Goal: Task Accomplishment & Management: Use online tool/utility

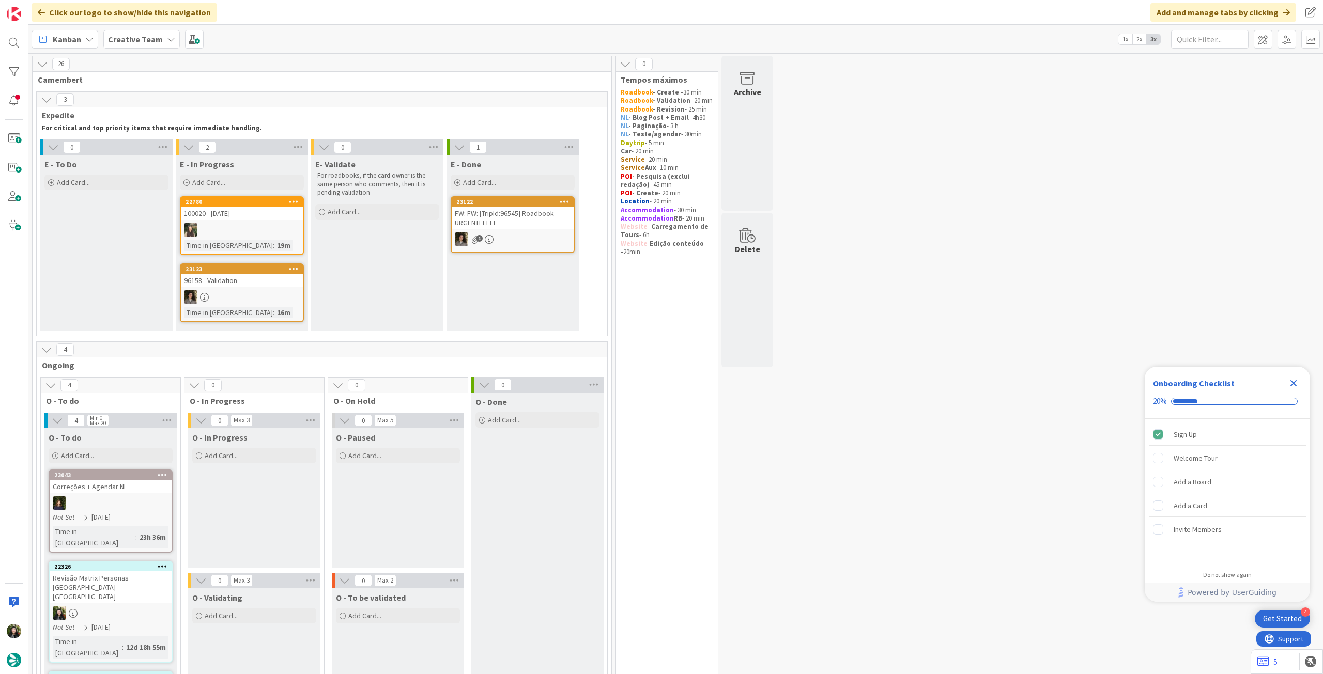
click at [793, 377] on icon "Close Checklist" at bounding box center [1293, 383] width 12 height 12
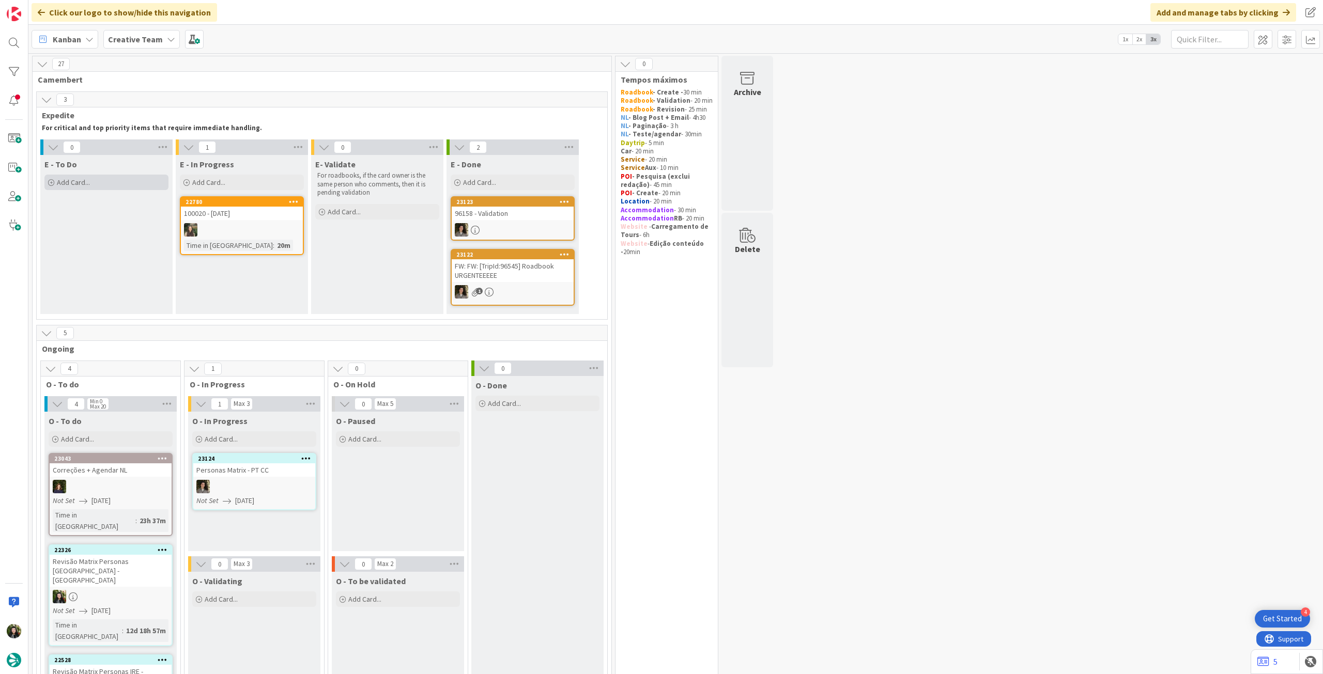
click at [148, 180] on div "Add Card..." at bounding box center [106, 182] width 124 height 15
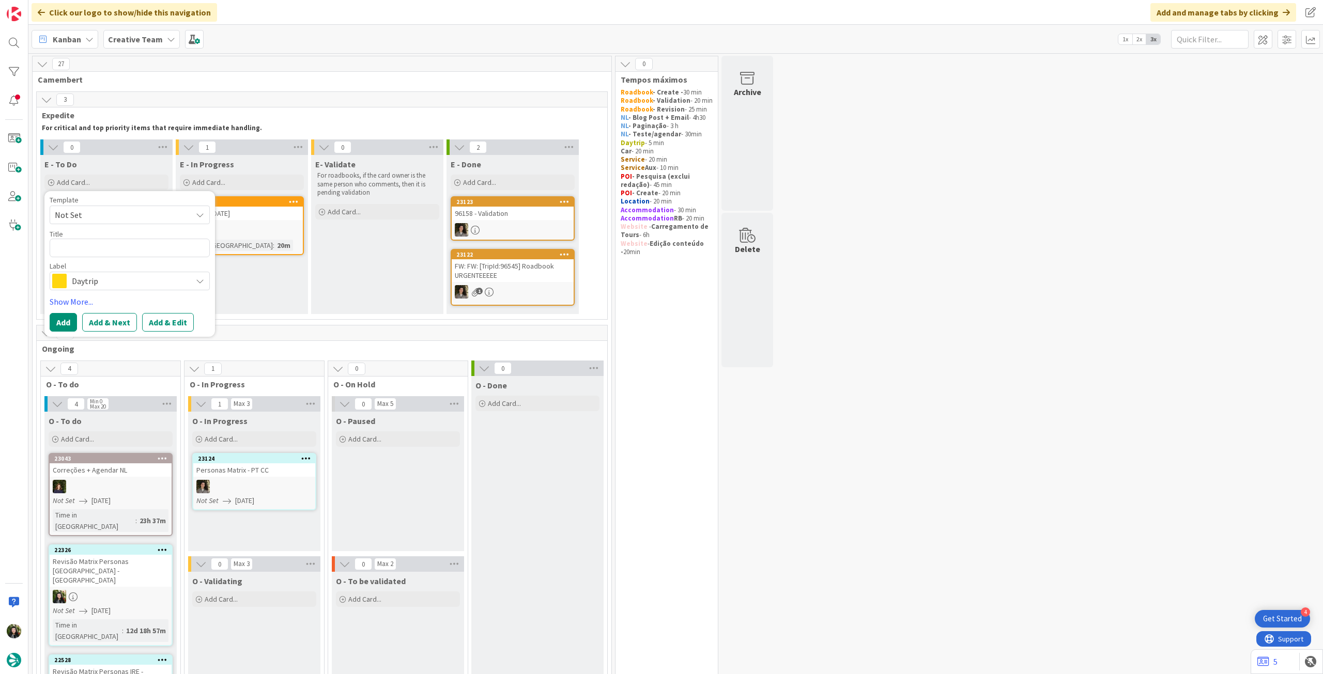
click at [114, 285] on span "Daytrip" at bounding box center [129, 281] width 115 height 14
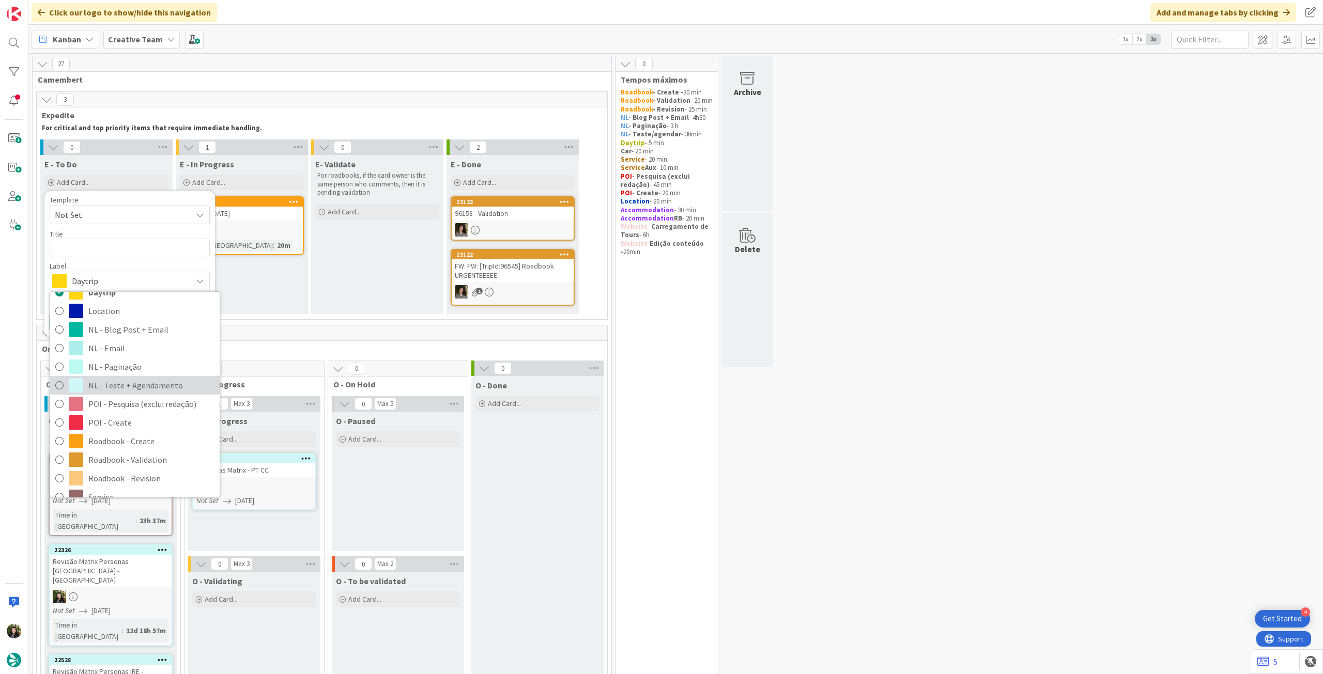
scroll to position [137, 0]
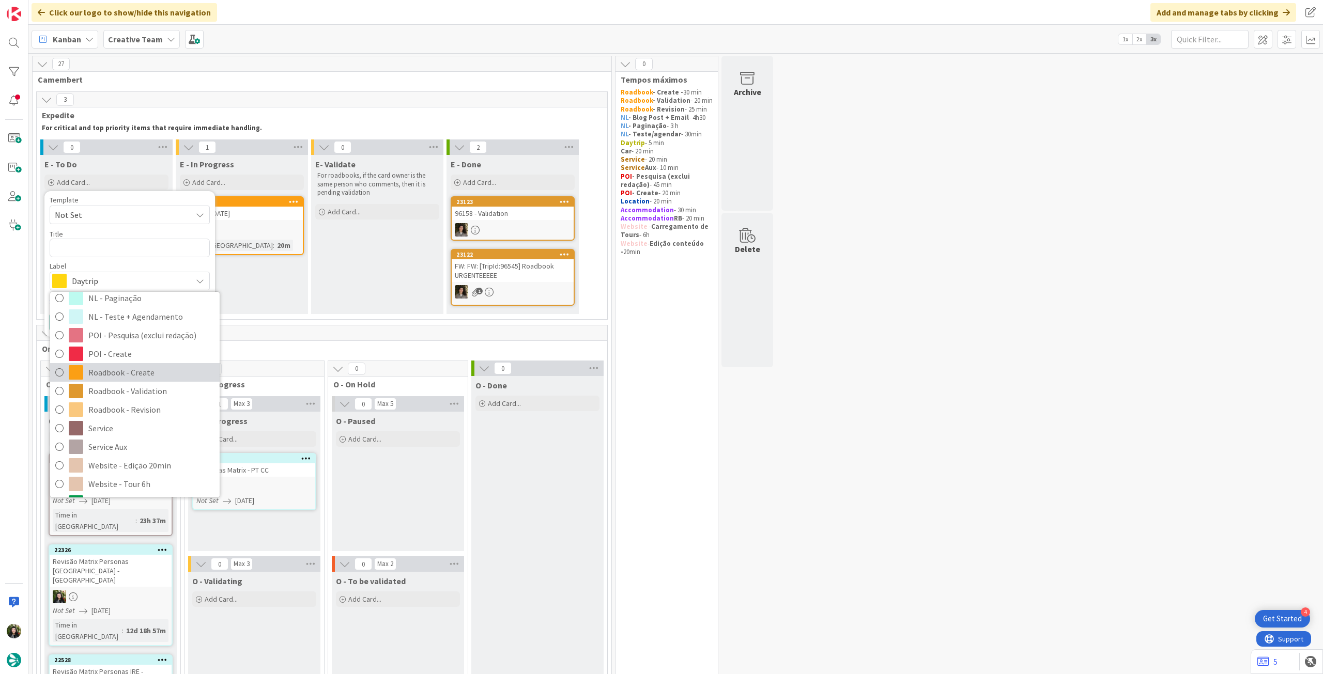
click at [148, 375] on span "Roadbook - Create" at bounding box center [151, 372] width 126 height 15
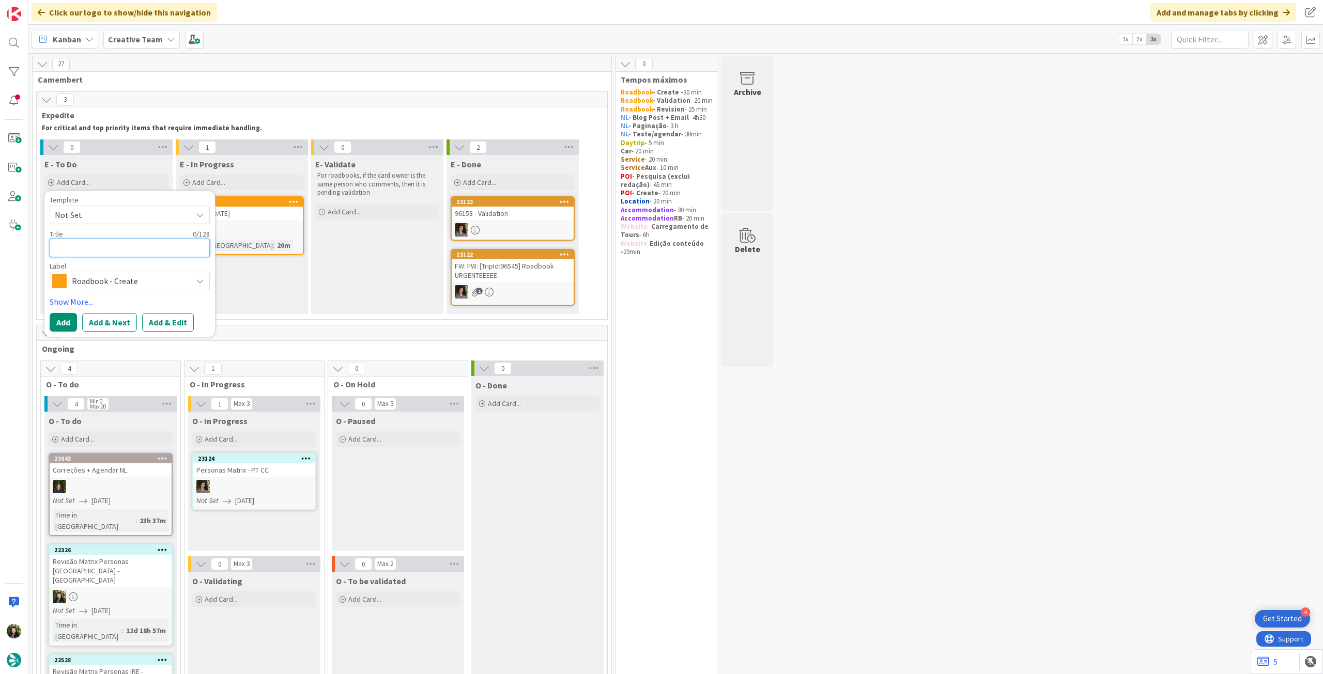
click at [147, 252] on textarea at bounding box center [130, 248] width 160 height 19
paste textarea "109924"
type textarea "x"
type textarea "109924"
type textarea "x"
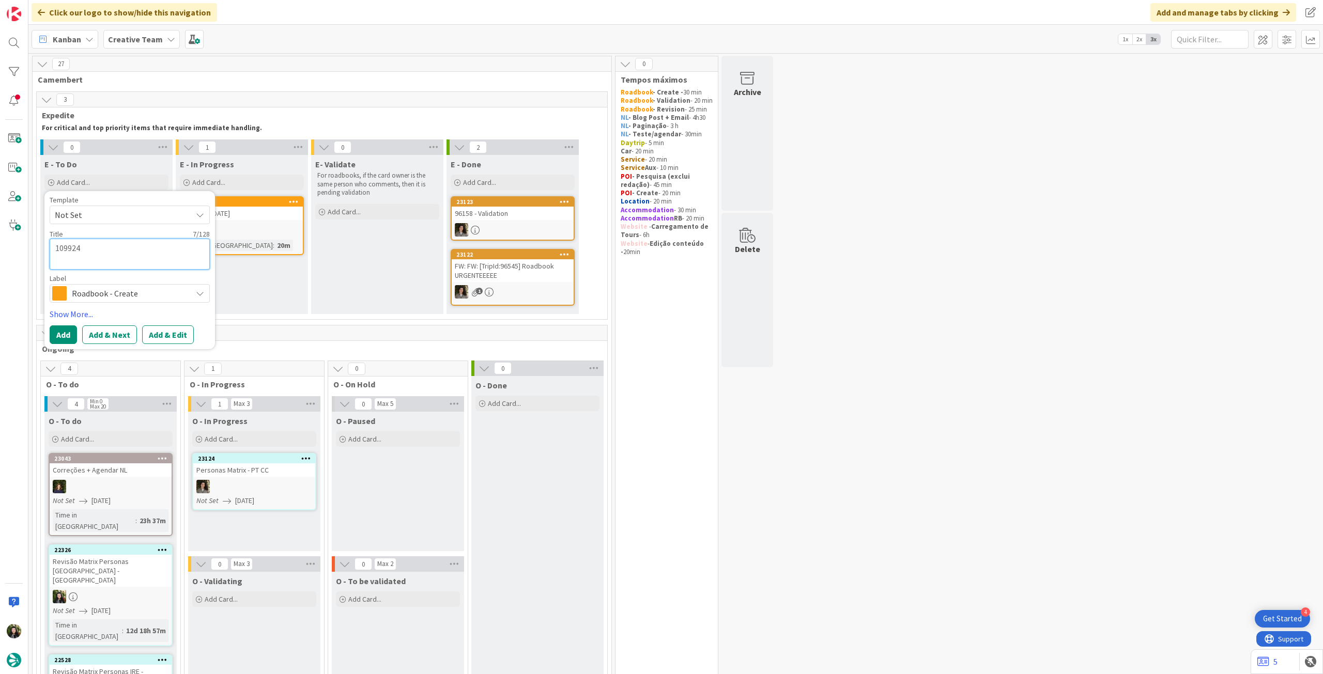
type textarea "109924"
type textarea "x"
type textarea "109924-"
type textarea "x"
type textarea "109924-"
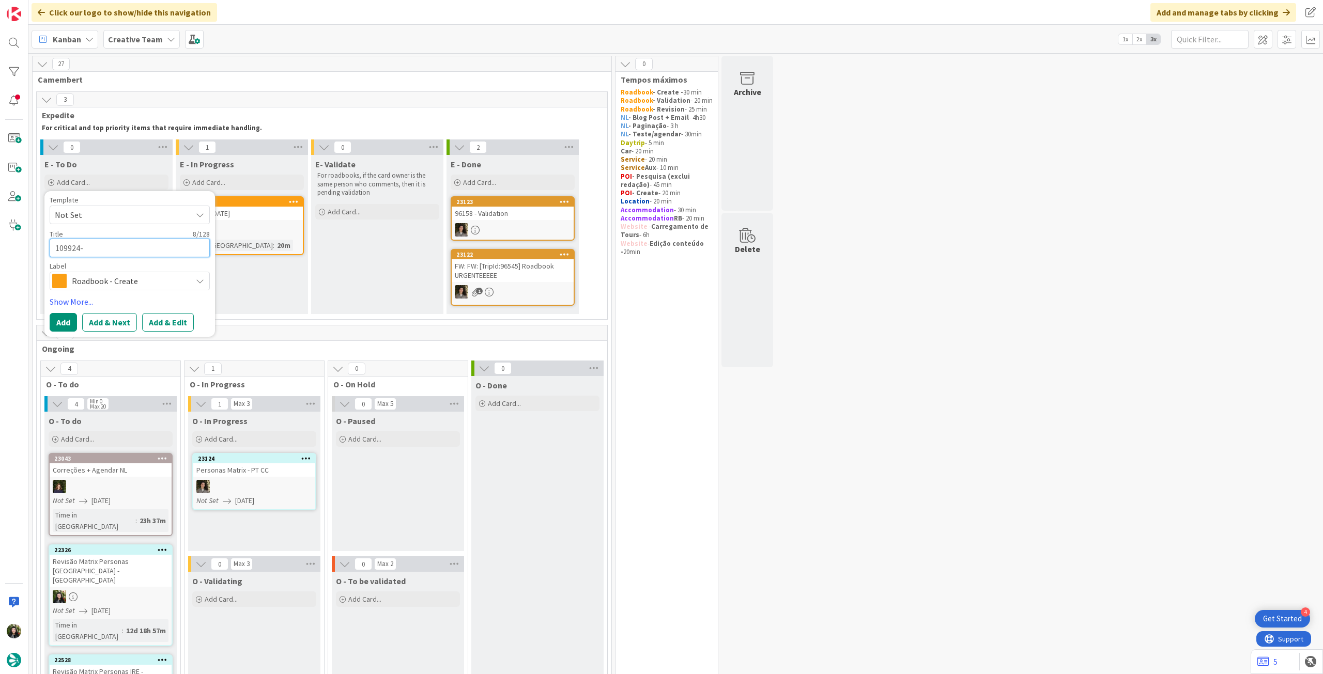
type textarea "x"
type textarea "109924-"
type textarea "x"
type textarea "109924"
type textarea "x"
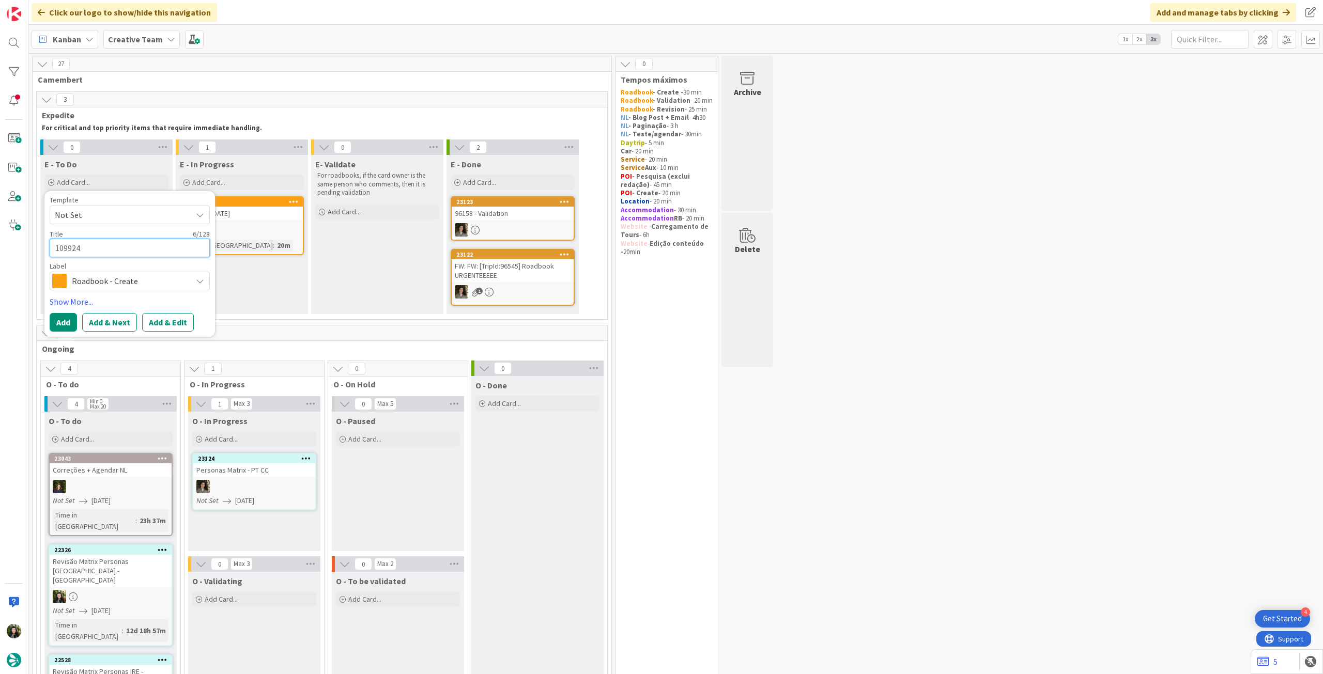
type textarea "109924"
type textarea "x"
type textarea "109924 -"
type textarea "x"
type textarea "109924 - 6"
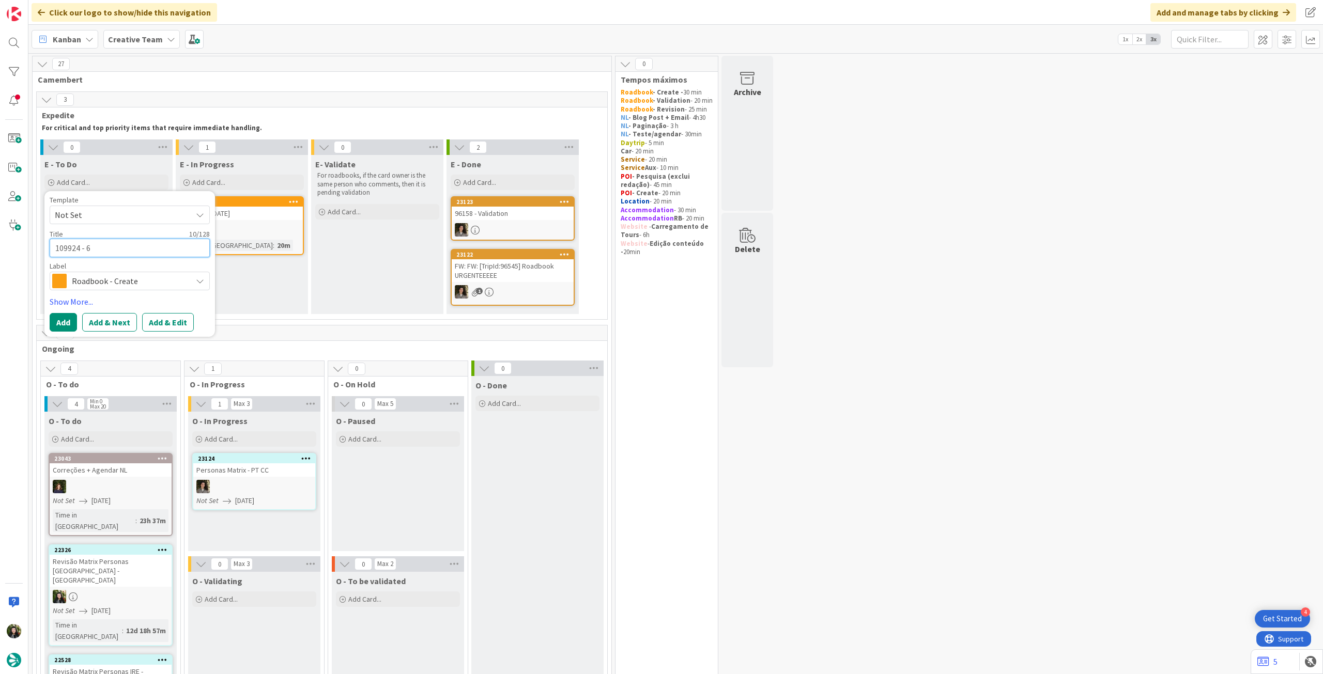
type textarea "x"
type textarea "109924 - 6"
type textarea "x"
type textarea "109924 - 6 o"
type textarea "x"
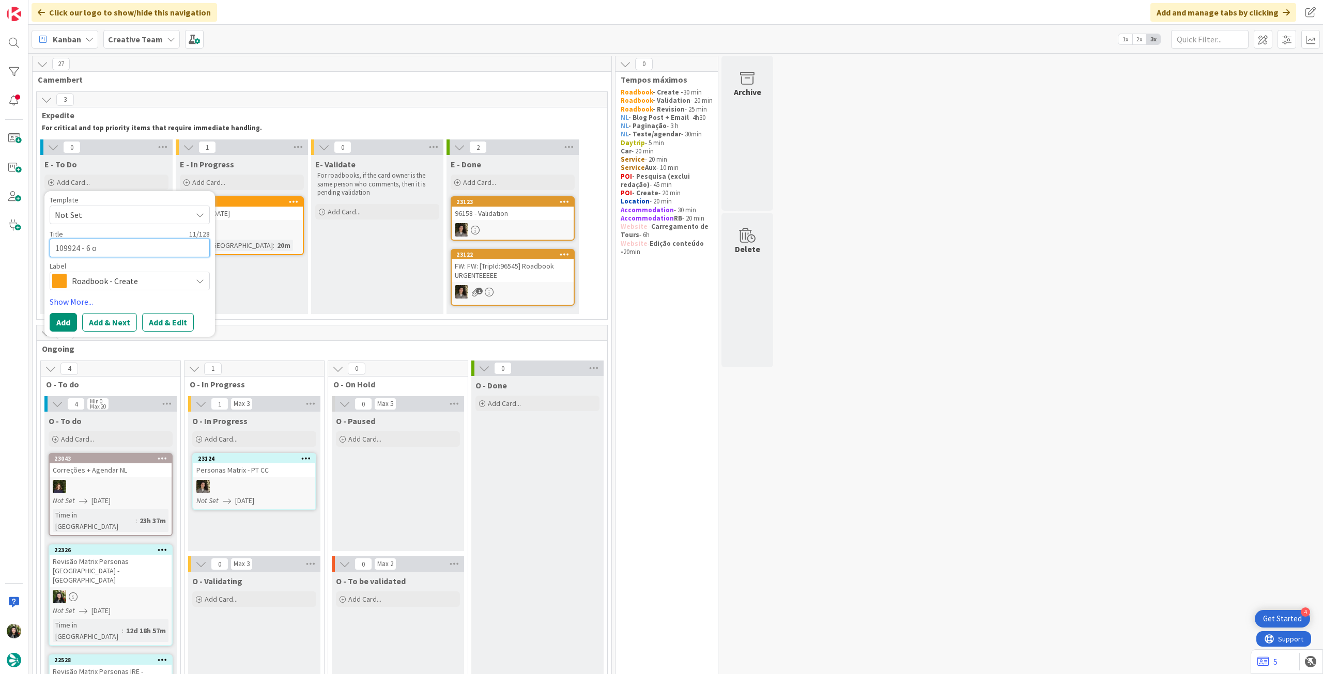
type textarea "109924 - 6 oc"
type textarea "x"
type textarea "109924 - [DATE]"
click at [67, 324] on button "Add" at bounding box center [63, 322] width 27 height 19
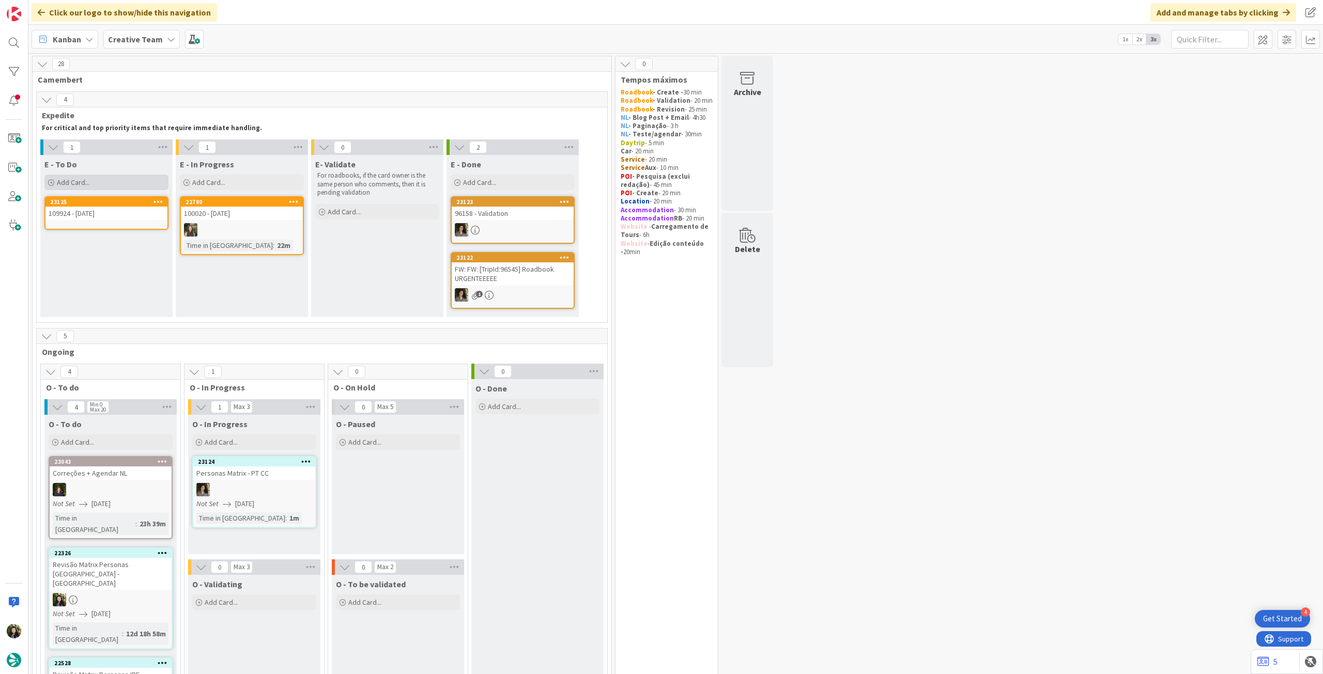
click at [94, 180] on div "Add Card..." at bounding box center [106, 182] width 124 height 15
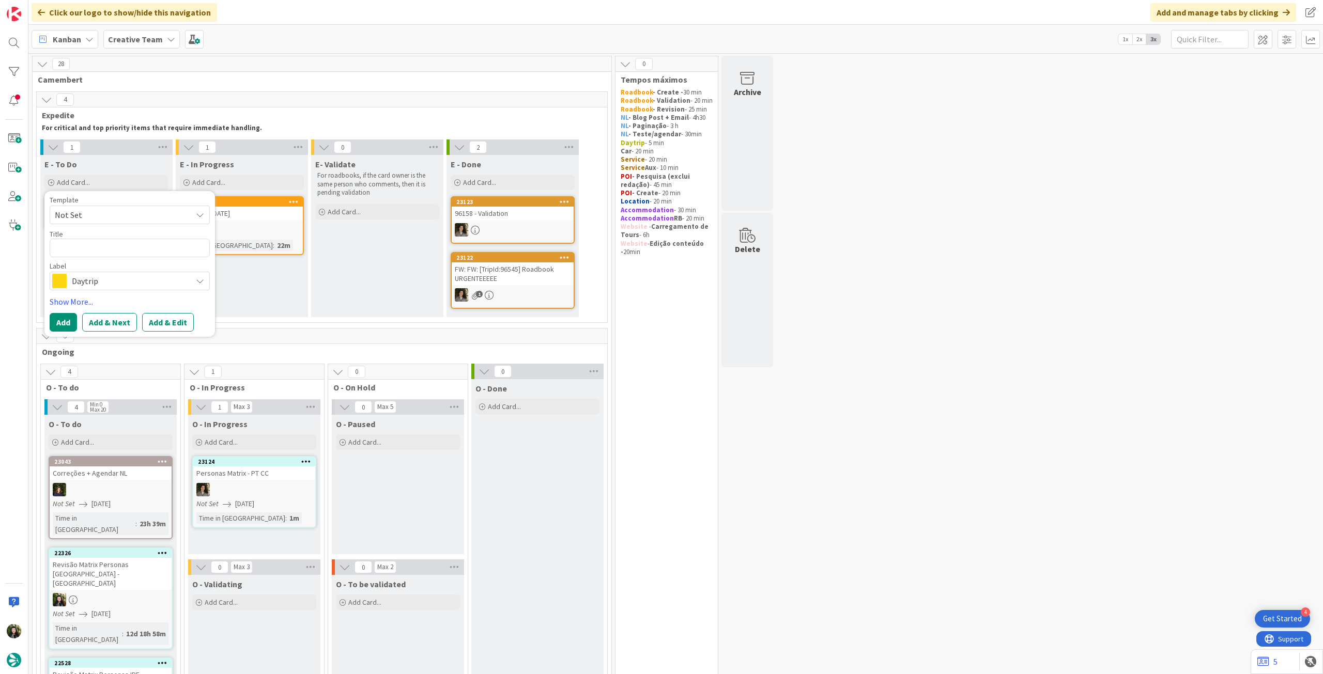
click at [99, 274] on span "Daytrip" at bounding box center [129, 281] width 115 height 14
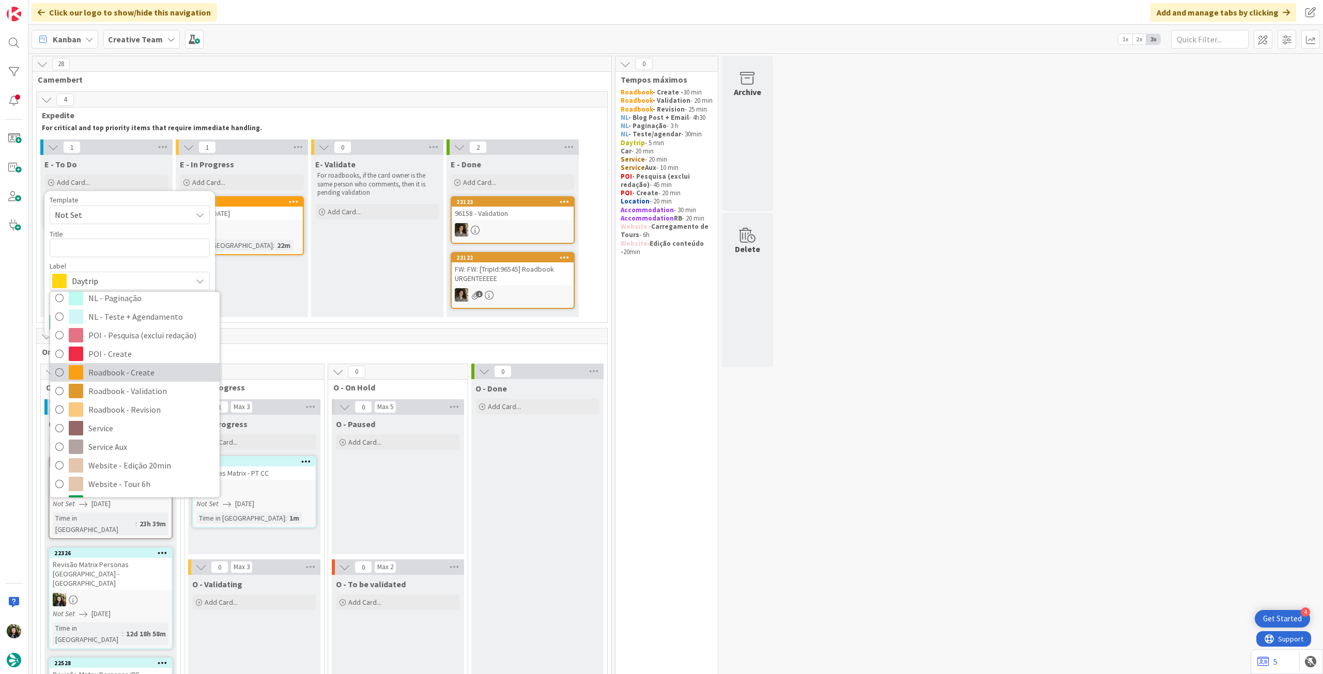
drag, startPoint x: 123, startPoint y: 372, endPoint x: 124, endPoint y: 328, distance: 44.4
click at [123, 372] on span "Roadbook - Create" at bounding box center [151, 372] width 126 height 15
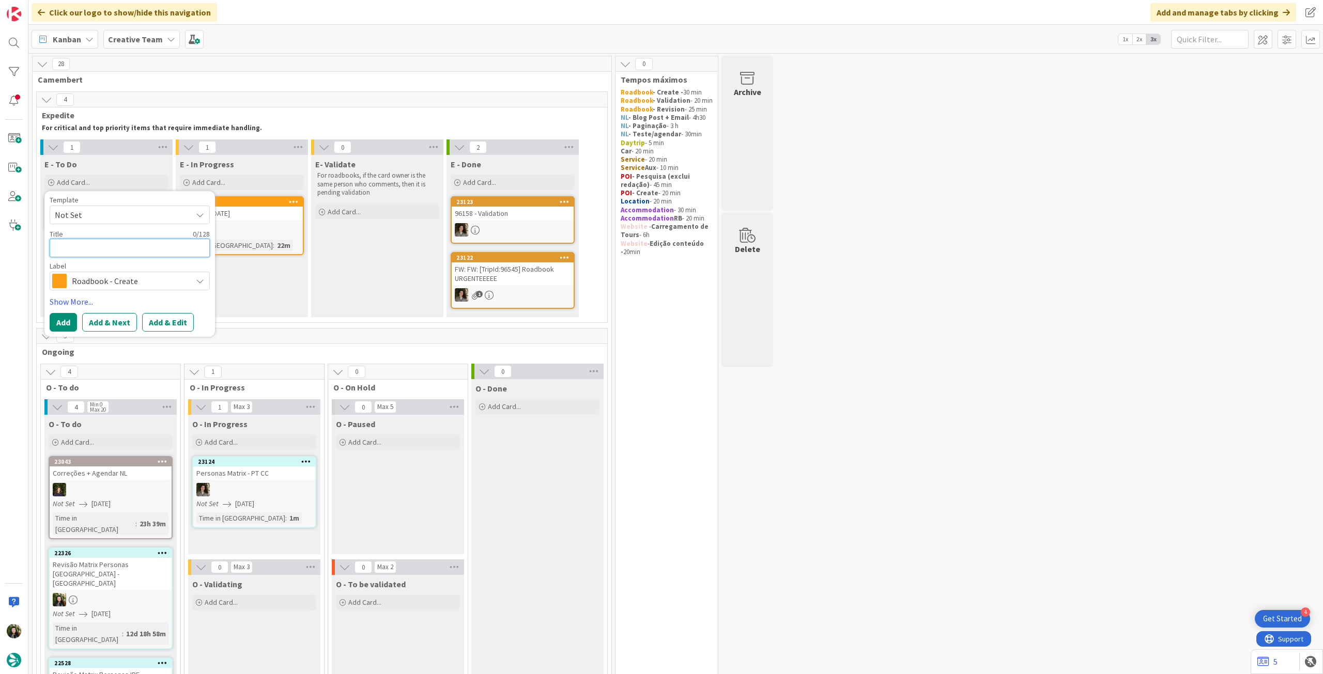
click at [121, 251] on textarea at bounding box center [130, 248] width 160 height 19
paste textarea "96029"
type textarea "x"
type textarea "96029"
type textarea "x"
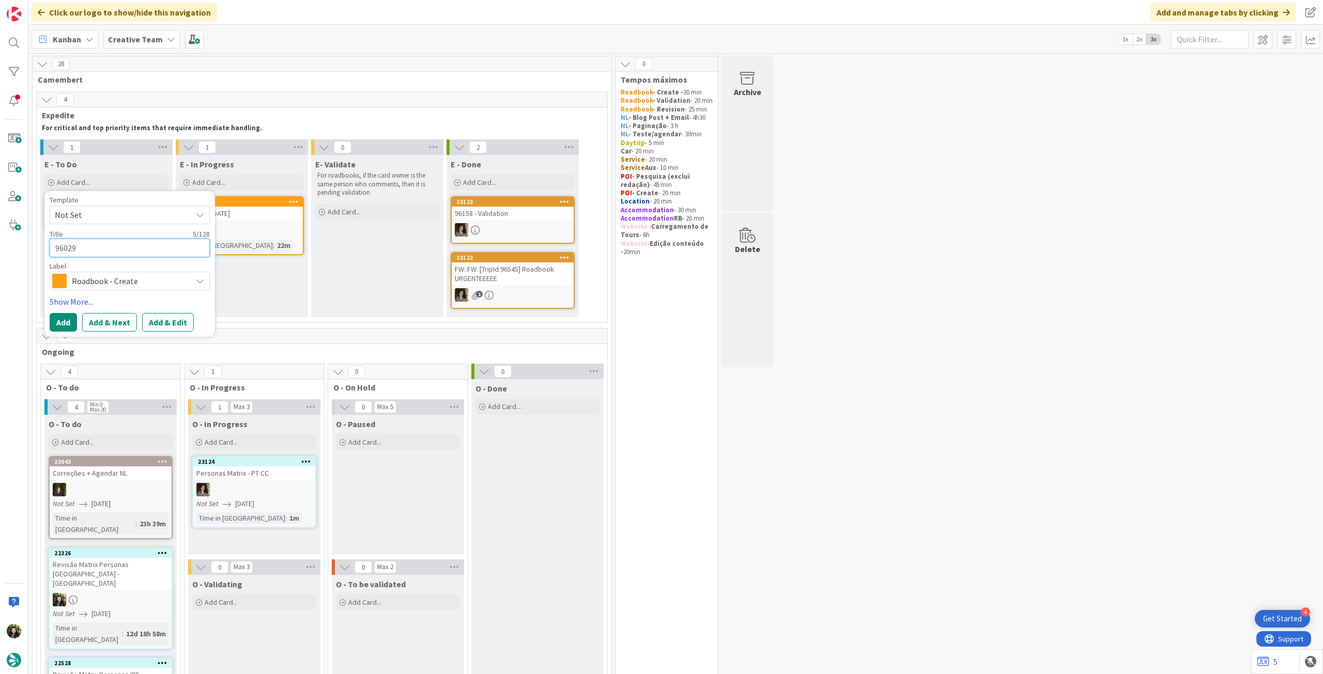
type textarea "96029"
type textarea "x"
type textarea "96029 -"
type textarea "x"
type textarea "96029 -"
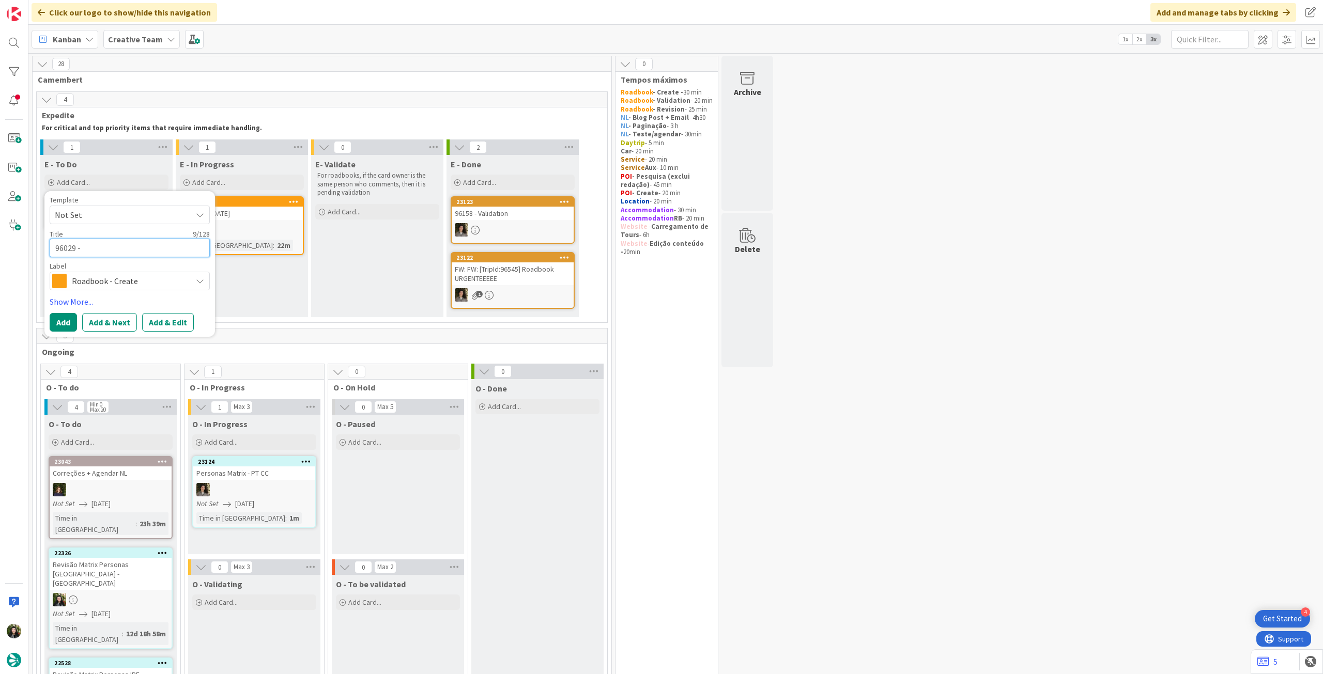
type textarea "x"
type textarea "96029 -"
type textarea "x"
type textarea "96029 - 7"
type textarea "x"
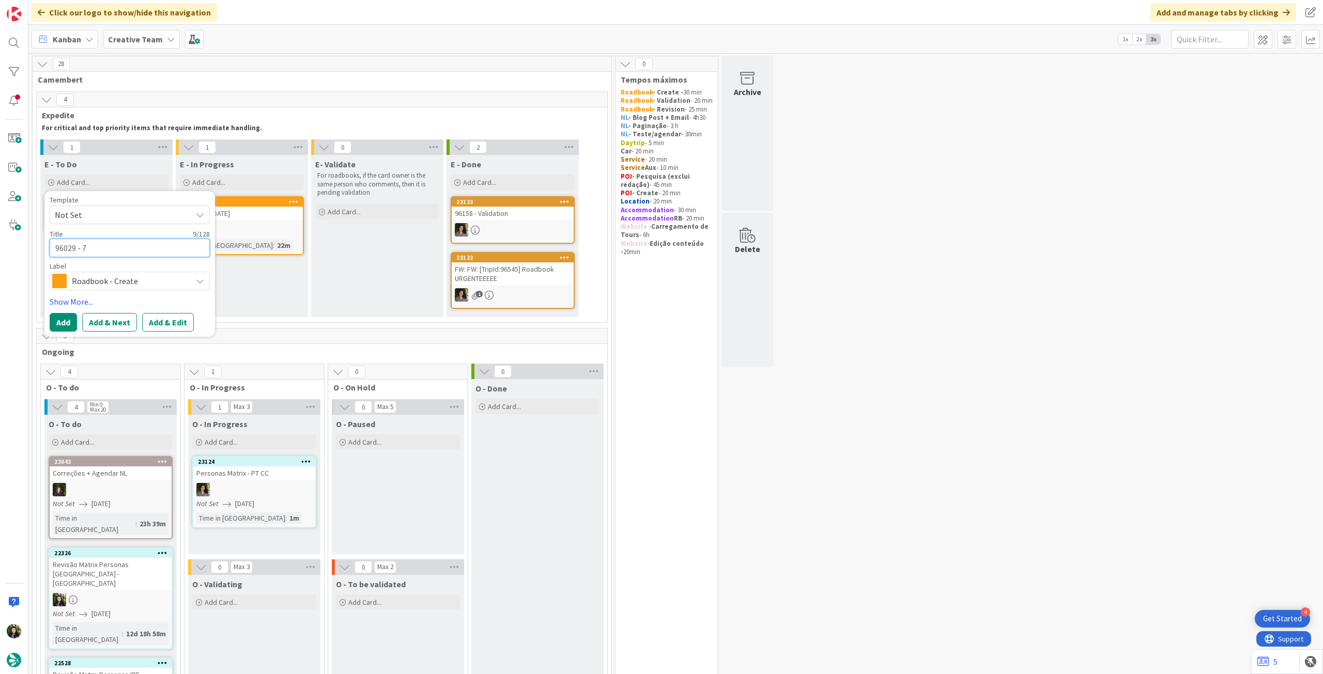
type textarea "96029 - 7"
type textarea "x"
type textarea "96029 - 7 oc"
type textarea "x"
type textarea "96029 - [DATE]"
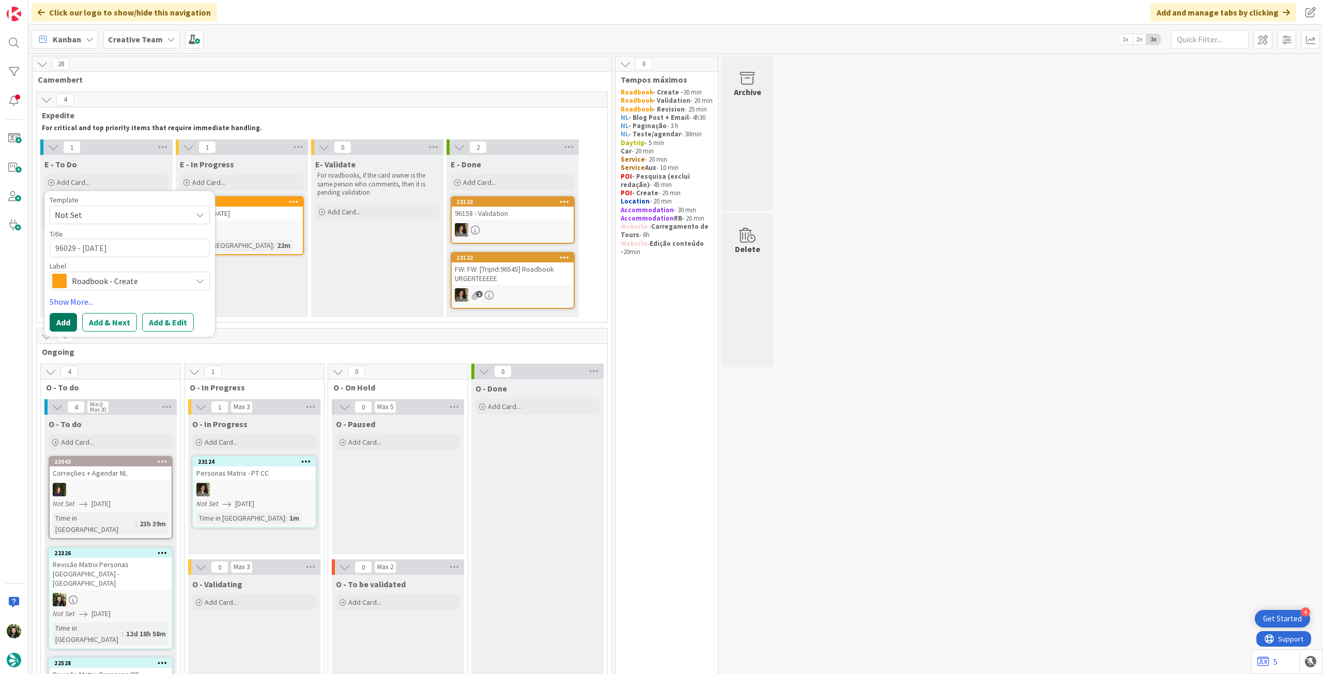
click at [63, 326] on button "Add" at bounding box center [63, 322] width 27 height 19
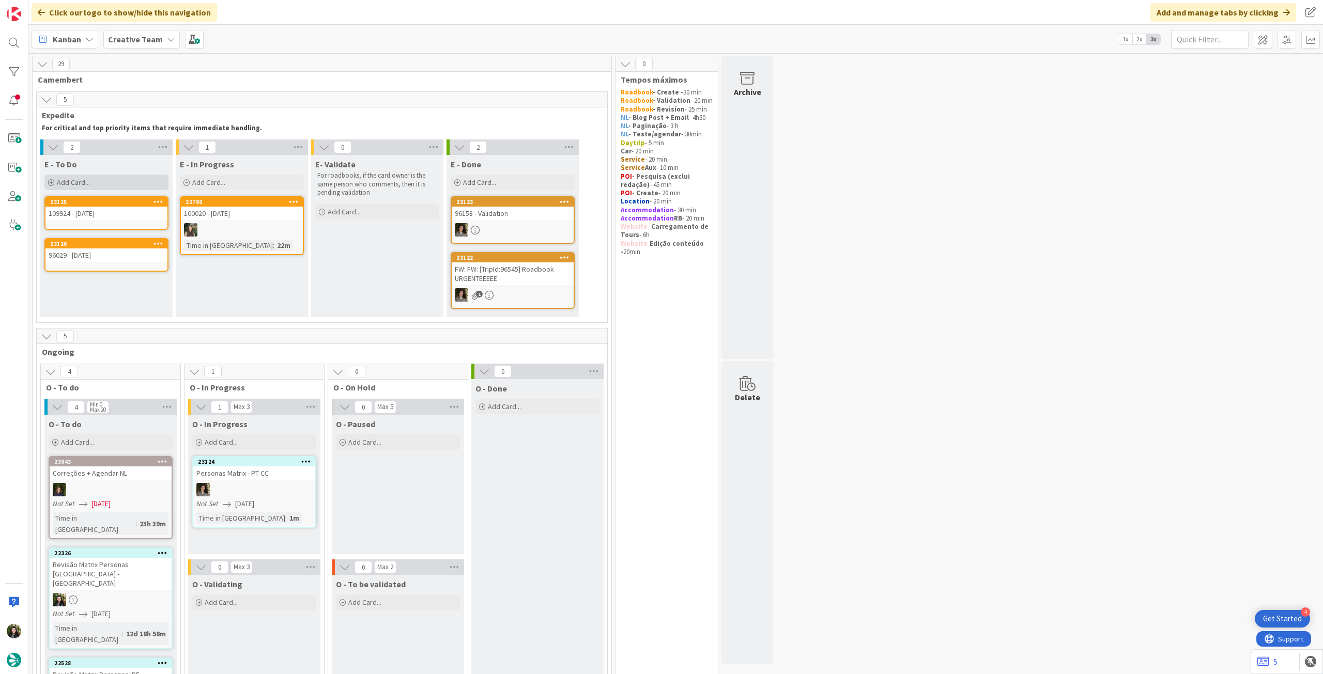
click at [101, 180] on div "Add Card..." at bounding box center [106, 182] width 124 height 15
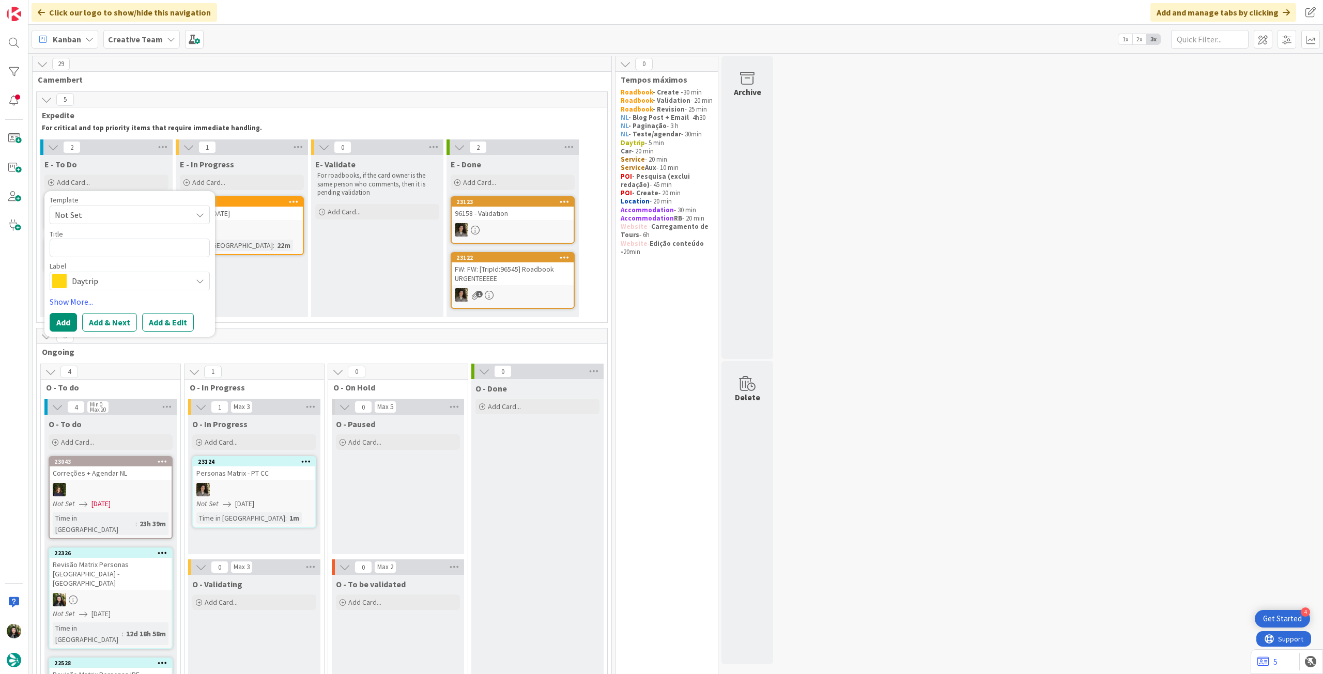
click at [113, 291] on div "Template Not Set Title 0 / 128 Label Daytrip Accommodation Accommodation RB Car…" at bounding box center [130, 263] width 160 height 135
click at [120, 283] on span "Daytrip" at bounding box center [129, 281] width 115 height 14
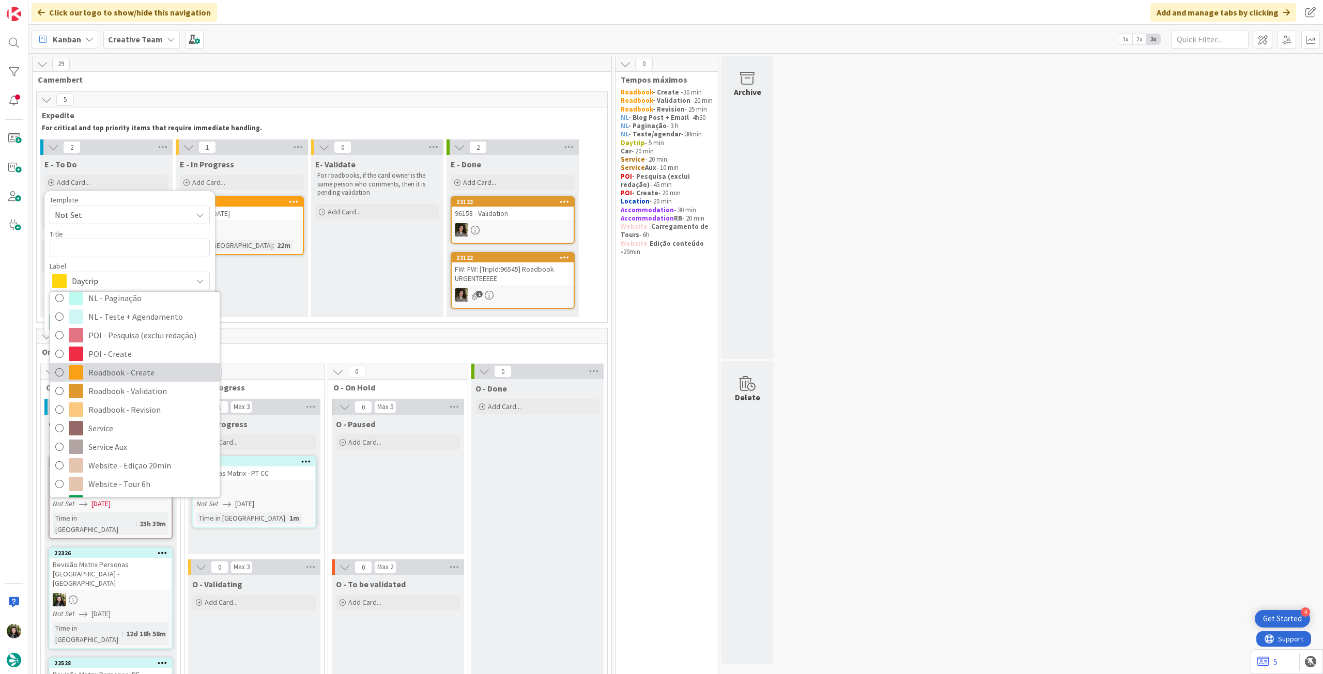
click at [137, 377] on span "Roadbook - Create" at bounding box center [151, 372] width 126 height 15
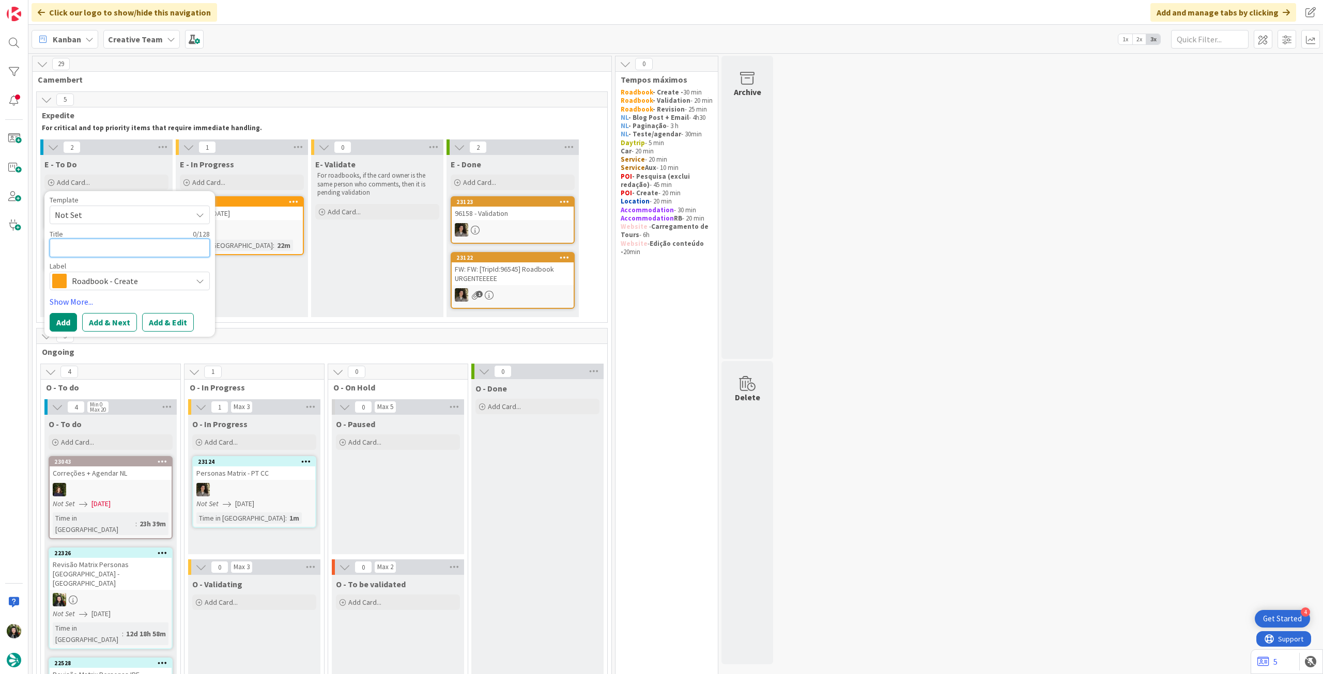
click at [127, 251] on textarea at bounding box center [130, 248] width 160 height 19
paste textarea "101898"
type textarea "x"
type textarea "101898"
click at [67, 319] on button "Add" at bounding box center [63, 322] width 27 height 19
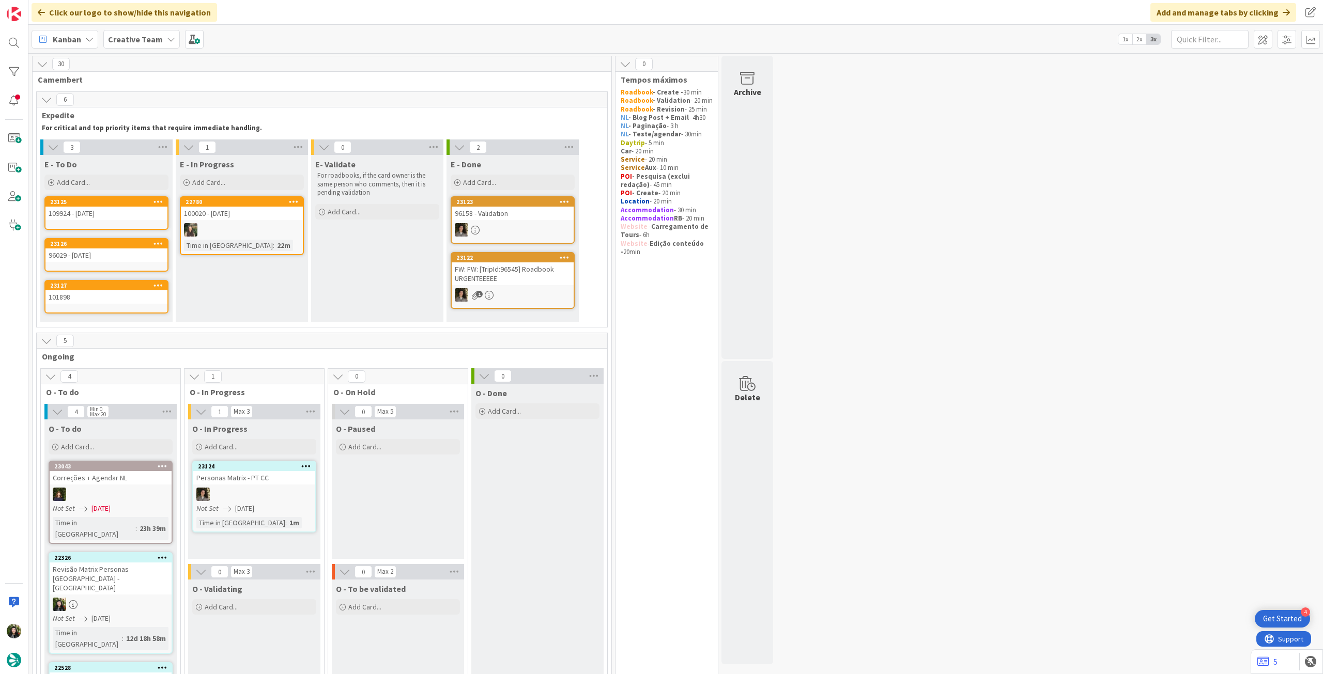
click at [108, 296] on div "101898" at bounding box center [106, 296] width 122 height 13
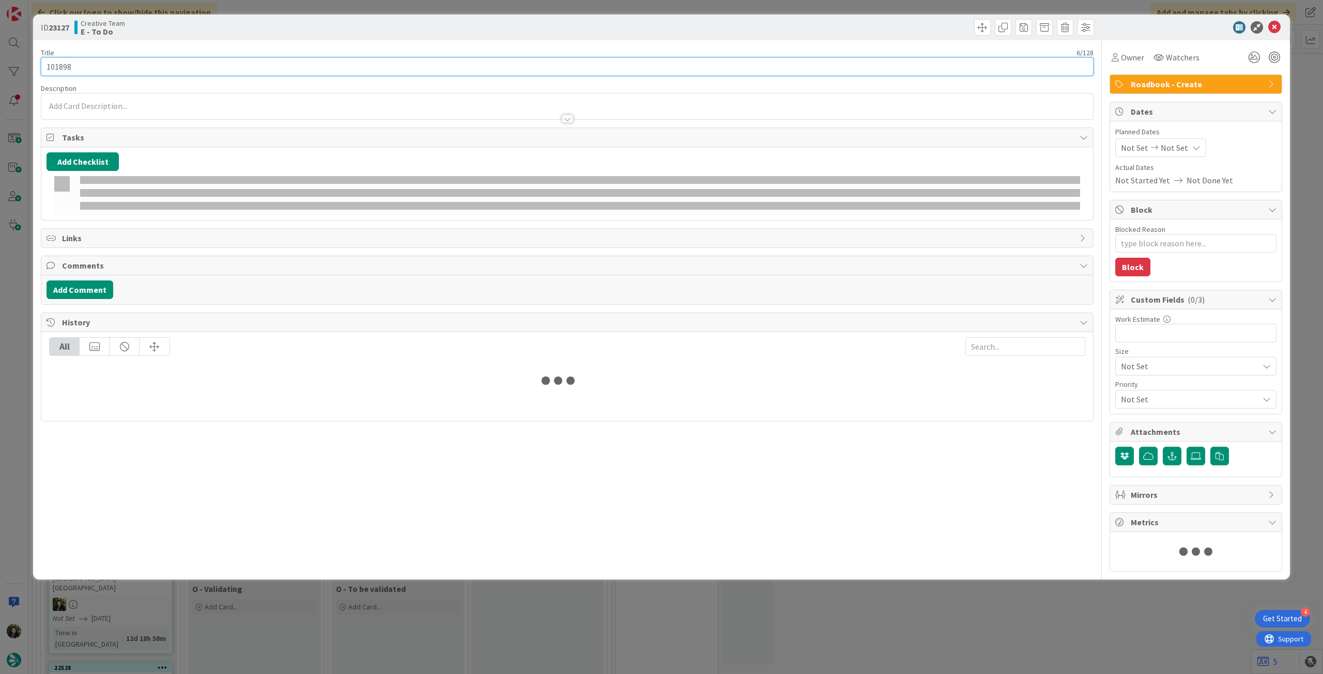
click at [162, 61] on input "101898" at bounding box center [567, 66] width 1052 height 19
type textarea "x"
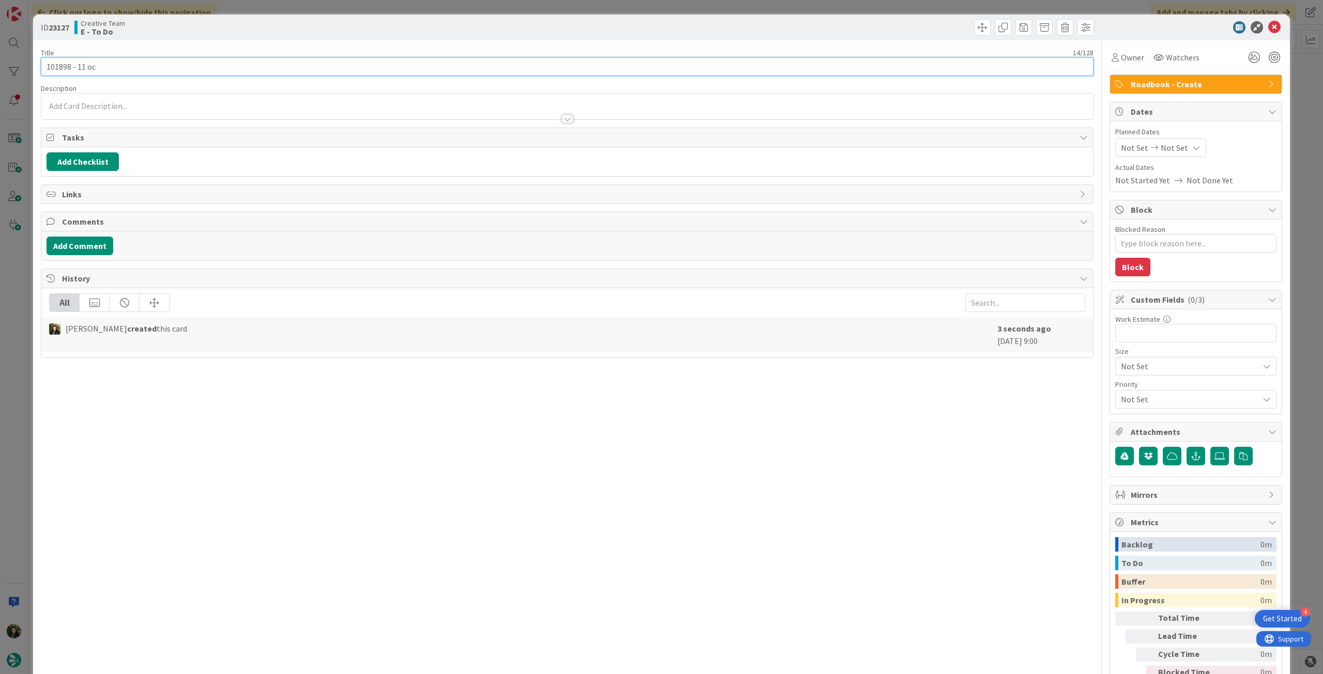
type input "101898 - [DATE]"
type textarea "x"
type input "101898 - [DATE]"
click at [793, 23] on div at bounding box center [1190, 27] width 183 height 12
click at [793, 24] on icon at bounding box center [1274, 27] width 12 height 12
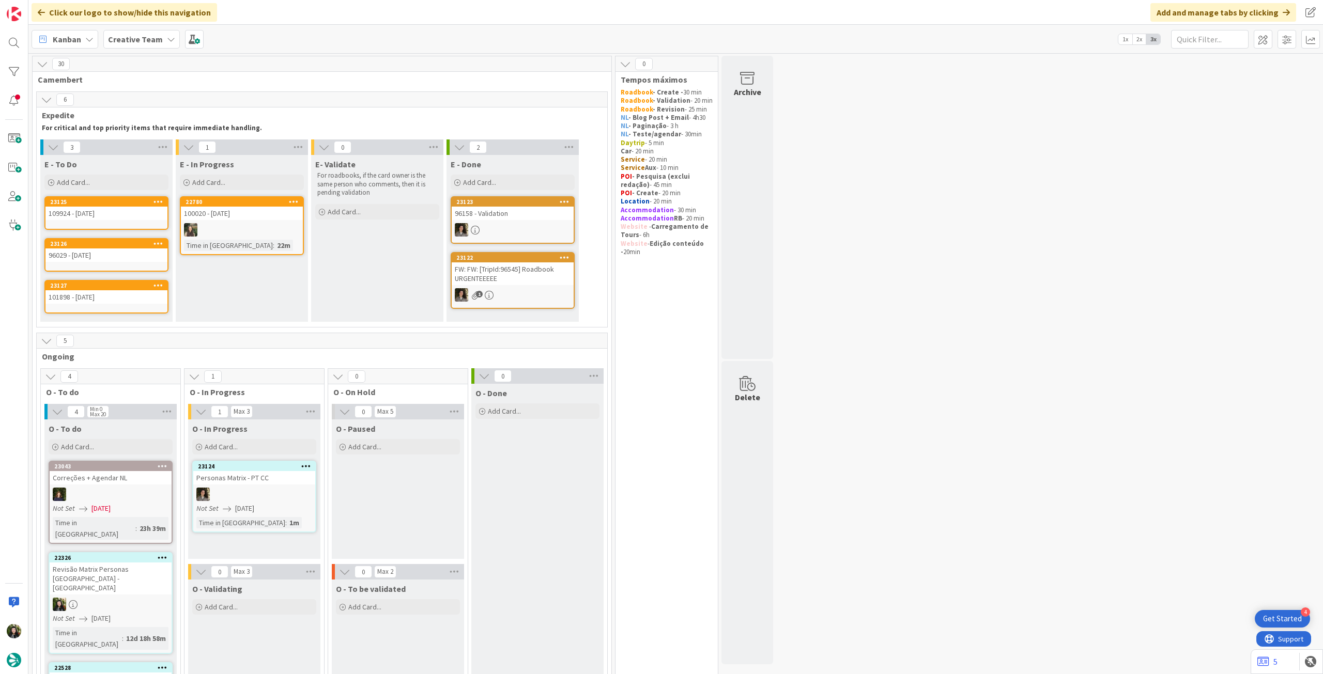
click at [122, 41] on b "Creative Team" at bounding box center [135, 39] width 55 height 10
click at [142, 153] on div "Creative Team - Análise" at bounding box center [191, 148] width 158 height 20
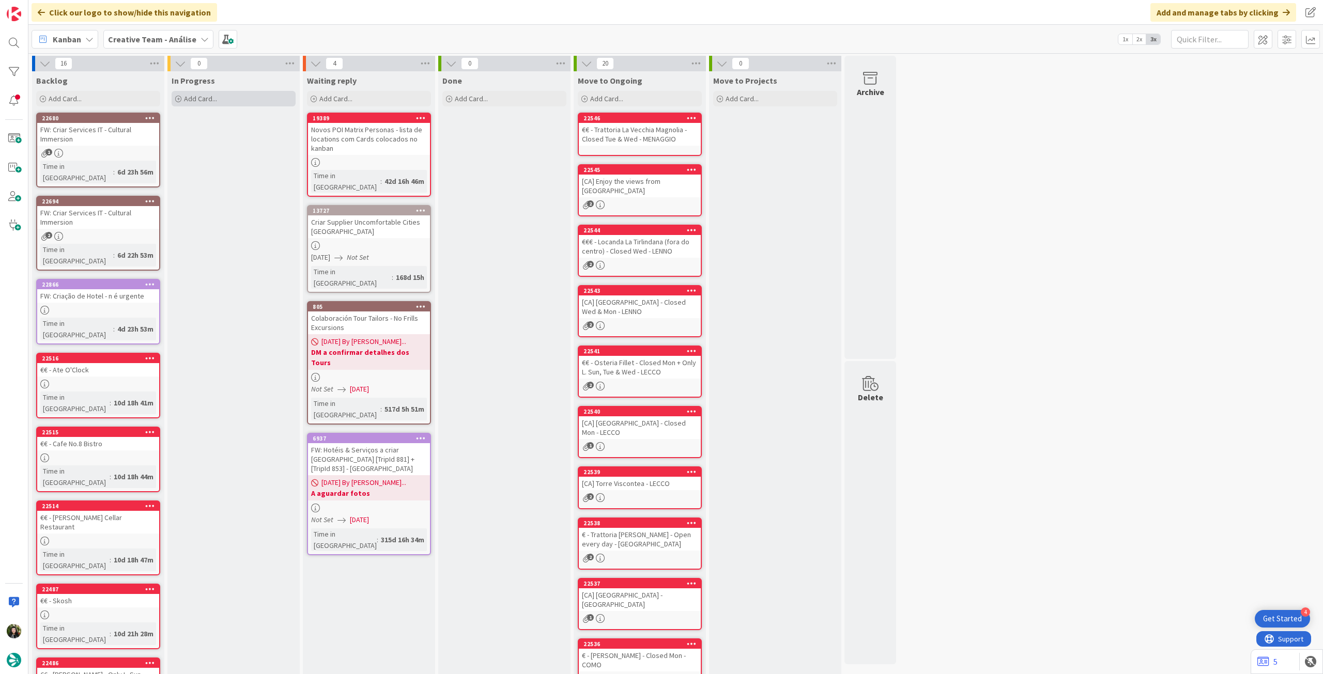
click at [206, 101] on span "Add Card..." at bounding box center [200, 98] width 33 height 9
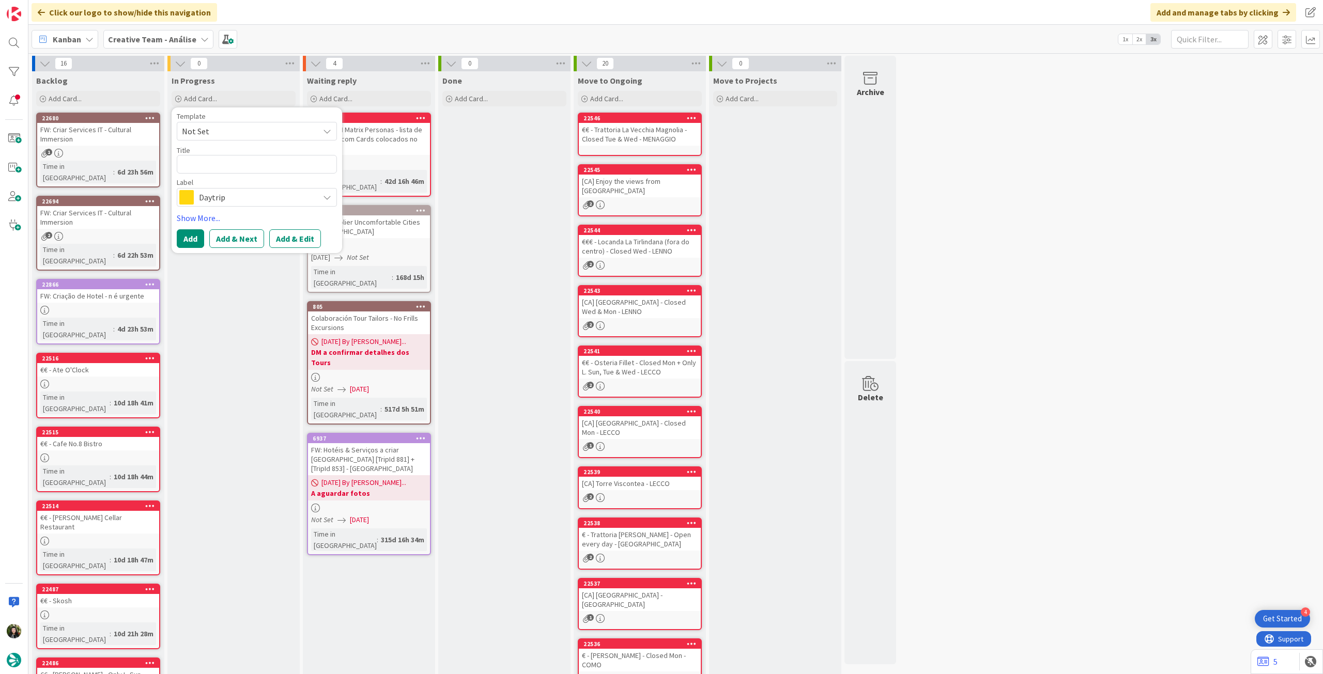
click at [235, 198] on span "Daytrip" at bounding box center [256, 197] width 115 height 14
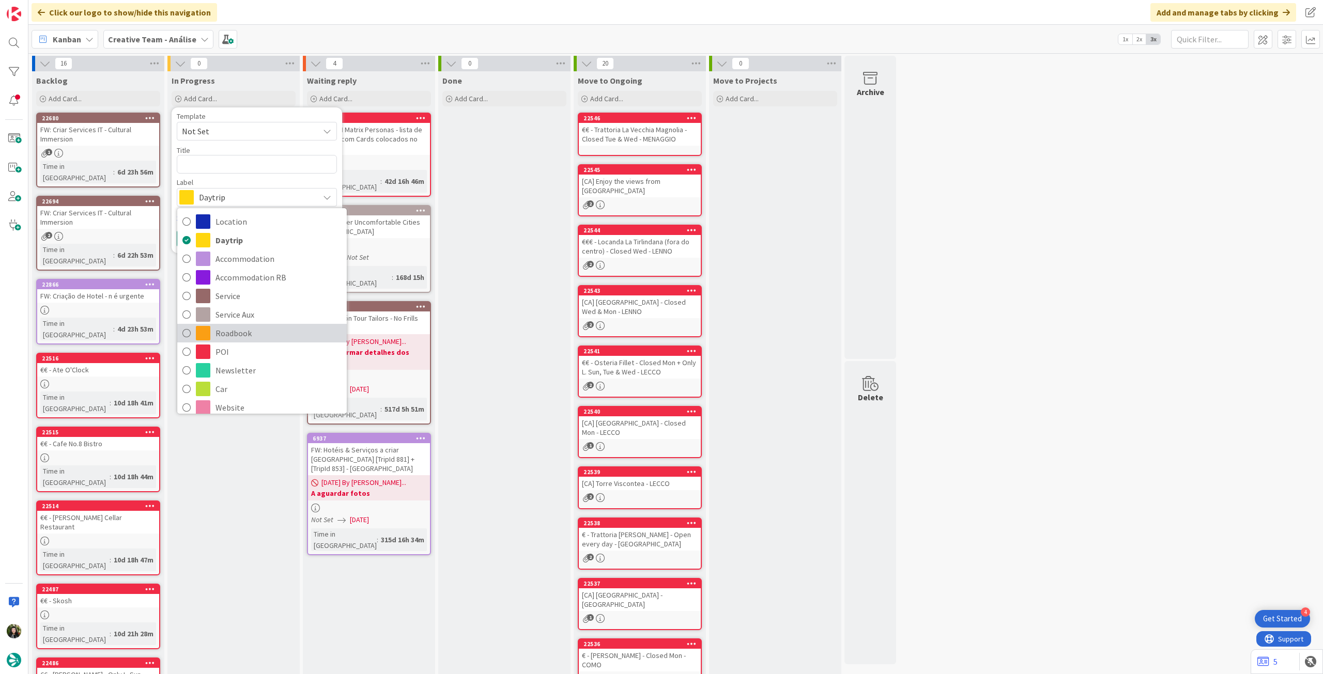
click at [268, 332] on span "Roadbook" at bounding box center [278, 332] width 126 height 15
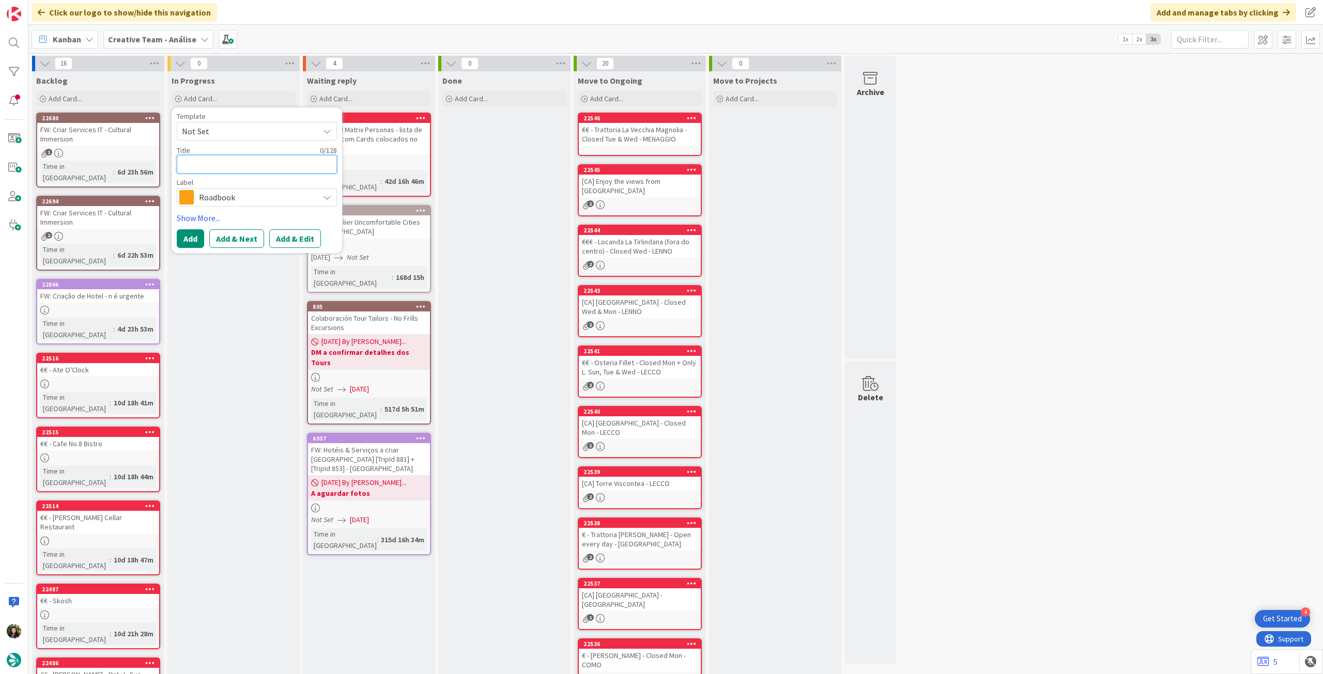
click at [246, 160] on textarea at bounding box center [257, 164] width 160 height 19
paste textarea "103277"
type textarea "x"
type textarea "103277"
type textarea "x"
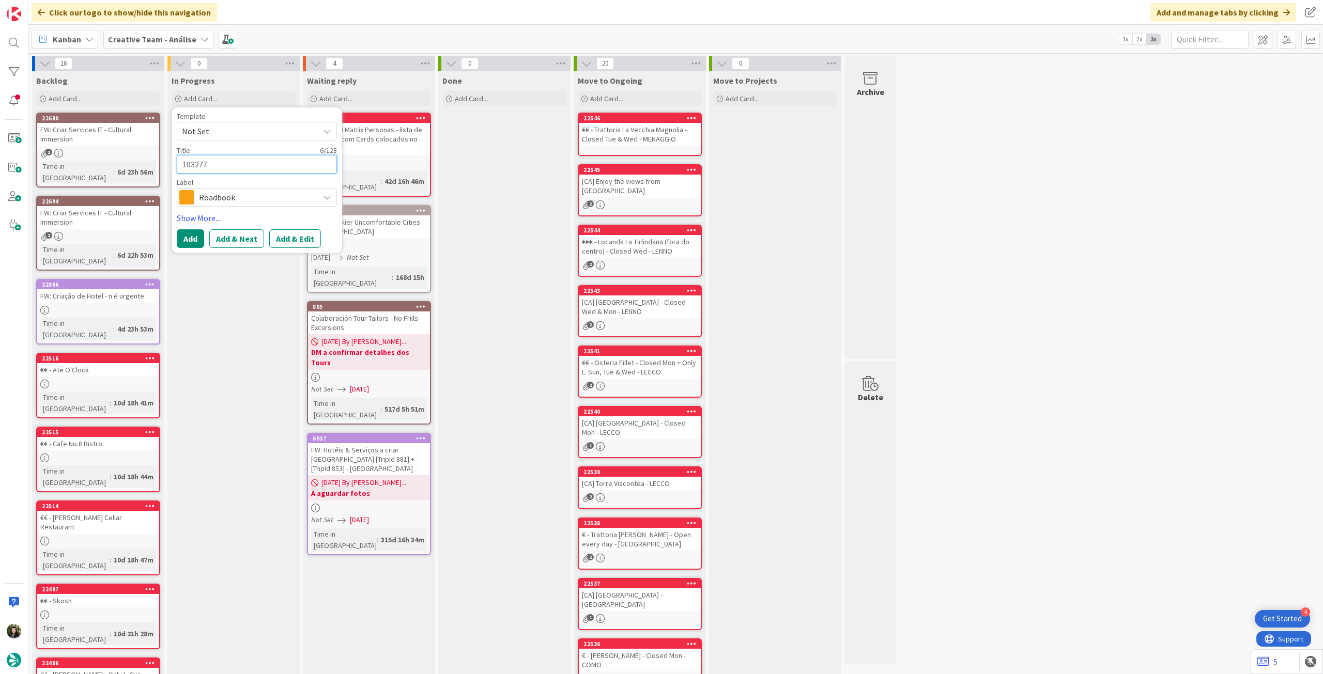
type textarea "103277"
type textarea "x"
type textarea "103277 -"
type textarea "x"
type textarea "103277 -"
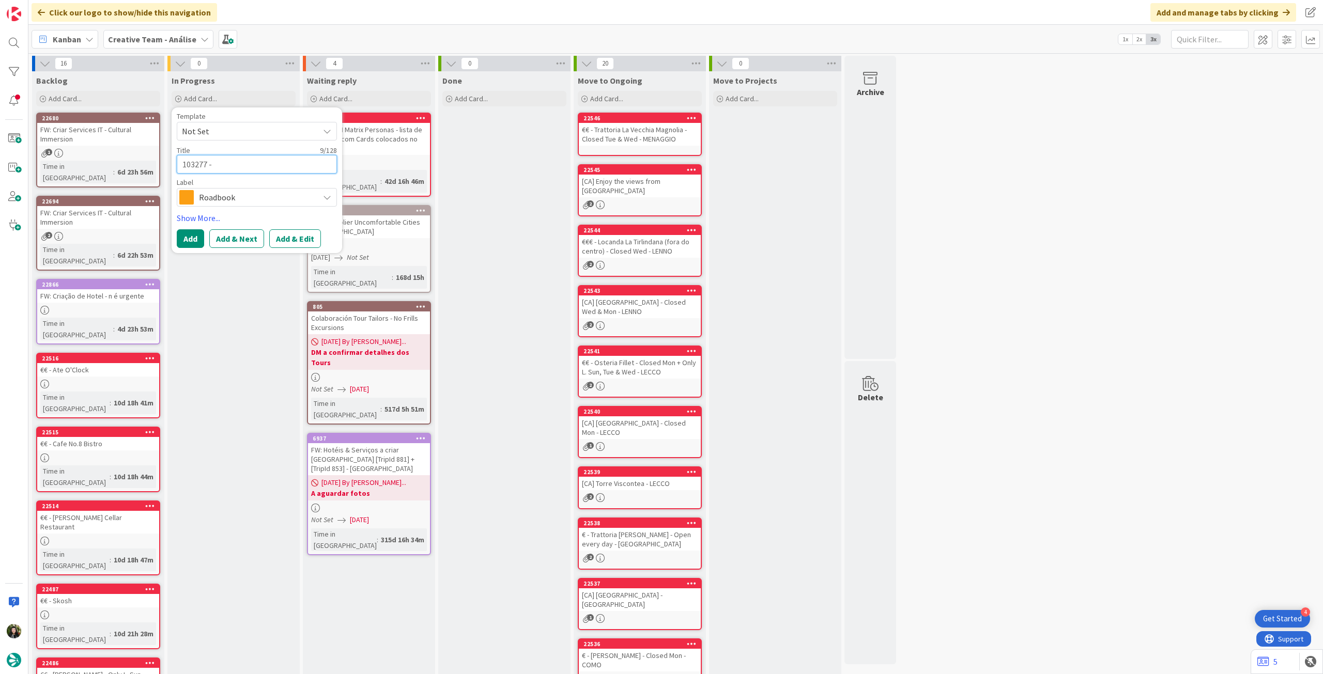
type textarea "x"
type textarea "103277 - 1"
type textarea "x"
type textarea "103277 - 11"
type textarea "x"
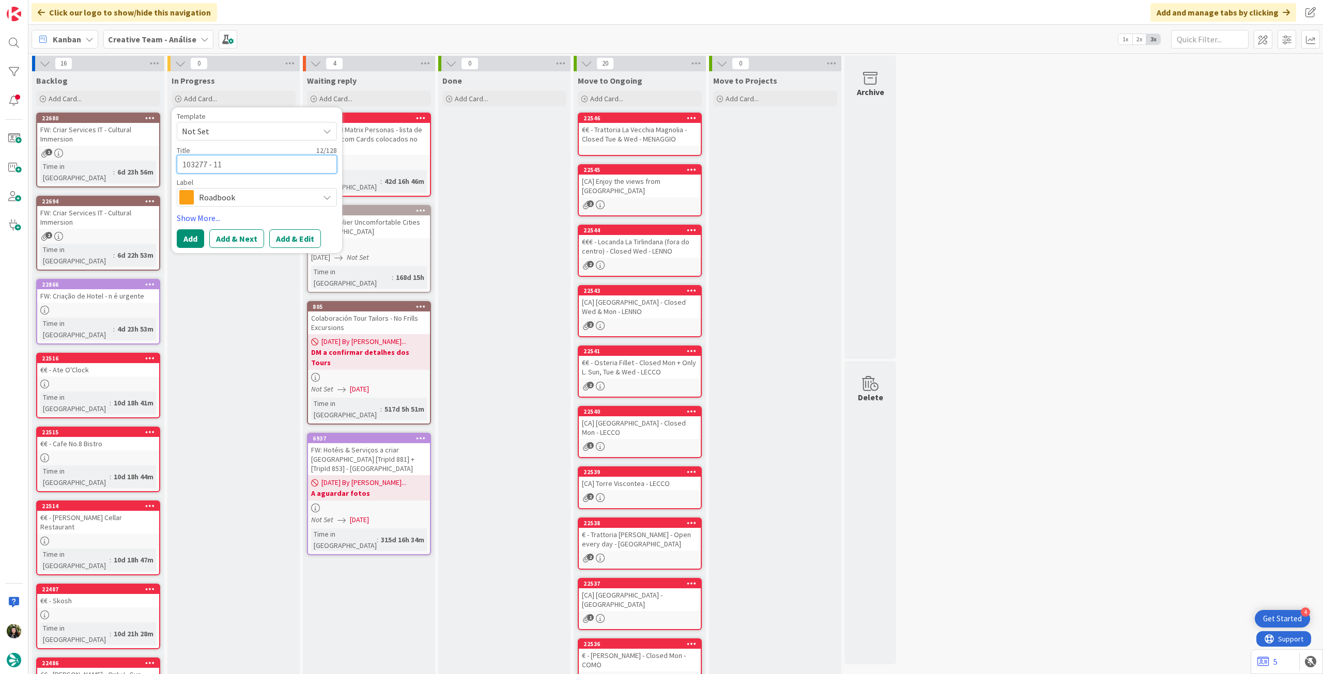
type textarea "103277 - 11 o"
type textarea "x"
type textarea "103277 - 11 oc"
type textarea "x"
type textarea "103277 - [DATE]"
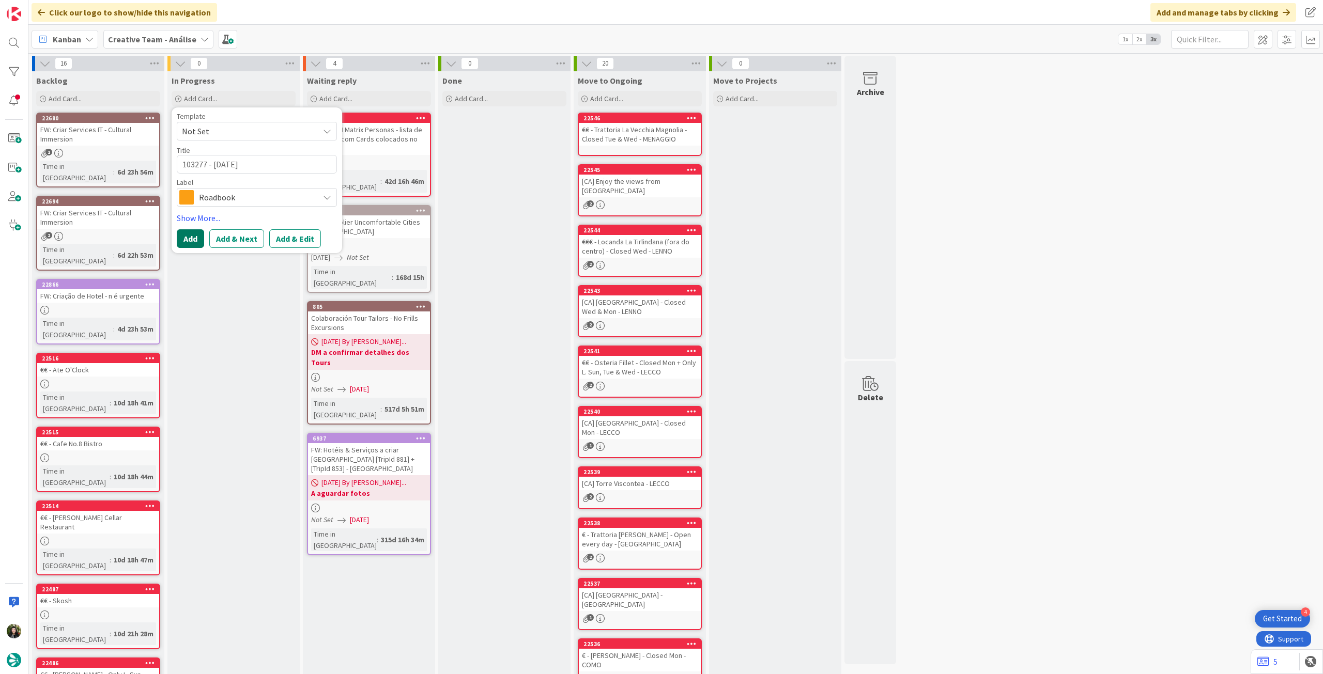
click at [194, 242] on button "Add" at bounding box center [190, 238] width 27 height 19
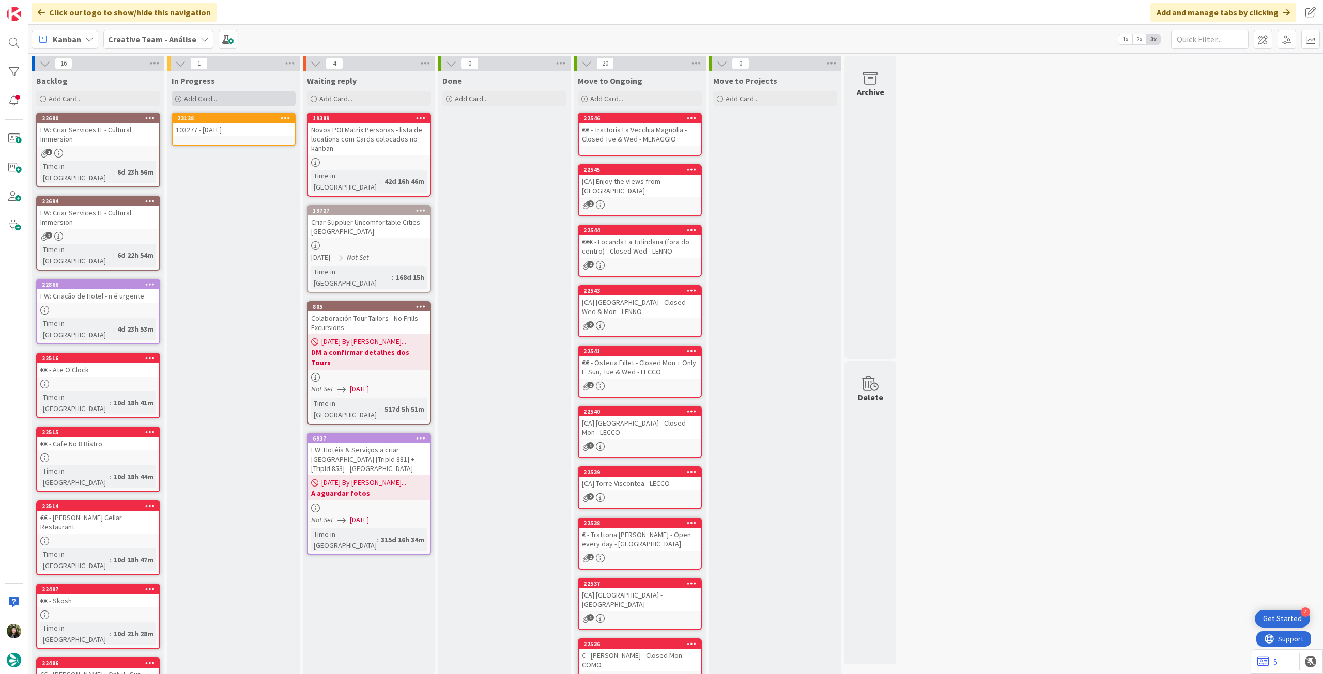
click at [211, 99] on span "Add Card..." at bounding box center [200, 98] width 33 height 9
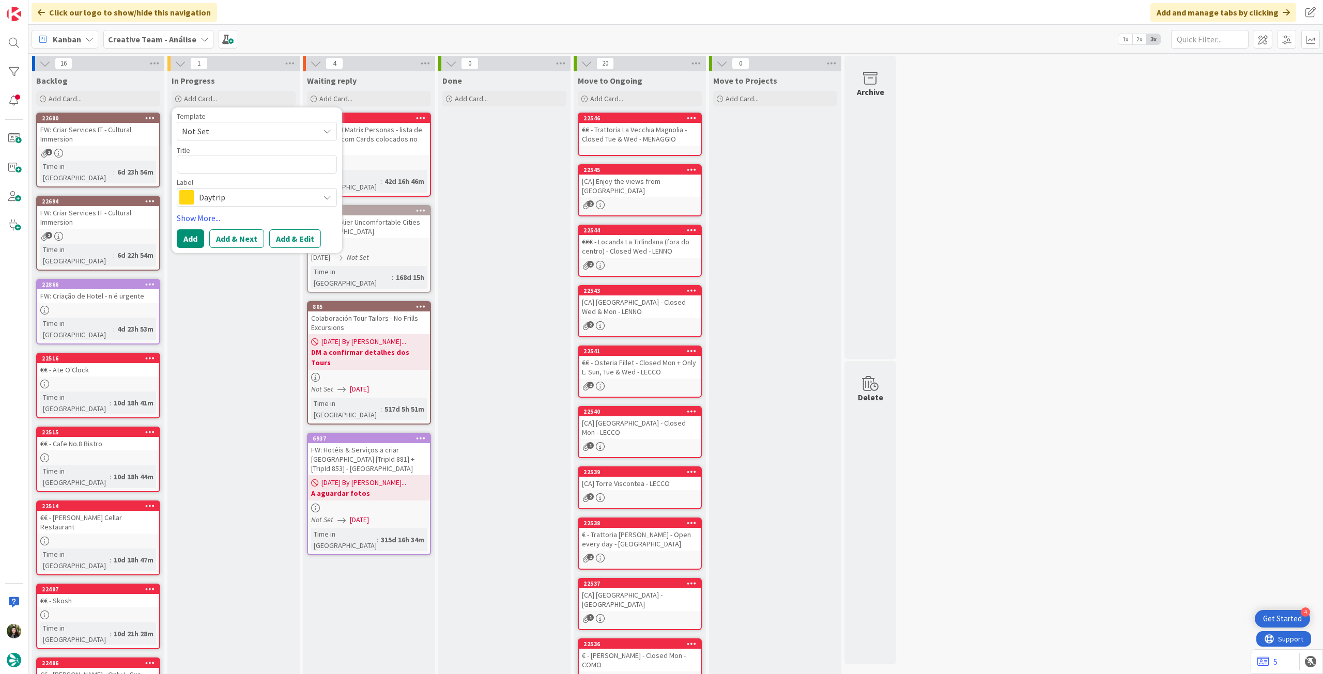
click at [229, 191] on span "Daytrip" at bounding box center [256, 197] width 115 height 14
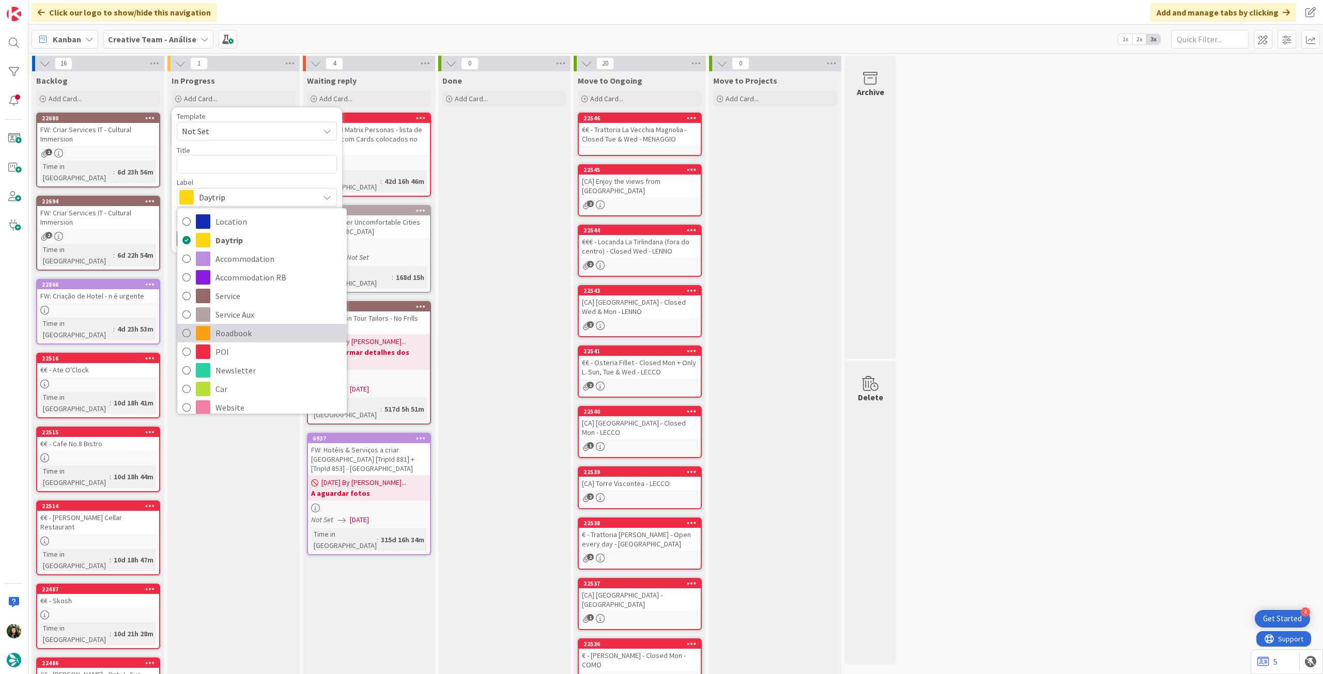
click at [256, 329] on span "Roadbook" at bounding box center [278, 332] width 126 height 15
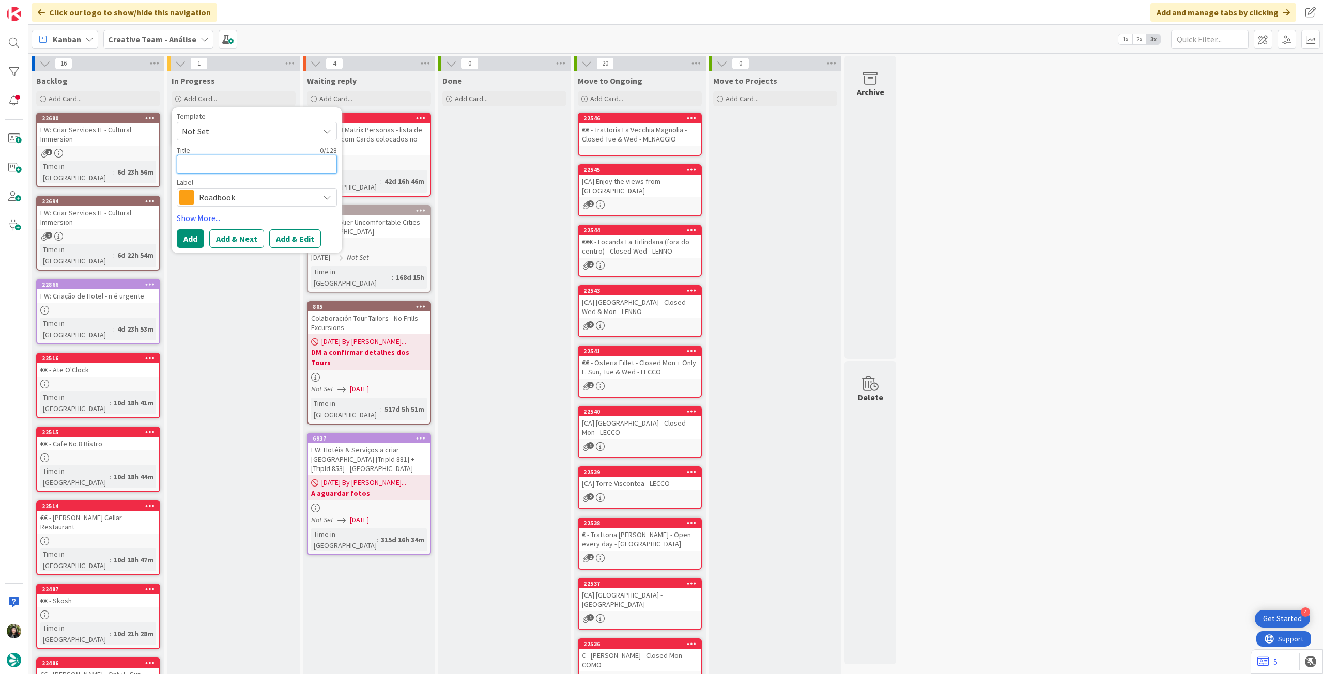
click at [228, 164] on textarea at bounding box center [257, 164] width 160 height 19
paste textarea "106350"
type textarea "x"
type textarea "106350"
type textarea "x"
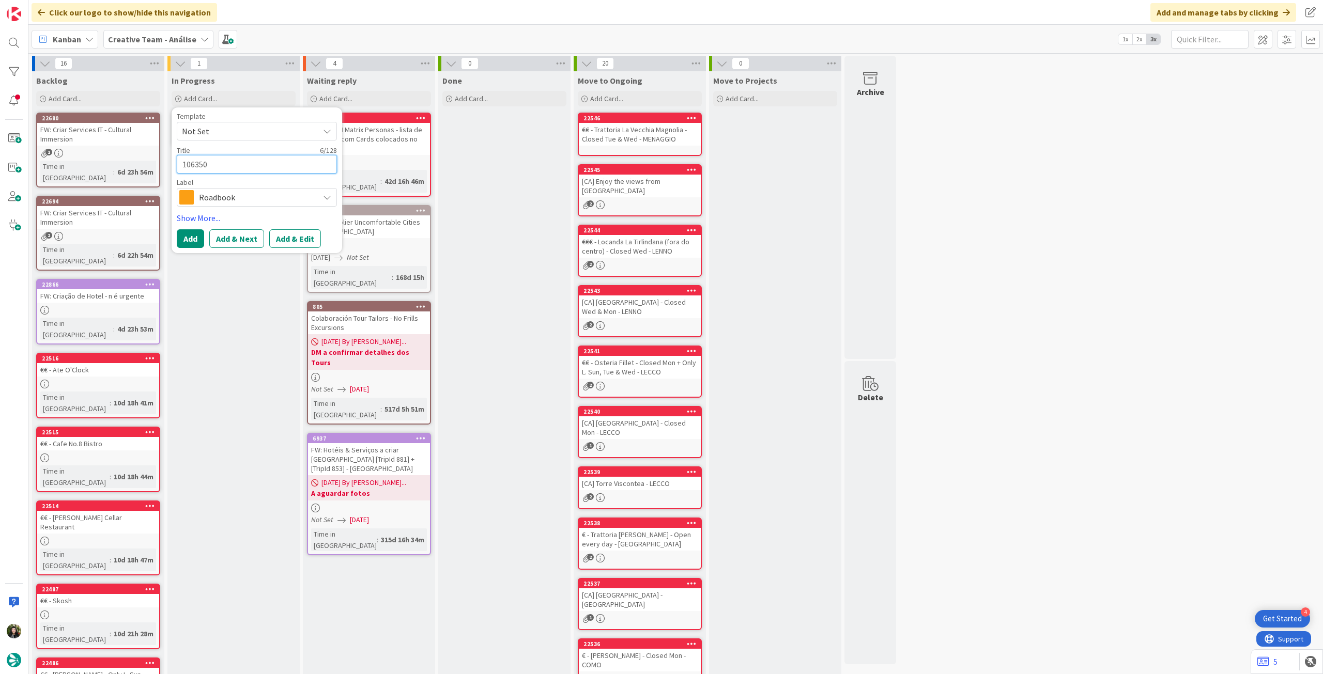
type textarea "106350 -"
type textarea "x"
type textarea "106350 -"
type textarea "x"
type textarea "106350 - 1"
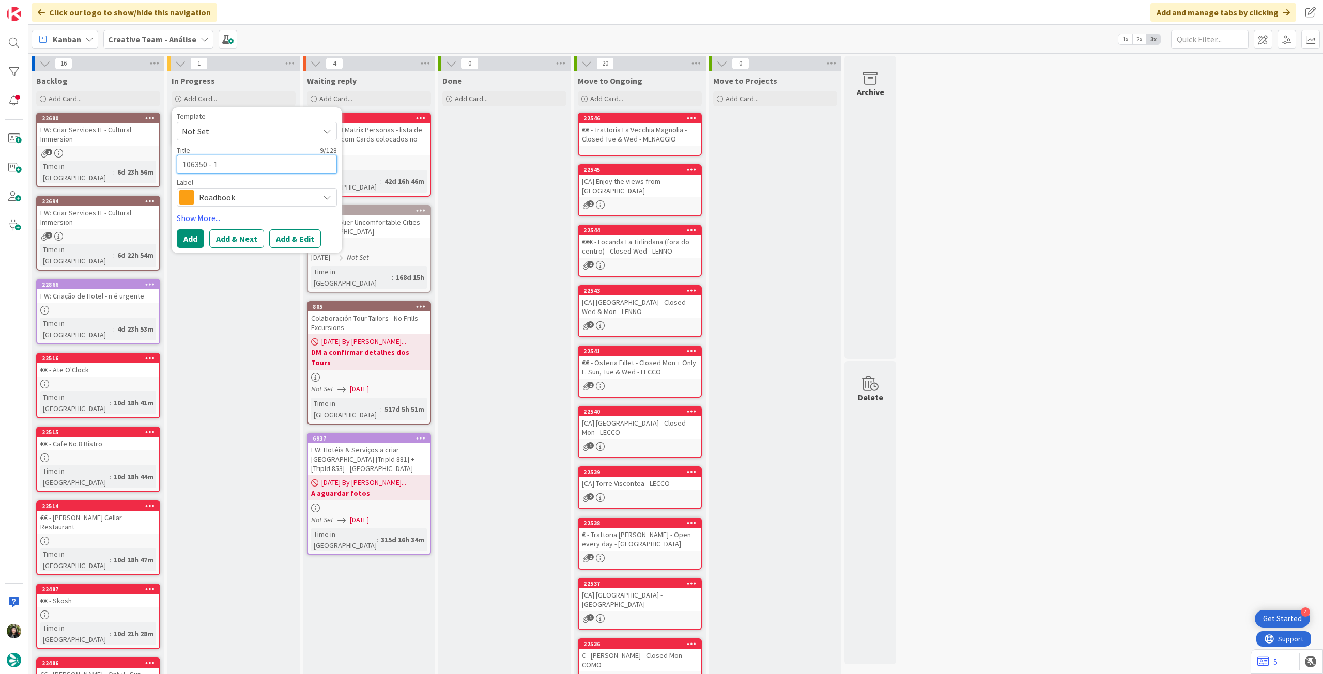
type textarea "x"
type textarea "106350 - 11"
type textarea "x"
type textarea "106350 - 11"
type textarea "x"
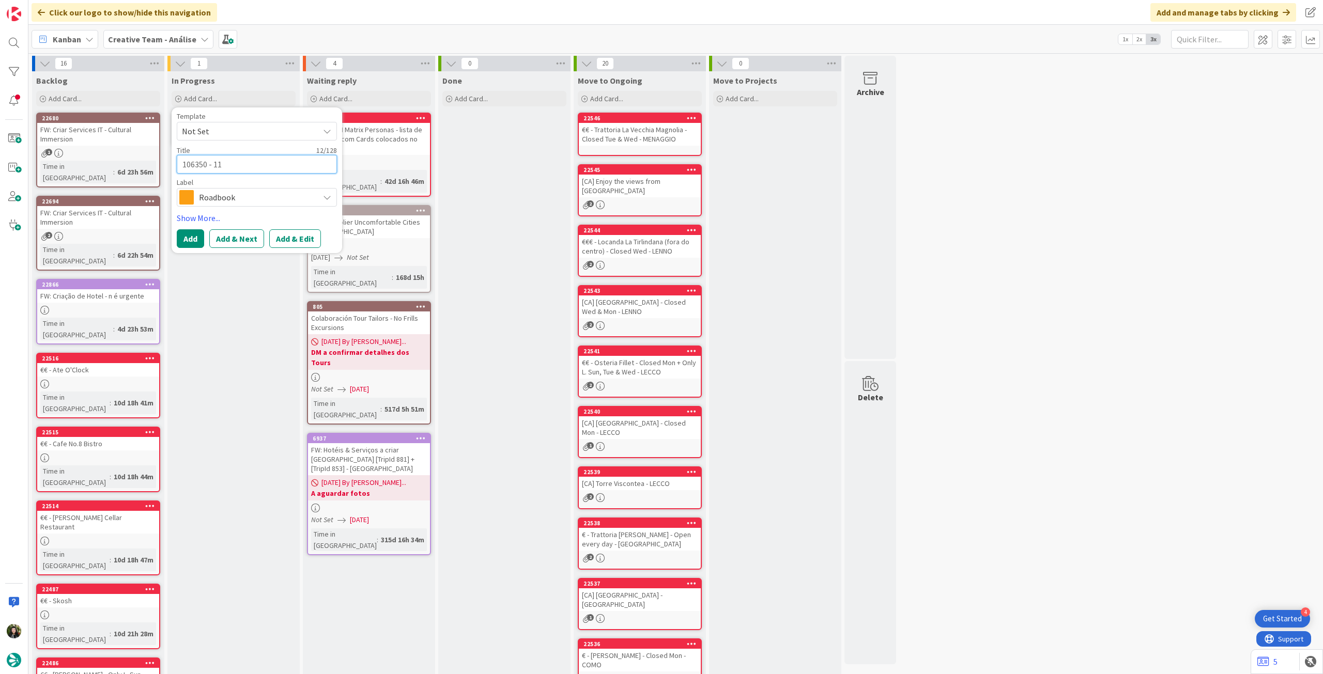
type textarea "106350 - 11 o"
type textarea "x"
type textarea "106350 - 11 oc"
type textarea "x"
type textarea "106350 - [DATE]"
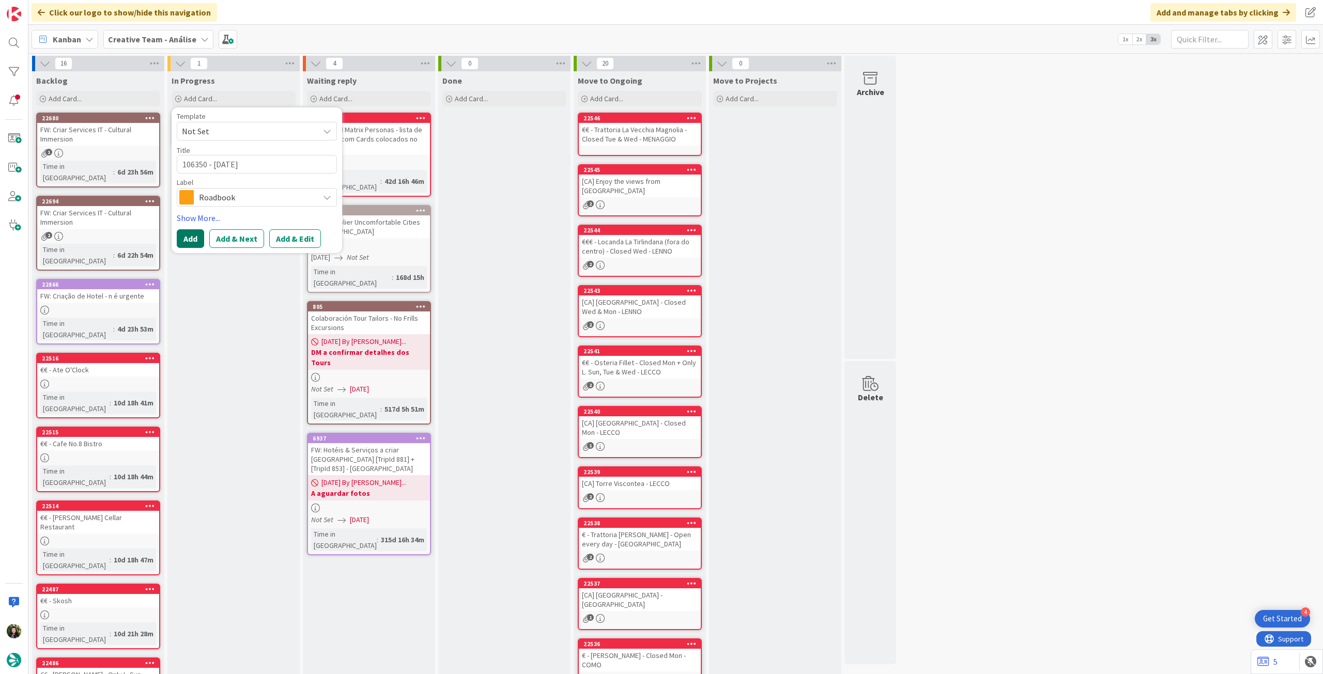
click at [192, 239] on button "Add" at bounding box center [190, 238] width 27 height 19
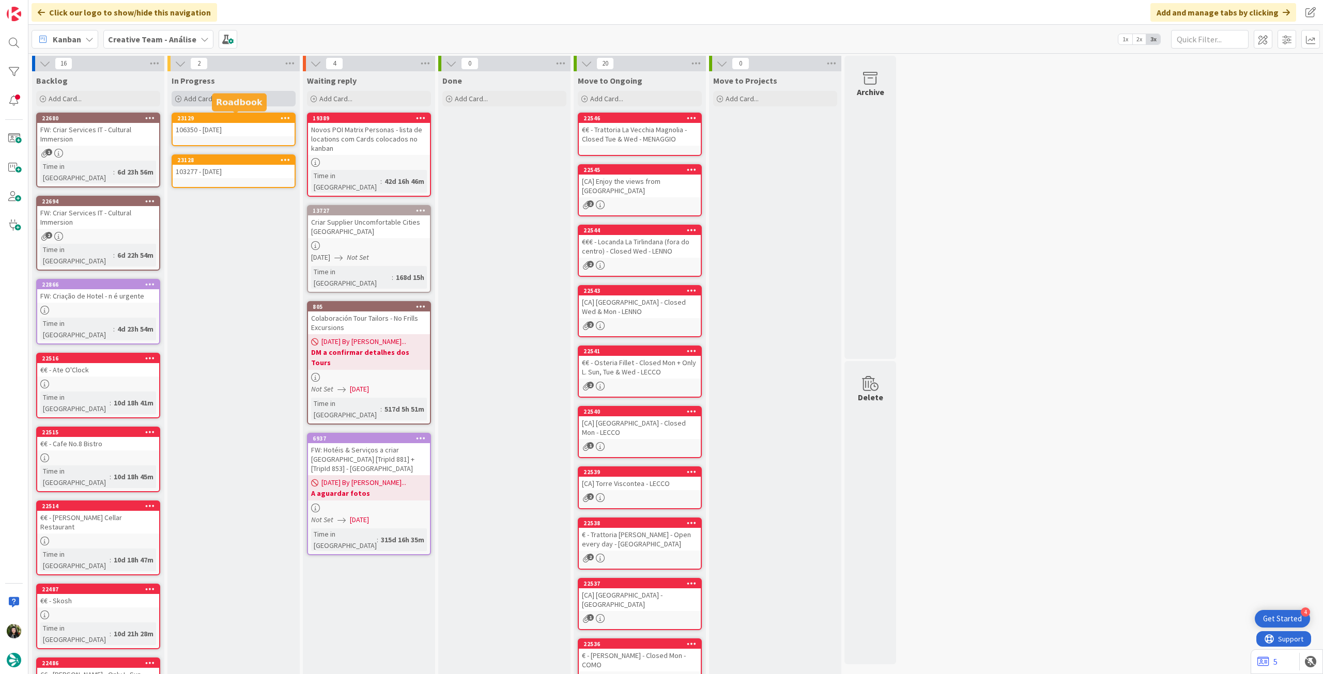
click at [217, 101] on div "Add Card..." at bounding box center [234, 98] width 124 height 15
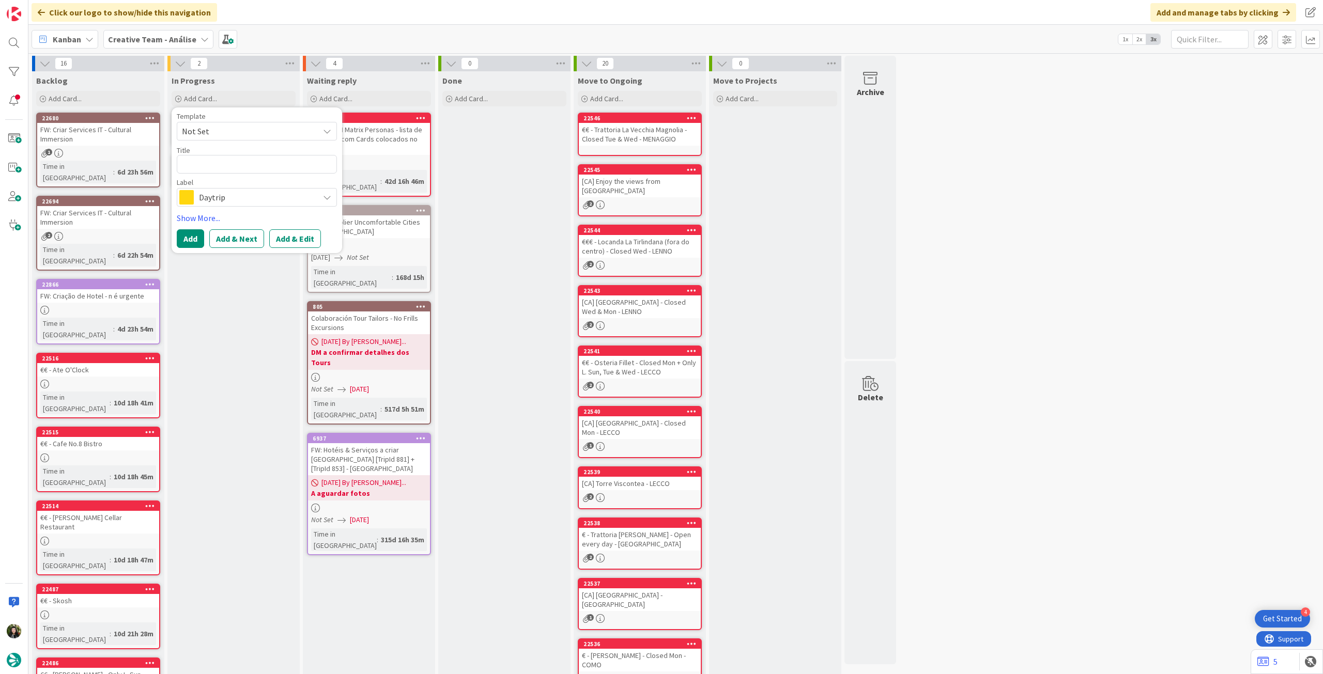
click at [242, 199] on span "Daytrip" at bounding box center [256, 197] width 115 height 14
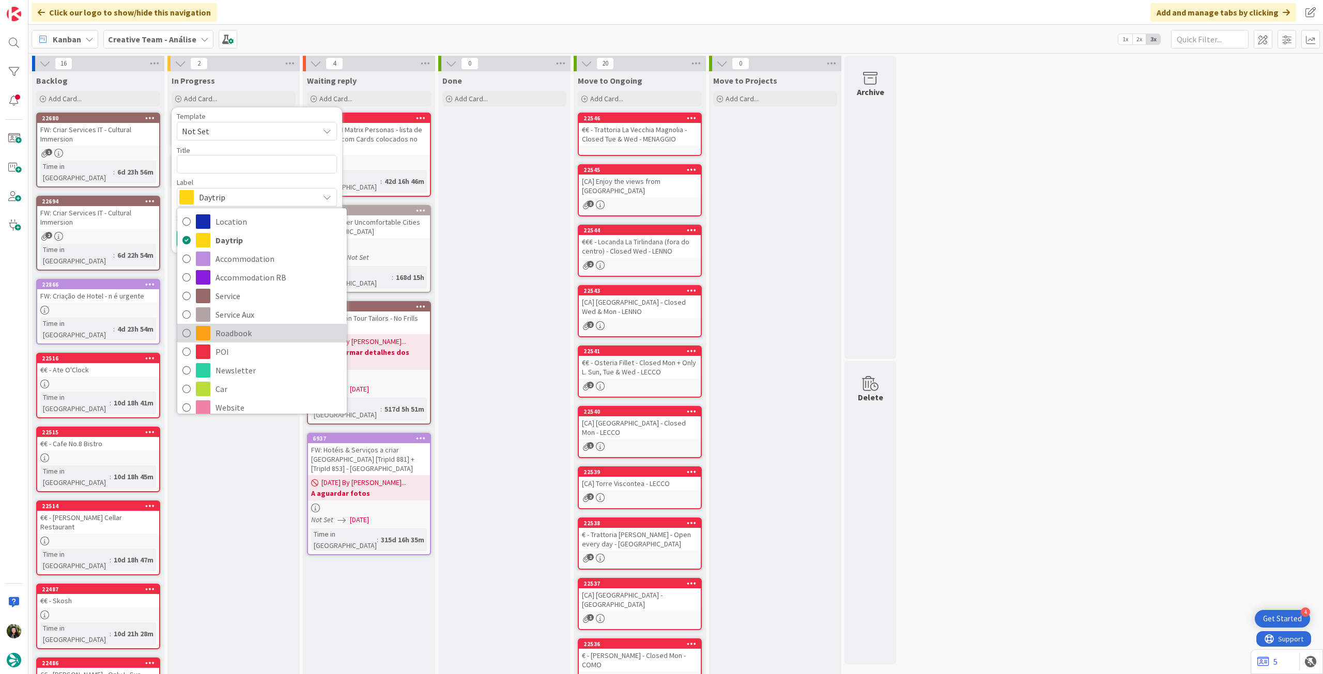
click at [240, 325] on span "Roadbook" at bounding box center [278, 332] width 126 height 15
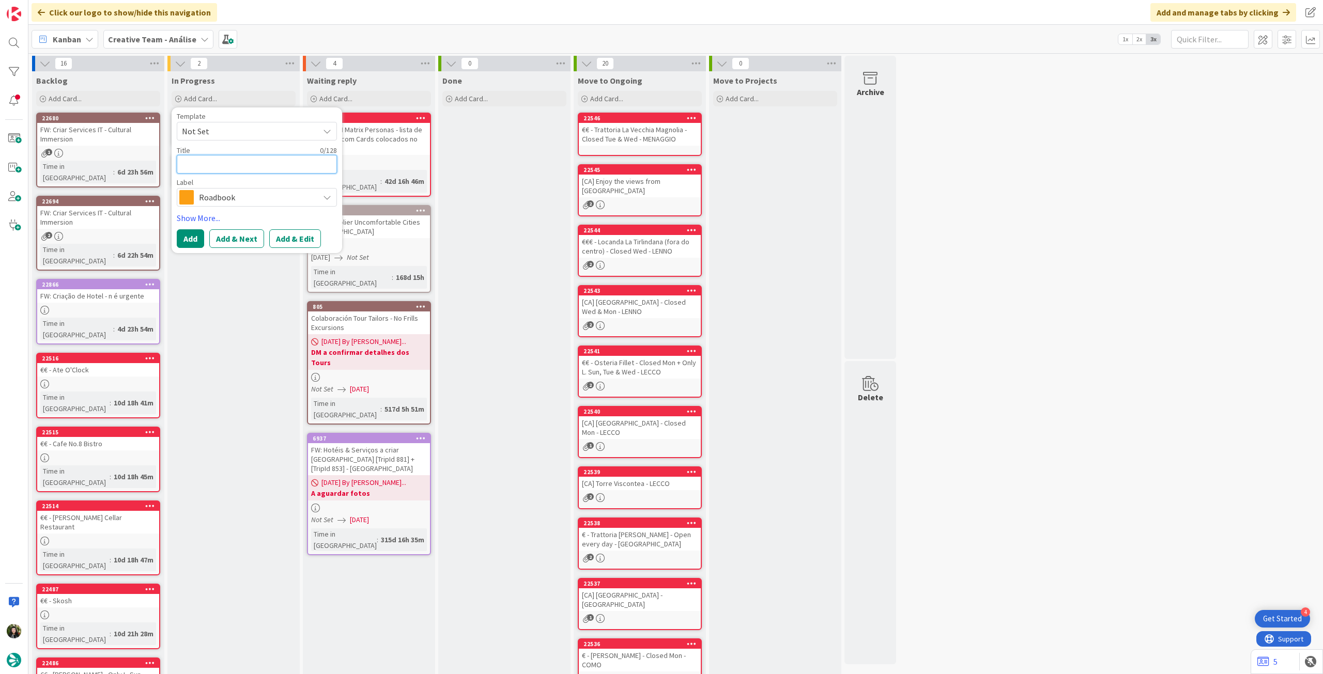
click at [240, 157] on textarea at bounding box center [257, 164] width 160 height 19
paste textarea "106529"
type textarea "x"
type textarea "106529"
type textarea "x"
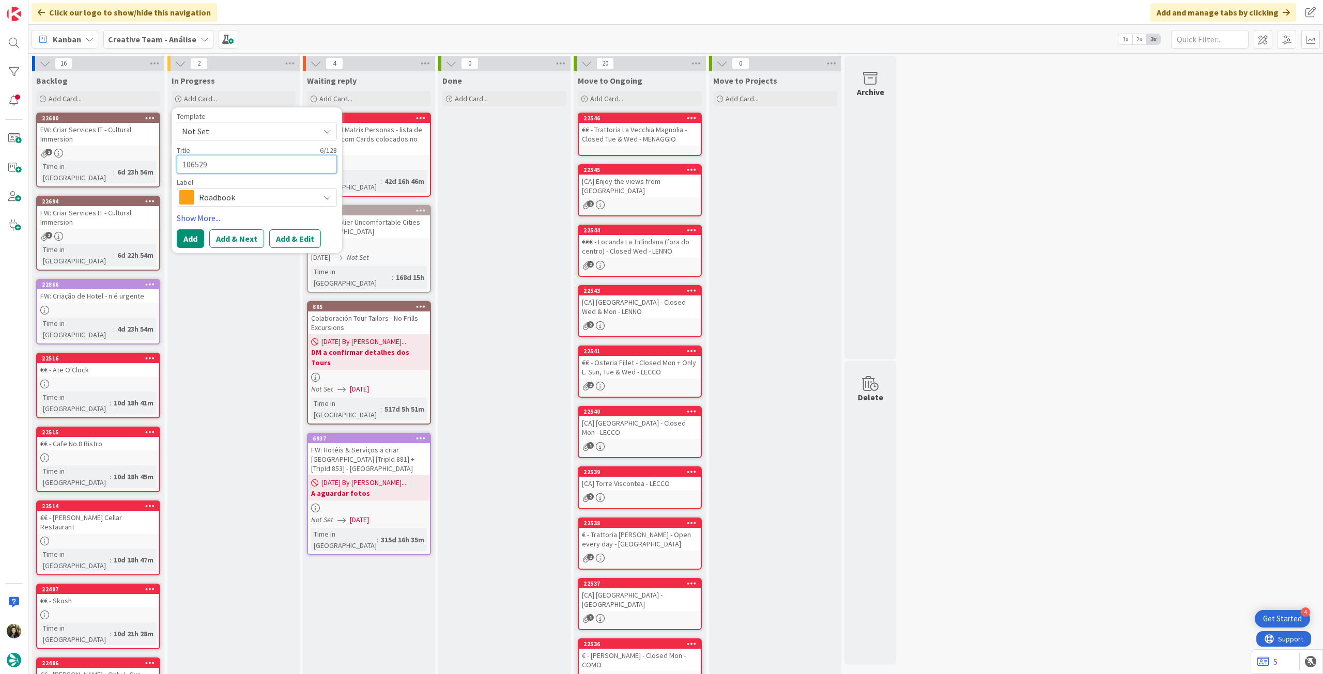
type textarea "106529"
type textarea "x"
type textarea "106529 -"
type textarea "x"
type textarea "106529 -"
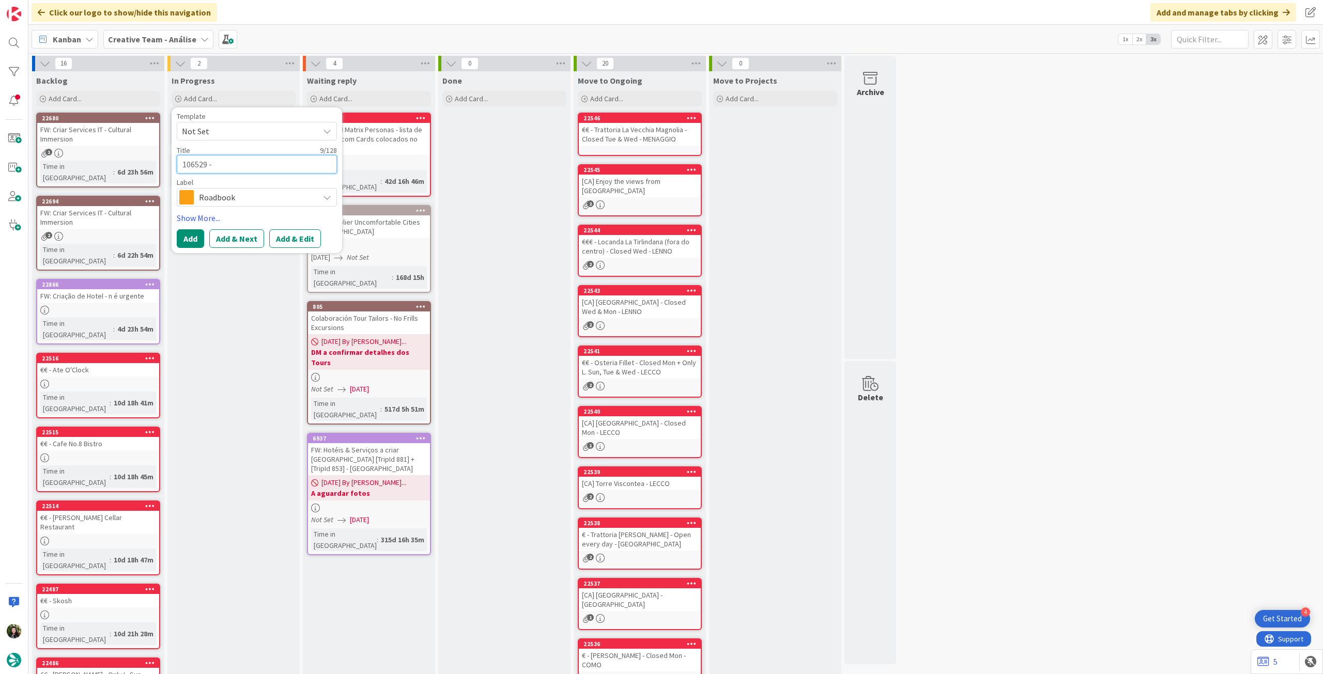
type textarea "x"
type textarea "106529 - 1"
type textarea "x"
type textarea "106529 - 11"
type textarea "x"
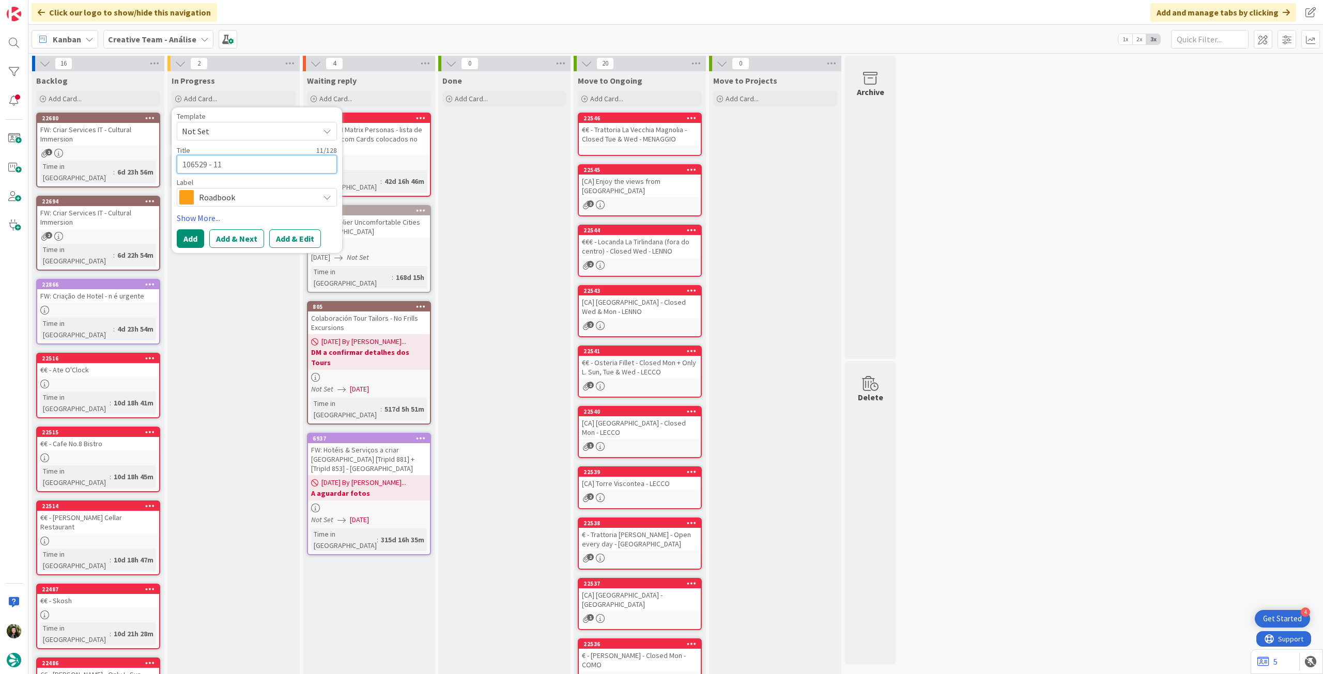
type textarea "106529 - 11"
type textarea "x"
type textarea "106529 - 11 o"
type textarea "x"
type textarea "106529 - 11 oc"
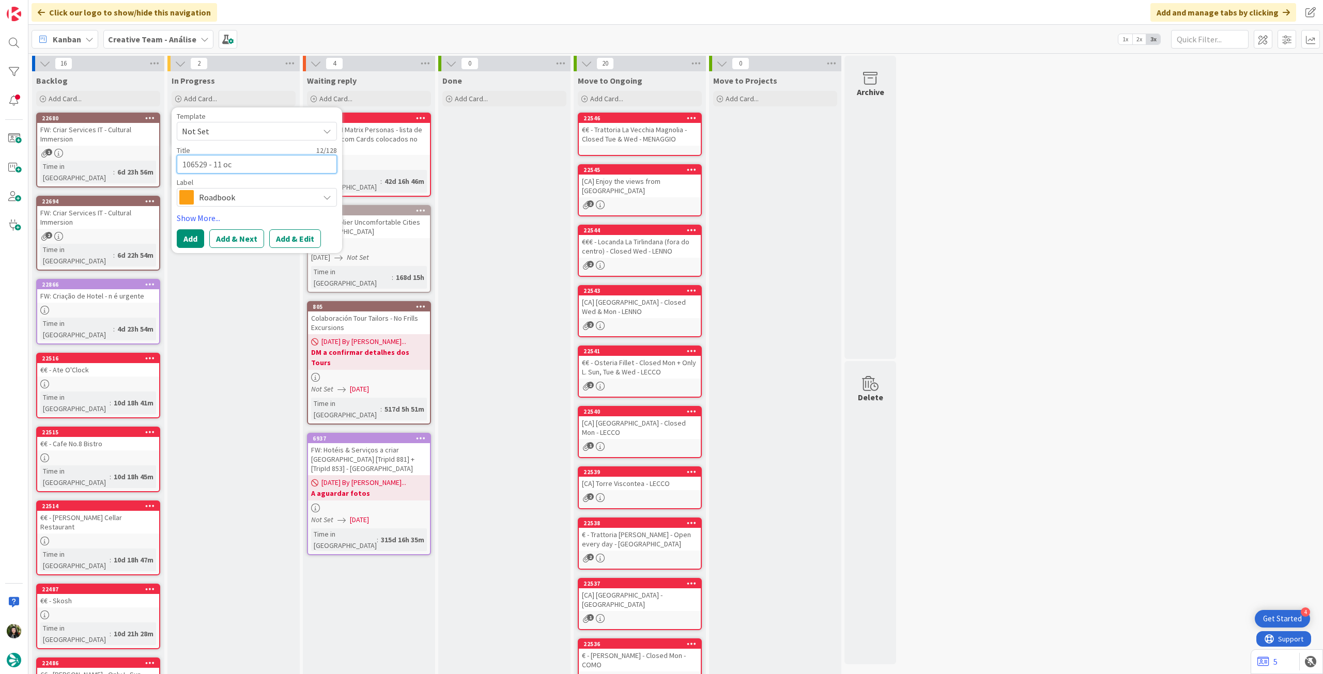
type textarea "x"
type textarea "106529 - [DATE]"
click at [189, 234] on button "Add" at bounding box center [190, 238] width 27 height 19
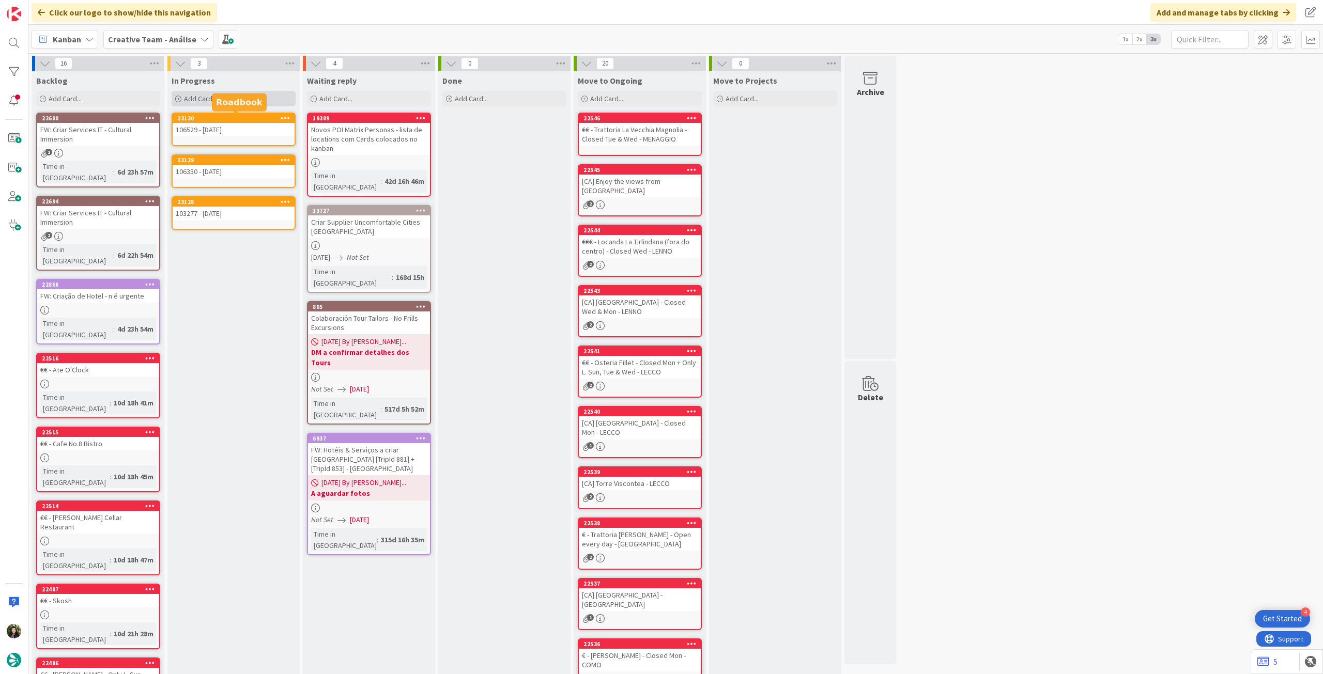
click at [199, 101] on span "Add Card..." at bounding box center [200, 98] width 33 height 9
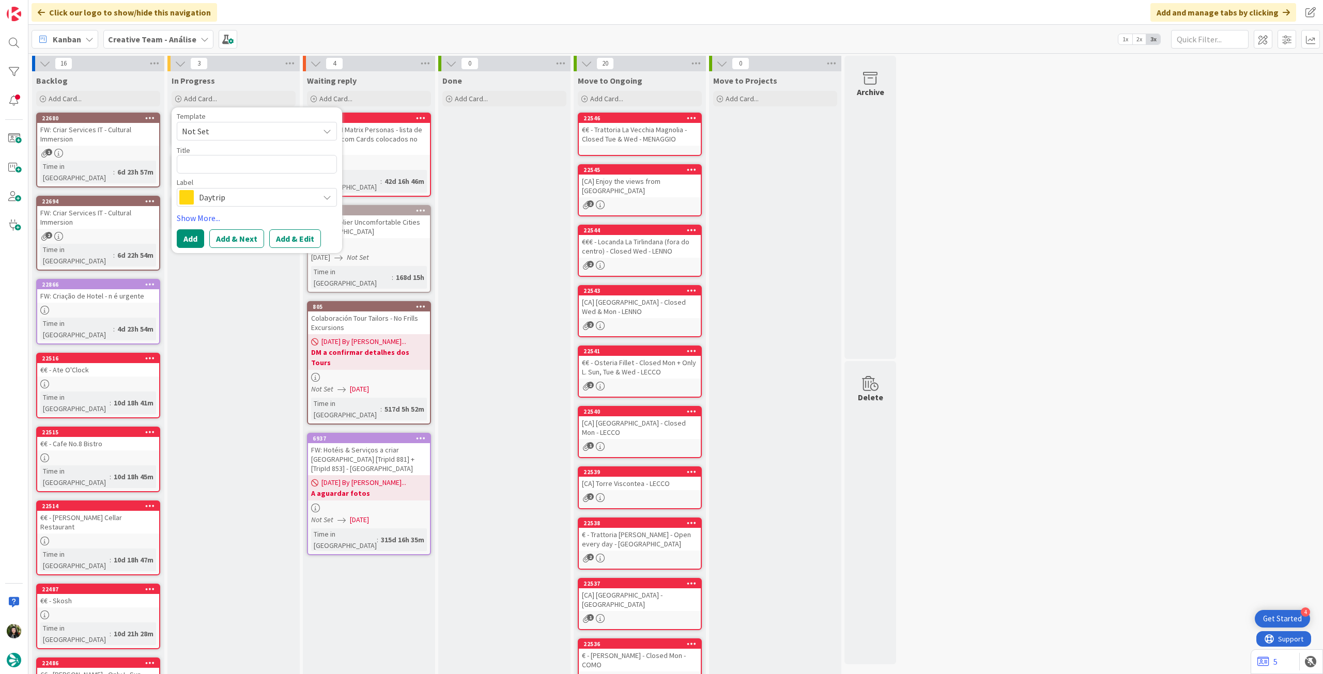
click at [221, 200] on span "Daytrip" at bounding box center [256, 197] width 115 height 14
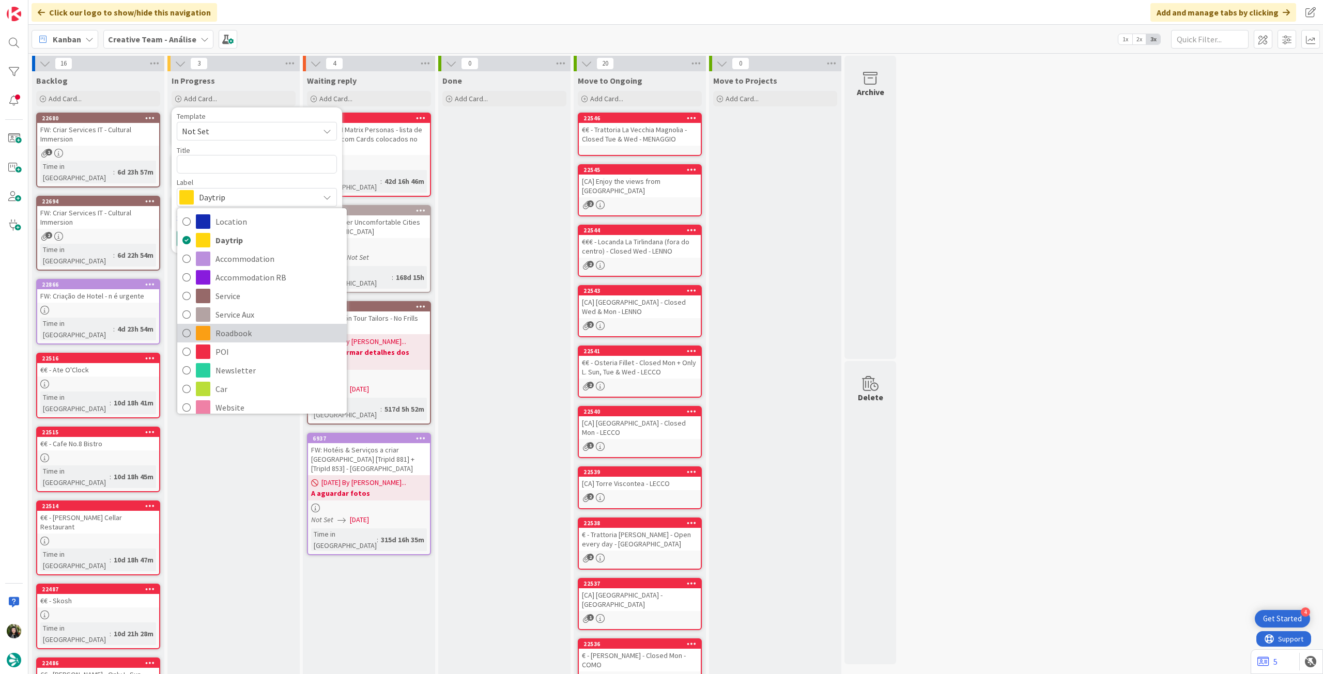
click at [258, 329] on span "Roadbook" at bounding box center [278, 332] width 126 height 15
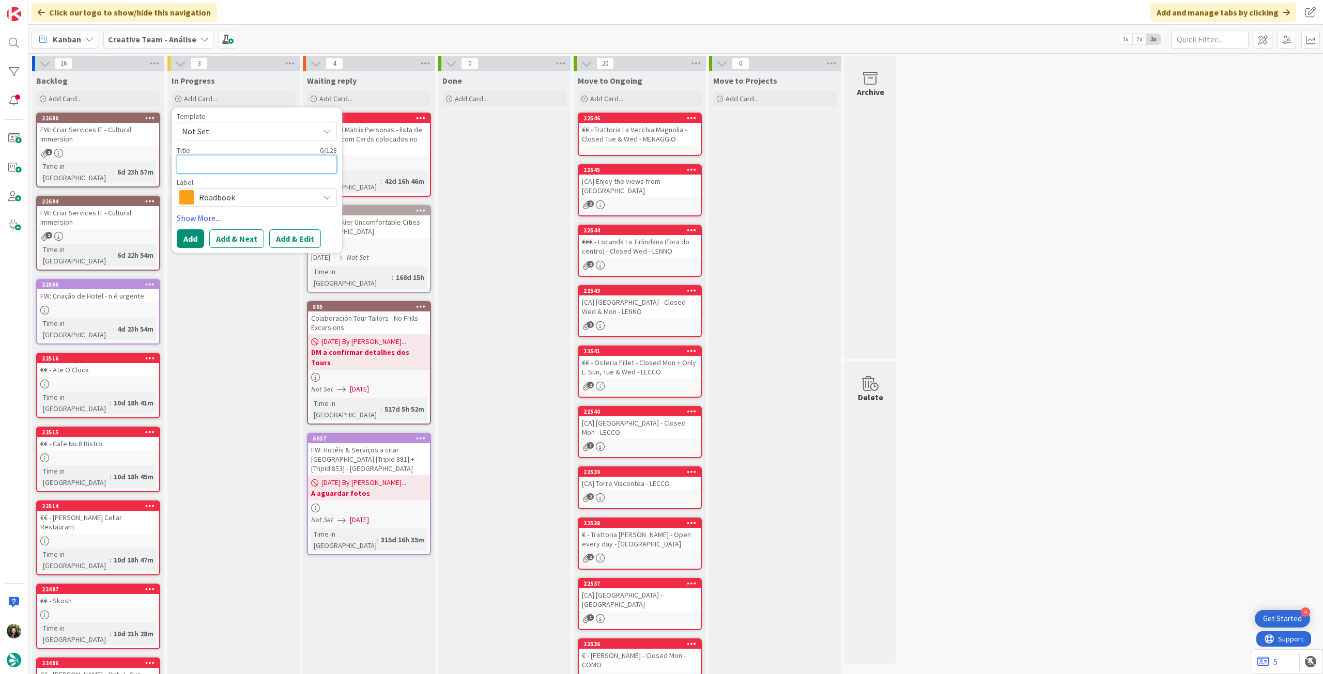
click at [244, 167] on textarea at bounding box center [257, 164] width 160 height 19
paste textarea "107483"
type textarea "x"
type textarea "107483"
type textarea "x"
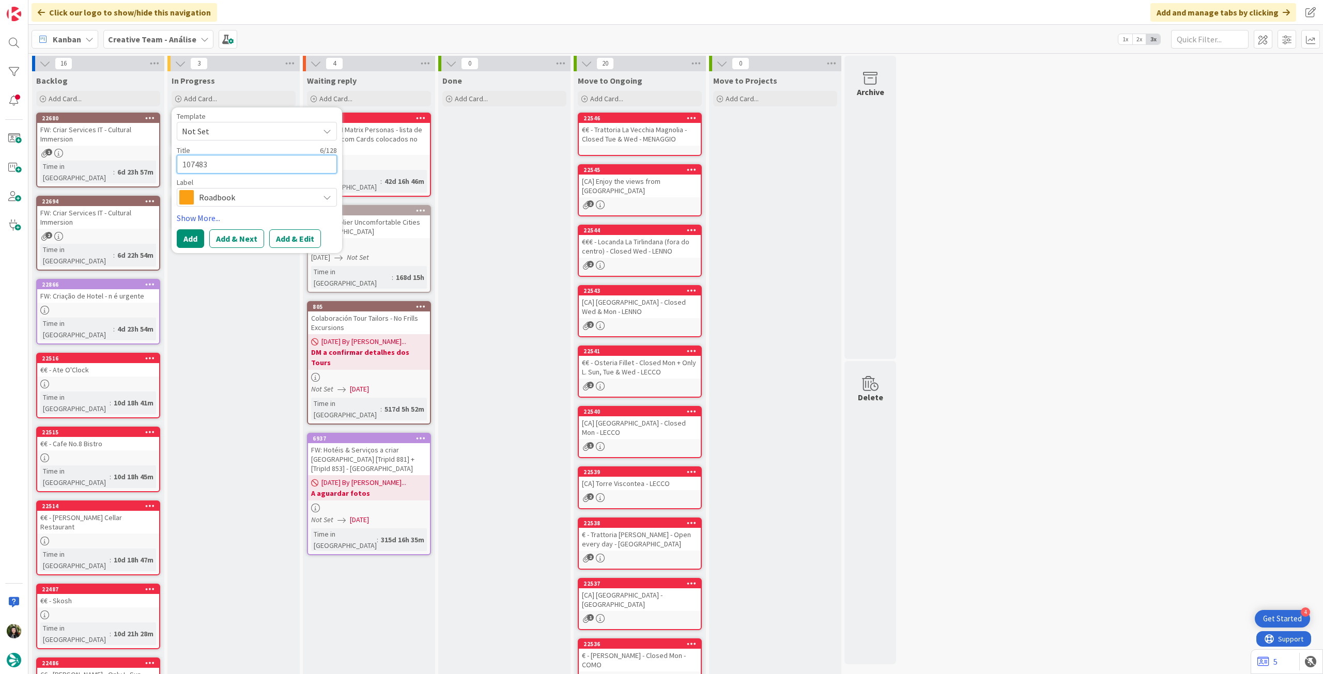
type textarea "107483"
type textarea "x"
type textarea "107483 -"
type textarea "x"
type textarea "107483 - 1"
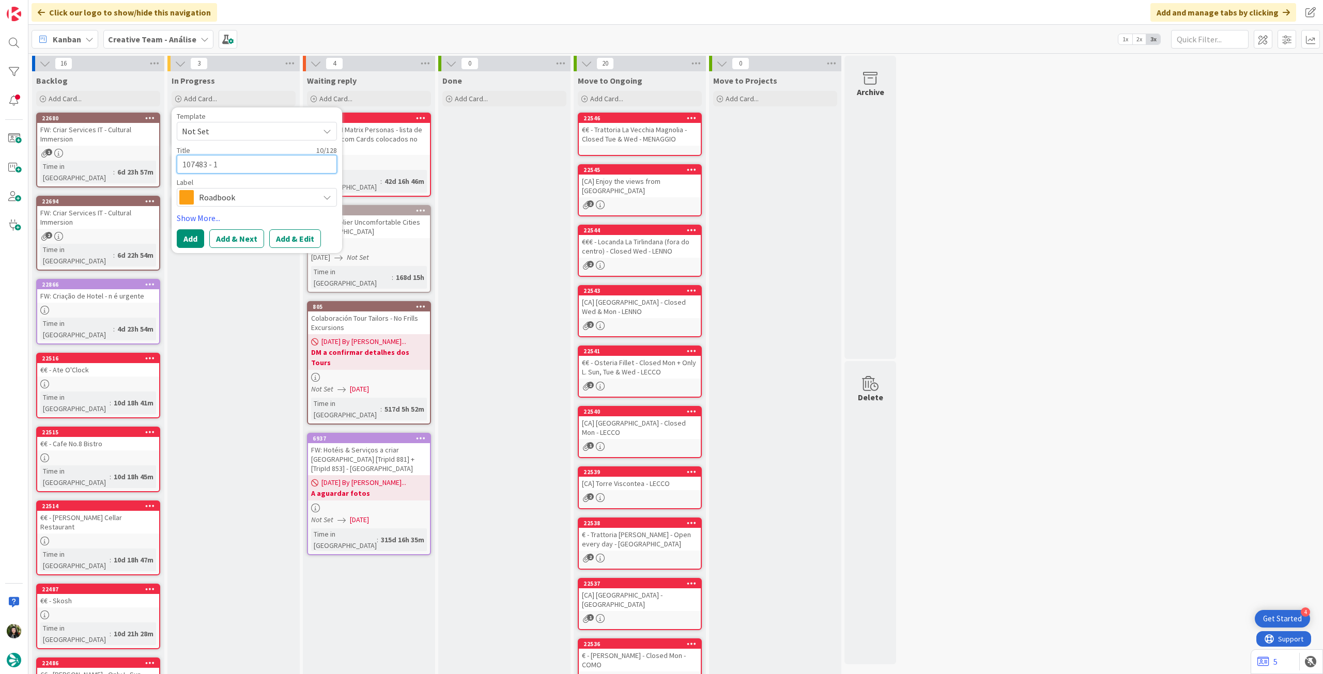
type textarea "x"
type textarea "107483 - 11"
type textarea "x"
type textarea "107483 - 11"
type textarea "x"
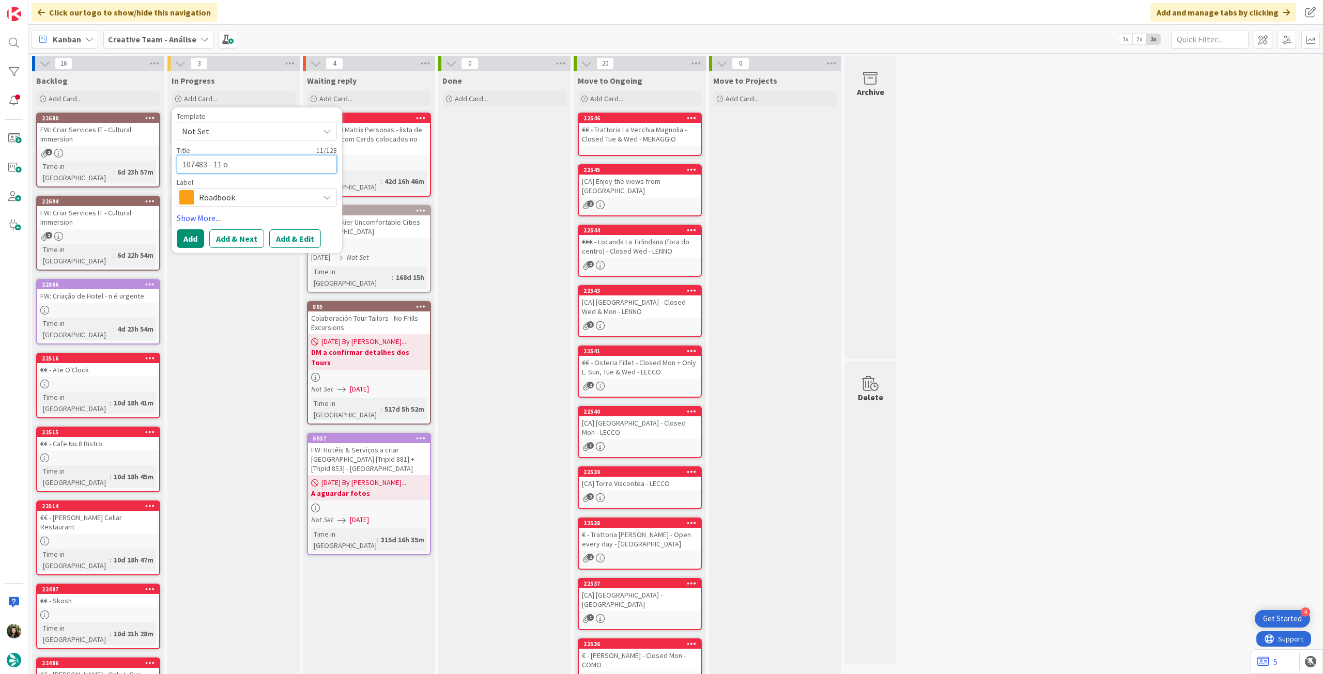
type textarea "107483 - 11 oc"
type textarea "x"
type textarea "107483 - [DATE]"
click at [191, 237] on button "Add" at bounding box center [190, 238] width 27 height 19
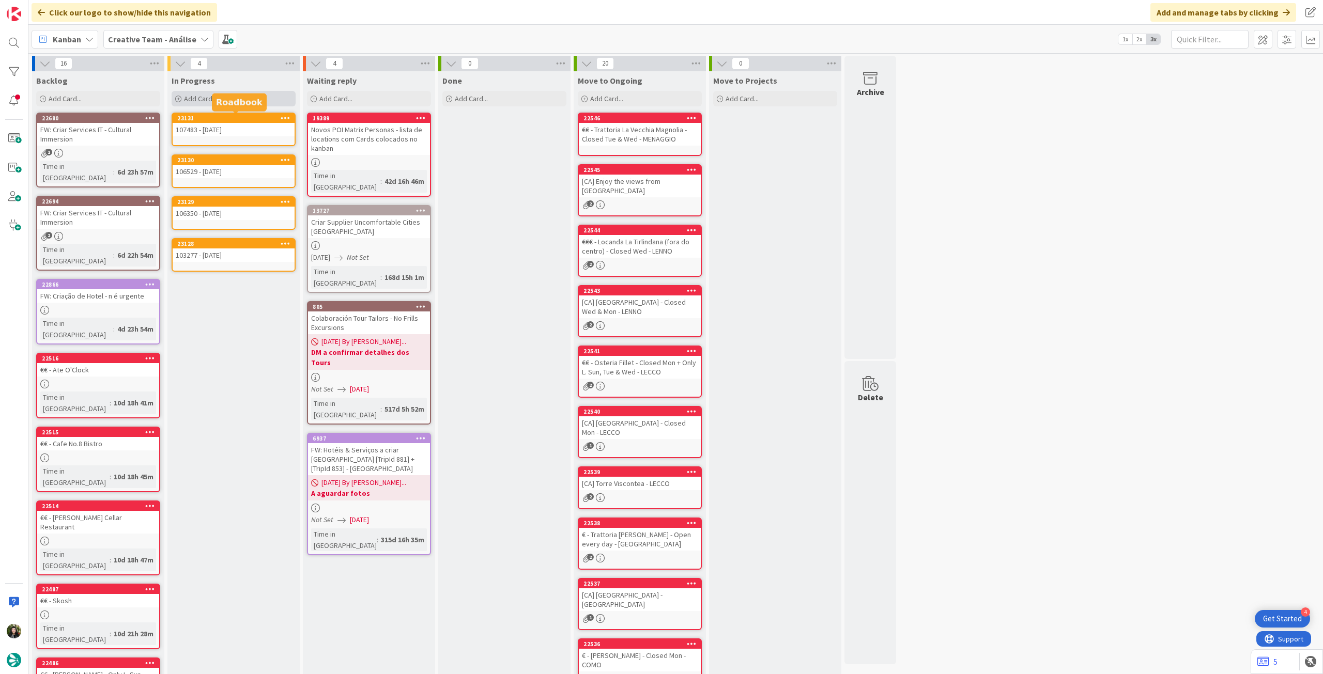
click at [217, 106] on div "Add Card..." at bounding box center [234, 98] width 124 height 15
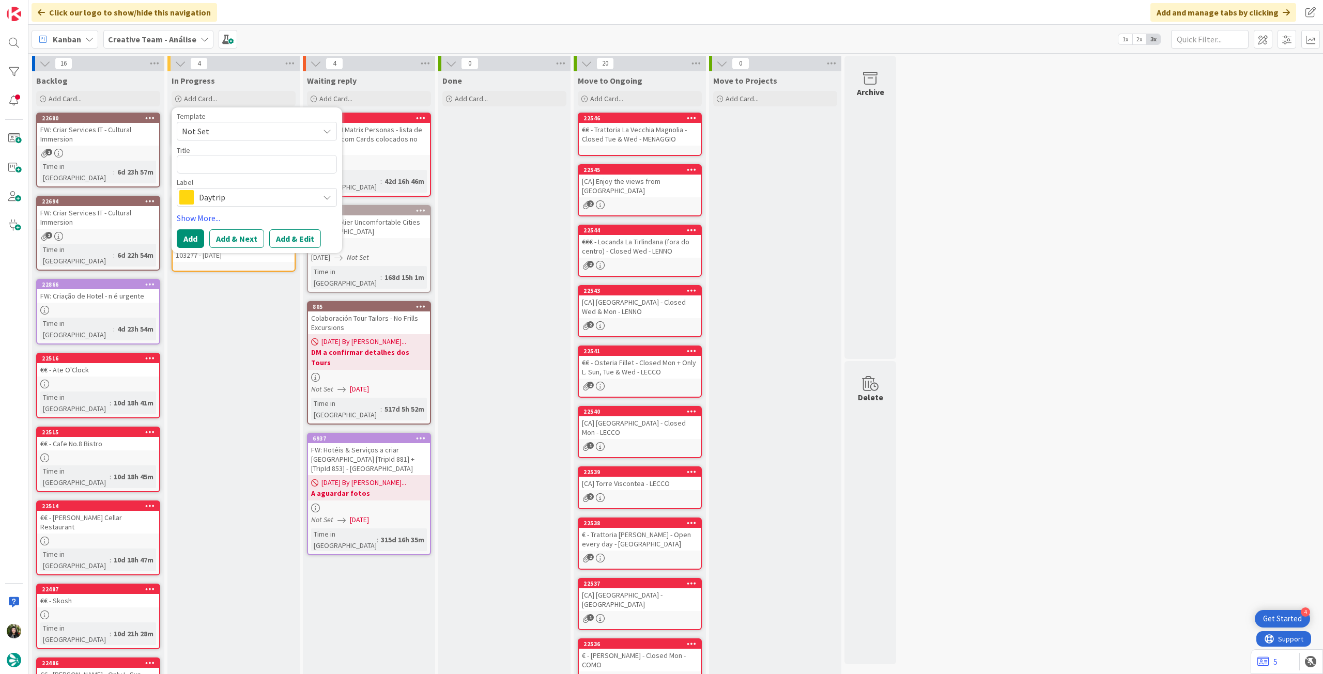
click at [236, 198] on span "Daytrip" at bounding box center [256, 197] width 115 height 14
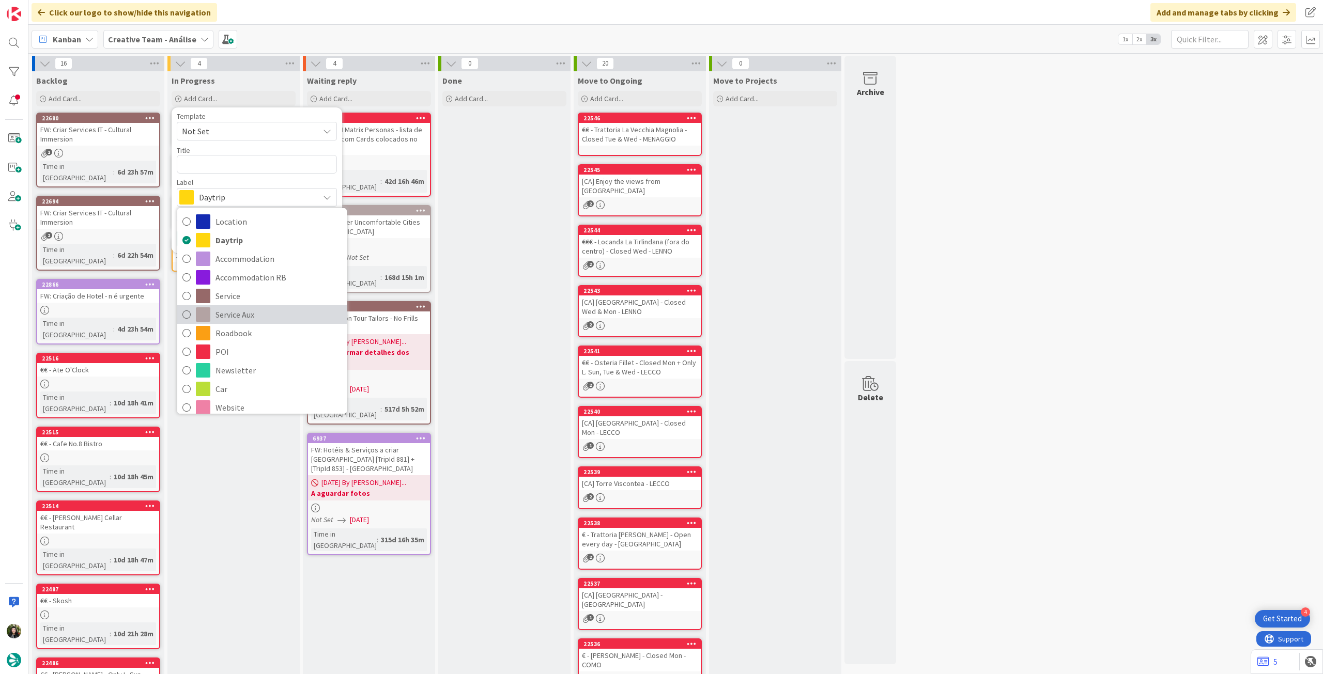
click at [263, 320] on span "Service Aux" at bounding box center [278, 314] width 126 height 15
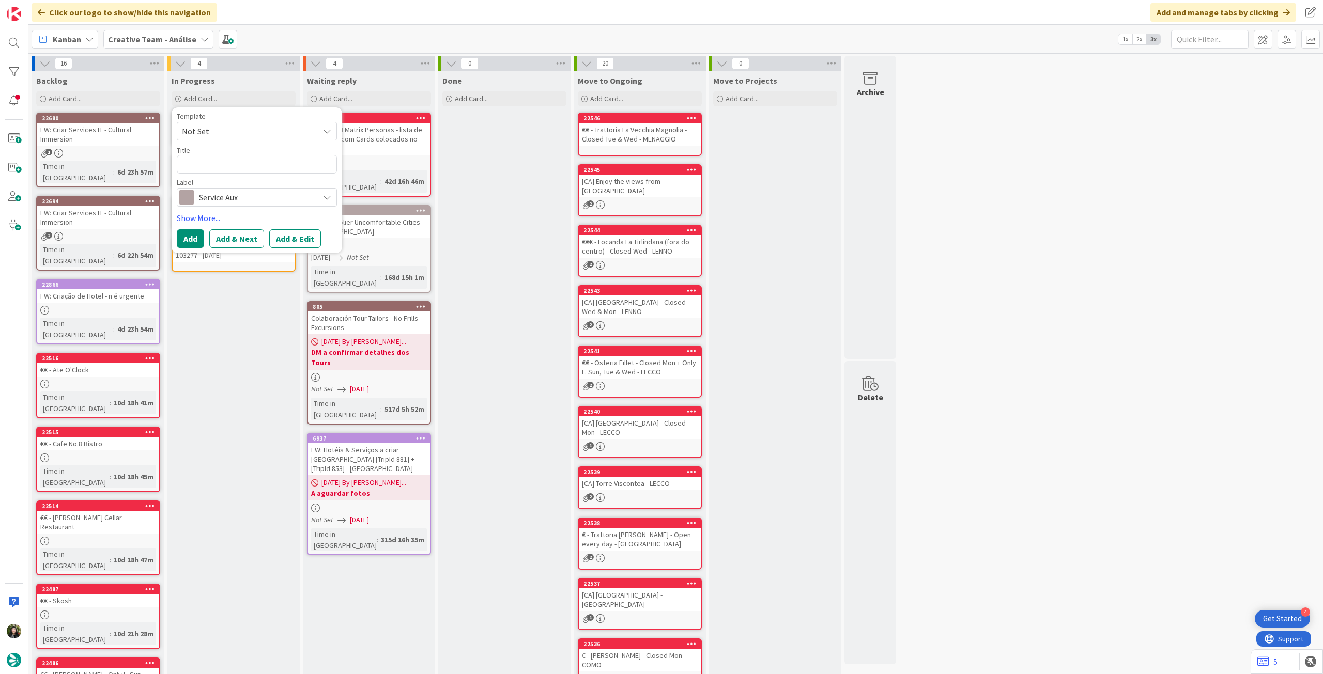
click at [227, 198] on span "Service Aux" at bounding box center [256, 197] width 115 height 14
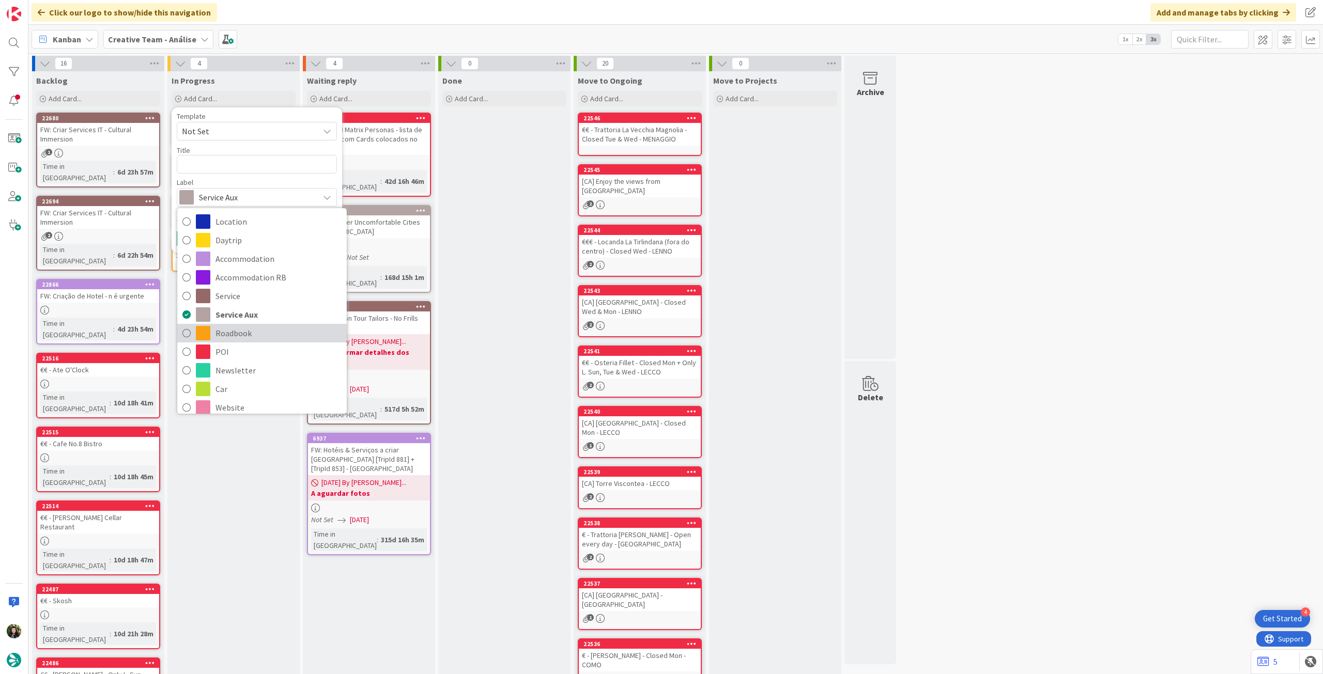
click at [248, 325] on span "Roadbook" at bounding box center [278, 332] width 126 height 15
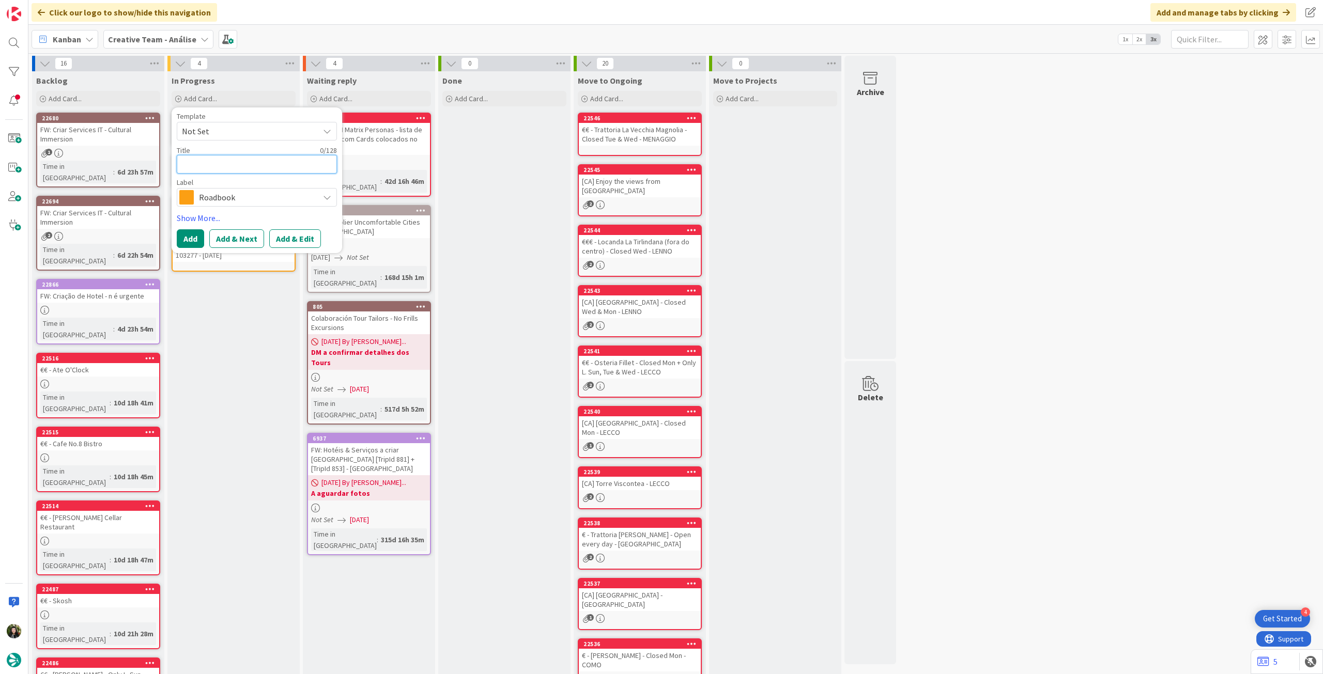
click at [247, 166] on textarea at bounding box center [257, 164] width 160 height 19
paste textarea "110373"
type textarea "x"
type textarea "110373"
type textarea "x"
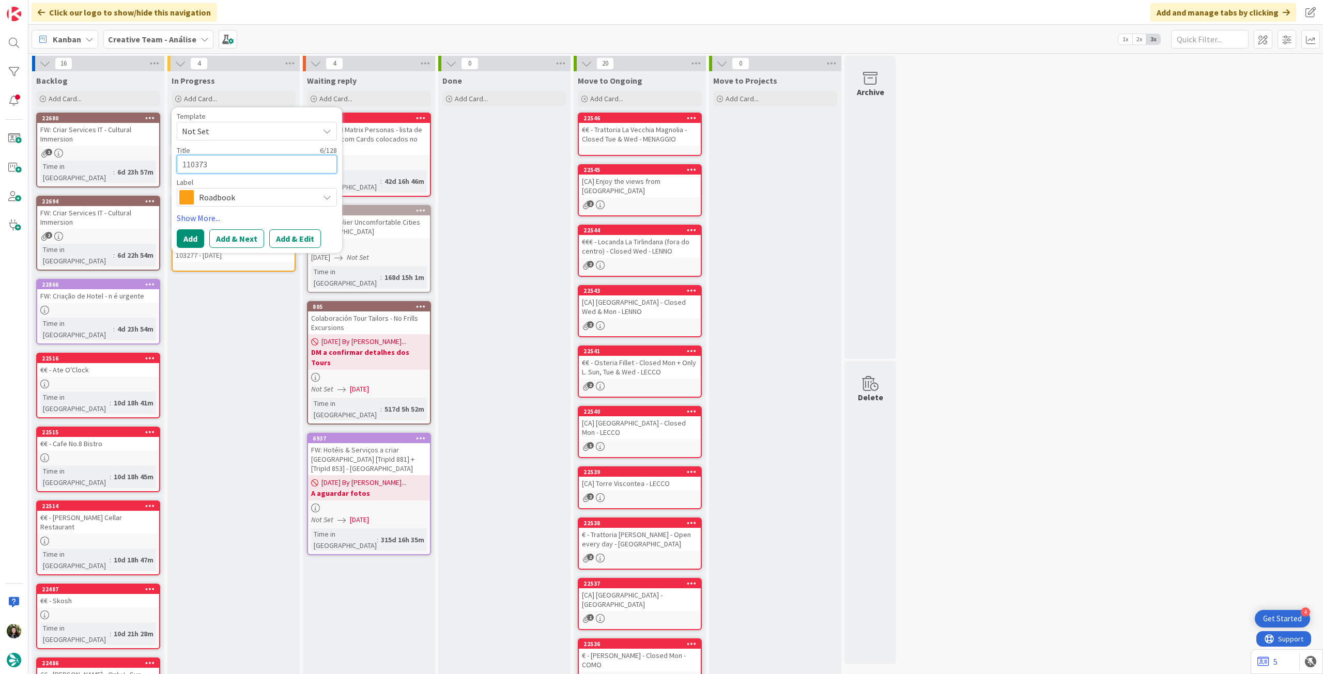
type textarea "110373"
type textarea "x"
type textarea "110373 -"
type textarea "x"
type textarea "110373 -"
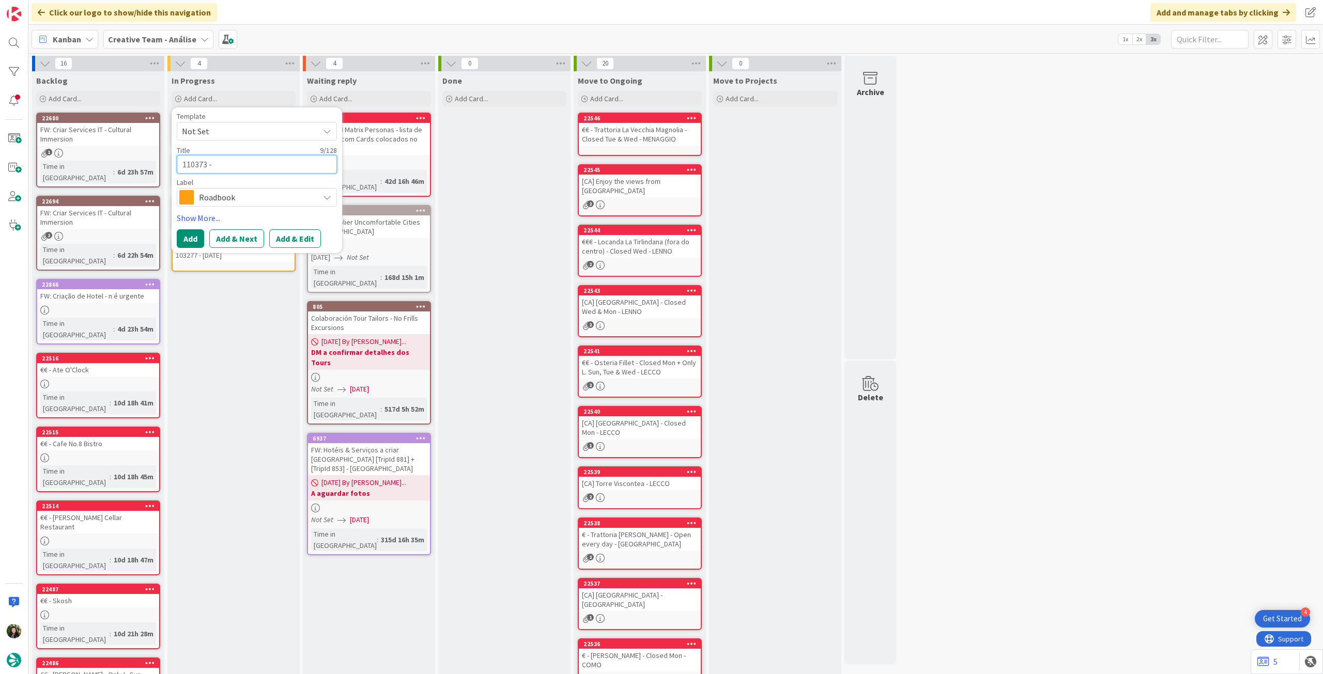
type textarea "x"
type textarea "110373 - 1"
type textarea "x"
type textarea "110373 - 11"
type textarea "x"
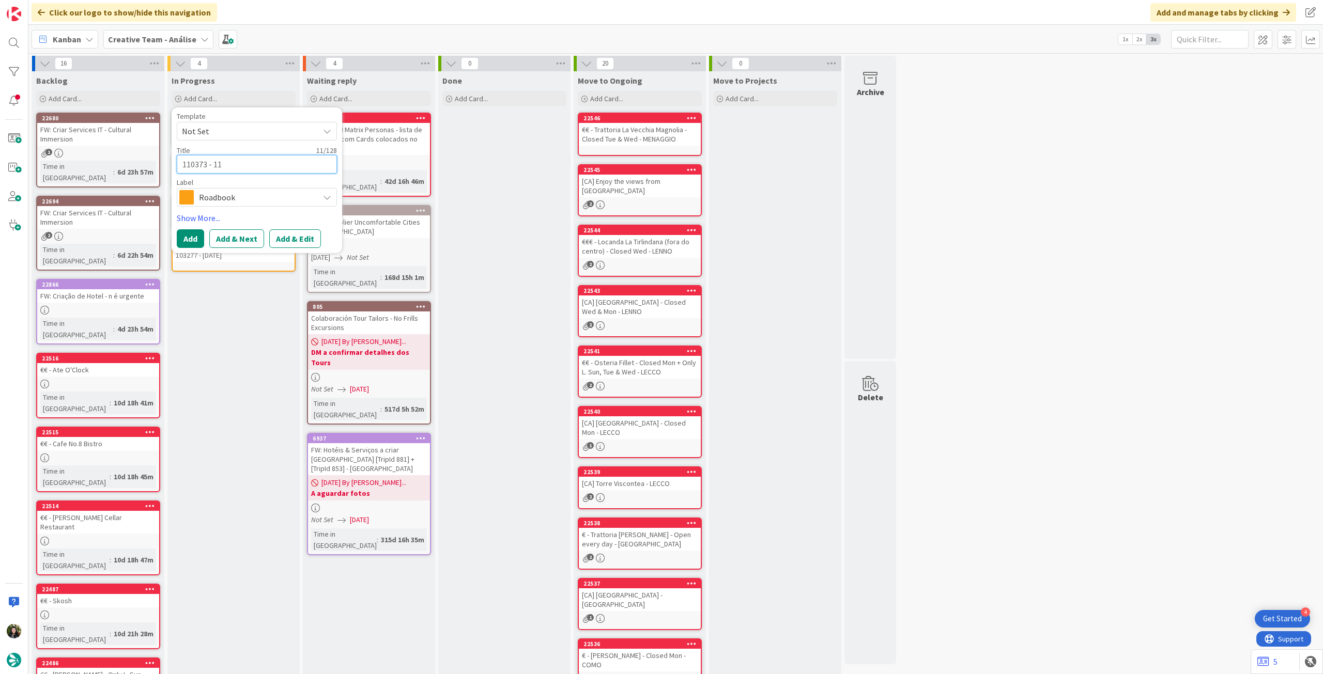
type textarea "110373 - 11"
type textarea "x"
type textarea "110373 - 11 oc"
type textarea "x"
type textarea "110373 - [DATE]"
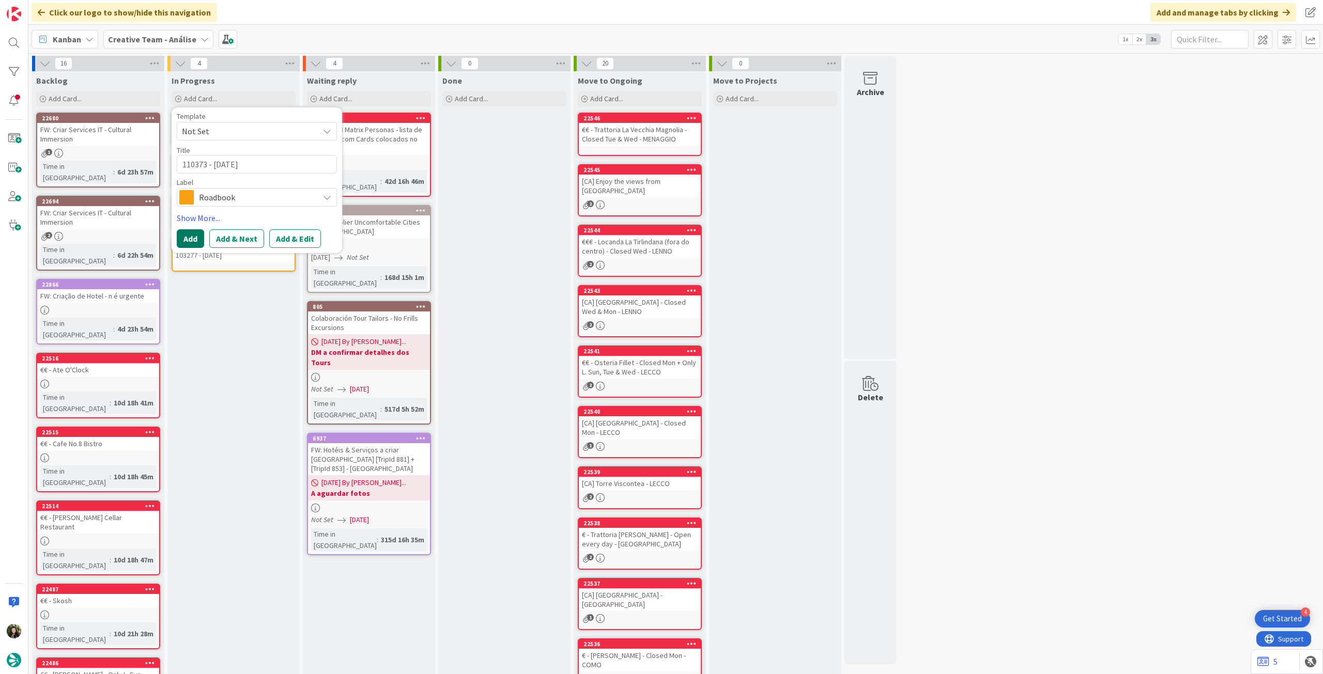
click at [186, 241] on button "Add" at bounding box center [190, 238] width 27 height 19
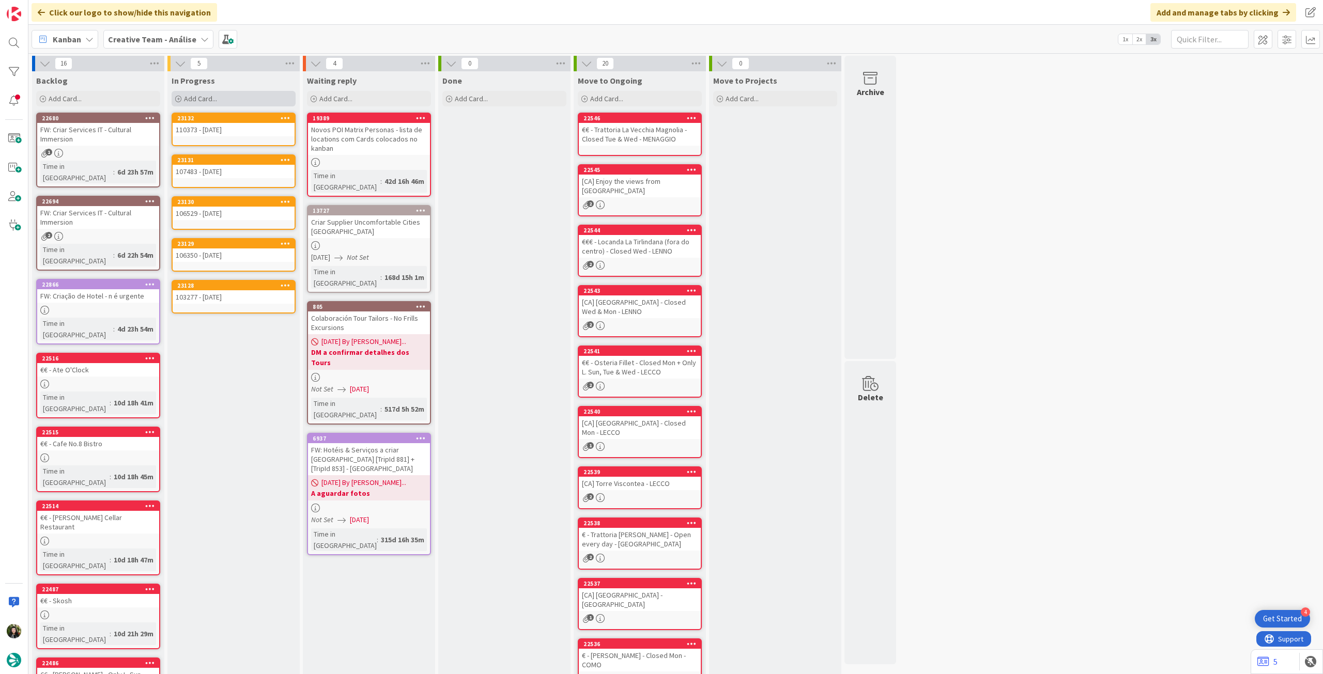
click at [200, 95] on span "Add Card..." at bounding box center [200, 98] width 33 height 9
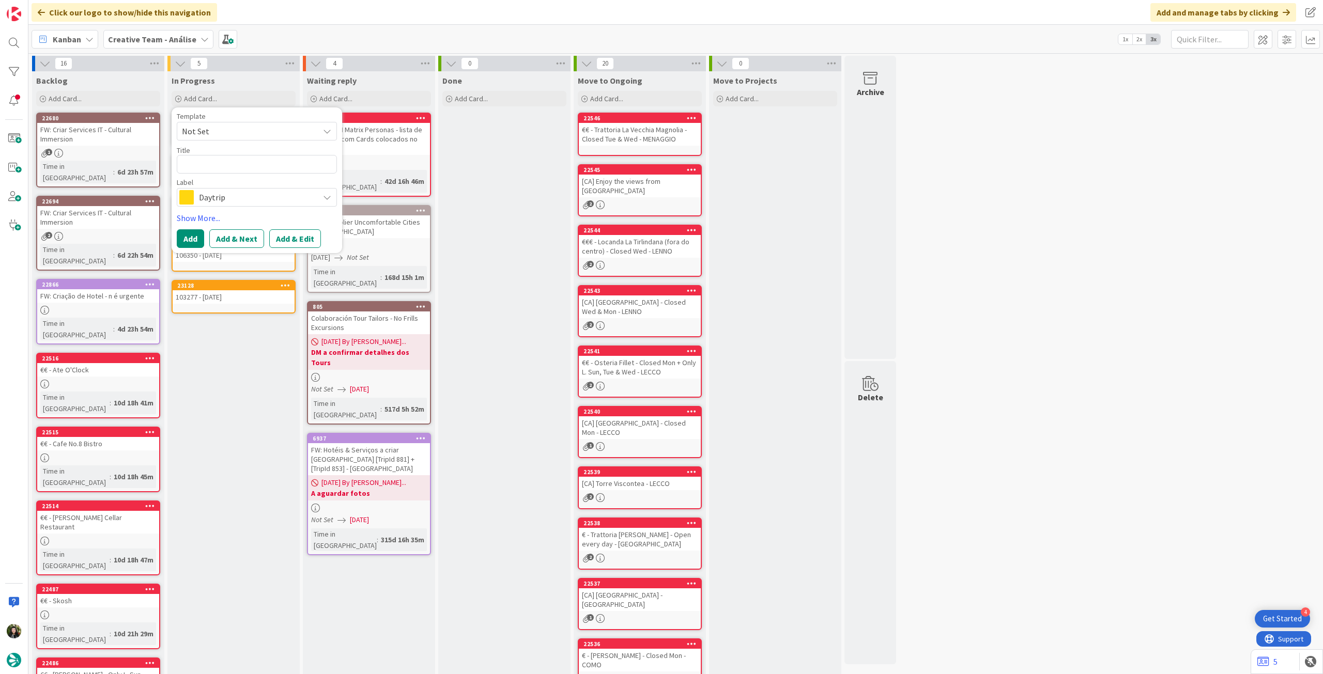
click at [242, 197] on span "Daytrip" at bounding box center [256, 197] width 115 height 14
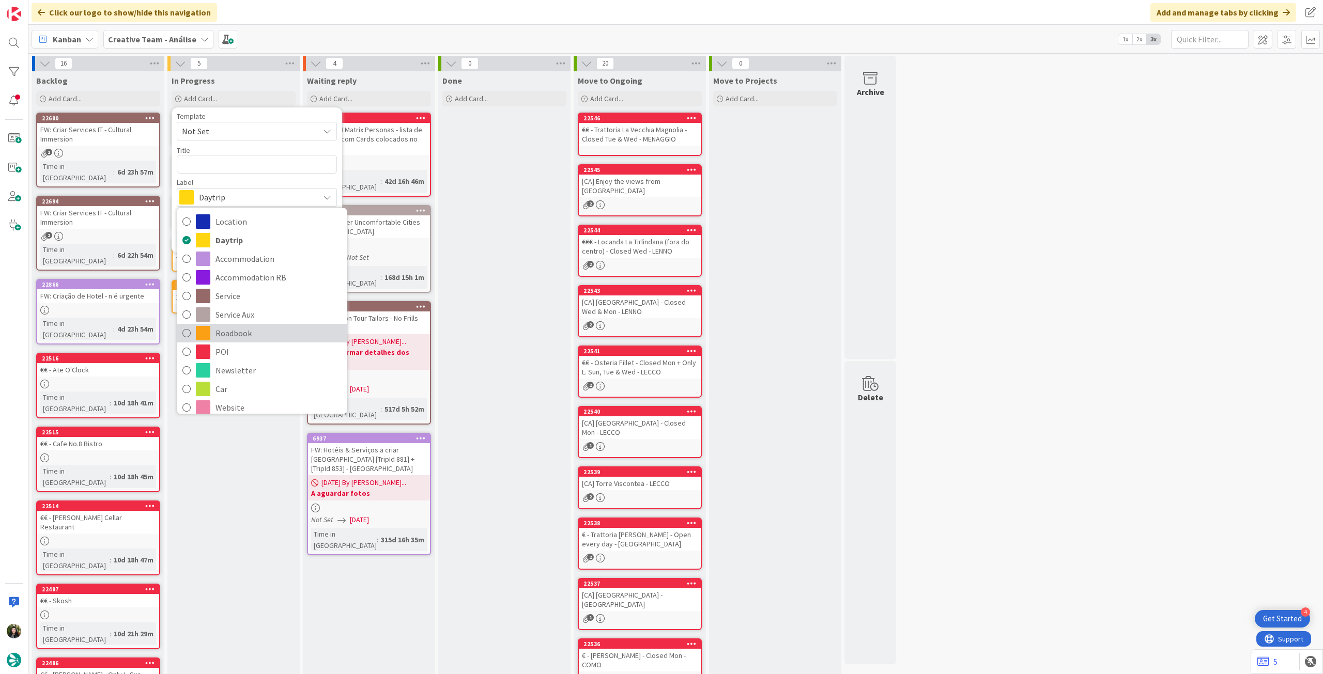
click at [245, 336] on span "Roadbook" at bounding box center [278, 332] width 126 height 15
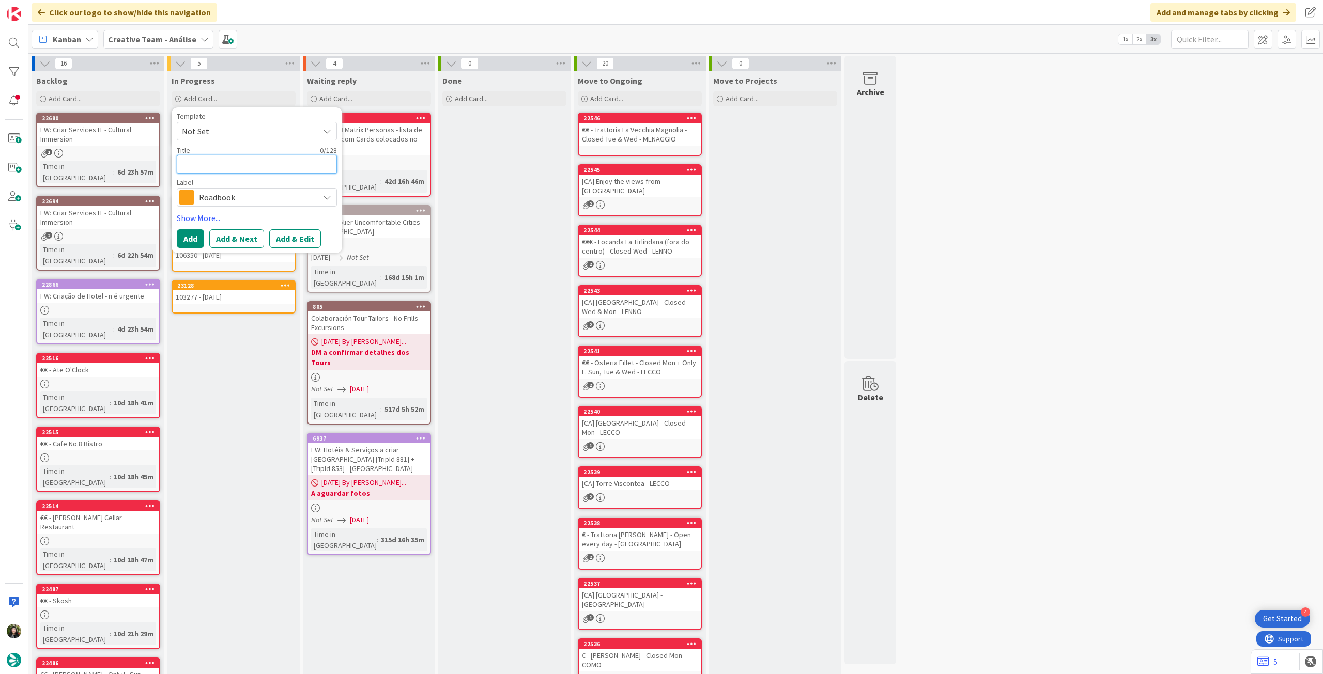
click at [233, 167] on textarea at bounding box center [257, 164] width 160 height 19
paste textarea "109122"
type textarea "x"
type textarea "109122"
type textarea "x"
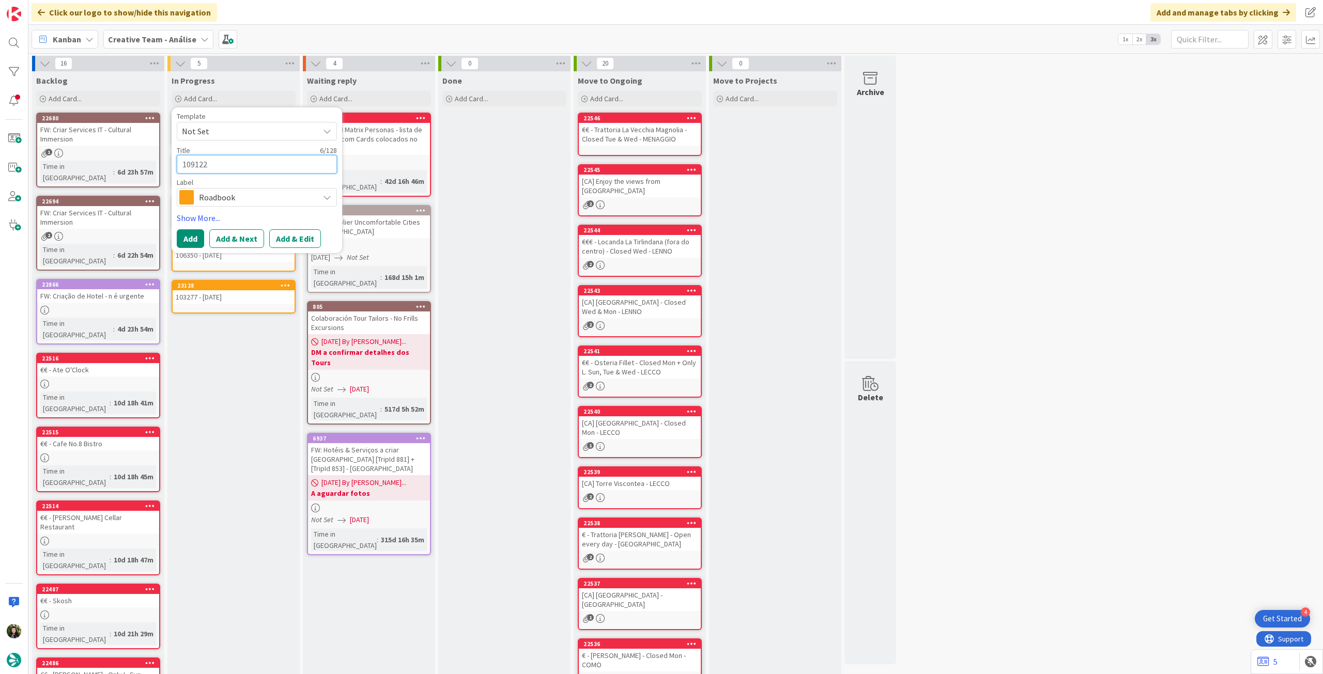
type textarea "109122 -"
type textarea "x"
type textarea "109122 -"
type textarea "x"
type textarea "109122 - 1"
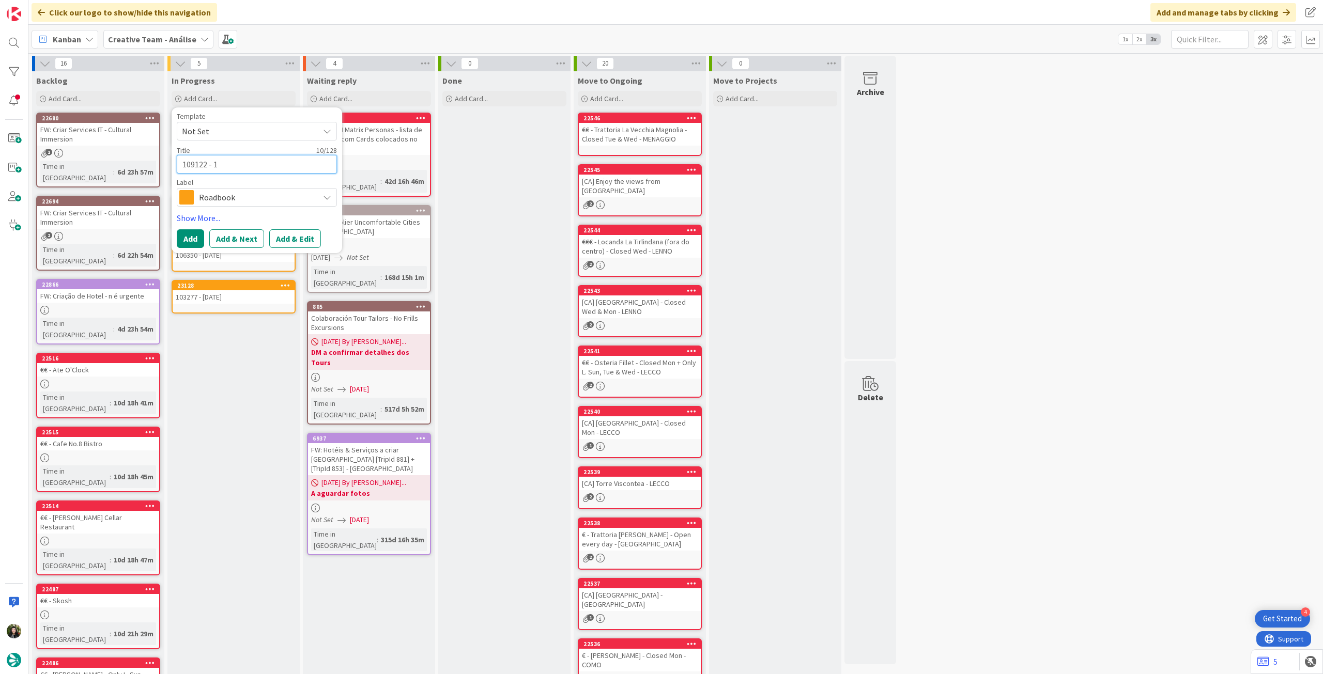
type textarea "x"
type textarea "109122 - 1"
type textarea "x"
type textarea "109122 - 1 o"
type textarea "x"
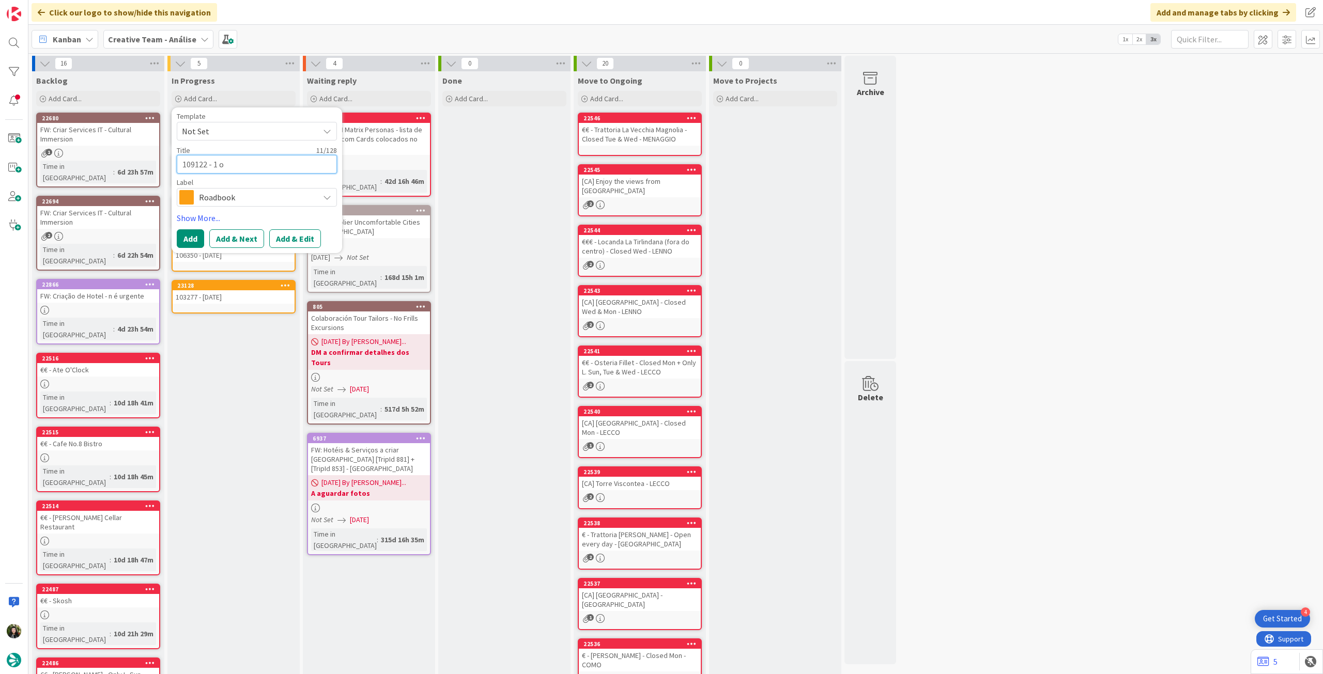
type textarea "109122 - 1 oc"
type textarea "x"
type textarea "109122 - 1 o"
type textarea "x"
type textarea "109122 - 1"
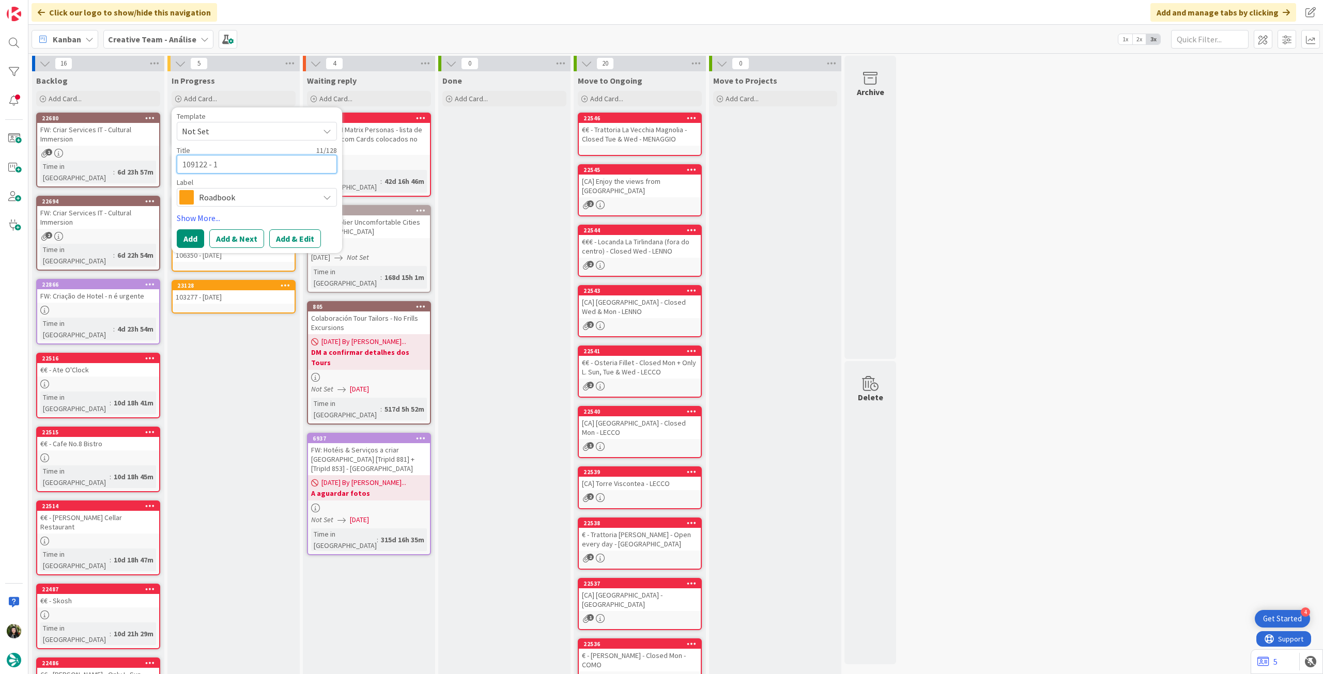
type textarea "x"
type textarea "109122 - 1"
type textarea "x"
type textarea "109122 - 11"
type textarea "x"
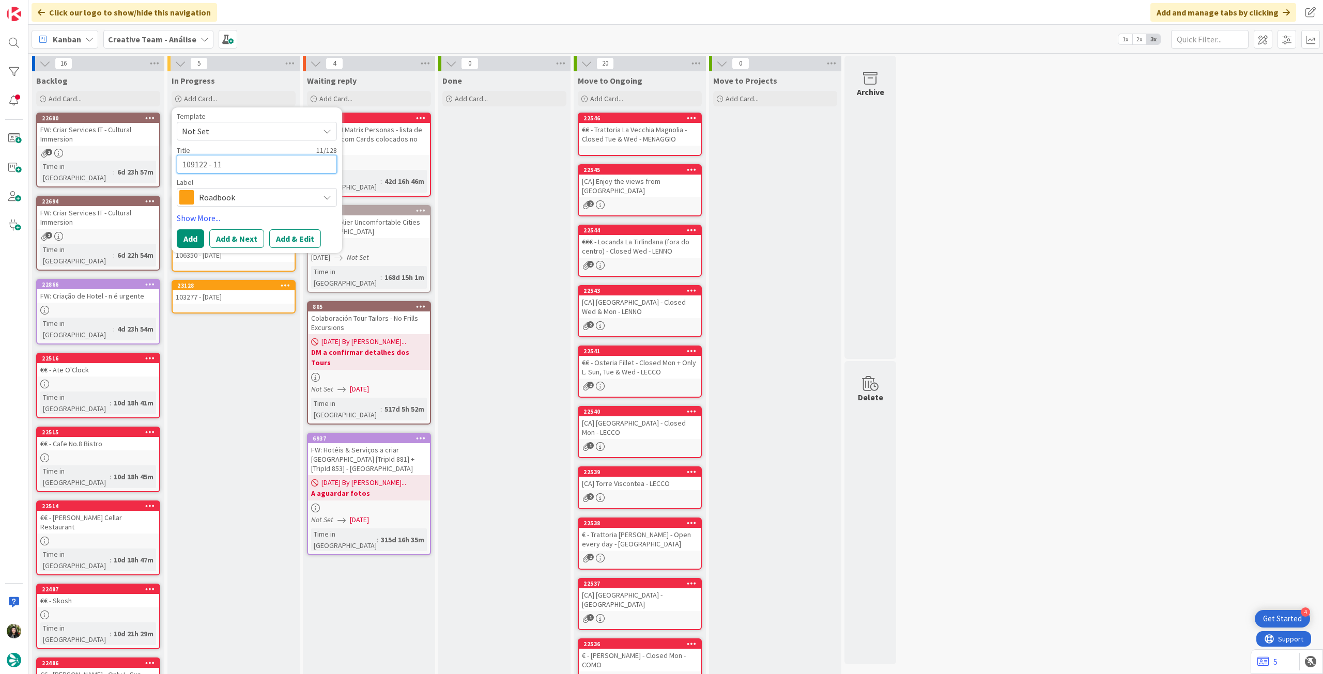
type textarea "109122 - 11"
type textarea "x"
type textarea "109122 - 11 o"
type textarea "x"
type textarea "109122 - 11 oc"
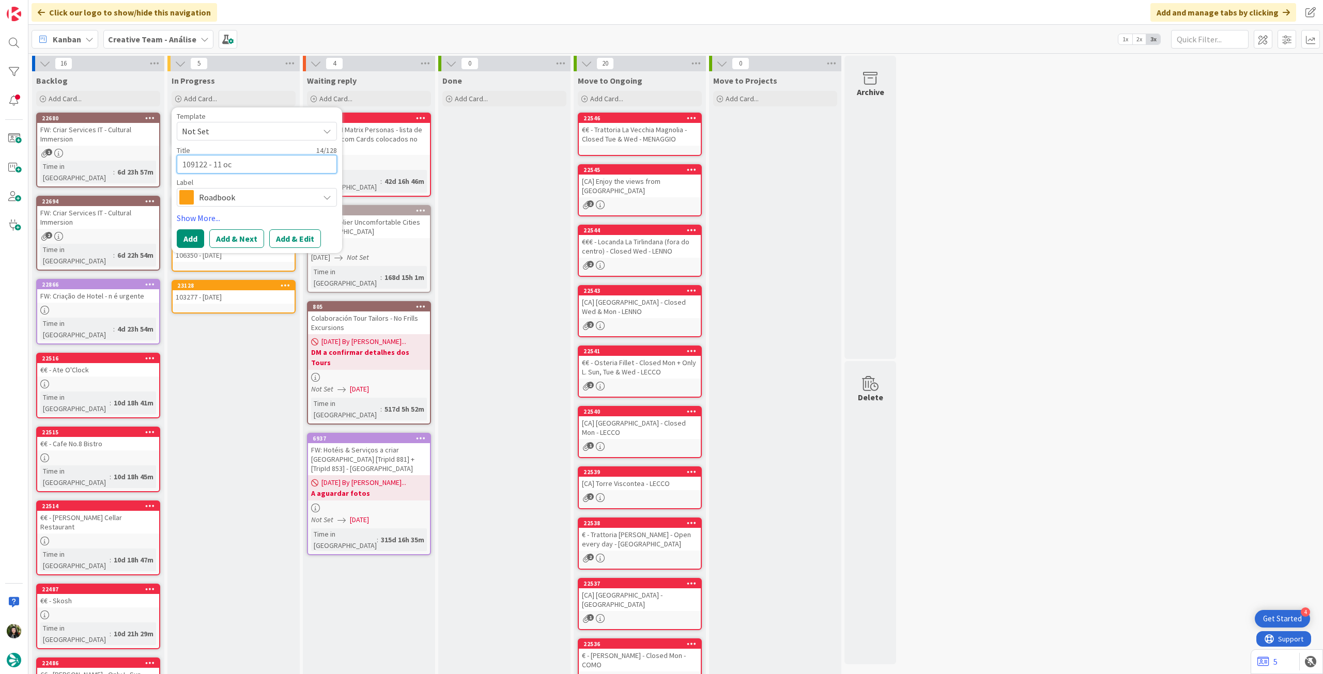
type textarea "x"
type textarea "109122 - [DATE]"
click at [184, 238] on button "Add" at bounding box center [190, 238] width 27 height 19
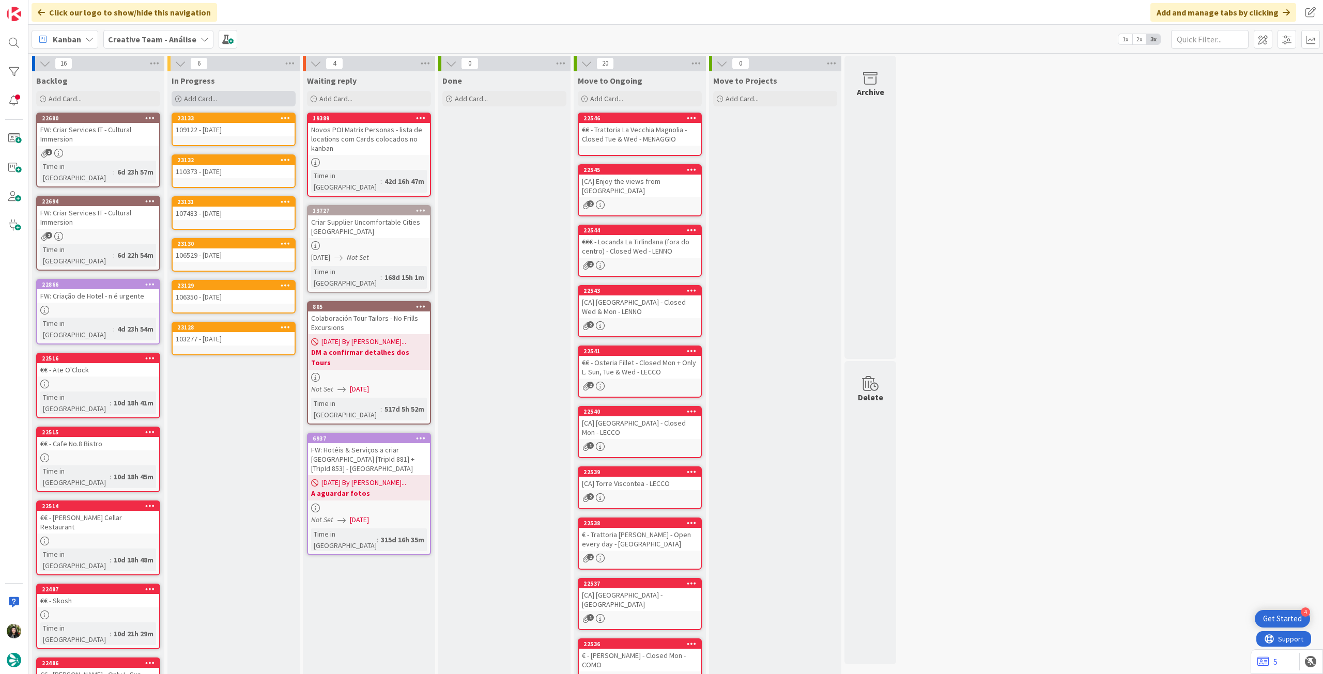
click at [244, 100] on div "Add Card..." at bounding box center [234, 98] width 124 height 15
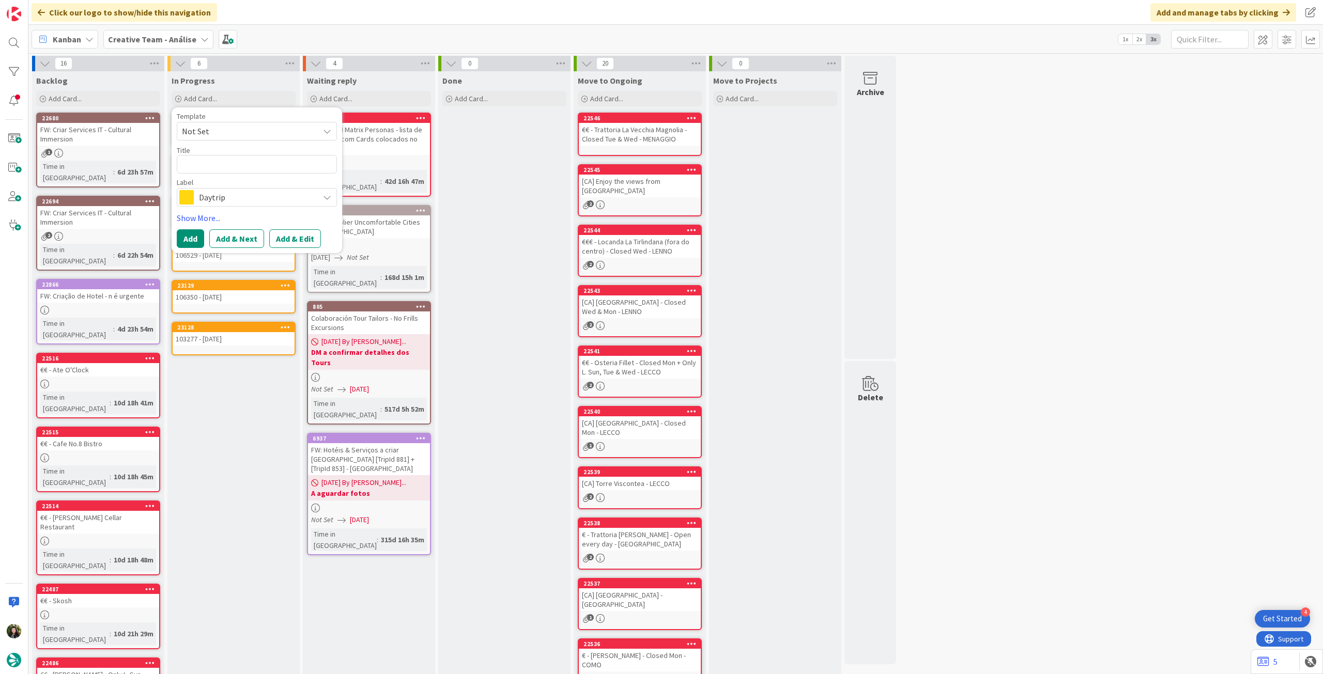
click at [253, 201] on span "Daytrip" at bounding box center [256, 197] width 115 height 14
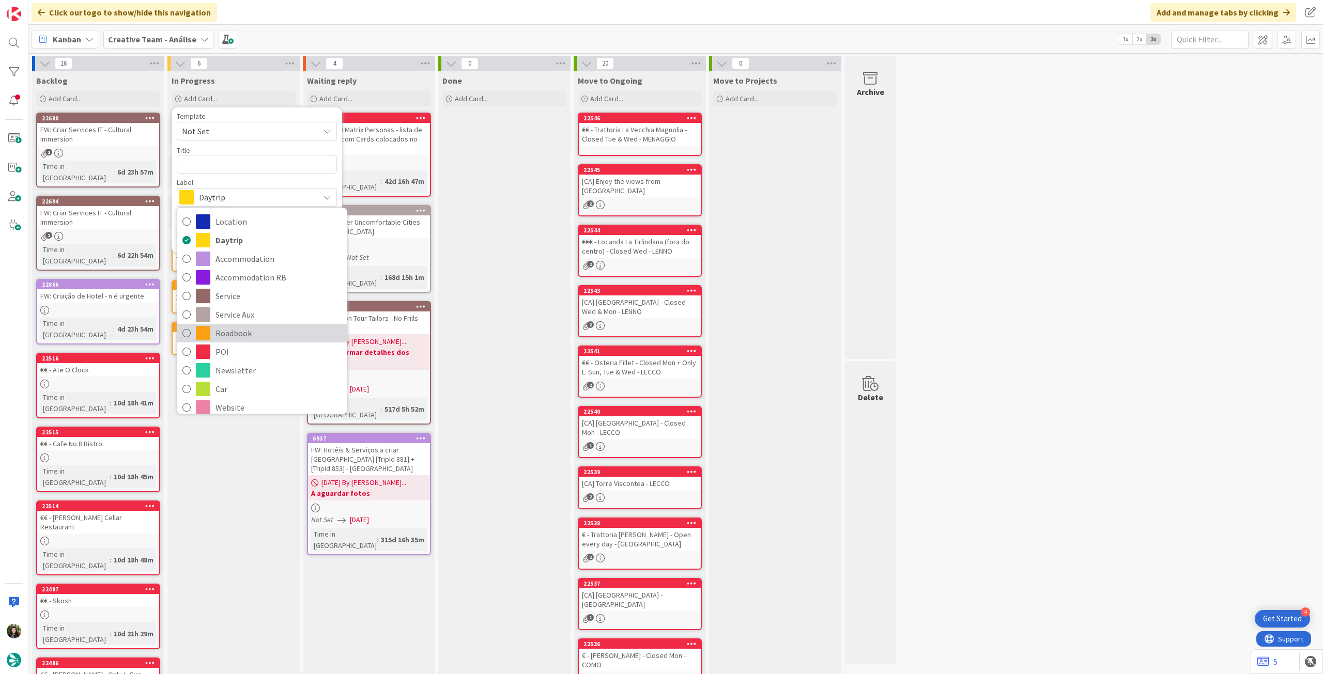
click at [256, 332] on span "Roadbook" at bounding box center [278, 332] width 126 height 15
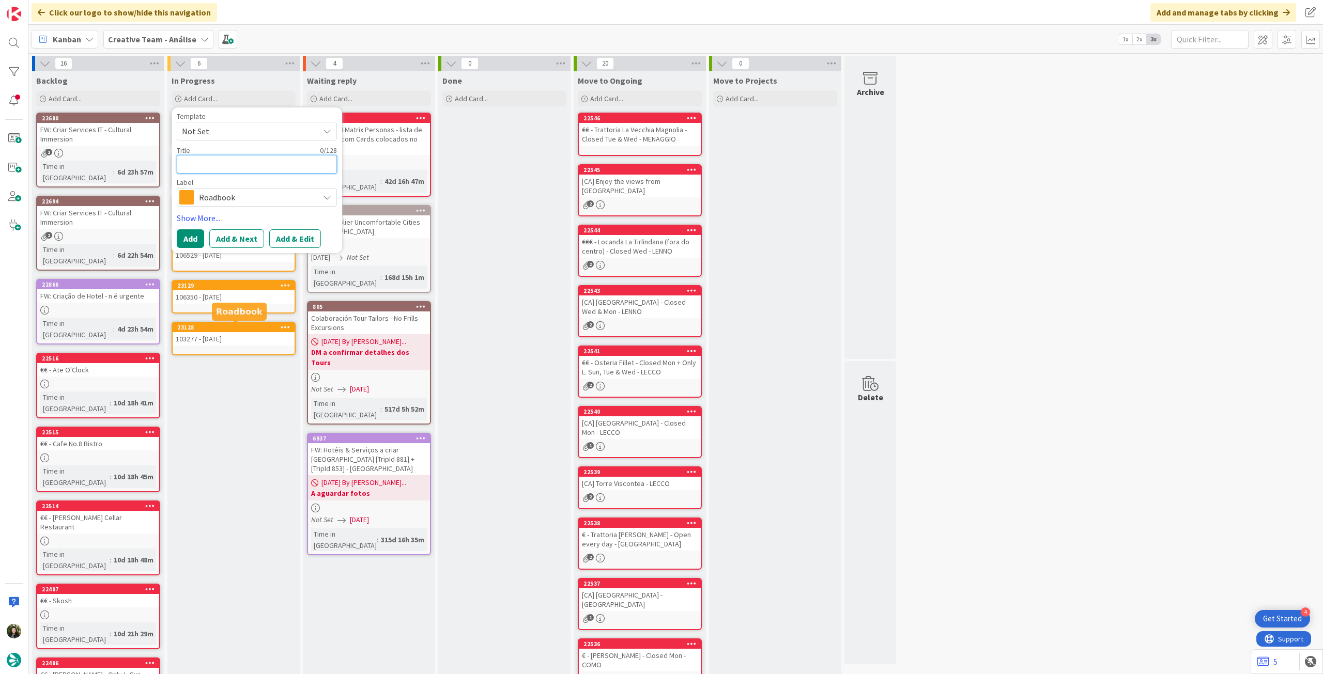
click at [247, 157] on textarea at bounding box center [257, 164] width 160 height 19
paste textarea "109685"
type textarea "x"
type textarea "109685"
type textarea "x"
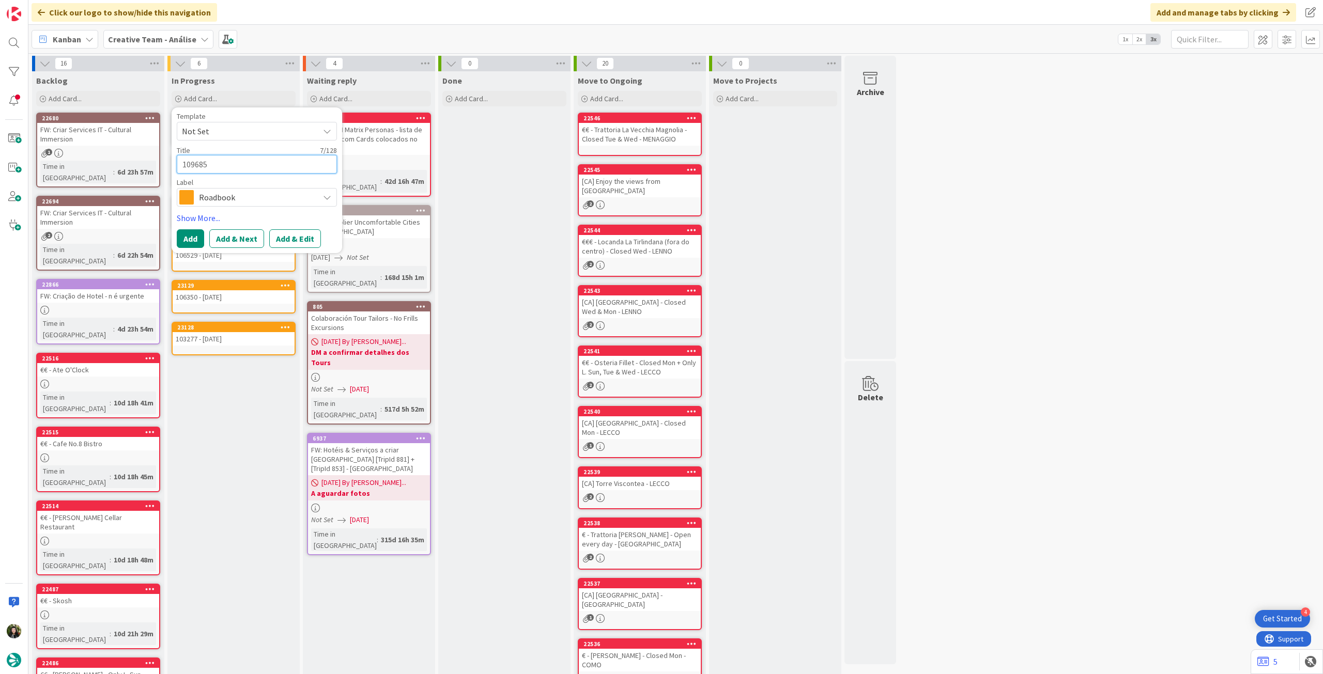
type textarea "109685 -"
type textarea "x"
type textarea "109685 -"
type textarea "x"
type textarea "109685 - 1"
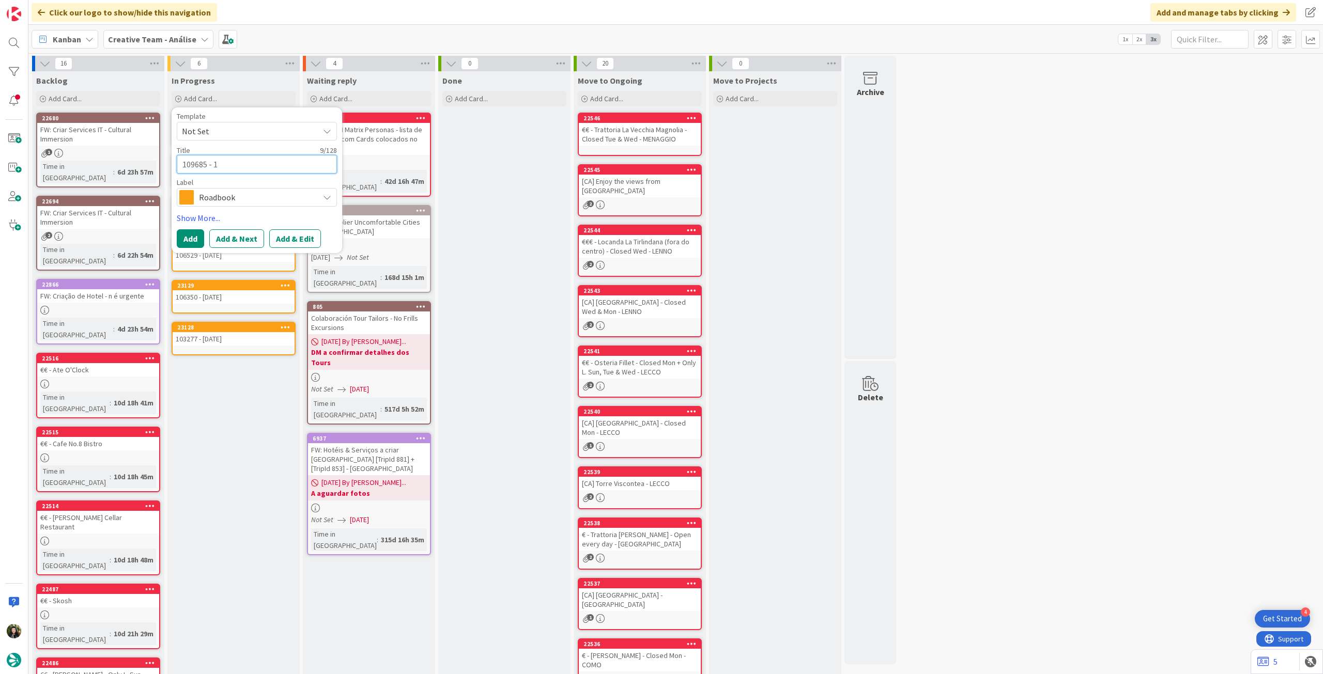
type textarea "x"
type textarea "109685 - 11"
type textarea "x"
type textarea "109685 - 11"
type textarea "x"
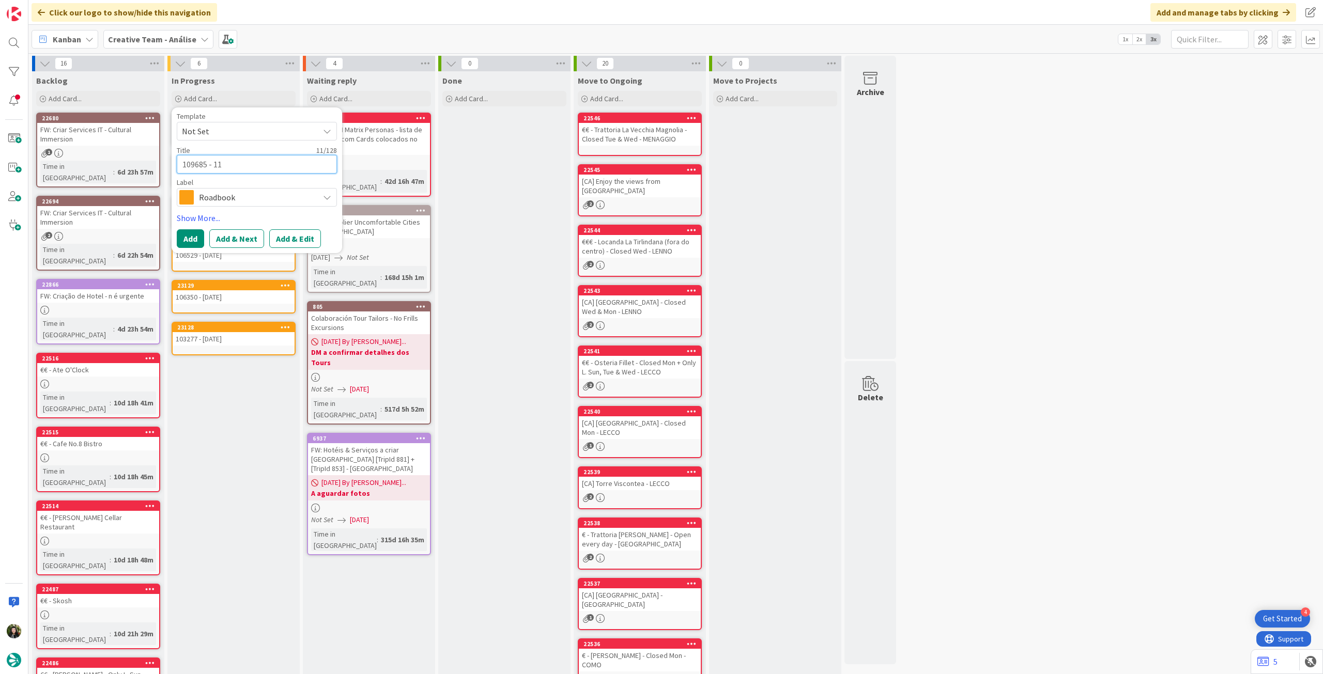
type textarea "109685 - 11 o"
type textarea "x"
type textarea "109685 - 11 oc"
type textarea "x"
type textarea "109685 - [DATE]"
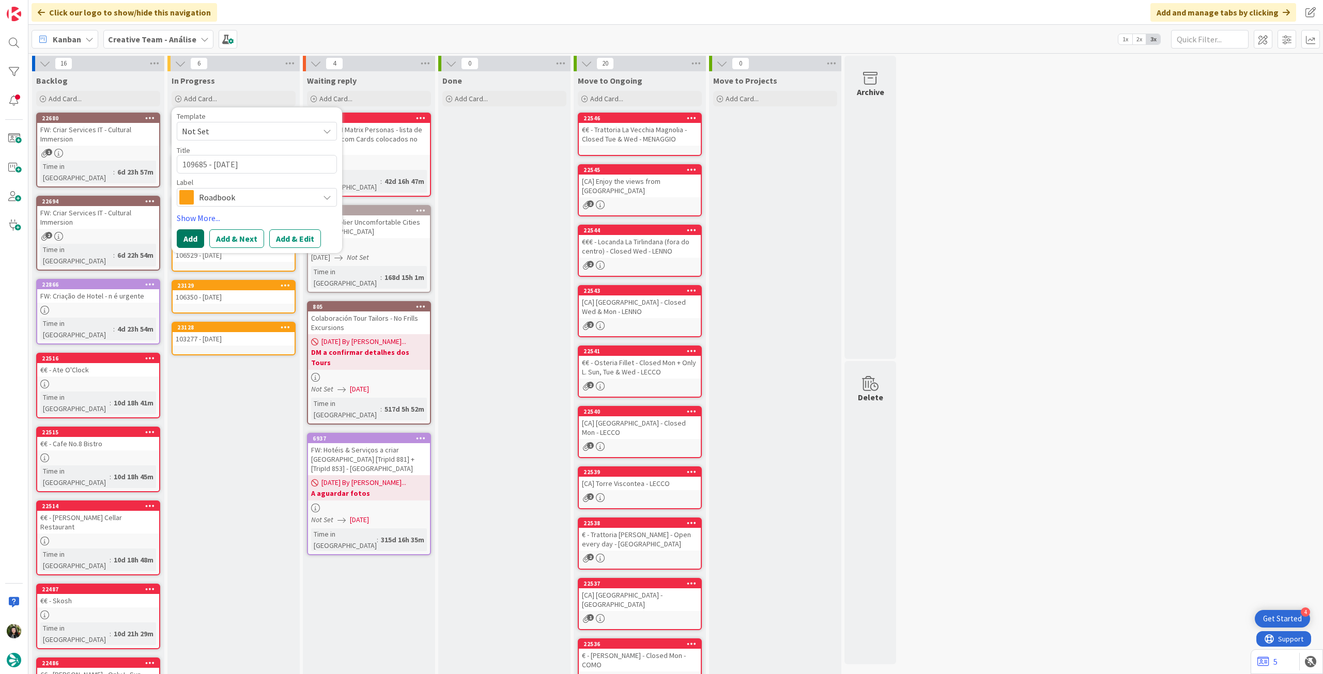
click at [185, 238] on button "Add" at bounding box center [190, 238] width 27 height 19
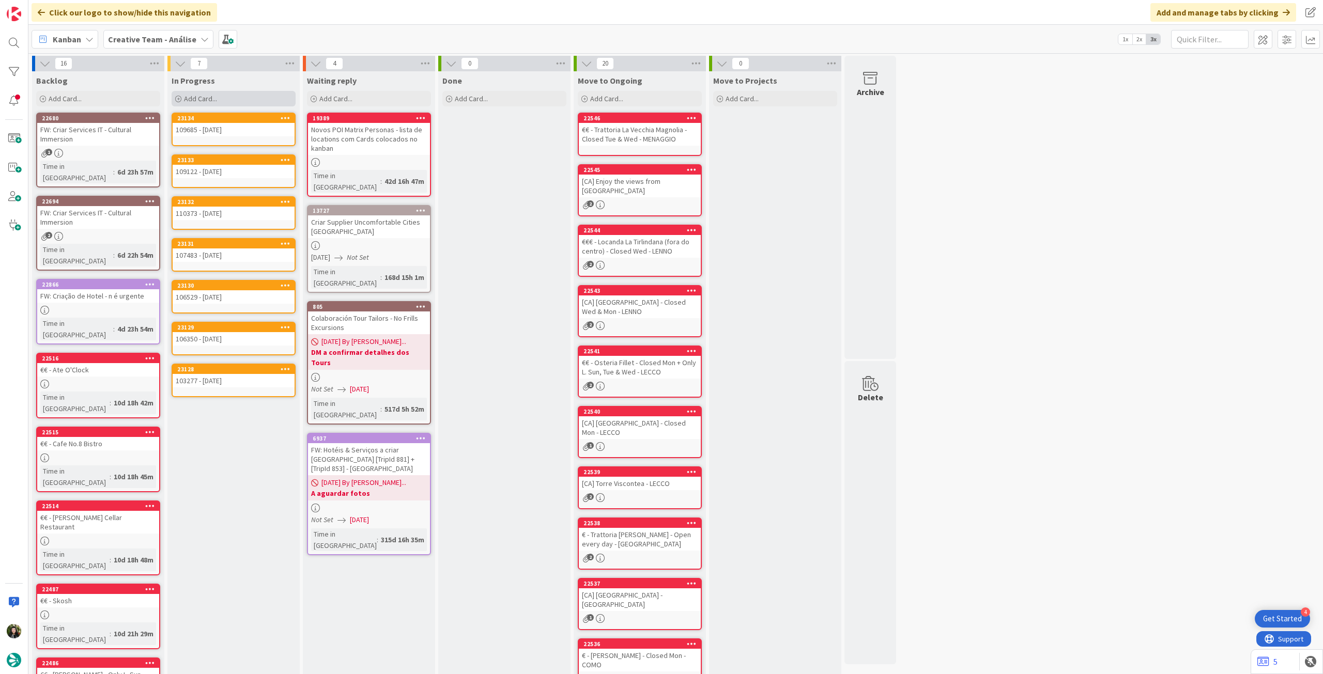
click at [197, 99] on span "Add Card..." at bounding box center [200, 98] width 33 height 9
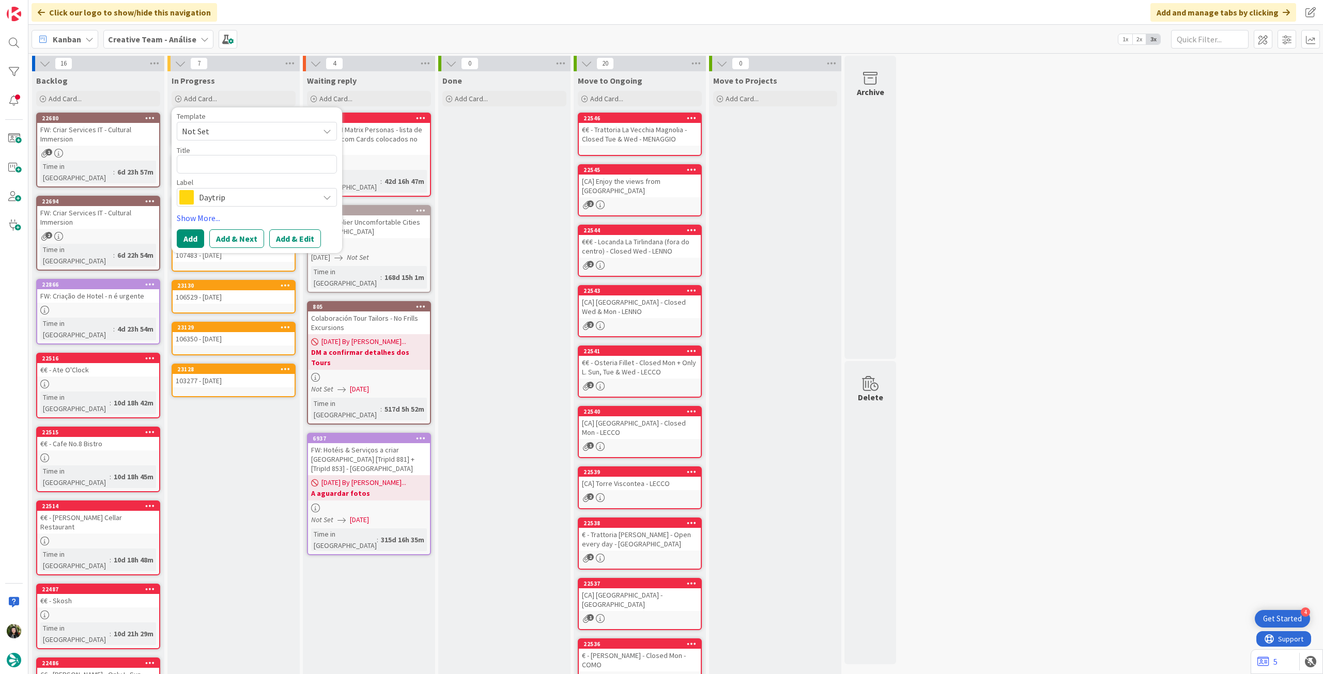
click at [239, 196] on span "Daytrip" at bounding box center [256, 197] width 115 height 14
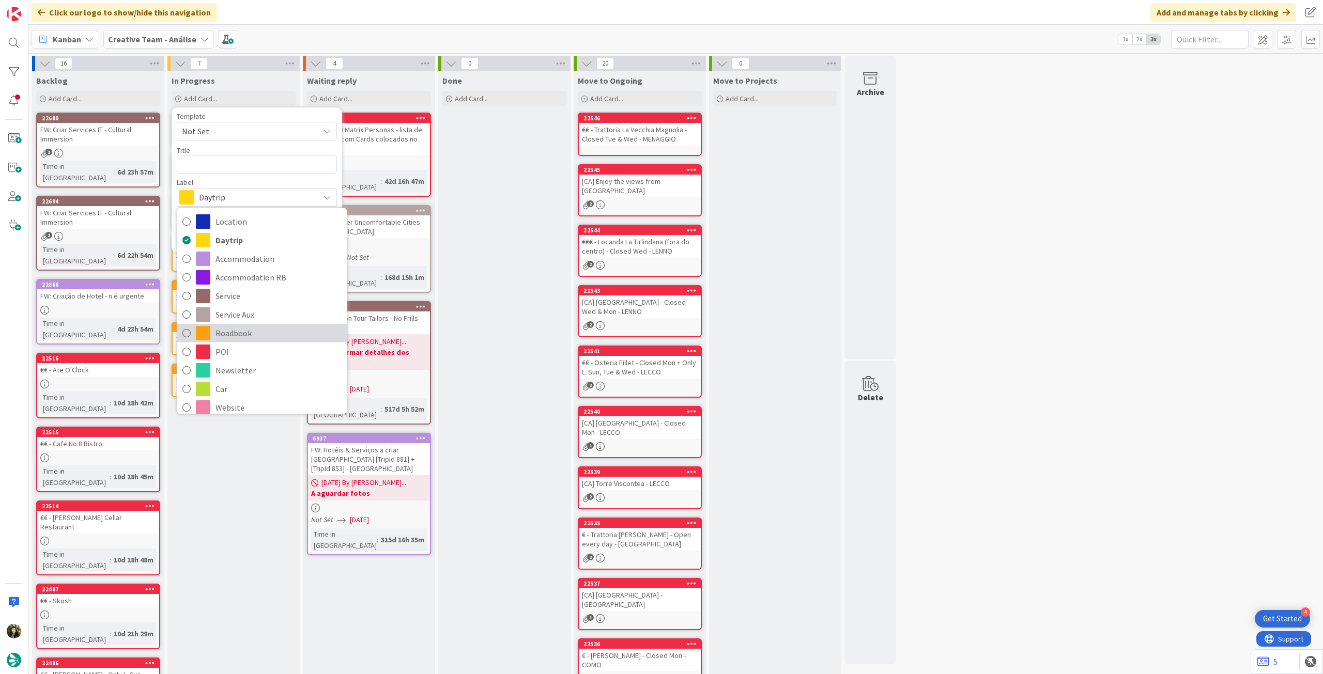
click at [240, 326] on span "Roadbook" at bounding box center [278, 332] width 126 height 15
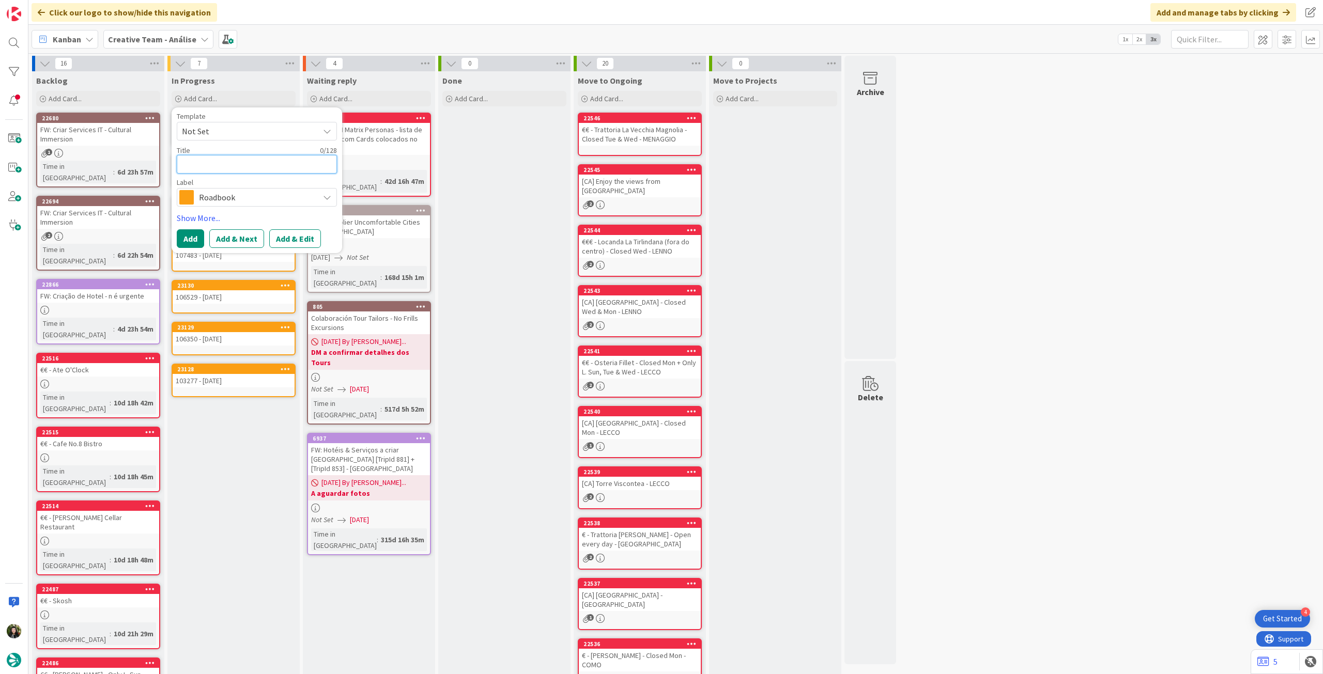
click at [251, 160] on textarea at bounding box center [257, 164] width 160 height 19
paste textarea "109578"
type textarea "x"
type textarea "109578"
type textarea "x"
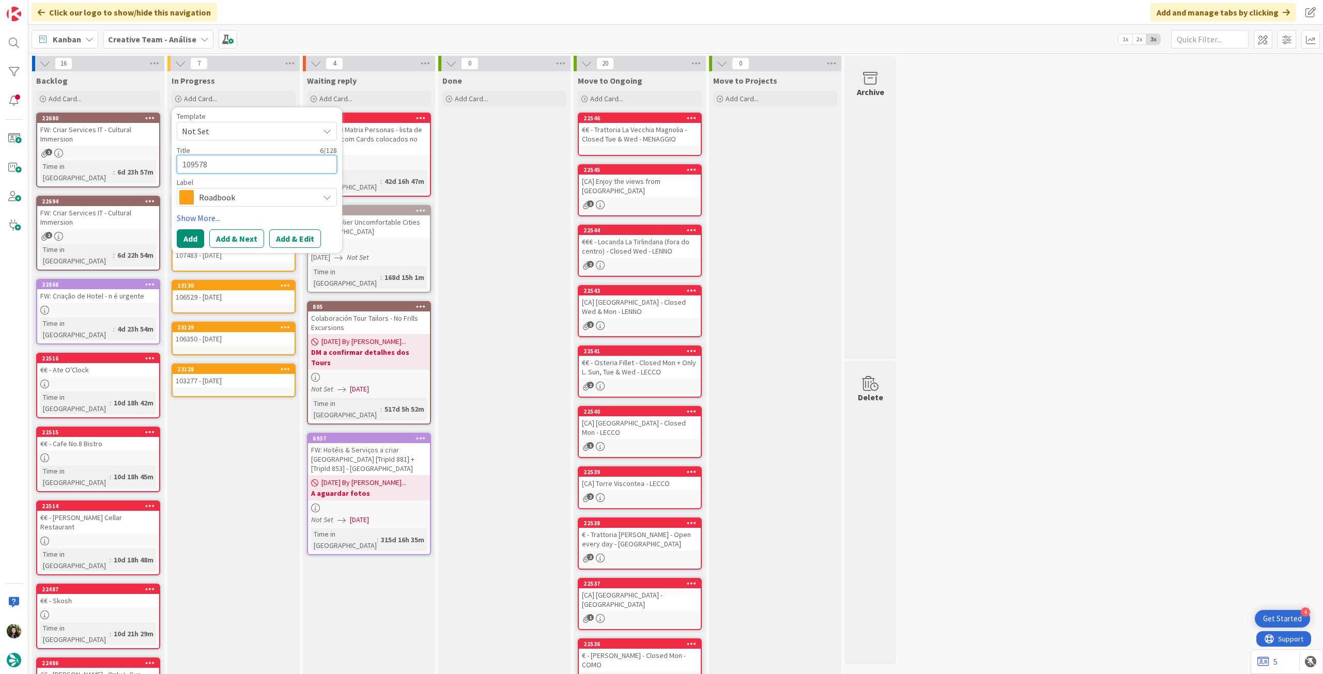
type textarea "109578"
type textarea "x"
type textarea "109578 -"
type textarea "x"
type textarea "109578 -"
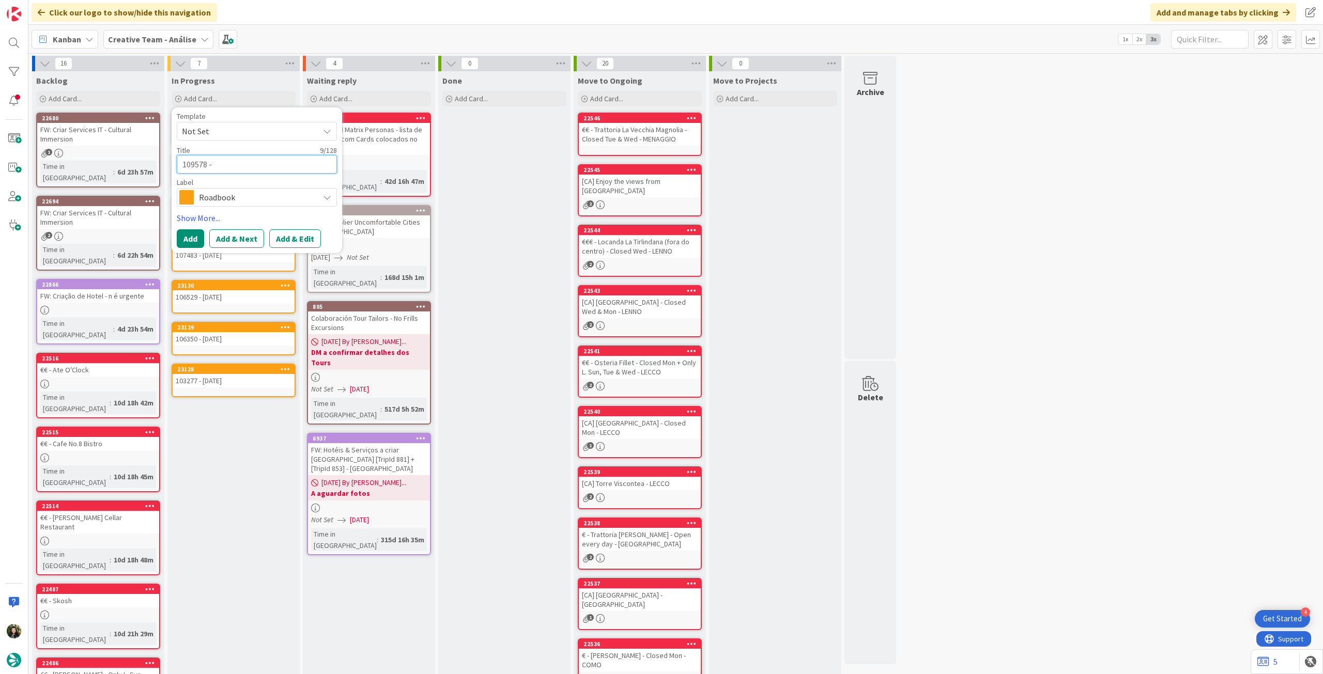
type textarea "x"
type textarea "109578 - 1"
type textarea "x"
type textarea "109578 - 11"
click at [196, 242] on button "Add" at bounding box center [190, 238] width 27 height 19
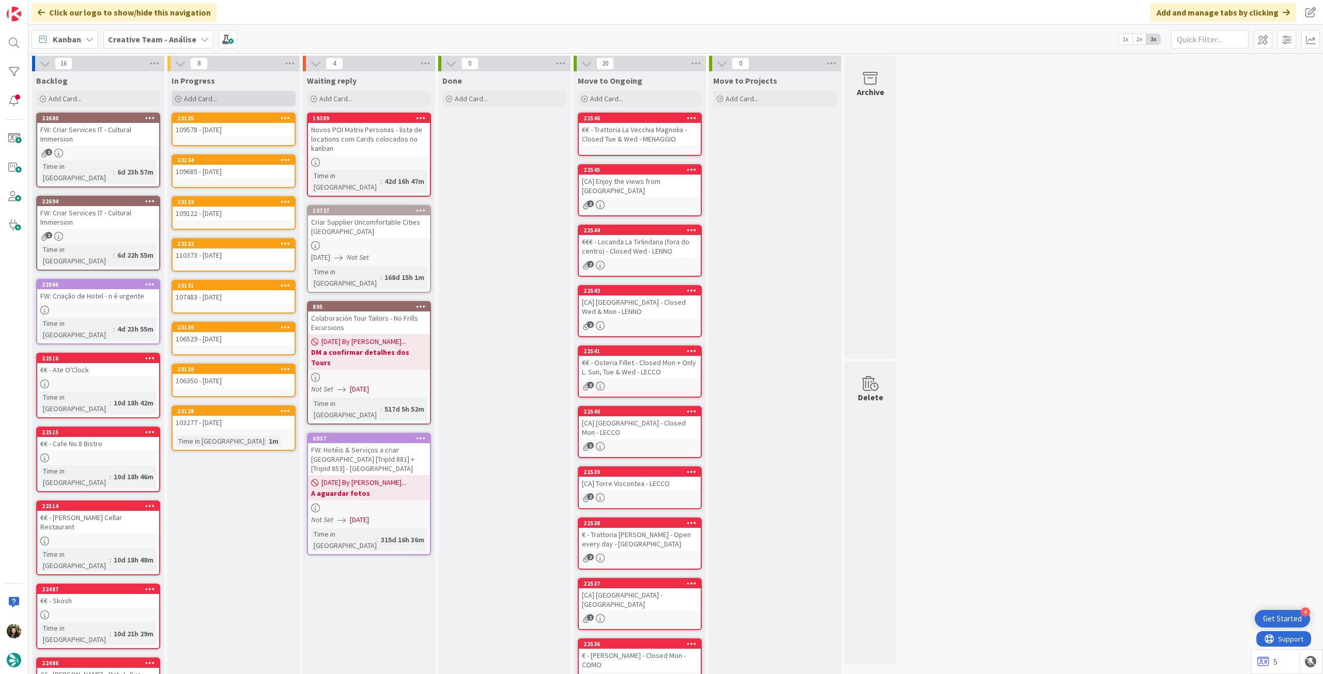
click at [236, 104] on div "Add Card..." at bounding box center [234, 98] width 124 height 15
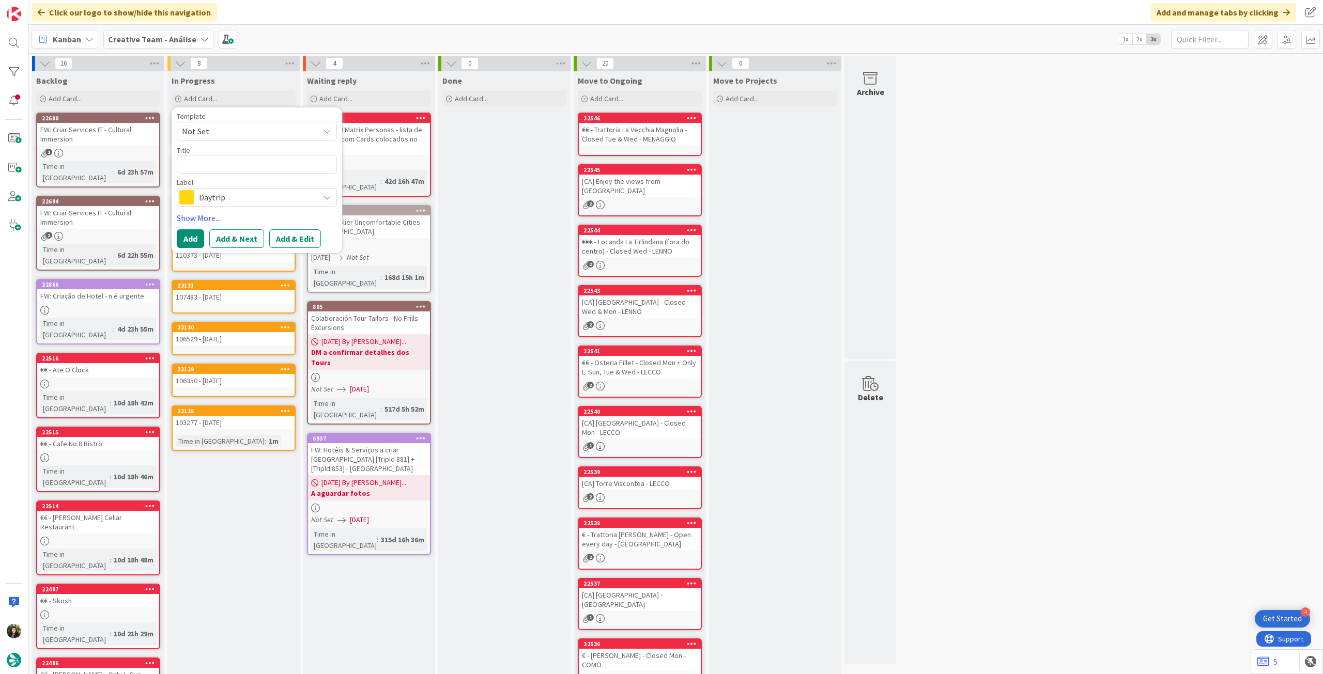
click at [245, 196] on span "Daytrip" at bounding box center [256, 197] width 115 height 14
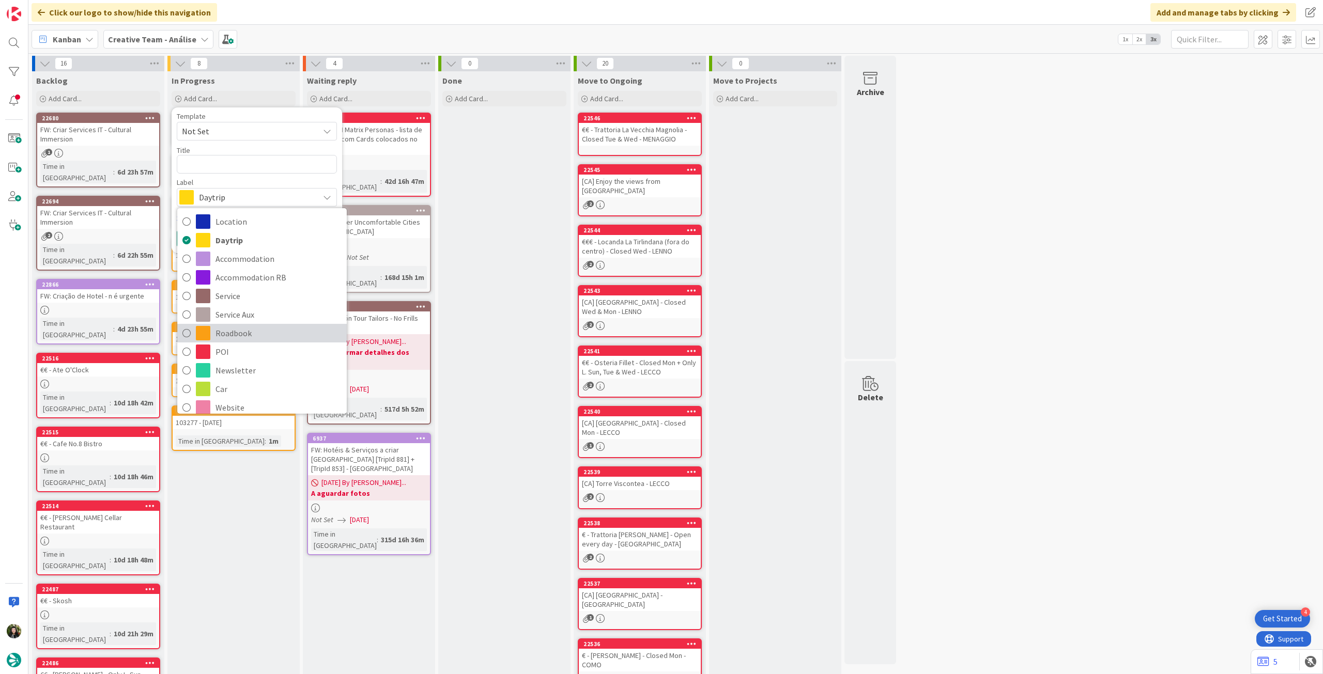
click at [271, 336] on span "Roadbook" at bounding box center [278, 332] width 126 height 15
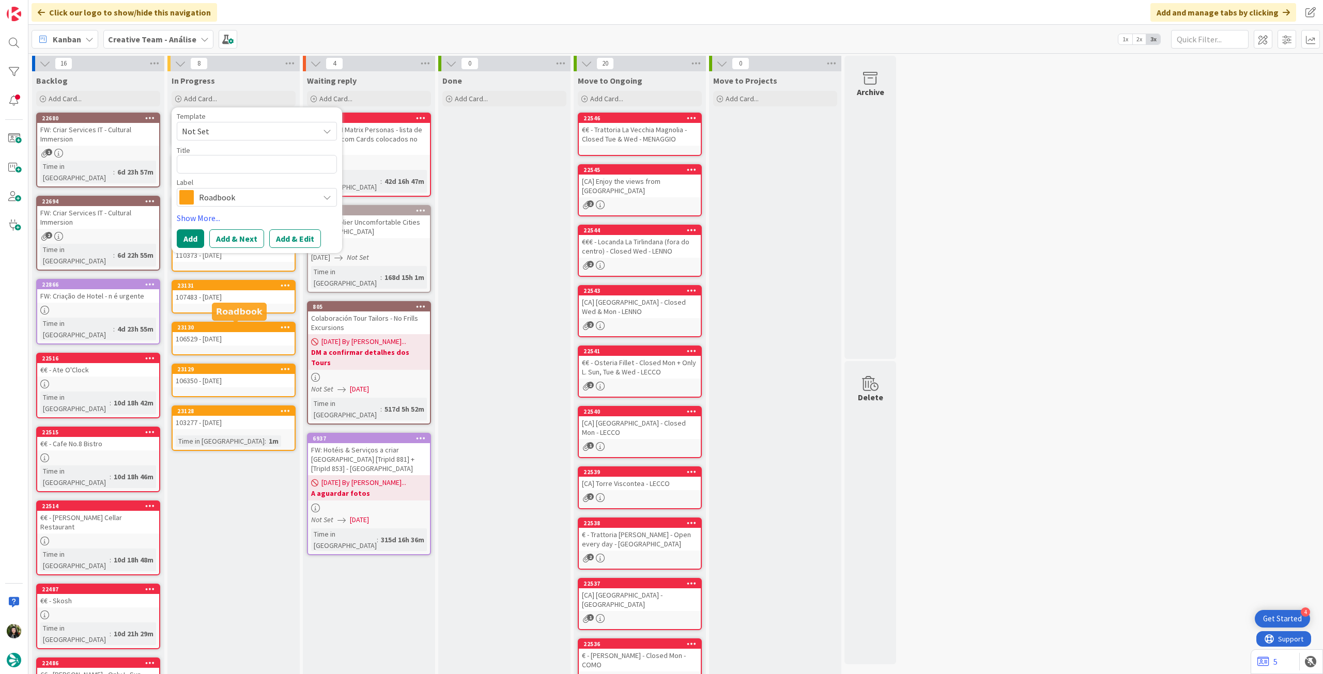
click at [251, 153] on div "Title 0 / 128" at bounding box center [257, 150] width 160 height 9
click at [247, 163] on textarea at bounding box center [257, 164] width 160 height 19
paste textarea "96147"
click at [208, 166] on textarea "96147 -12 oct" at bounding box center [257, 164] width 160 height 19
click at [193, 231] on button "Add" at bounding box center [190, 238] width 27 height 19
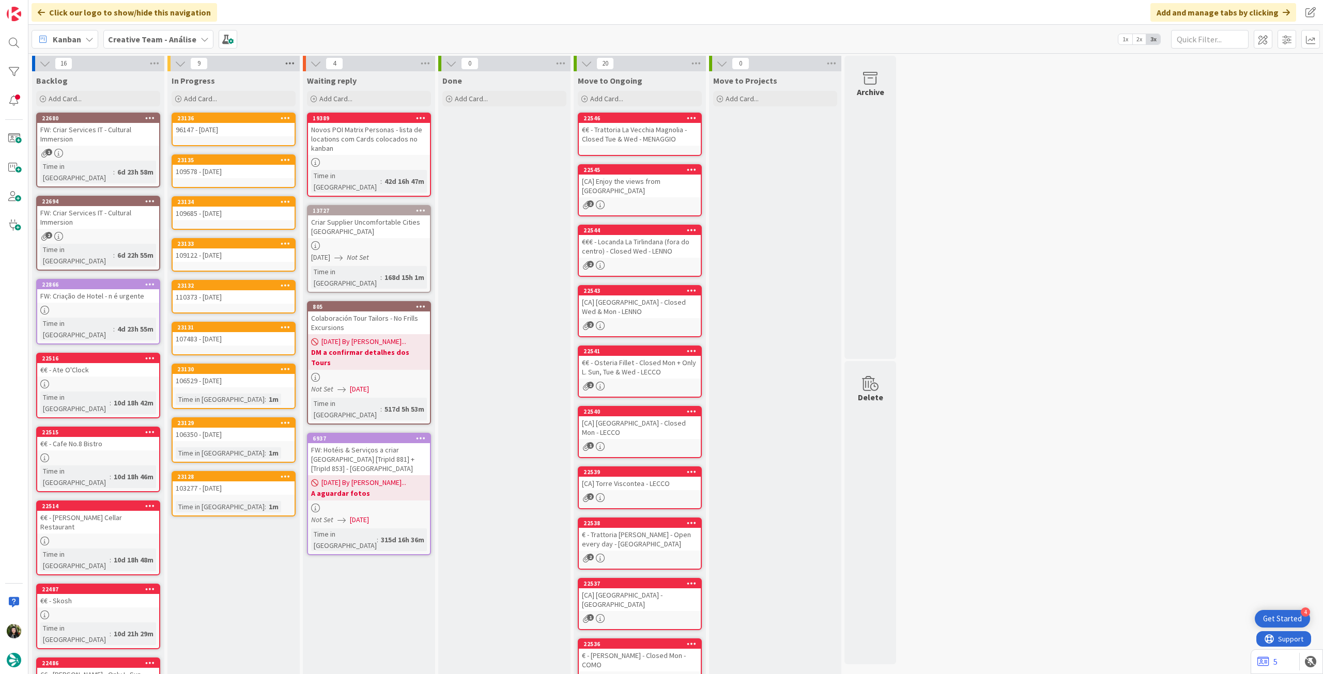
click at [286, 67] on icon at bounding box center [289, 63] width 13 height 15
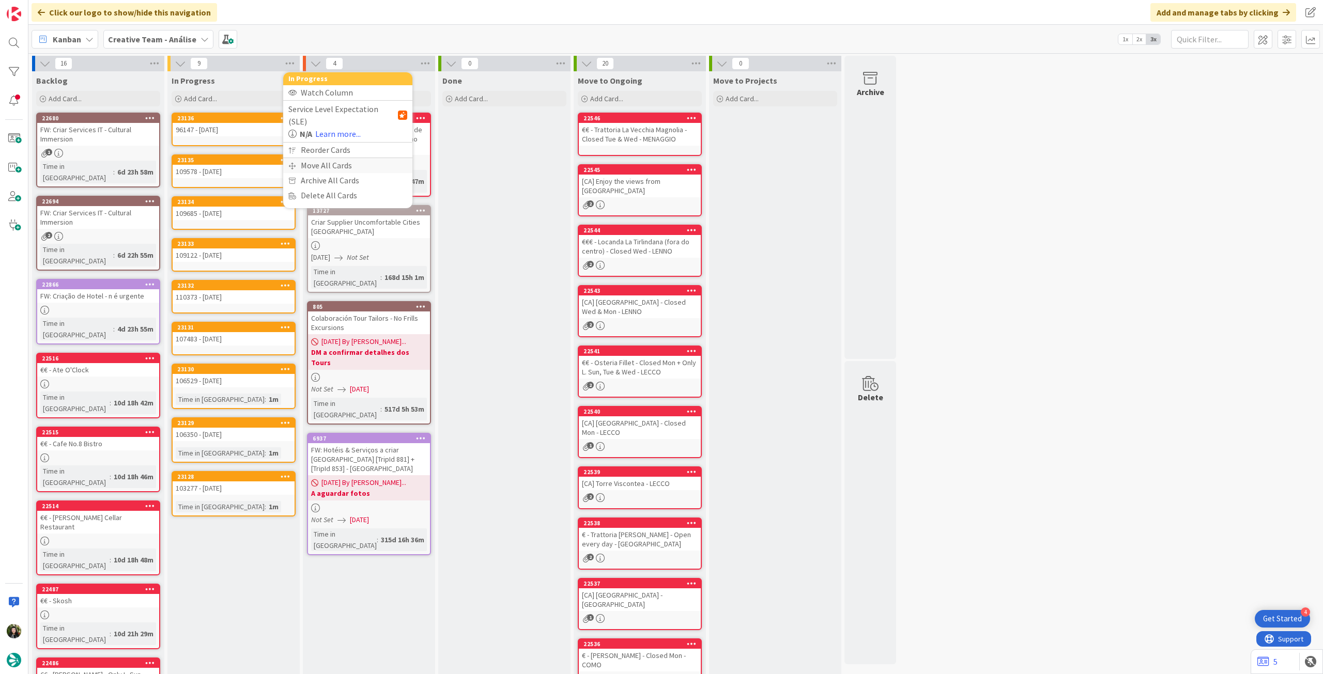
click at [309, 158] on div "Move All Cards" at bounding box center [347, 165] width 129 height 15
click at [350, 111] on span "Creative Team - Análise" at bounding box center [335, 112] width 83 height 10
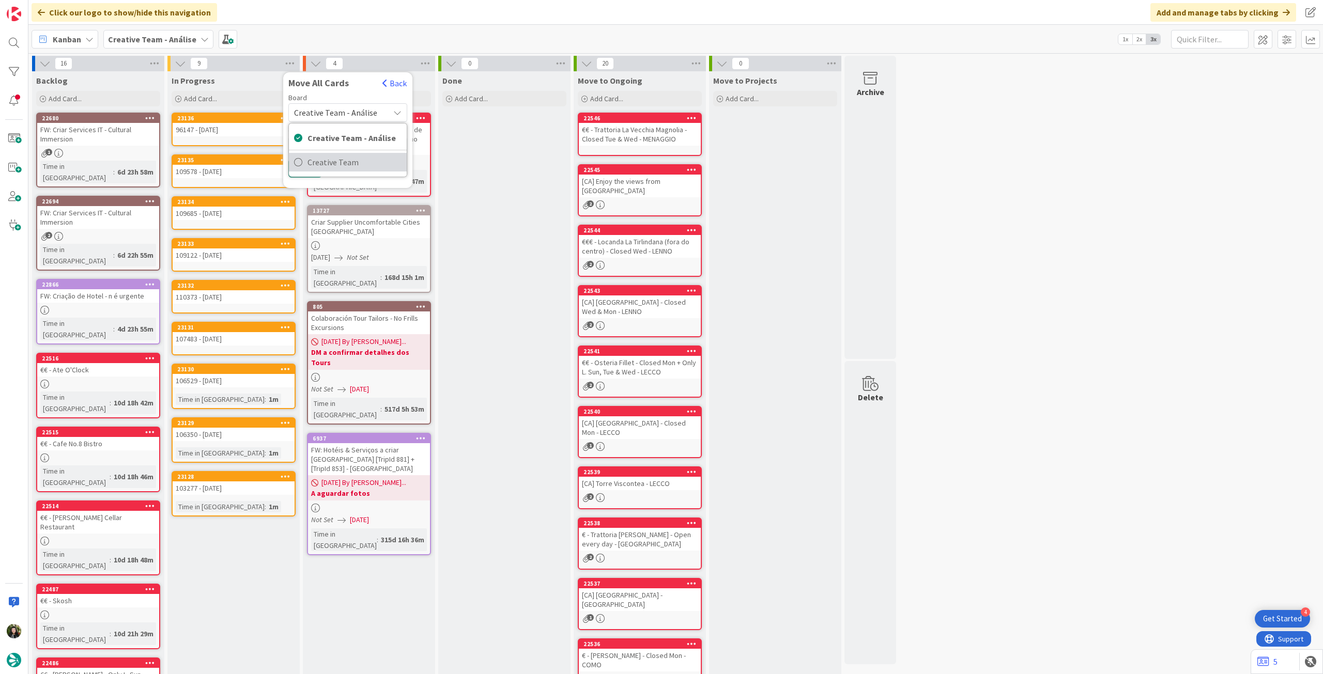
click at [352, 160] on span "Creative Team" at bounding box center [354, 161] width 94 height 15
click at [341, 169] on div "Daytrip" at bounding box center [347, 178] width 119 height 19
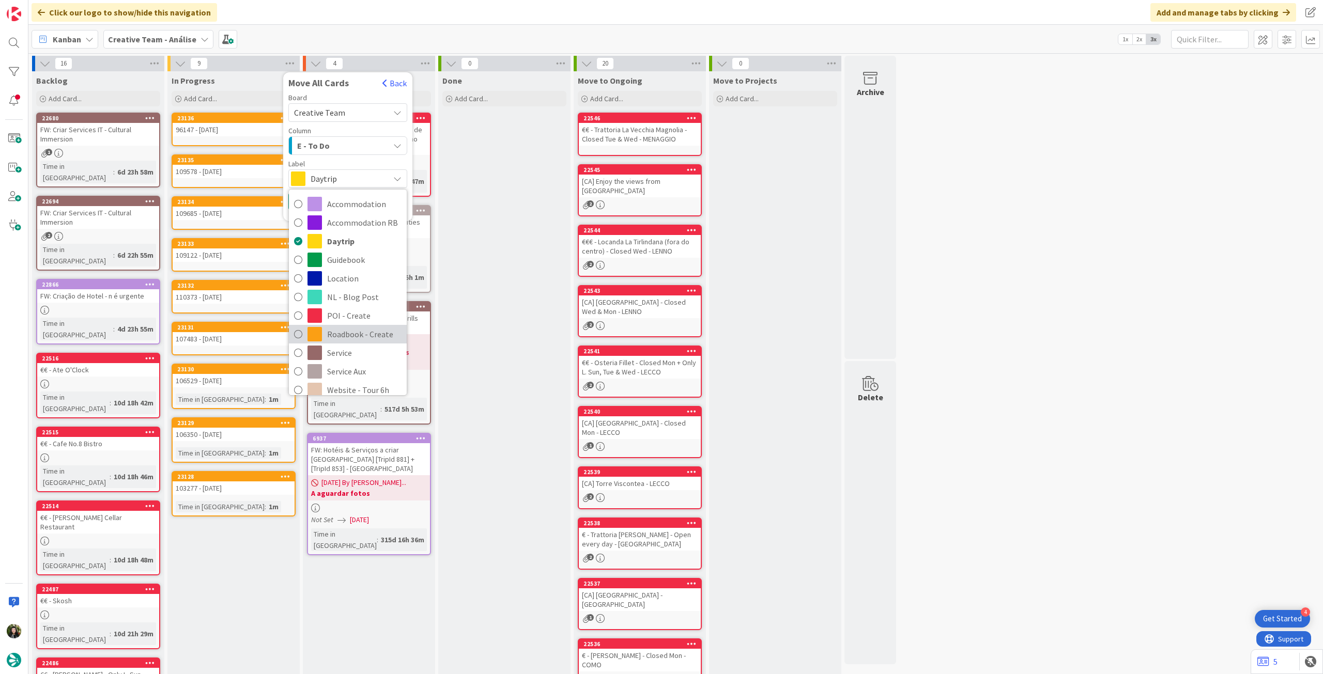
click at [343, 329] on span "Roadbook - Create" at bounding box center [364, 334] width 74 height 15
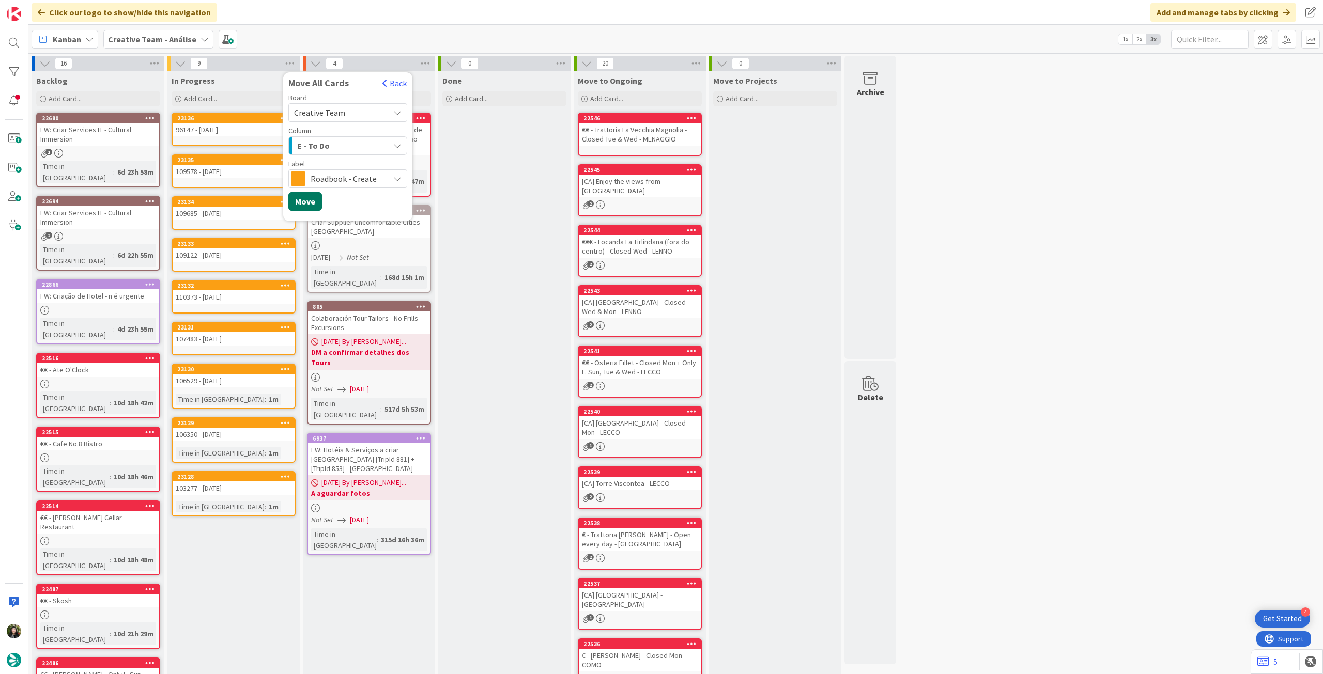
click at [315, 197] on button "Move" at bounding box center [305, 201] width 34 height 19
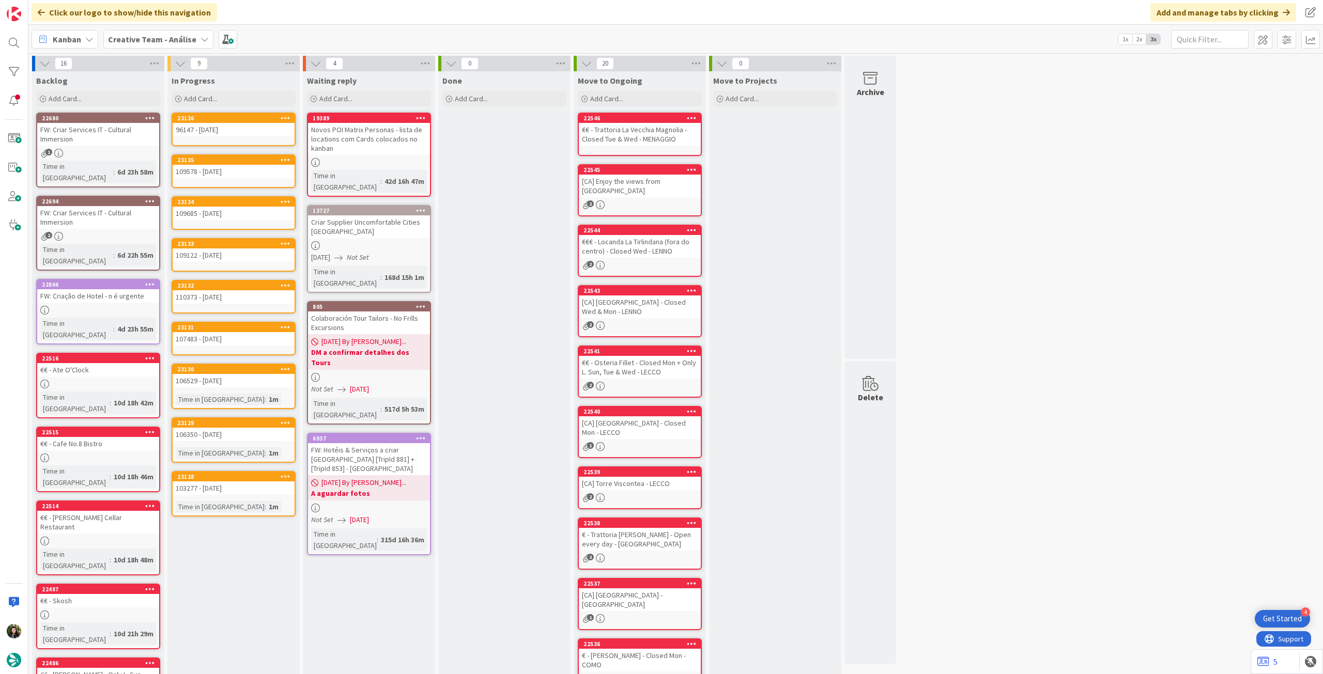
click at [150, 42] on b "Creative Team - Análise" at bounding box center [152, 39] width 88 height 10
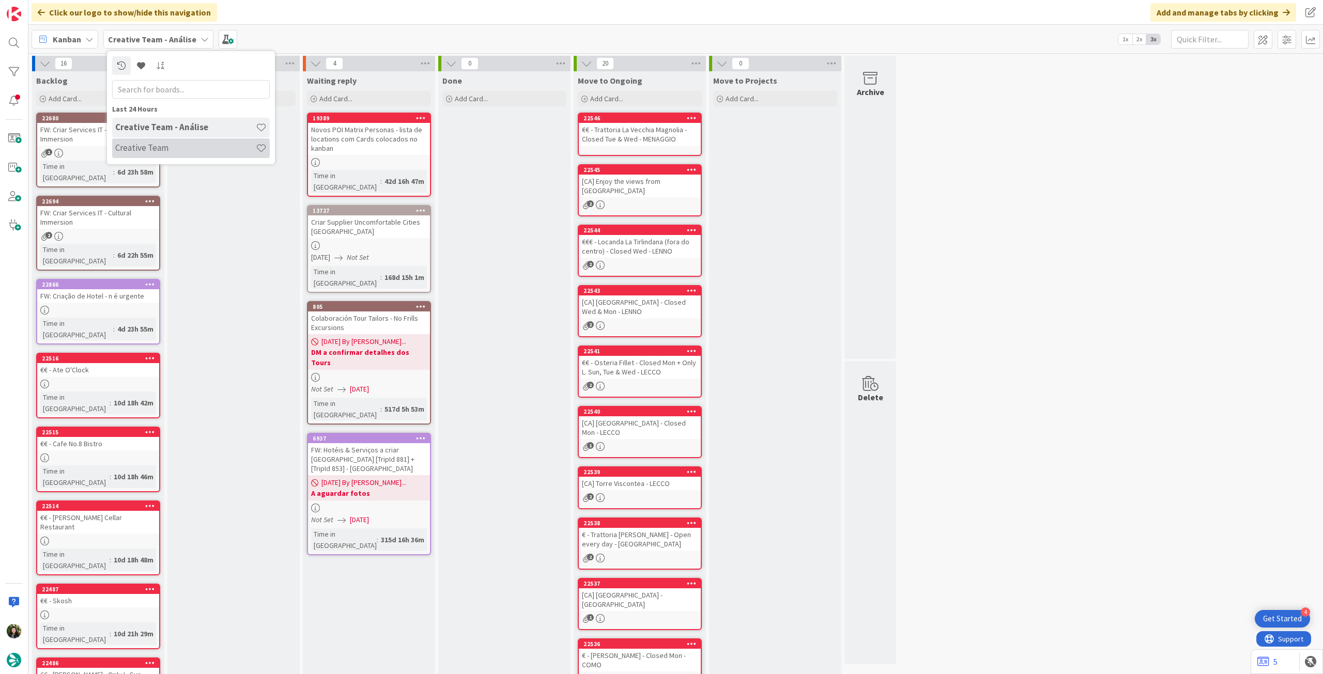
click at [158, 150] on h4 "Creative Team" at bounding box center [185, 148] width 141 height 10
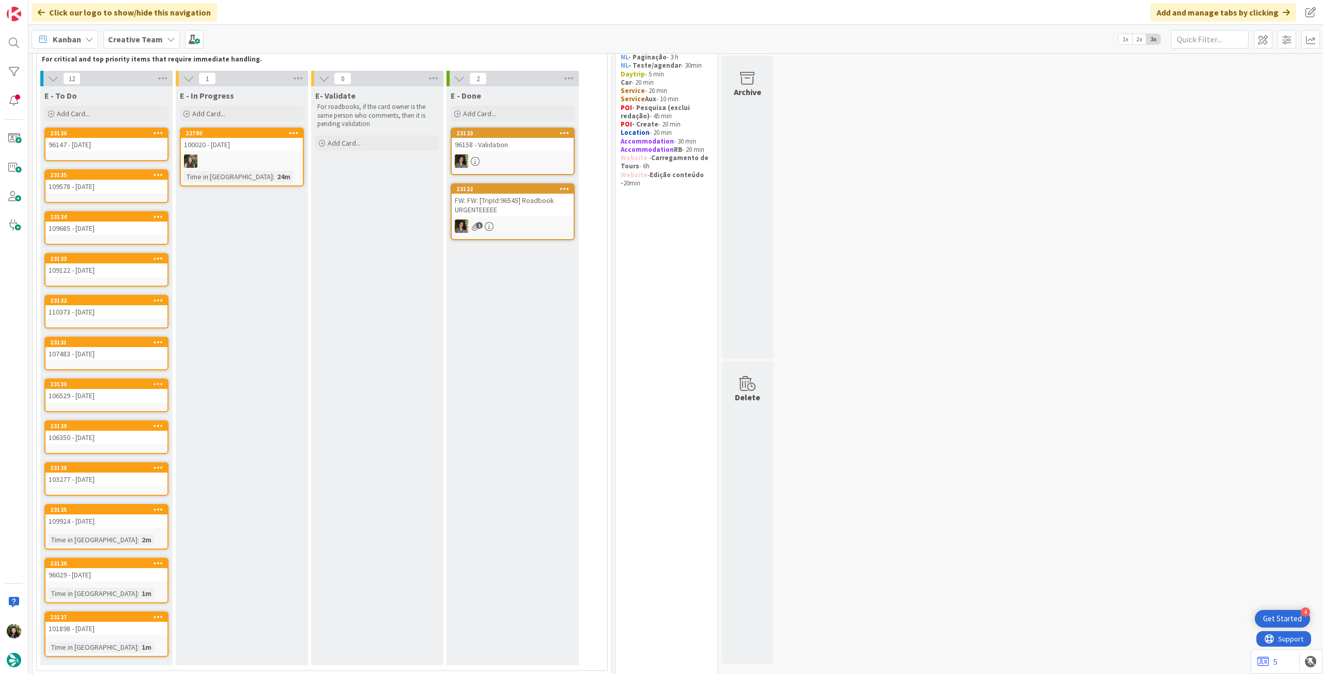
click at [161, 133] on icon at bounding box center [158, 132] width 10 height 7
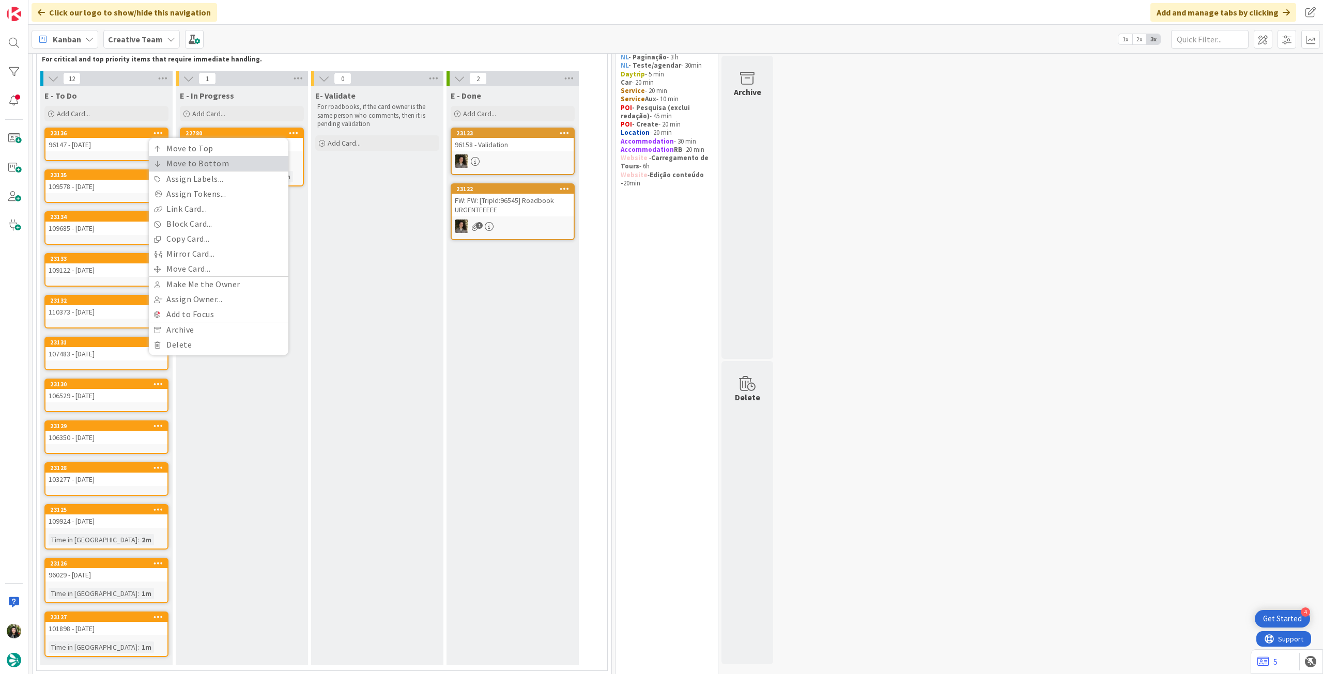
click at [163, 164] on link "Move to Bottom" at bounding box center [218, 163] width 139 height 15
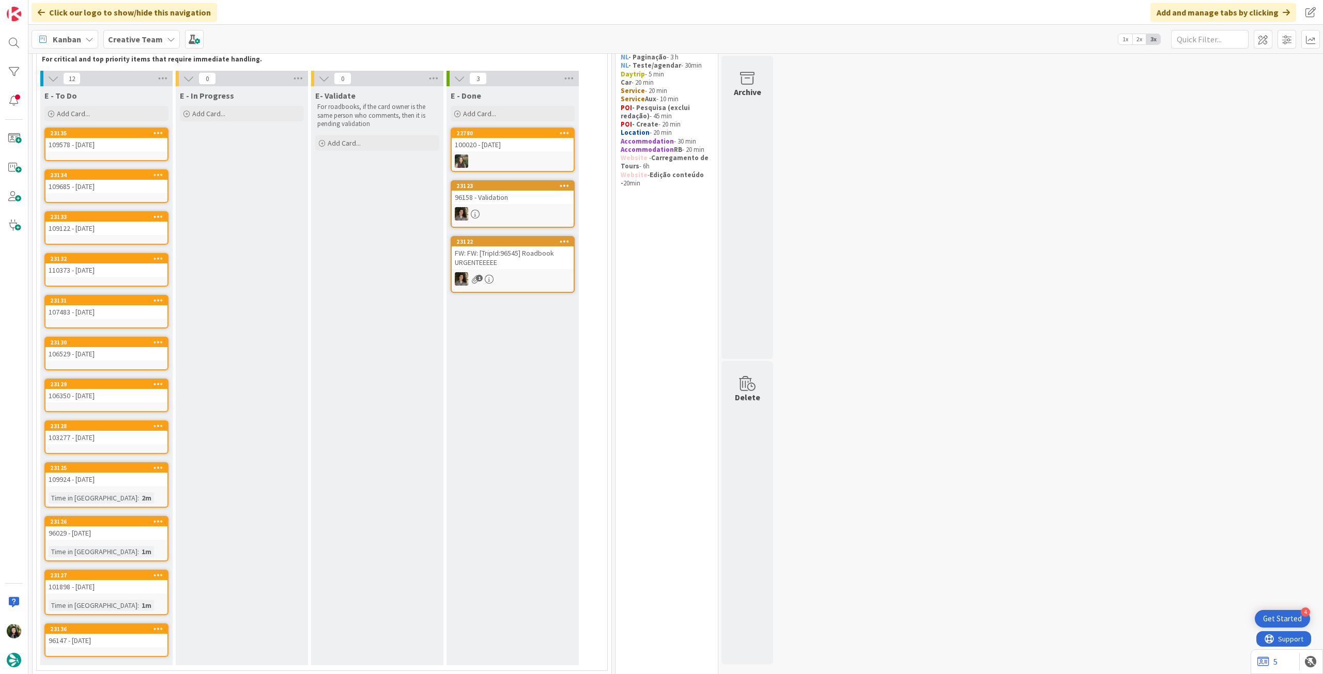
click at [163, 133] on div at bounding box center [158, 133] width 19 height 7
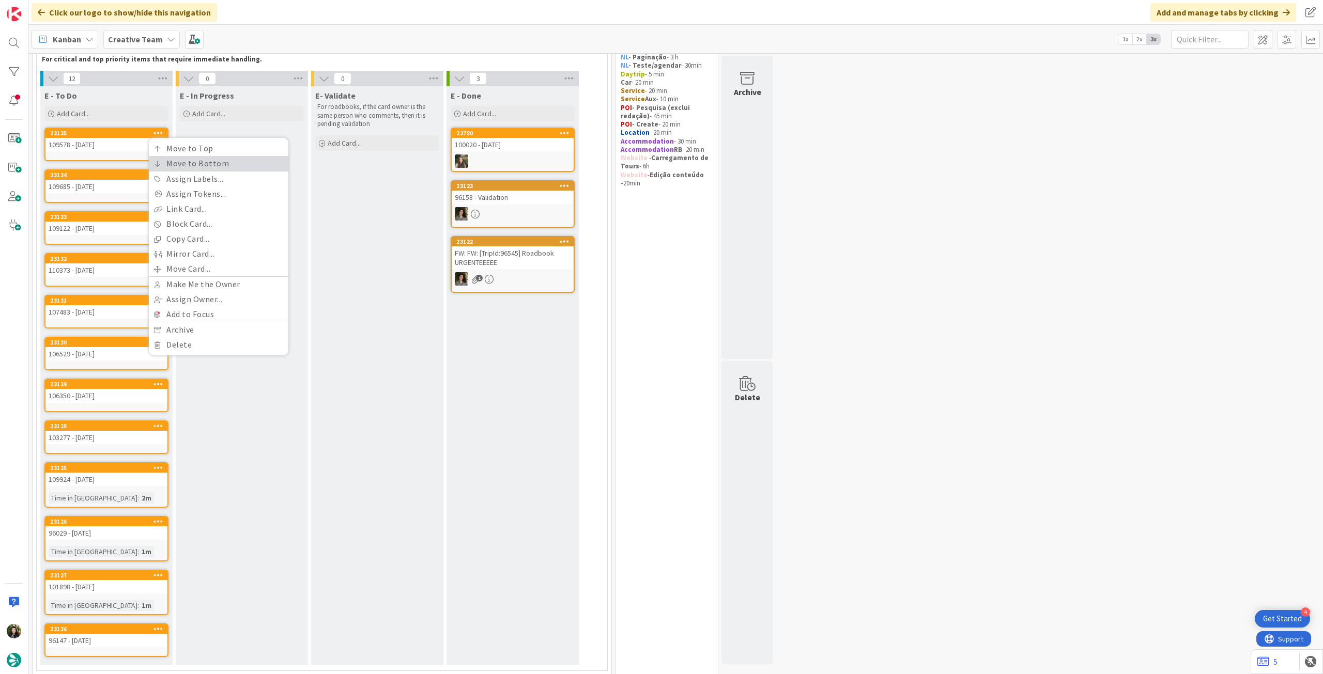
click at [170, 166] on link "Move to Bottom" at bounding box center [218, 163] width 139 height 15
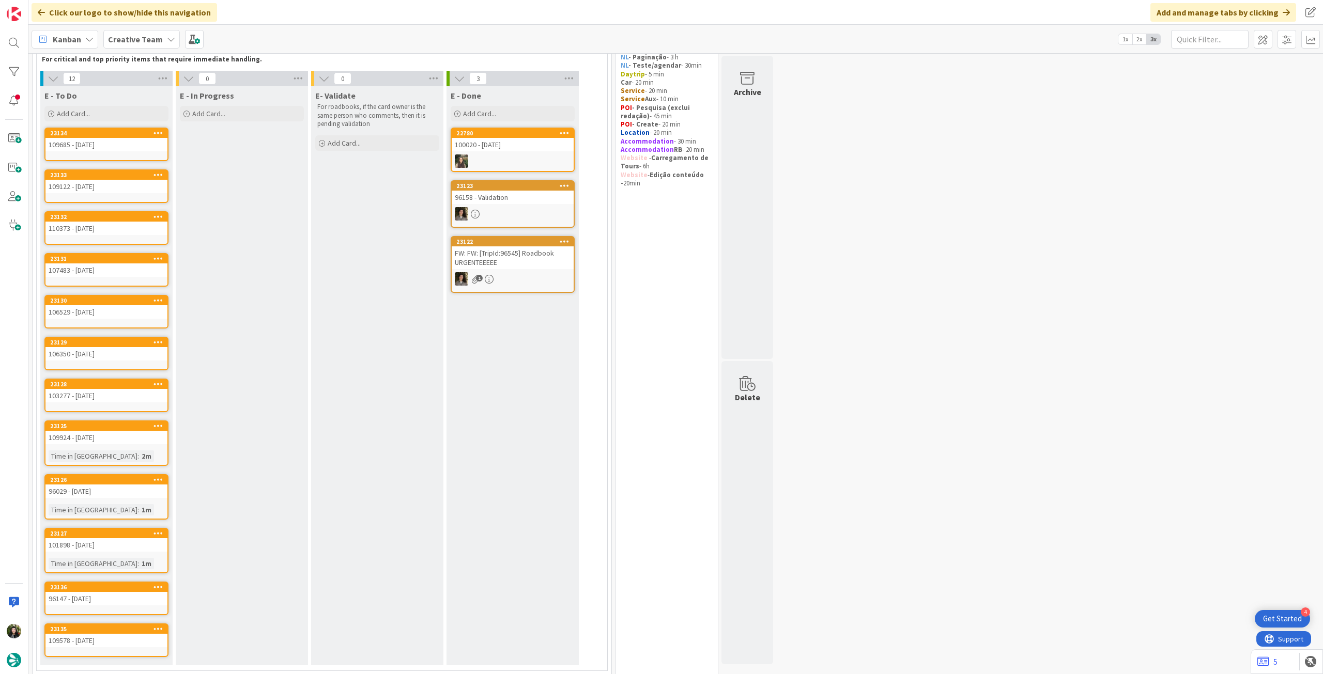
scroll to position [137, 0]
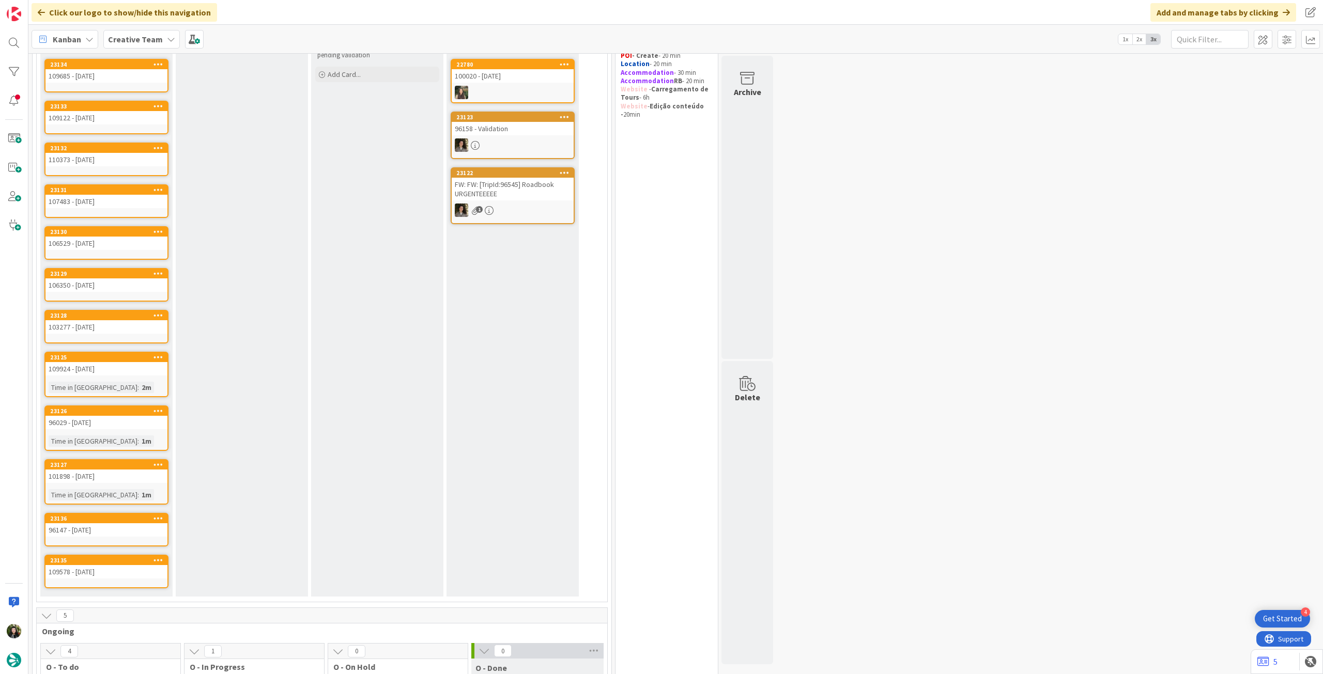
click at [159, 355] on icon at bounding box center [158, 356] width 10 height 7
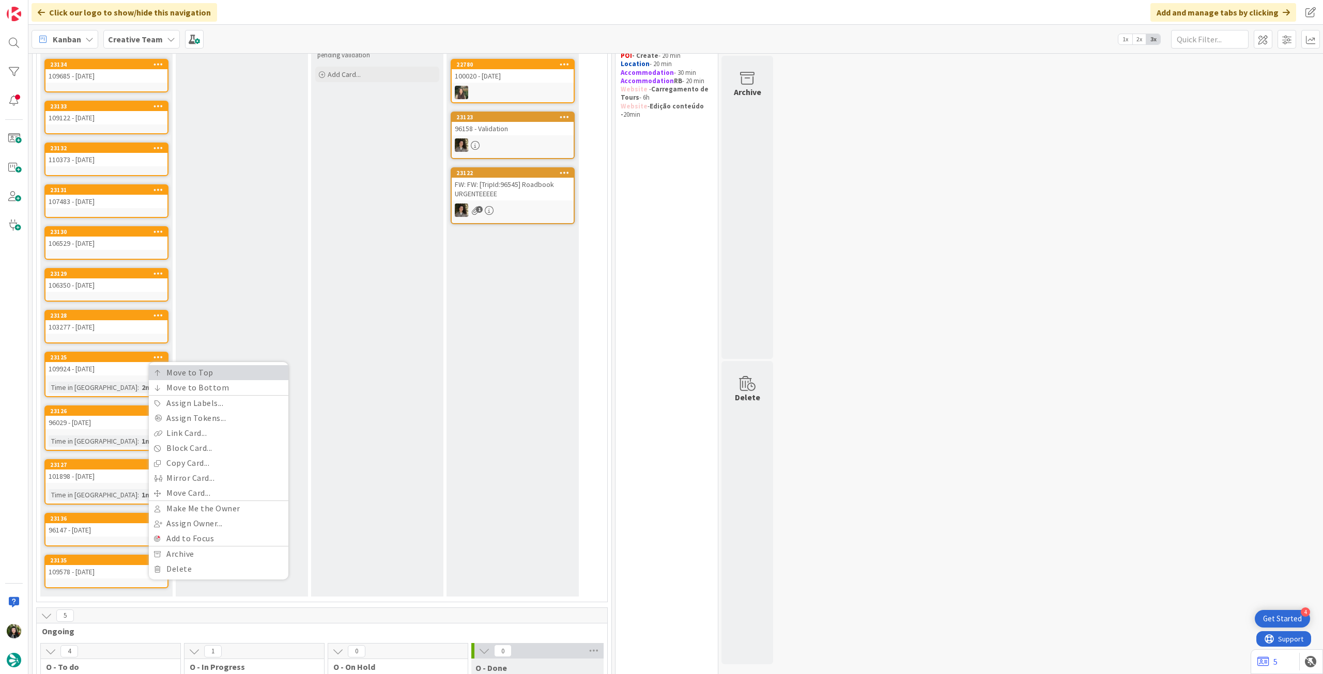
click at [157, 371] on icon at bounding box center [157, 373] width 7 height 6
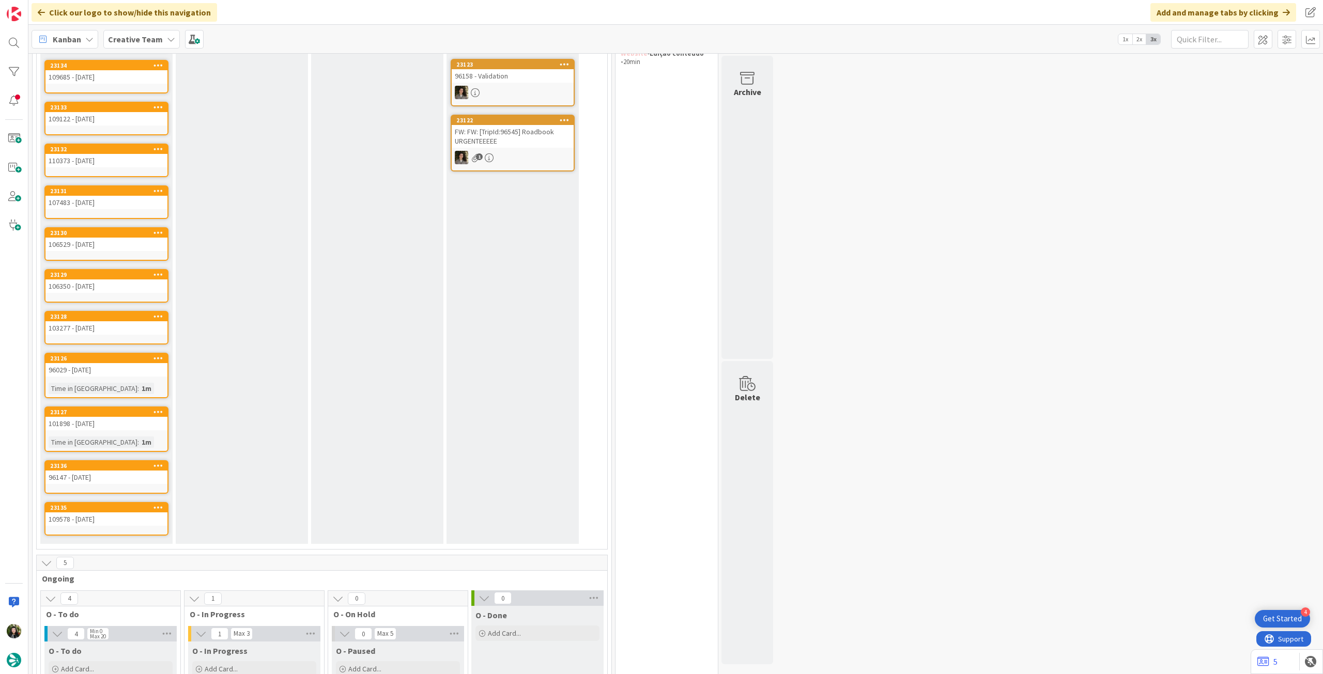
scroll to position [207, 0]
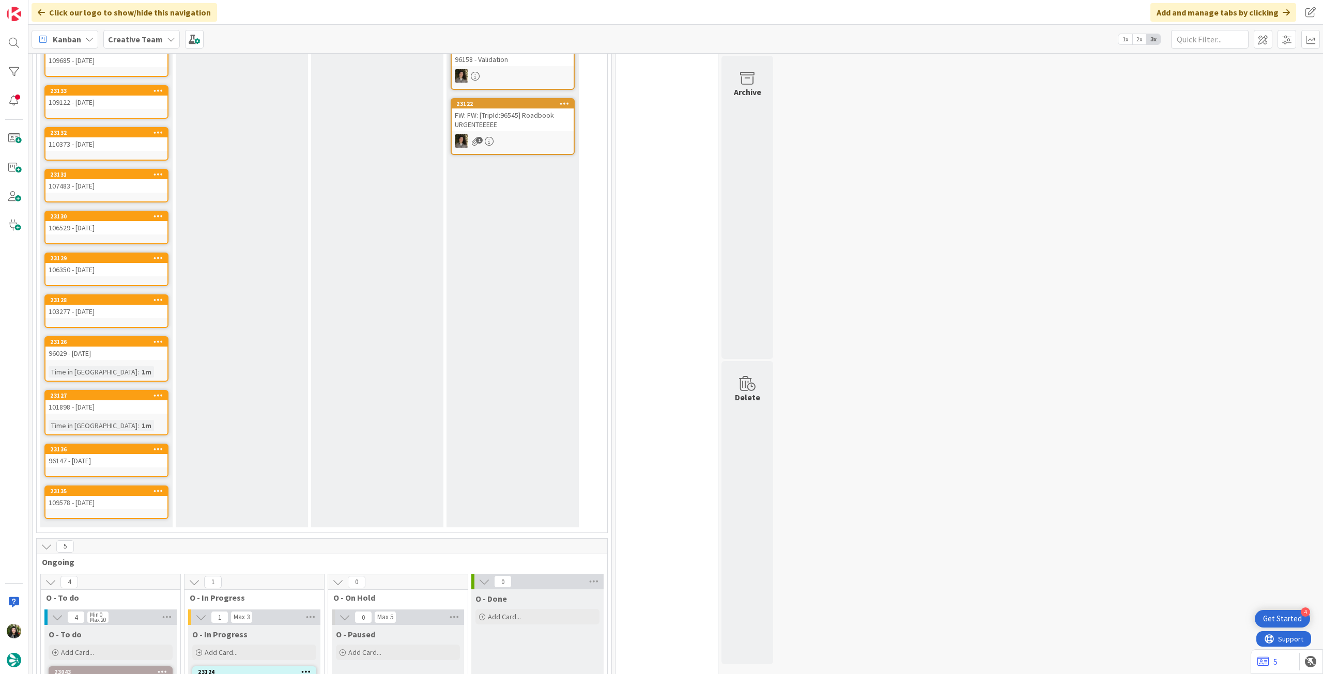
click at [157, 339] on icon at bounding box center [158, 341] width 10 height 7
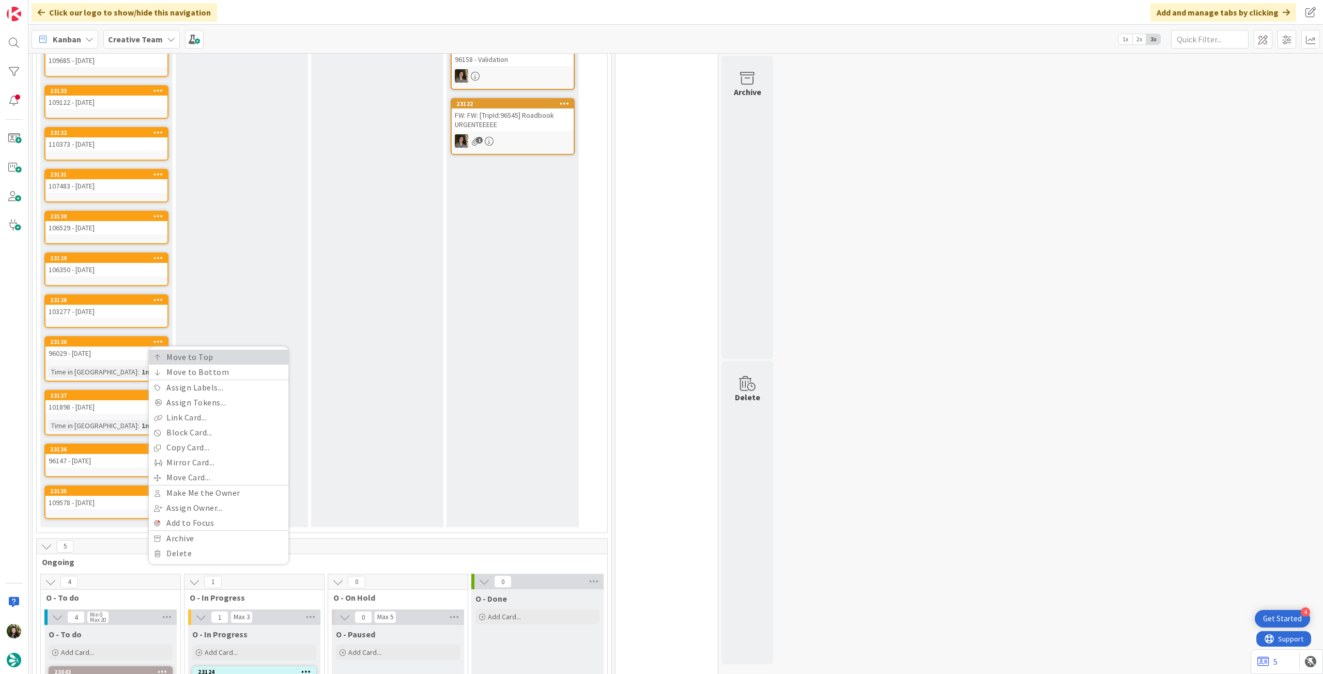
click at [156, 359] on icon at bounding box center [157, 357] width 7 height 6
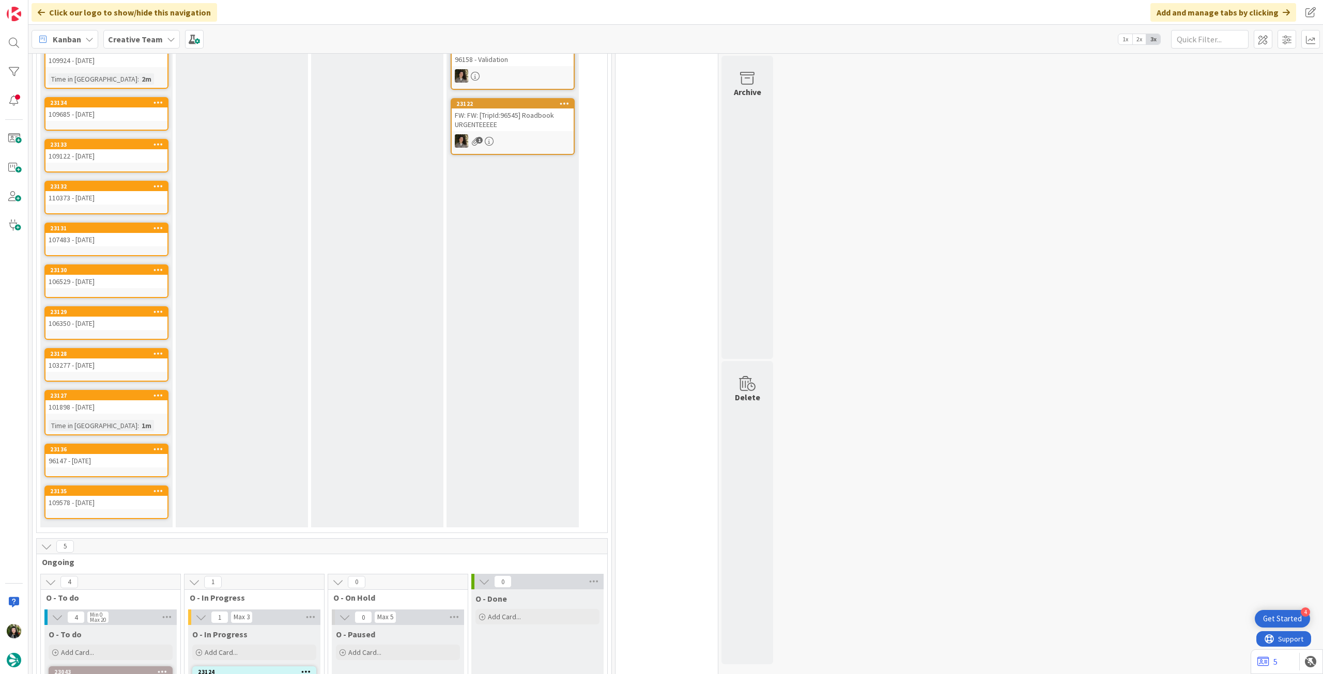
scroll to position [0, 0]
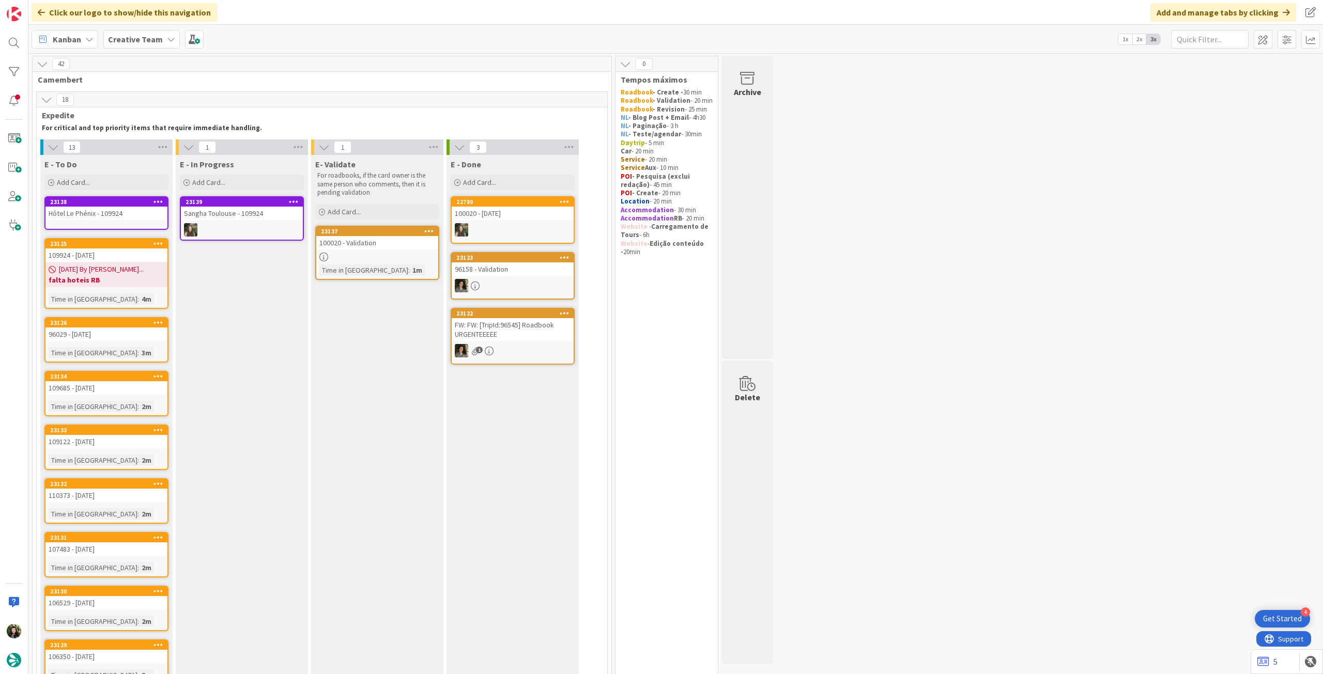
click at [128, 339] on div "96029 - [DATE]" at bounding box center [106, 334] width 122 height 13
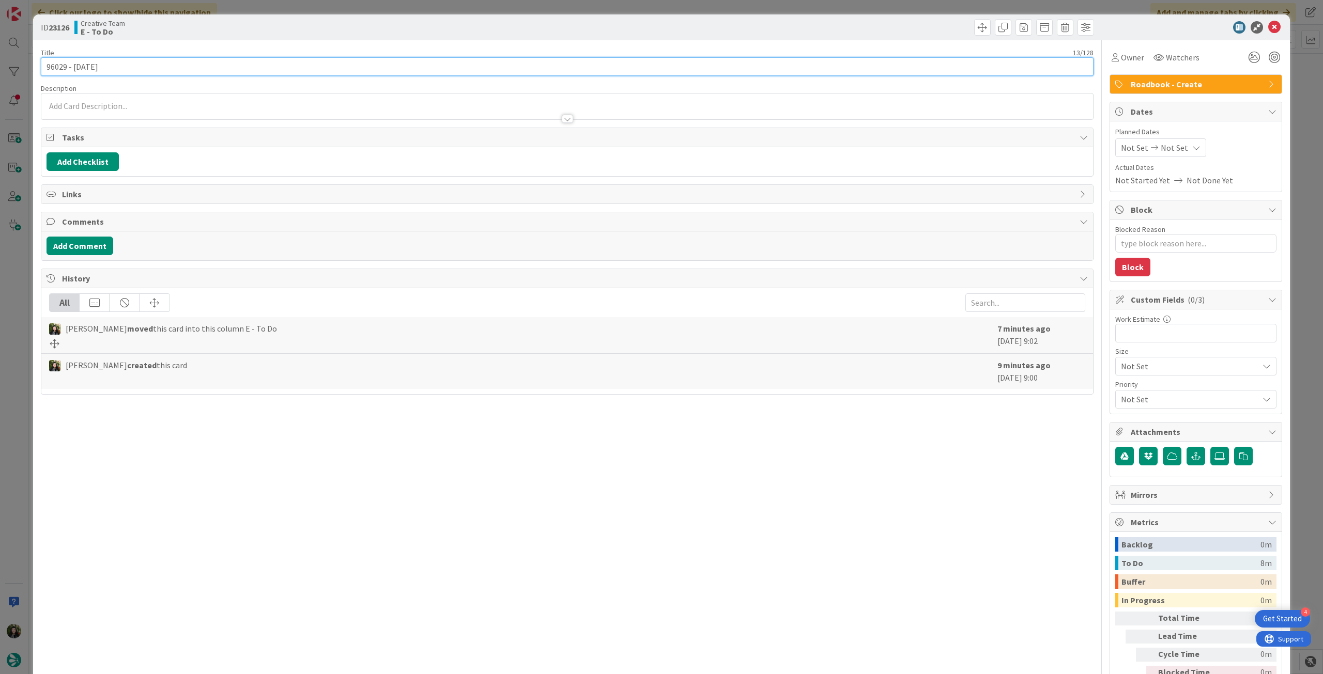
drag, startPoint x: 66, startPoint y: 64, endPoint x: 17, endPoint y: 62, distance: 48.6
click at [18, 62] on div "ID 23126 Creative Team E - To Do Title 13 / 128 96029 - [DATE] Description Owne…" at bounding box center [661, 337] width 1323 height 674
click at [1268, 27] on icon at bounding box center [1274, 27] width 12 height 12
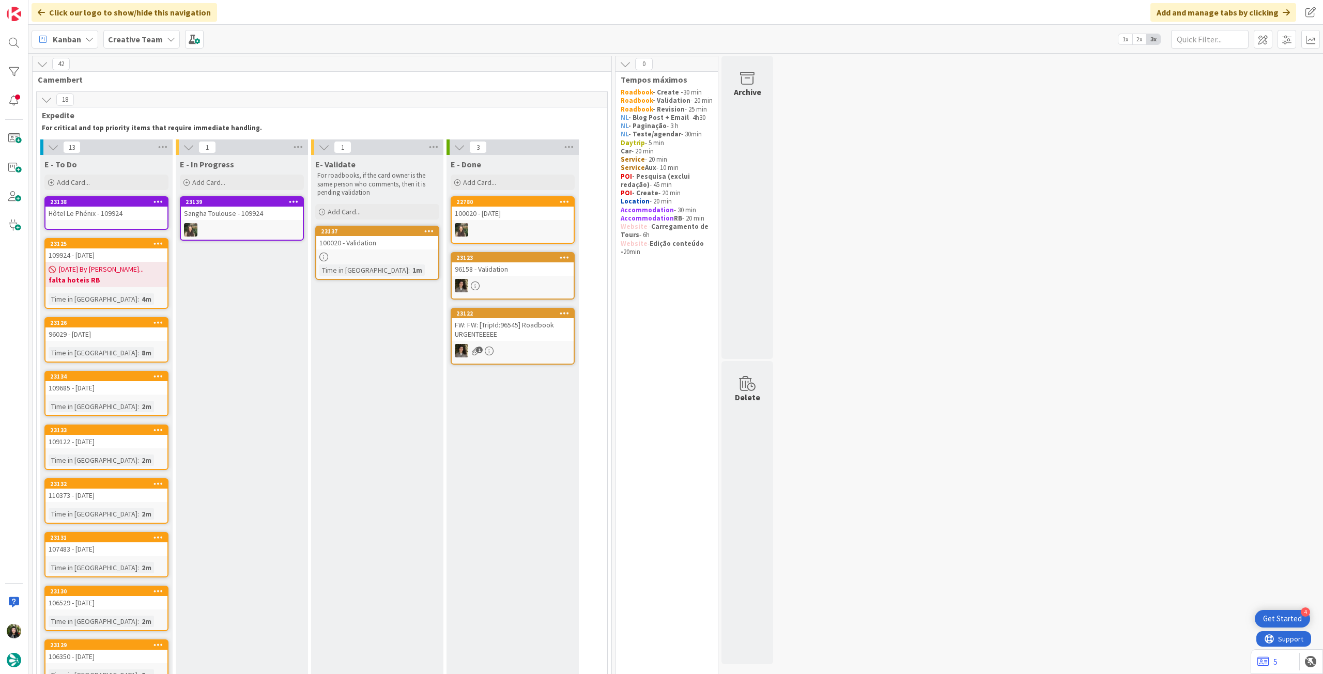
click at [139, 391] on div "109685 - [DATE]" at bounding box center [106, 387] width 122 height 13
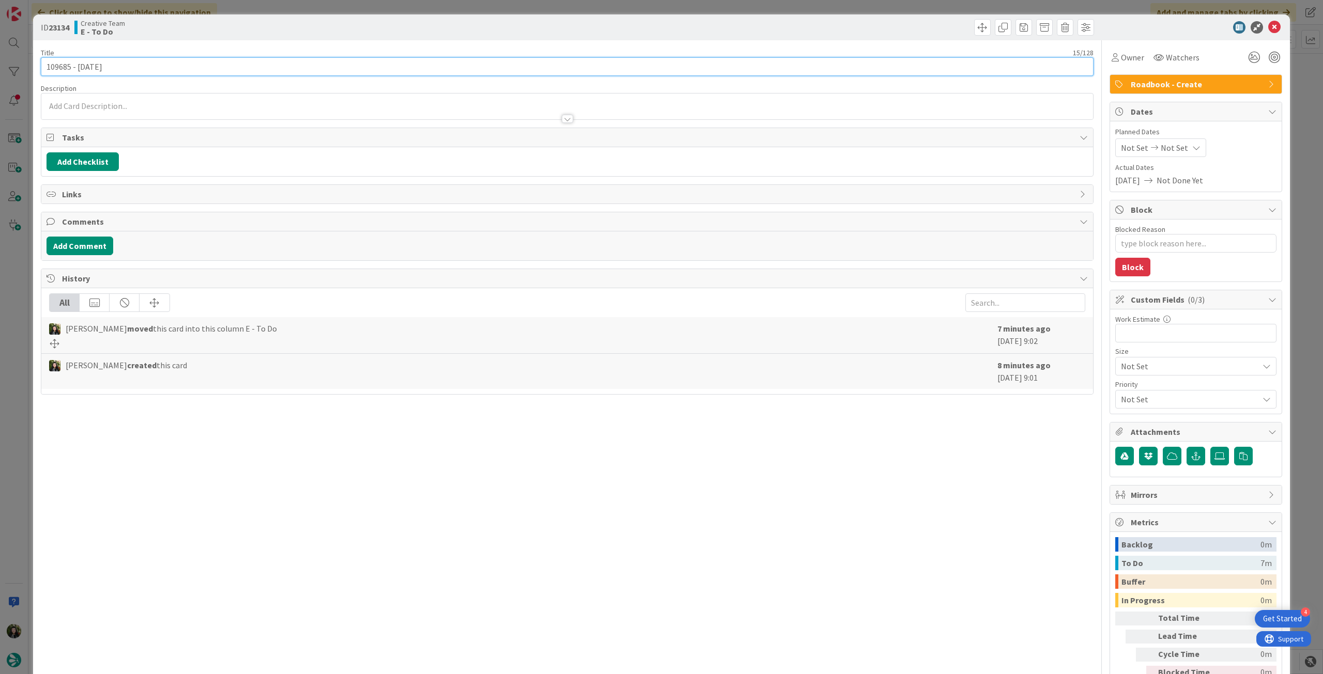
drag, startPoint x: 70, startPoint y: 68, endPoint x: 6, endPoint y: 60, distance: 64.5
click at [6, 60] on div "ID 23134 Creative Team E - To Do Title 15 / 128 109685 - 11 oct Description Own…" at bounding box center [661, 337] width 1323 height 674
click at [1270, 28] on icon at bounding box center [1274, 27] width 12 height 12
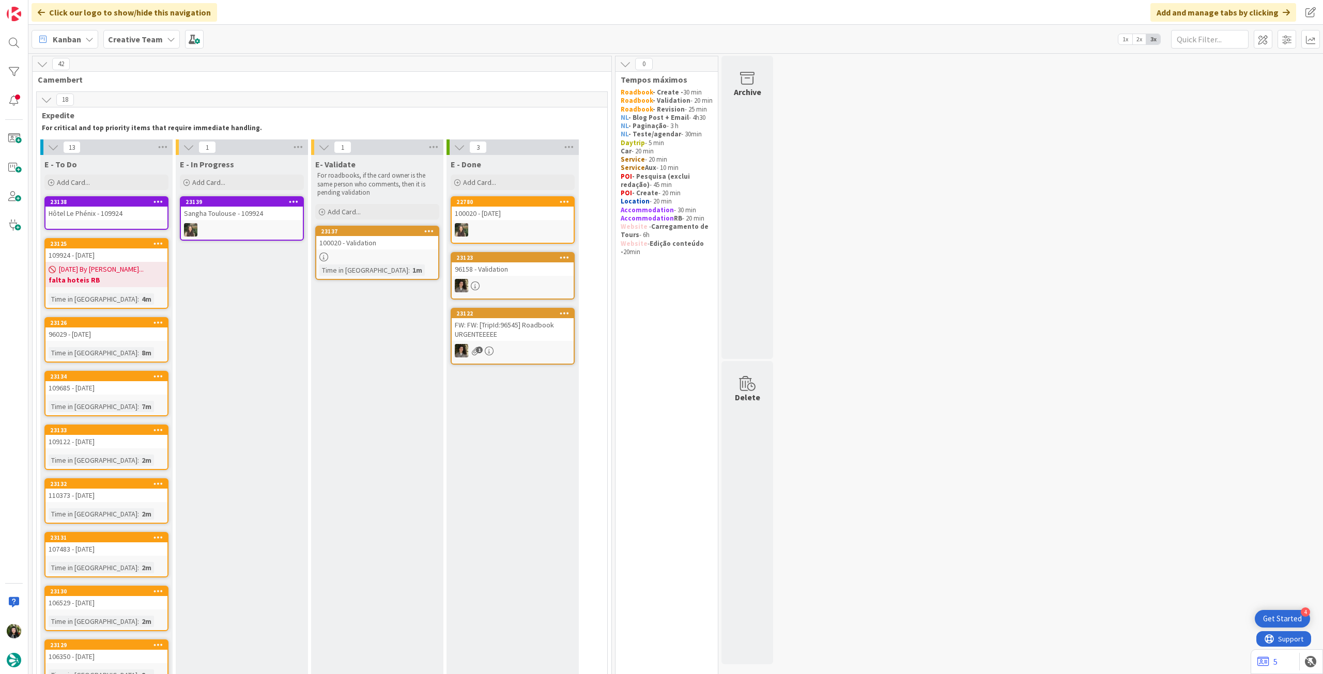
click at [122, 36] on b "Creative Team" at bounding box center [135, 39] width 55 height 10
click at [154, 160] on div "Last 24 Hours Creative Team Creative Team - Análise" at bounding box center [191, 107] width 168 height 113
click at [159, 151] on h4 "Creative Team - Análise" at bounding box center [185, 148] width 141 height 10
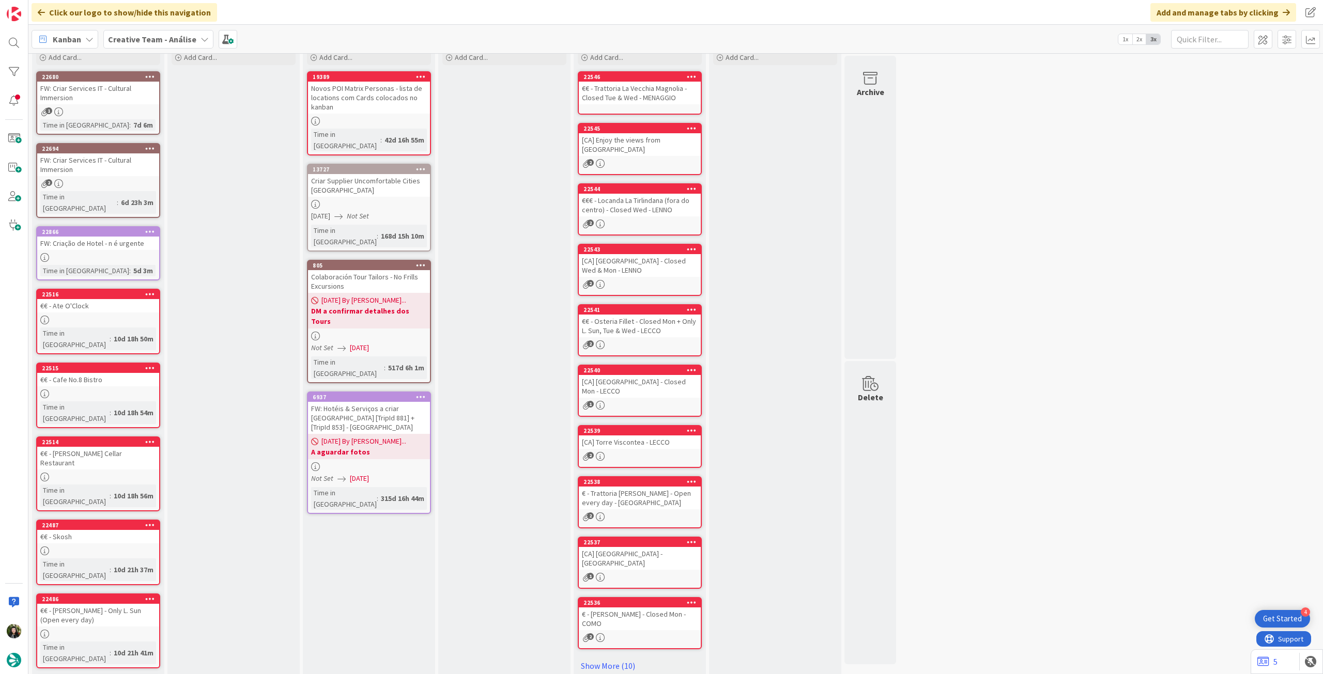
scroll to position [52, 0]
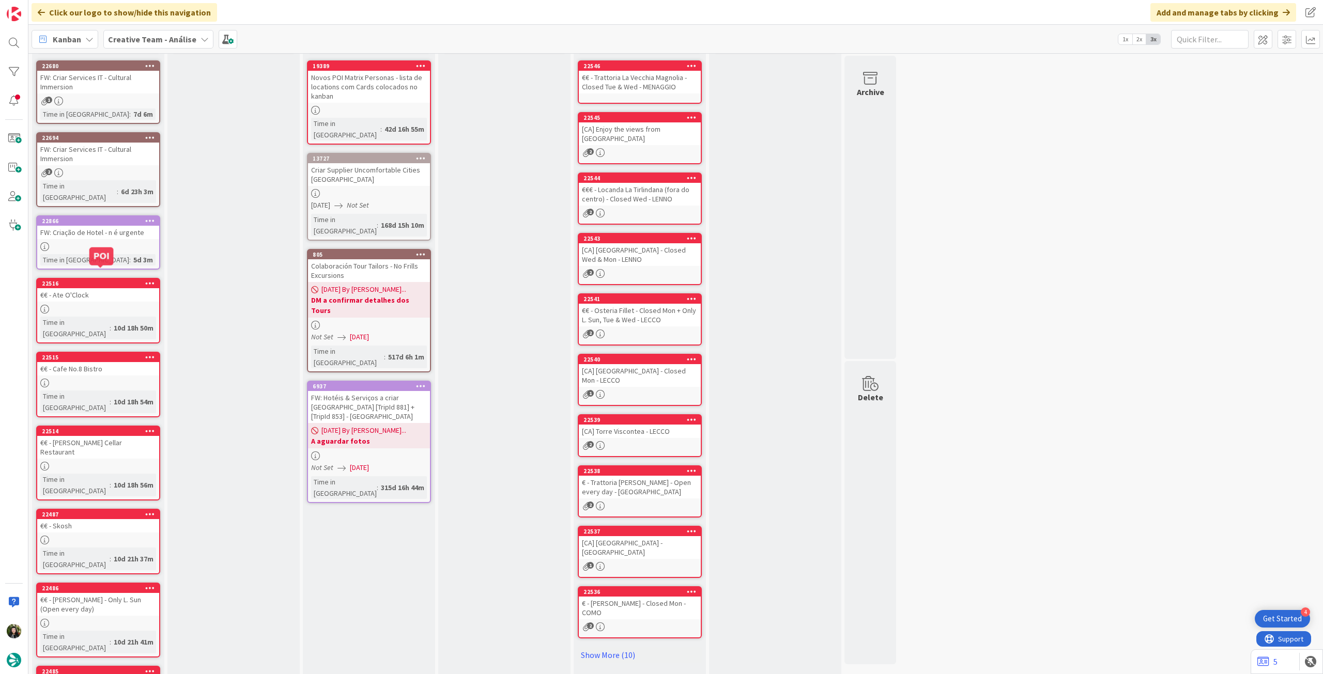
click at [99, 305] on div at bounding box center [98, 309] width 122 height 9
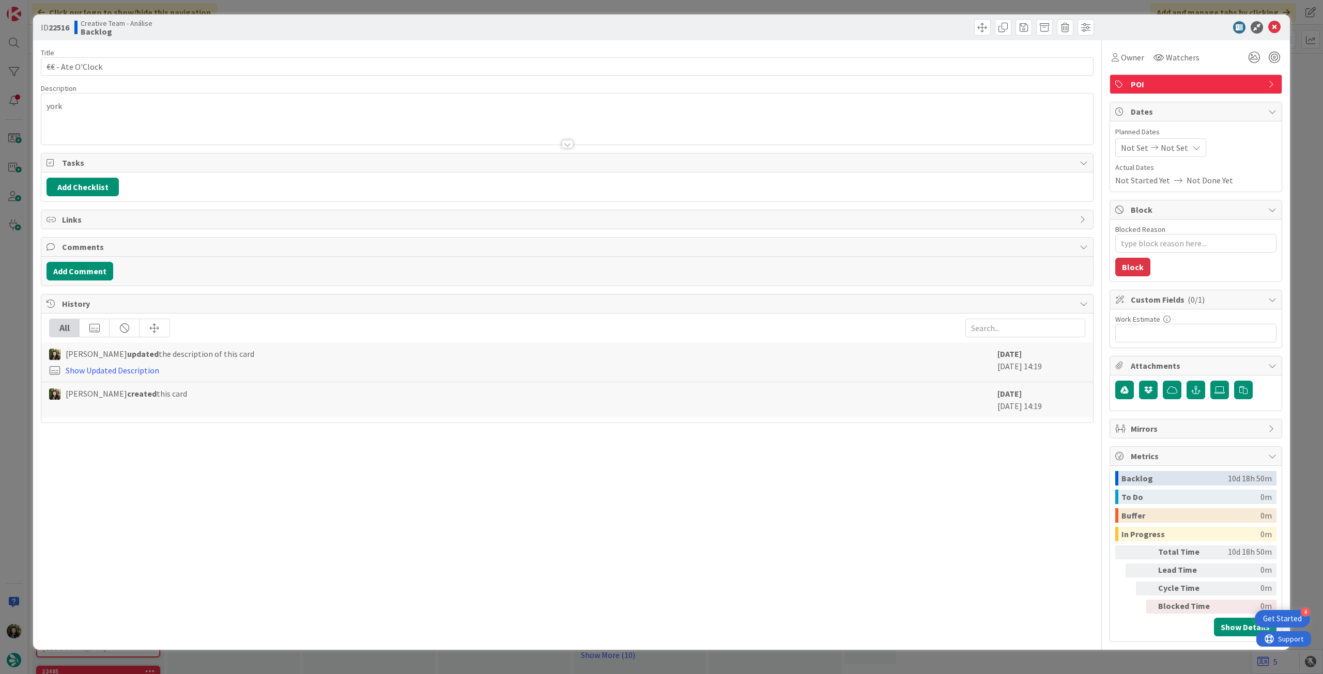
type textarea "x"
click at [197, 67] on input "€€ - Ate O'Clock" at bounding box center [567, 66] width 1052 height 19
paste input "109578"
type input "€€ - Ate O'Clock - 109578"
type textarea "x"
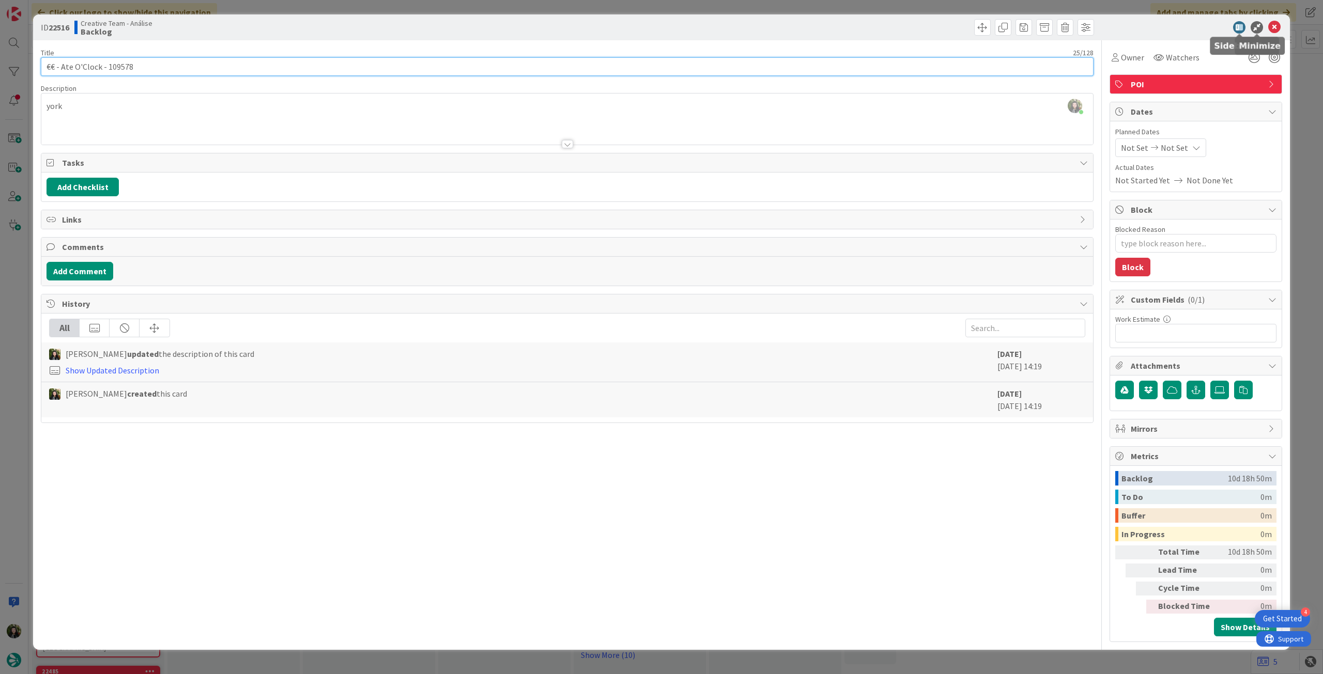
type input "€€ - Ate O'Clock - 109578"
click at [1276, 29] on icon at bounding box center [1274, 27] width 12 height 12
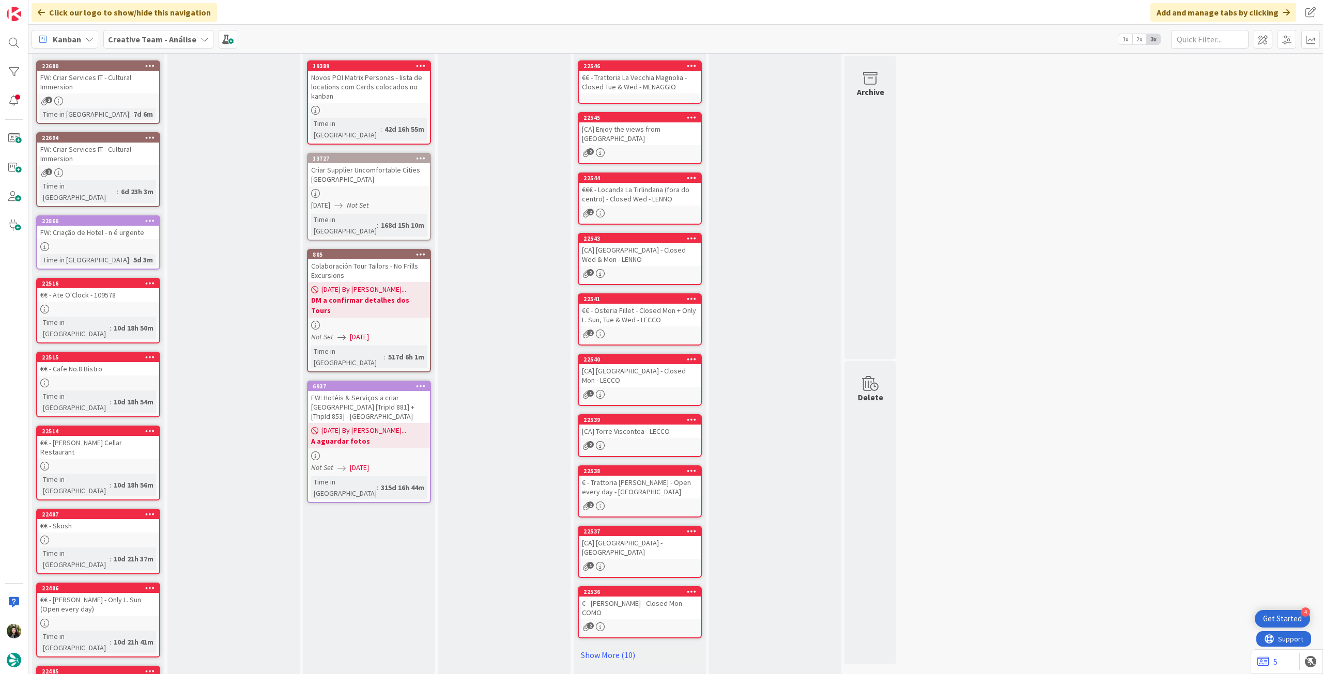
click at [118, 362] on div "€€ - Cafe No.8 Bistro" at bounding box center [98, 368] width 122 height 13
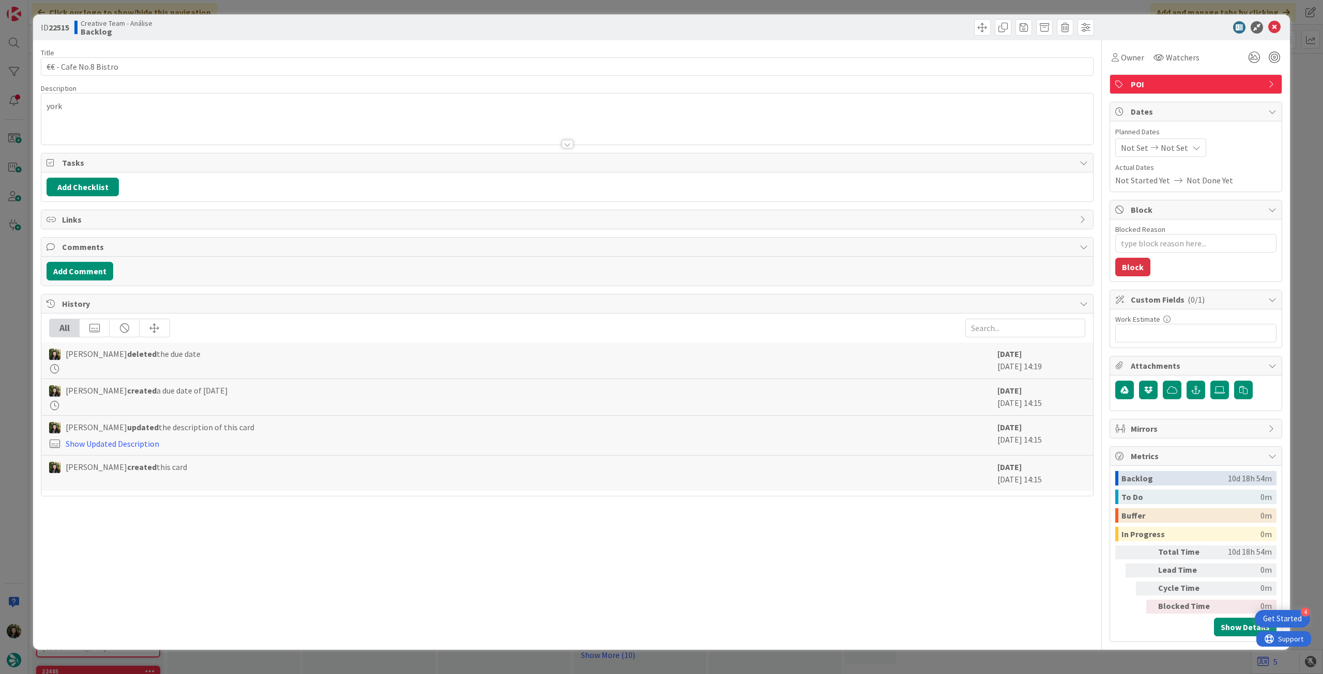
type textarea "x"
click at [172, 70] on input "€€ - Cafe No.8 Bistro" at bounding box center [567, 66] width 1052 height 19
paste input "109578"
type input "€€ - Cafe No.8 Bistro -109578"
type textarea "x"
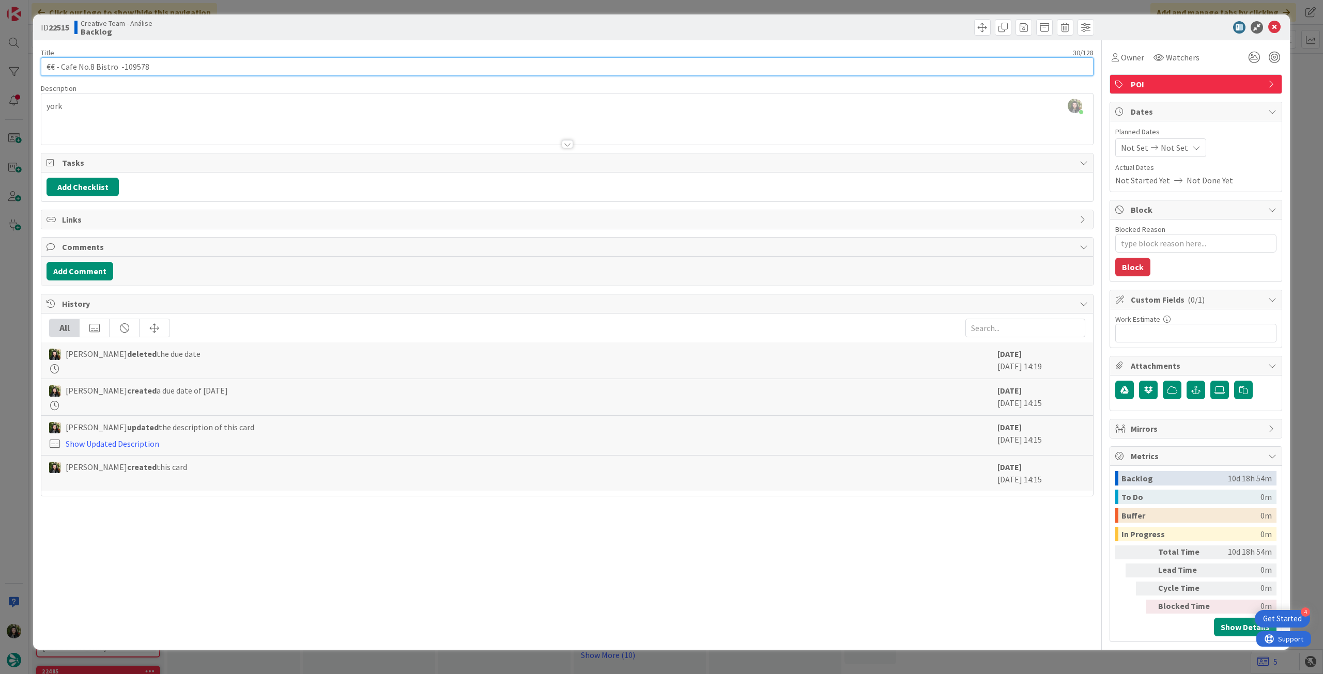
click at [122, 69] on input "€€ - Cafe No.8 Bistro -109578" at bounding box center [567, 66] width 1052 height 19
type input "€€ - Cafe No.8 Bistro - 109578"
type textarea "x"
type input "€€ - Cafe No.8 Bistro - 109578"
click at [1277, 32] on icon at bounding box center [1274, 27] width 12 height 12
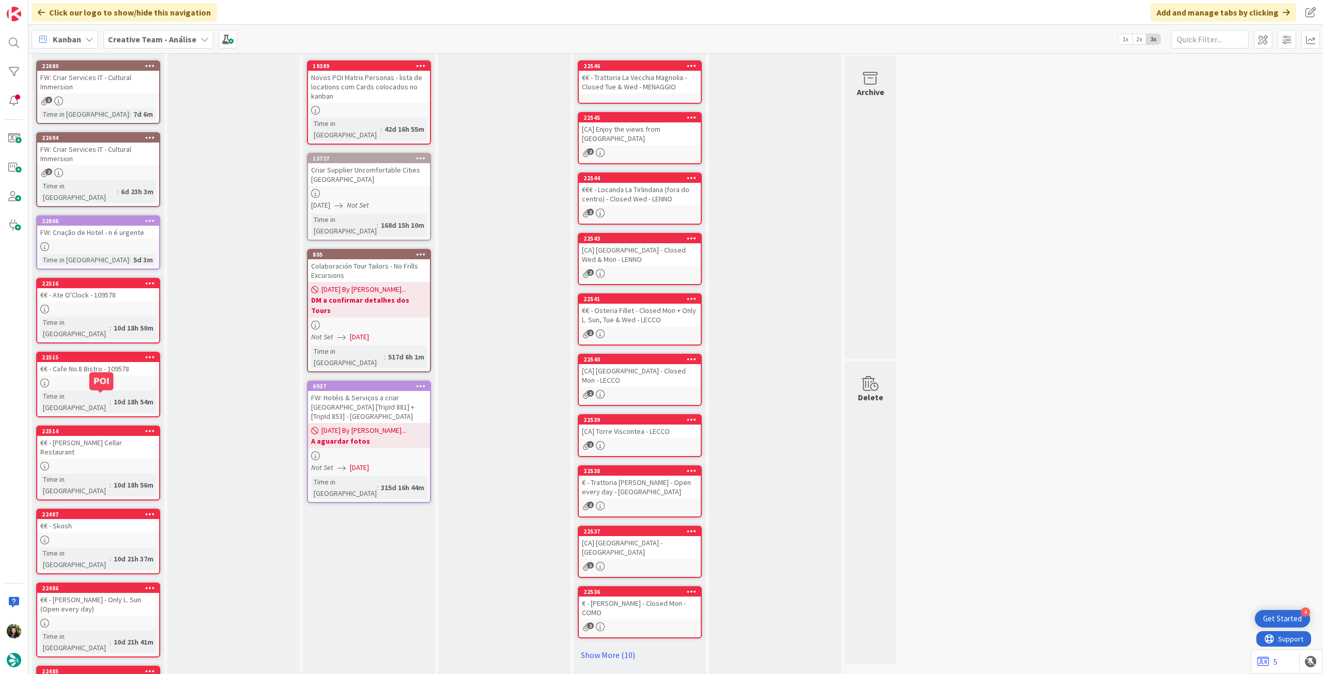
click at [92, 462] on div at bounding box center [98, 466] width 122 height 9
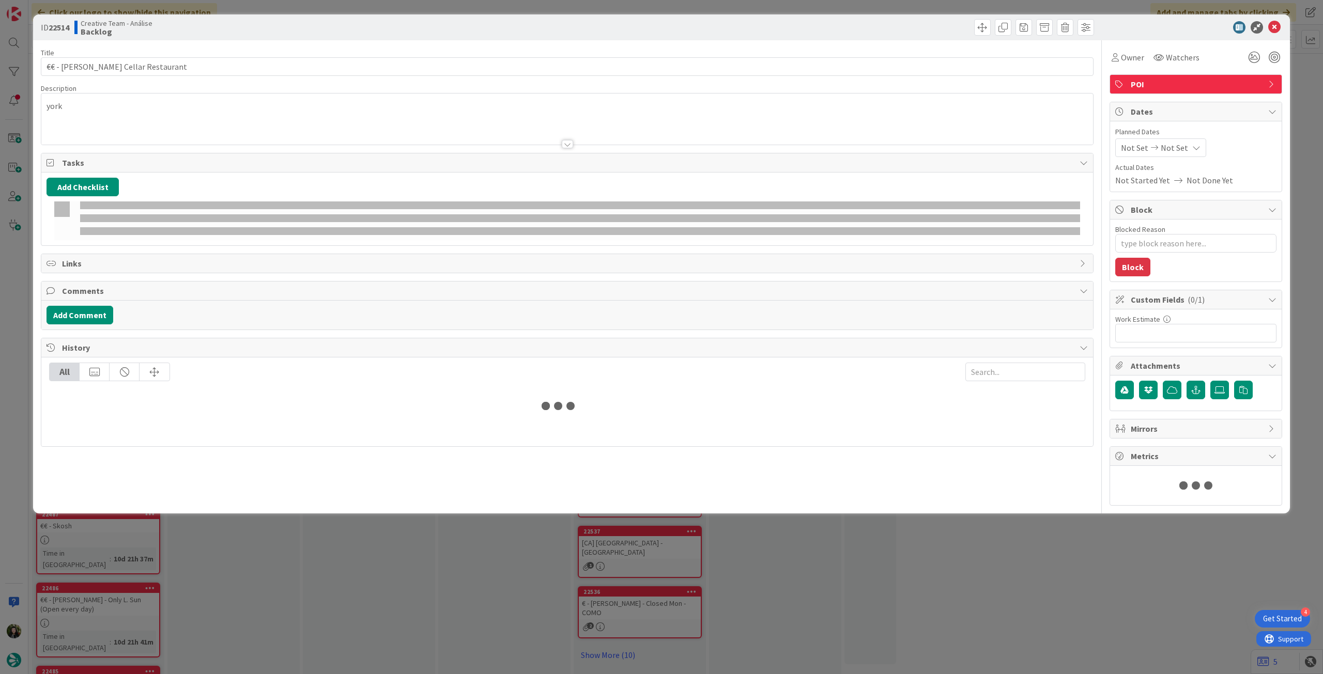
type textarea "x"
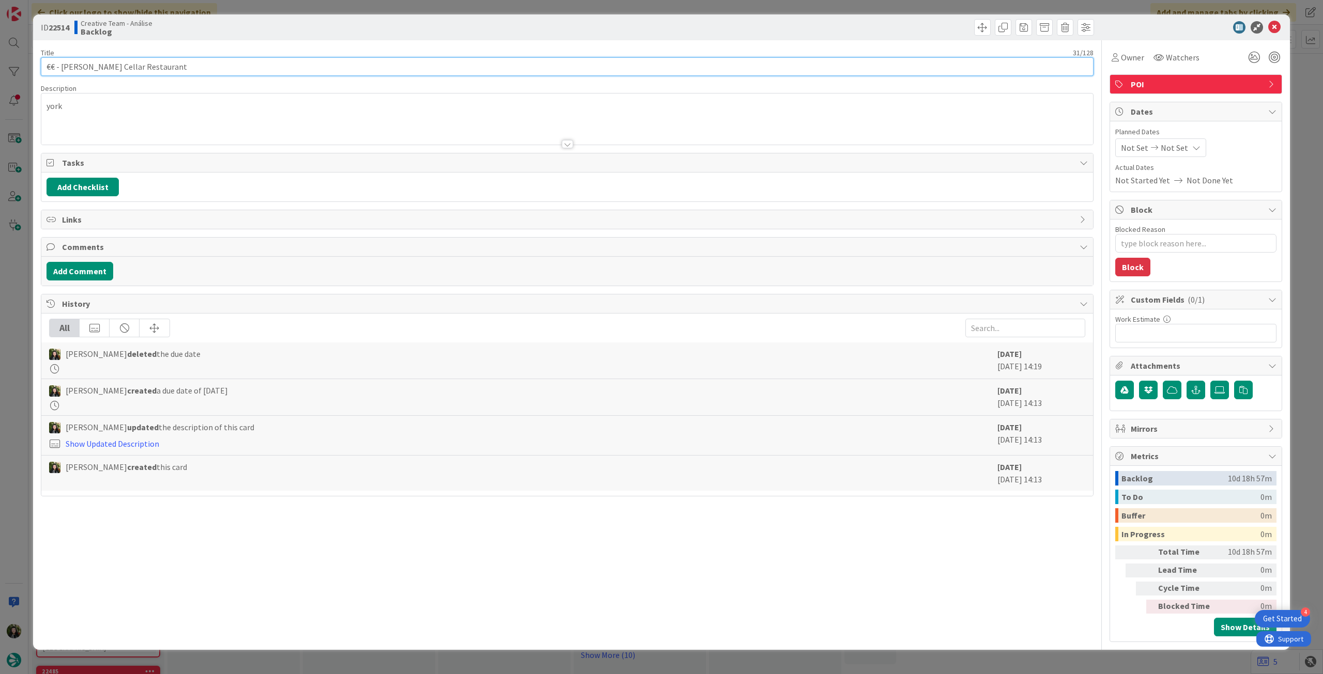
click at [234, 64] on input "€€ - [PERSON_NAME] Cellar Restaurant" at bounding box center [567, 66] width 1052 height 19
paste input "109578"
type input "€€ - Delrio's Cellar Restaurant - 109578"
type textarea "x"
type input "€€ - Delrio's Cellar Restaurant - 109578"
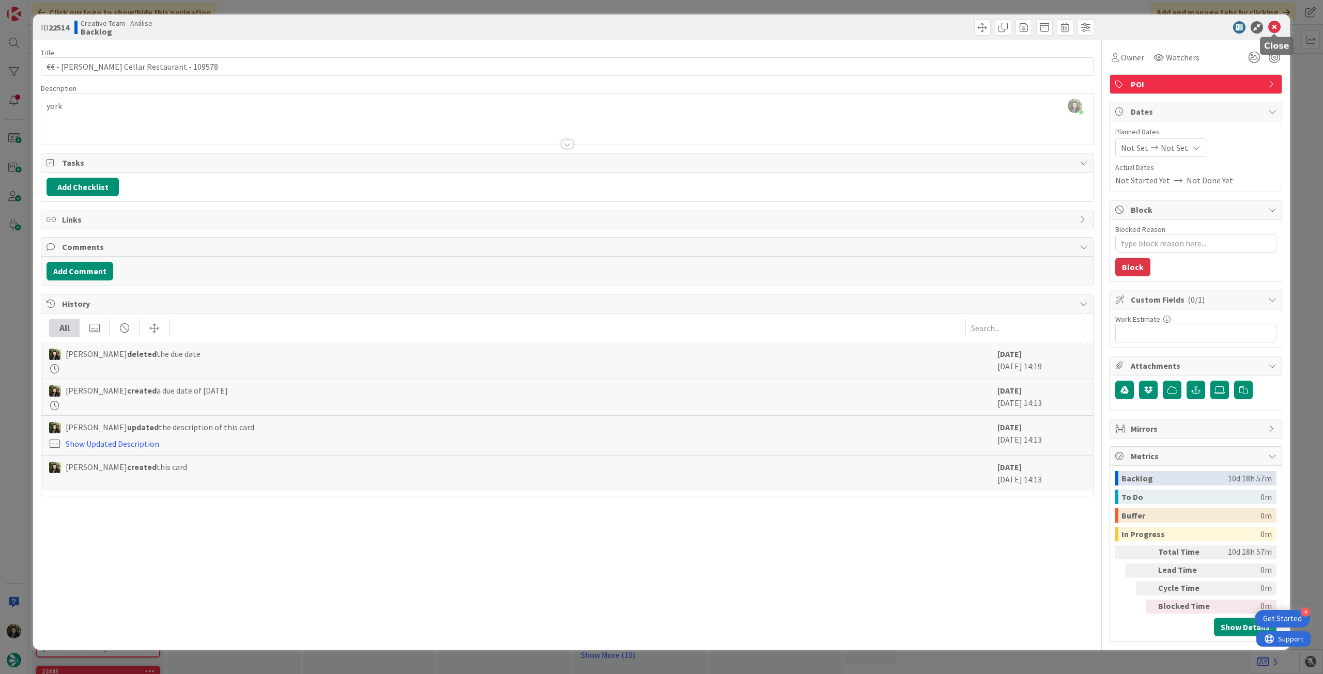
click at [1274, 28] on icon at bounding box center [1274, 27] width 12 height 12
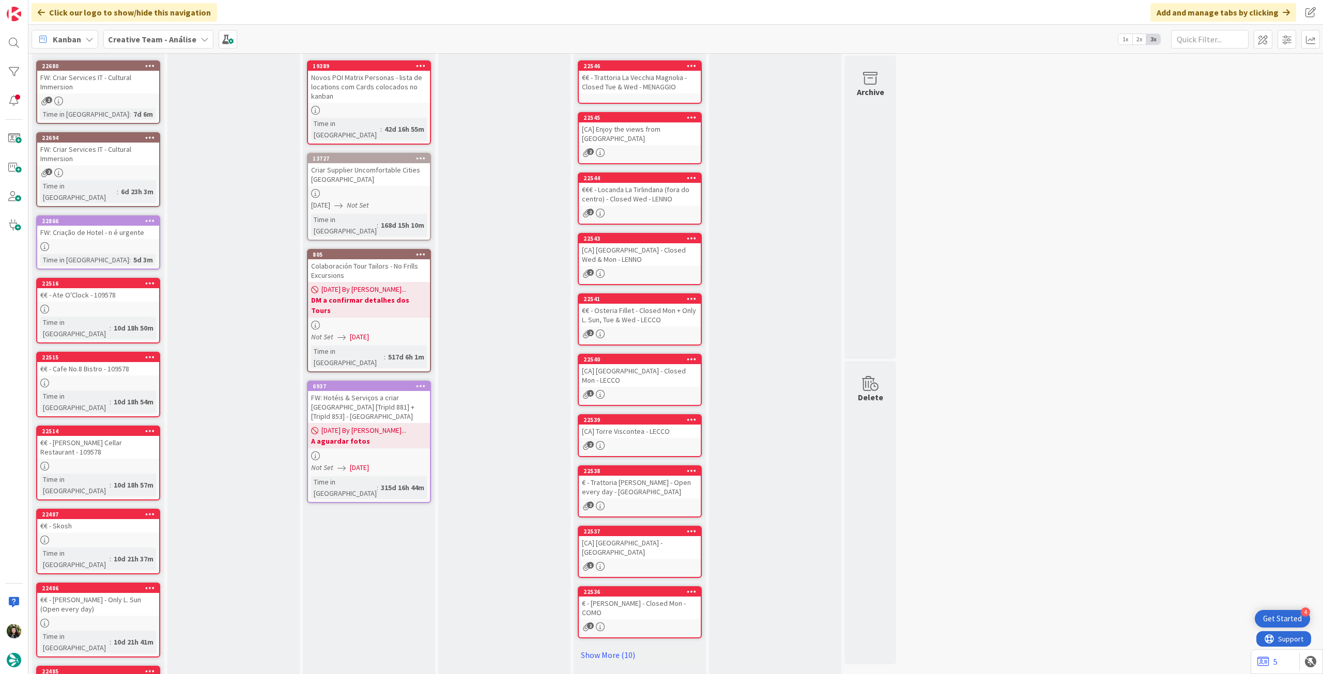
click at [130, 509] on link "22487 €€ - Skosh Time in Column : 10d 21h 37m" at bounding box center [98, 542] width 124 height 66
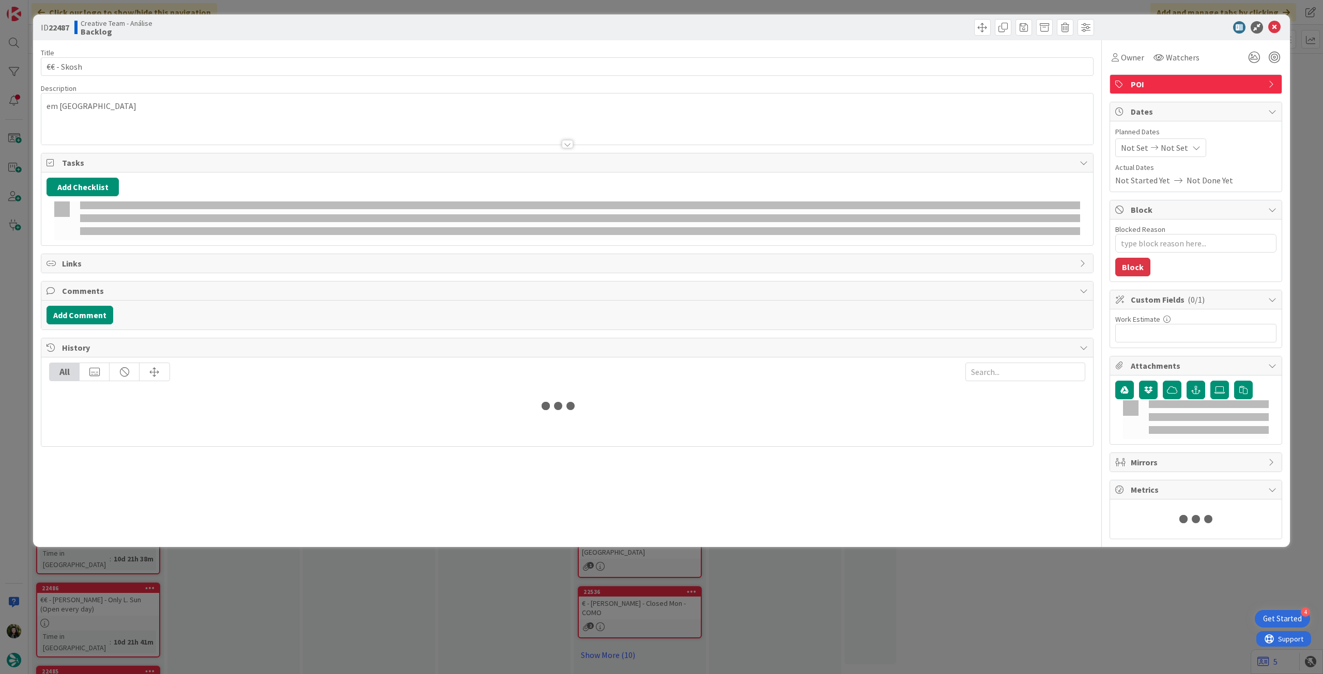
type textarea "x"
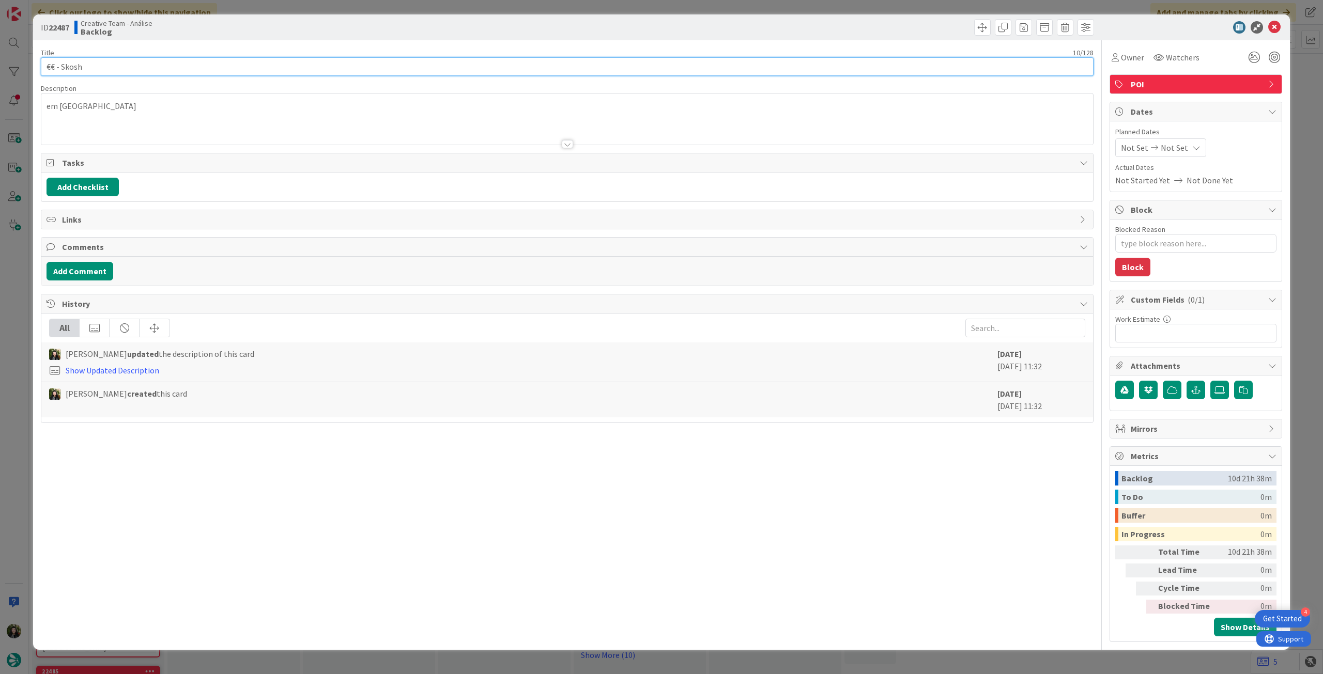
click at [166, 68] on input "€€ - Skosh" at bounding box center [567, 66] width 1052 height 19
paste input "109578"
type input "€€ - Skosh - 109578"
type textarea "x"
type input "€€ - Skosh - 109578"
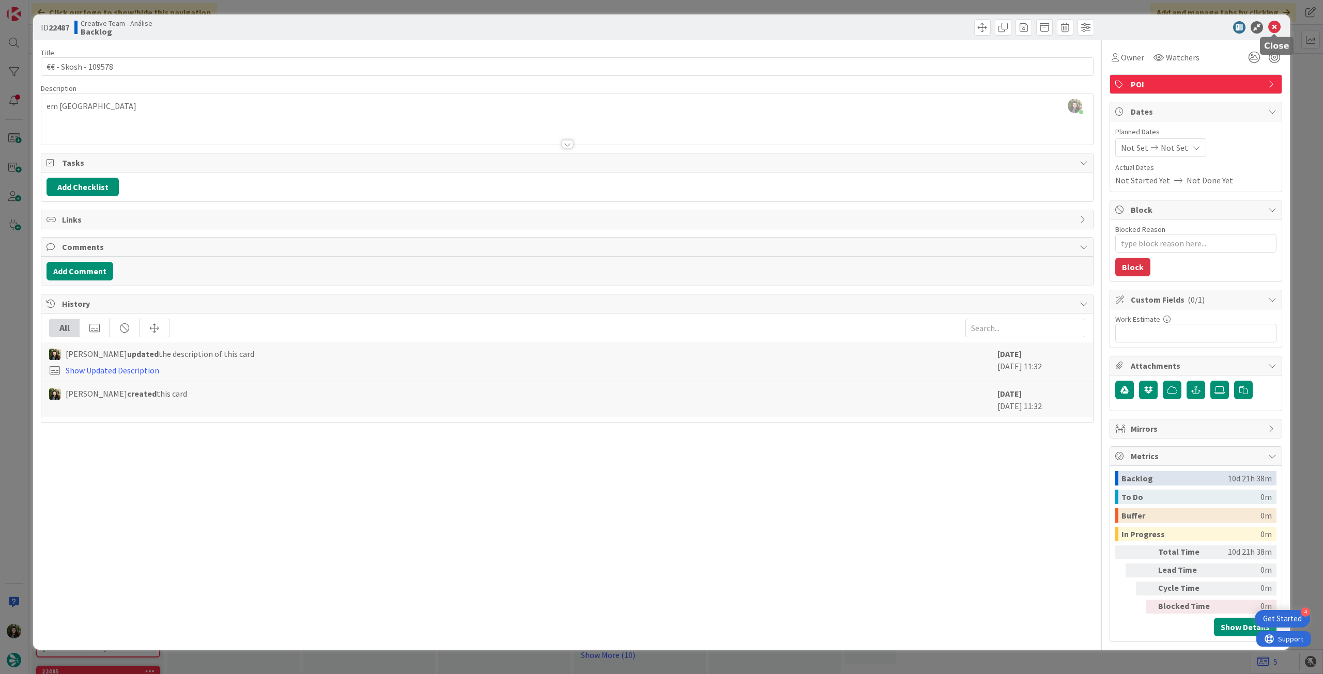
click at [1271, 24] on icon at bounding box center [1274, 27] width 12 height 12
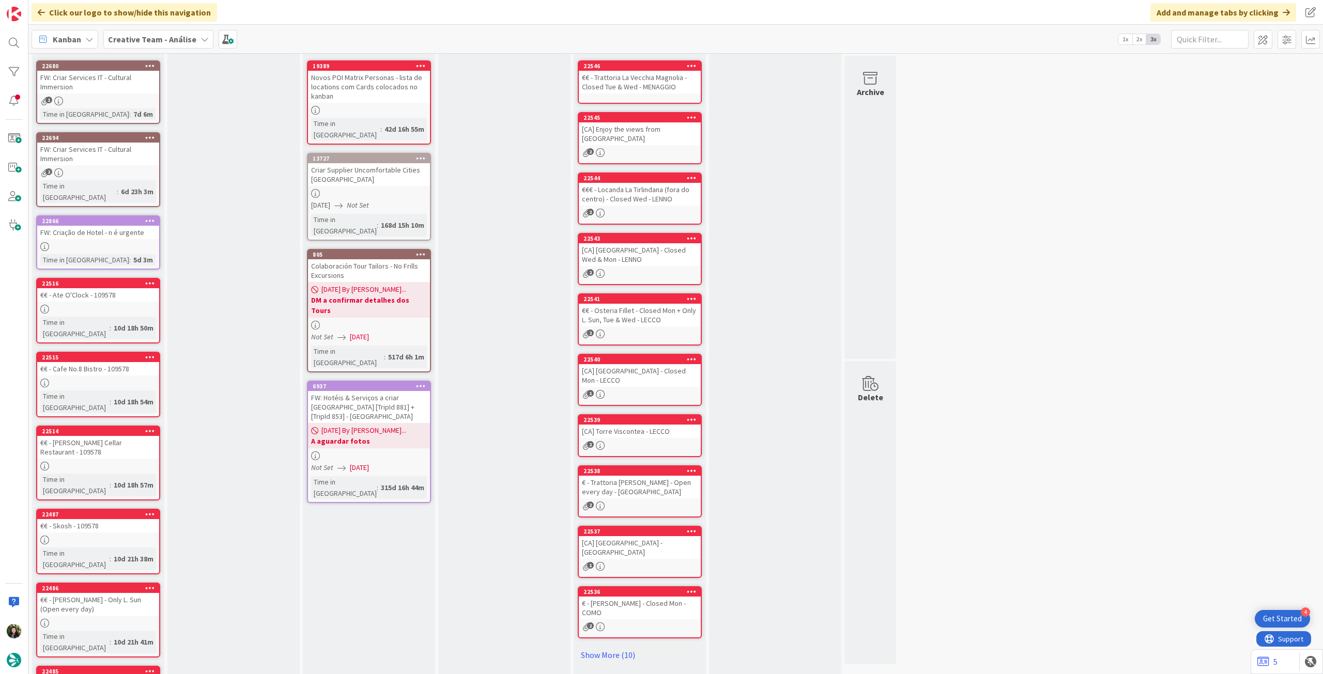
click at [104, 305] on div at bounding box center [98, 309] width 122 height 9
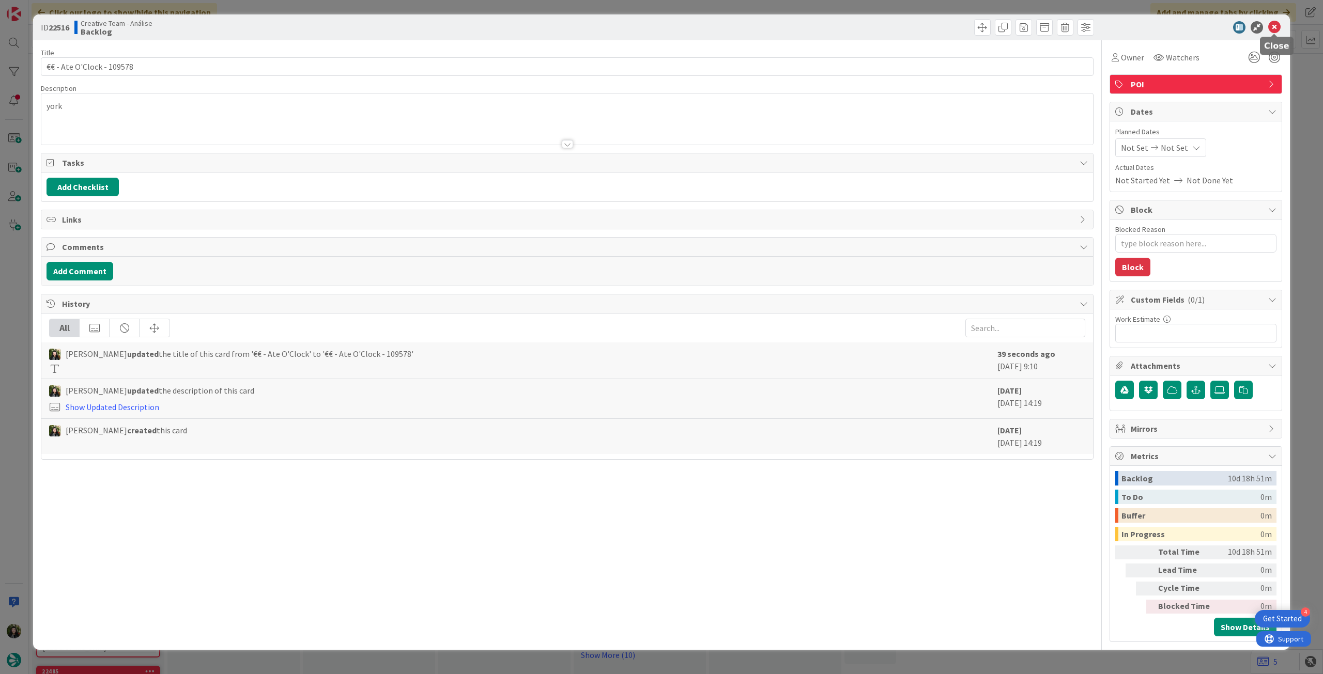
click at [1272, 33] on icon at bounding box center [1274, 27] width 12 height 12
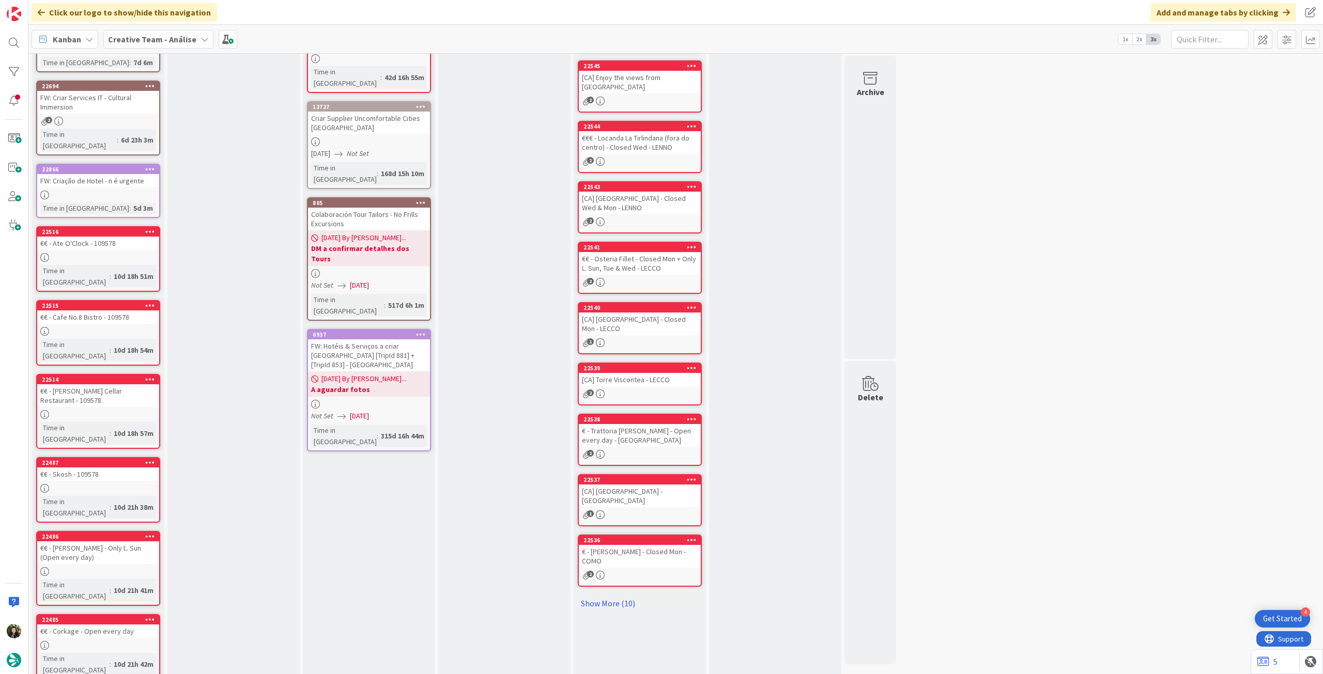
scroll to position [121, 0]
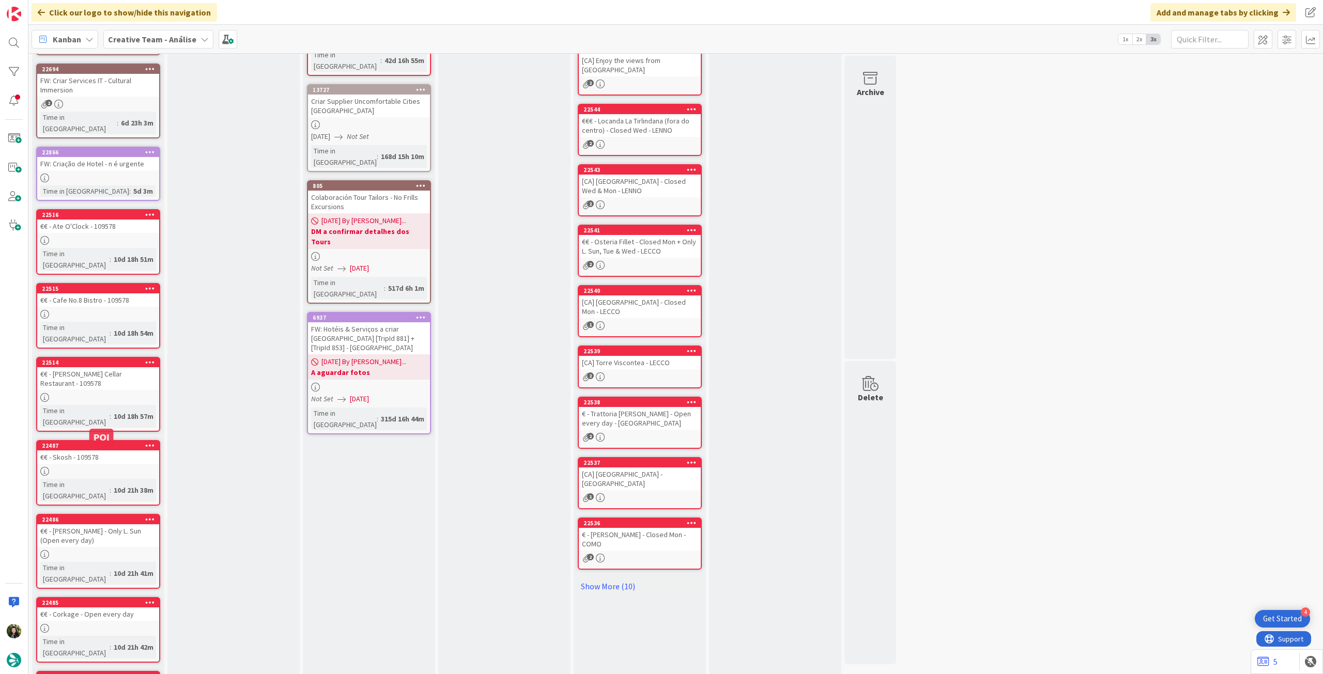
click at [72, 550] on div at bounding box center [98, 554] width 122 height 9
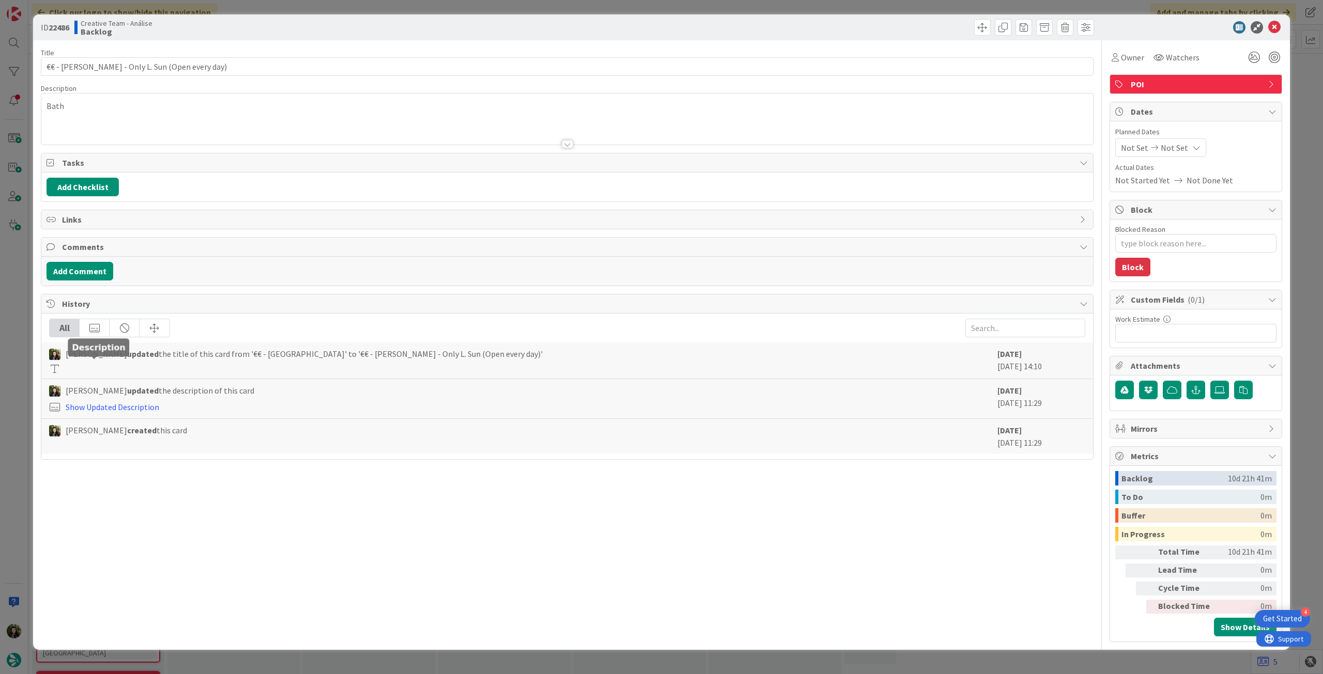
type textarea "x"
click at [289, 70] on input "€€ - [PERSON_NAME] - Only L. Sun (Open every day)" at bounding box center [567, 66] width 1052 height 19
paste input "109578"
type input "€€ - Raphael - Only L. Sun (Open every day) - 109578"
type textarea "x"
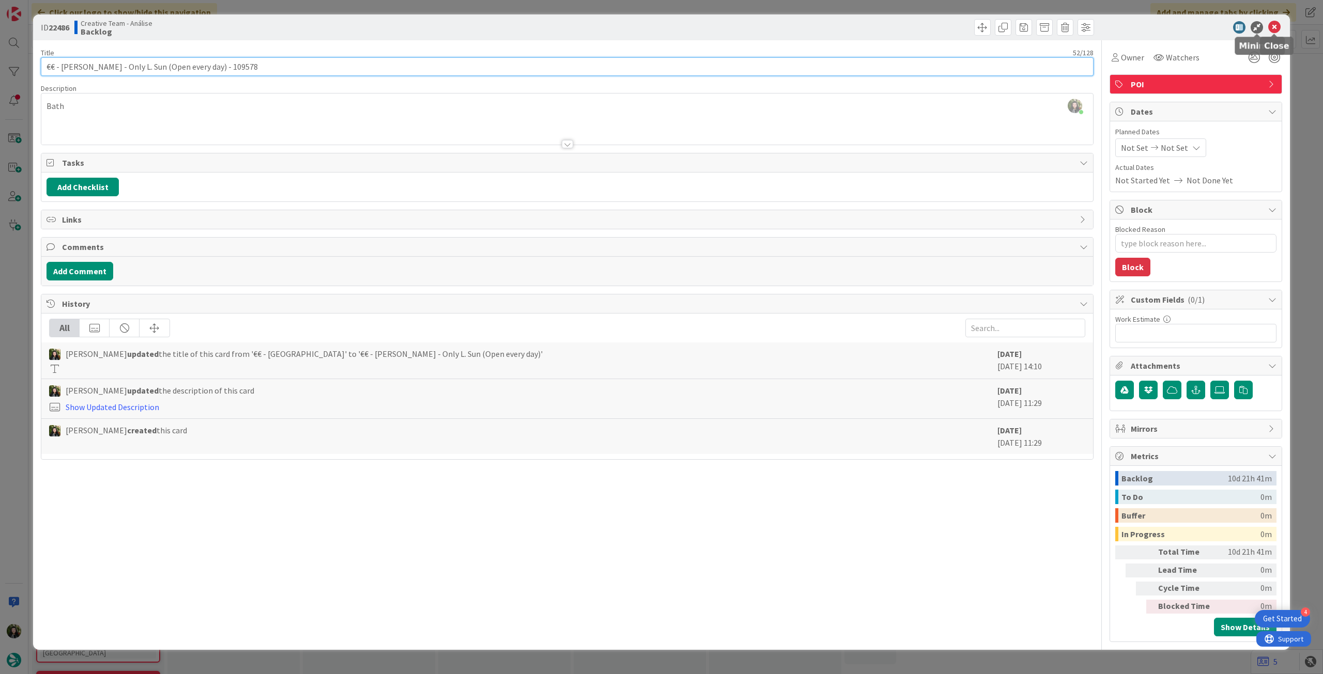
type input "€€ - Raphael - Only L. Sun (Open every day) - 109578"
click at [1275, 26] on icon at bounding box center [1274, 27] width 12 height 12
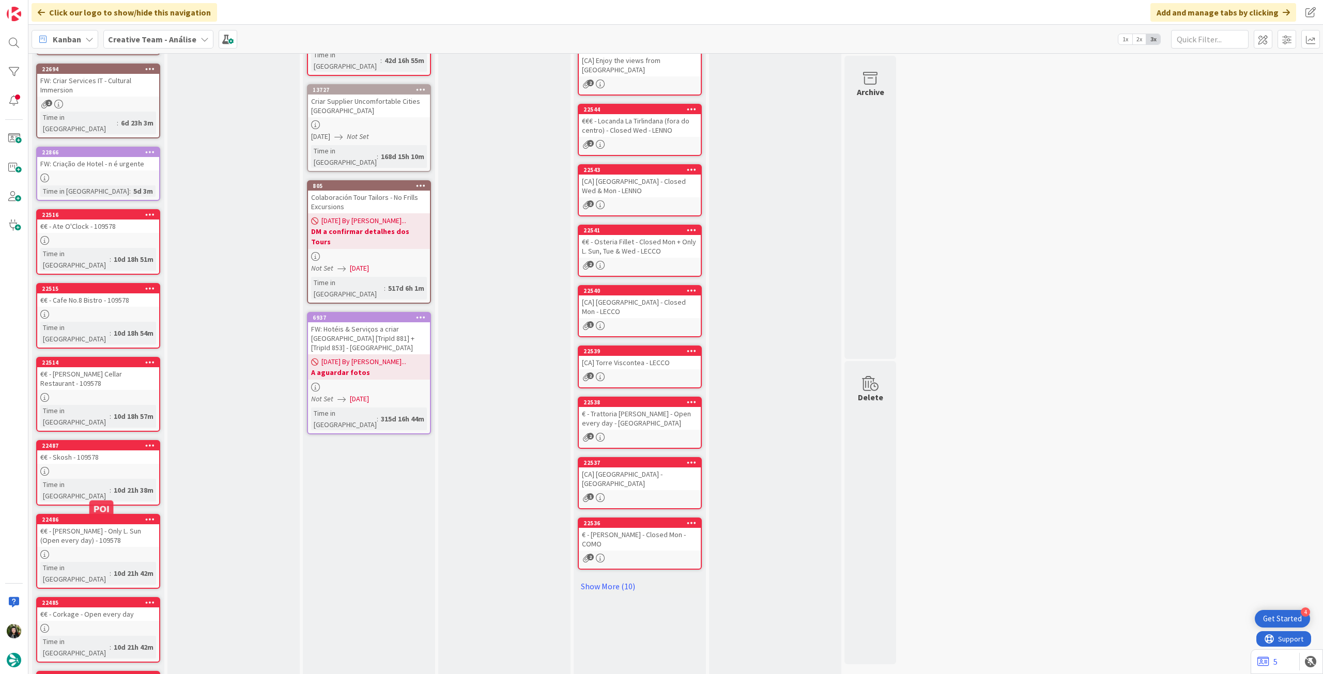
click at [102, 608] on div "€€ - Corkage - Open every day" at bounding box center [98, 614] width 122 height 13
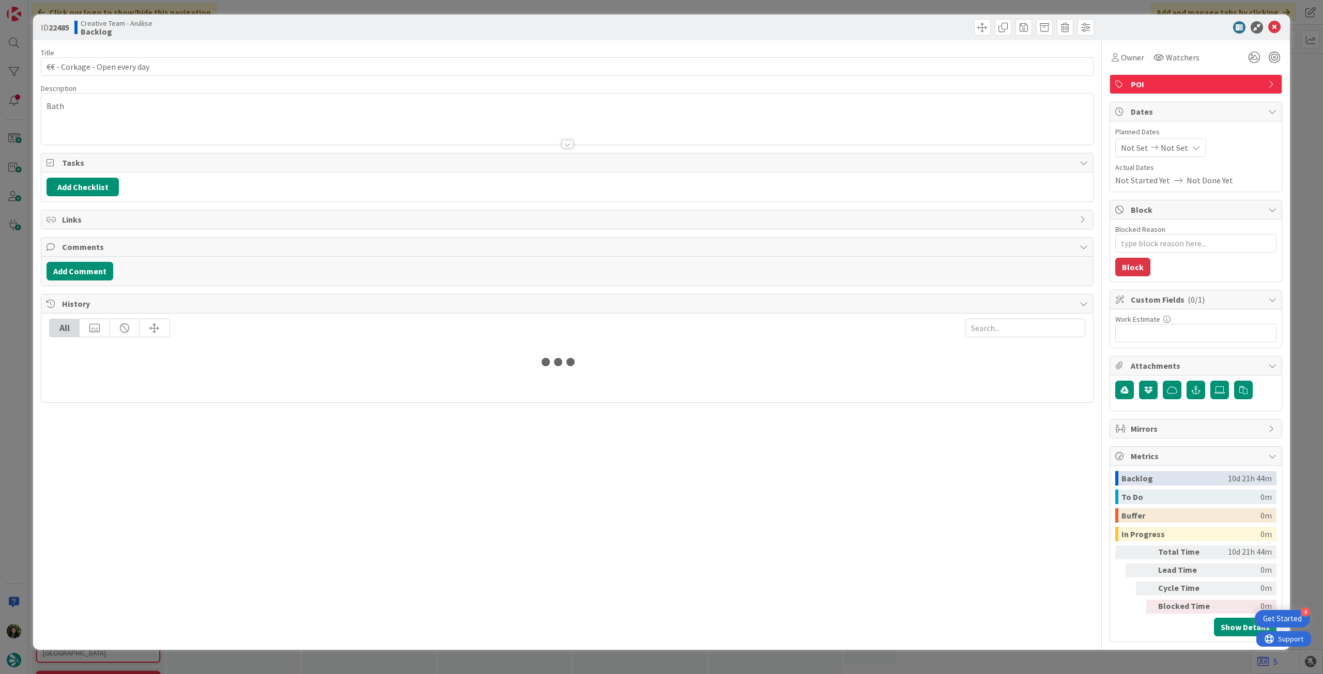
type textarea "x"
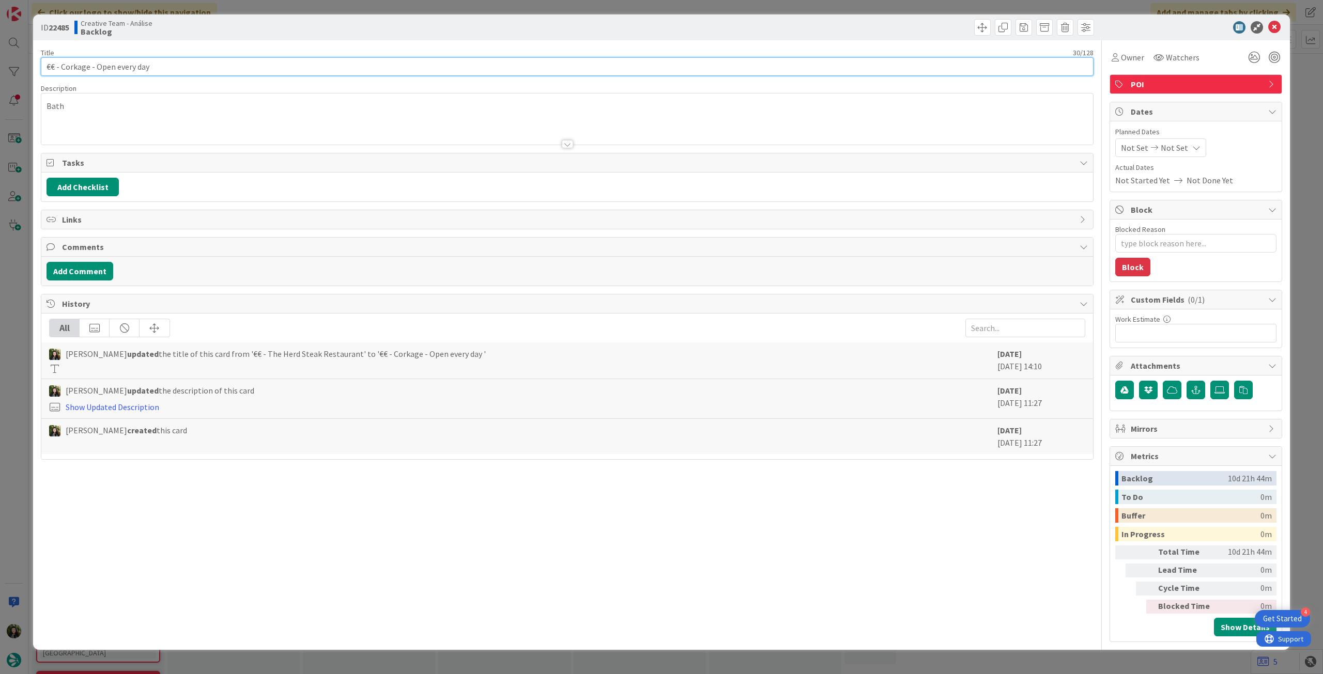
click at [198, 60] on input "€€ - Corkage - Open every day" at bounding box center [567, 66] width 1052 height 19
paste input "109578"
type input "€€ - Corkage - Open every day - 109578"
type textarea "x"
type input "€€ - Corkage - Open every day - 109578"
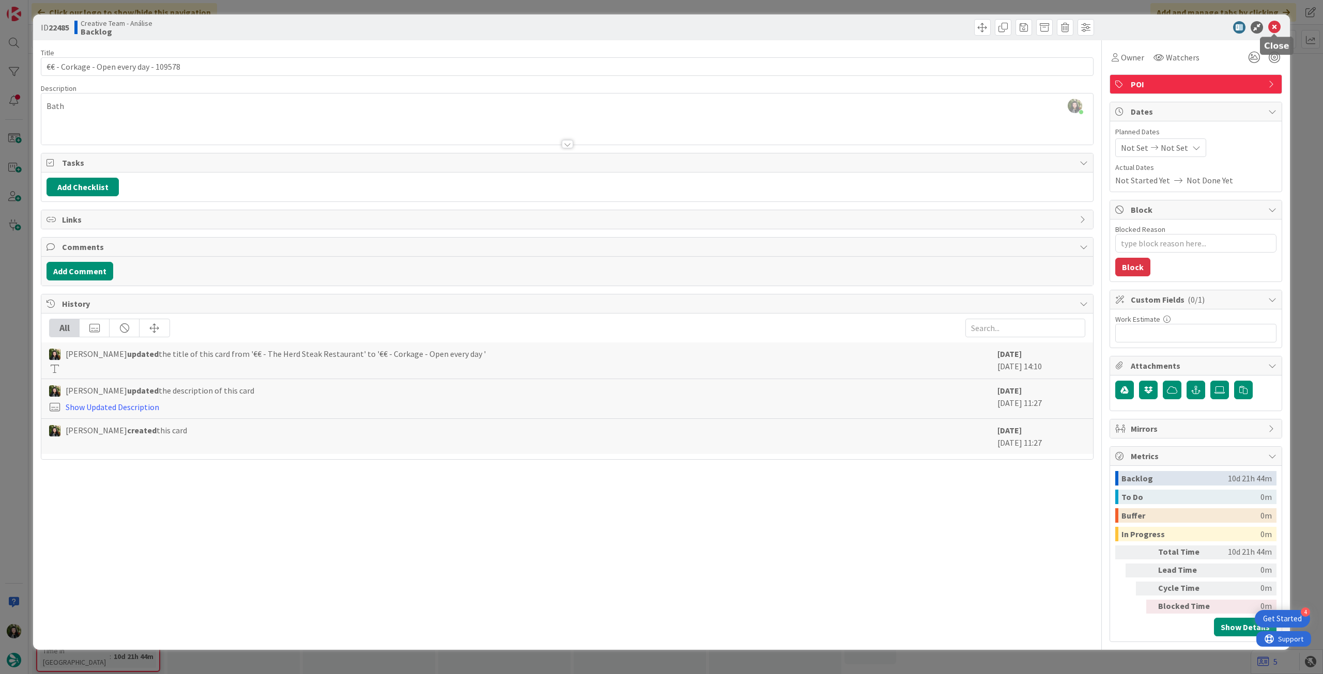
click at [1270, 30] on icon at bounding box center [1274, 27] width 12 height 12
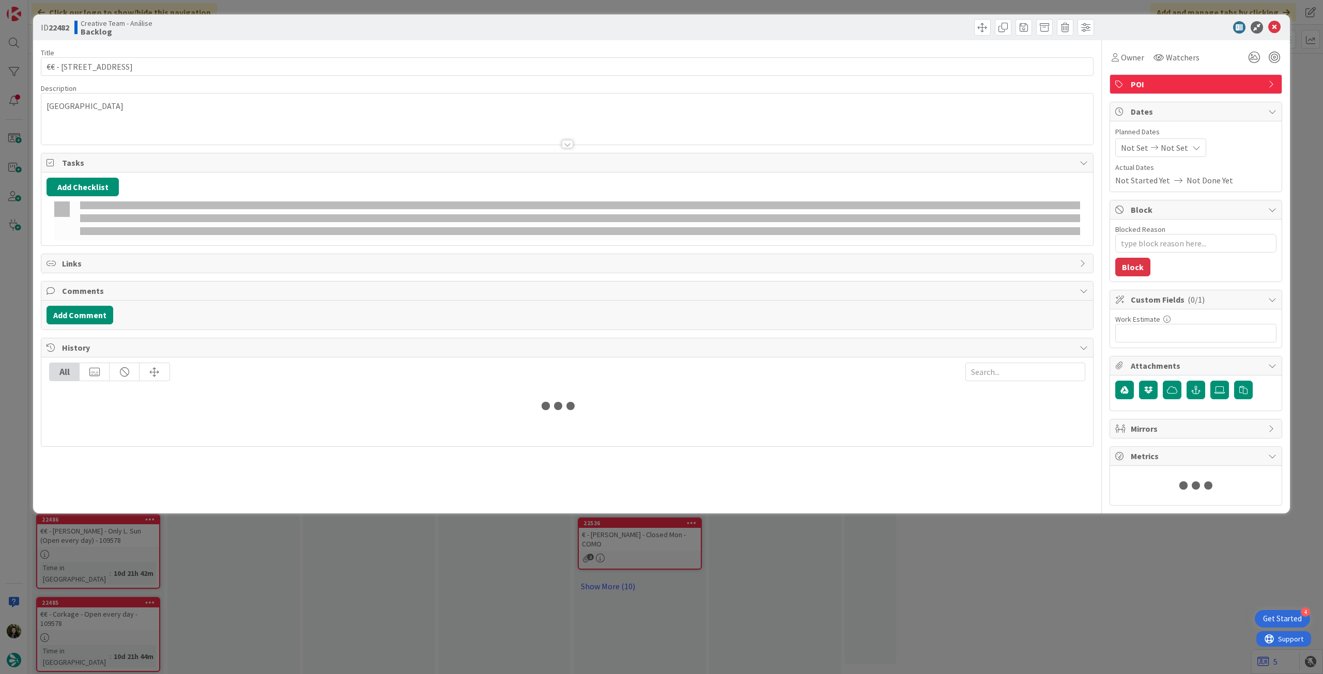
type textarea "x"
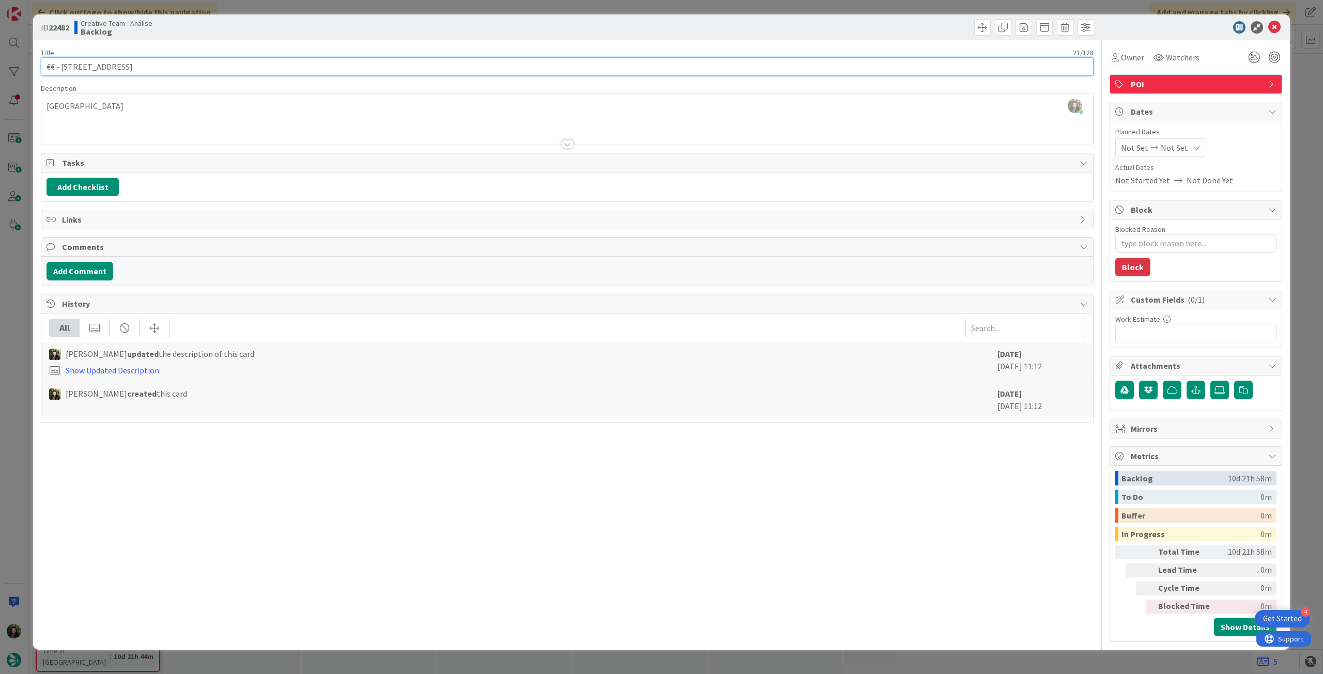
click at [166, 58] on input "€€ - [STREET_ADDRESS]" at bounding box center [567, 66] width 1052 height 19
paste input "109578"
type input "€€ - No.1 Ship Street - 109578"
type textarea "x"
type input "€€ - No.1 Ship Street - 109578"
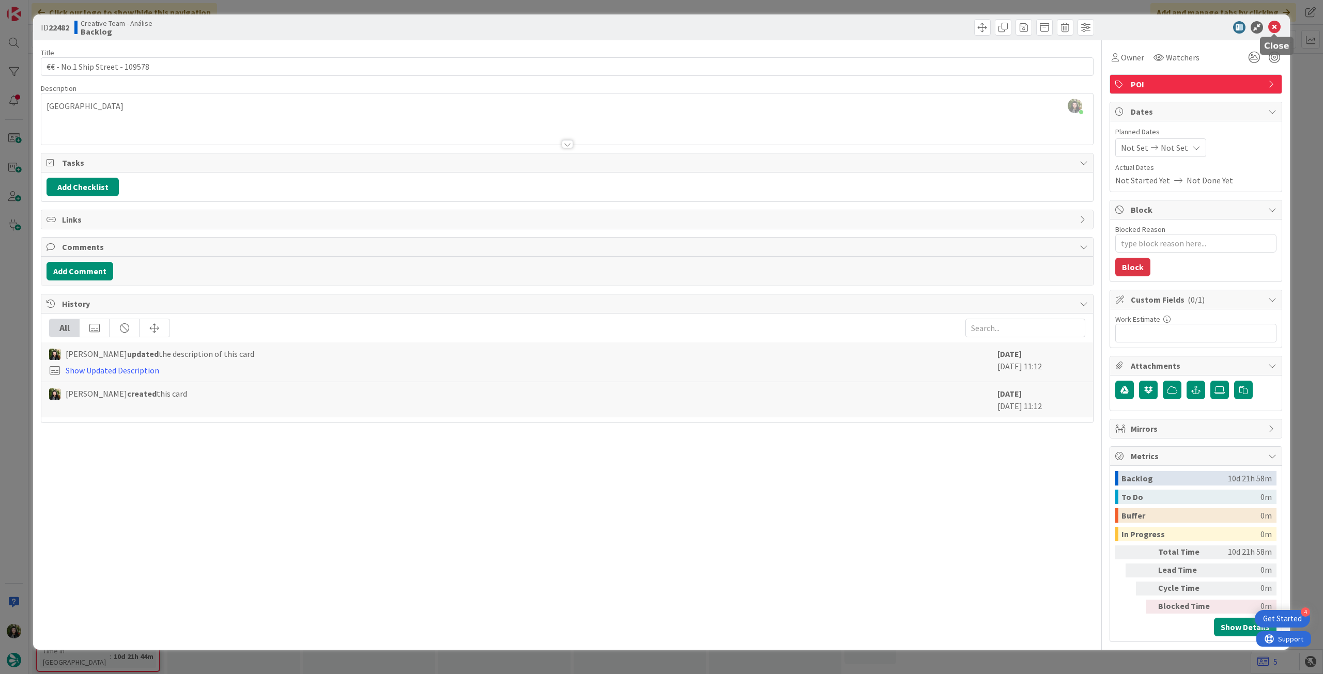
click at [1275, 28] on icon at bounding box center [1274, 27] width 12 height 12
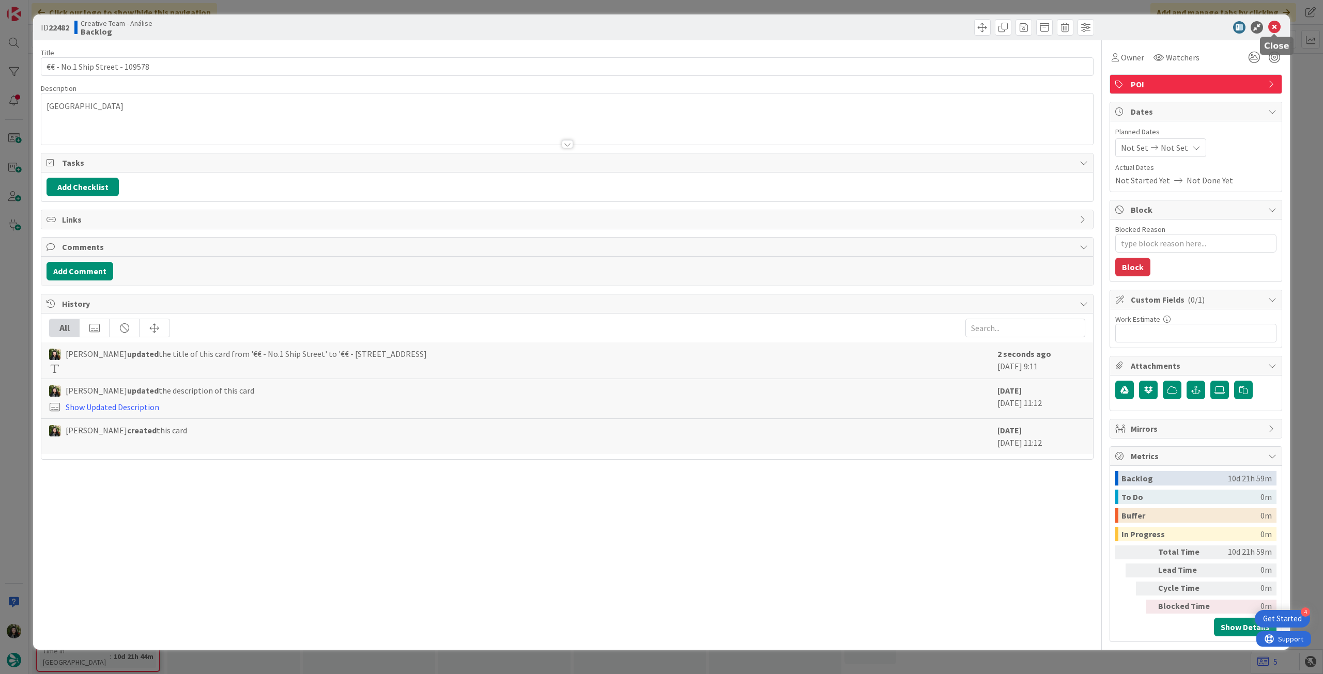
click at [1269, 23] on icon at bounding box center [1274, 27] width 12 height 12
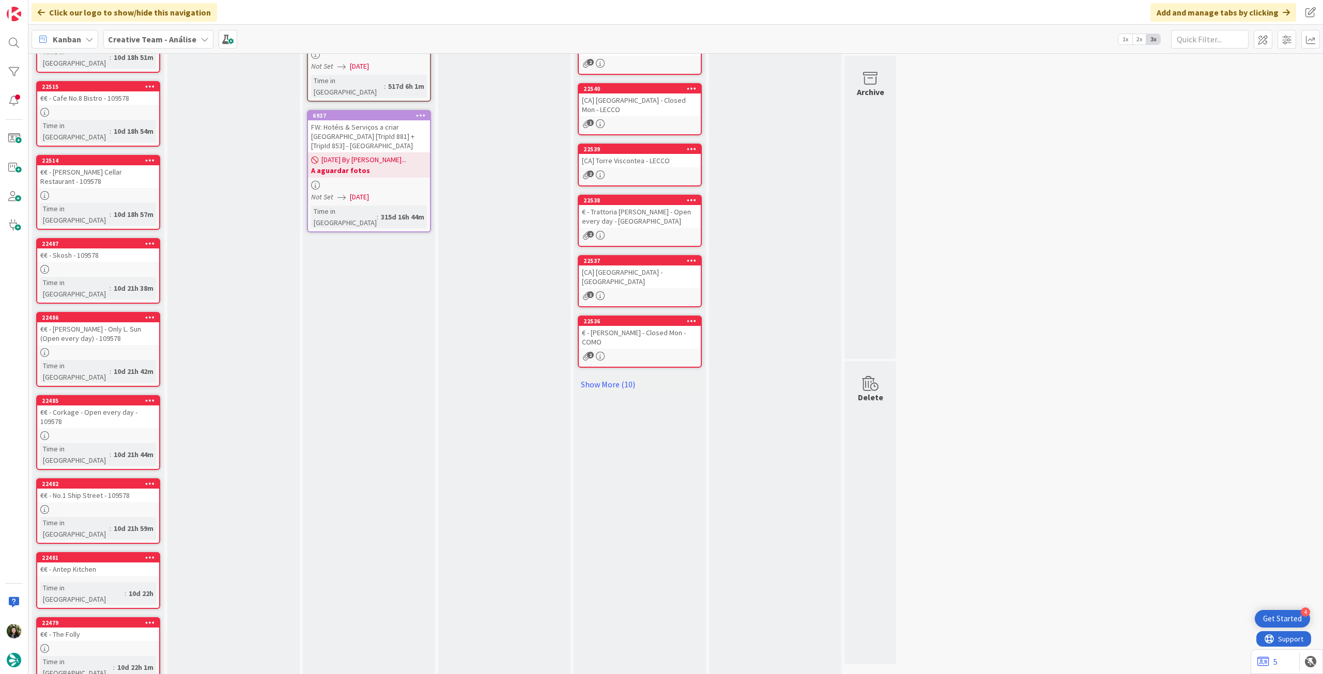
scroll to position [328, 0]
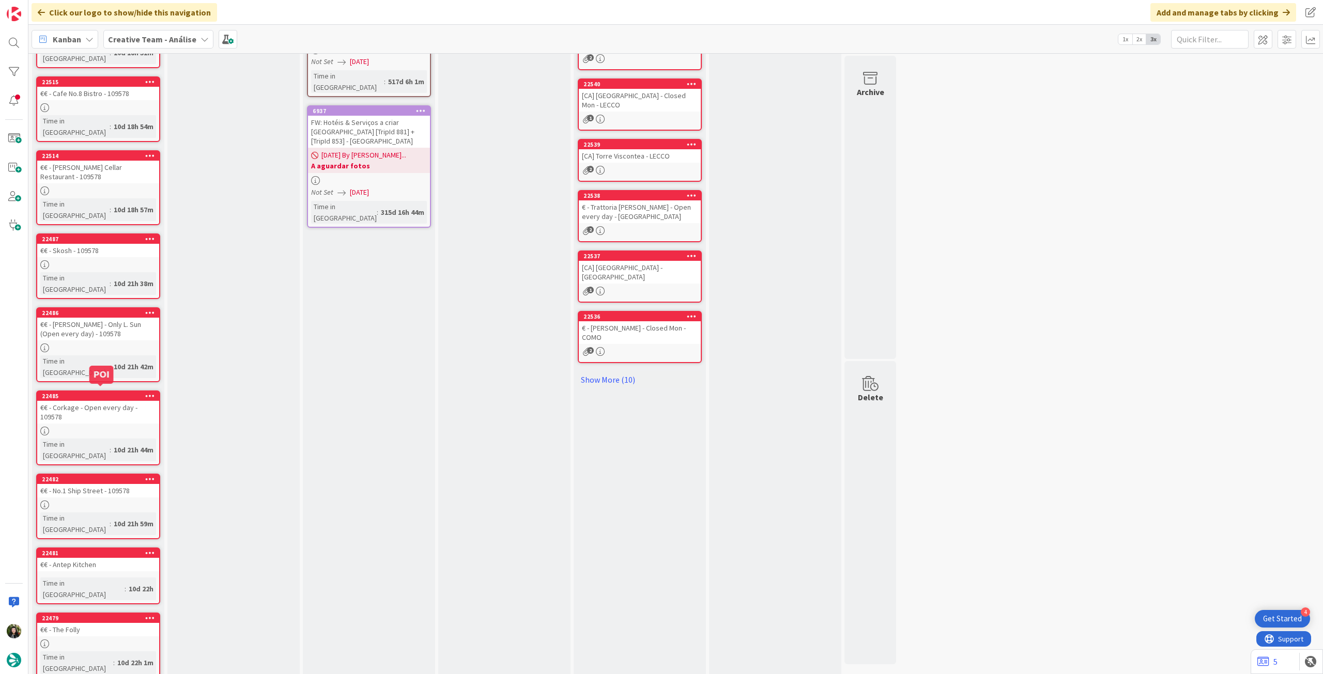
click at [126, 501] on div at bounding box center [98, 505] width 122 height 9
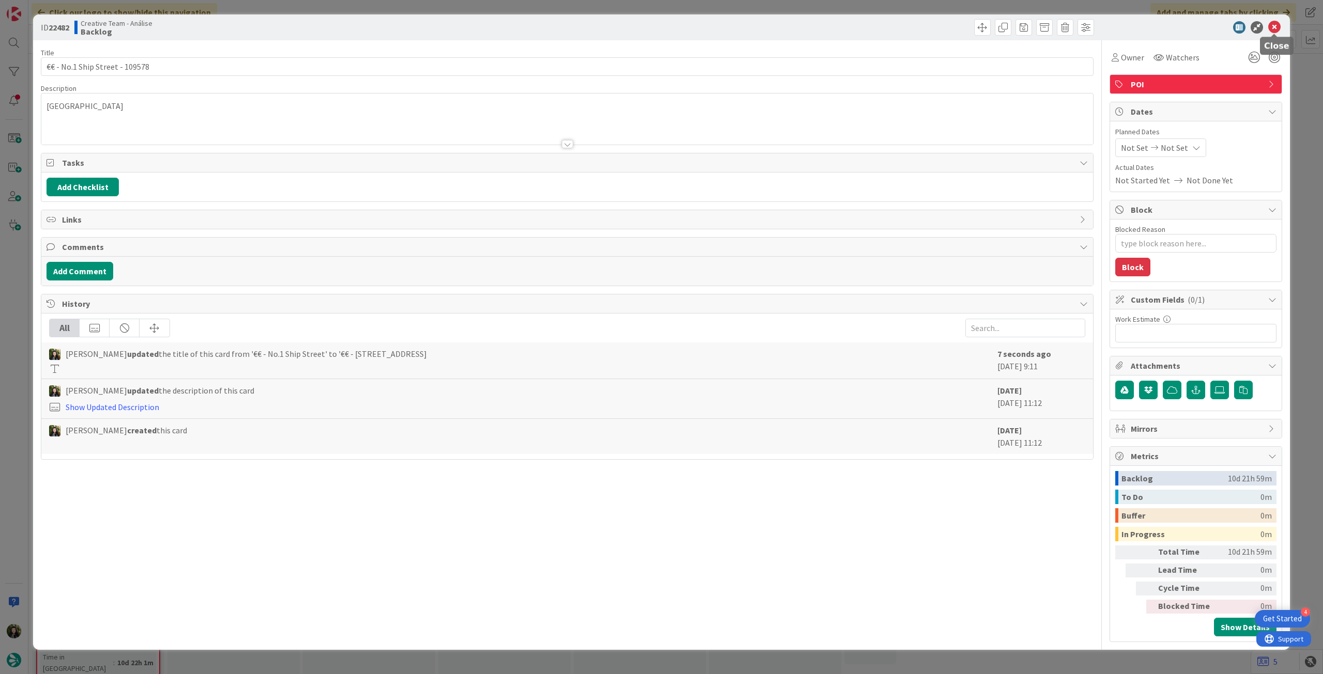
click at [1277, 25] on icon at bounding box center [1274, 27] width 12 height 12
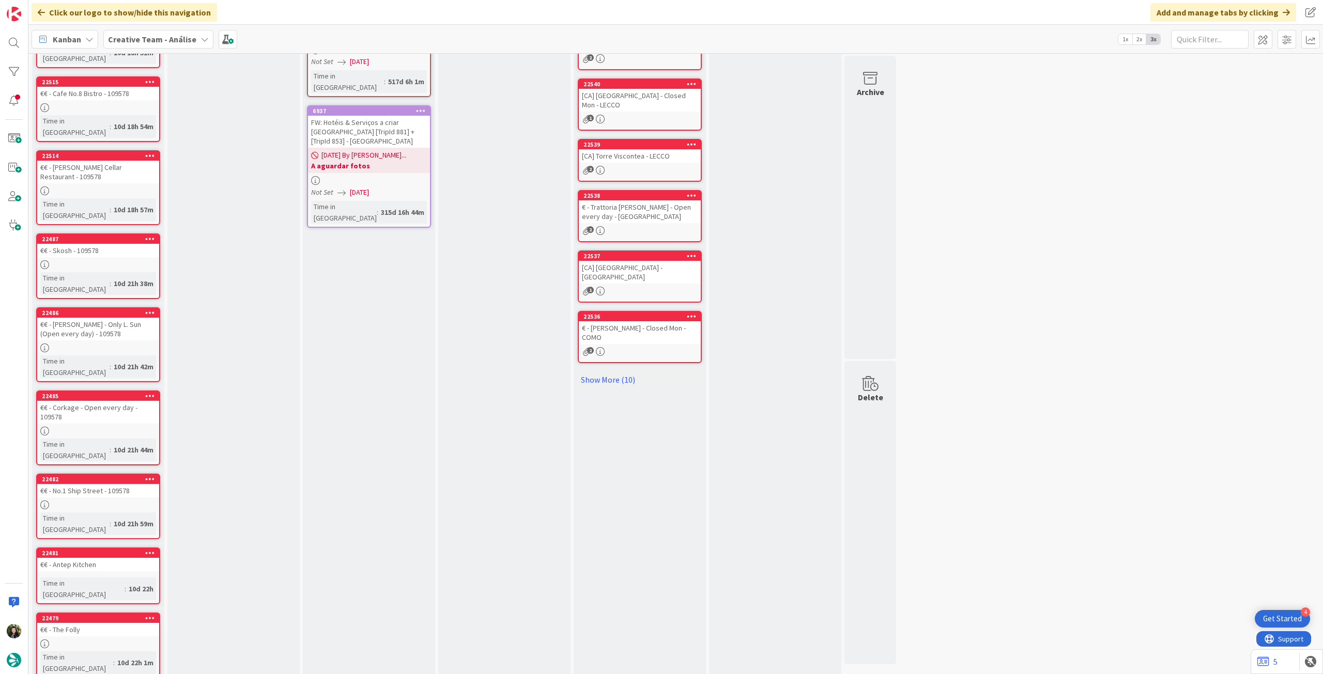
click at [131, 558] on div "€€ - Antep Kitchen" at bounding box center [98, 564] width 122 height 13
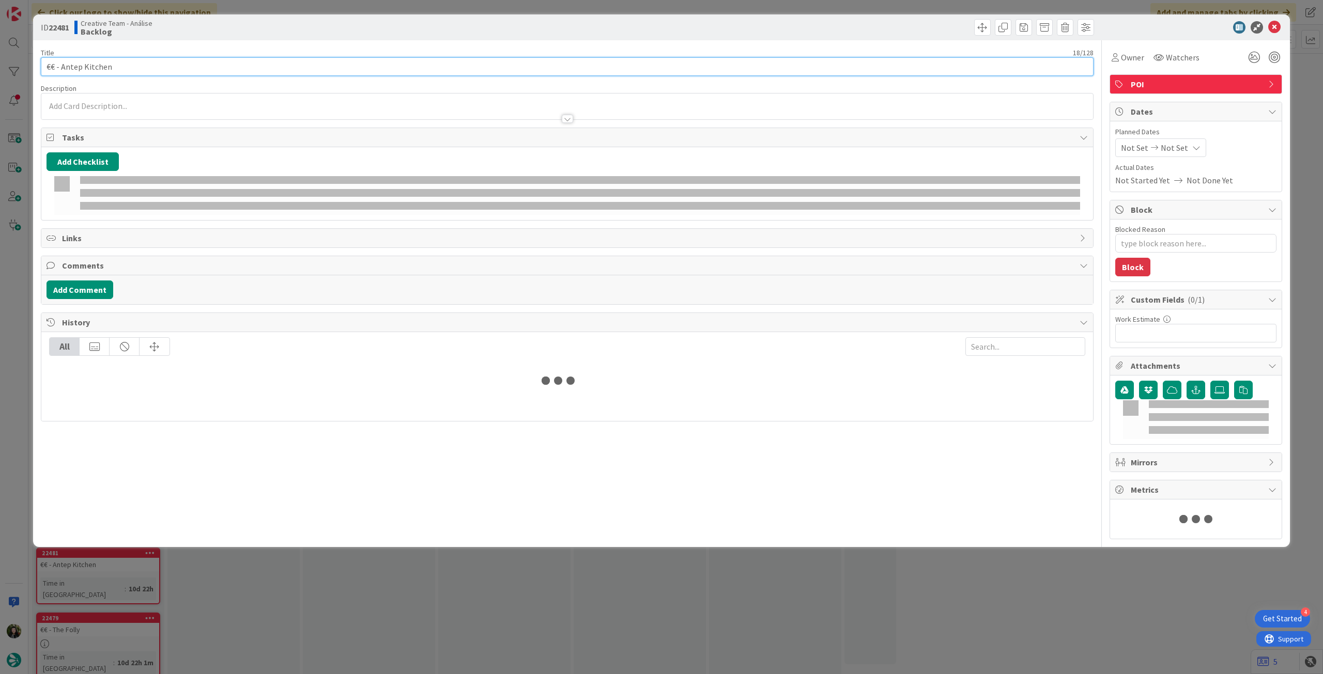
click at [161, 70] on input "€€ - Antep Kitchen" at bounding box center [567, 66] width 1052 height 19
type textarea "x"
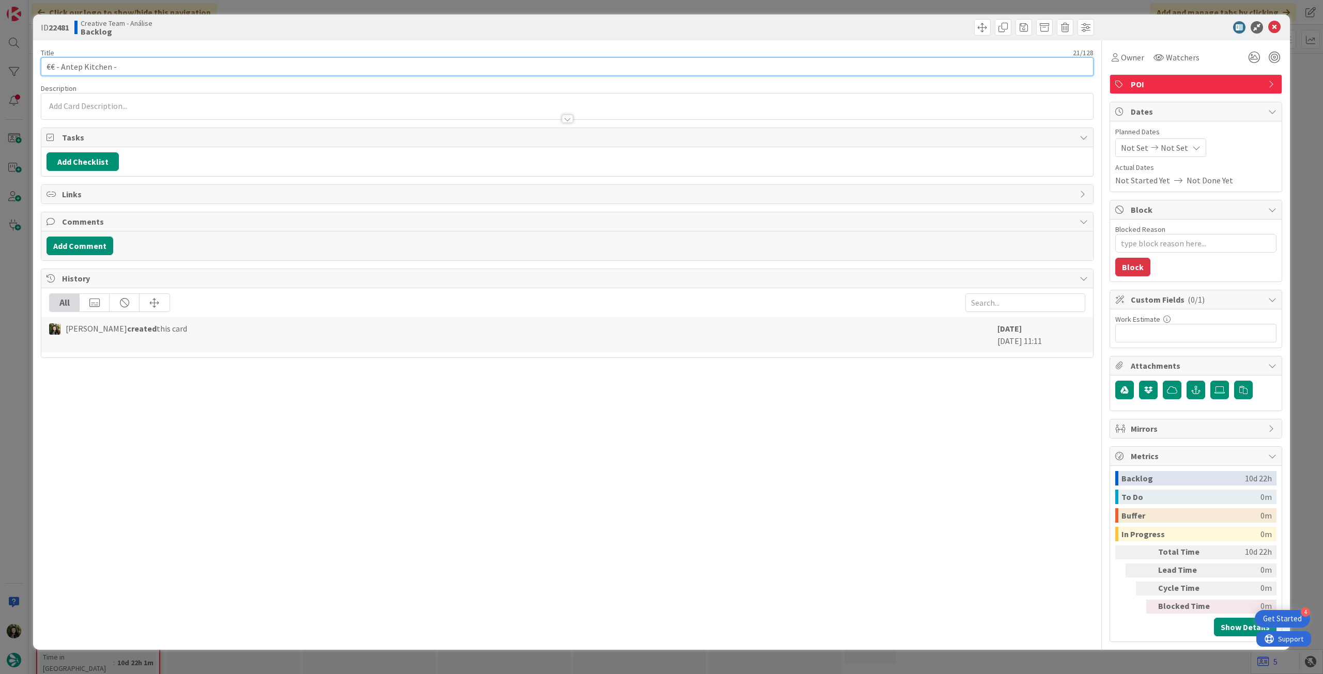
paste input "109578"
type input "€€ - Antep Kitchen - 109578"
type textarea "x"
drag, startPoint x: 60, startPoint y: 70, endPoint x: 108, endPoint y: 64, distance: 49.0
click at [108, 64] on input "€€ - Antep Kitchen - 109578" at bounding box center [567, 66] width 1052 height 19
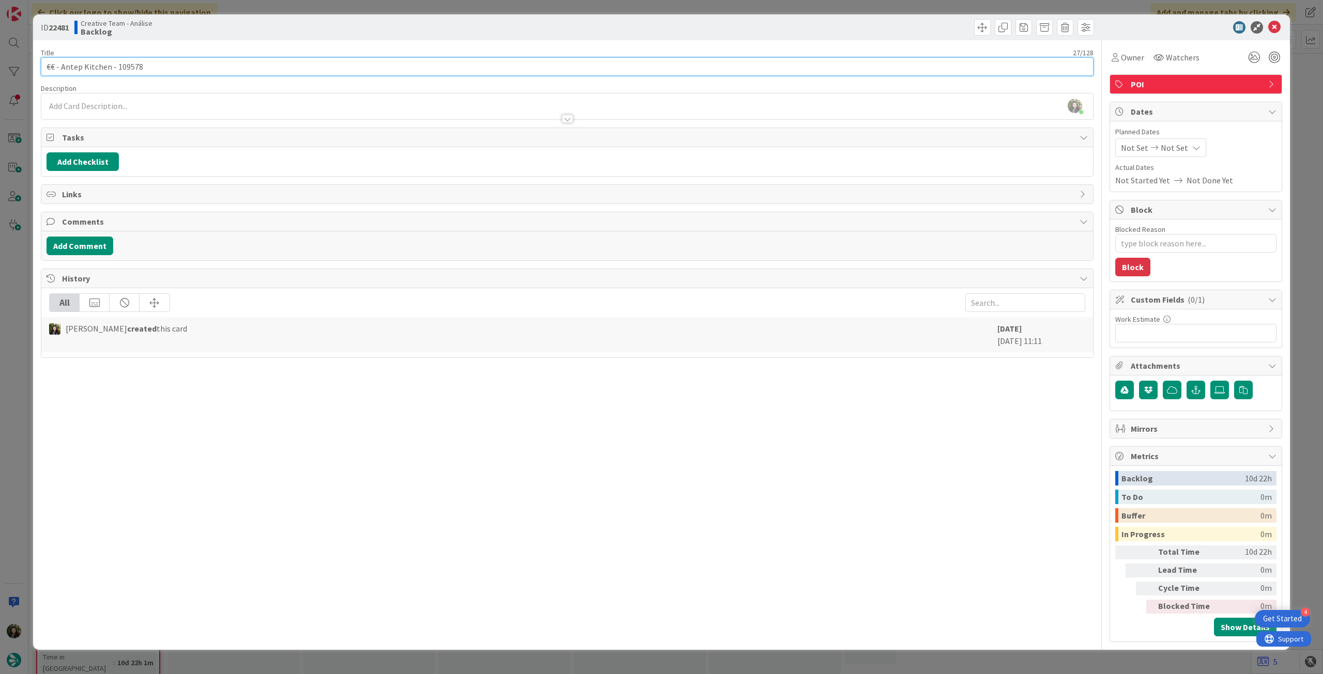
type input "€€ - Antep Kitchen - 109578"
click at [130, 105] on div "Beatriz Cassona just joined" at bounding box center [566, 107] width 1051 height 26
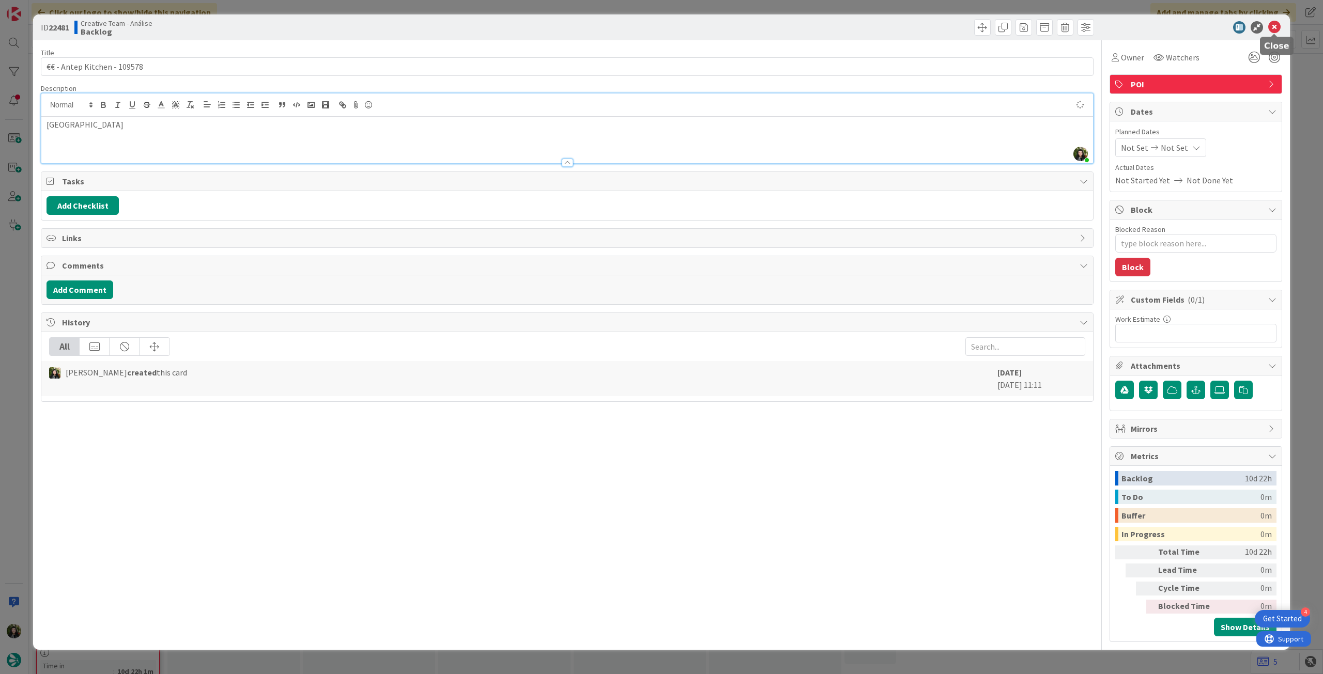
click at [1277, 25] on icon at bounding box center [1274, 27] width 12 height 12
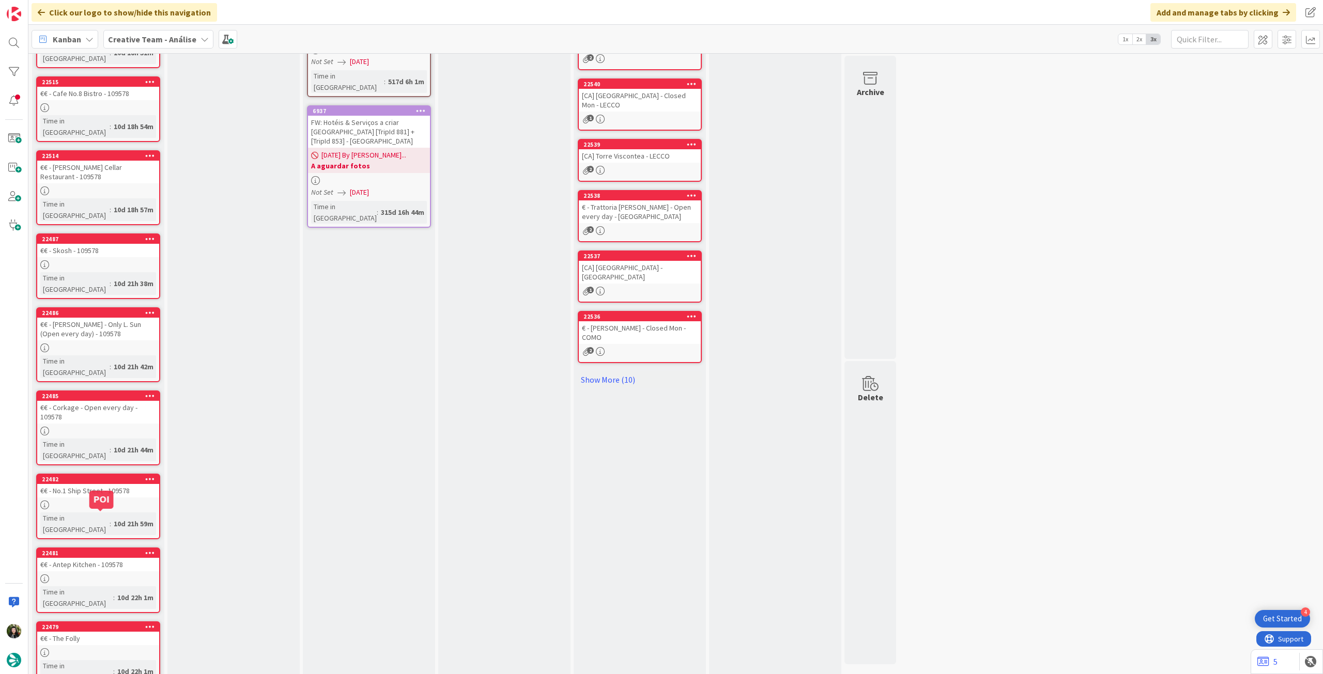
drag, startPoint x: 106, startPoint y: 516, endPoint x: 104, endPoint y: 490, distance: 25.4
click at [115, 592] on div "10d 22h 1m" at bounding box center [135, 597] width 41 height 11
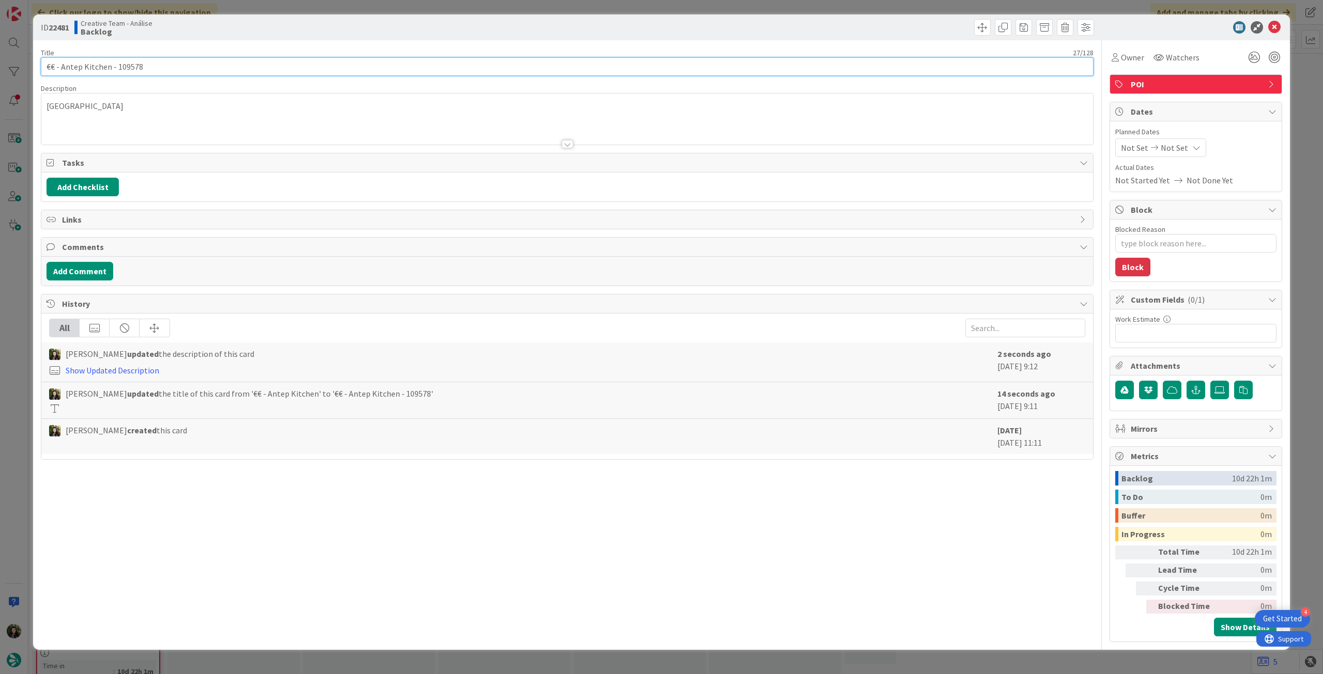
drag, startPoint x: 110, startPoint y: 70, endPoint x: 318, endPoint y: 79, distance: 208.9
click at [314, 78] on div "Title 27 / 128 €€ - Antep Kitchen - 109578 Description oxford Owner Watchers PO…" at bounding box center [567, 341] width 1052 height 602
click at [1270, 24] on icon at bounding box center [1274, 27] width 12 height 12
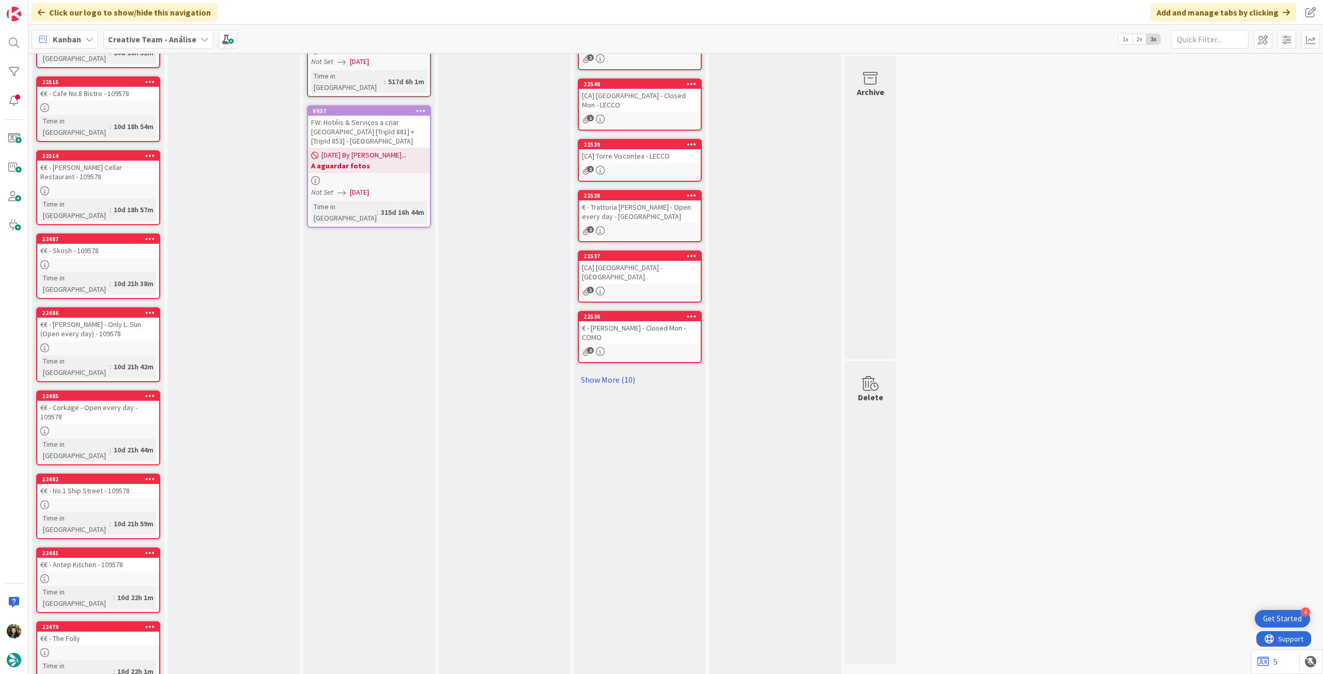
click at [115, 666] on div "10d 22h 1m" at bounding box center [135, 671] width 41 height 11
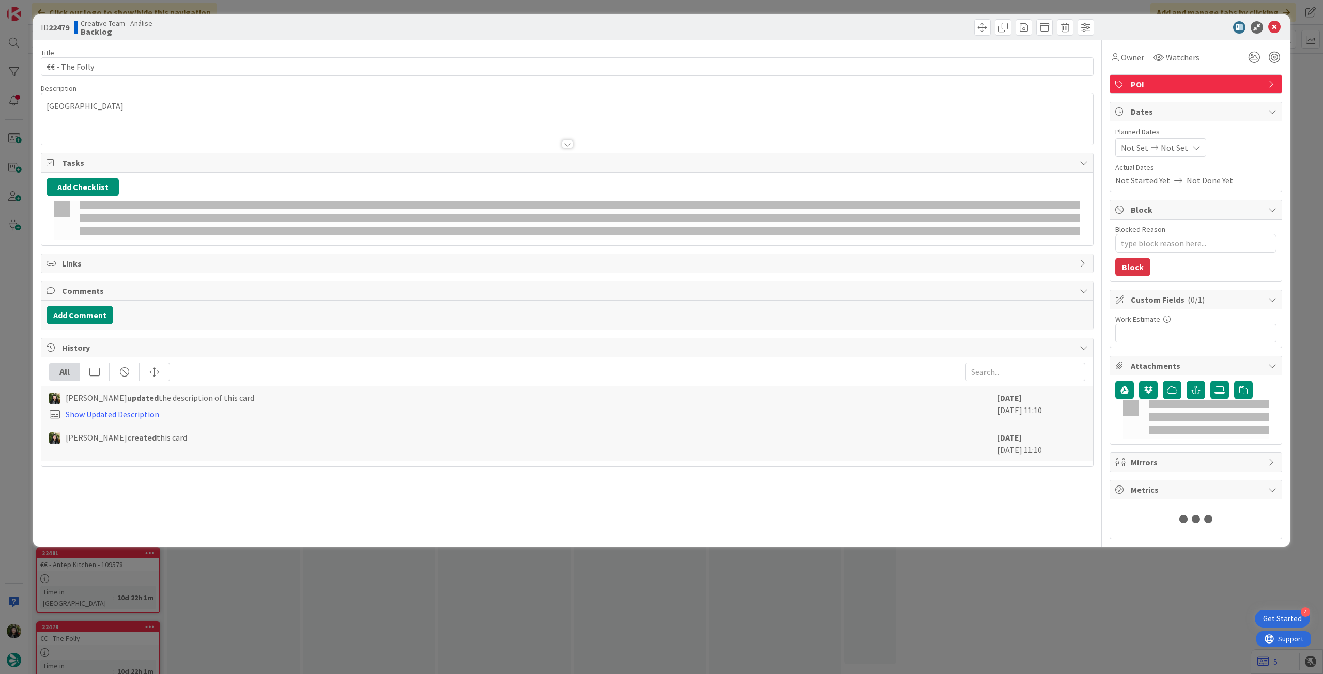
type textarea "x"
click at [165, 63] on input "€€ - The Folly" at bounding box center [567, 66] width 1052 height 19
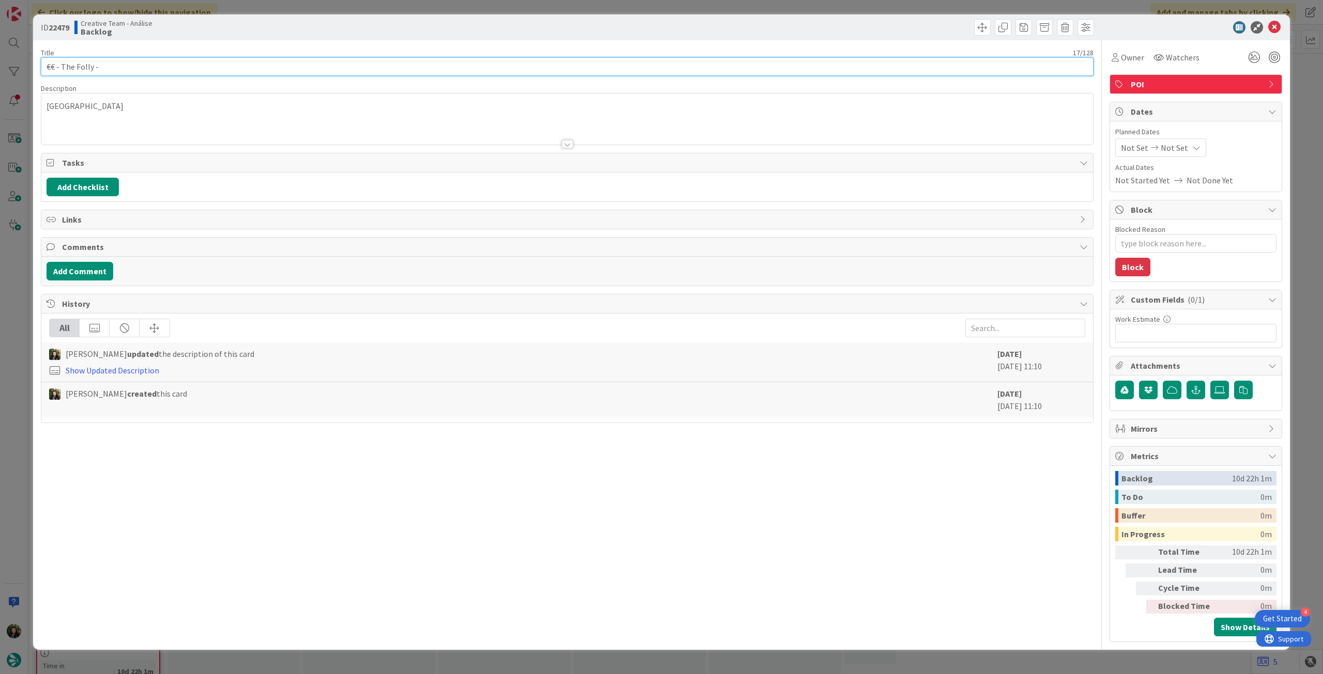
paste input "- 109578"
type input "€€ - The Folly - - 109578"
type textarea "x"
click at [105, 68] on input "€€ - The Folly - - 109578" at bounding box center [567, 66] width 1052 height 19
type input "€€ - The Folly - 109578"
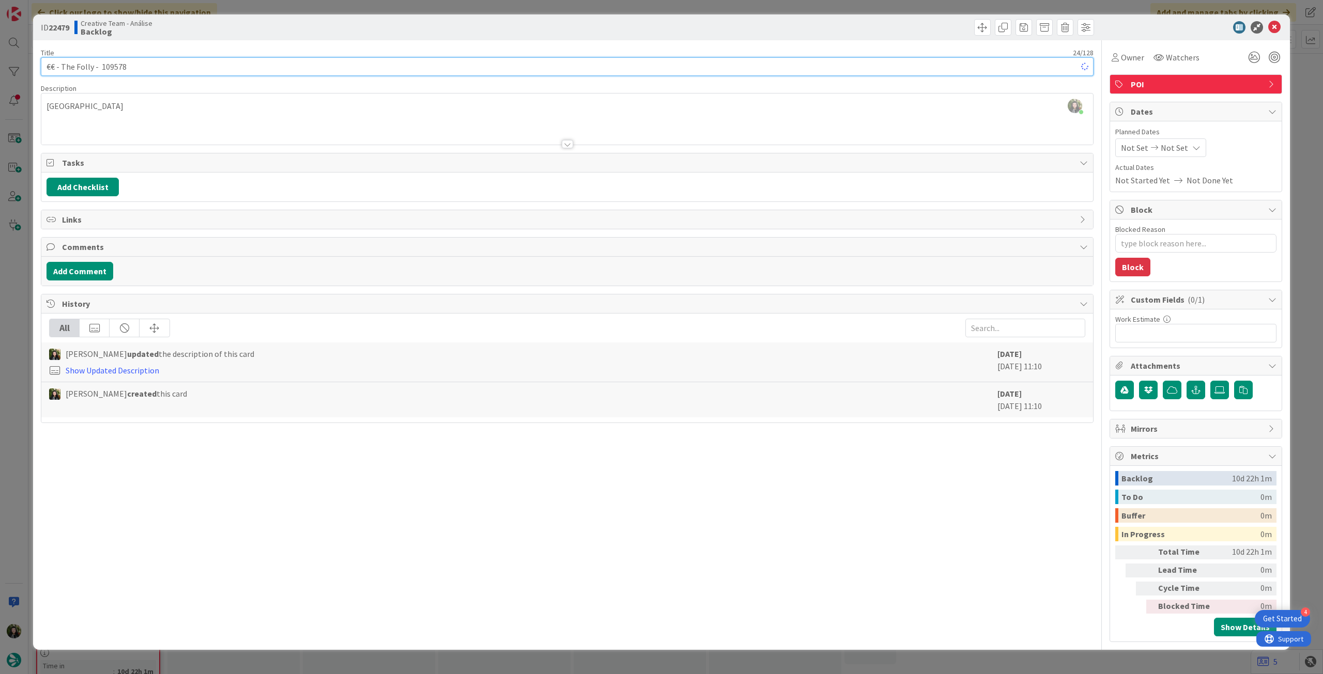
type textarea "x"
type input "€€ - The Folly - 109578"
click at [1274, 25] on icon at bounding box center [1274, 27] width 12 height 12
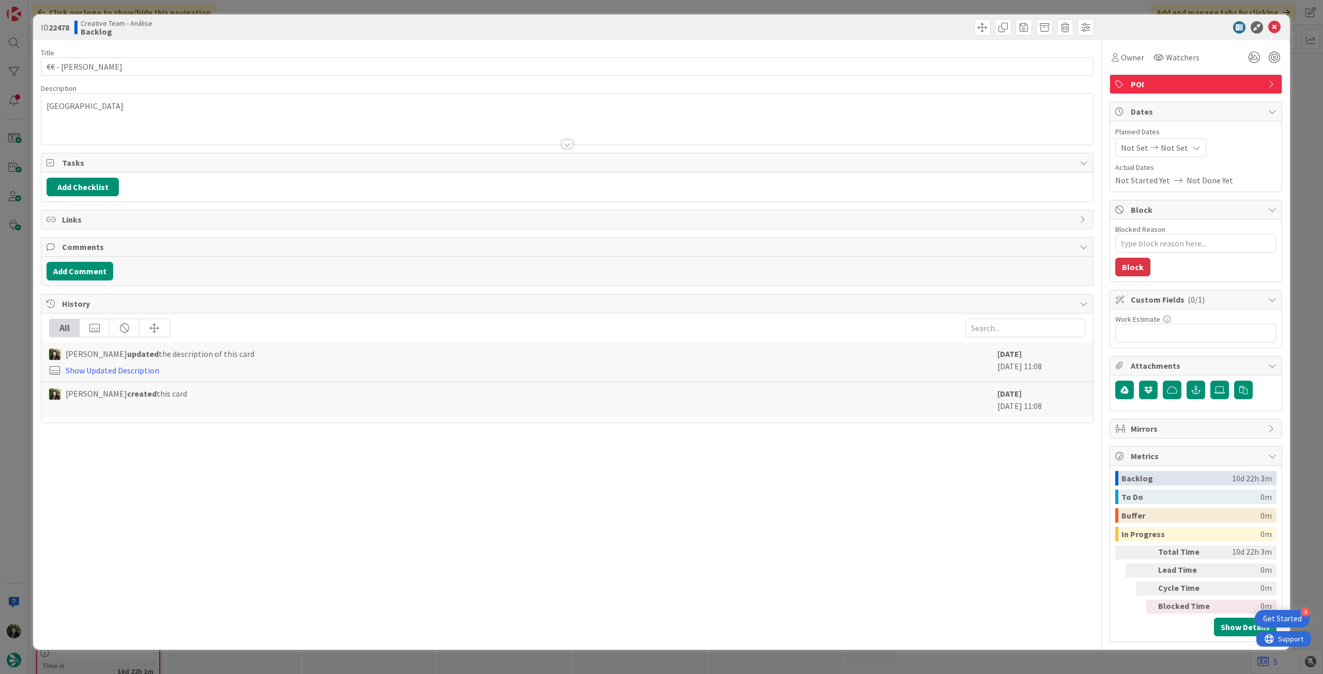
type textarea "x"
click at [198, 72] on input "€€ - Pierre Victoire Bistrot" at bounding box center [567, 66] width 1052 height 19
paste input "- 109578"
type input "€€ - Pierre Victoire Bistrot - - 109578"
type textarea "x"
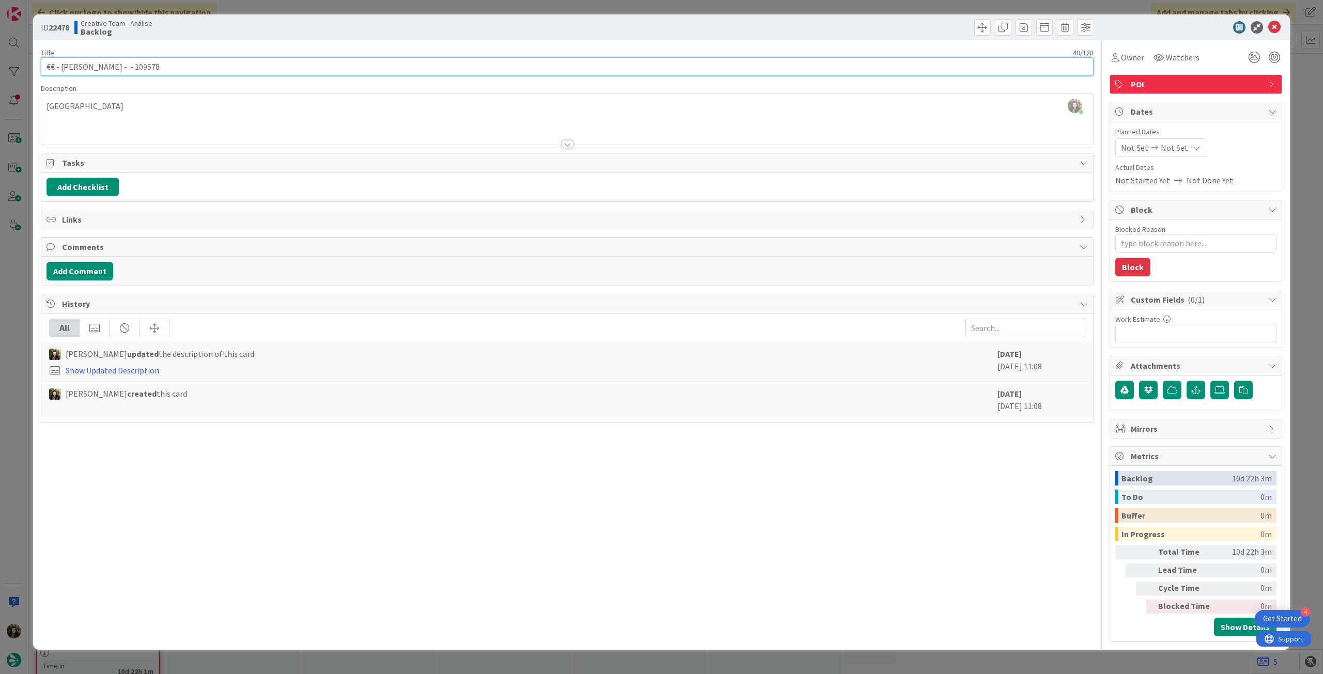
click at [146, 66] on input "€€ - Pierre Victoire Bistrot - - 109578" at bounding box center [567, 66] width 1052 height 19
type input "€€ - Pierre Victoire Bistrot - 109578"
type textarea "x"
type input "€€ - Pierre Victoire Bistrot - 109578"
click at [1277, 28] on icon at bounding box center [1274, 27] width 12 height 12
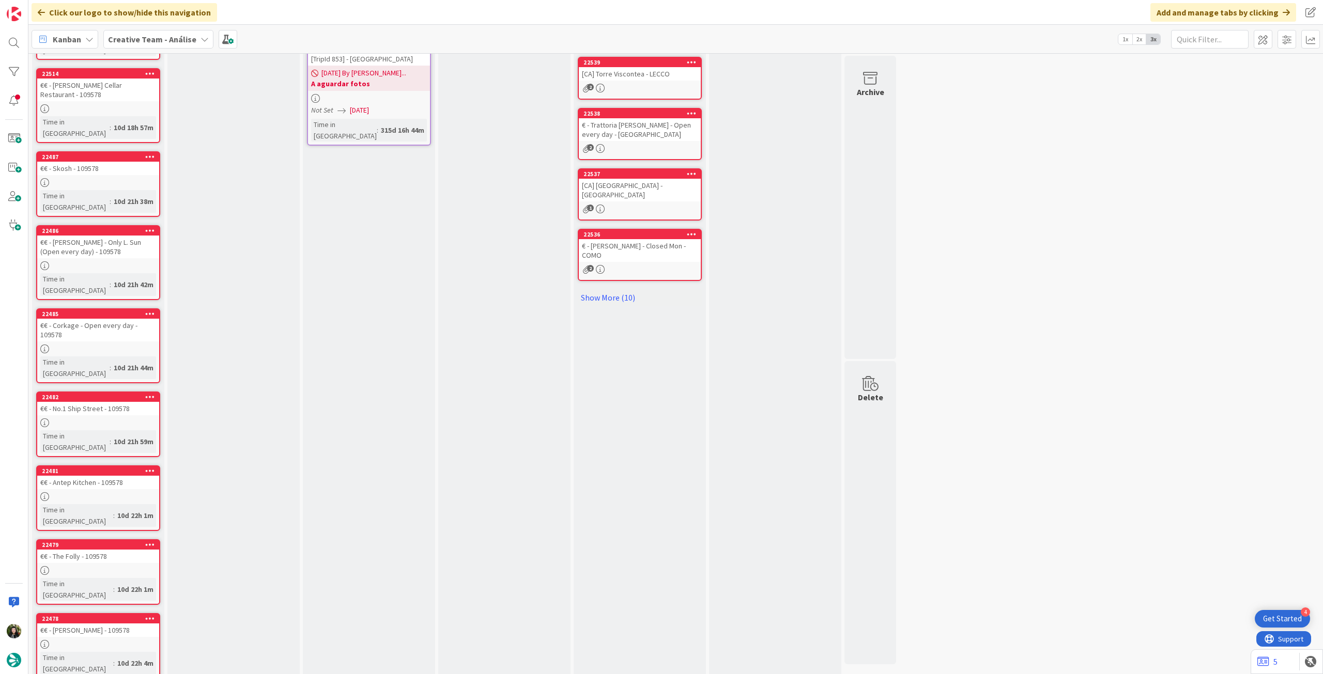
scroll to position [396, 0]
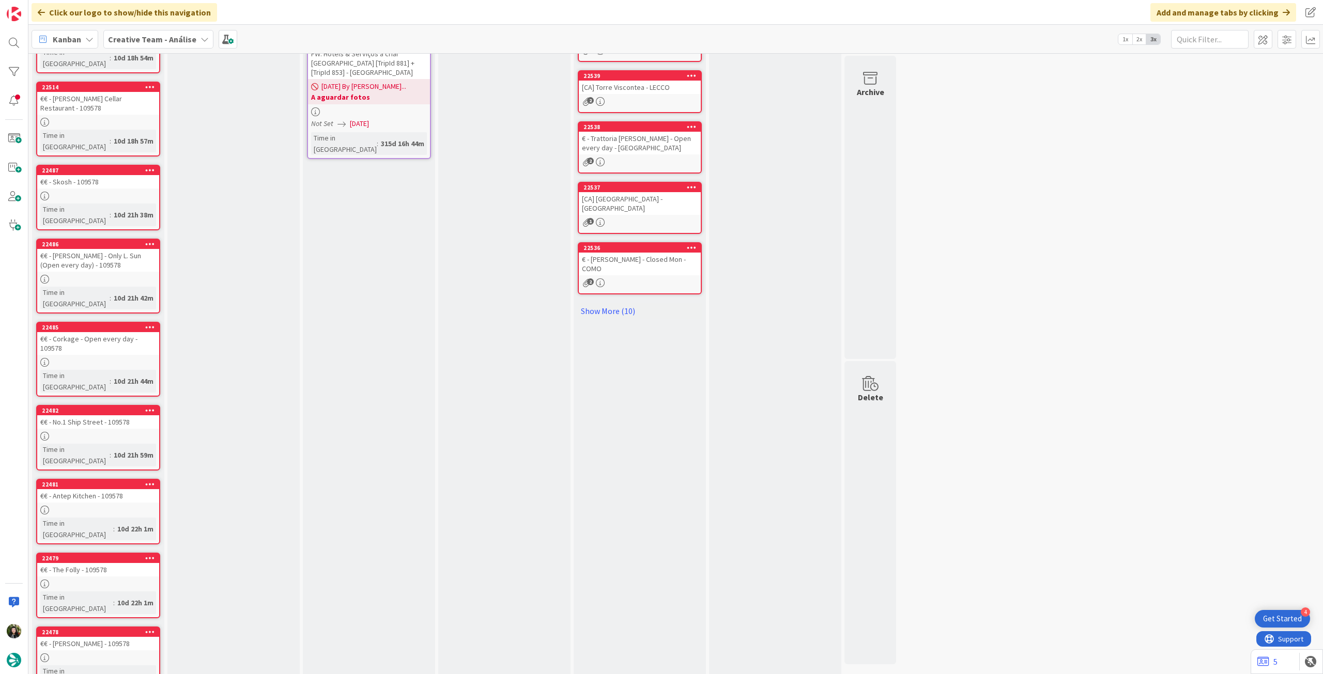
click at [88, 432] on div at bounding box center [98, 436] width 122 height 9
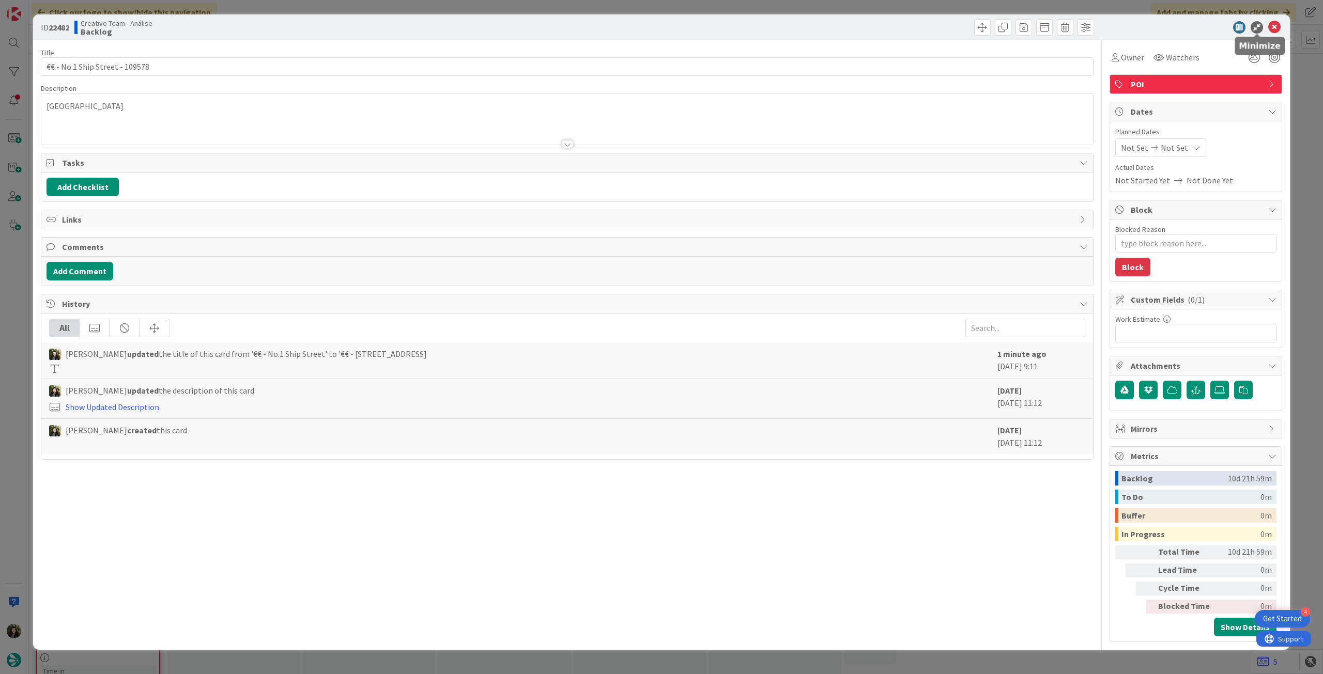
click at [1269, 25] on icon at bounding box center [1274, 27] width 12 height 12
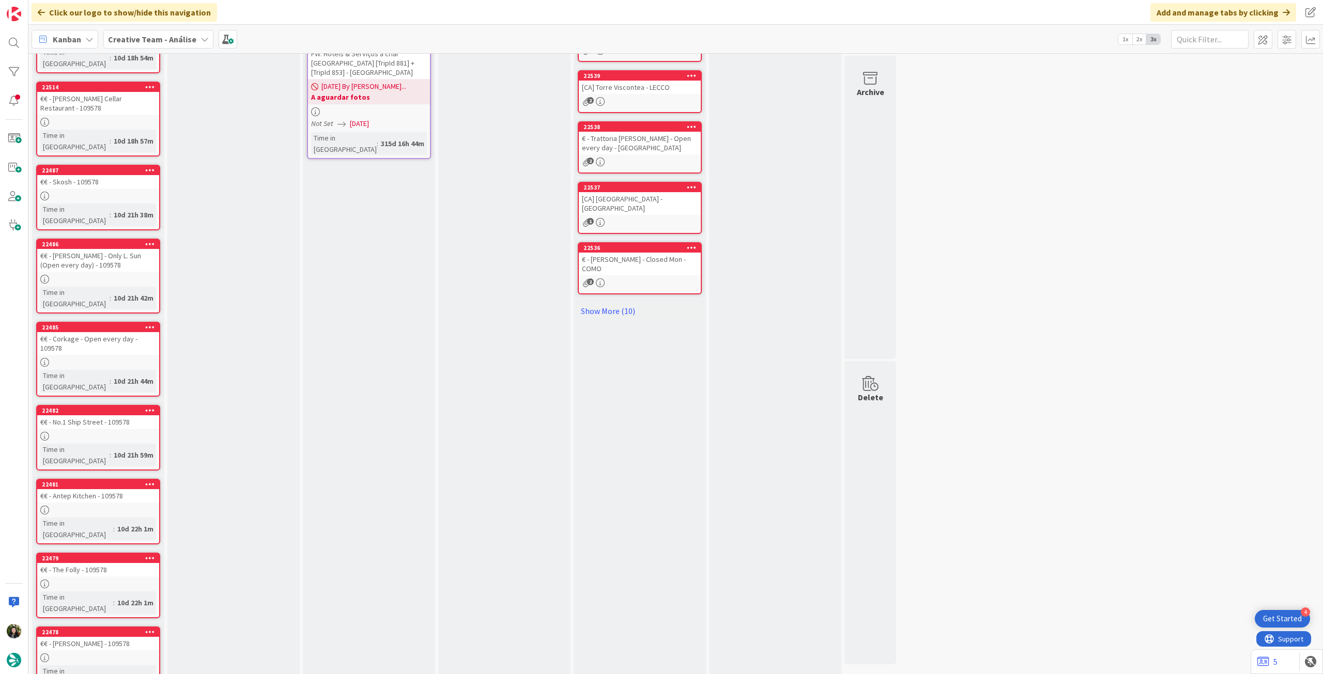
click at [89, 332] on div "€€ - Corkage - Open every day - 109578" at bounding box center [98, 343] width 122 height 23
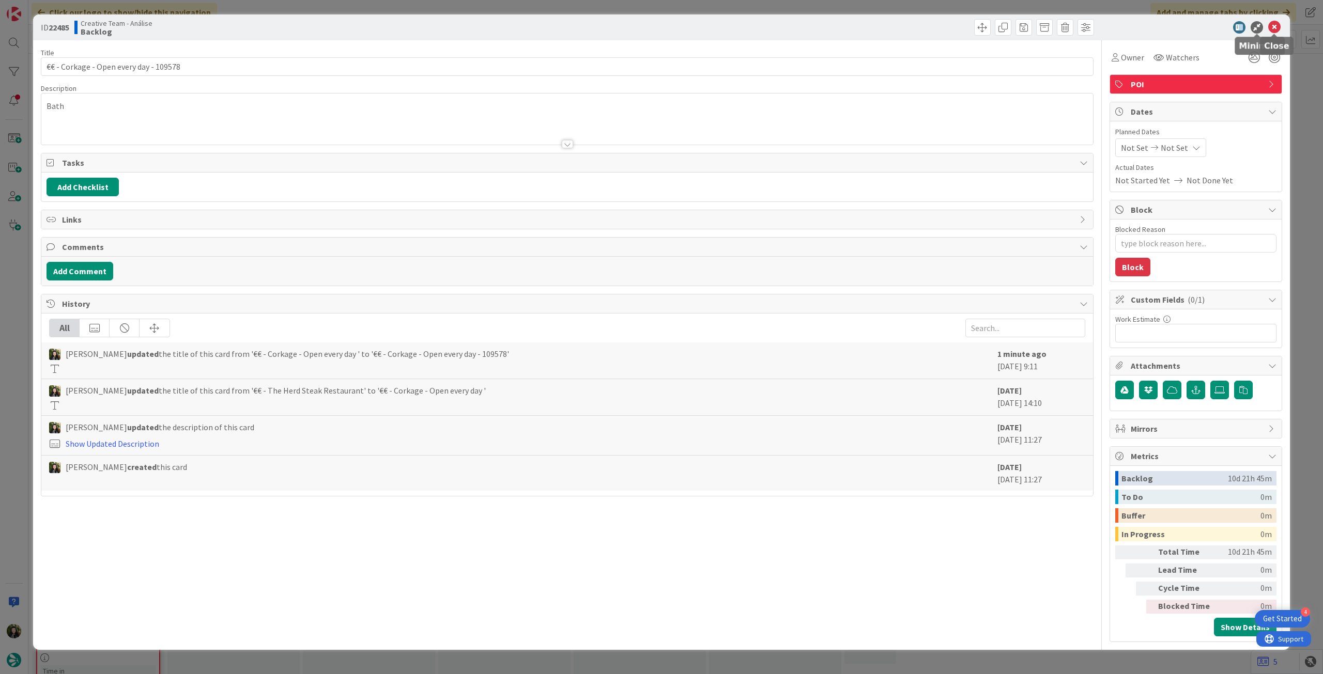
click at [1277, 27] on icon at bounding box center [1274, 27] width 12 height 12
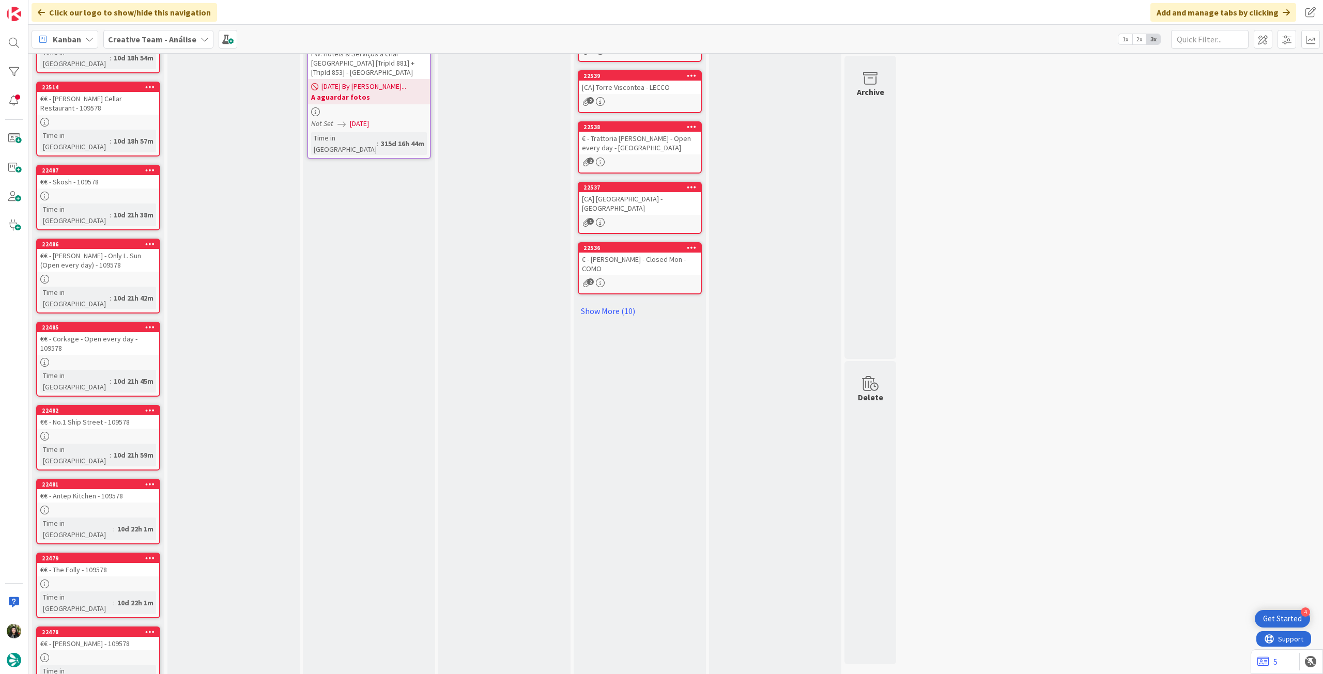
click at [116, 405] on link "22482 €€ - No.1 Ship Street - 109578 Time in Column : 10d 21h 59m" at bounding box center [98, 438] width 124 height 66
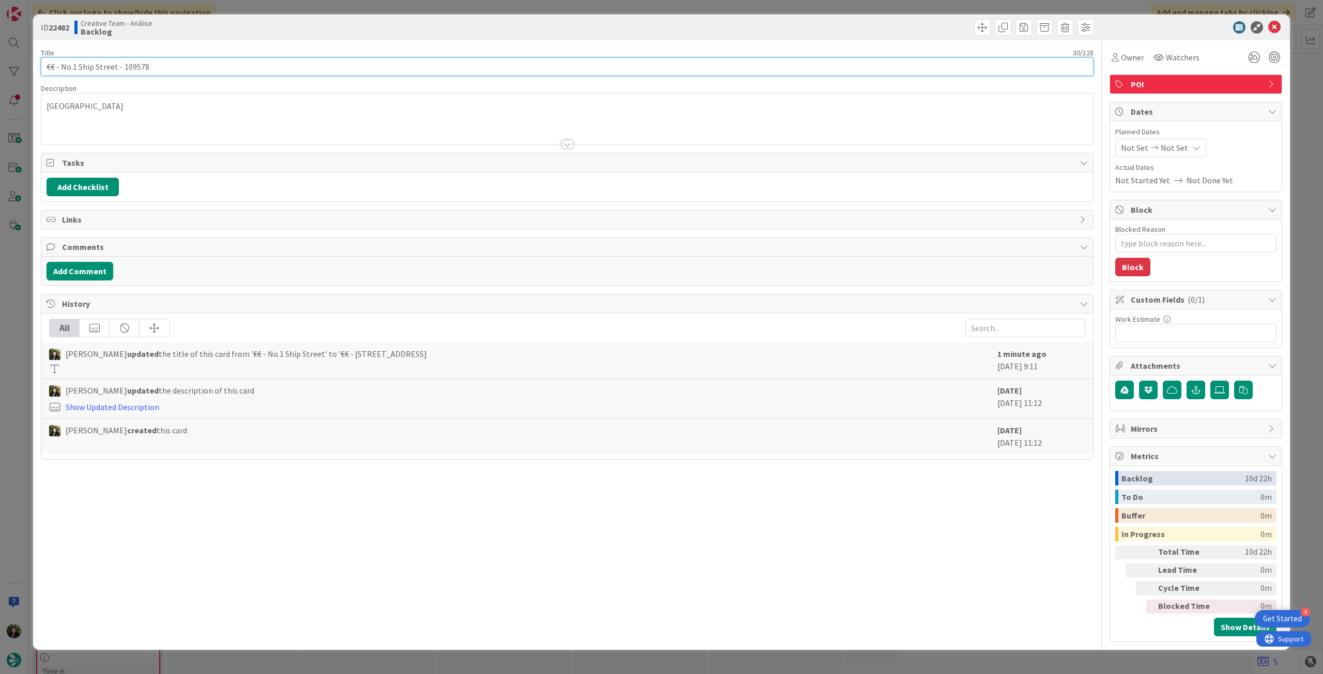
drag, startPoint x: 61, startPoint y: 69, endPoint x: 117, endPoint y: 63, distance: 56.1
click at [117, 63] on input "€€ - No.1 Ship Street - 109578" at bounding box center [567, 66] width 1052 height 19
click at [1273, 24] on icon at bounding box center [1274, 27] width 12 height 12
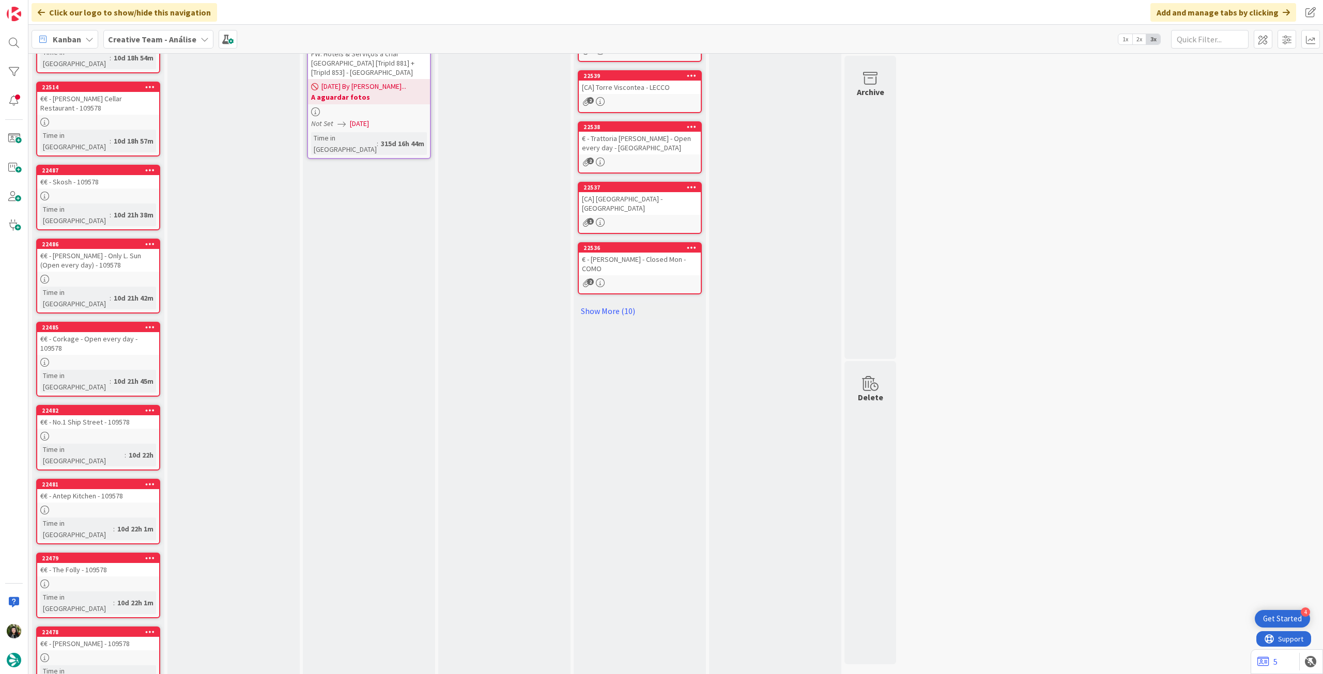
click at [113, 523] on span ":" at bounding box center [114, 528] width 2 height 11
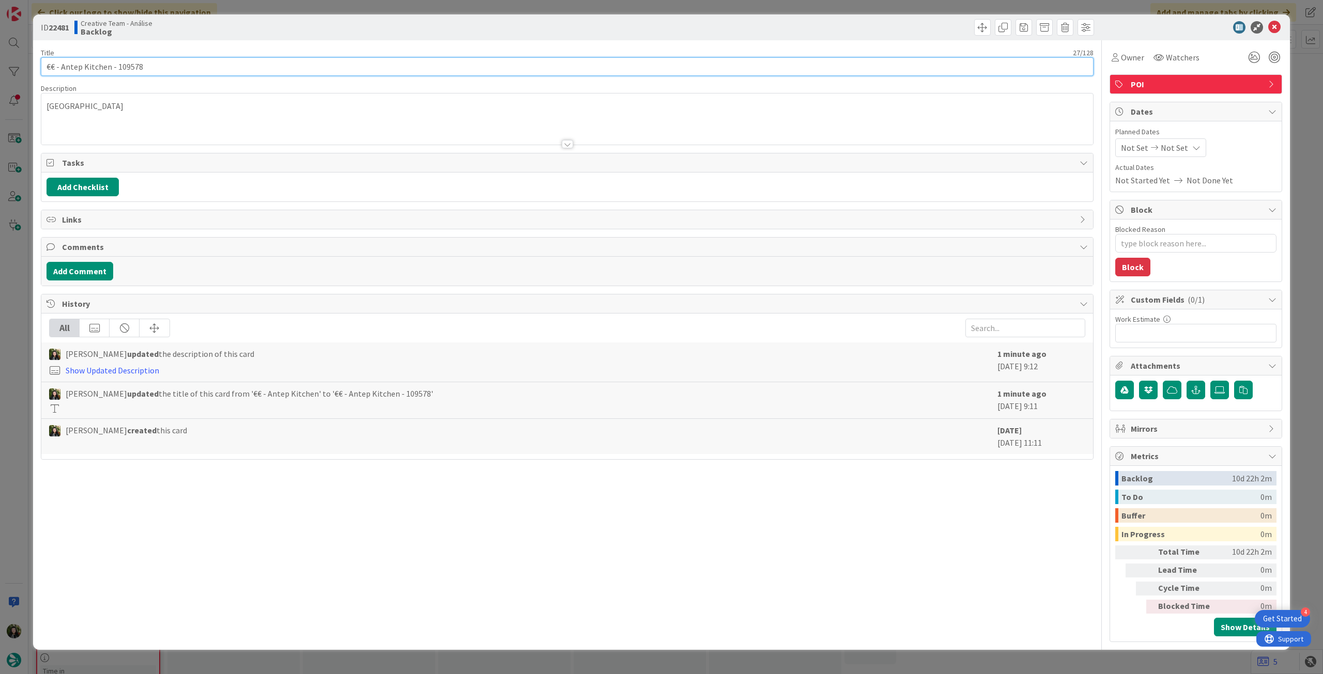
drag, startPoint x: 61, startPoint y: 67, endPoint x: 107, endPoint y: 65, distance: 46.5
click at [107, 65] on input "€€ - Antep Kitchen - 109578" at bounding box center [567, 66] width 1052 height 19
click at [1275, 26] on icon at bounding box center [1274, 27] width 12 height 12
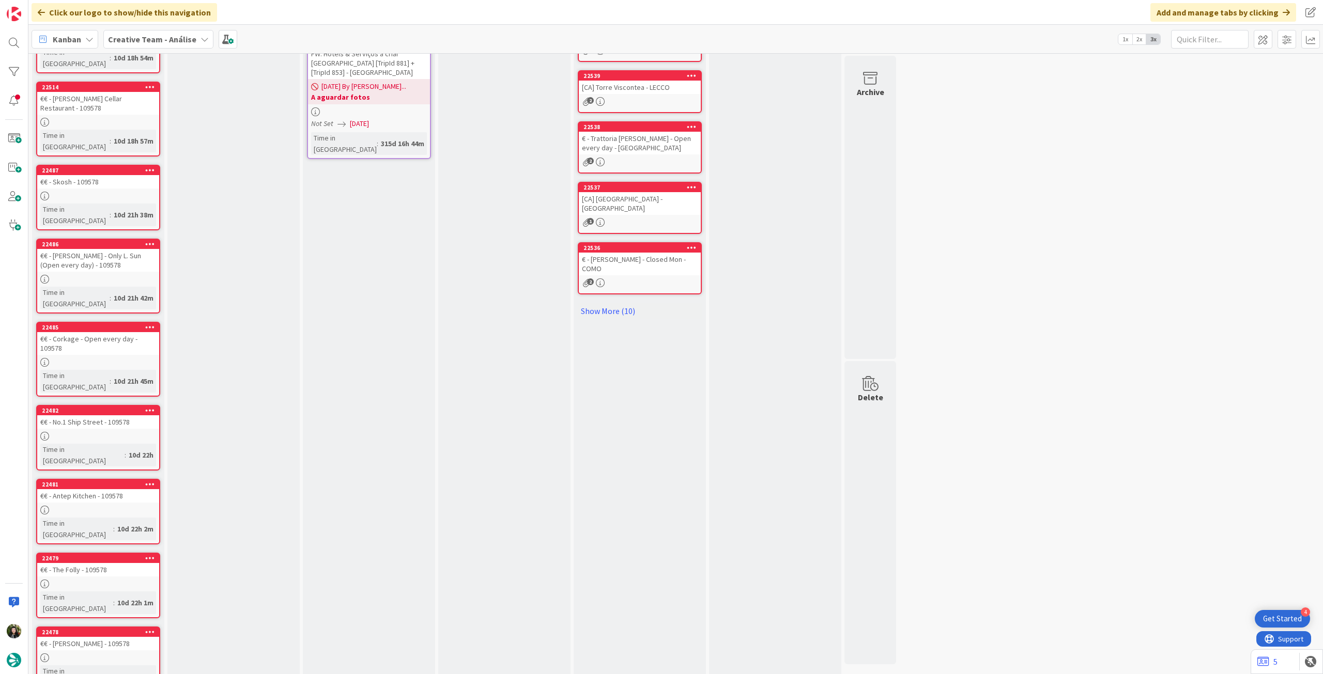
click at [115, 597] on div "10d 22h 1m" at bounding box center [135, 602] width 41 height 11
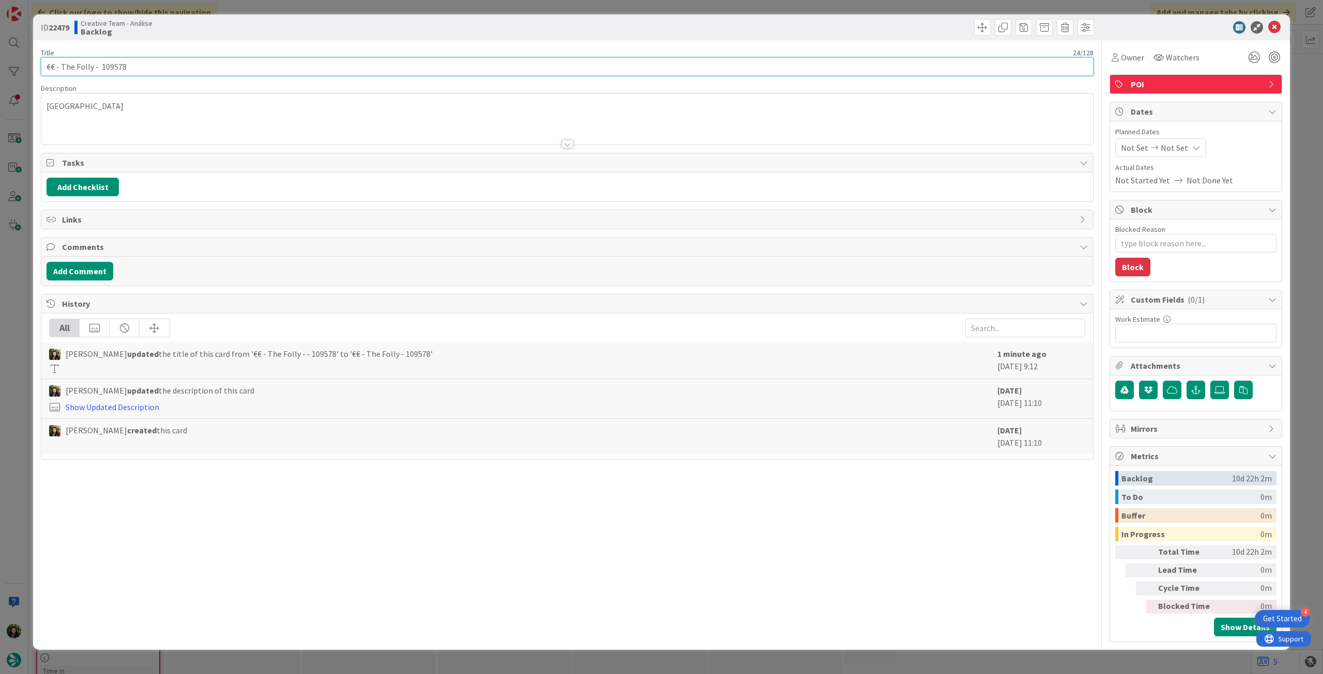
drag, startPoint x: 60, startPoint y: 67, endPoint x: 90, endPoint y: 64, distance: 30.1
click at [90, 64] on input "€€ - The Folly - 109578" at bounding box center [567, 66] width 1052 height 19
click at [1273, 27] on icon at bounding box center [1274, 27] width 12 height 12
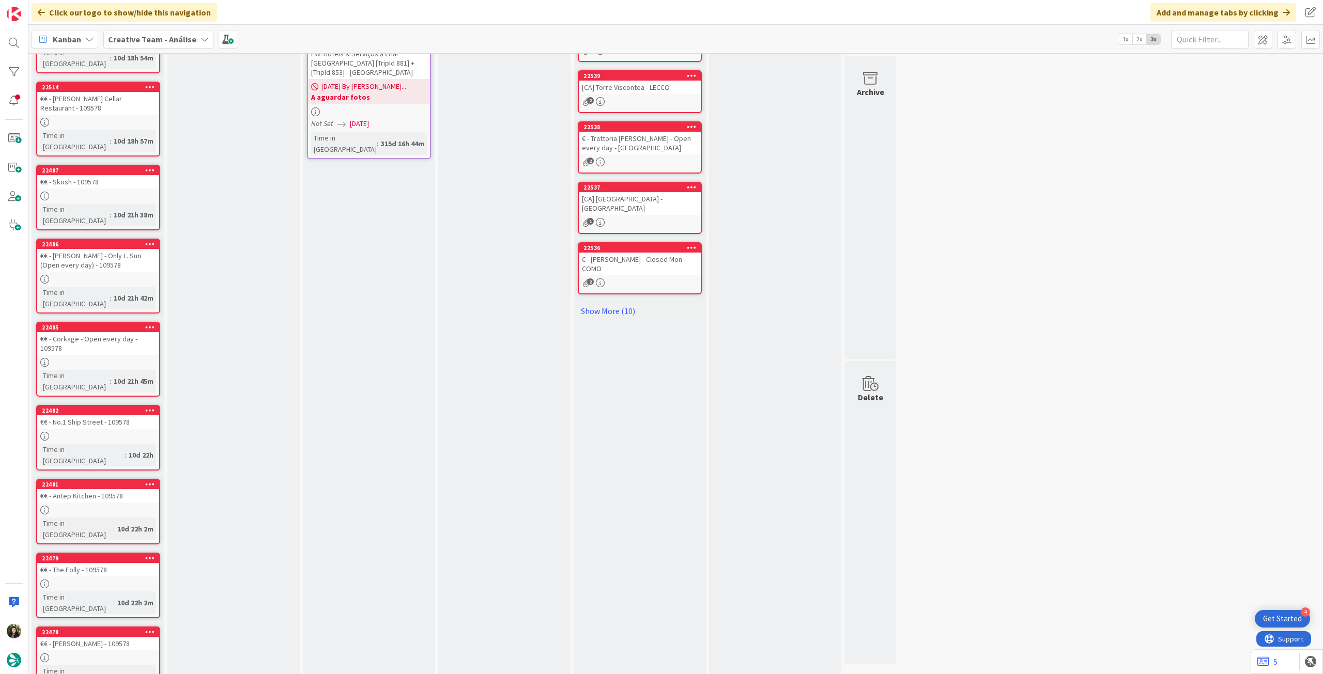
click at [105, 637] on div "€€ - Pierre Victoire Bistrot - 109578" at bounding box center [98, 643] width 122 height 13
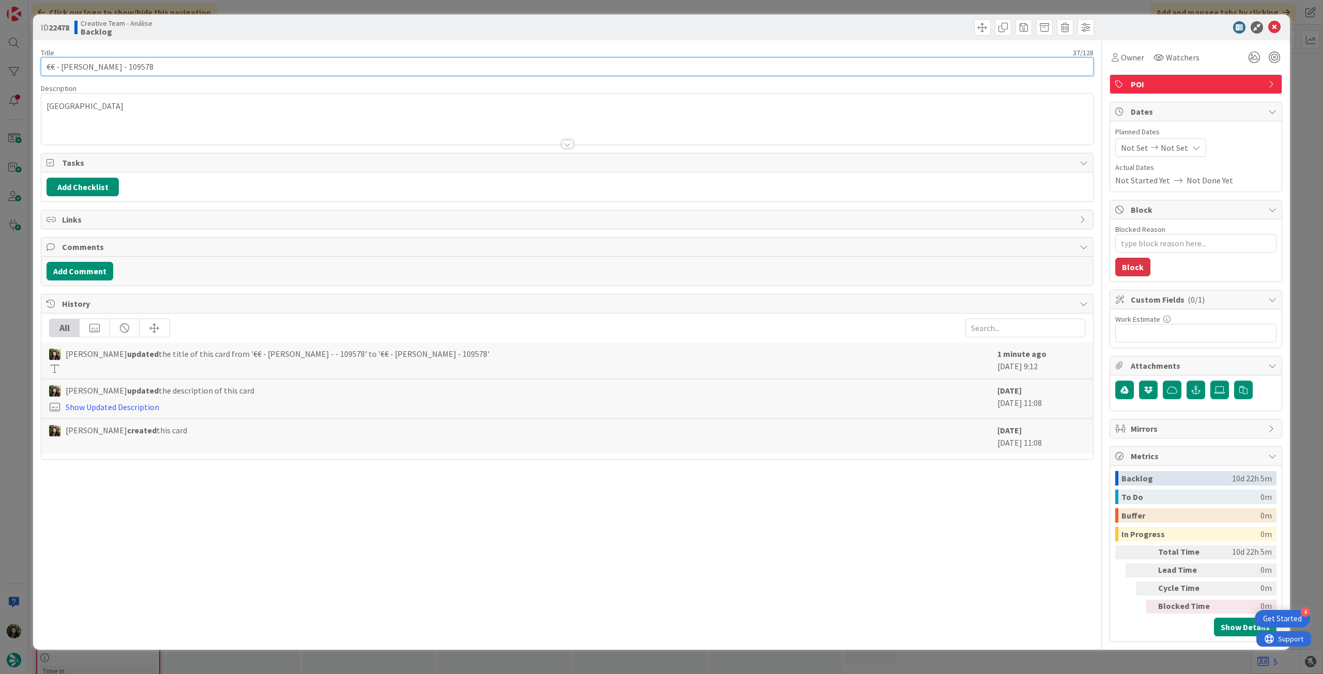
drag, startPoint x: 133, startPoint y: 66, endPoint x: 58, endPoint y: 66, distance: 74.9
click at [58, 66] on input "€€ - Pierre Victoire Bistrot - 109578" at bounding box center [567, 66] width 1052 height 19
click at [1268, 29] on icon at bounding box center [1274, 27] width 12 height 12
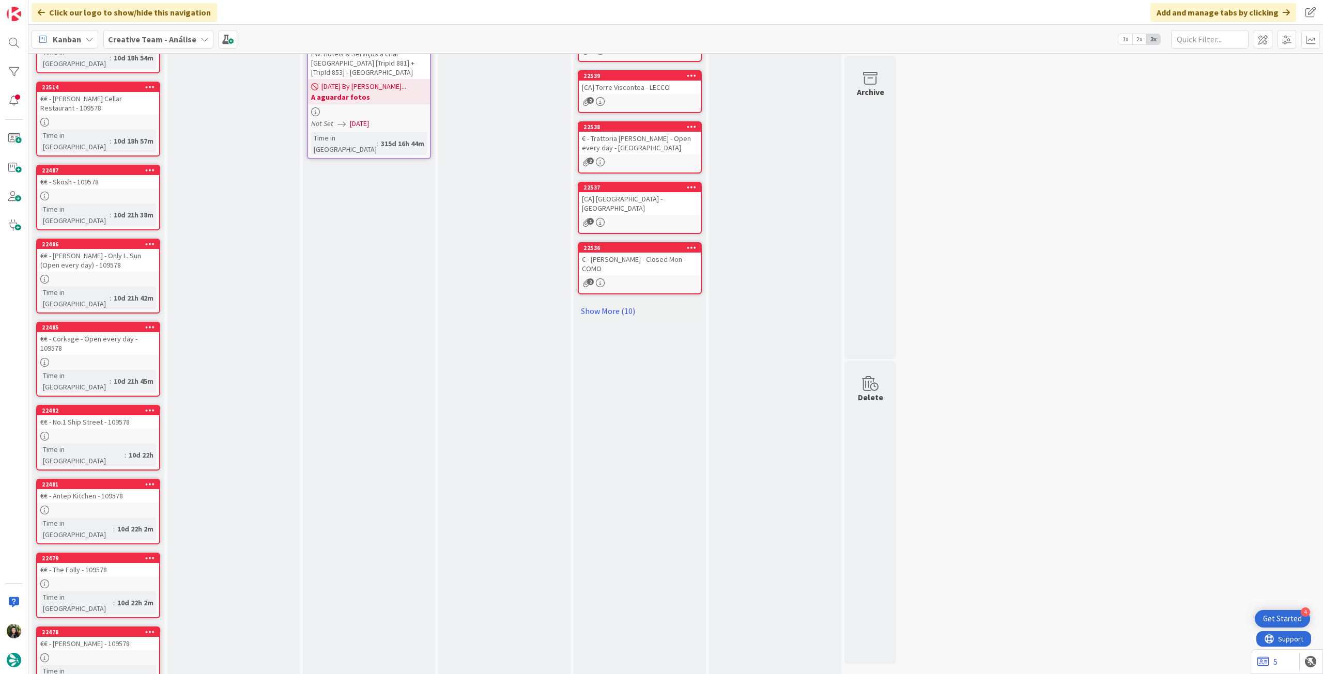
click at [153, 628] on icon at bounding box center [150, 631] width 10 height 7
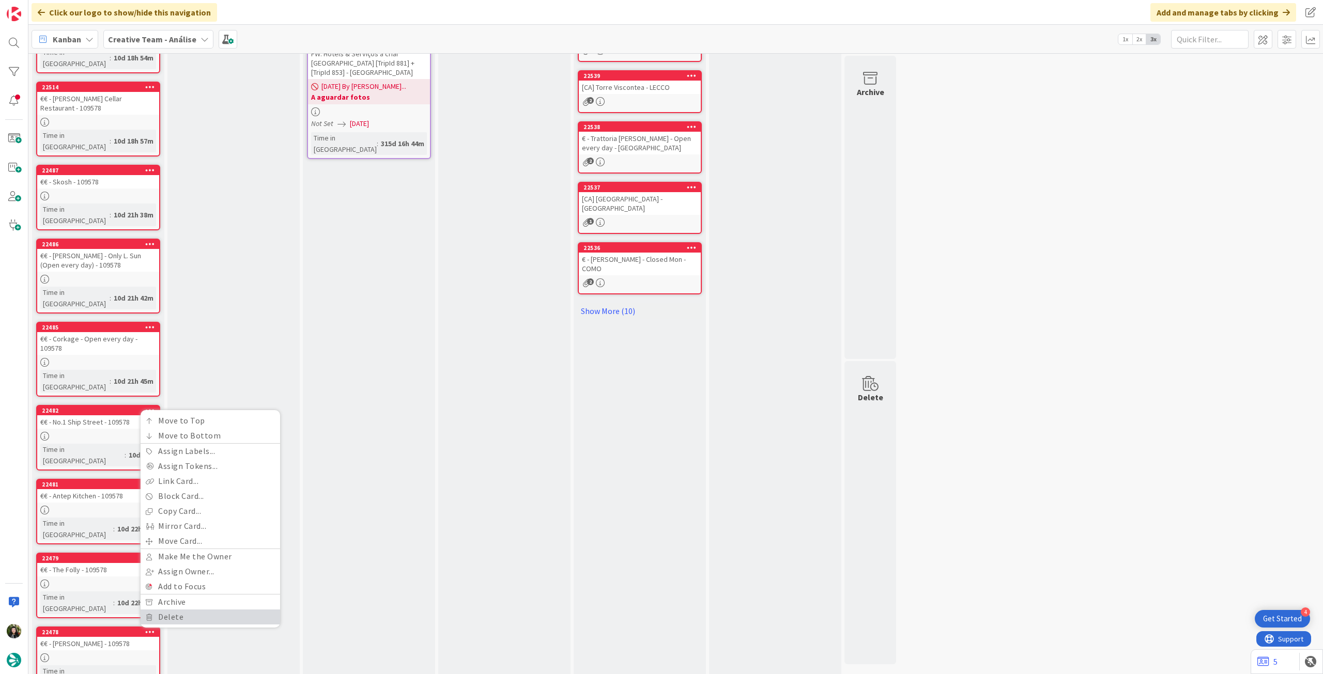
click at [190, 610] on link "Delete" at bounding box center [210, 617] width 139 height 15
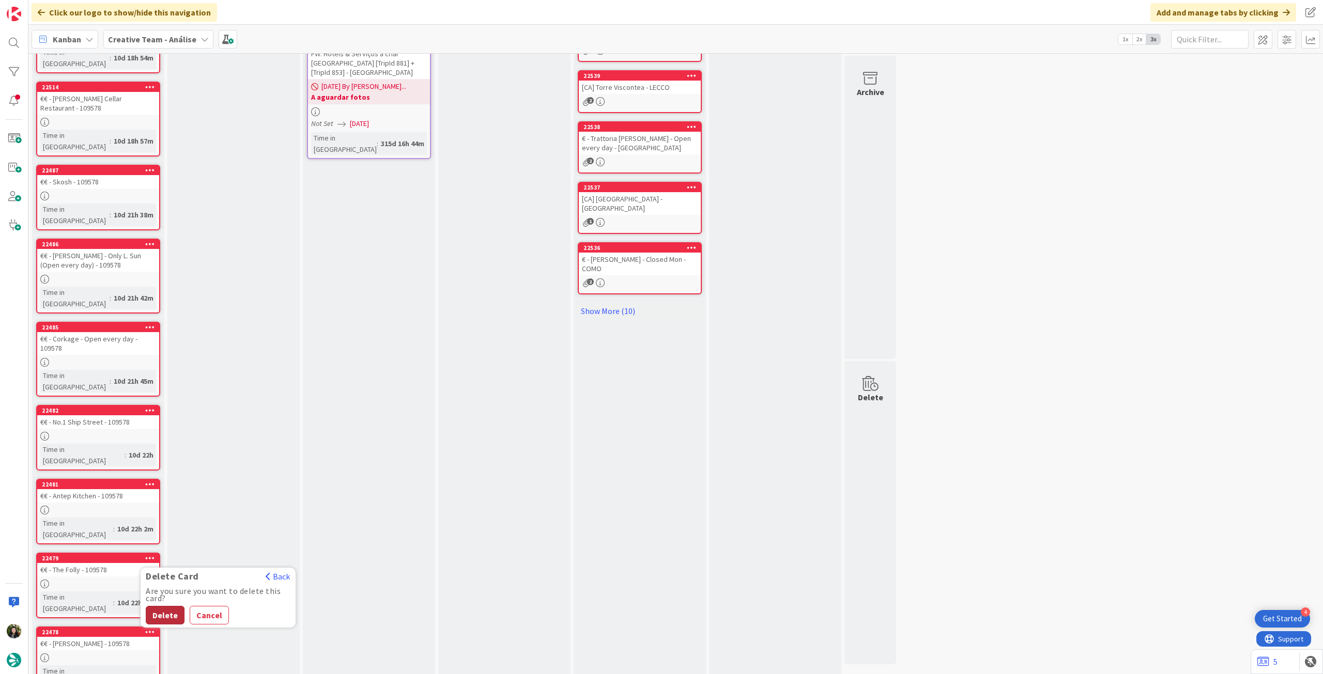
click at [160, 606] on button "Delete" at bounding box center [165, 615] width 39 height 19
click at [150, 407] on icon at bounding box center [150, 410] width 10 height 7
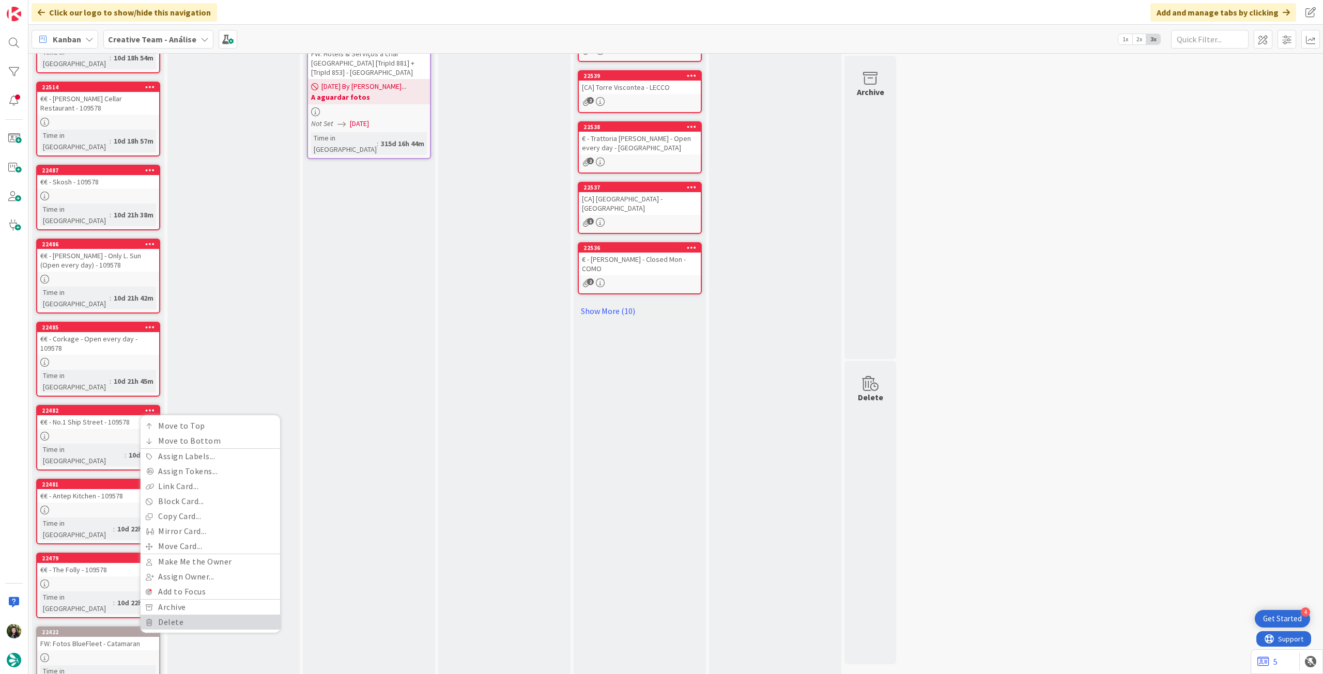
click at [180, 615] on link "Delete" at bounding box center [210, 622] width 139 height 15
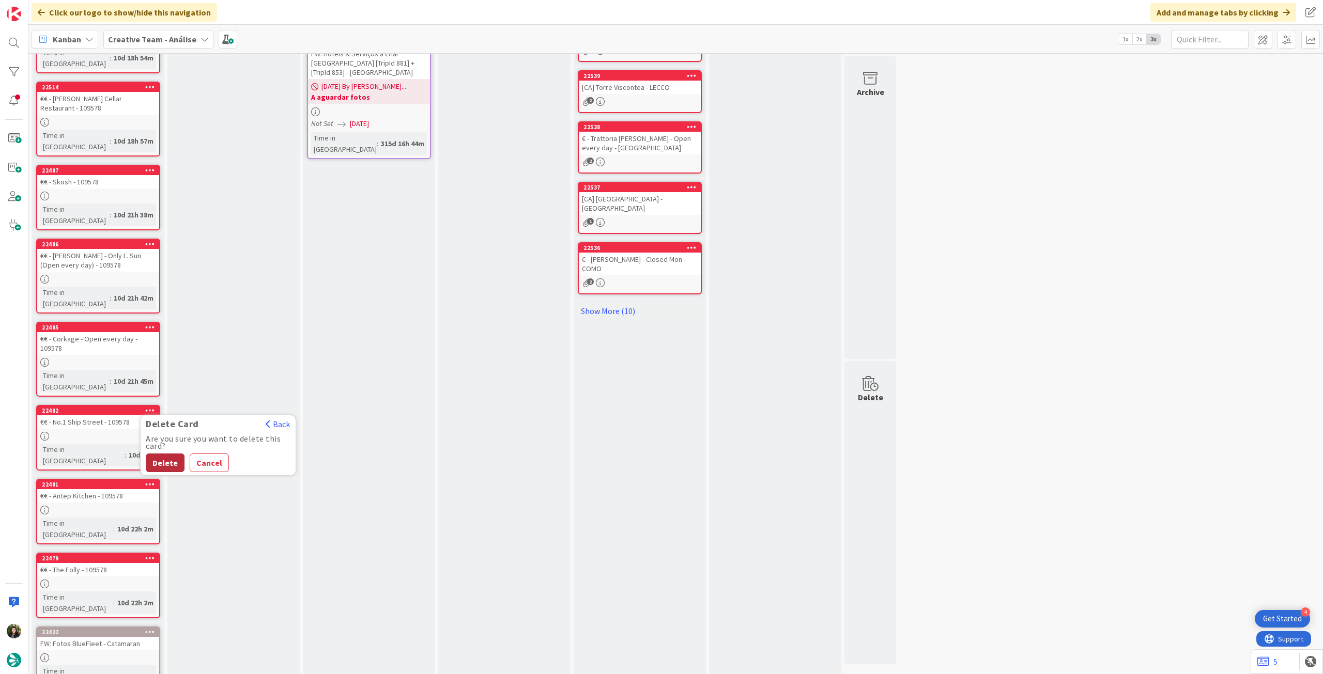
click at [168, 454] on button "Delete" at bounding box center [165, 463] width 39 height 19
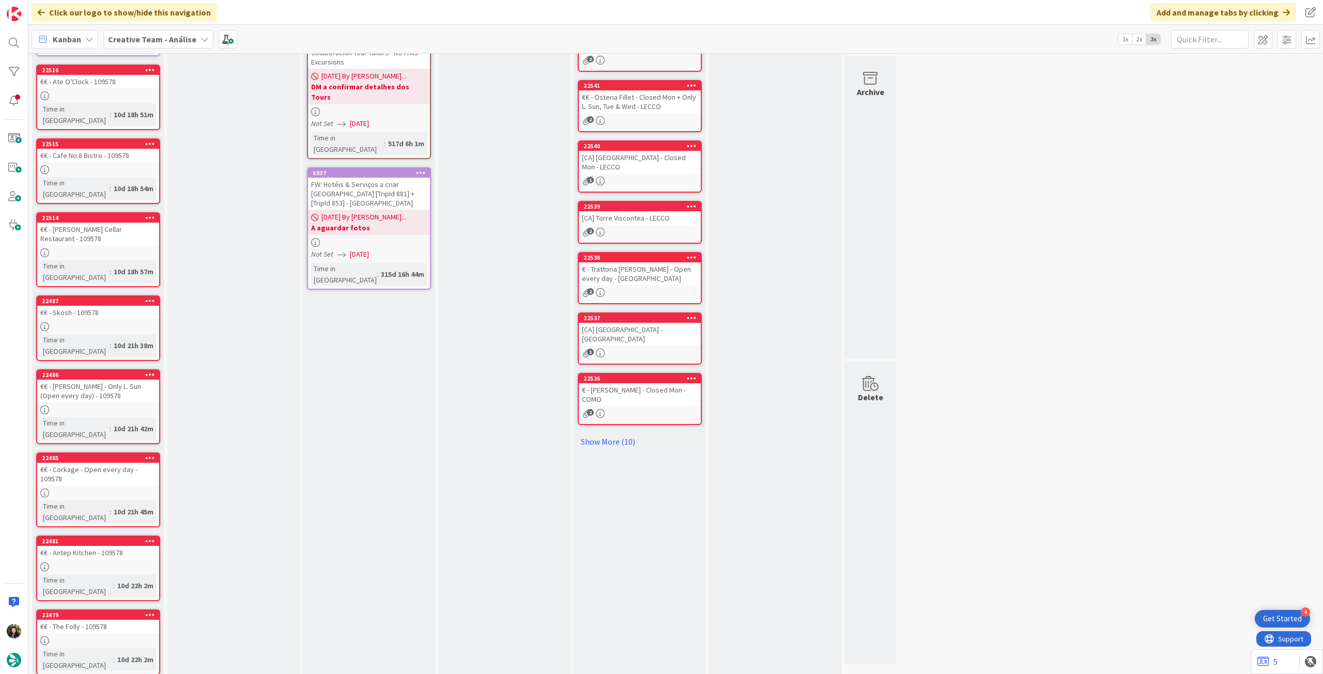
scroll to position [252, 0]
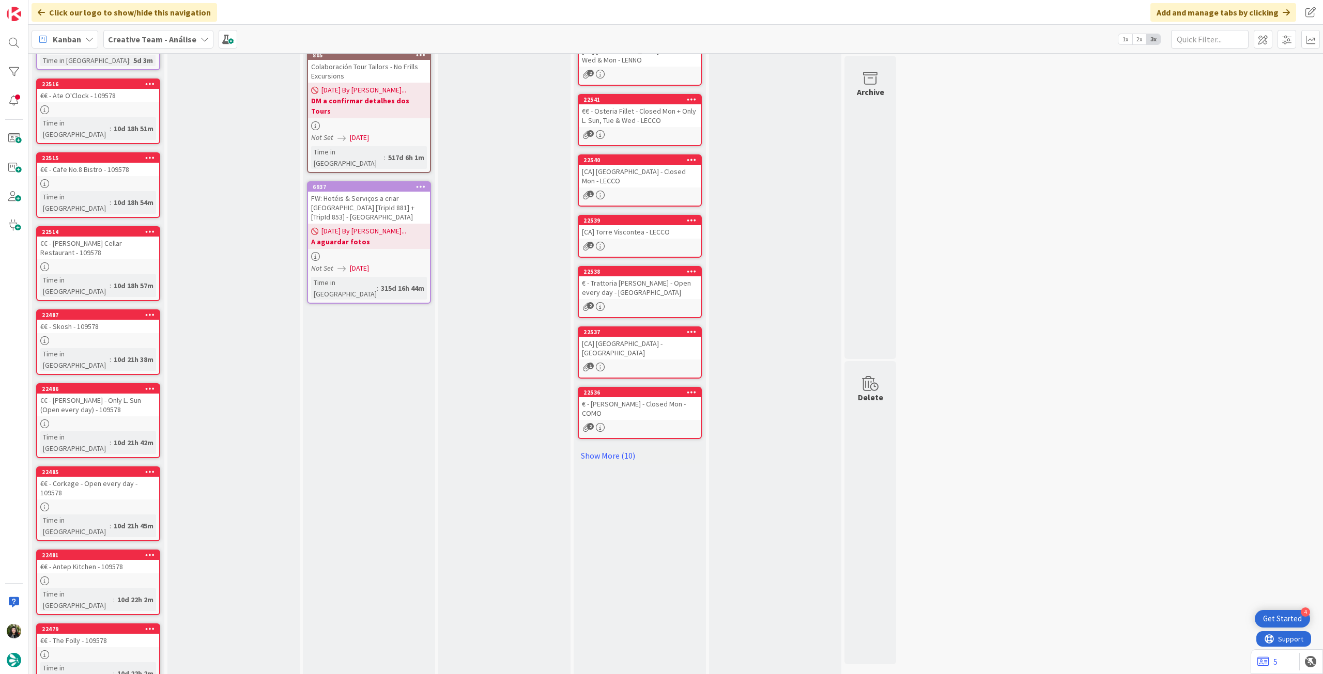
click at [131, 477] on div "€€ - Corkage - Open every day - 109578" at bounding box center [98, 488] width 122 height 23
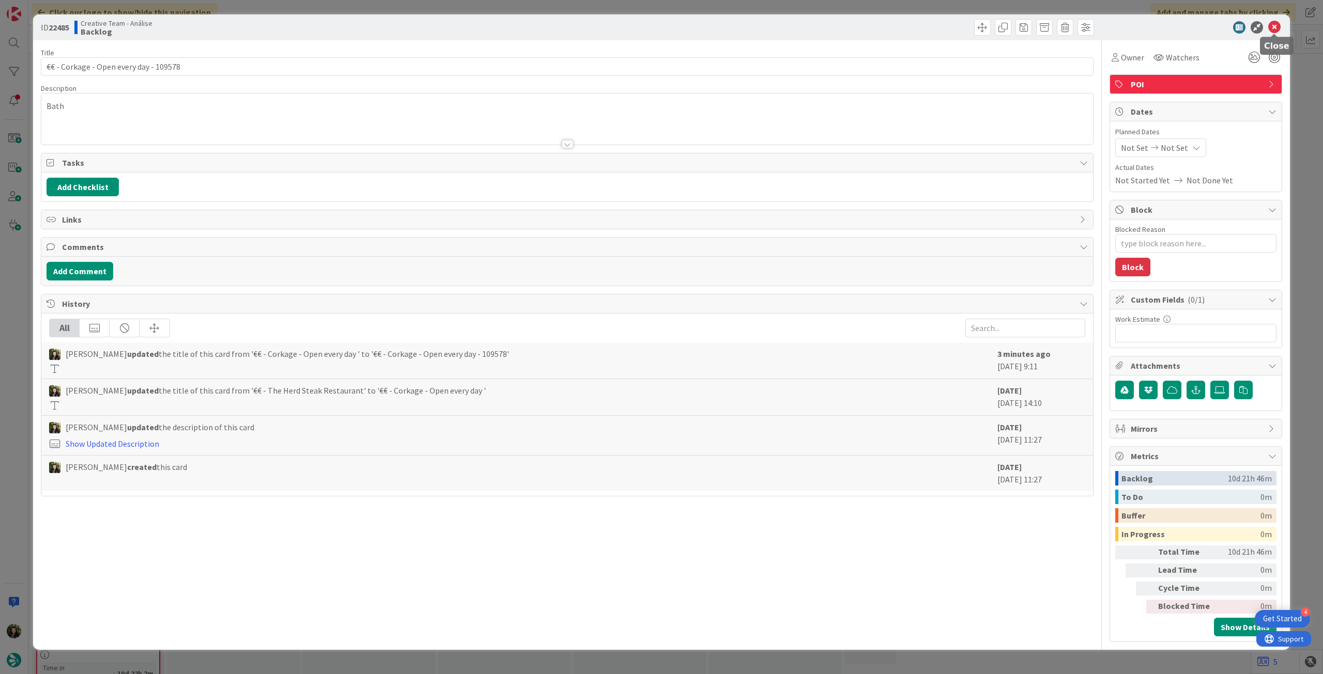
click at [1271, 28] on icon at bounding box center [1274, 27] width 12 height 12
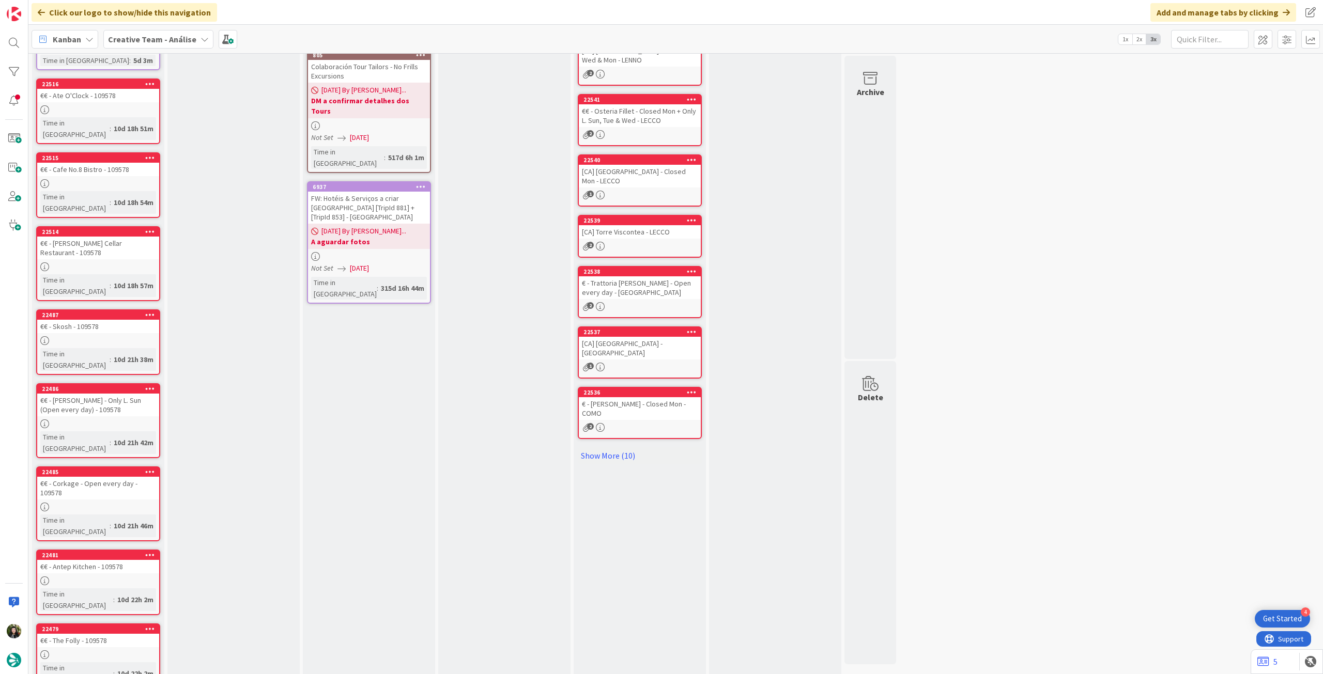
click at [114, 336] on div at bounding box center [98, 340] width 122 height 9
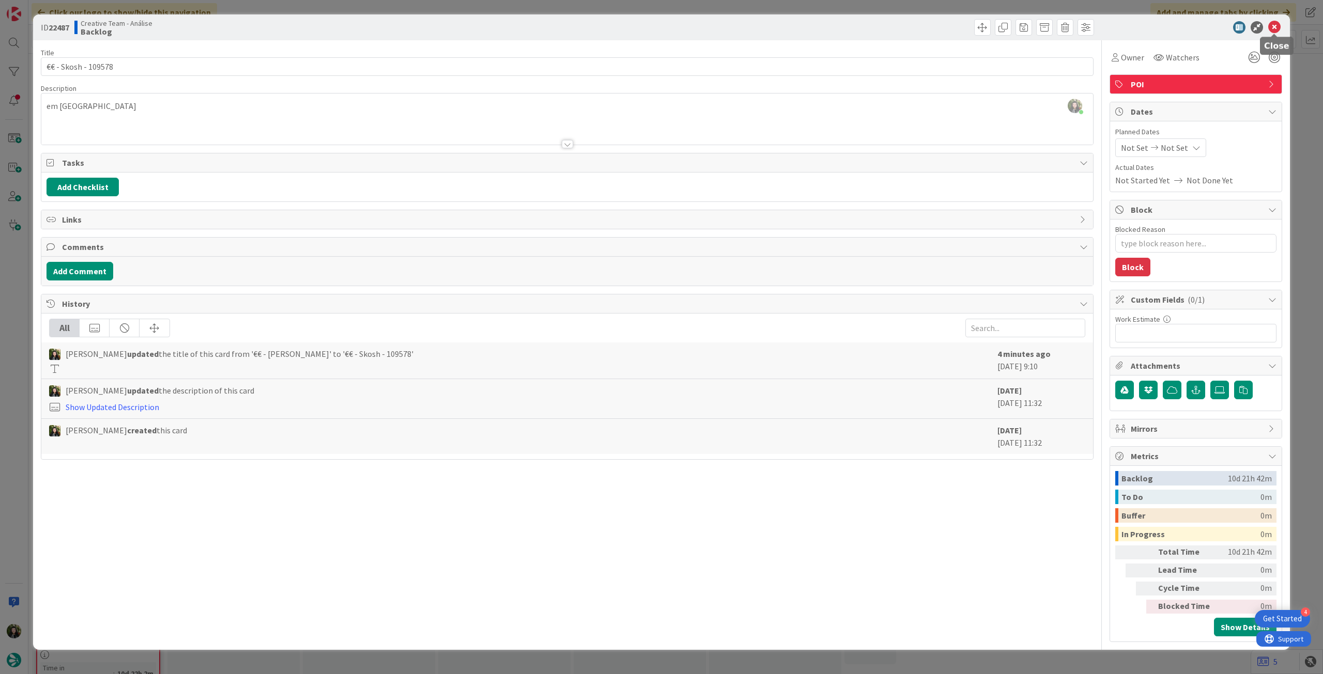
click at [1276, 28] on icon at bounding box center [1274, 27] width 12 height 12
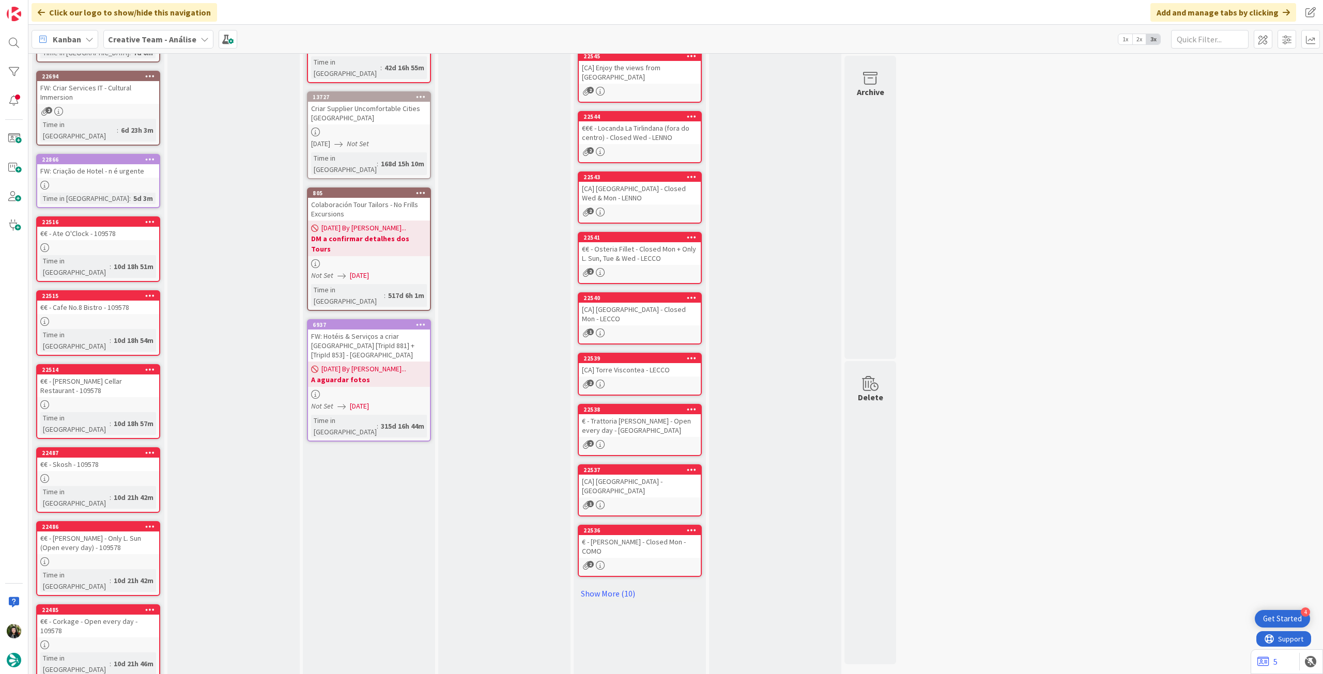
click at [110, 228] on div "€€ - Ate O'Clock - 109578" at bounding box center [98, 233] width 122 height 13
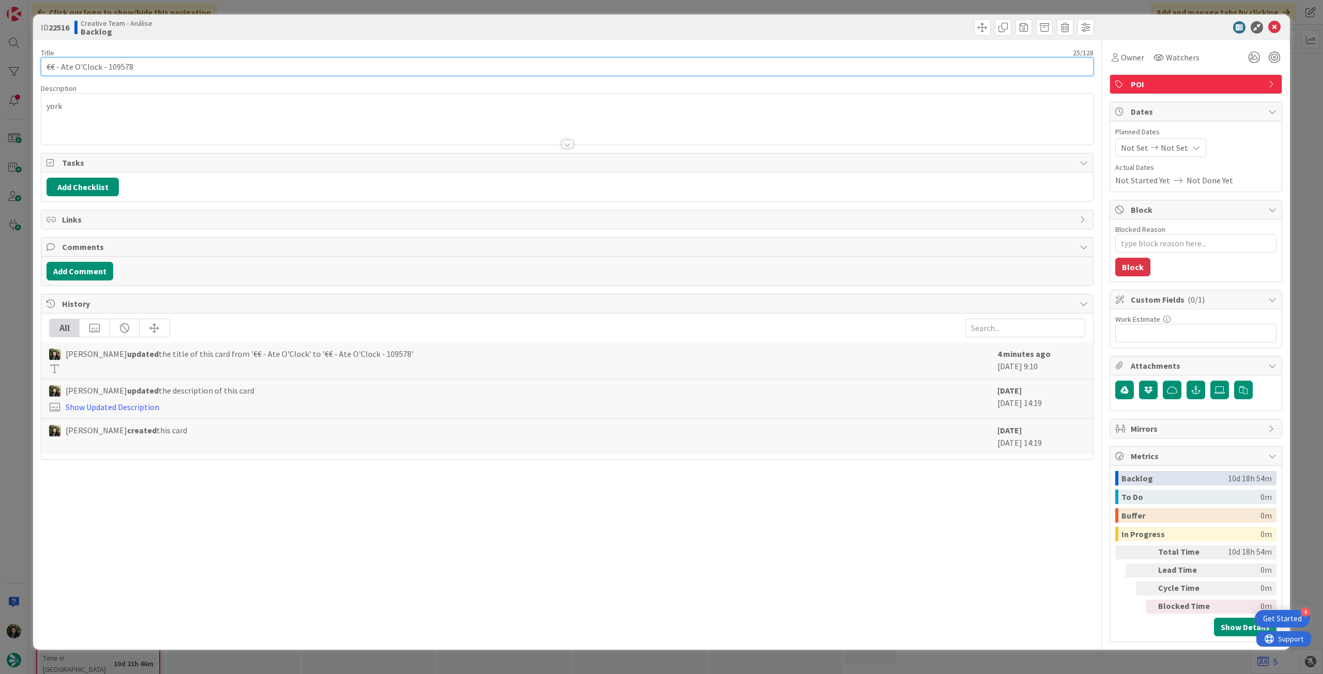
drag, startPoint x: 61, startPoint y: 70, endPoint x: 99, endPoint y: 69, distance: 38.2
click at [99, 69] on input "€€ - Ate O'Clock - 109578" at bounding box center [567, 66] width 1052 height 19
click at [1271, 23] on icon at bounding box center [1274, 27] width 12 height 12
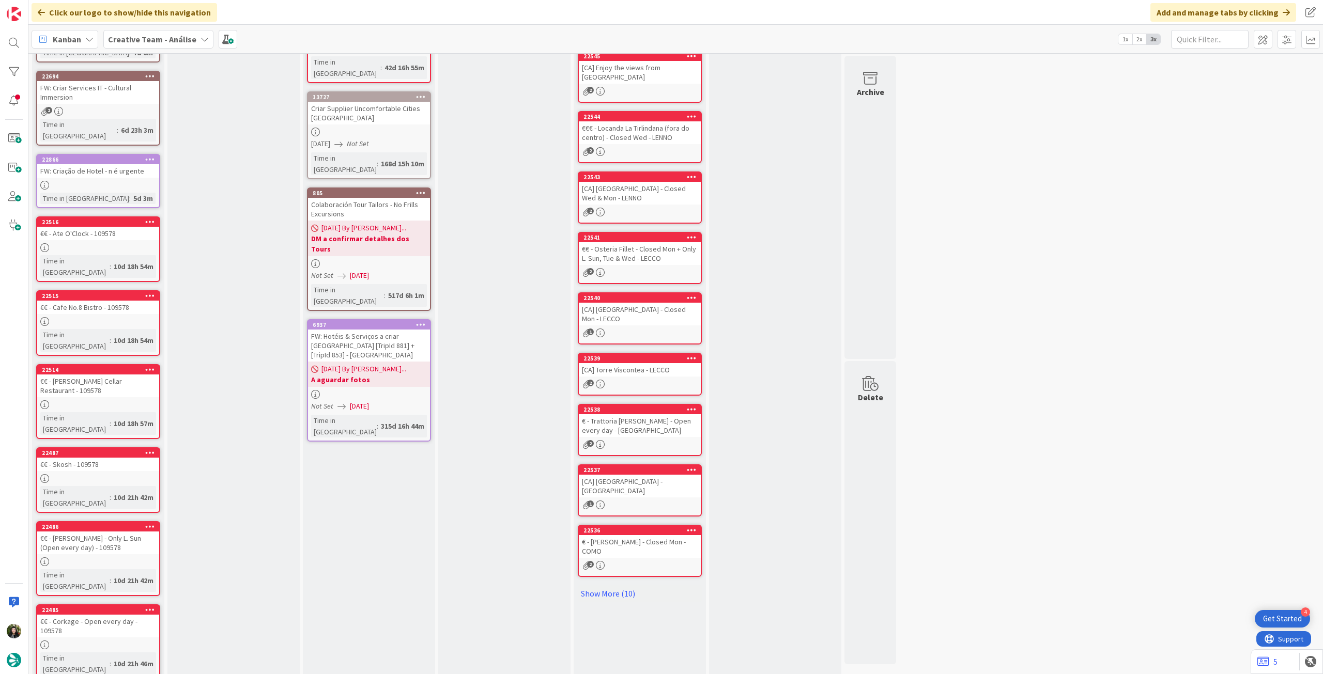
click at [89, 301] on div "€€ - Cafe No.8 Bistro - 109578" at bounding box center [98, 307] width 122 height 13
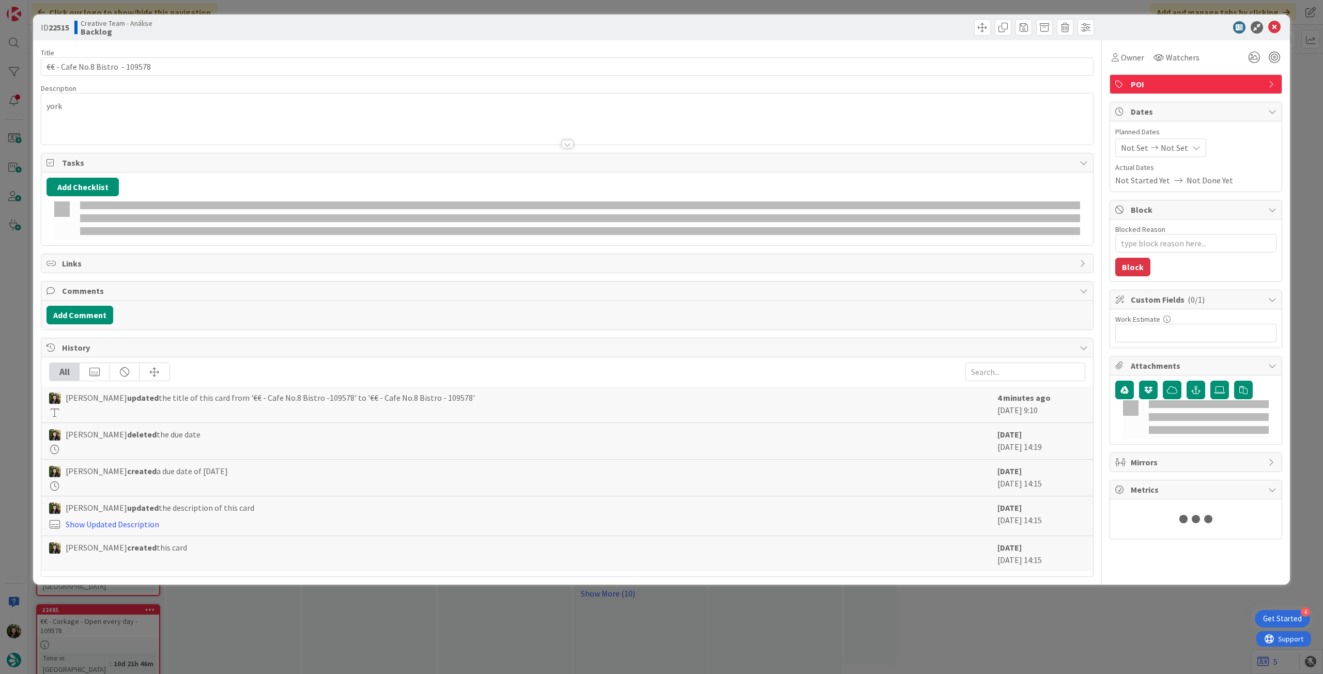
type textarea "x"
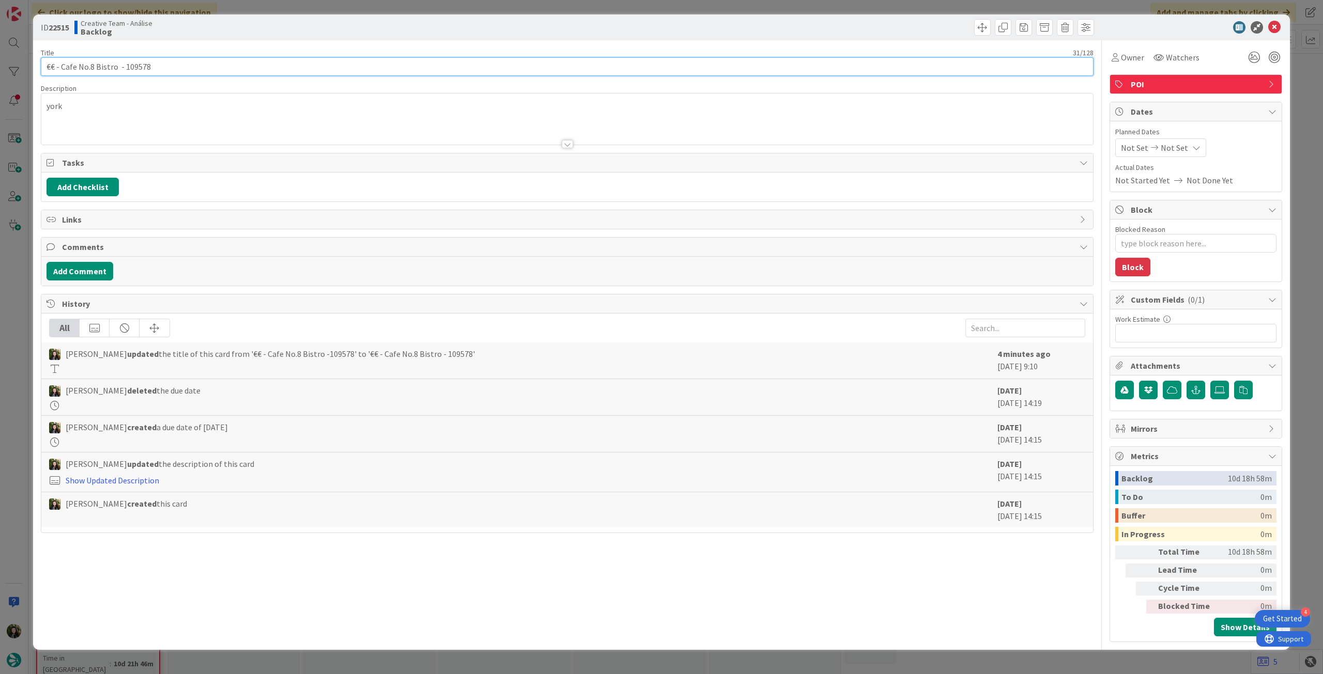
drag, startPoint x: 60, startPoint y: 69, endPoint x: 114, endPoint y: 66, distance: 53.3
click at [114, 66] on input "€€ - Cafe No.8 Bistro - 109578" at bounding box center [567, 66] width 1052 height 19
click at [230, 56] on div "Title 31 / 128" at bounding box center [567, 52] width 1052 height 9
click at [227, 62] on input "€€ - Cafe No.8 Bistro - 109578" at bounding box center [567, 66] width 1052 height 19
type input "€€ - Cafe No.8 Bistro - 109578 - meh"
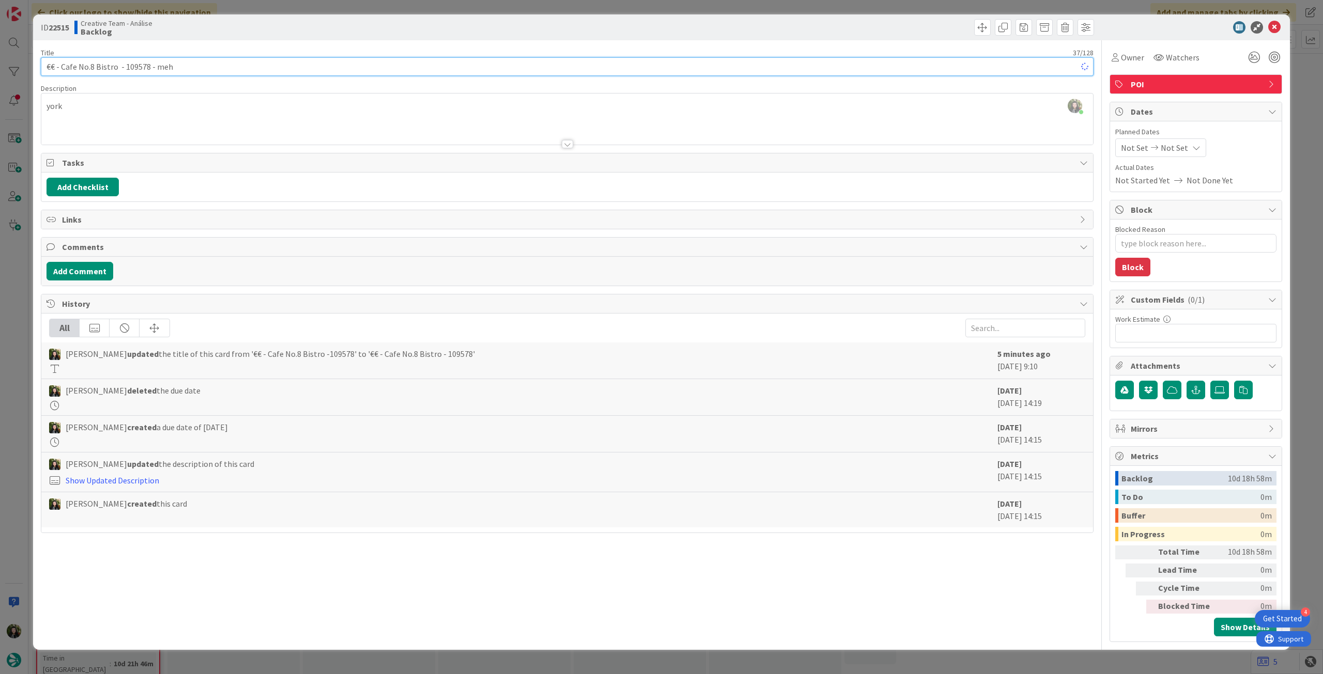
type textarea "x"
type input "€€ - Cafe No.8 Bistro - 109578 - meh"
click at [1273, 29] on icon at bounding box center [1274, 27] width 12 height 12
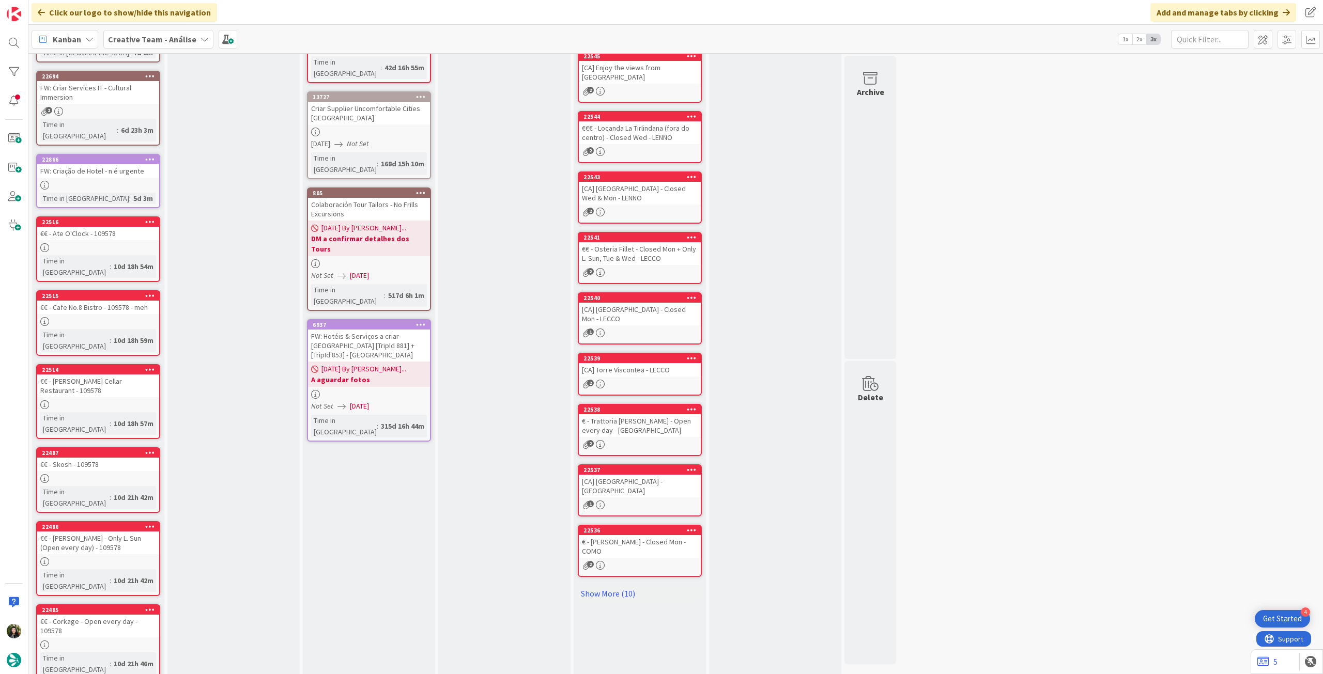
click at [115, 400] on div at bounding box center [98, 404] width 122 height 9
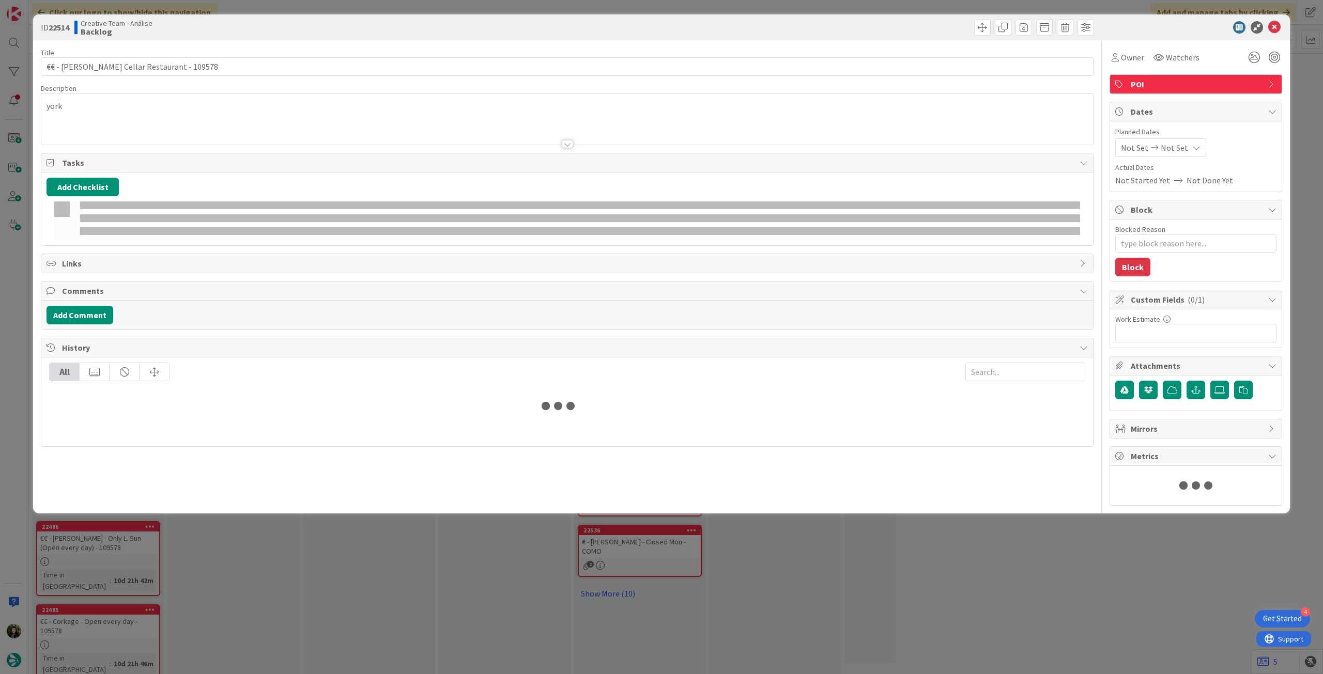
type textarea "x"
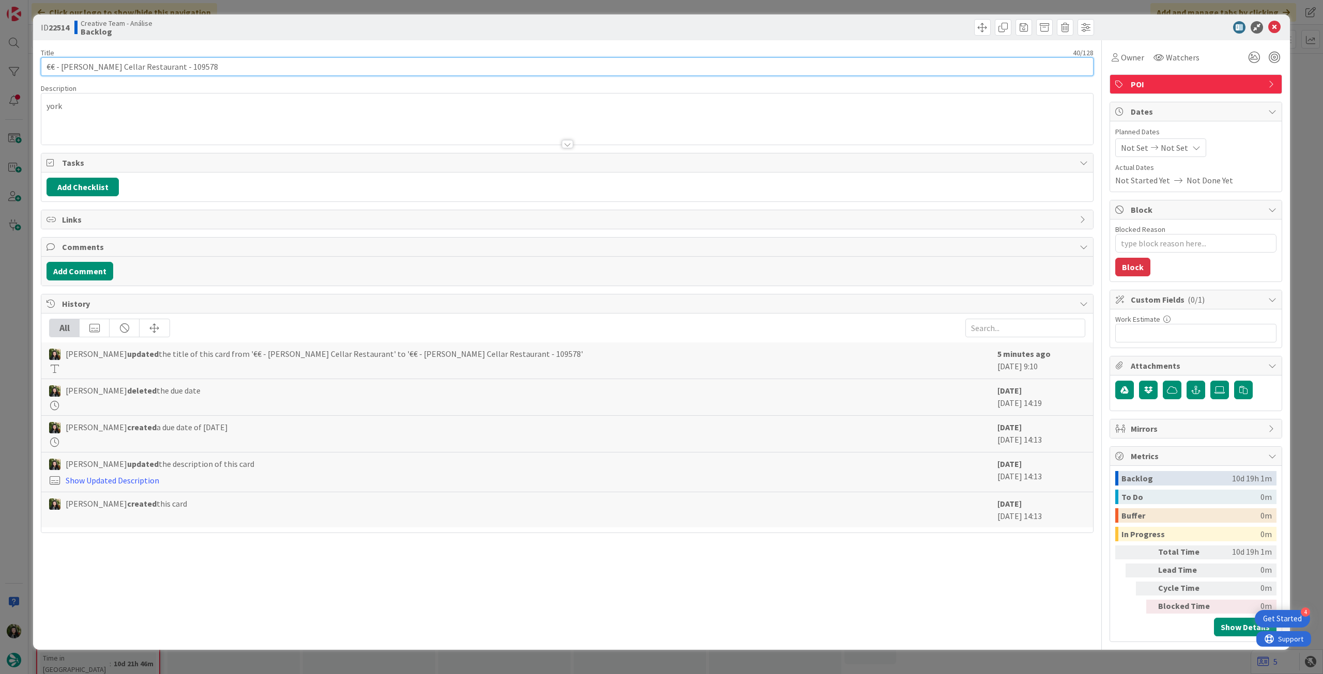
drag, startPoint x: 60, startPoint y: 70, endPoint x: 147, endPoint y: 64, distance: 86.5
click at [147, 64] on input "€€ - Delrio's Cellar Restaurant - 109578" at bounding box center [567, 66] width 1052 height 19
click at [208, 71] on input "€€ - Delrio's Cellar Restaurant - 109578" at bounding box center [567, 66] width 1052 height 19
type input "€€ - Delrio's Cellar Restaurant - 109578 - italian"
type textarea "x"
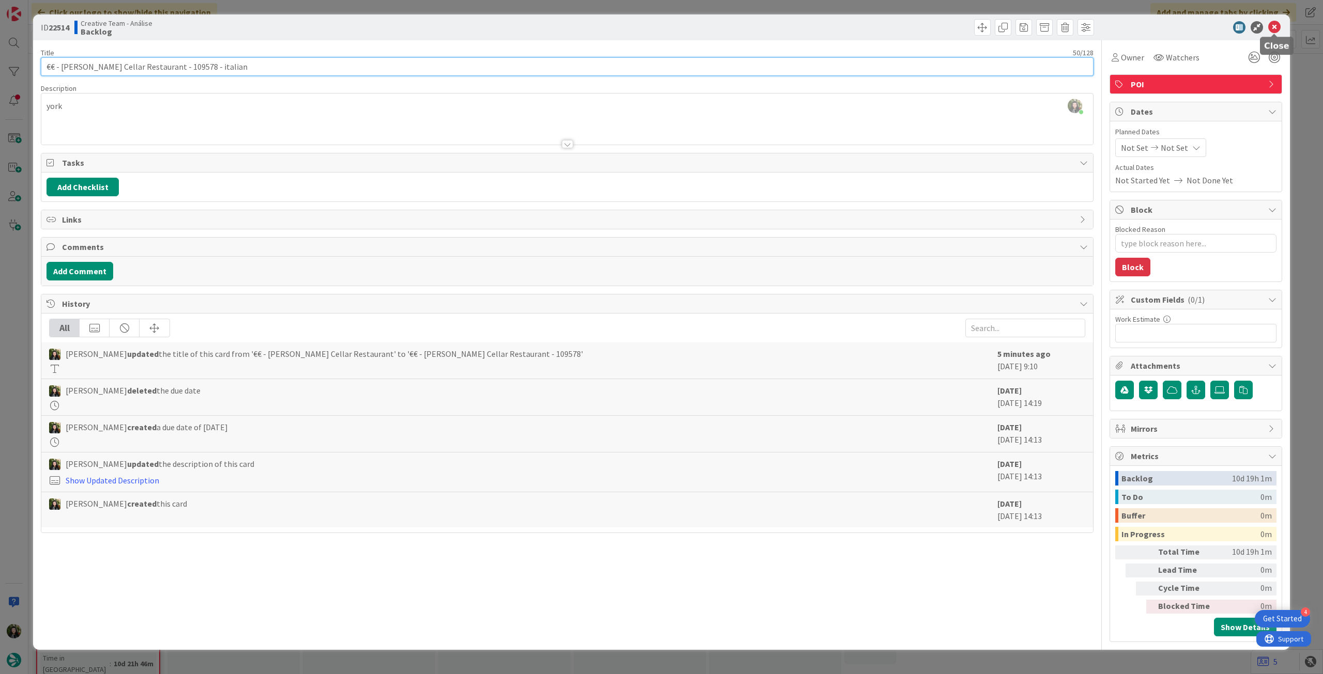
type input "€€ - Delrio's Cellar Restaurant - 109578 - italian"
click at [1270, 23] on icon at bounding box center [1274, 27] width 12 height 12
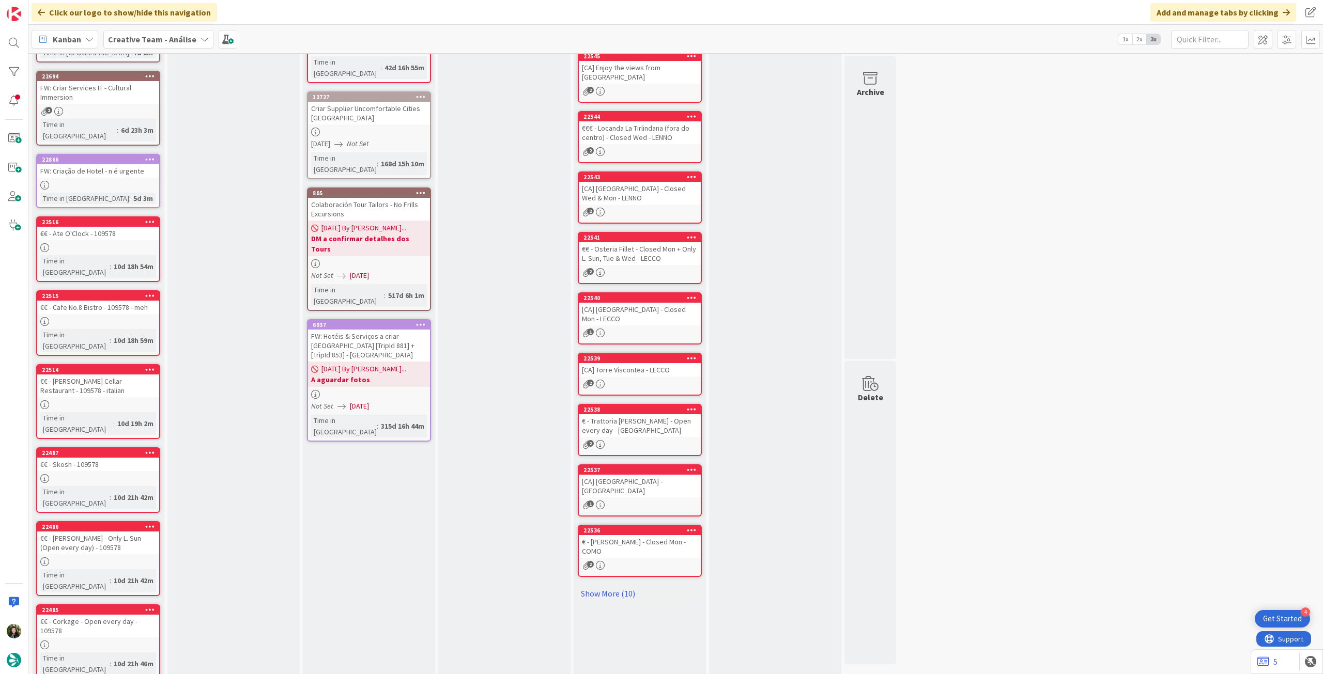
click at [100, 458] on div "€€ - Skosh - 109578" at bounding box center [98, 464] width 122 height 13
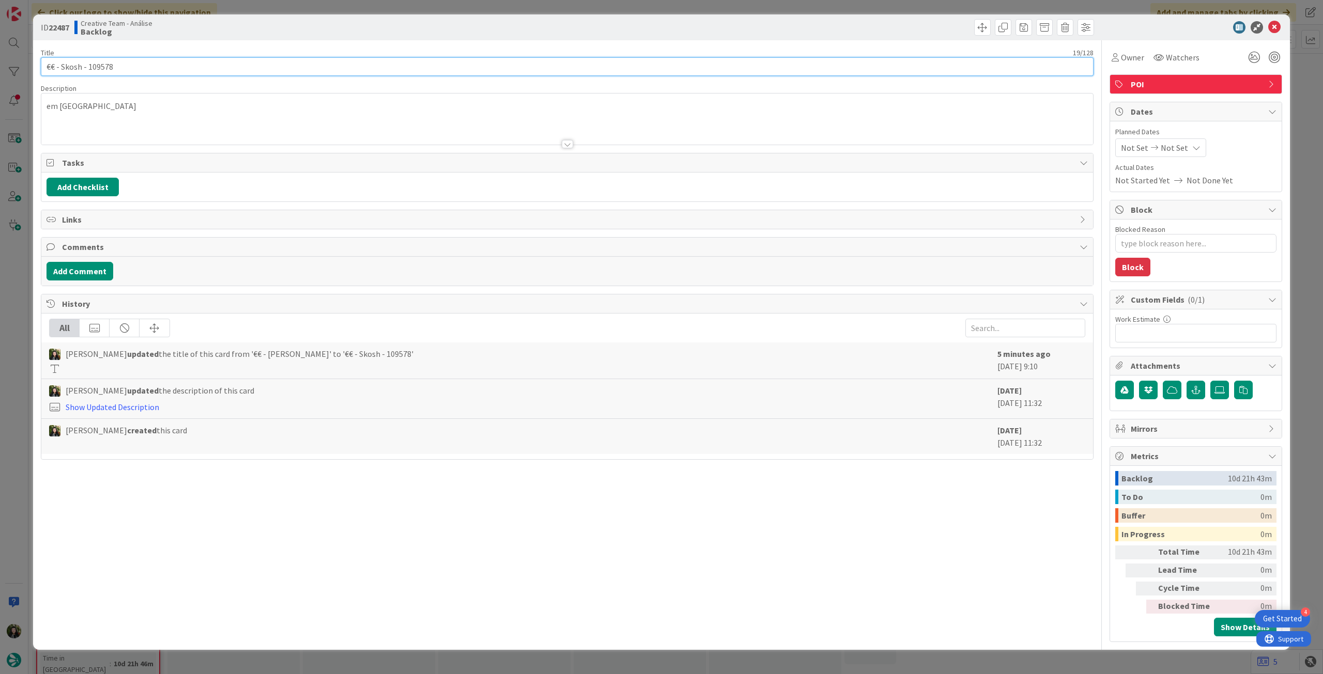
drag, startPoint x: 59, startPoint y: 68, endPoint x: 81, endPoint y: 65, distance: 21.9
click at [81, 65] on input "€€ - Skosh - 109578" at bounding box center [567, 66] width 1052 height 19
click at [1275, 28] on icon at bounding box center [1274, 27] width 12 height 12
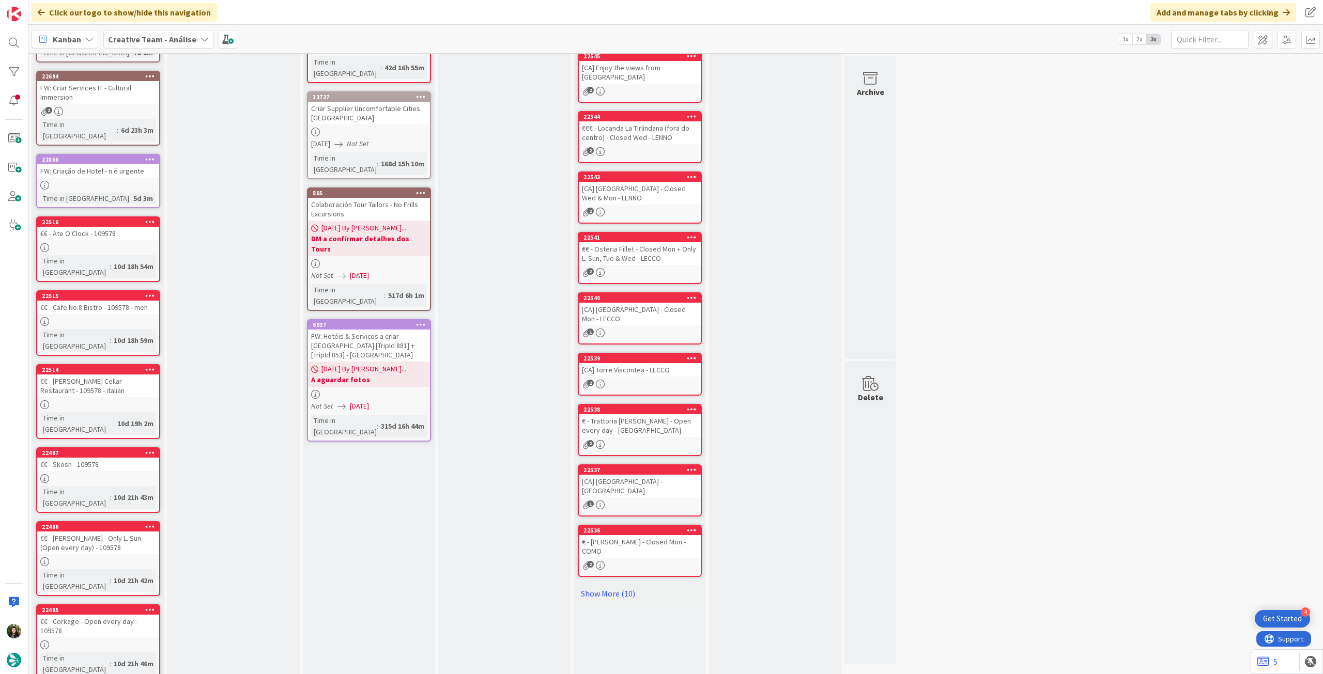
click at [155, 292] on div at bounding box center [150, 295] width 19 height 7
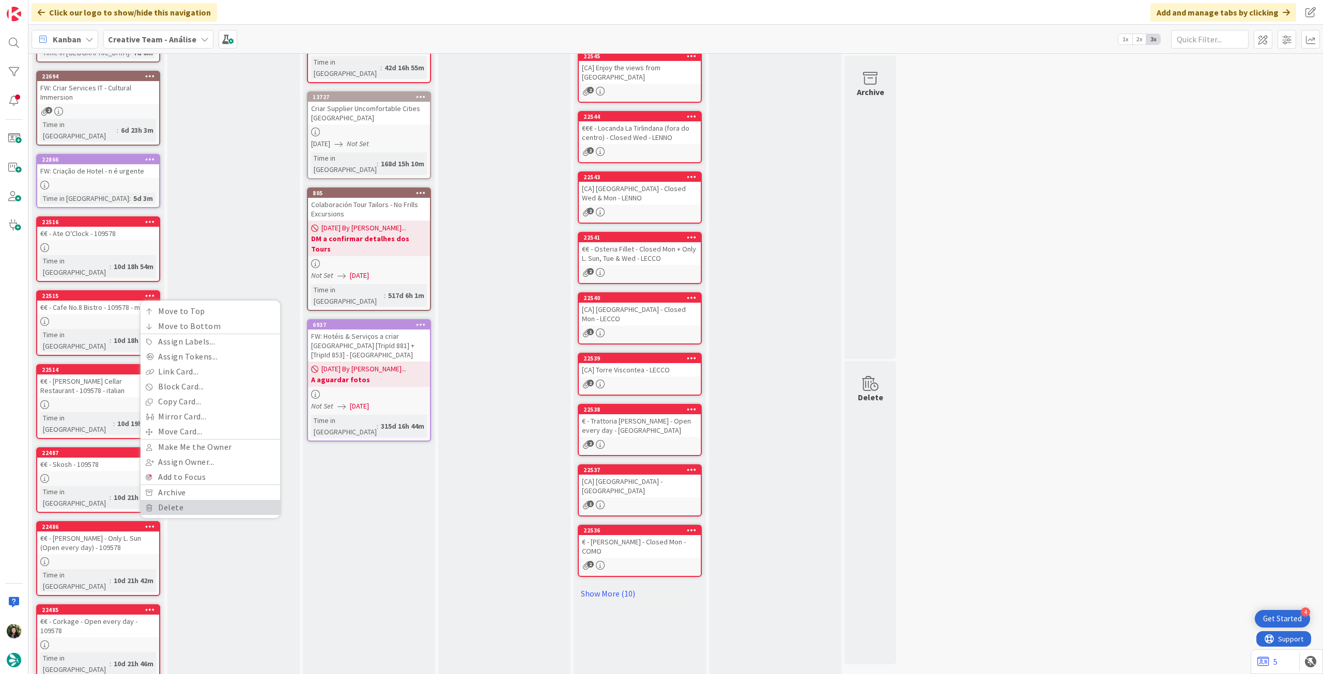
click at [176, 500] on link "Delete" at bounding box center [210, 507] width 139 height 15
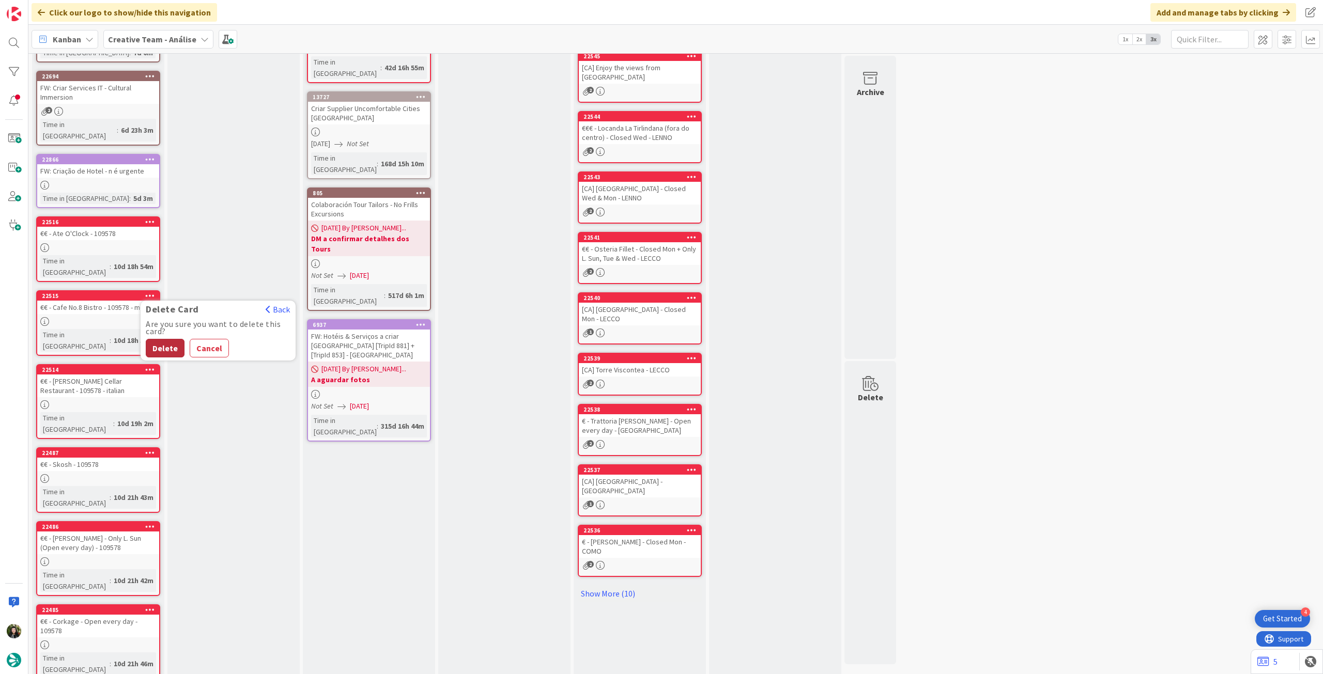
click at [176, 339] on button "Delete" at bounding box center [165, 348] width 39 height 19
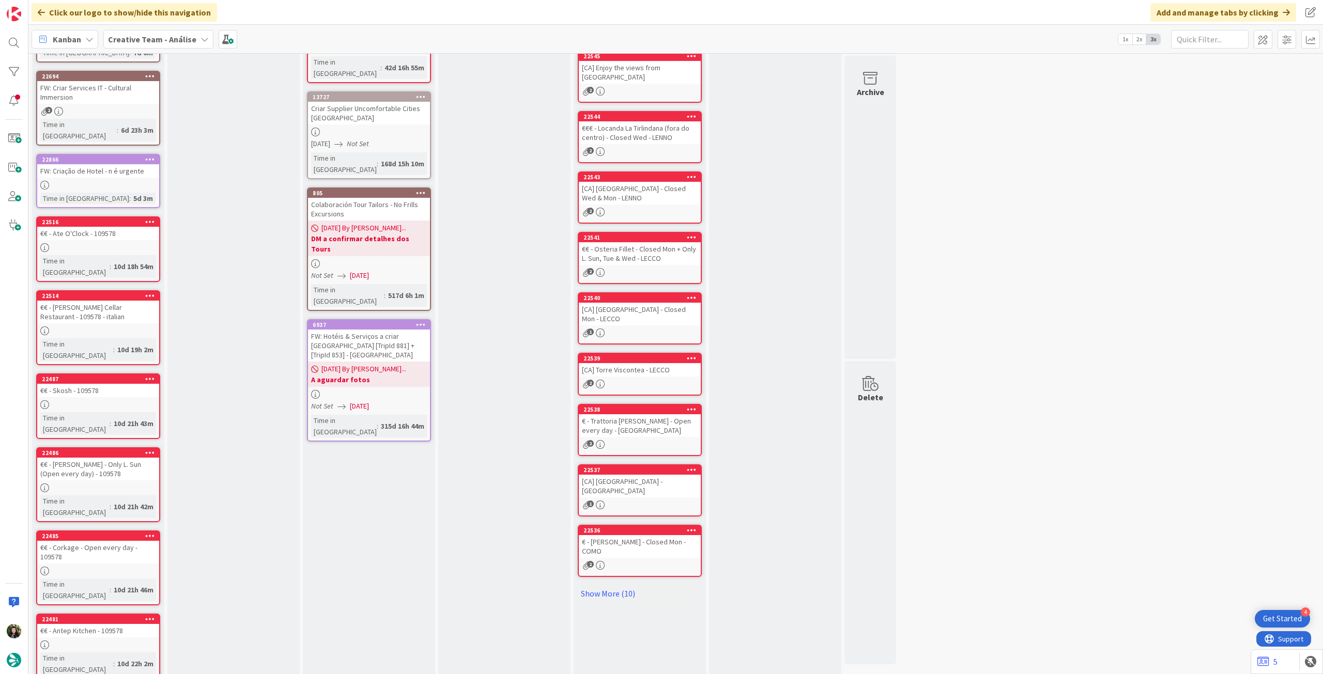
click at [151, 292] on icon at bounding box center [150, 295] width 10 height 7
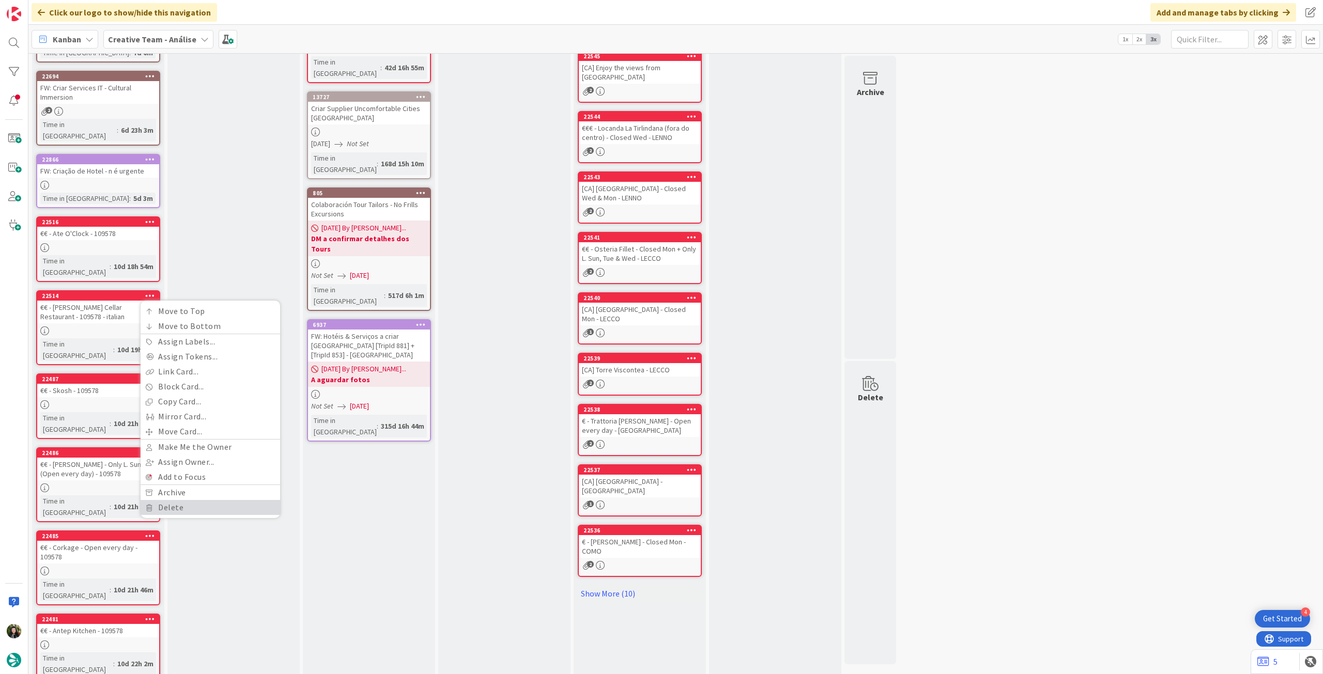
click at [157, 500] on link "Delete" at bounding box center [210, 507] width 139 height 15
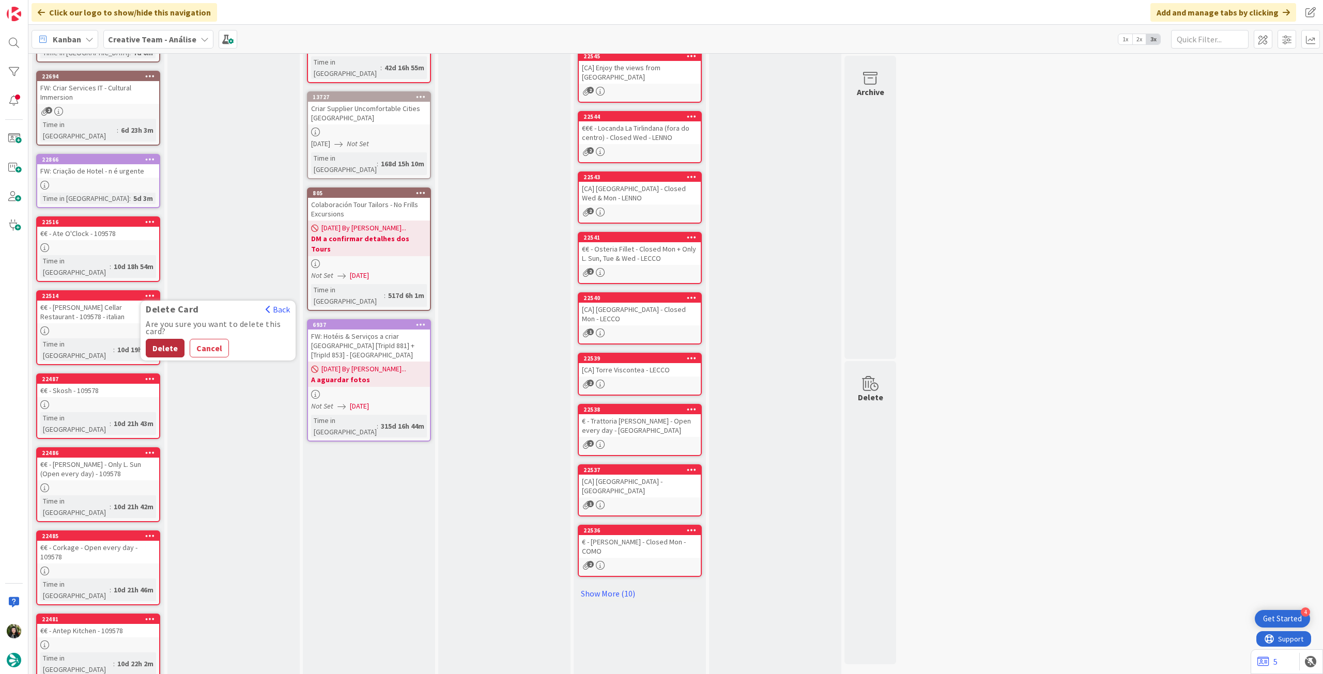
click at [166, 339] on button "Delete" at bounding box center [165, 348] width 39 height 19
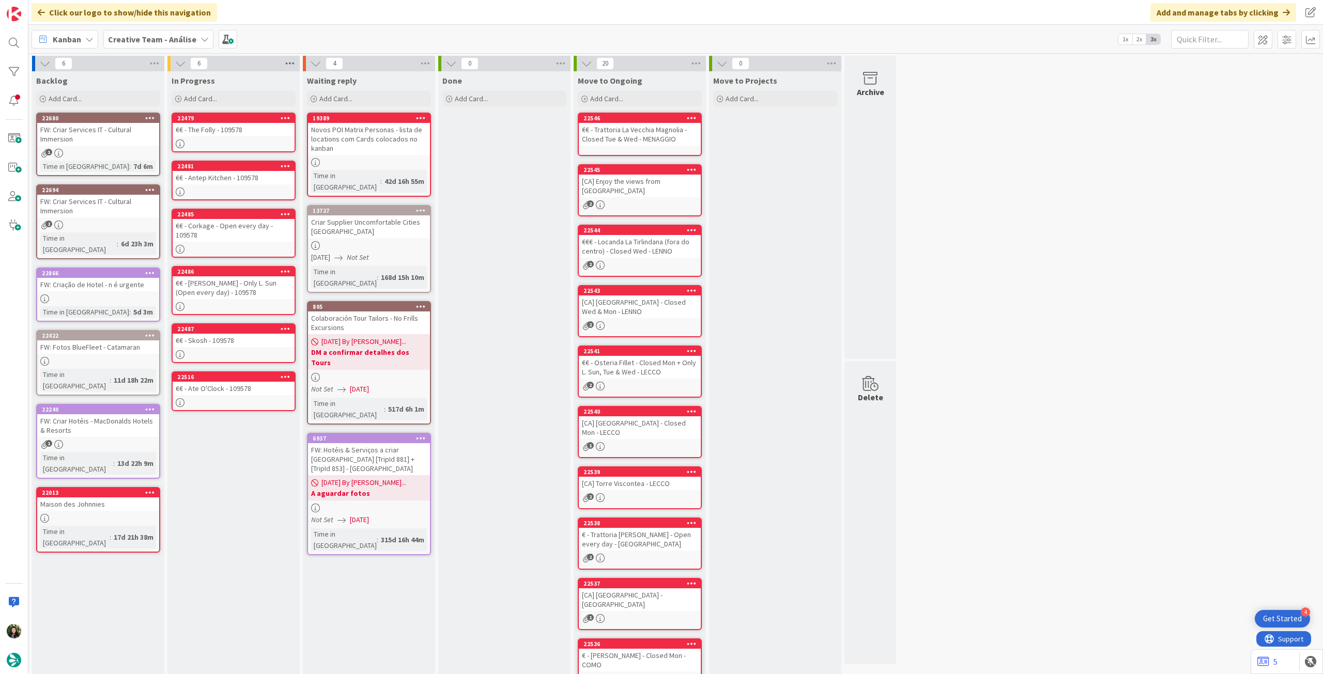
click at [288, 65] on icon at bounding box center [289, 63] width 13 height 15
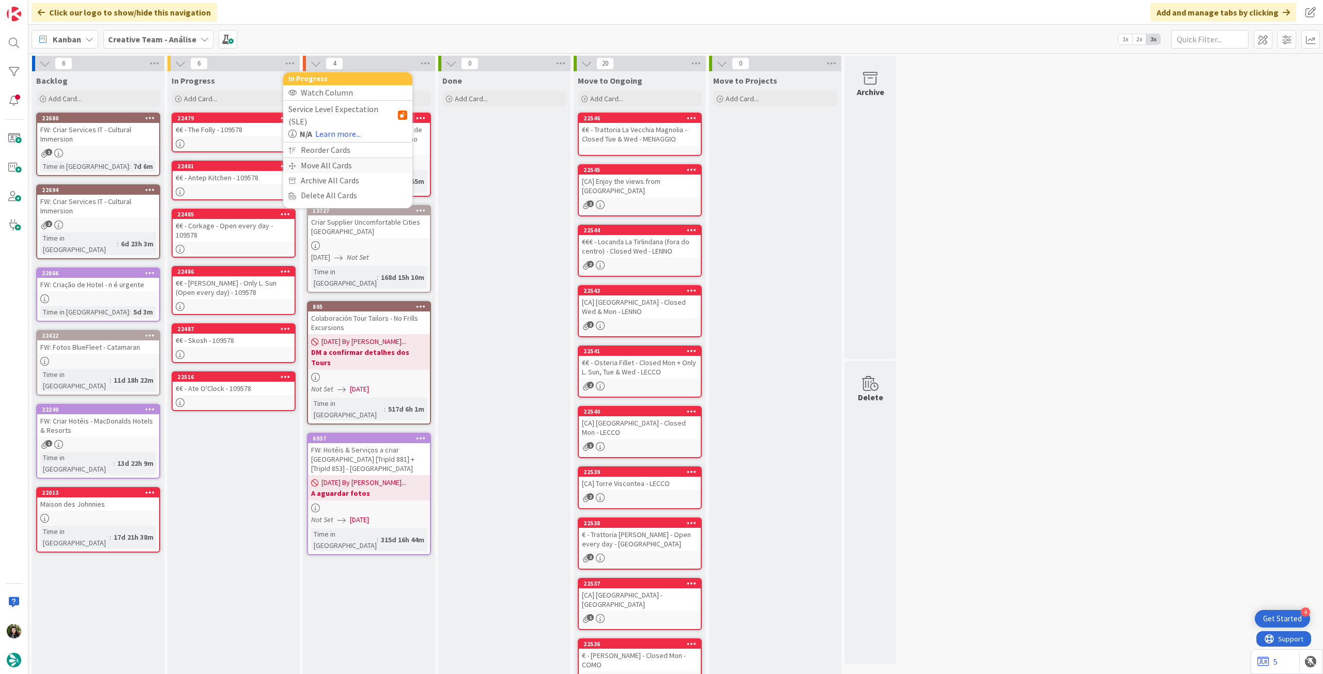
click at [330, 158] on div "Move All Cards" at bounding box center [347, 165] width 129 height 15
click at [345, 110] on span "Creative Team - Análise" at bounding box center [335, 112] width 83 height 10
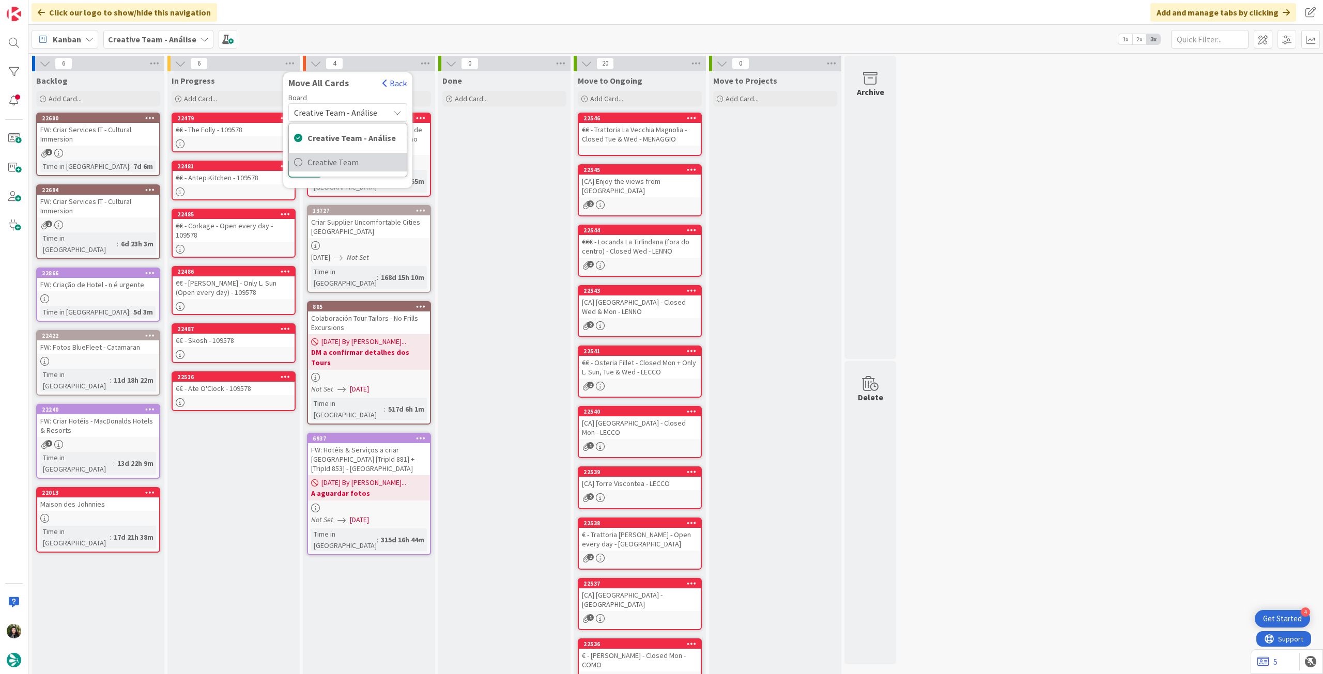
click at [345, 162] on span "Creative Team" at bounding box center [354, 161] width 94 height 15
click at [335, 176] on span "Daytrip" at bounding box center [346, 179] width 73 height 14
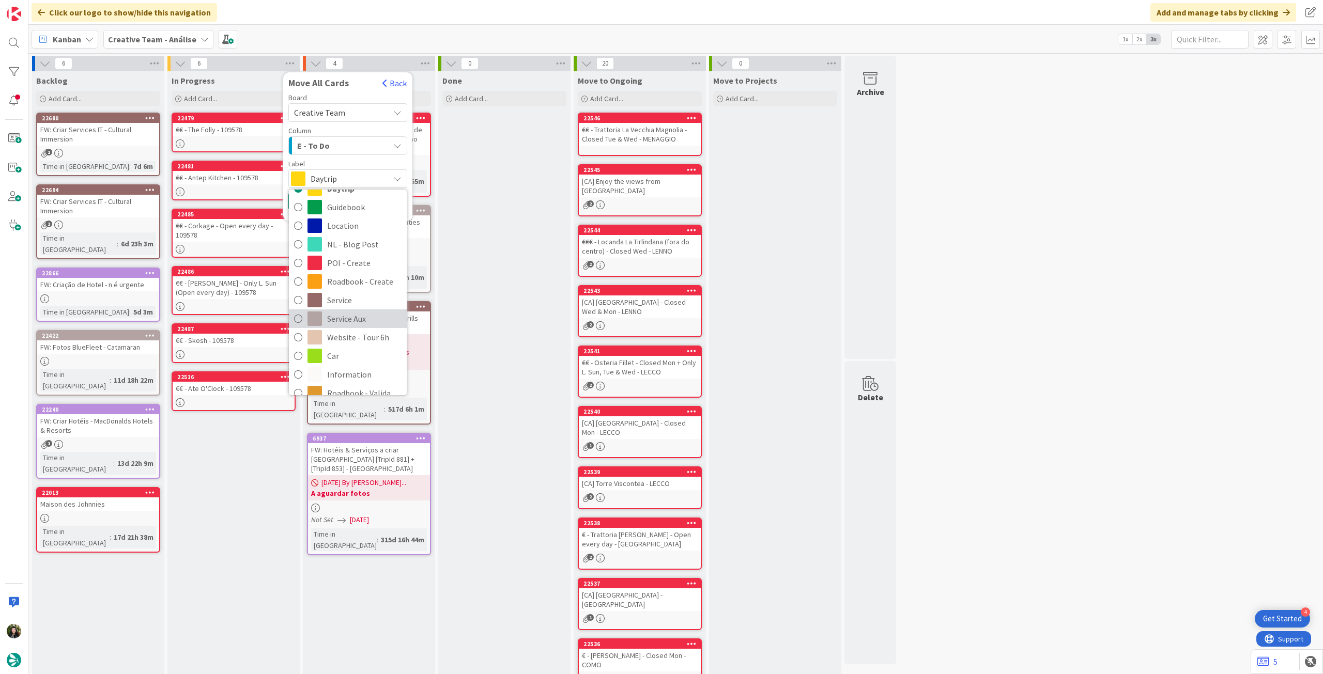
scroll to position [69, 0]
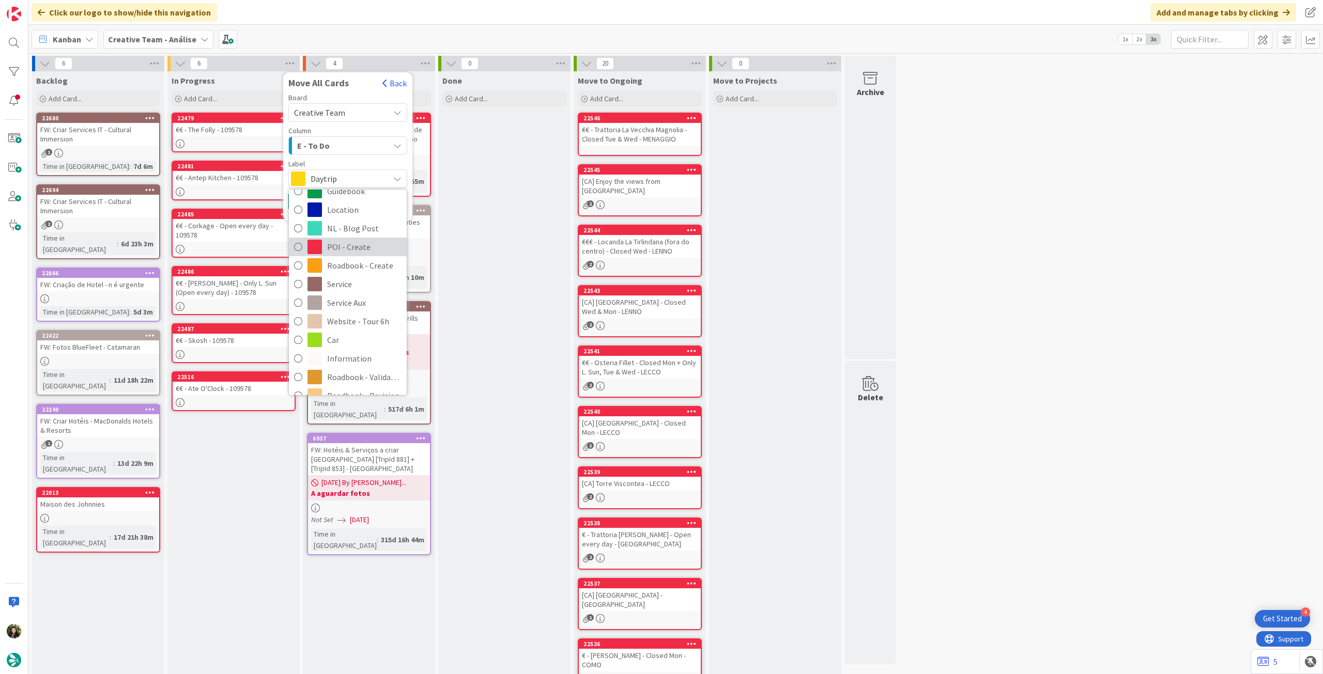
click at [347, 247] on span "POI - Create" at bounding box center [364, 246] width 74 height 15
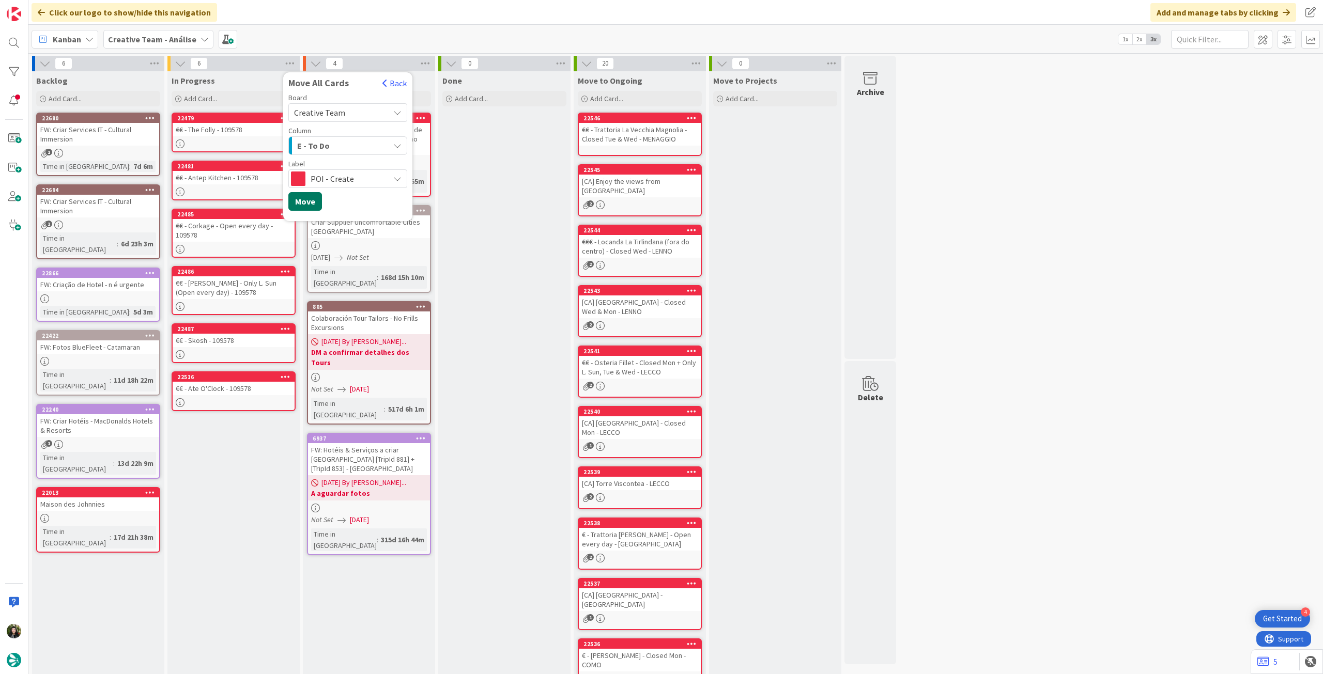
click at [308, 204] on button "Move" at bounding box center [305, 201] width 34 height 19
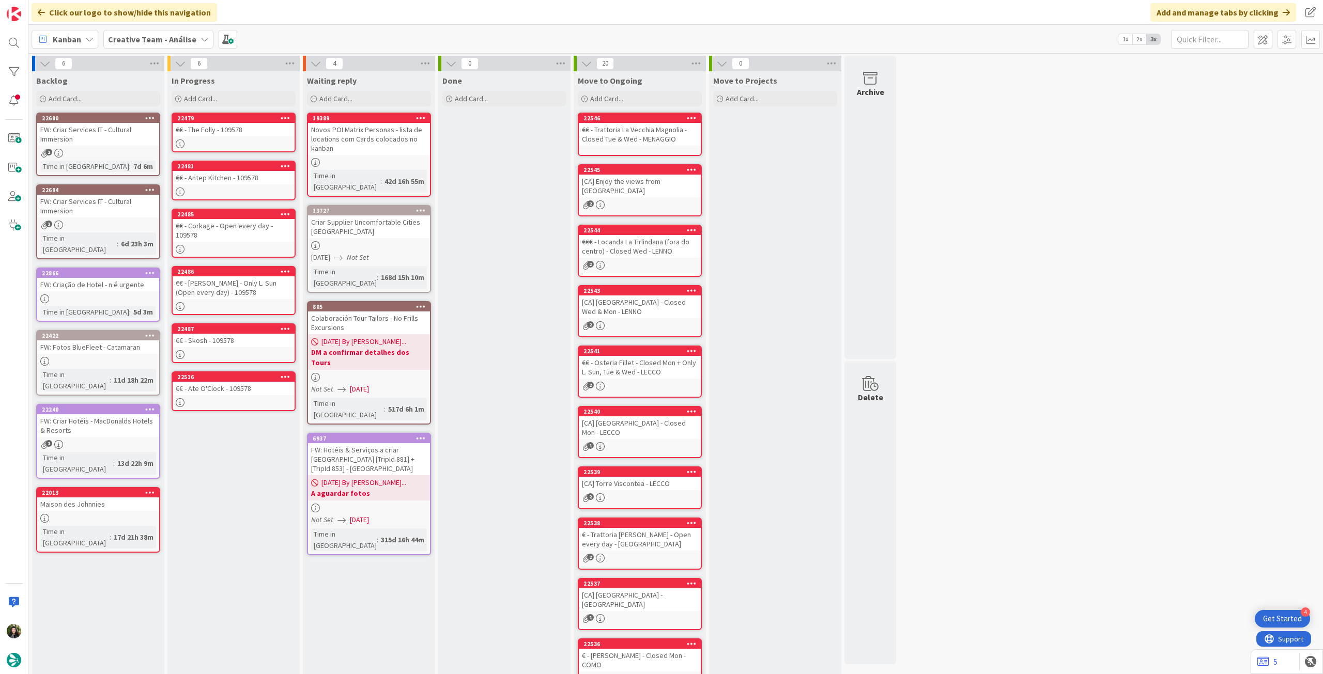
click at [153, 38] on b "Creative Team - Análise" at bounding box center [152, 39] width 88 height 10
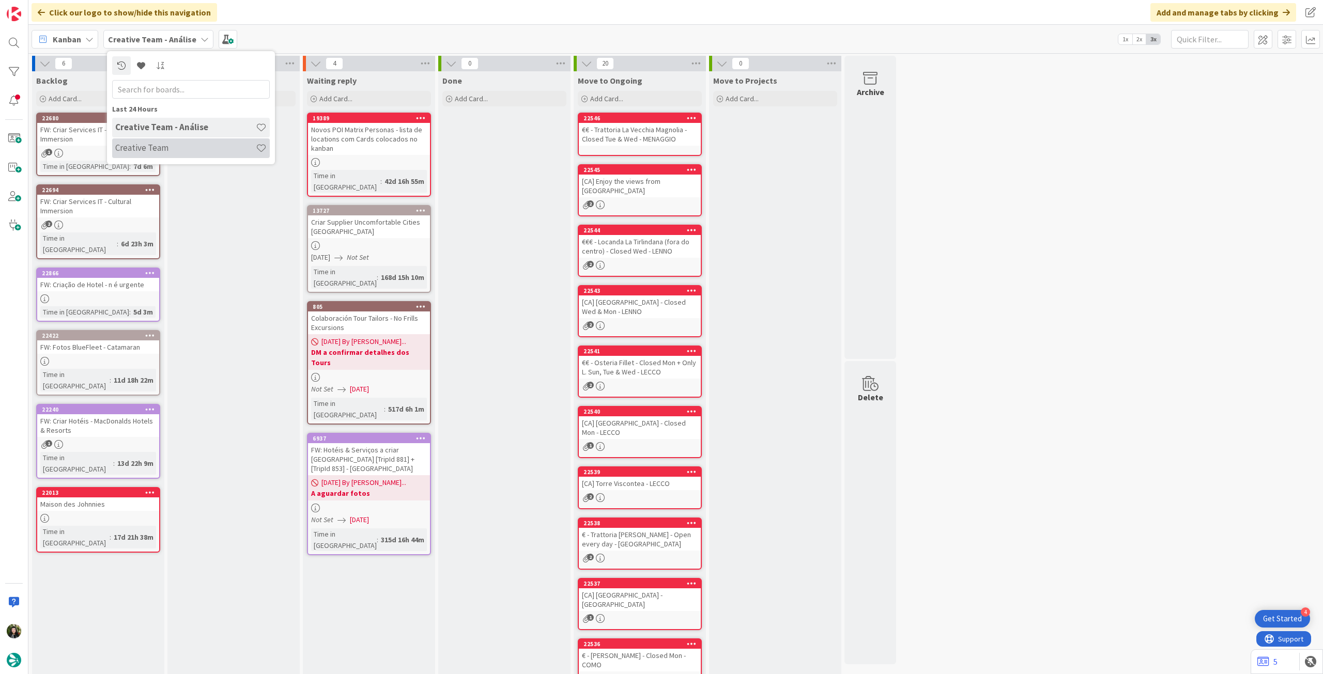
click at [164, 147] on h4 "Creative Team" at bounding box center [185, 148] width 141 height 10
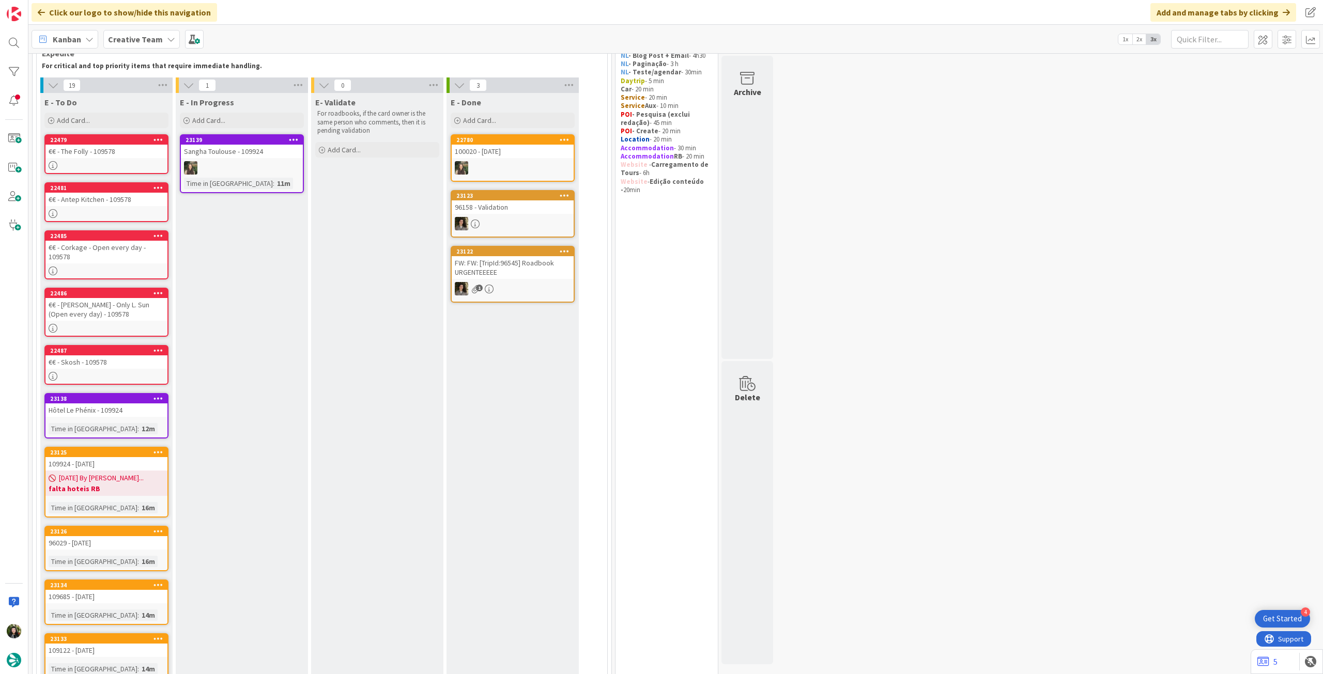
scroll to position [174, 0]
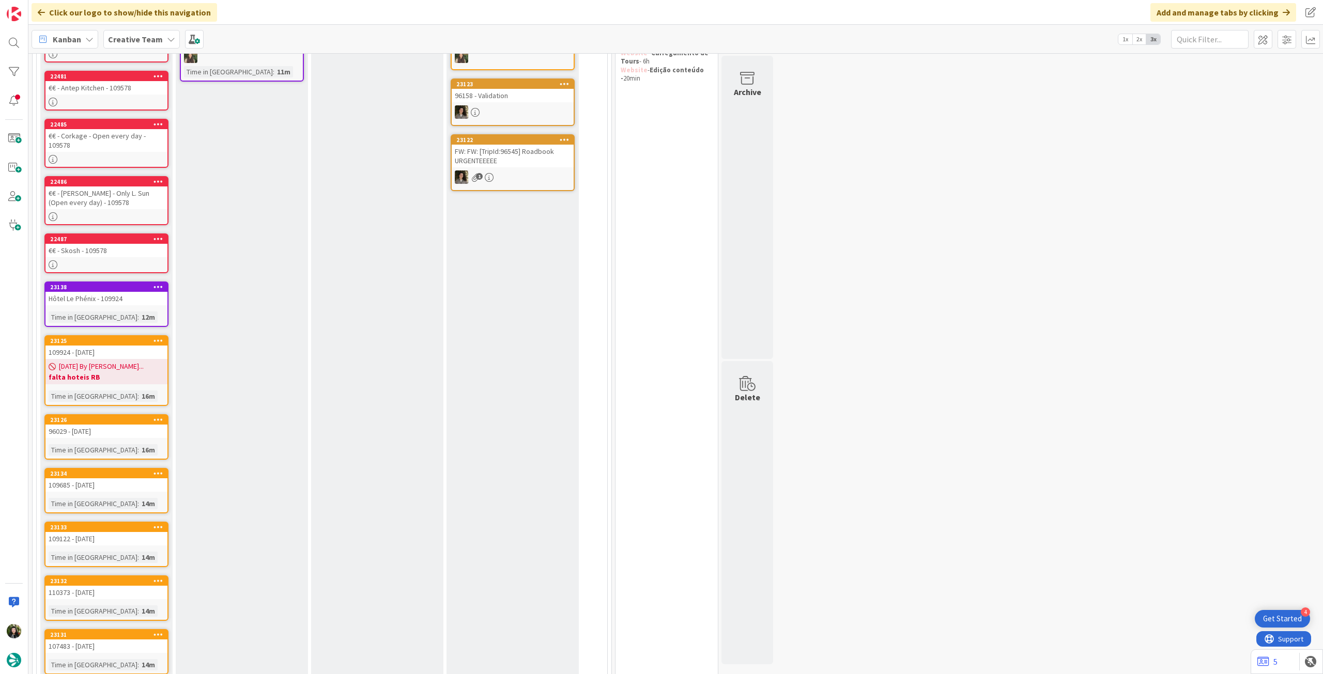
click at [162, 238] on icon at bounding box center [158, 238] width 10 height 7
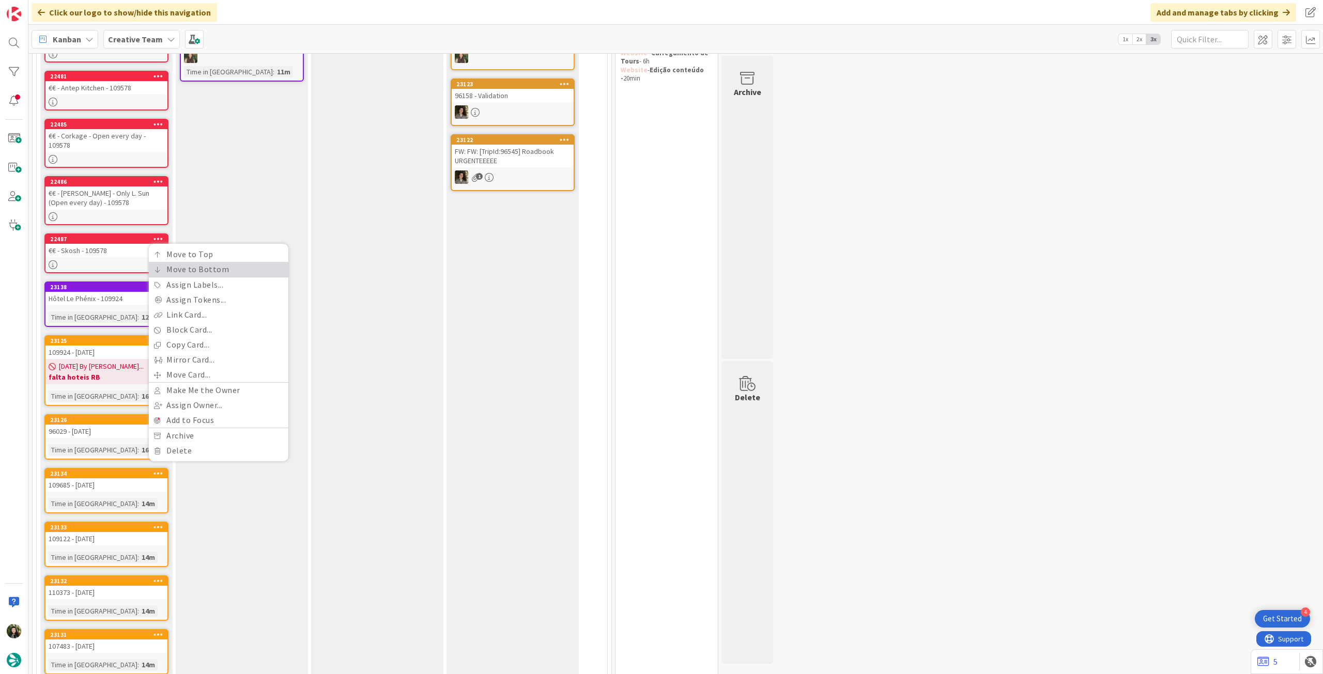
click at [166, 269] on link "Move to Bottom" at bounding box center [218, 269] width 139 height 15
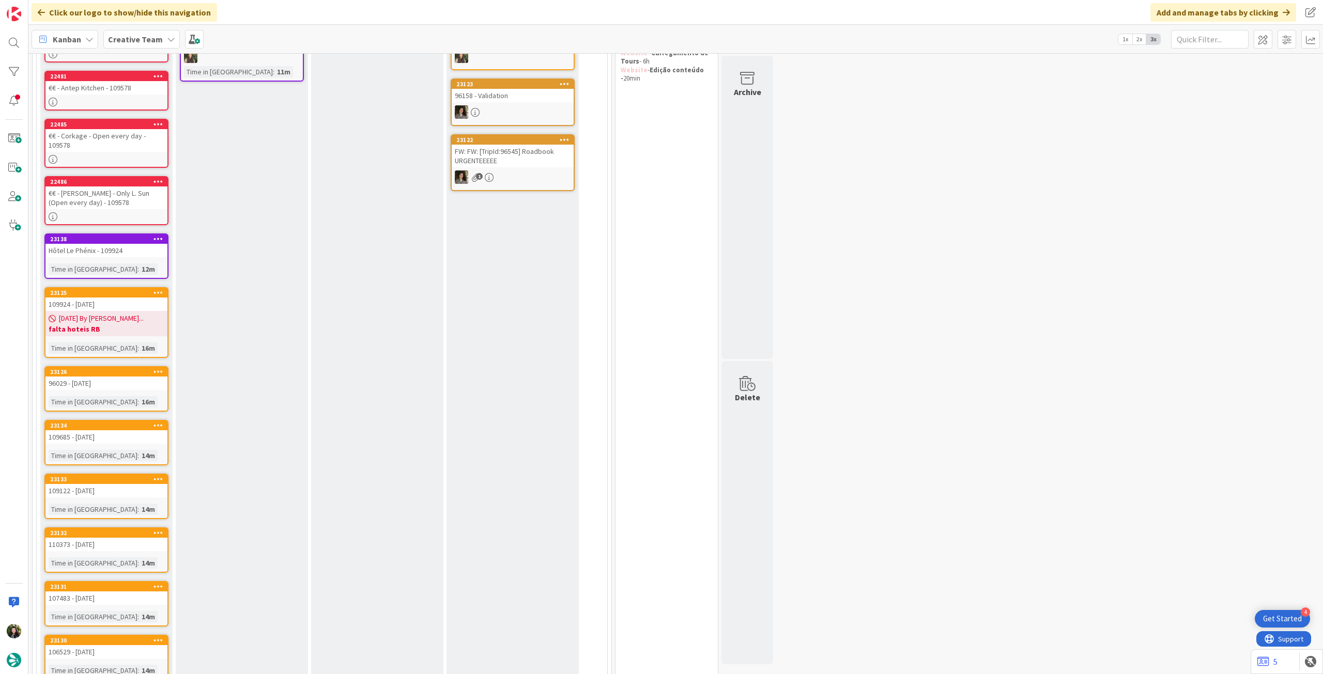
click at [160, 180] on icon at bounding box center [158, 181] width 10 height 7
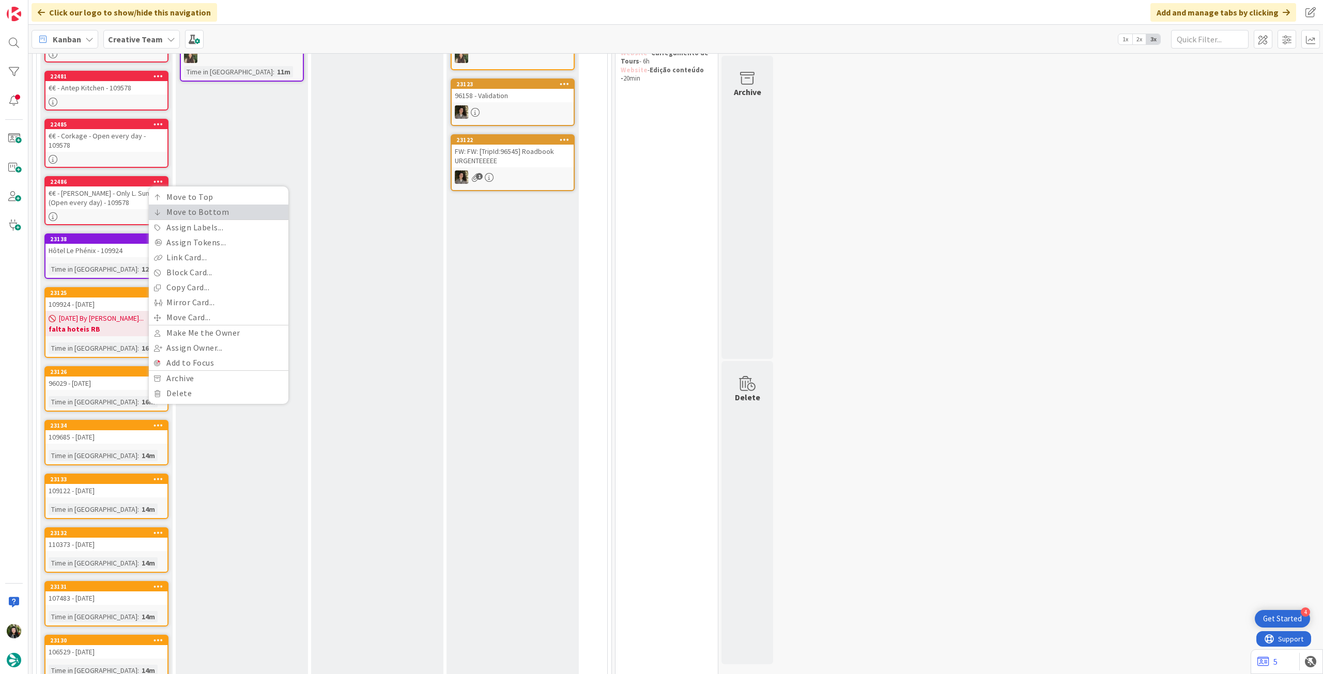
click at [172, 209] on link "Move to Bottom" at bounding box center [218, 212] width 139 height 15
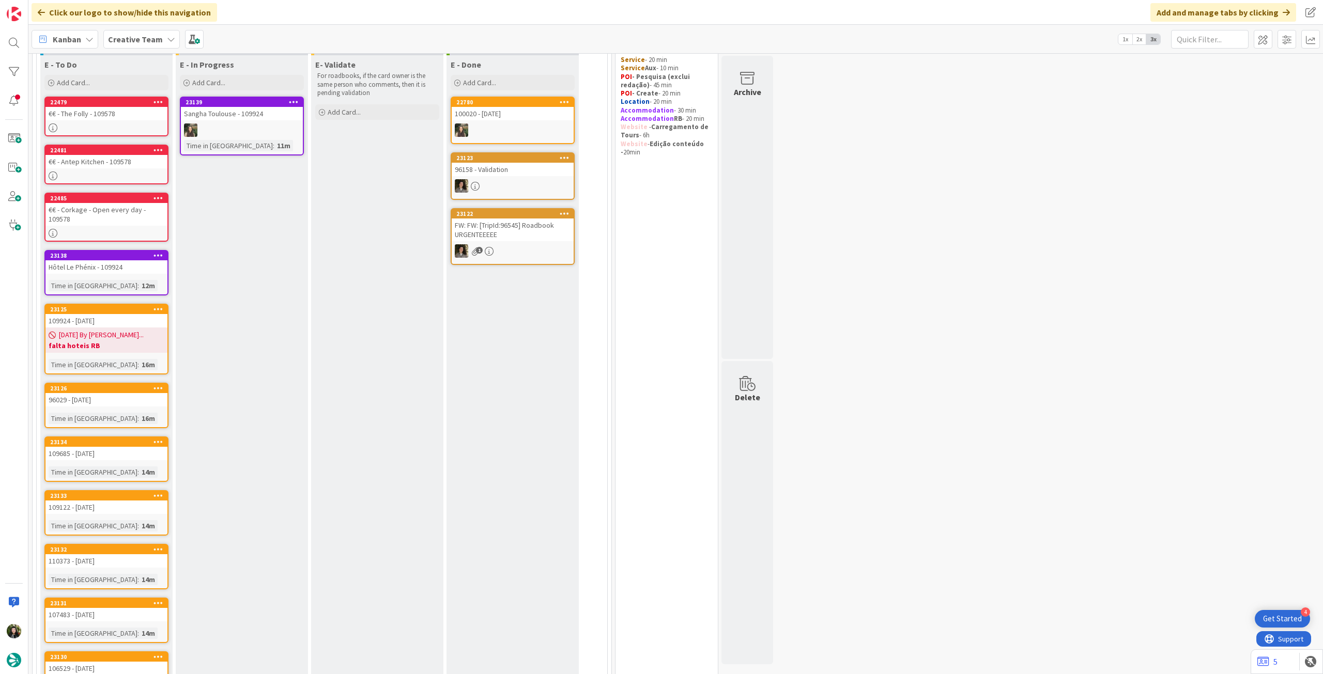
scroll to position [36, 0]
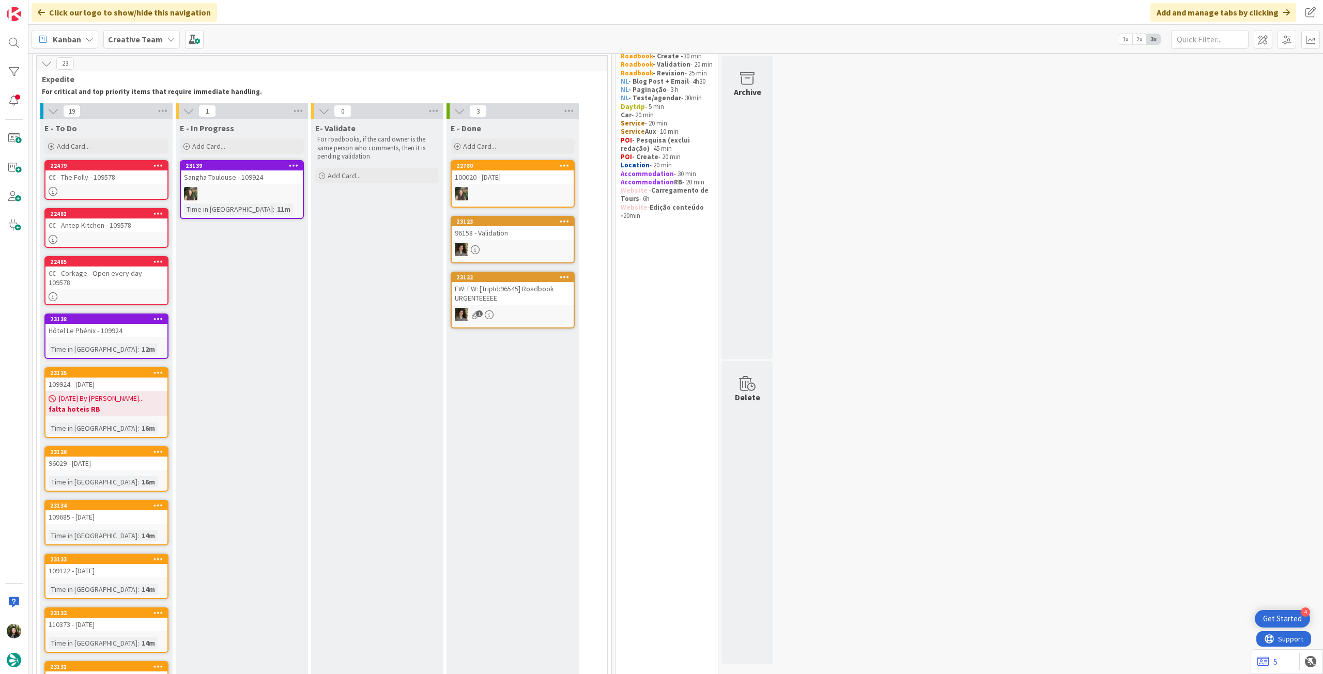
click at [159, 258] on icon at bounding box center [158, 261] width 10 height 7
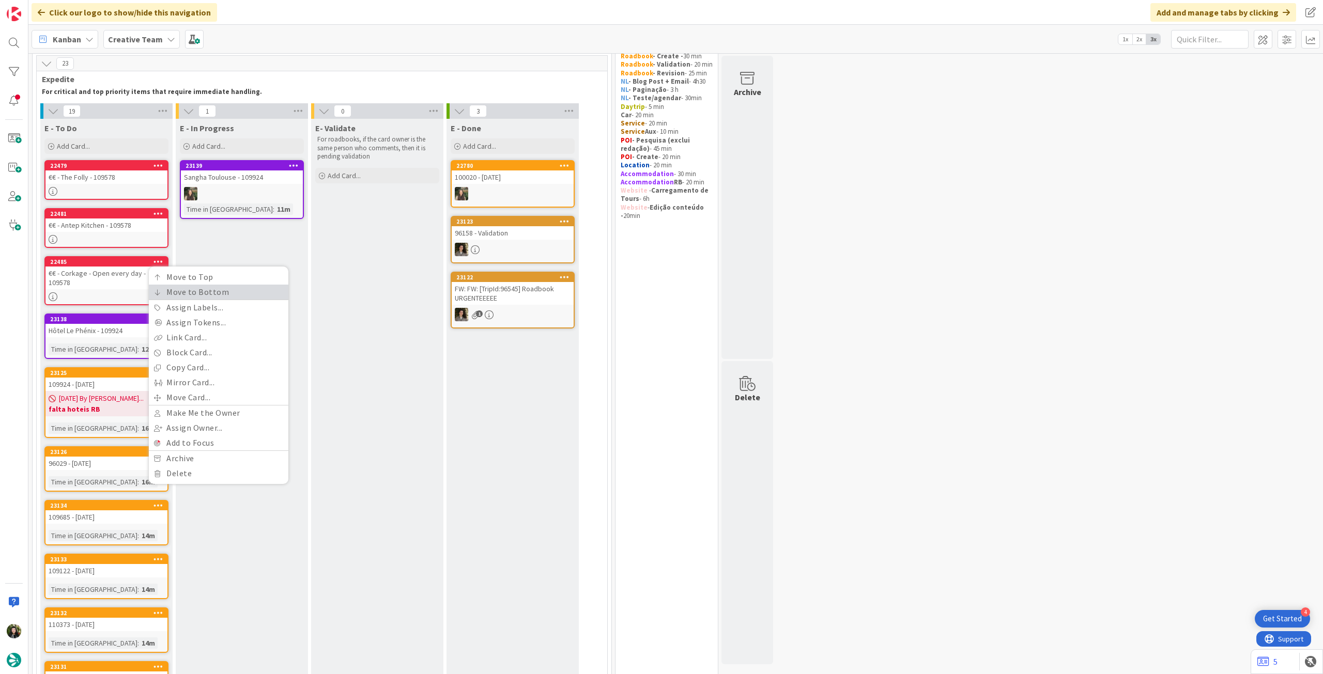
click at [160, 292] on icon at bounding box center [157, 292] width 7 height 6
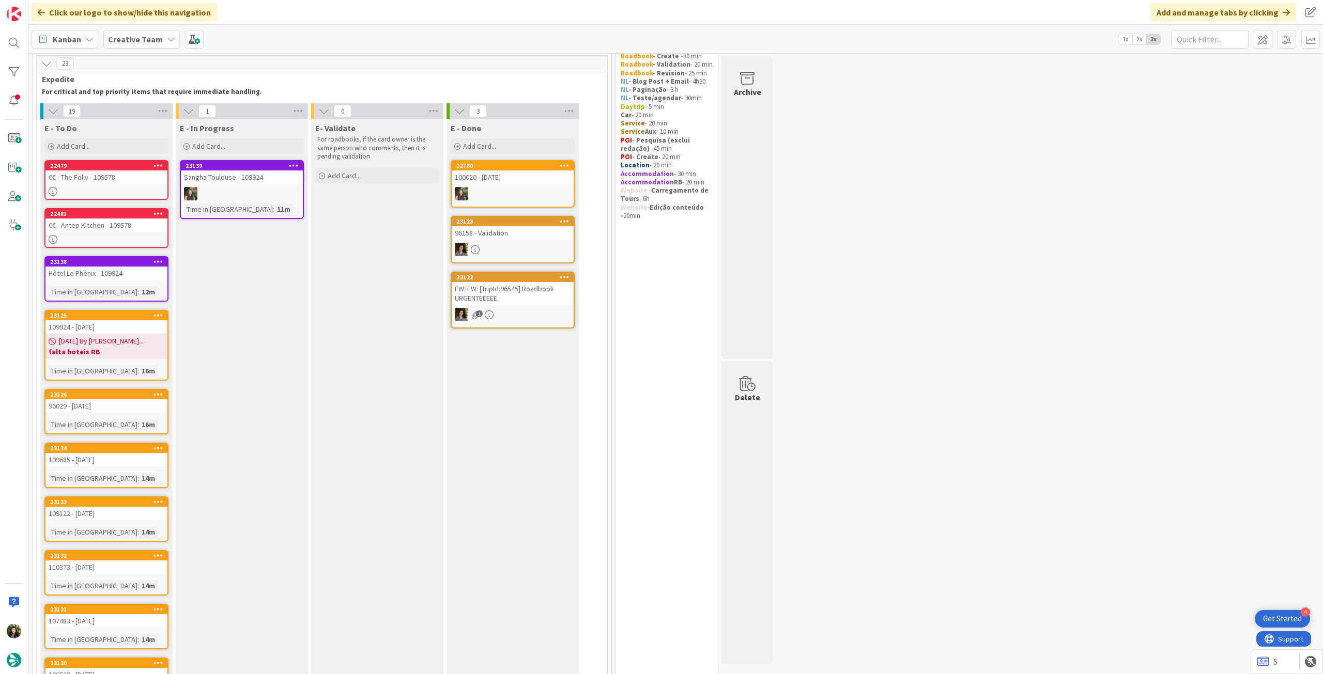
click at [162, 213] on icon at bounding box center [158, 213] width 10 height 7
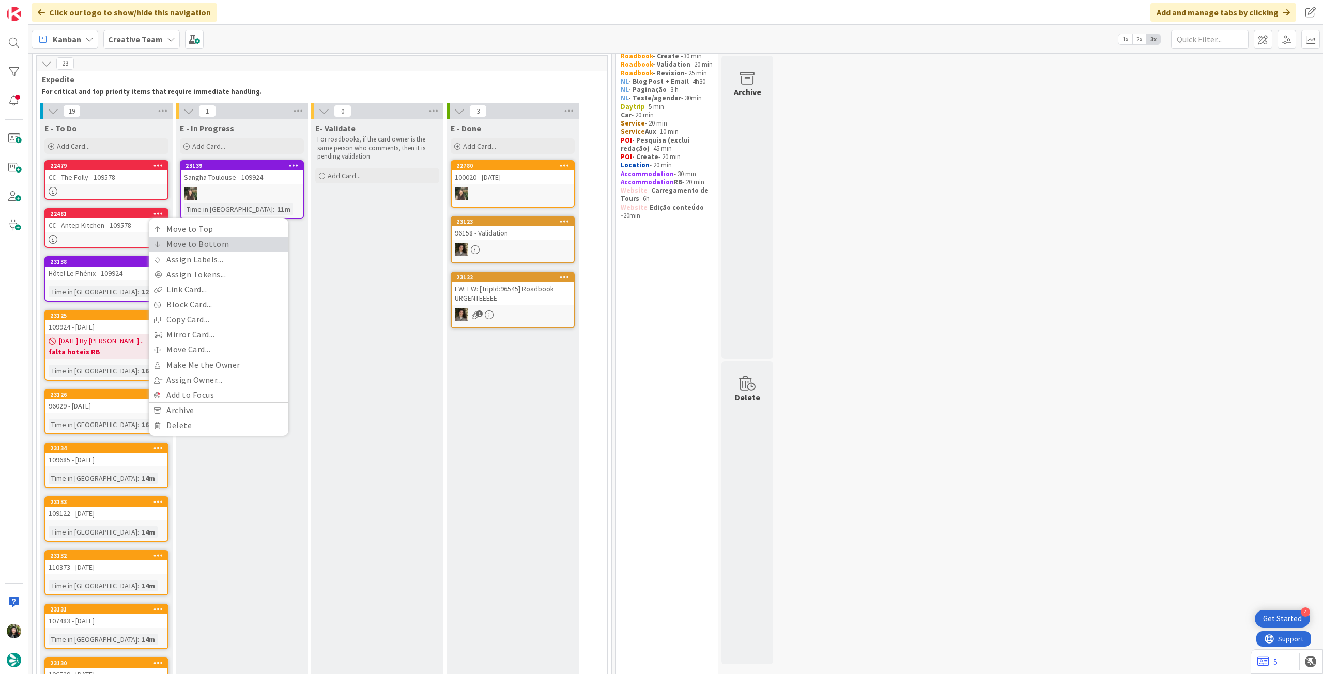
click at [164, 245] on link "Move to Bottom" at bounding box center [218, 244] width 139 height 15
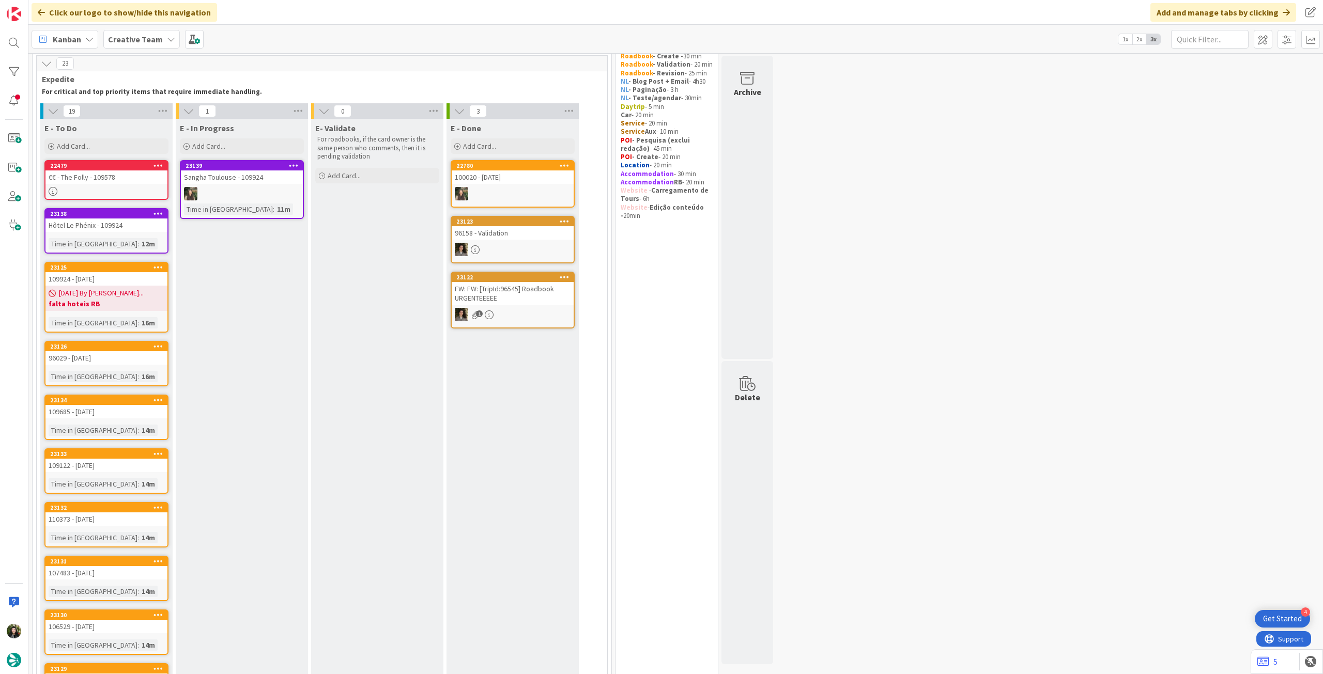
click at [156, 165] on icon at bounding box center [158, 165] width 10 height 7
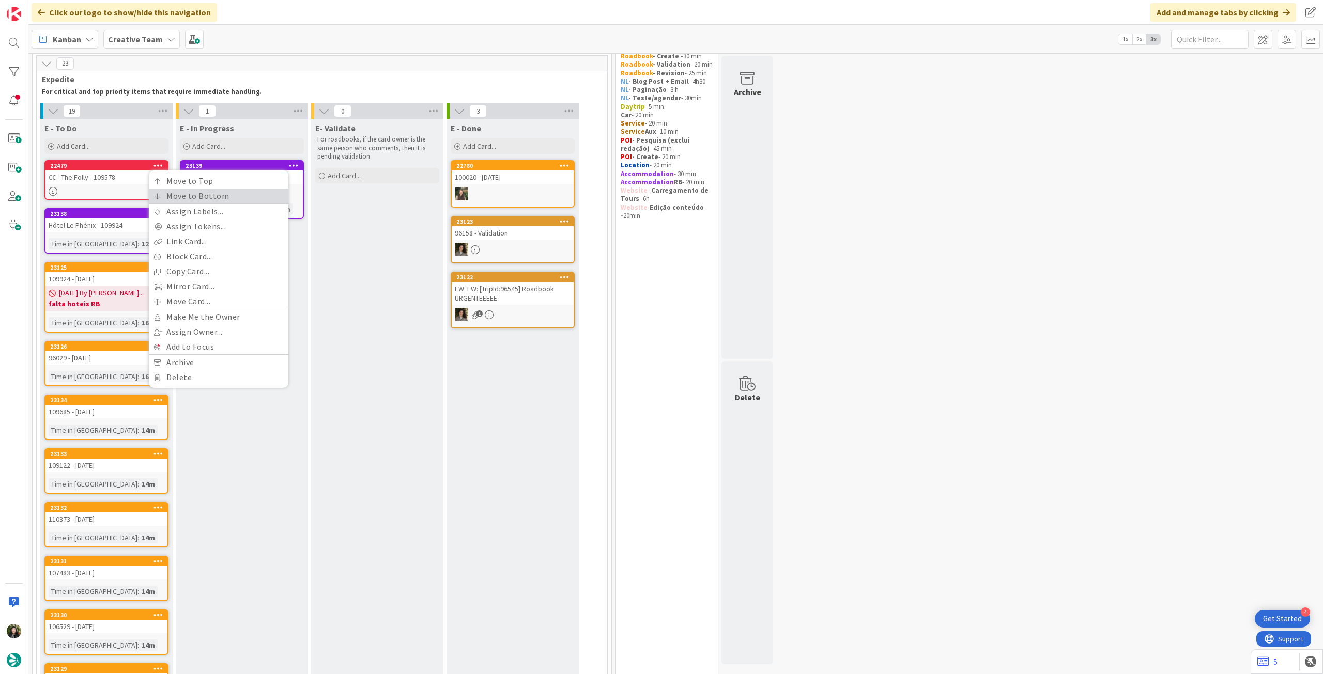
click at [161, 190] on link "Move to Bottom" at bounding box center [218, 196] width 139 height 15
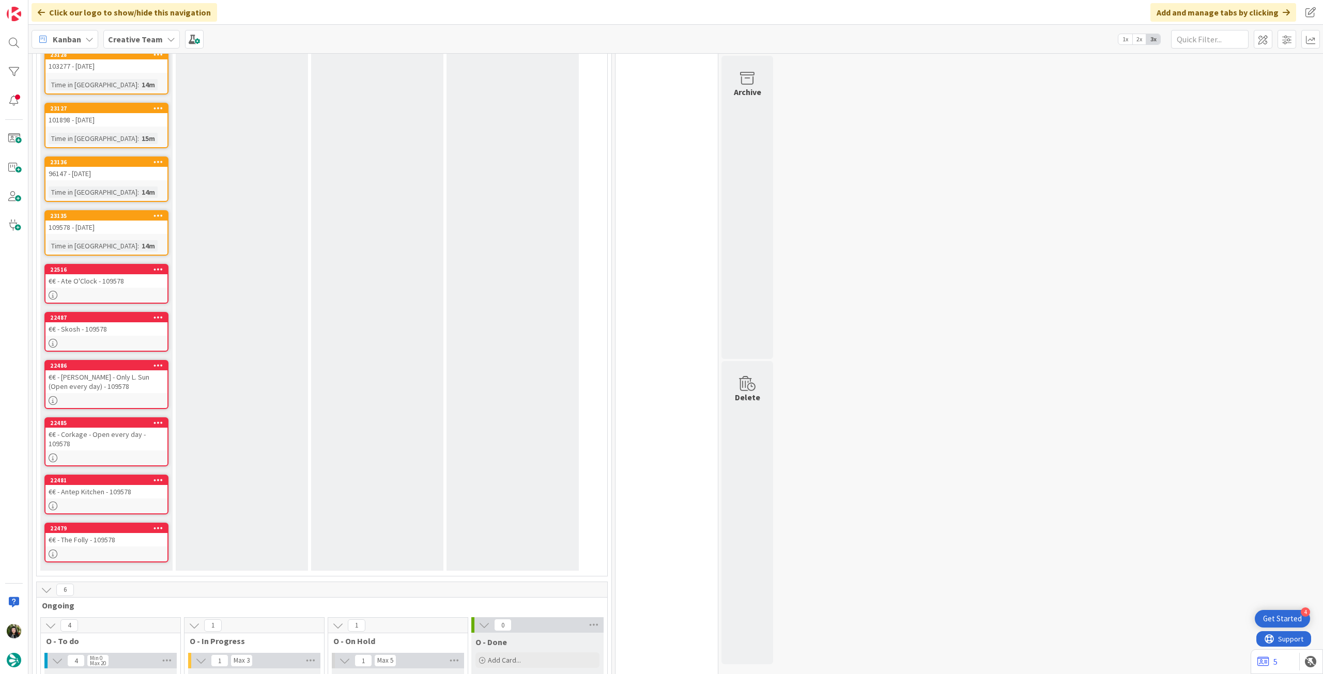
scroll to position [587, 0]
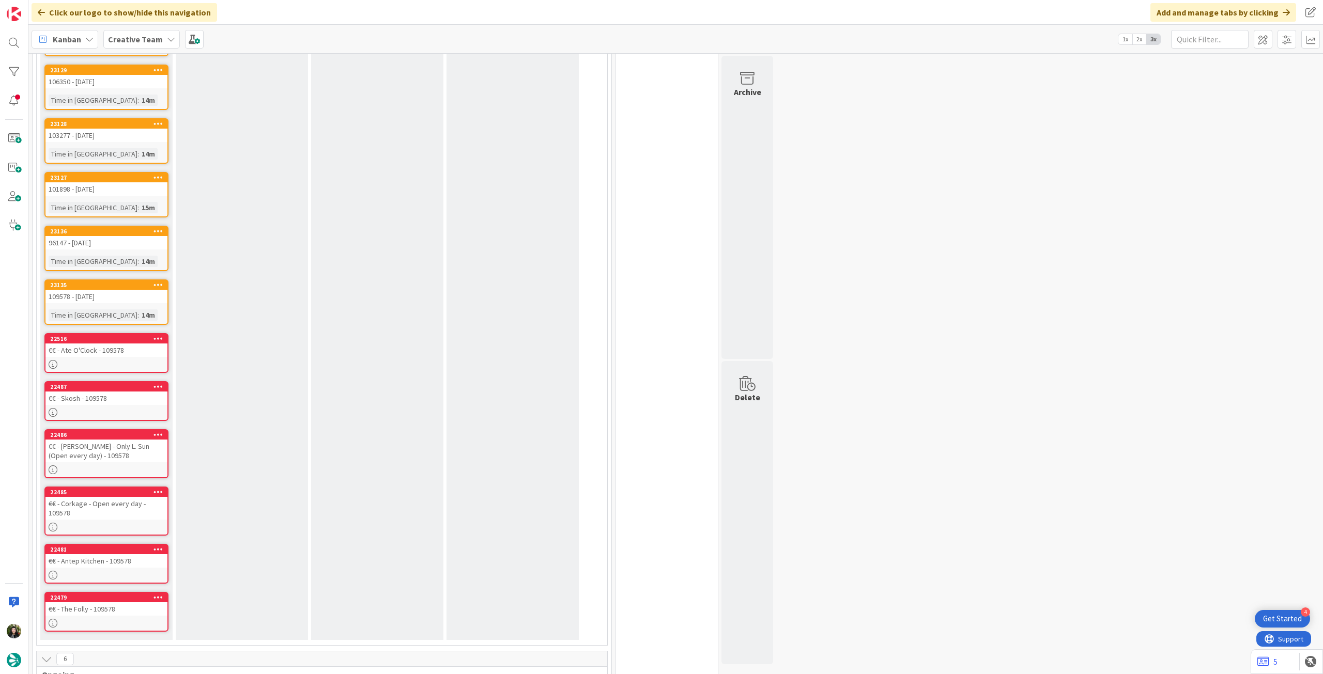
click at [131, 307] on link "23135 109578 - 12 oct Time in Column : 14m" at bounding box center [106, 301] width 124 height 45
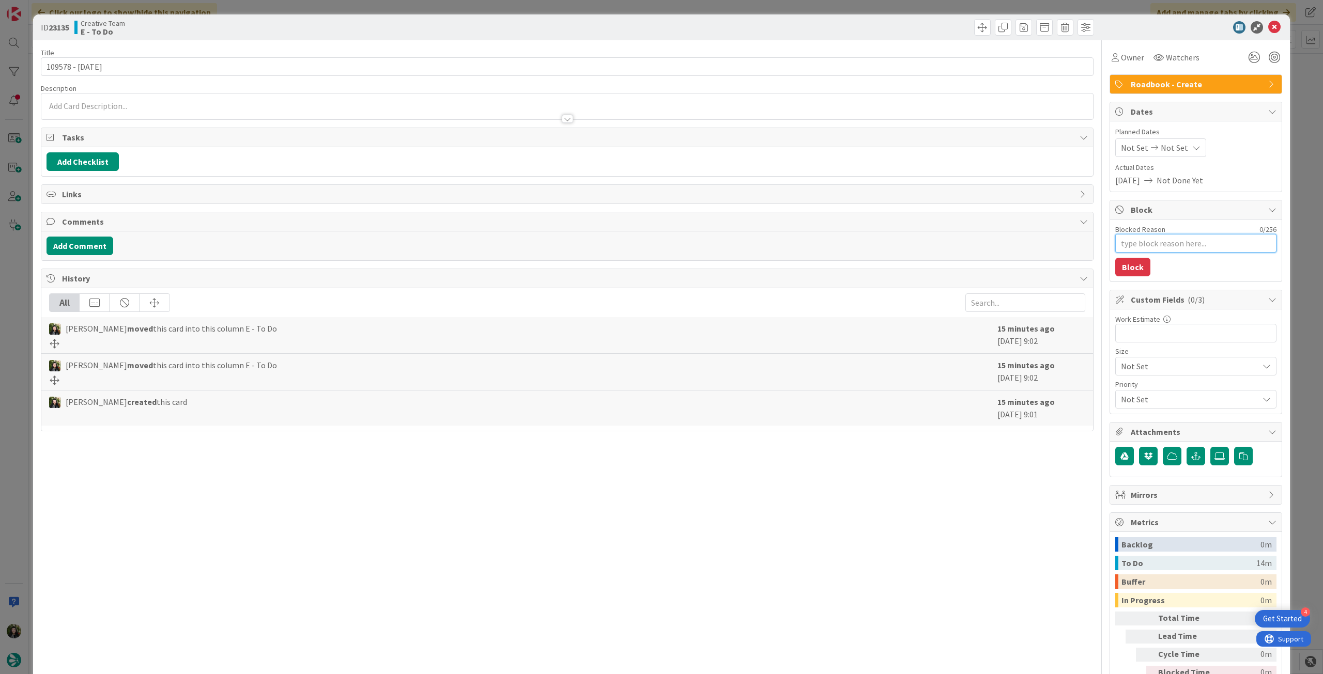
click at [1139, 246] on textarea "Blocked Reason" at bounding box center [1195, 243] width 161 height 19
type textarea "x"
type textarea "p"
type textarea "x"
type textarea "pe"
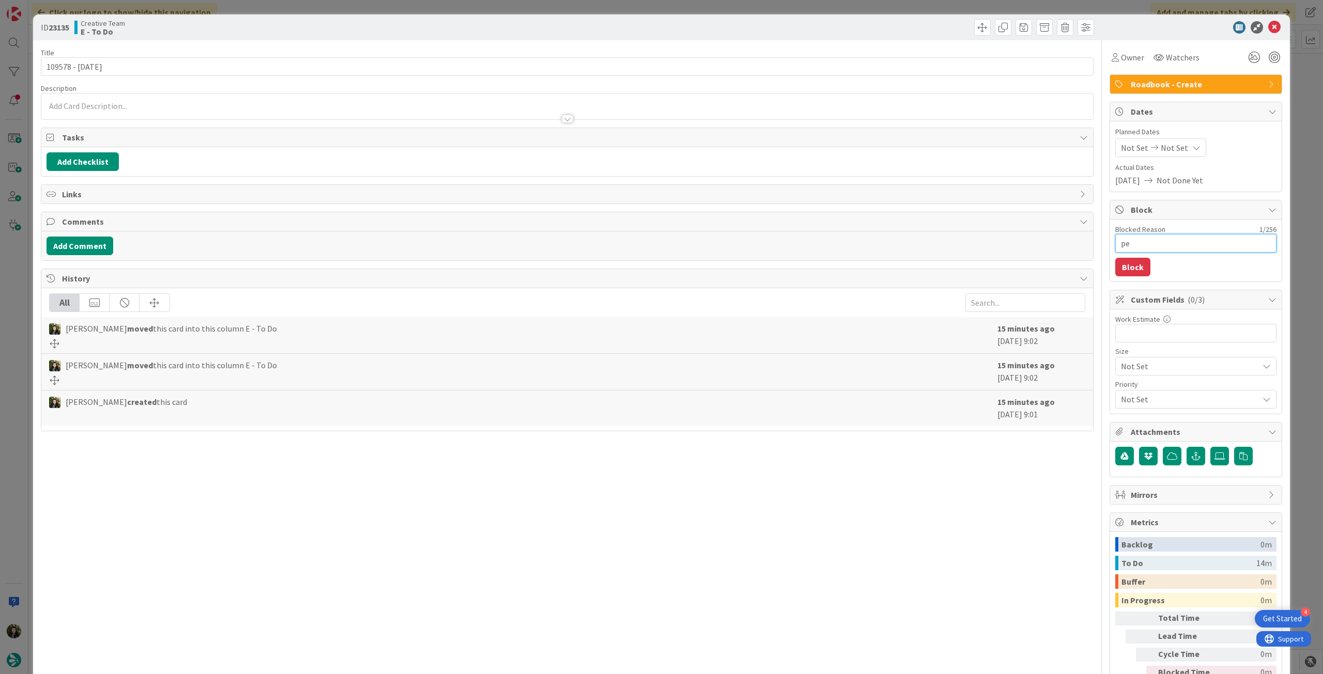
type textarea "x"
type textarea "pen"
type textarea "x"
type textarea "pend"
type textarea "x"
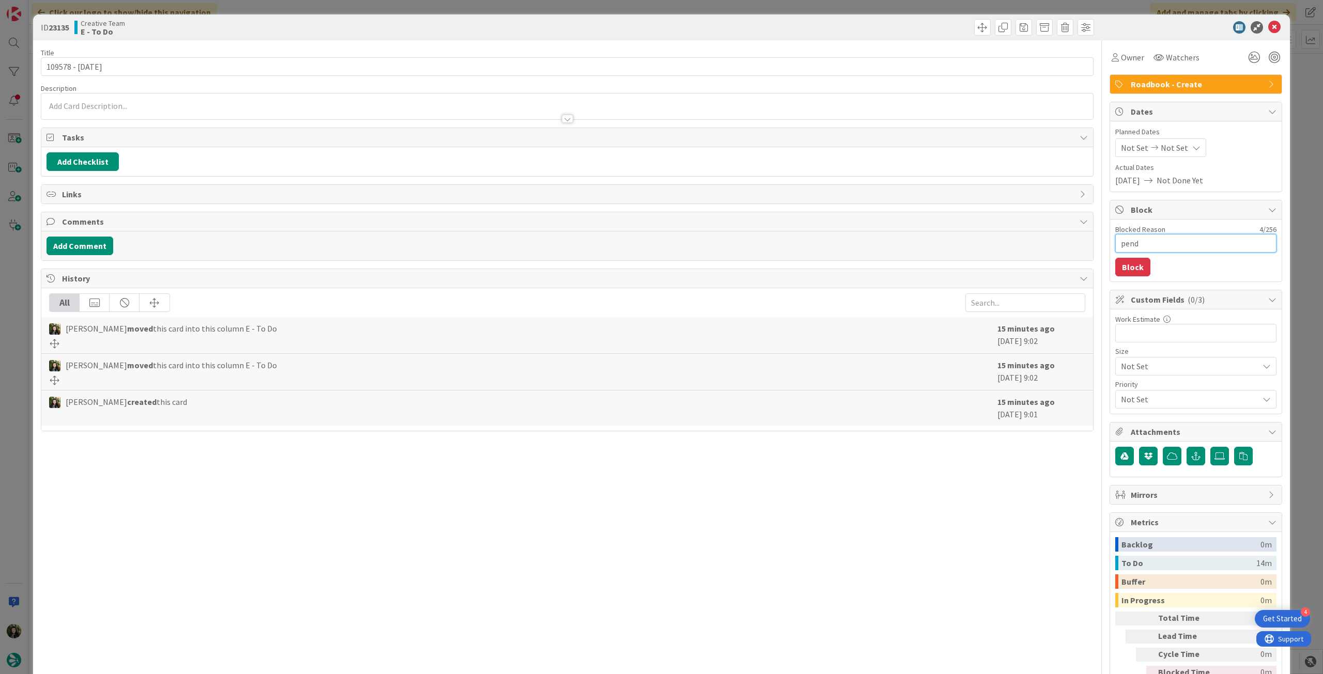
type textarea "pende"
type textarea "x"
type textarea "penden"
type textarea "x"
type textarea "pendent"
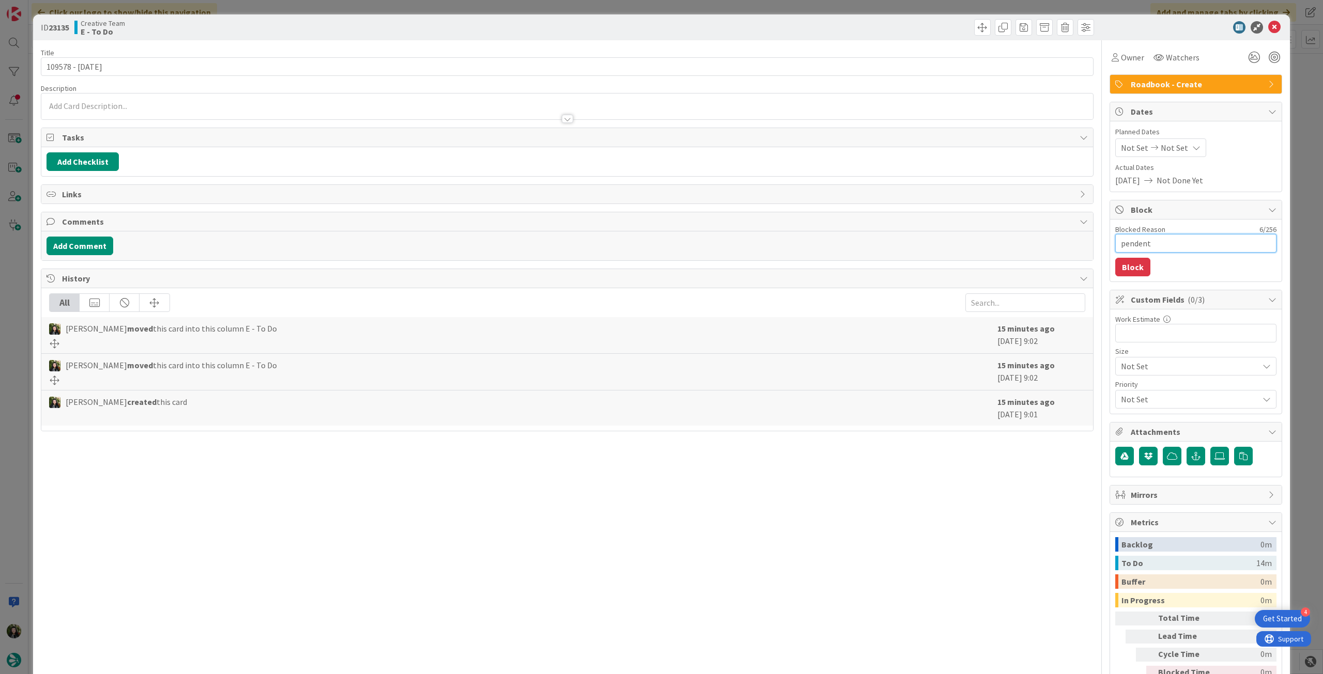
type textarea "x"
type textarea "pendente"
type textarea "x"
type textarea "pendente"
type textarea "x"
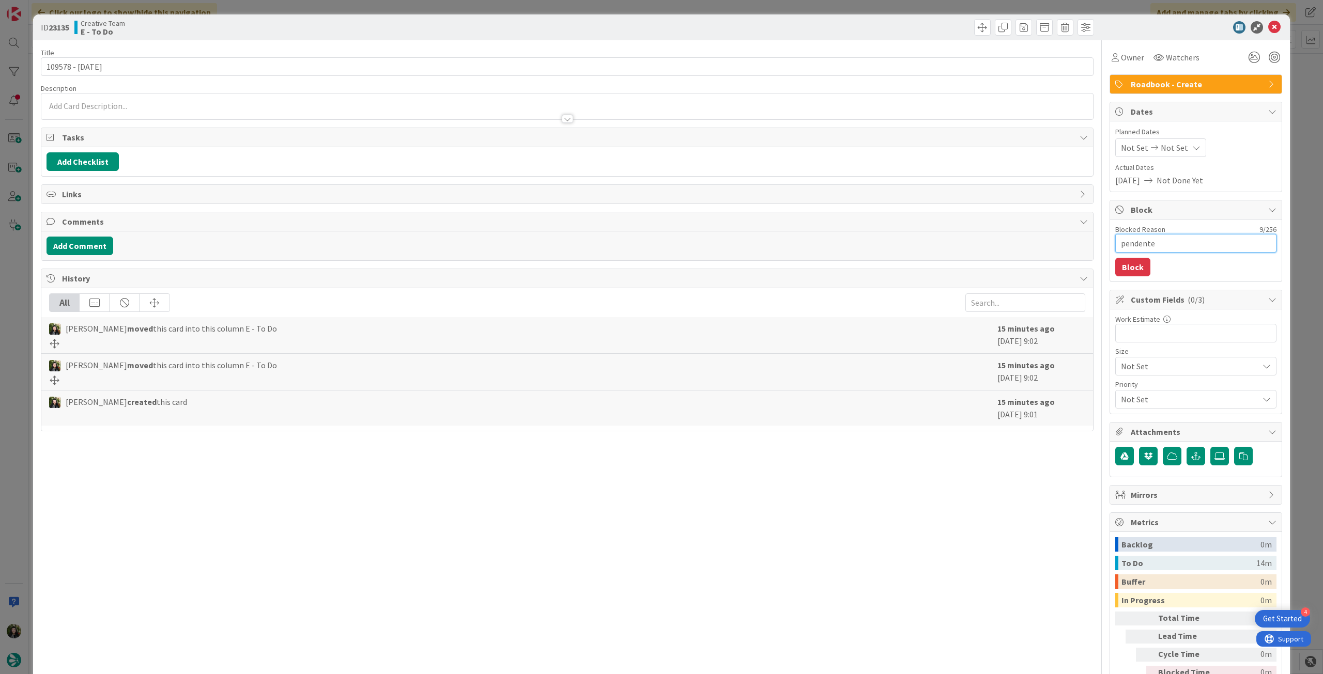
type textarea "pendente P"
type textarea "x"
type textarea "pendente PO"
type textarea "x"
type textarea "pendente POI"
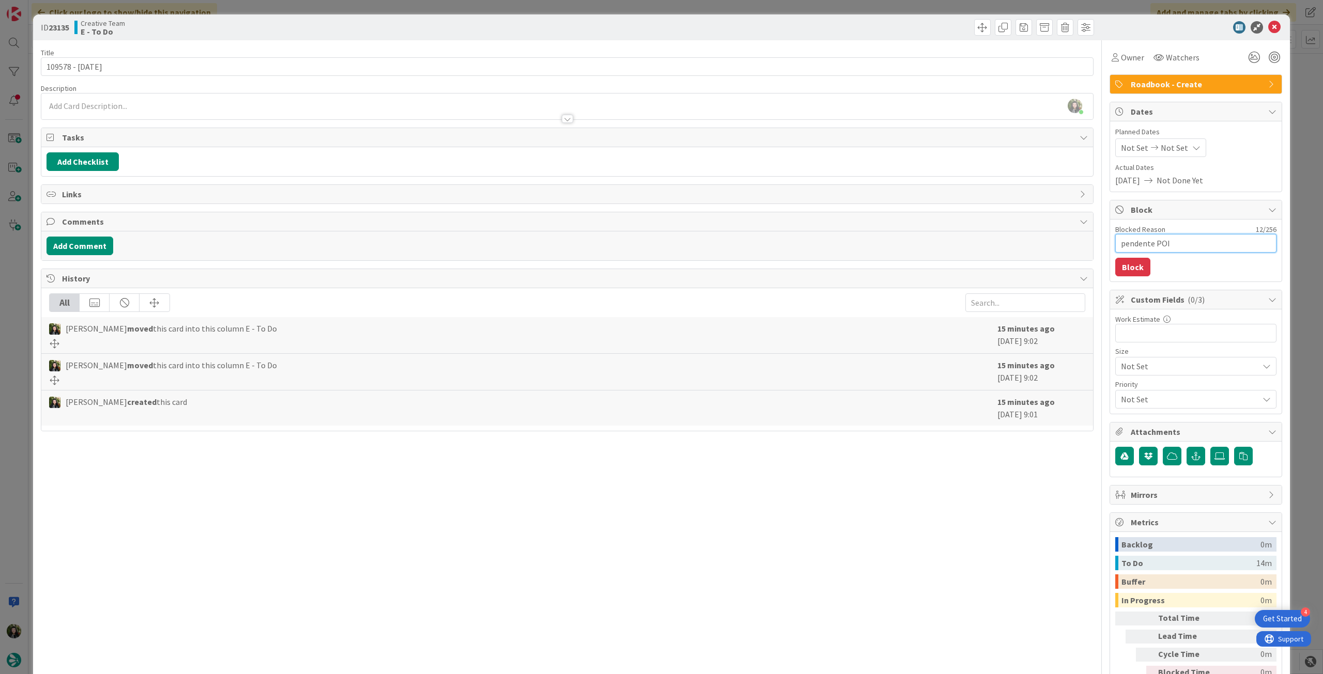
type textarea "x"
type textarea "pendente POIs"
click at [1138, 260] on button "Block" at bounding box center [1132, 267] width 35 height 19
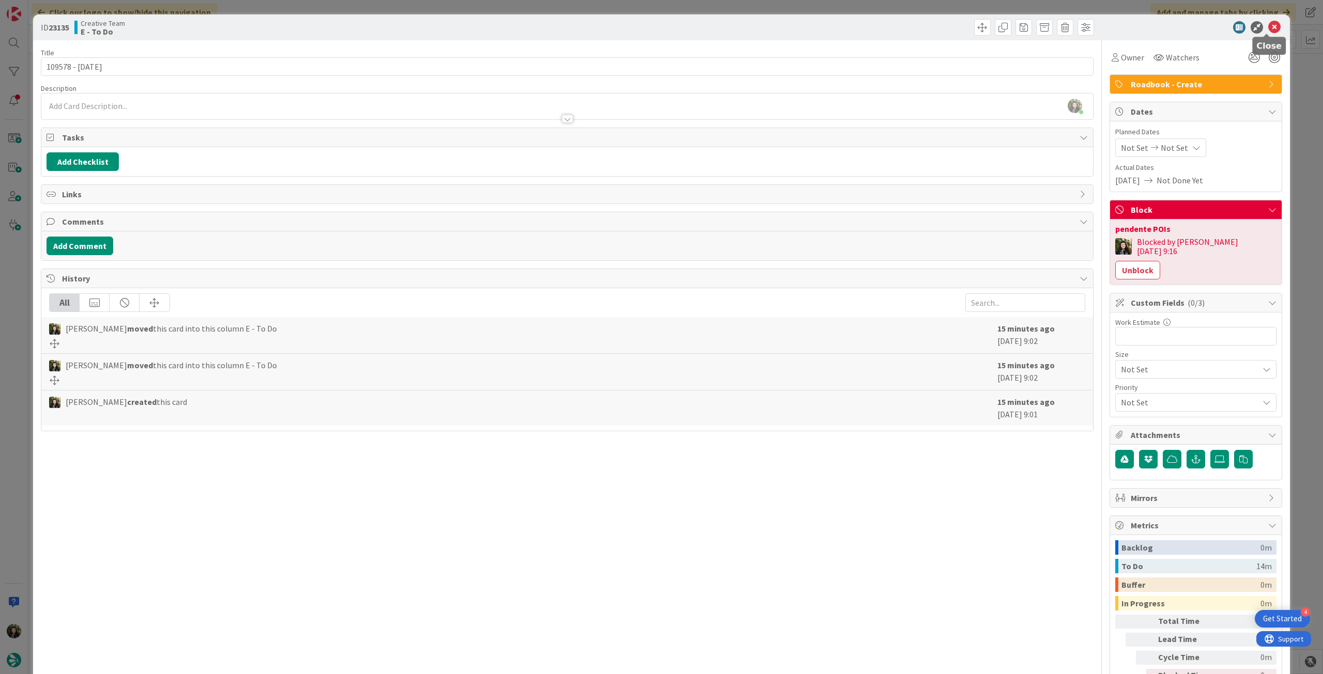
click at [1271, 29] on icon at bounding box center [1274, 27] width 12 height 12
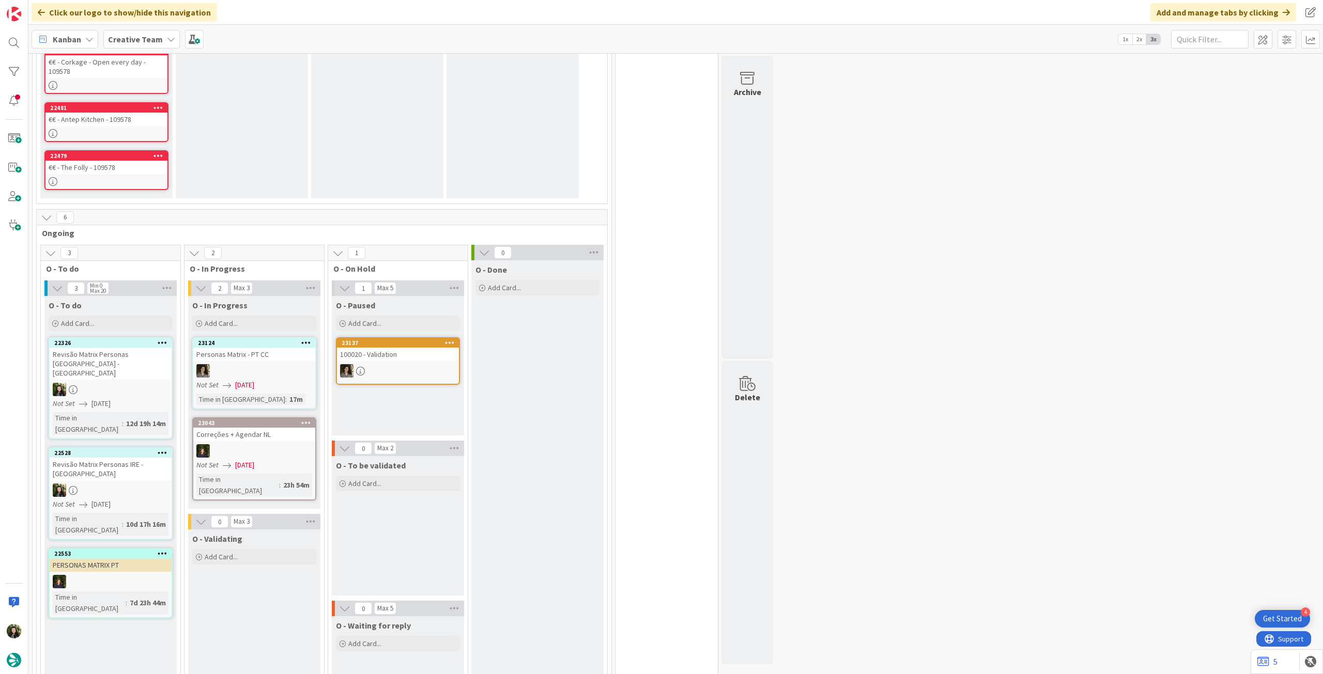
scroll to position [1171, 0]
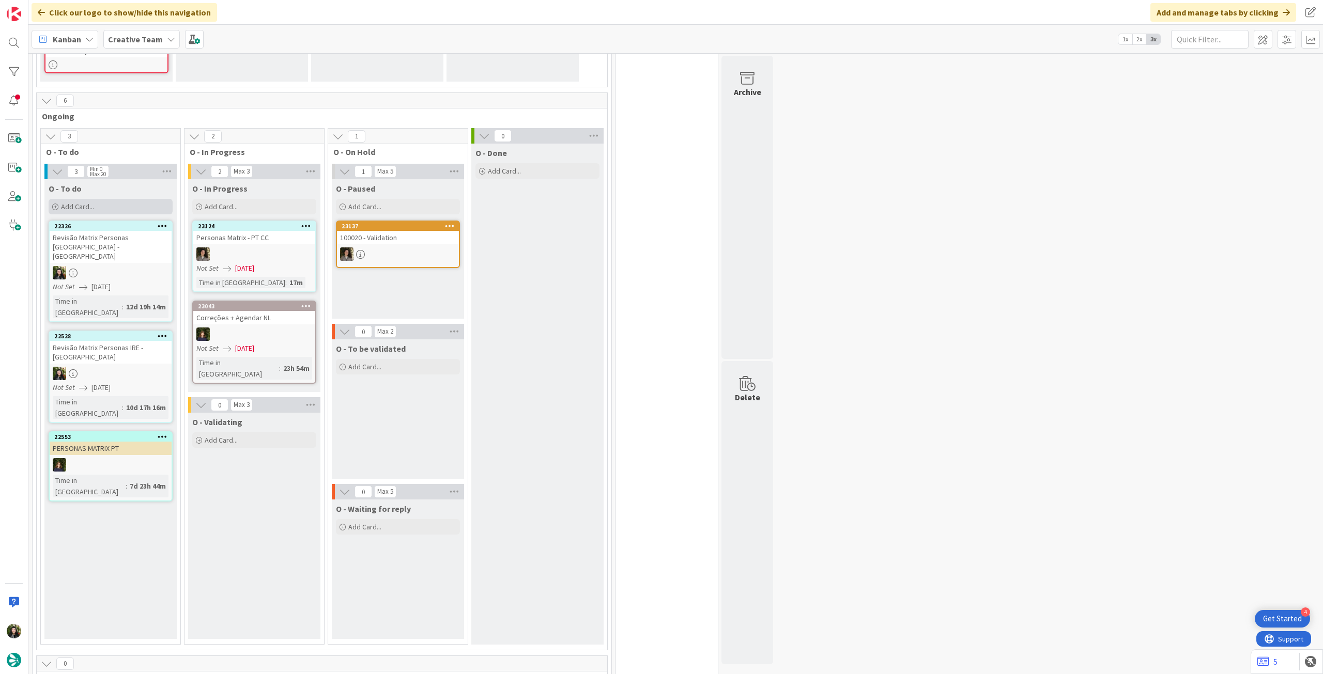
click at [116, 206] on div "Add Card..." at bounding box center [111, 206] width 124 height 15
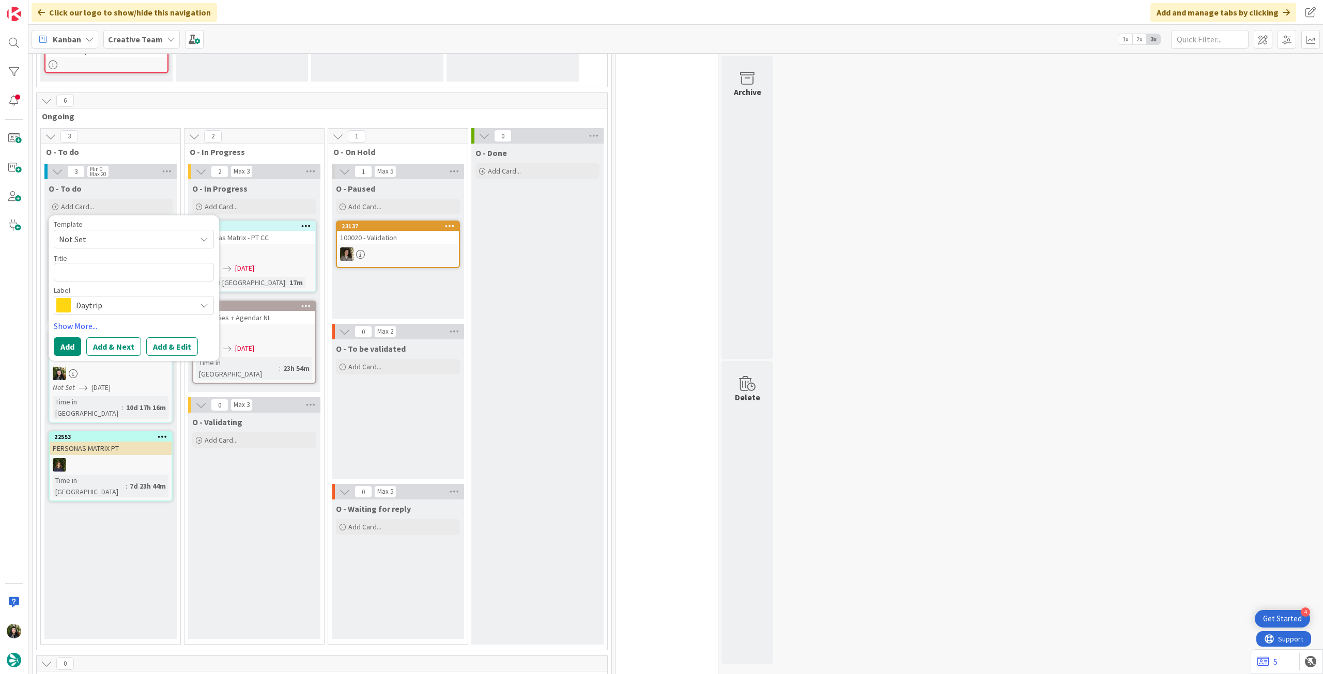
click at [133, 303] on span "Daytrip" at bounding box center [133, 305] width 115 height 14
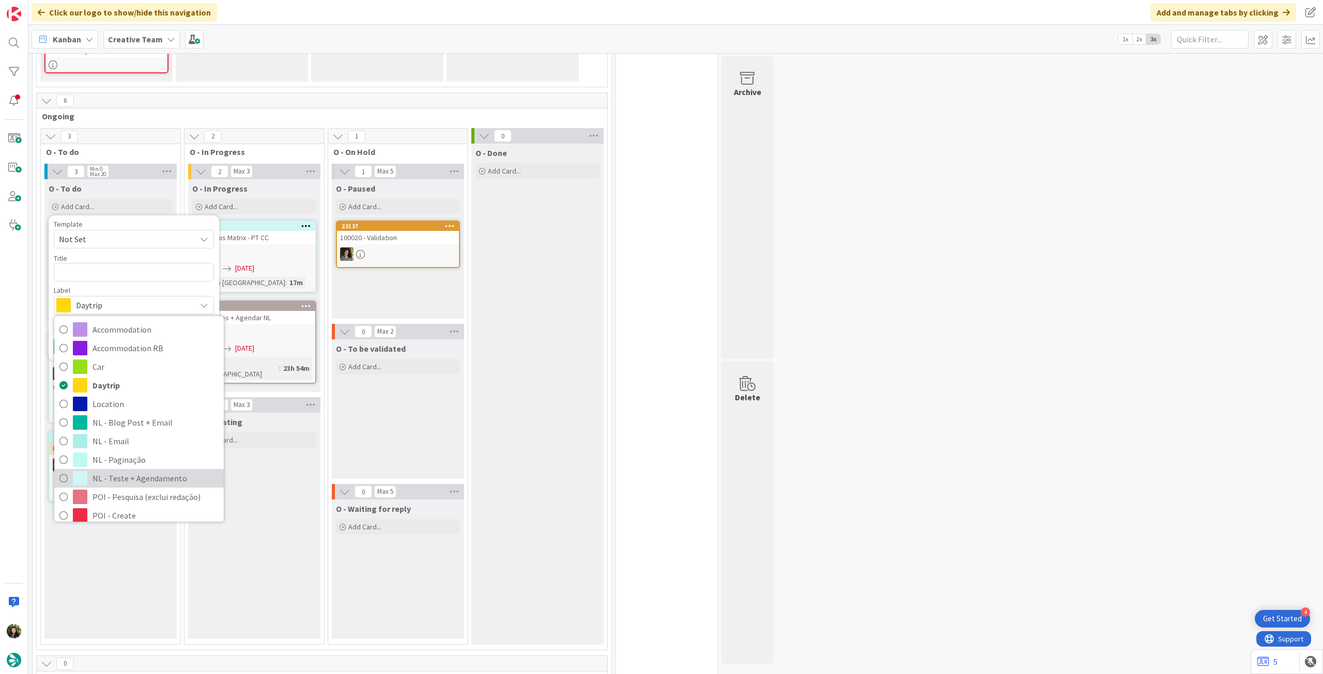
drag, startPoint x: 131, startPoint y: 477, endPoint x: 130, endPoint y: 471, distance: 5.9
click at [131, 477] on span "NL - Teste + Agendamento" at bounding box center [155, 478] width 126 height 15
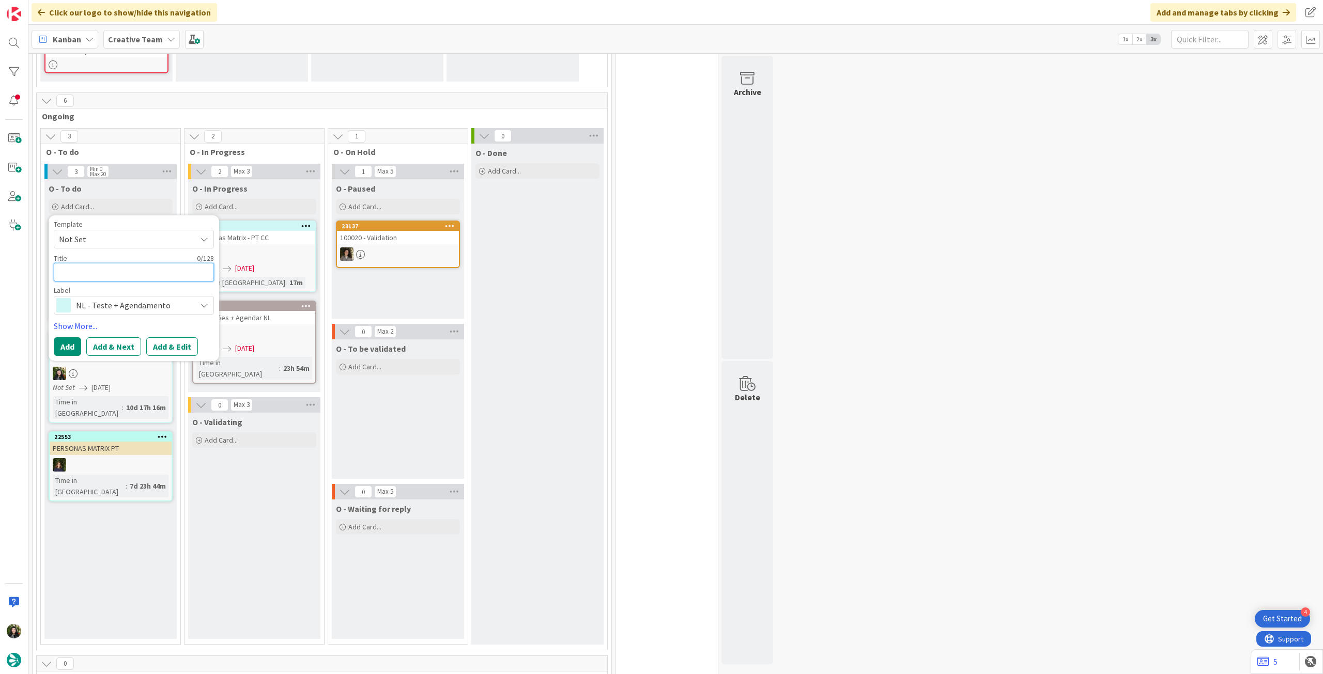
click at [125, 276] on textarea at bounding box center [134, 272] width 160 height 19
paste textarea "Organizar novas regions para enviar a DMs"
type textarea "x"
type textarea "Organizar novas regions para enviar a DMs"
click at [66, 337] on button "Add" at bounding box center [67, 346] width 27 height 19
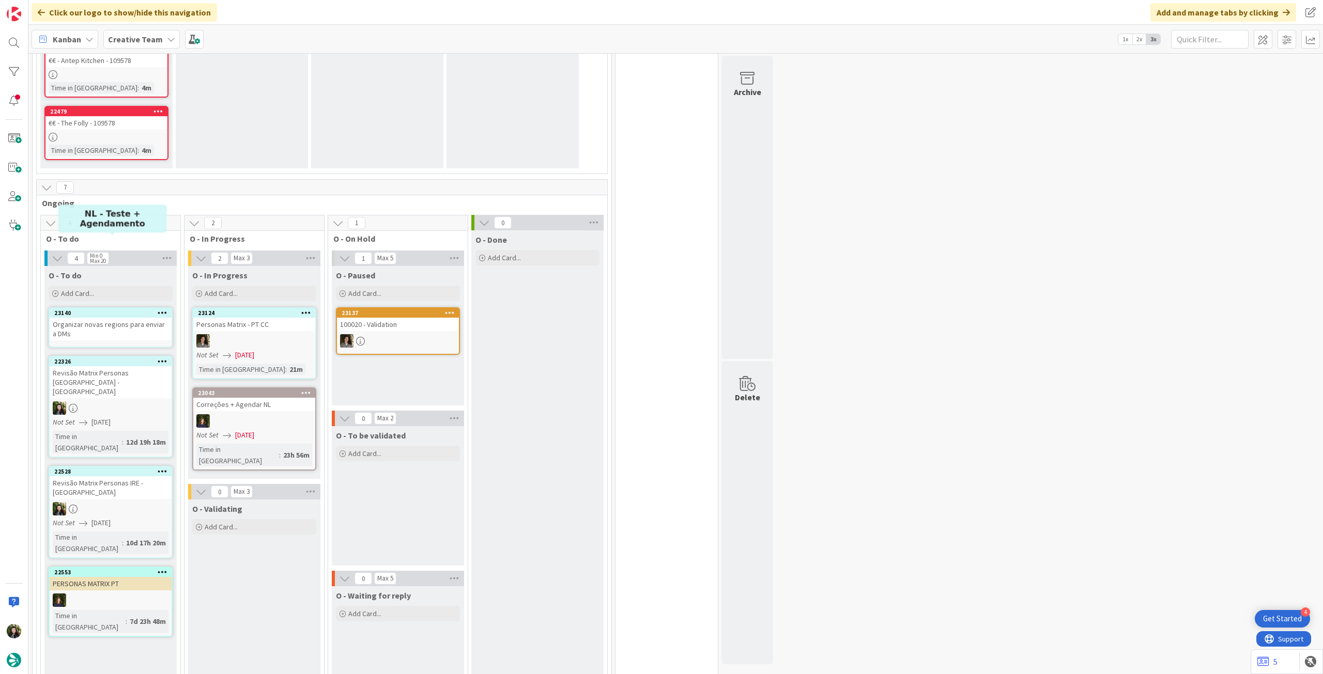
scroll to position [1243, 0]
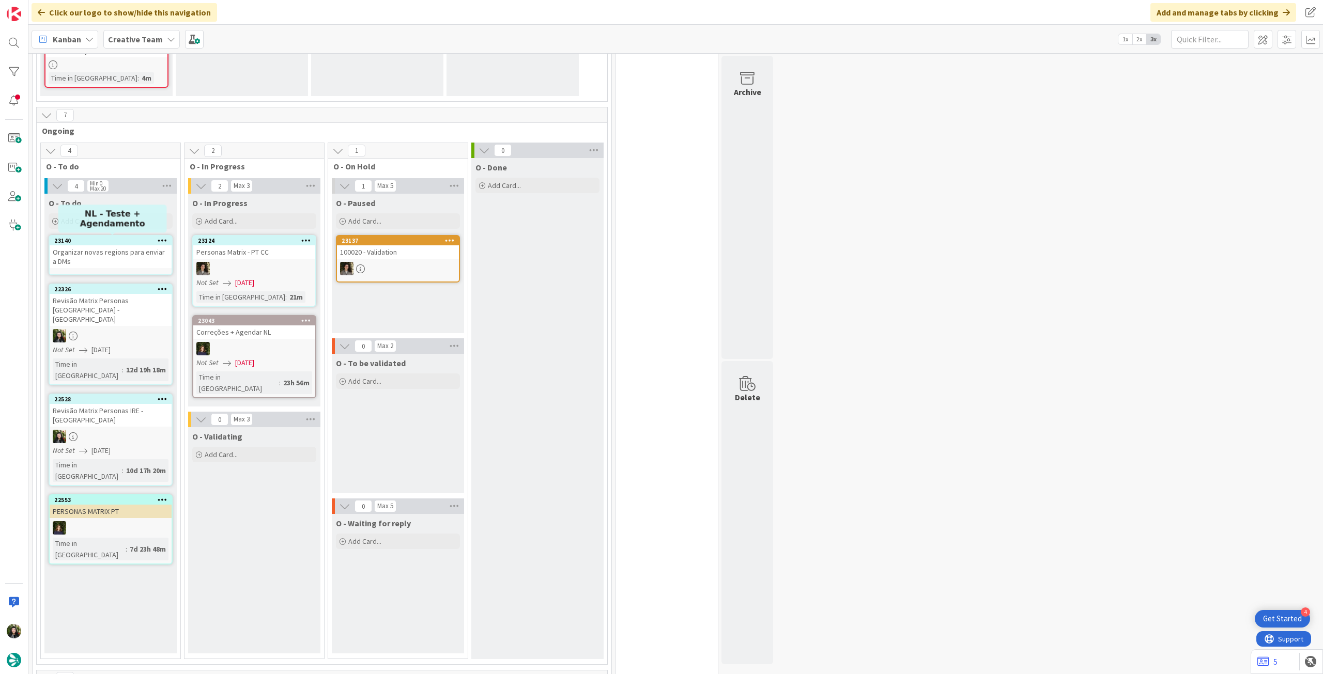
click at [118, 239] on div "23140" at bounding box center [112, 240] width 117 height 7
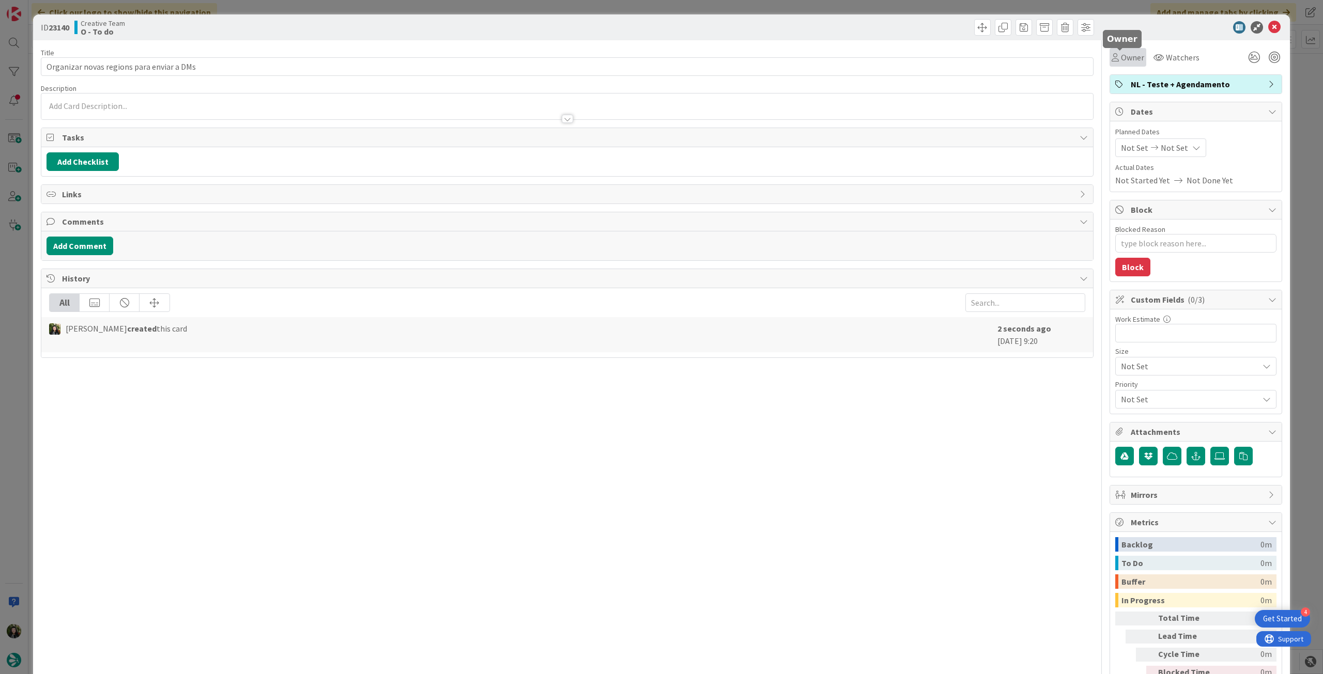
click at [1123, 52] on div "Owner" at bounding box center [1127, 57] width 37 height 19
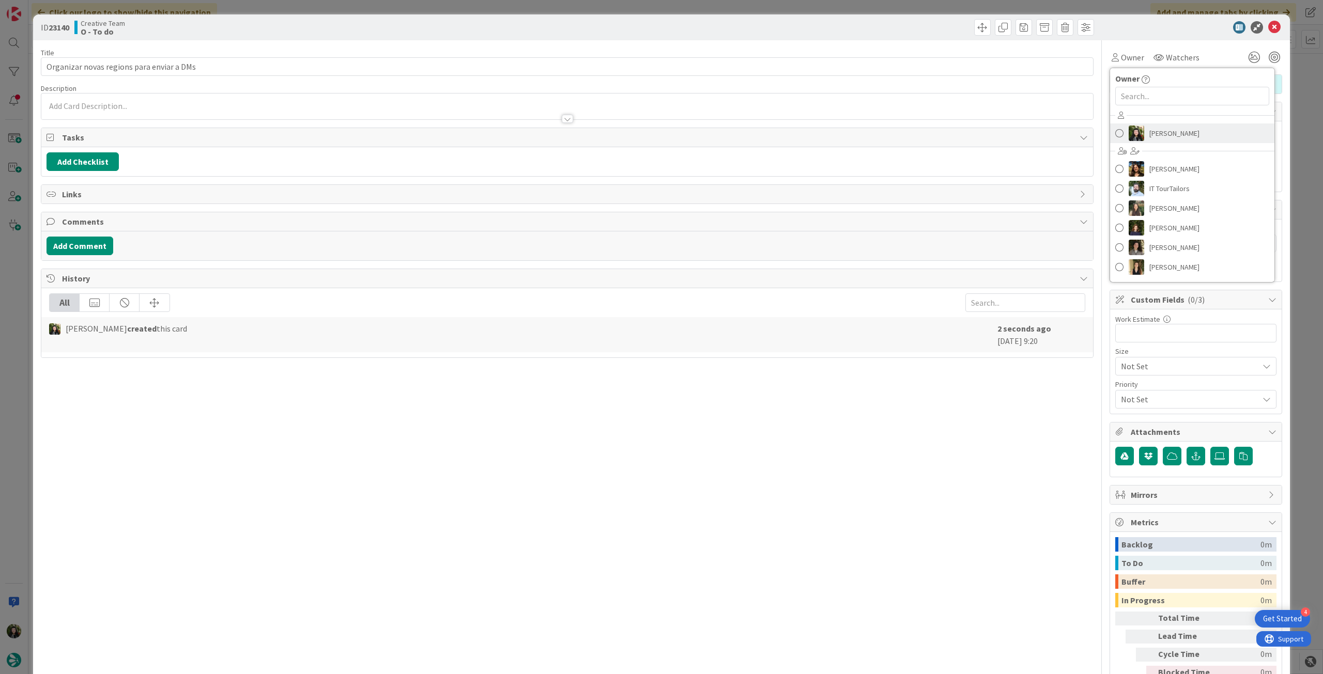
click at [1154, 136] on span "[PERSON_NAME]" at bounding box center [1174, 133] width 50 height 15
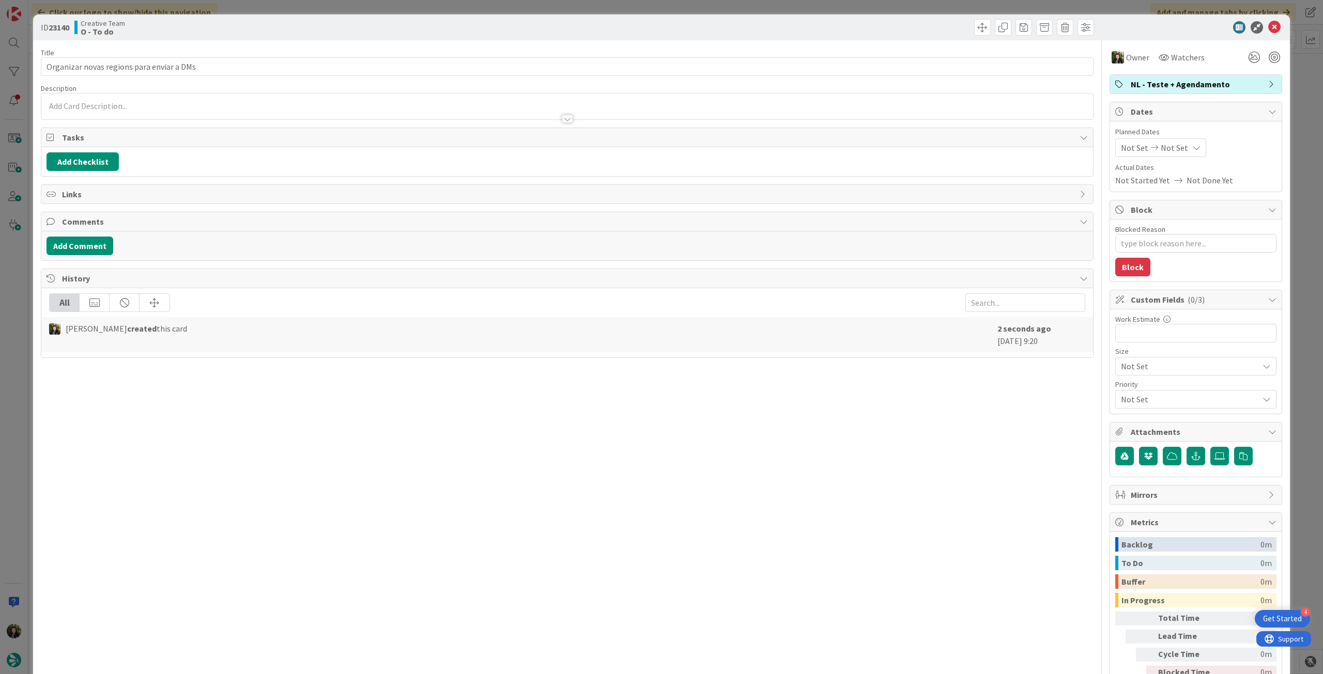
click at [1167, 143] on span "Not Set" at bounding box center [1173, 148] width 27 height 12
type textarea "x"
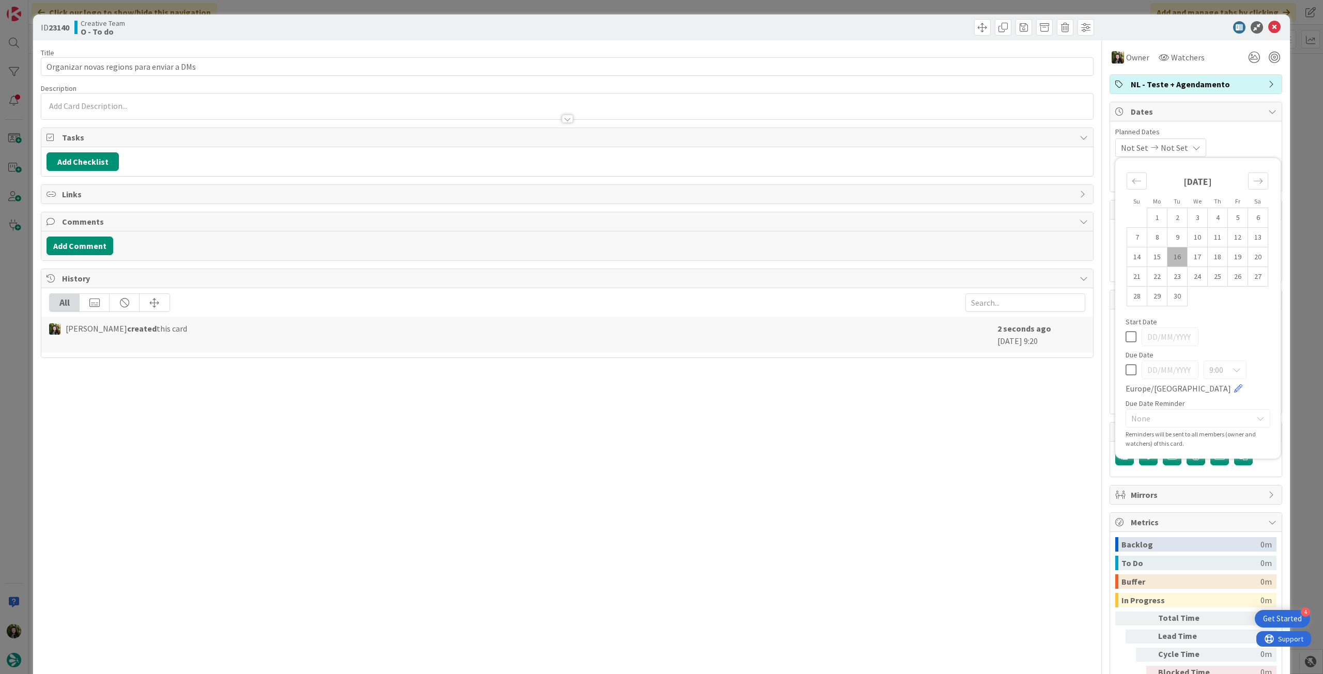
click at [1125, 372] on icon at bounding box center [1130, 370] width 11 height 12
type input "[DATE]"
type textarea "x"
click at [1120, 370] on div "Su Mo Tu We Th Fr Sa August 2025 1 2 3 4 5 6 7 8 9 10 11 12 13 14 15 16 17 18 1…" at bounding box center [1197, 308] width 155 height 290
click at [1125, 364] on icon at bounding box center [1130, 370] width 11 height 12
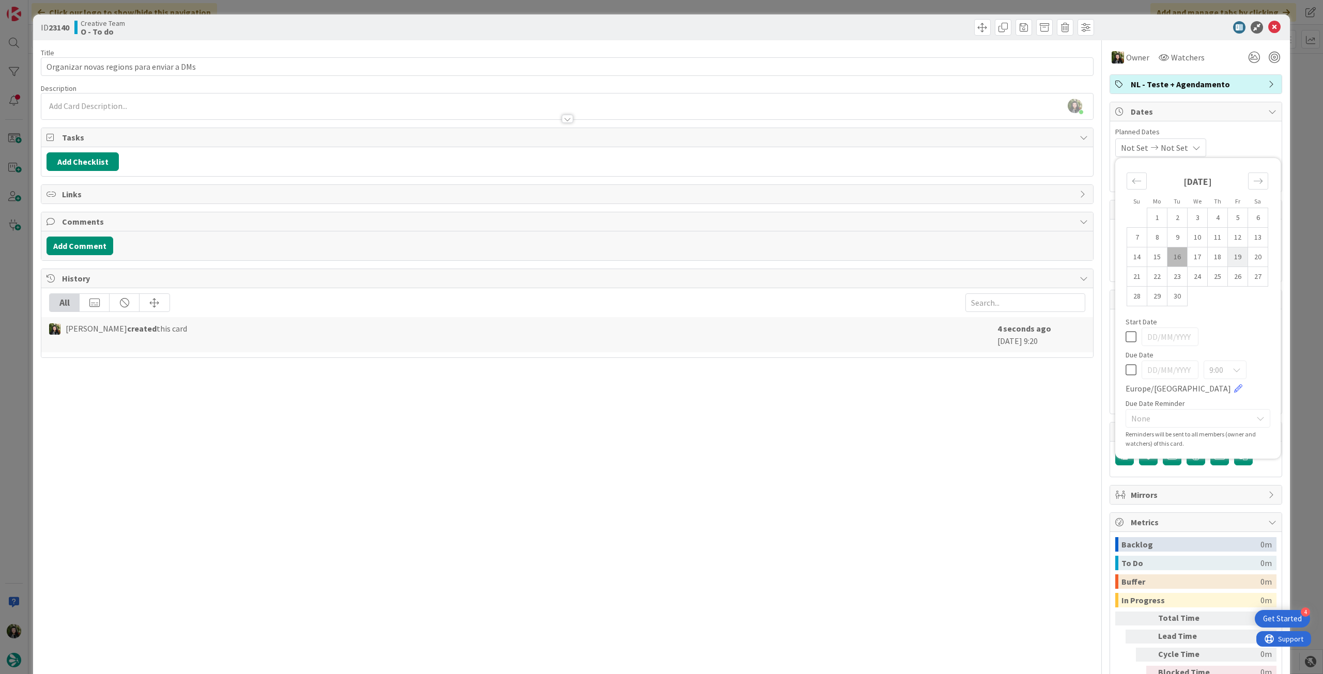
type textarea "x"
click at [1227, 256] on td "19" at bounding box center [1237, 257] width 20 height 20
type input "[DATE]"
type textarea "x"
click at [1125, 332] on icon at bounding box center [1130, 337] width 11 height 12
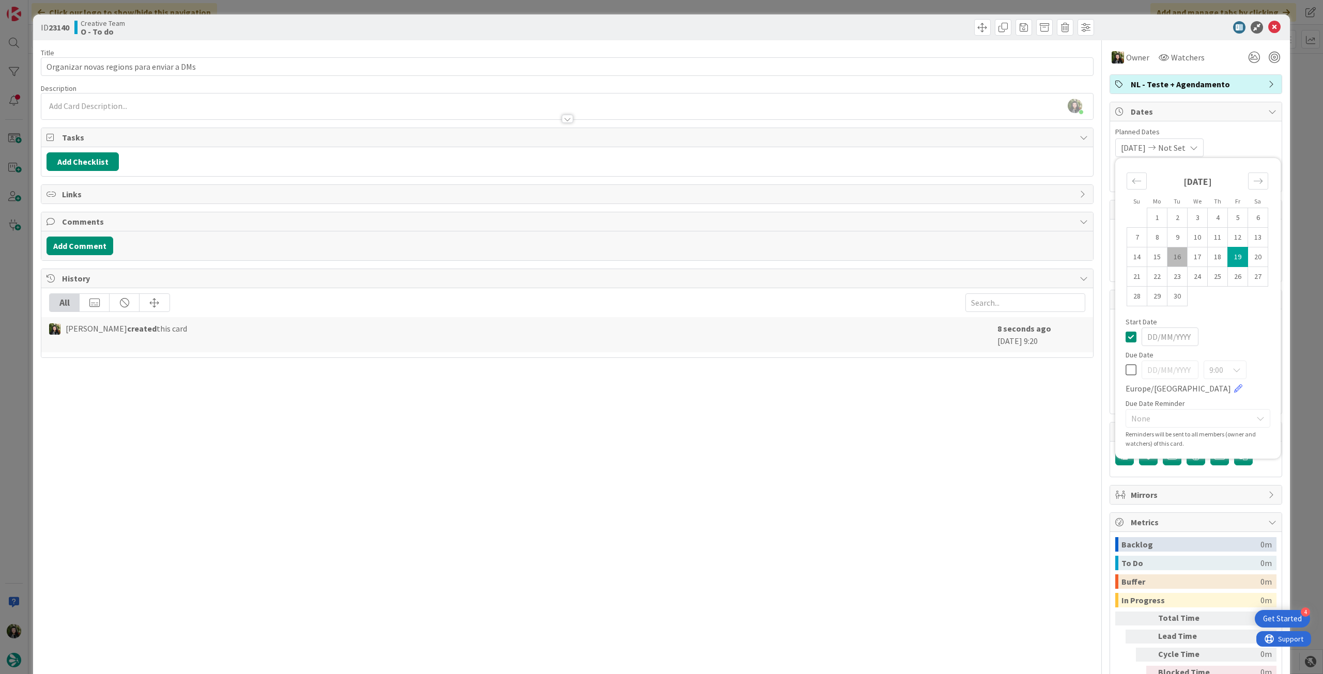
type textarea "x"
click at [1126, 369] on icon at bounding box center [1130, 370] width 11 height 12
type input "[DATE]"
type textarea "x"
click at [1227, 258] on td "19" at bounding box center [1237, 257] width 20 height 20
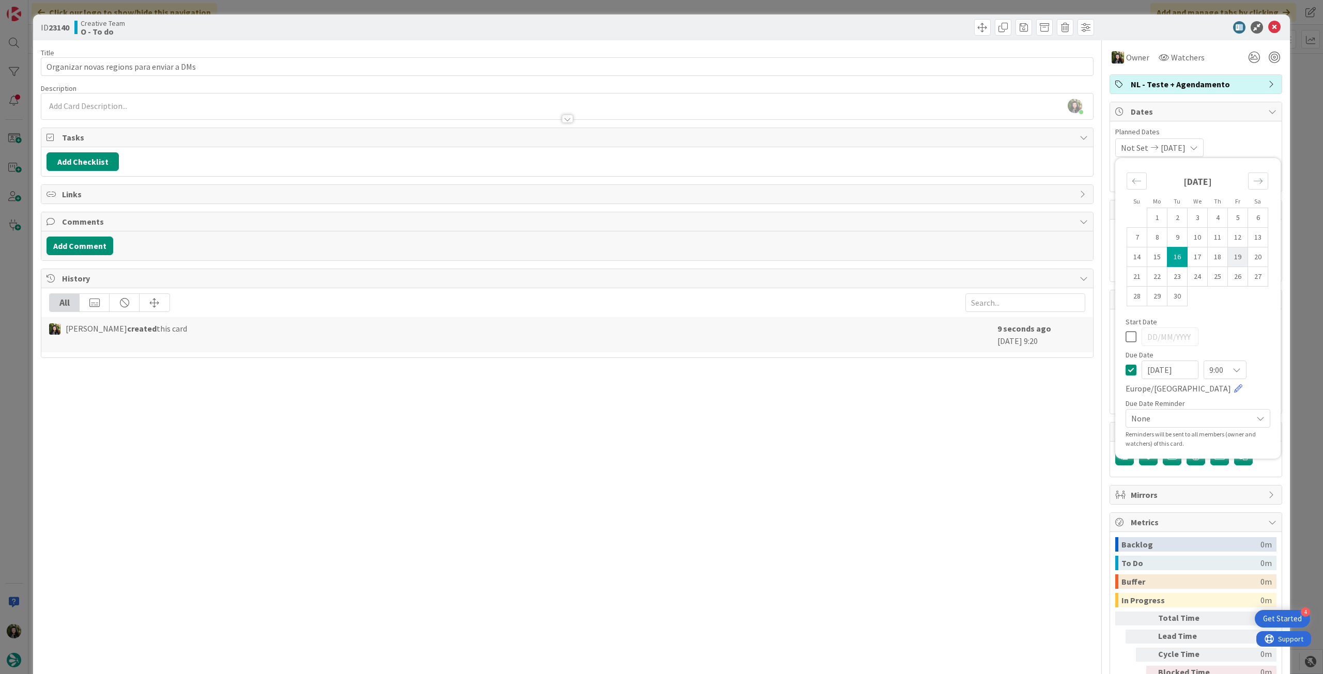
type input "[DATE]"
click at [1268, 24] on icon at bounding box center [1274, 27] width 12 height 12
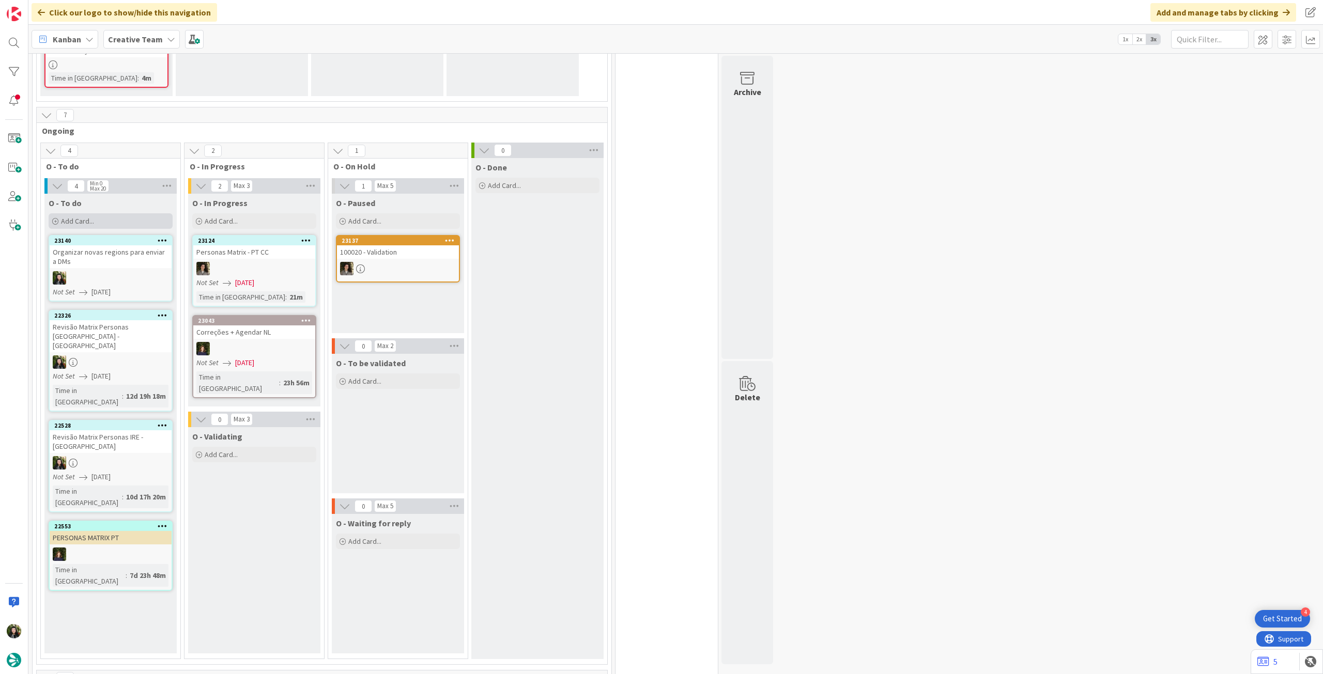
click at [126, 226] on div "Add Card..." at bounding box center [111, 220] width 124 height 15
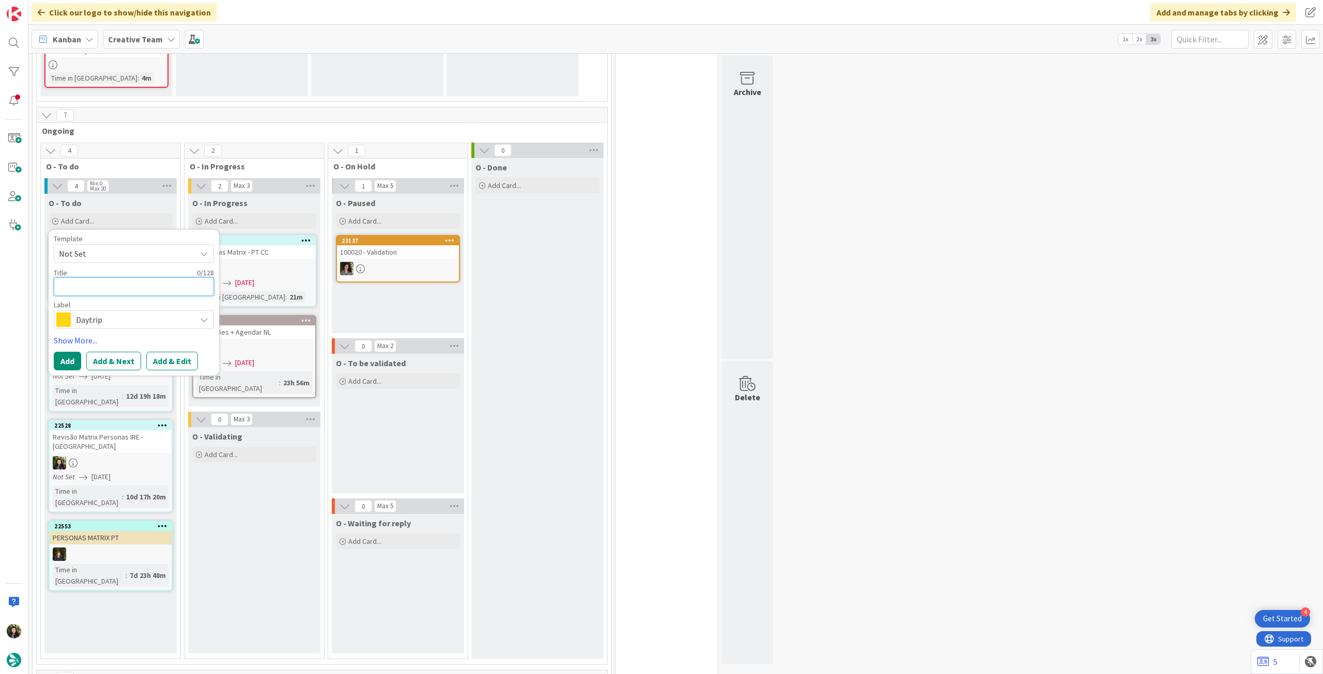
type textarea "x"
type textarea "e"
type textarea "x"
type textarea "en"
type textarea "x"
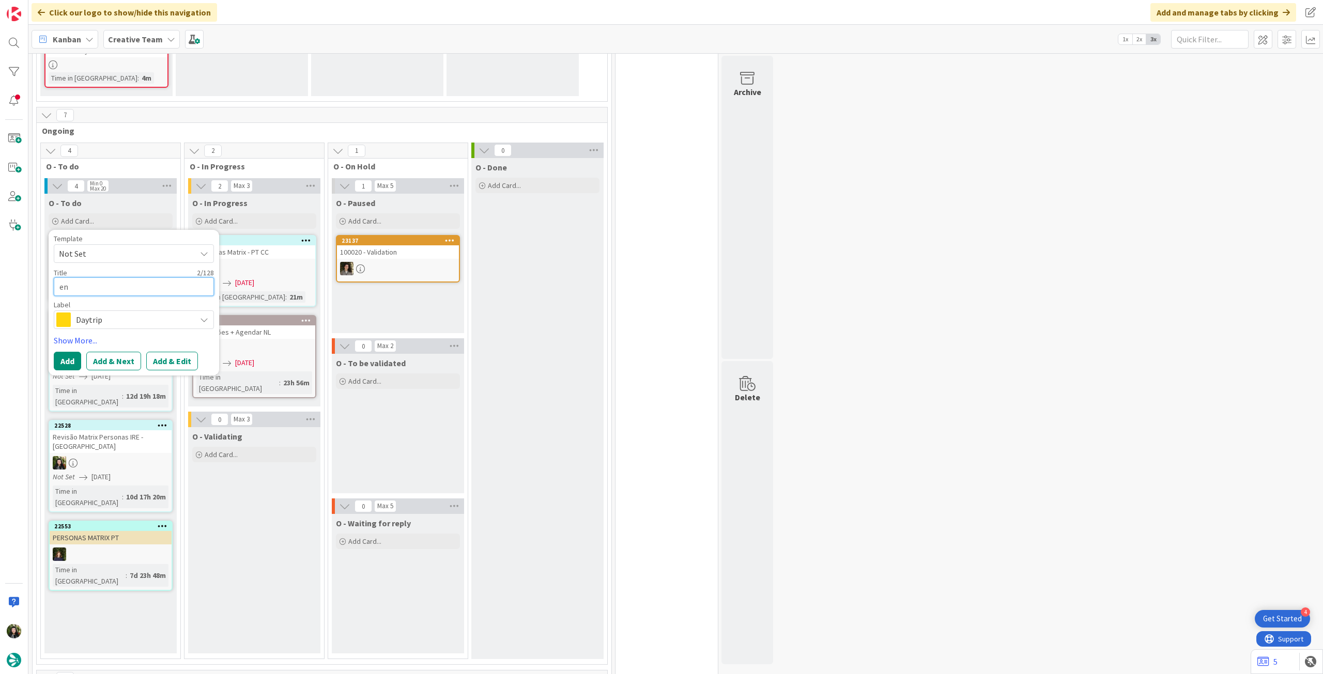
type textarea "env"
type textarea "x"
type textarea "envi"
type textarea "x"
type textarea "envio"
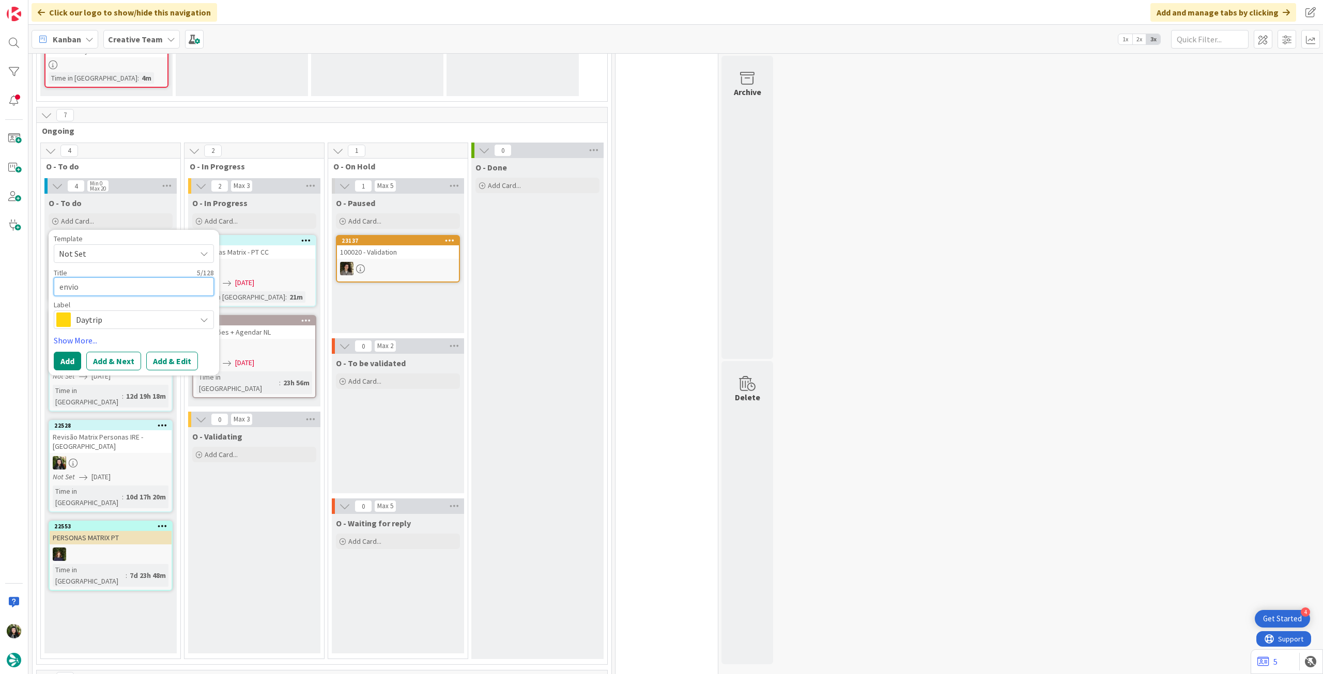
type textarea "x"
type textarea "envio"
type textarea "x"
type textarea "envio d"
type textarea "x"
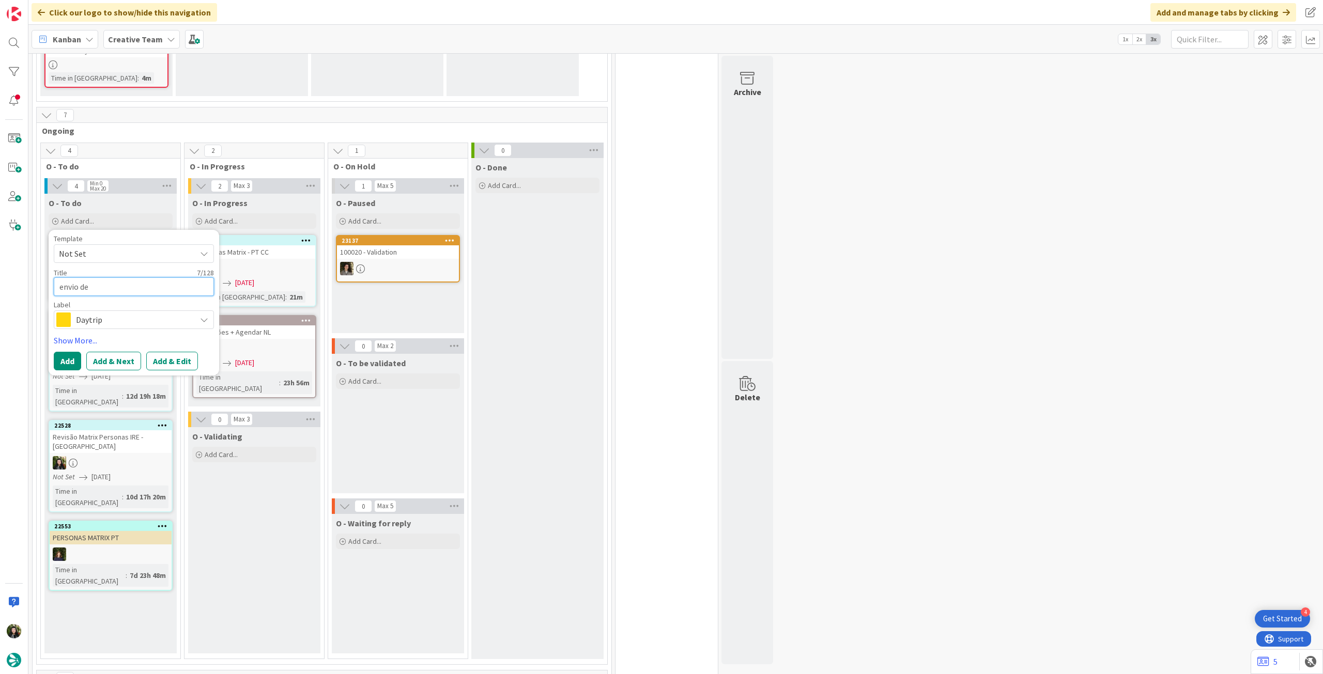
type textarea "envio de"
type textarea "x"
type textarea "envio de t"
type textarea "x"
type textarea "envio de te"
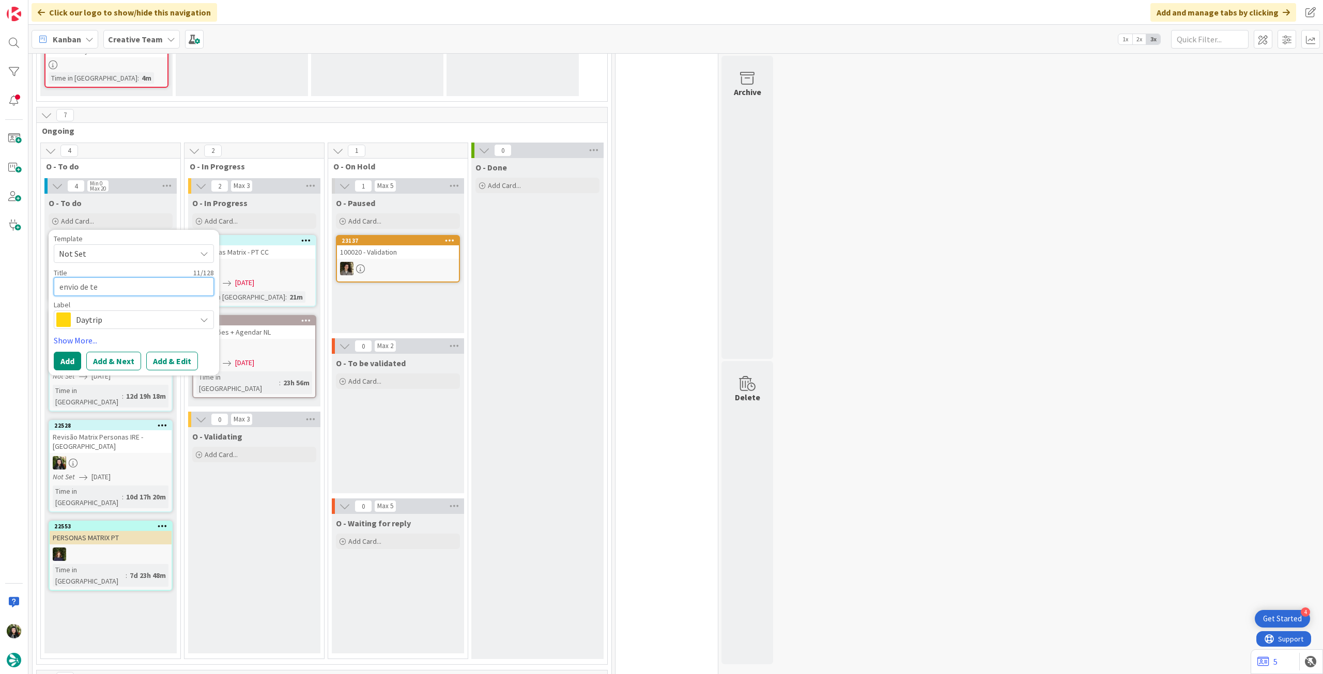
type textarea "x"
type textarea "envio de t"
type textarea "x"
type textarea "envio de"
type textarea "x"
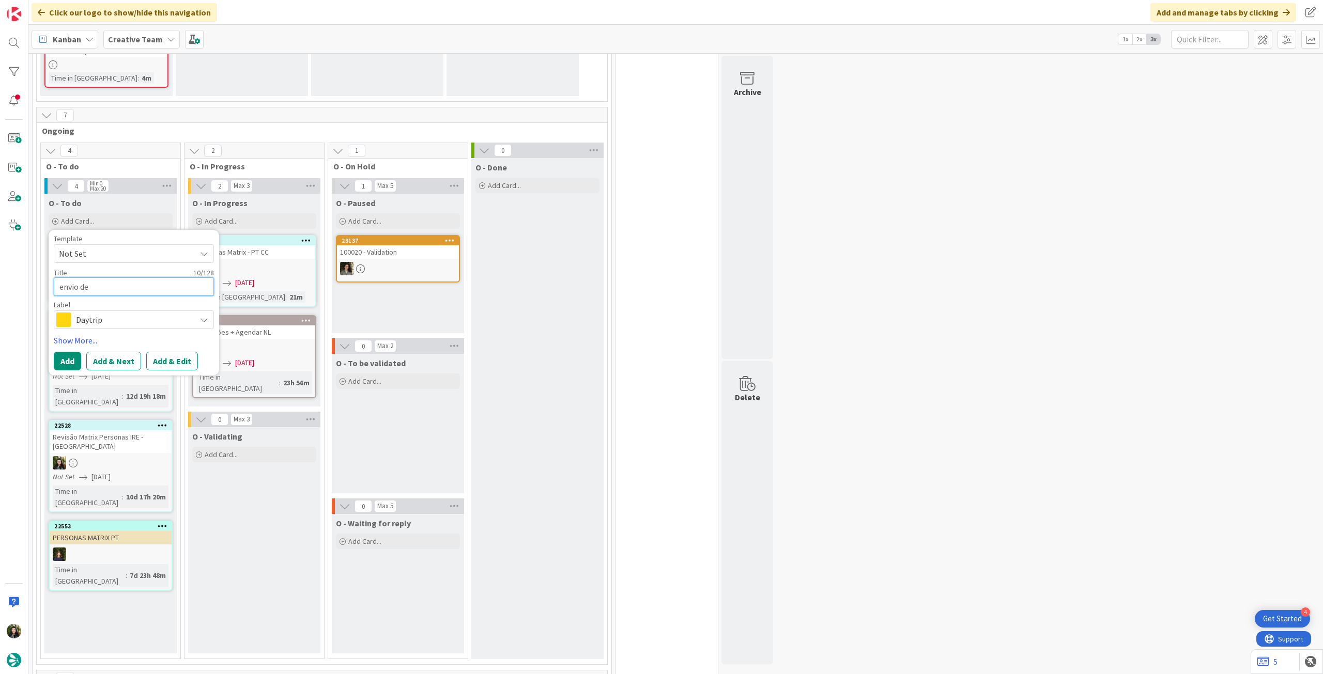
type textarea "envio de"
type textarea "x"
type textarea "envio d"
type textarea "x"
type textarea "envio"
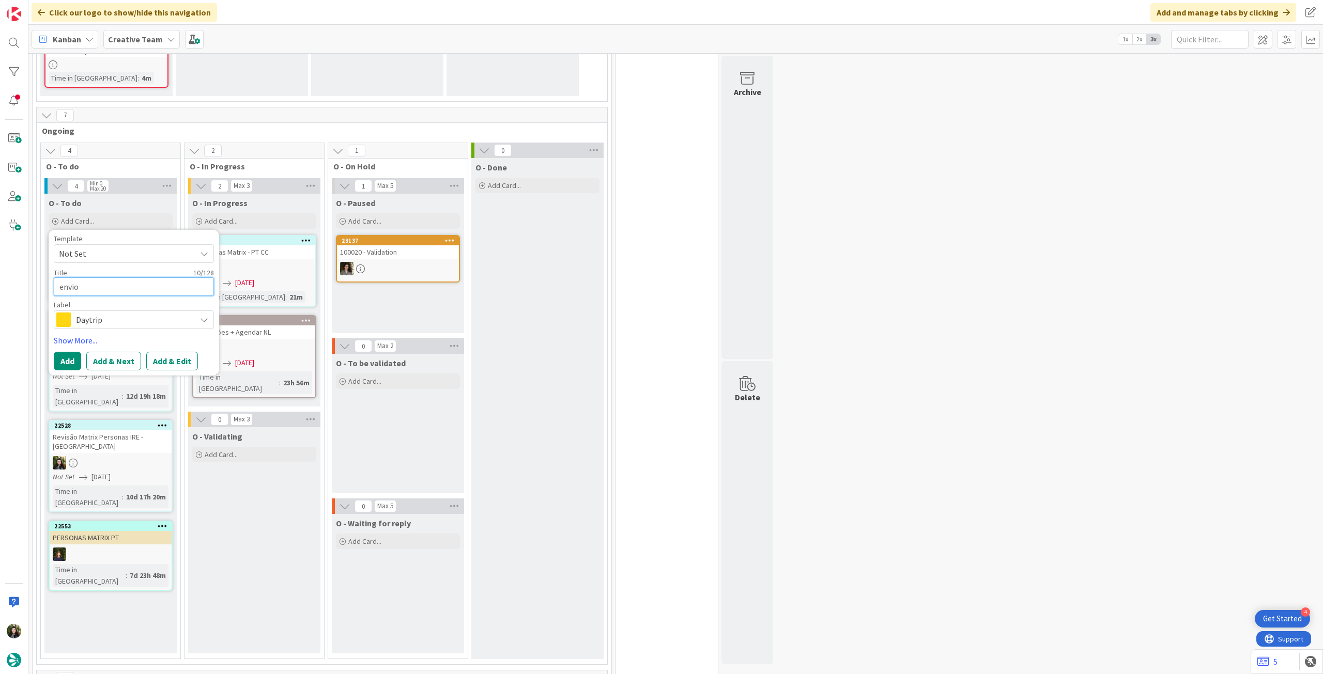
type textarea "x"
type textarea "envio"
type textarea "x"
type textarea "envi"
type textarea "x"
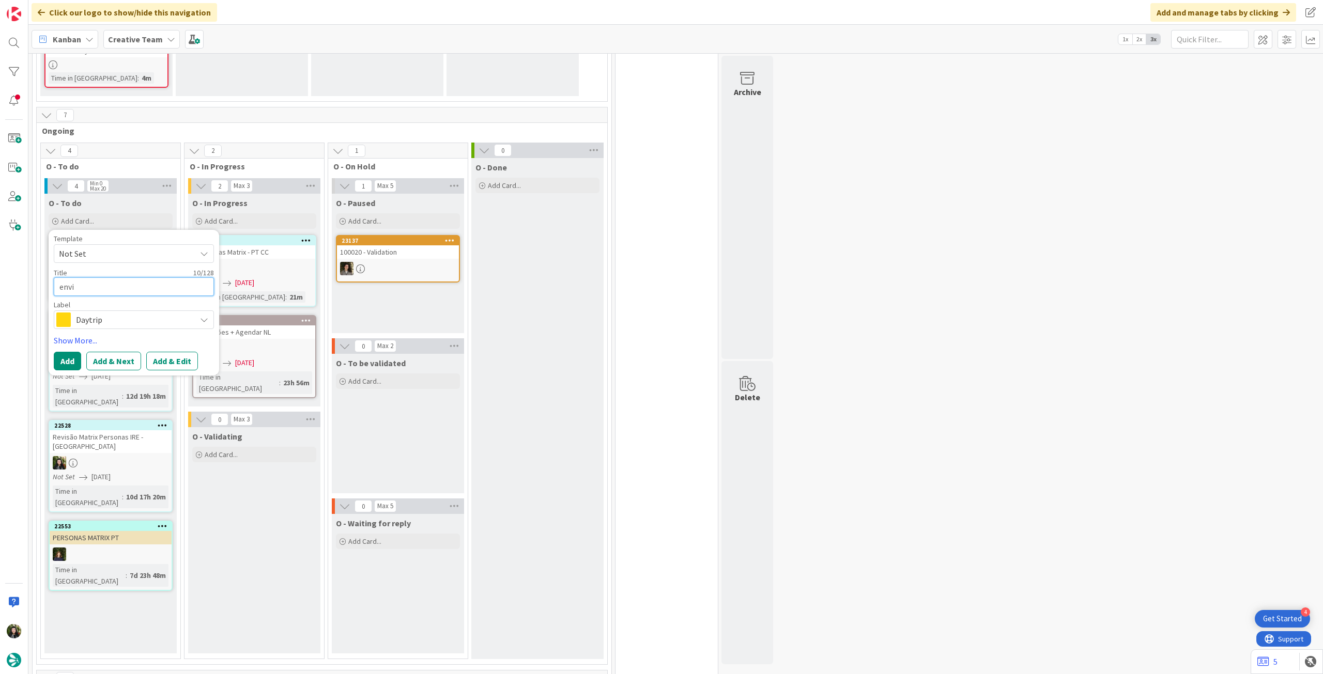
type textarea "env"
type textarea "x"
type textarea "en"
type textarea "x"
type textarea "e"
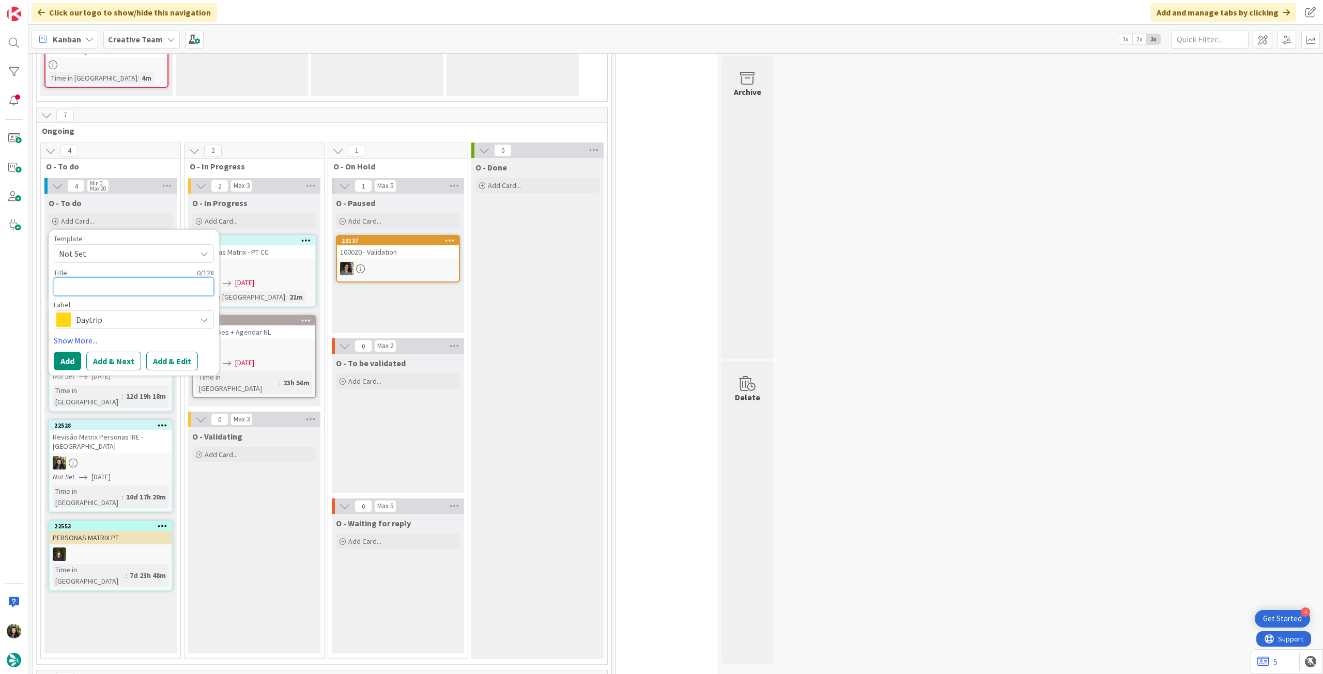
type textarea "x"
type textarea "E"
type textarea "x"
type textarea "En"
type textarea "x"
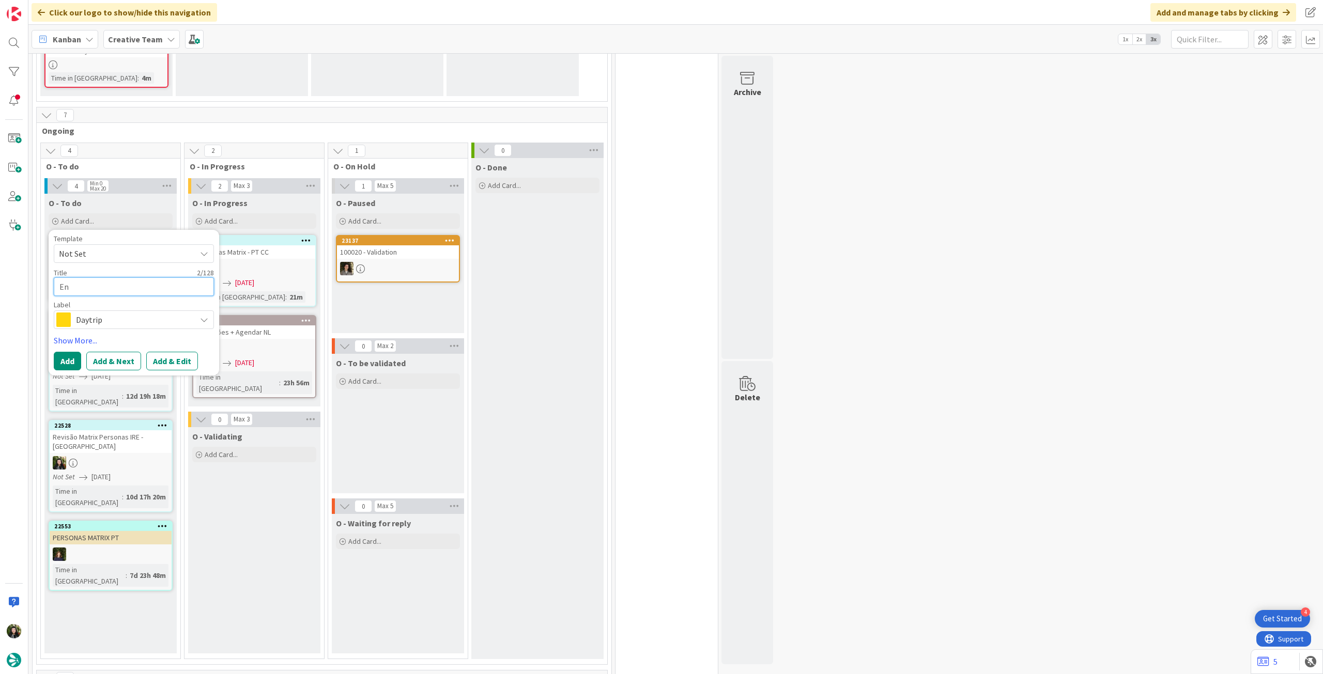
type textarea "Env"
type textarea "x"
type textarea "Envi"
type textarea "x"
type textarea "Envio"
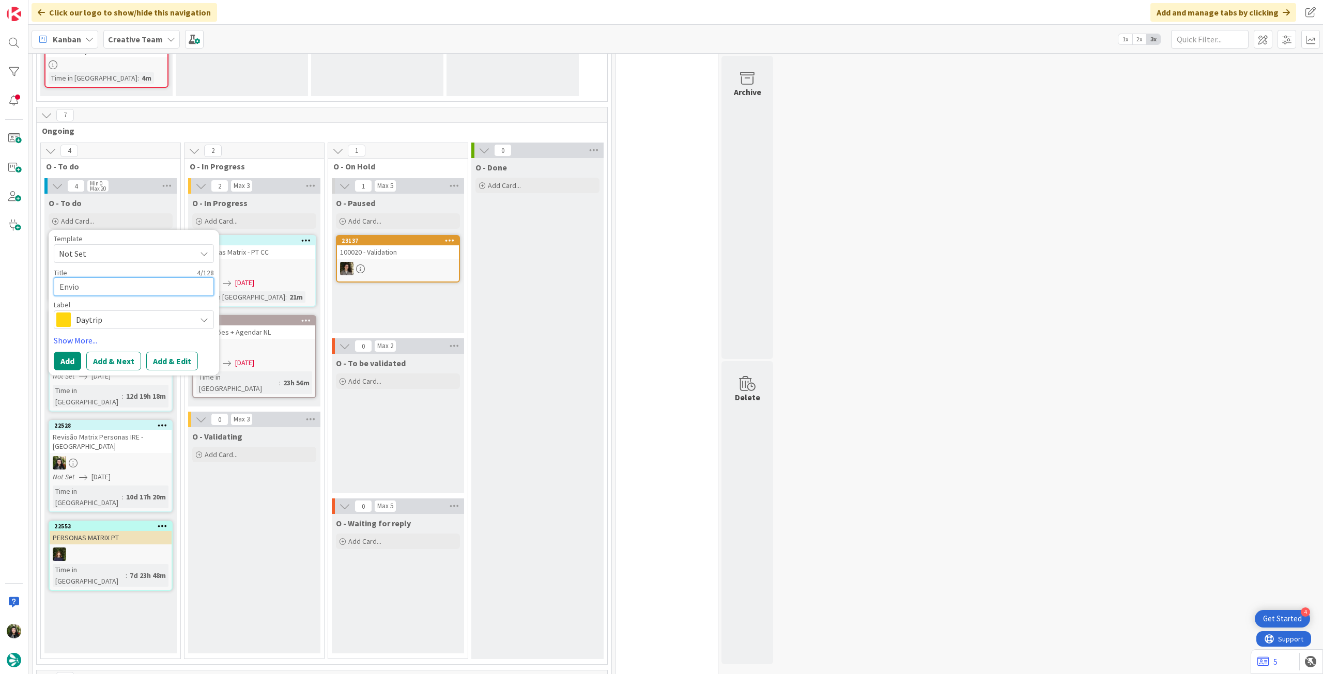
type textarea "x"
type textarea "Envio"
type textarea "x"
type textarea "Envio d"
type textarea "x"
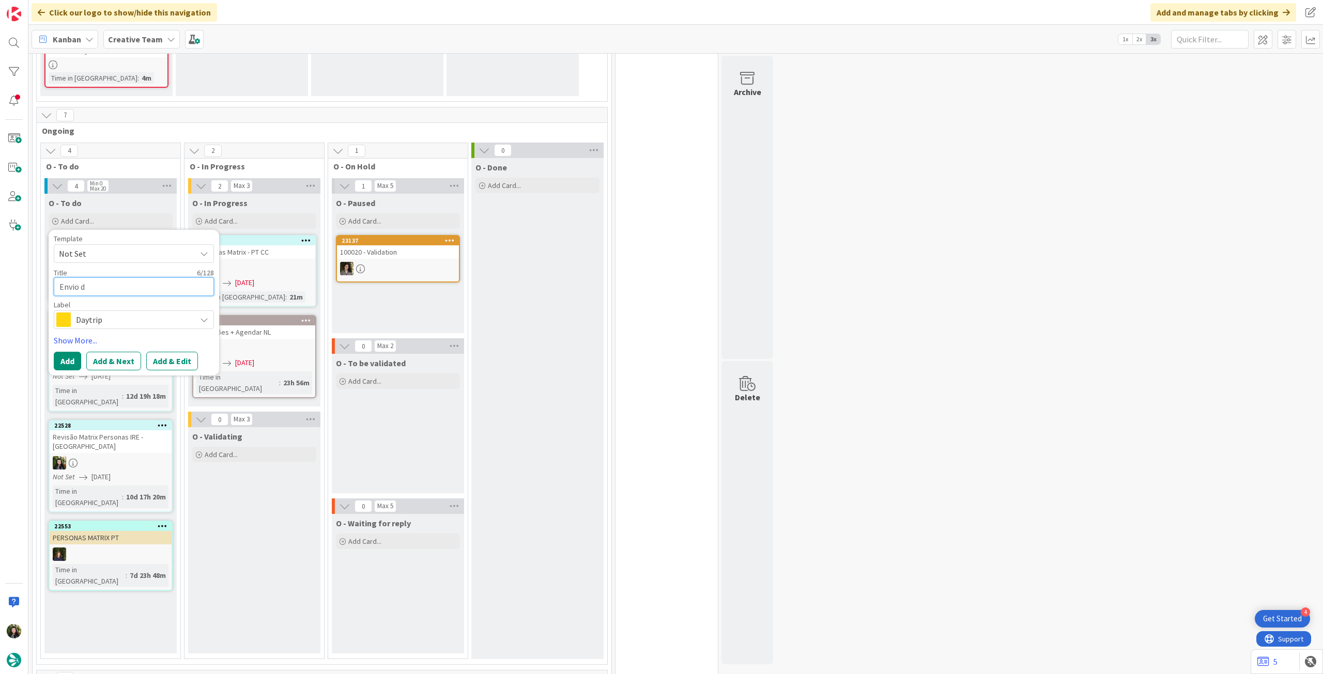
type textarea "Envio de"
type textarea "x"
type textarea "Envio de"
type textarea "x"
type textarea "Envio de t"
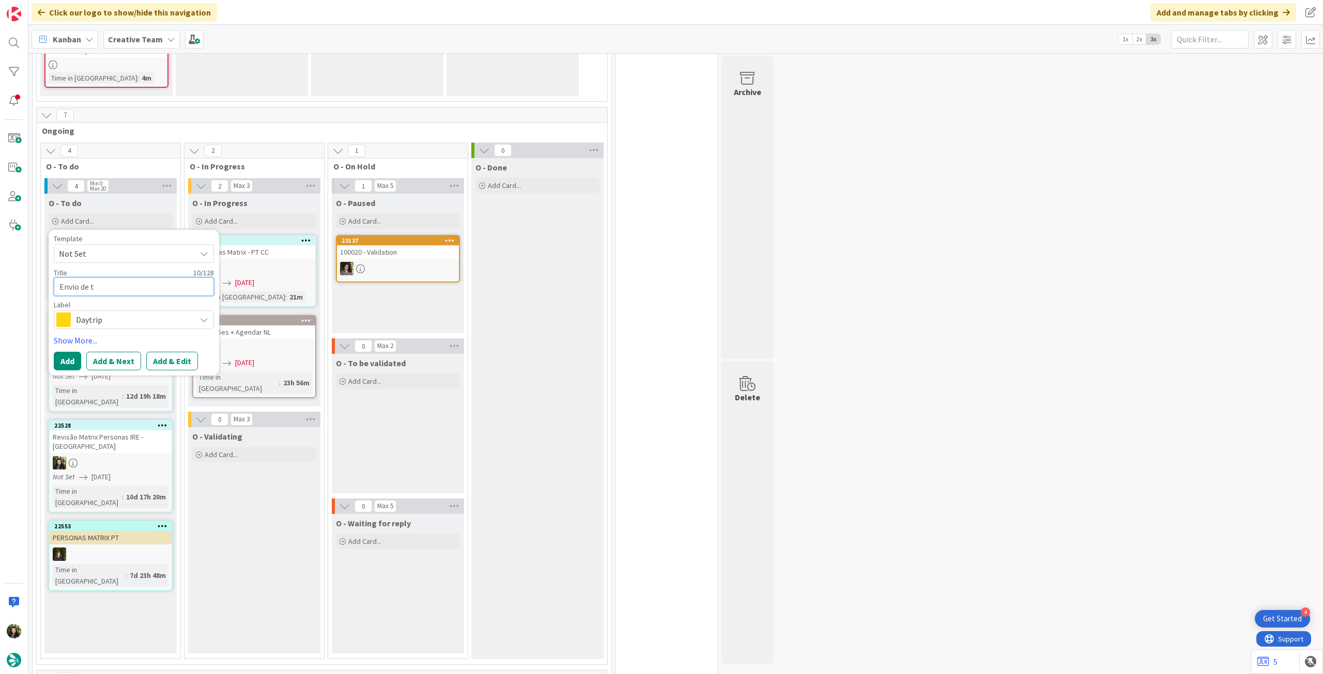
type textarea "x"
type textarea "Envio de te"
type textarea "x"
type textarea "Envio de tes"
type textarea "x"
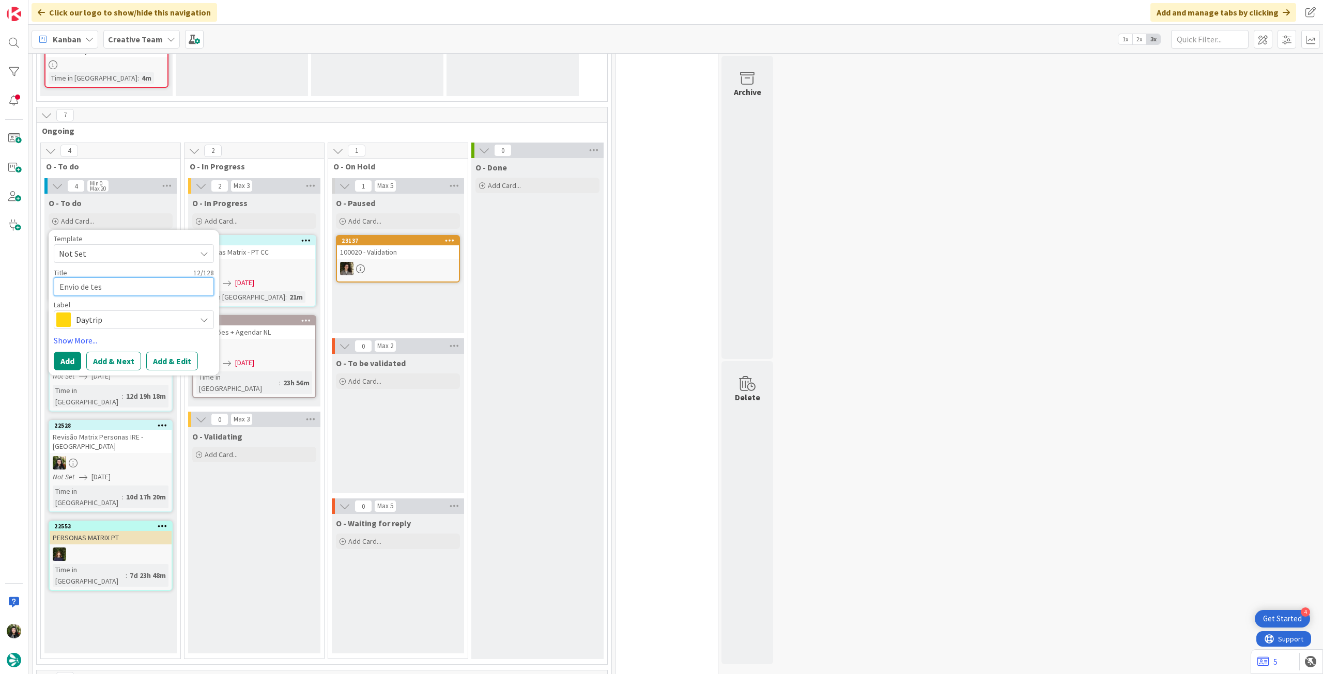
type textarea "Envio de test"
type textarea "x"
type textarea "Envio de testr"
type textarea "x"
type textarea "Envio de testr"
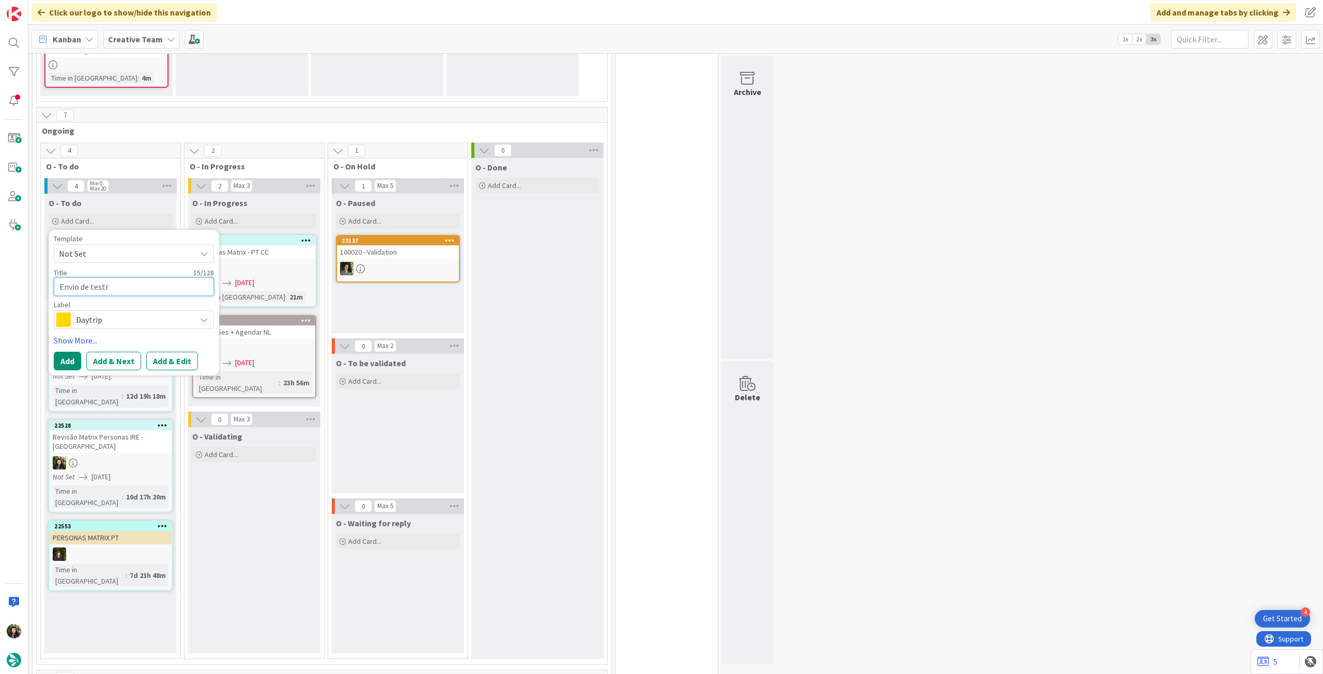
type textarea "x"
type textarea "Envio de testr"
type textarea "x"
type textarea "Envio de test"
type textarea "x"
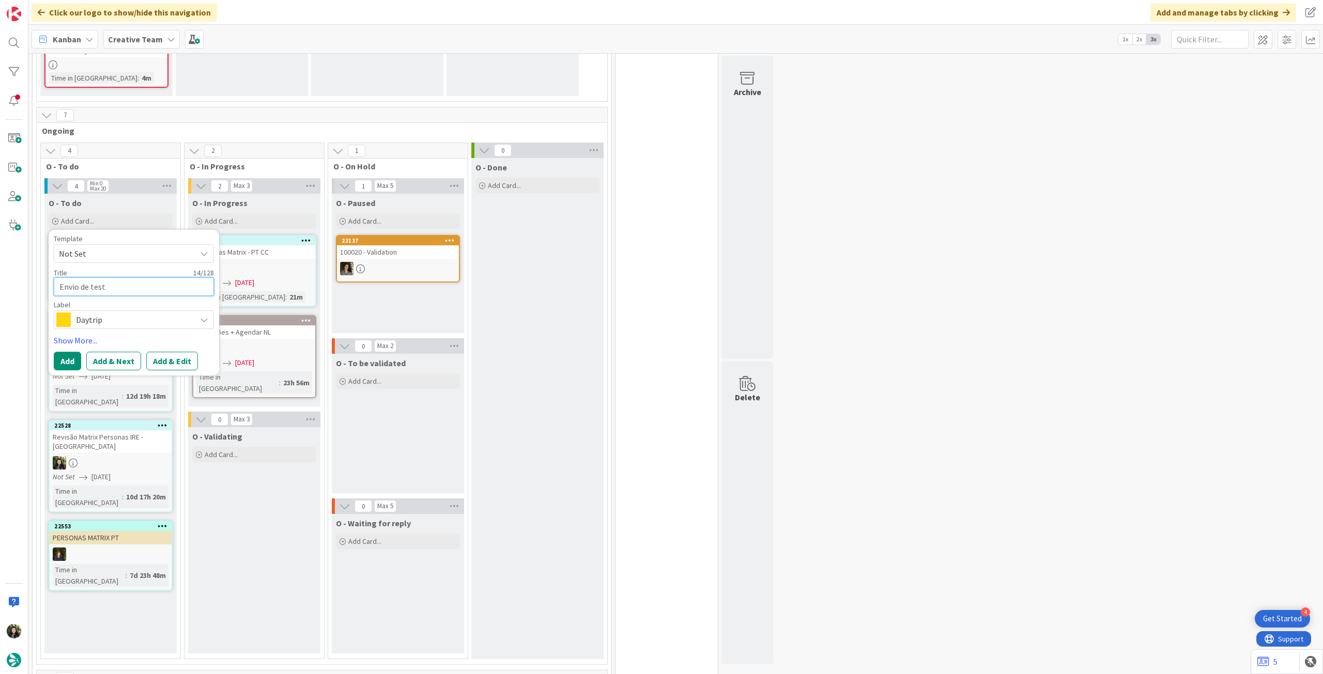
type textarea "Envio de teste"
type textarea "x"
type textarea "Envio de teste"
paste textarea "• 340 - 10 Reasons to travel Madeira off-season – (enviar quarta, sai sexta)"
type textarea "x"
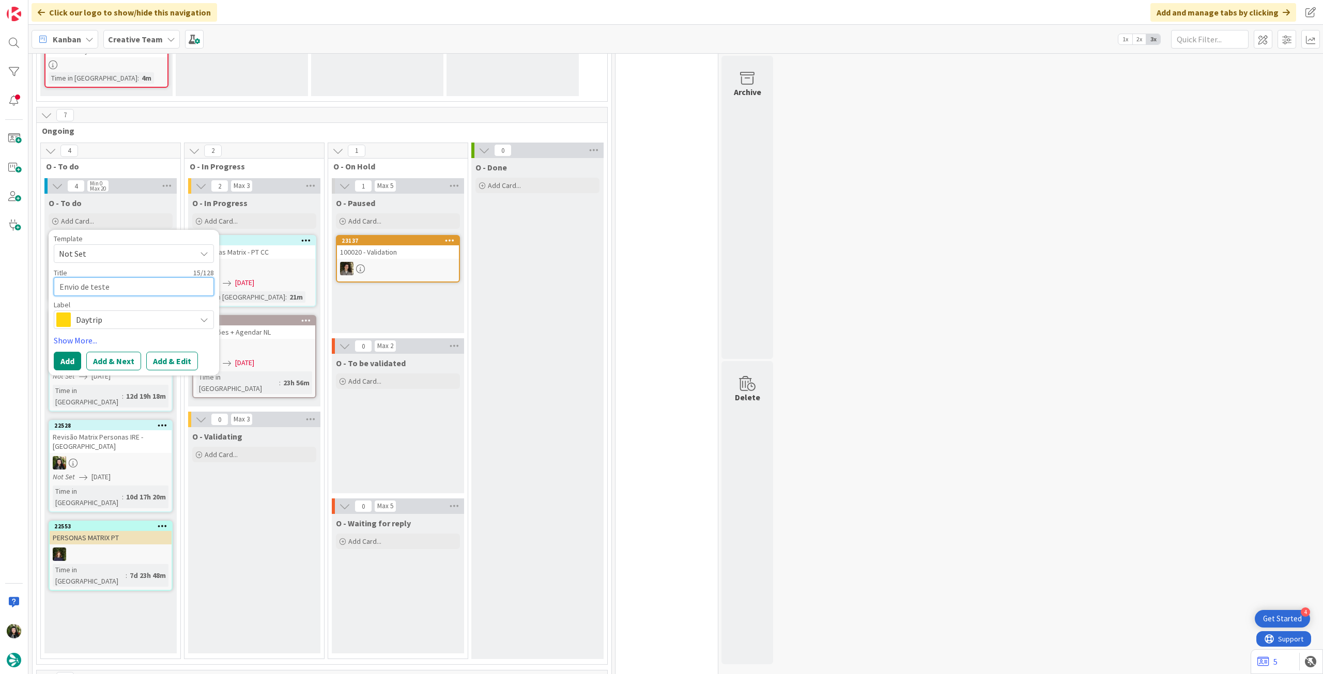
type textarea "Envio de teste • 340 - 10 Reasons to travel Madeira off-season – (enviar quarta…"
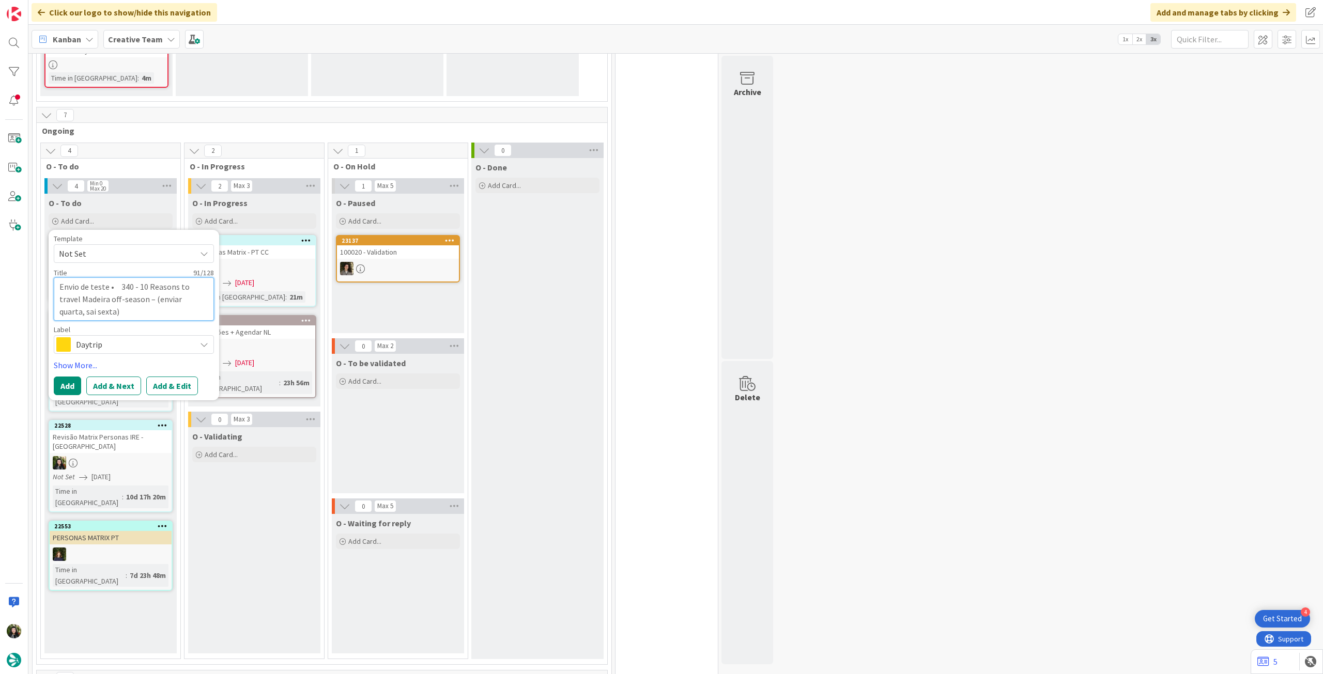
click at [125, 287] on textarea "Envio de teste • 340 - 10 Reasons to travel Madeira off-season – (enviar quarta…" at bounding box center [134, 298] width 160 height 43
type textarea "x"
type textarea "Envio de teste •340 - 10 Reasons to travel Madeira off-season – (enviar quarta,…"
type textarea "x"
type textarea "Envio de teste 340 - 10 Reasons to travel Madeira off-season – (enviar quarta, …"
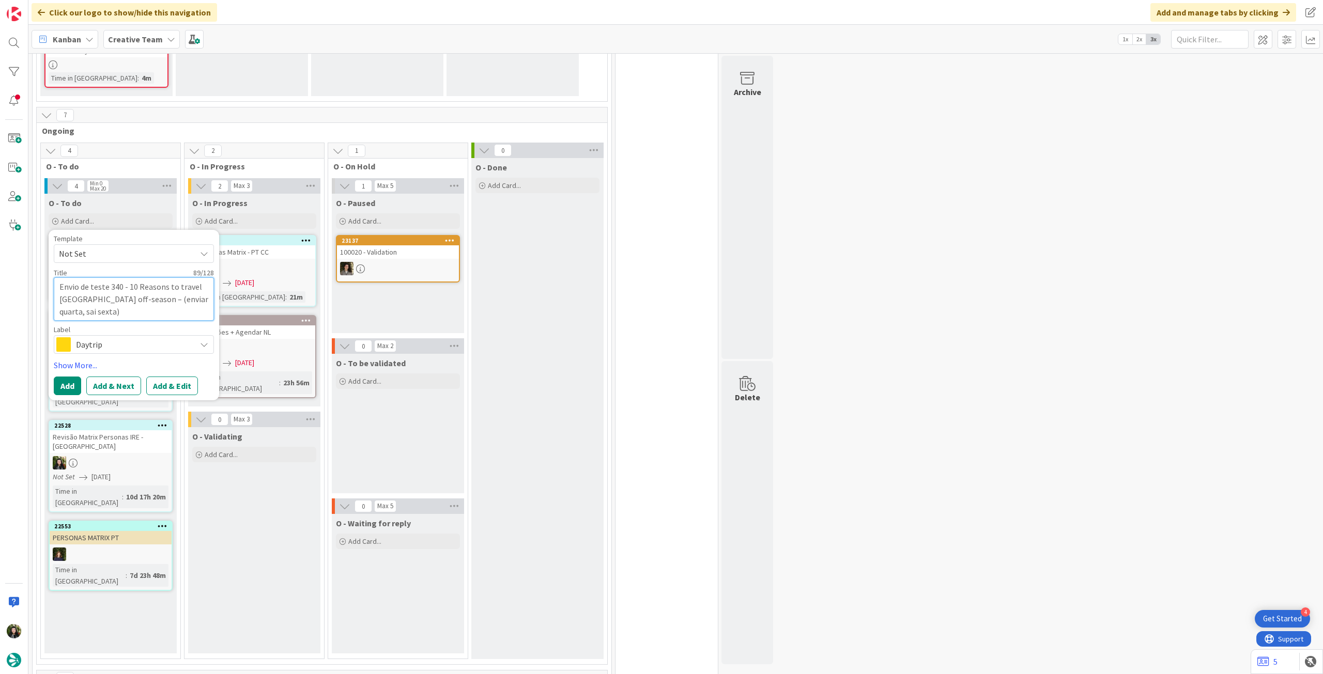
type textarea "x"
type textarea "Envio de teste 340 - 10 Reasons to travel Madeira off-season – (enviar quarta, …"
click at [70, 382] on button "Add" at bounding box center [67, 386] width 27 height 19
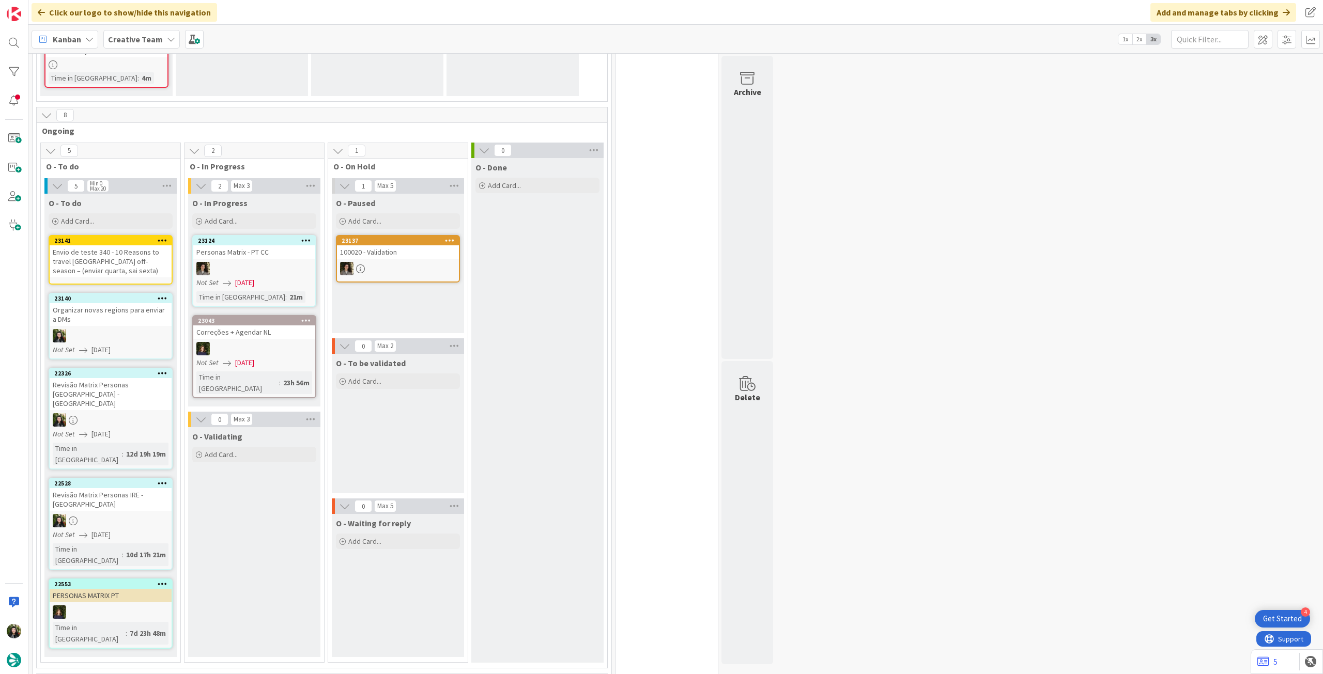
click at [116, 258] on div "Envio de teste 340 - 10 Reasons to travel Madeira off-season – (enviar quarta, …" at bounding box center [111, 261] width 122 height 32
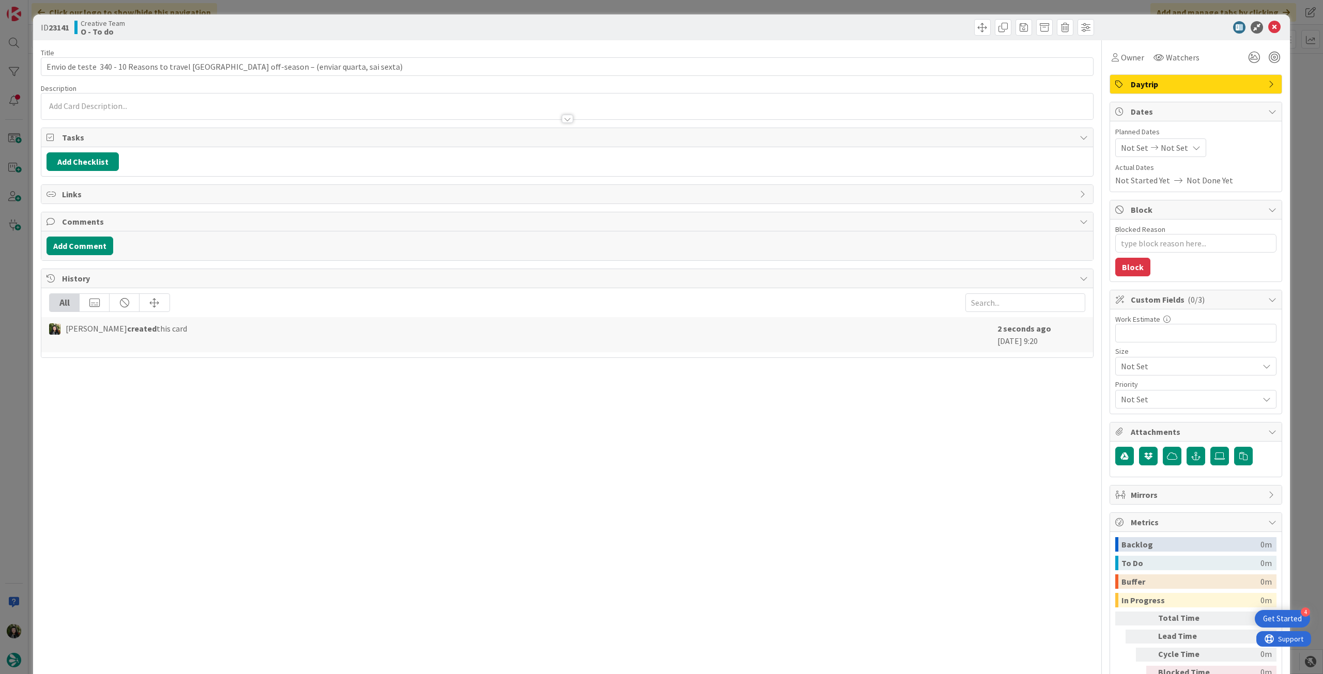
click at [1173, 94] on div "Owner Watchers Daytrip Dates Planned Dates Not Set Not Set Actual Dates Not Sta…" at bounding box center [1195, 374] width 173 height 668
click at [1176, 87] on span "Daytrip" at bounding box center [1196, 84] width 132 height 12
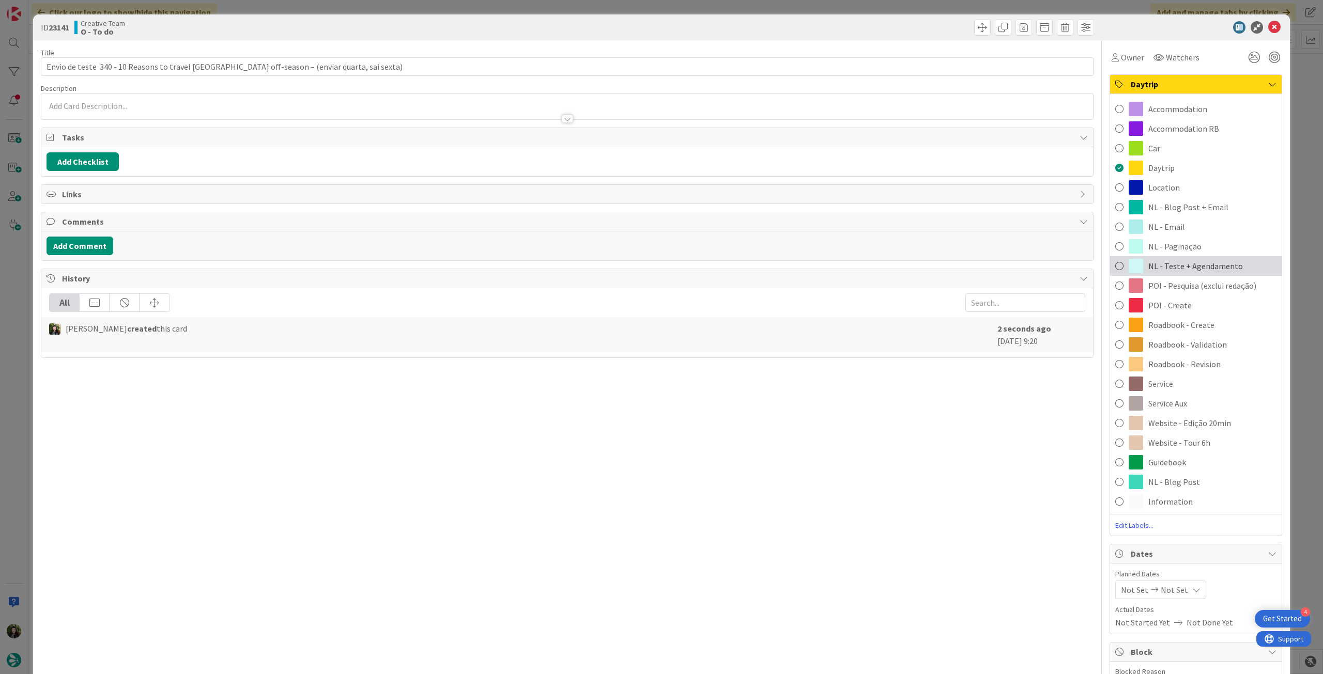
click at [1207, 266] on span "NL - Teste + Agendamento" at bounding box center [1195, 266] width 95 height 12
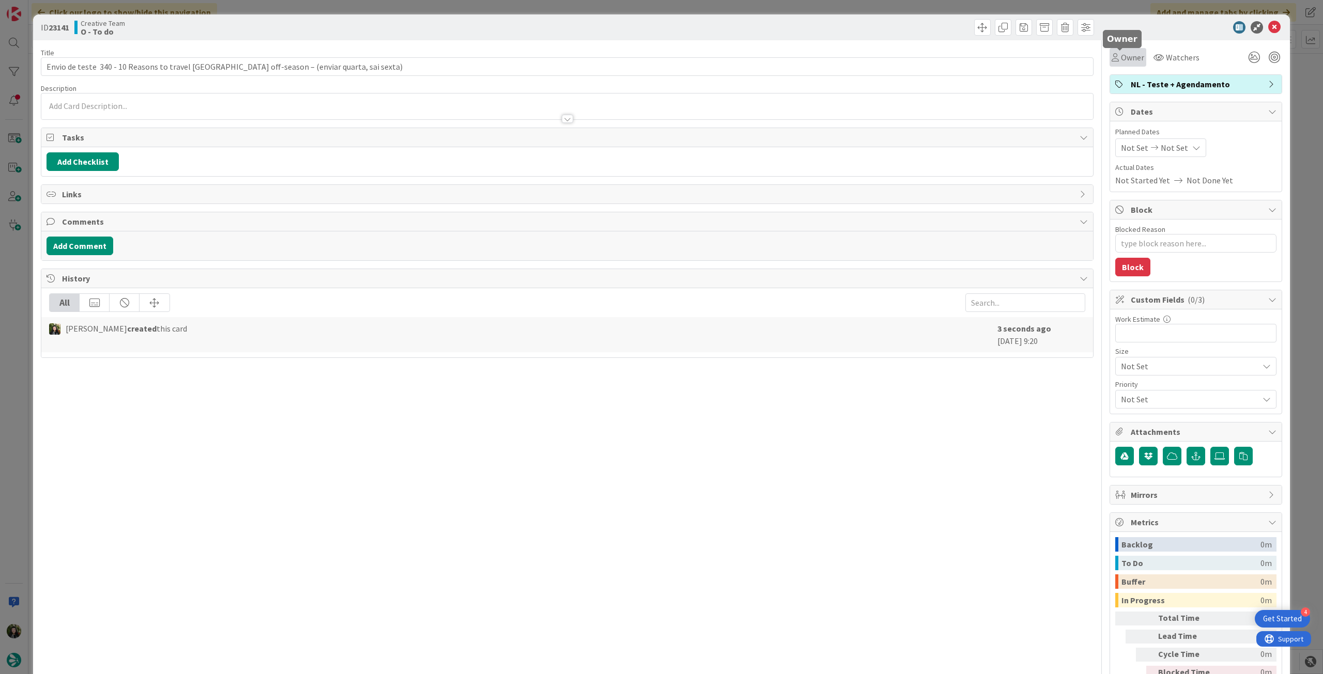
click at [1123, 57] on span "Owner" at bounding box center [1132, 57] width 23 height 12
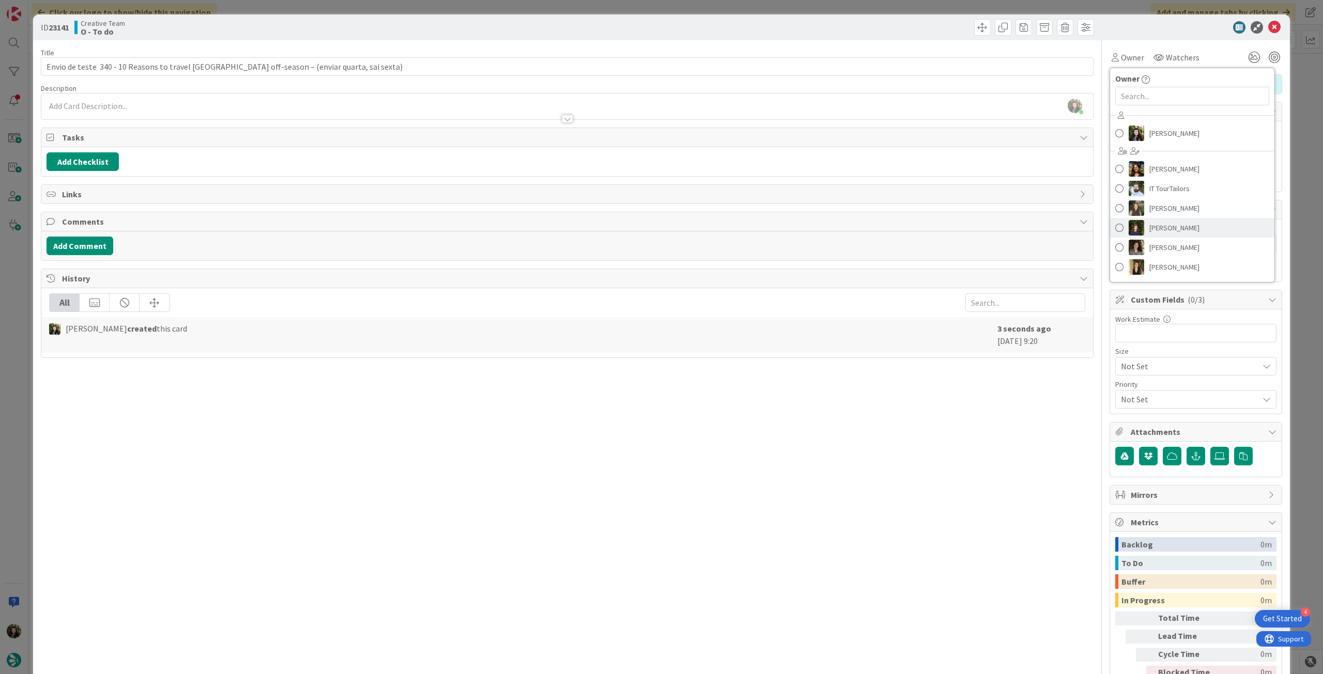
click at [1191, 222] on span "Margarida Carvalho" at bounding box center [1174, 227] width 50 height 15
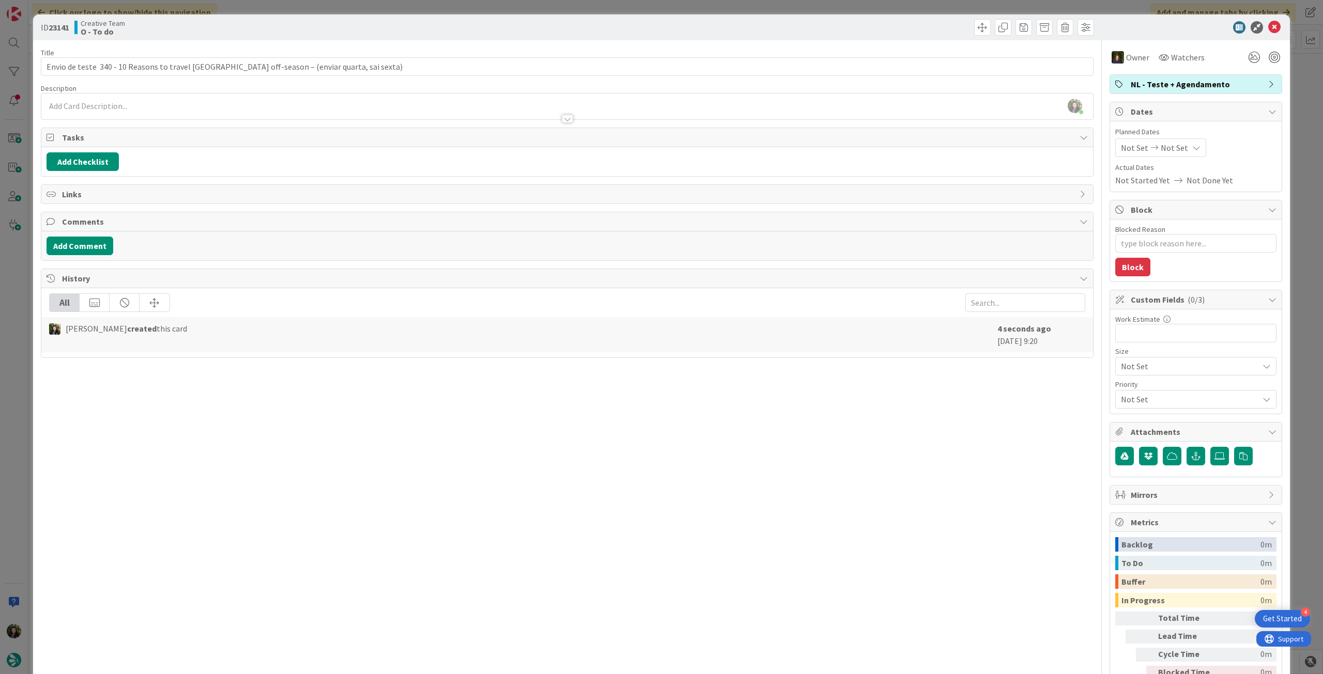
type textarea "x"
click at [1192, 144] on icon at bounding box center [1196, 148] width 8 height 8
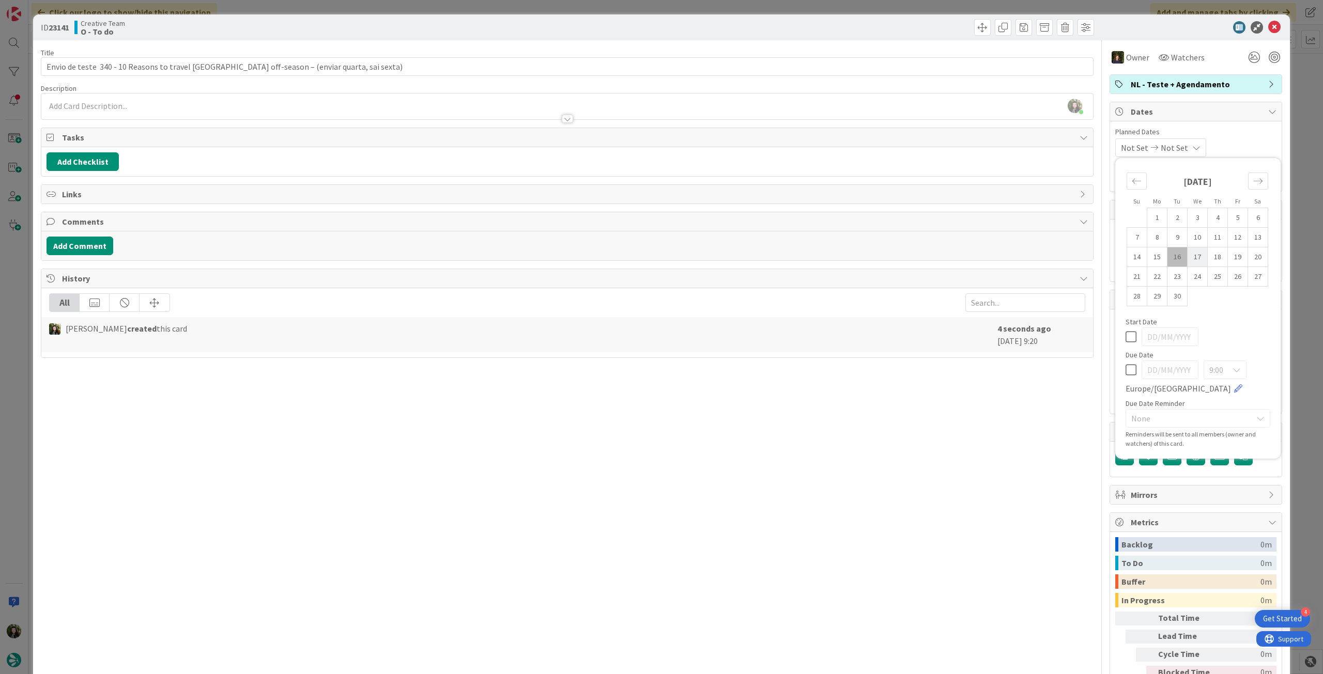
click at [1187, 250] on td "17" at bounding box center [1197, 257] width 20 height 20
type input "17/09/2025"
type textarea "x"
click at [1125, 333] on icon at bounding box center [1130, 337] width 11 height 12
type textarea "x"
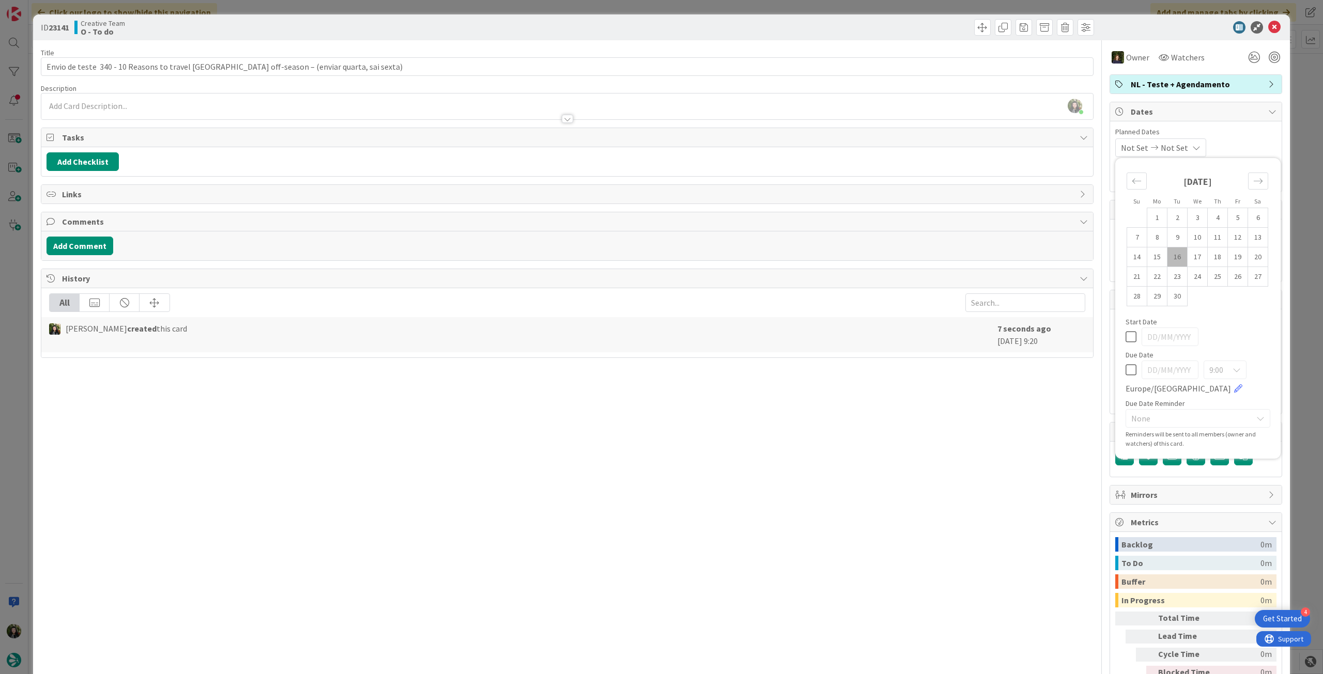
click at [1127, 367] on icon at bounding box center [1130, 370] width 11 height 12
click at [1191, 250] on td "17" at bounding box center [1197, 257] width 20 height 20
type input "17/09/2025"
type textarea "x"
click at [1268, 29] on icon at bounding box center [1274, 27] width 12 height 12
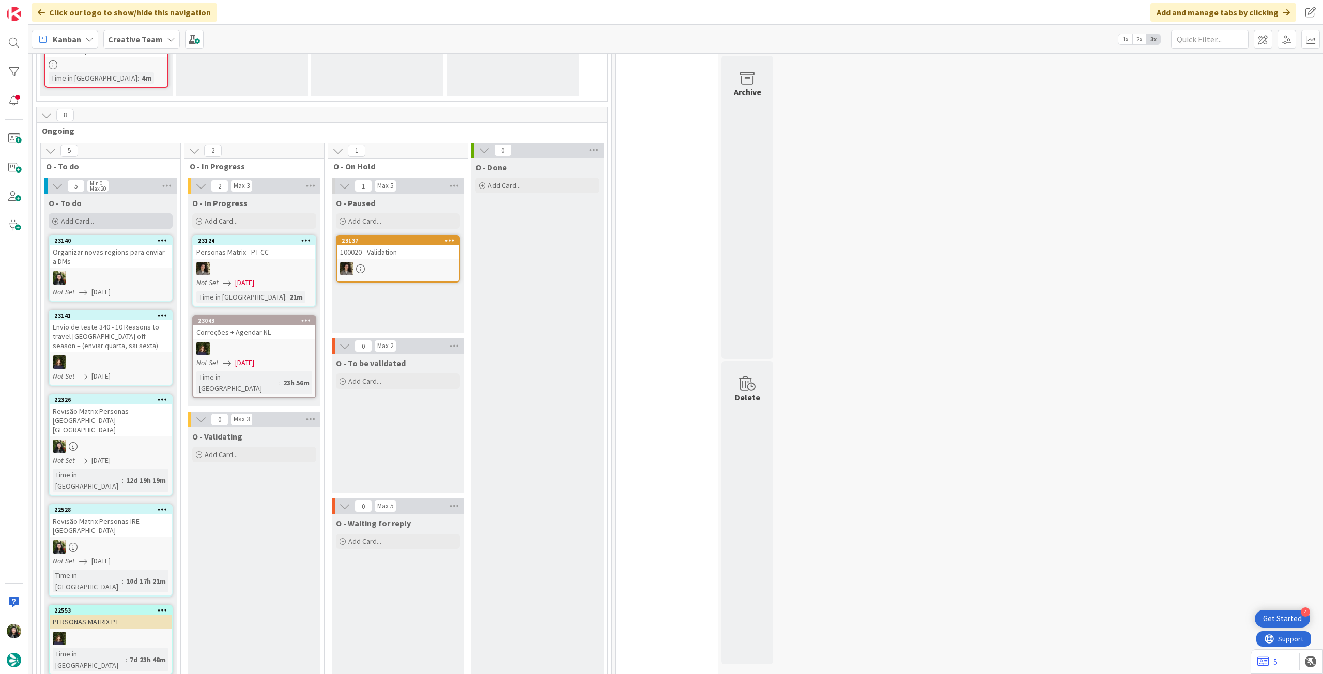
click at [115, 223] on div "Add Card..." at bounding box center [111, 220] width 124 height 15
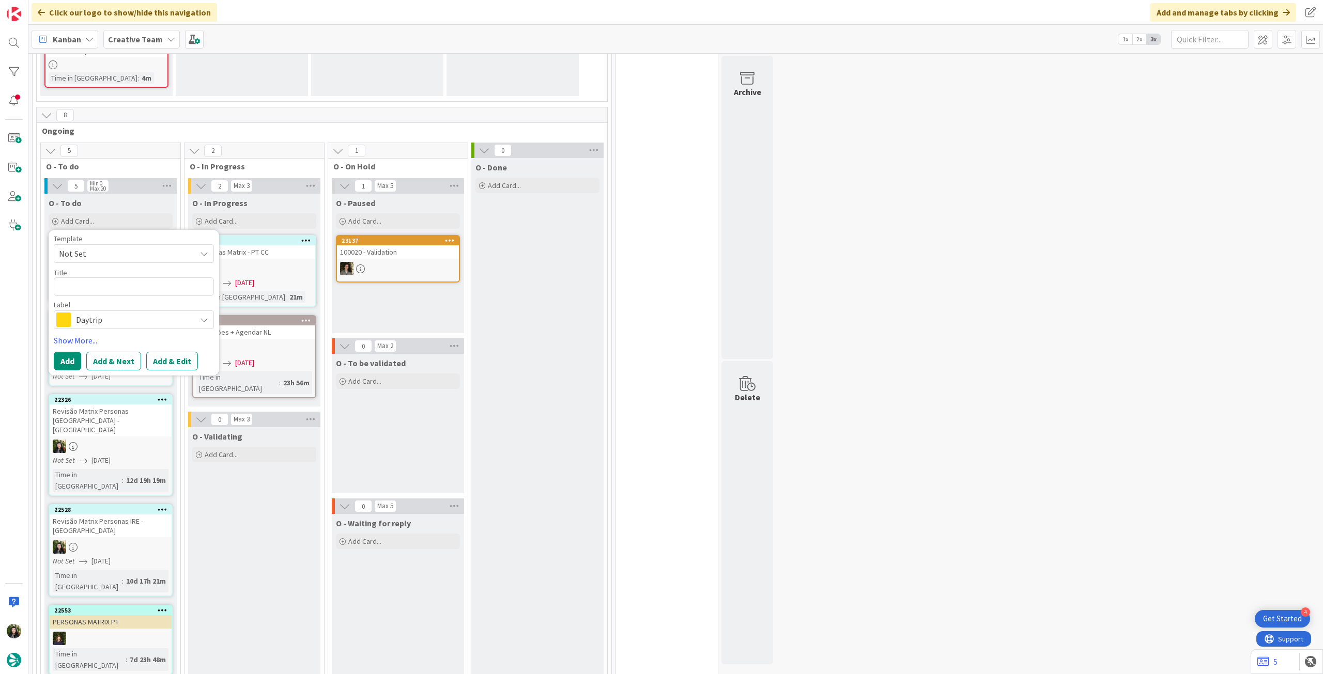
click at [123, 315] on span "Daytrip" at bounding box center [133, 320] width 115 height 14
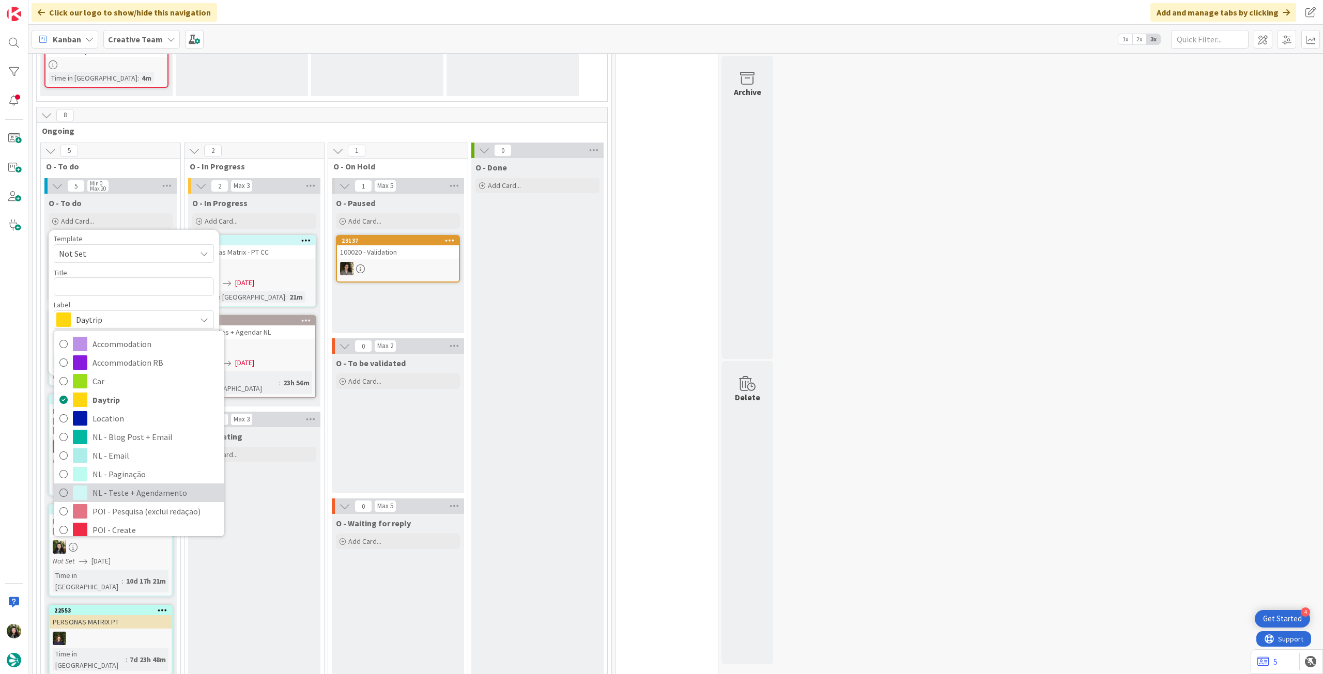
click at [149, 485] on span "NL - Teste + Agendamento" at bounding box center [155, 492] width 126 height 15
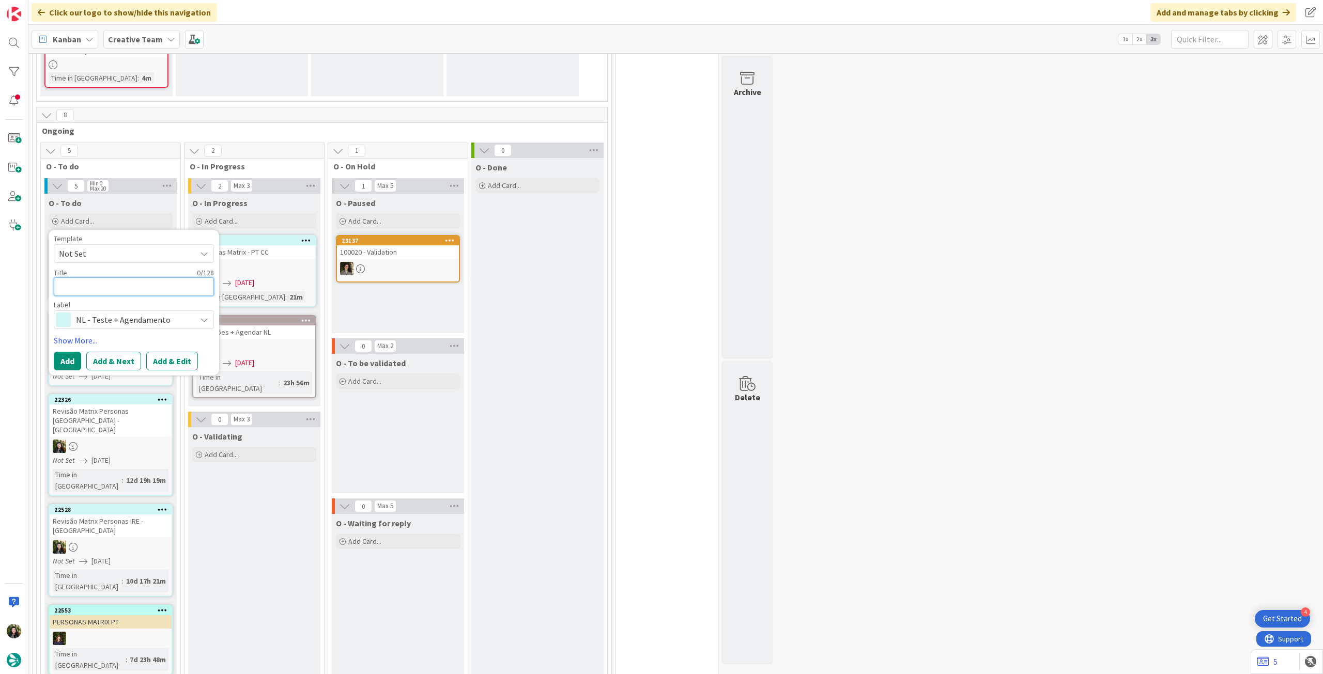
click at [101, 281] on textarea at bounding box center [134, 286] width 160 height 19
type textarea "E"
type textarea "x"
type textarea "En"
type textarea "x"
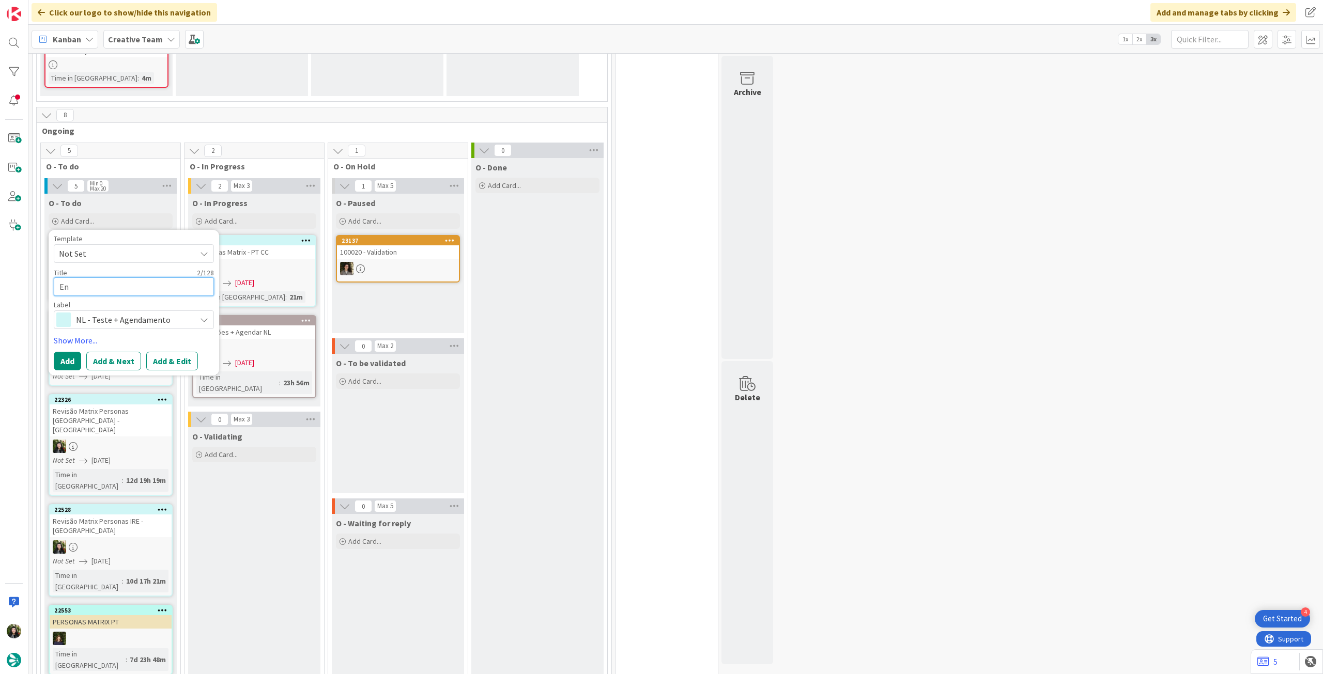
type textarea "Env"
type textarea "x"
type textarea "Envi"
type textarea "x"
type textarea "Envio"
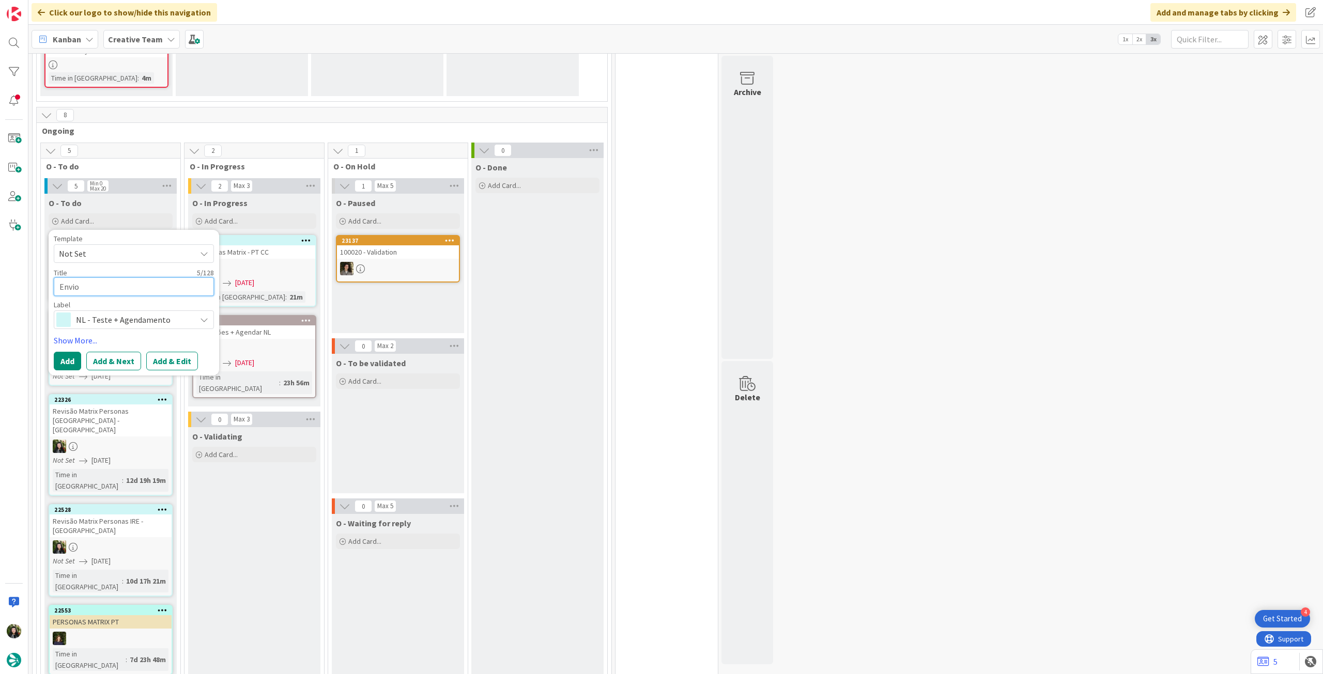
type textarea "x"
type textarea "Envio d"
paste textarea "• 342 - Stress-Free European Travel After 60: Your Essential Guide (enviar sext…"
click at [129, 286] on textarea "Envio de teste • 342 - Stress-Free European Travel After 60: Your Essential Gui…" at bounding box center [134, 298] width 160 height 43
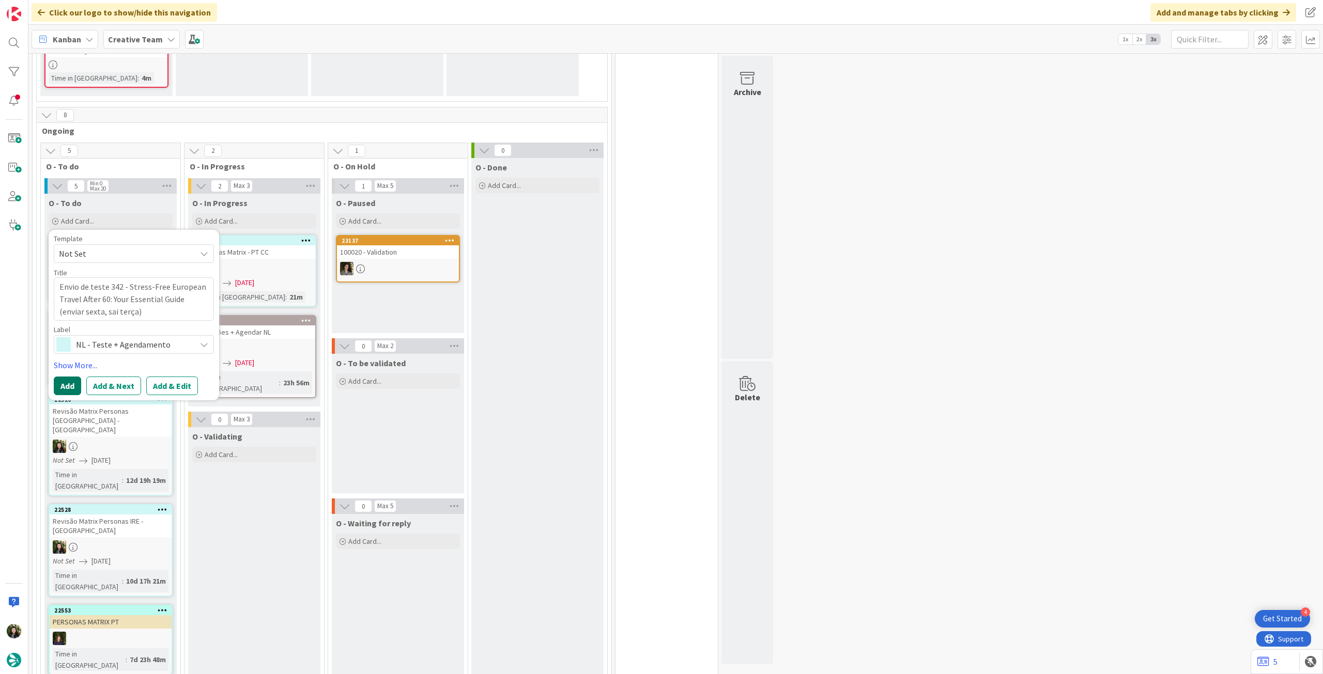
click at [65, 387] on button "Add" at bounding box center [67, 386] width 27 height 19
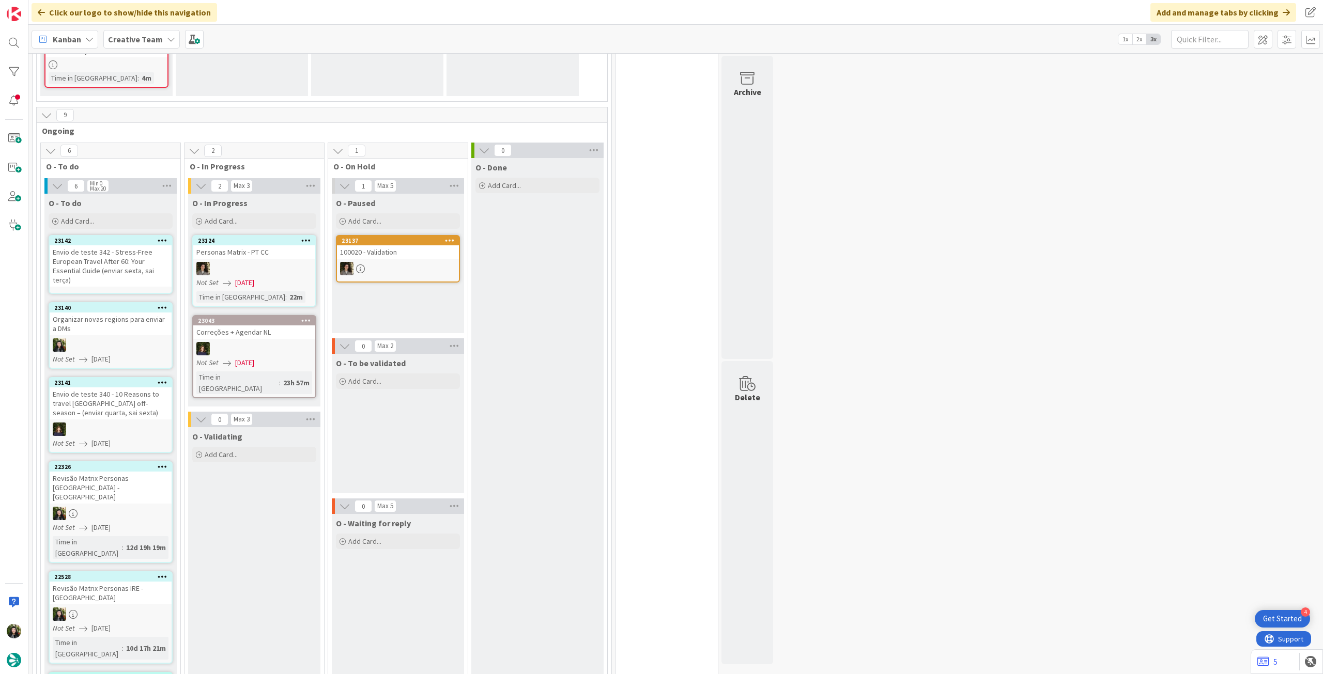
click at [95, 262] on div "Envio de teste 342 - Stress-Free European Travel After 60: Your Essential Guide…" at bounding box center [111, 265] width 122 height 41
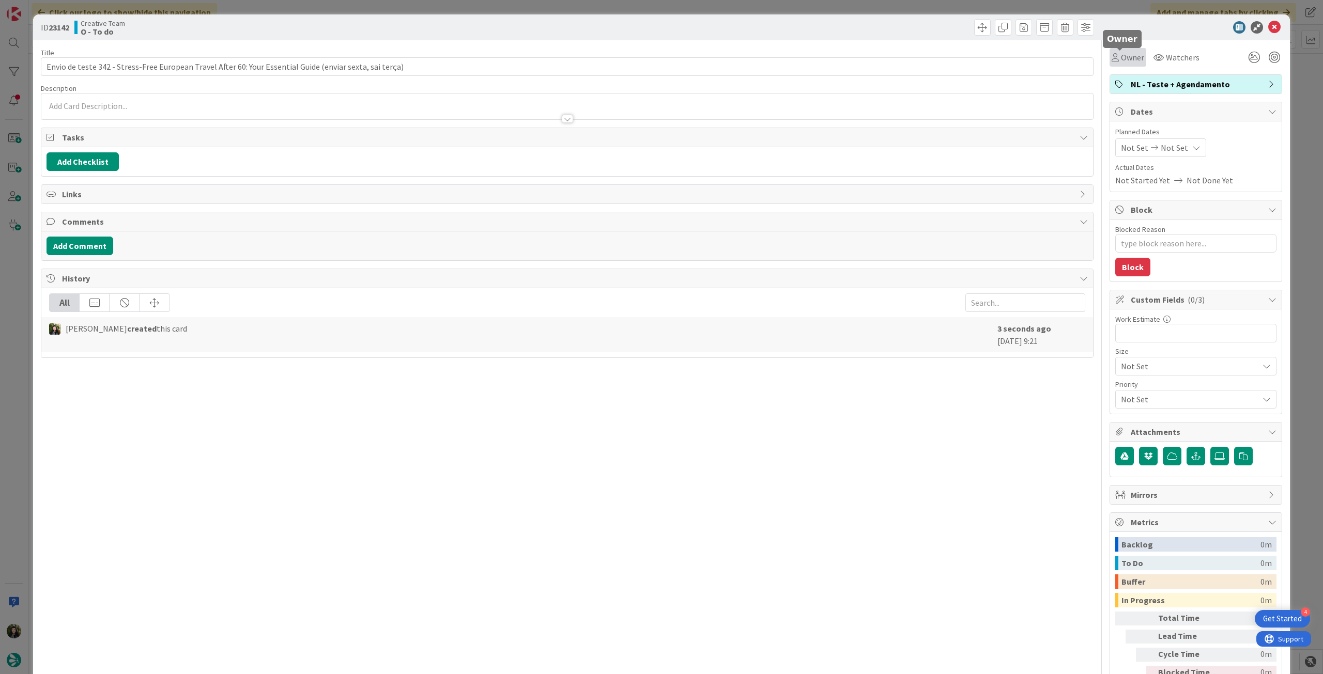
click at [1128, 59] on span "Owner" at bounding box center [1132, 57] width 23 height 12
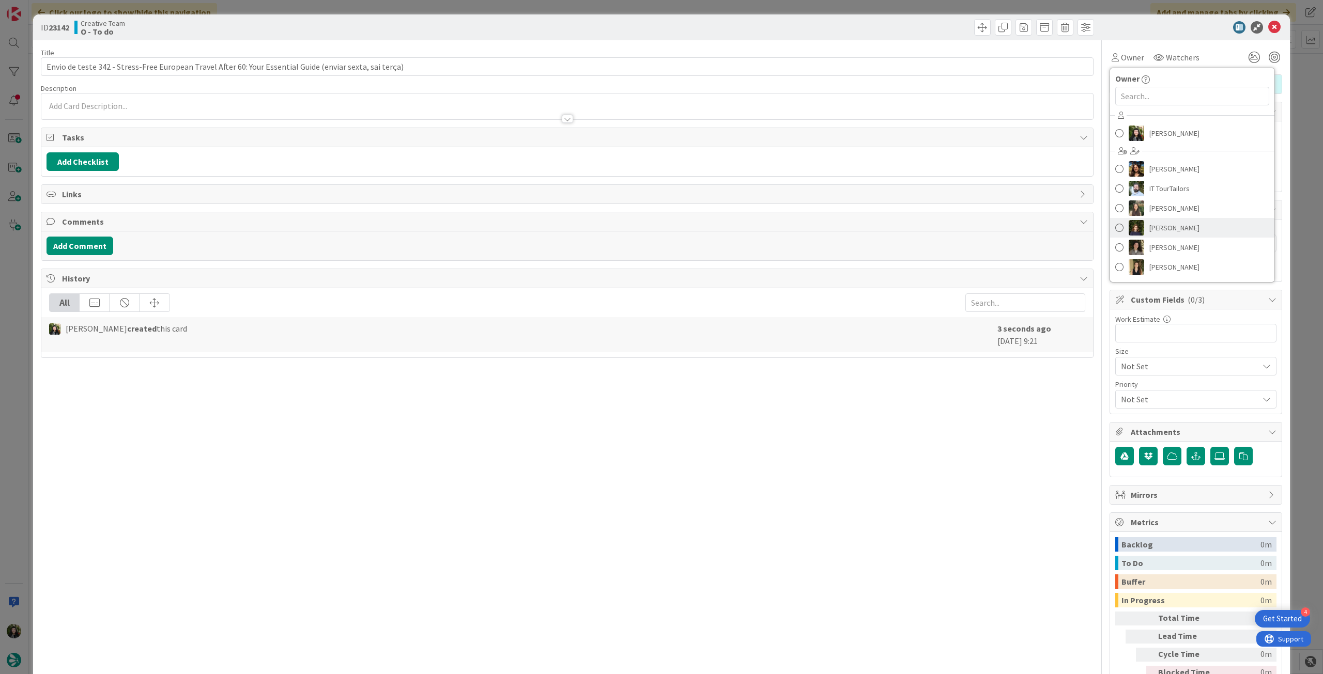
click at [1191, 227] on span "Margarida Carvalho" at bounding box center [1174, 227] width 50 height 15
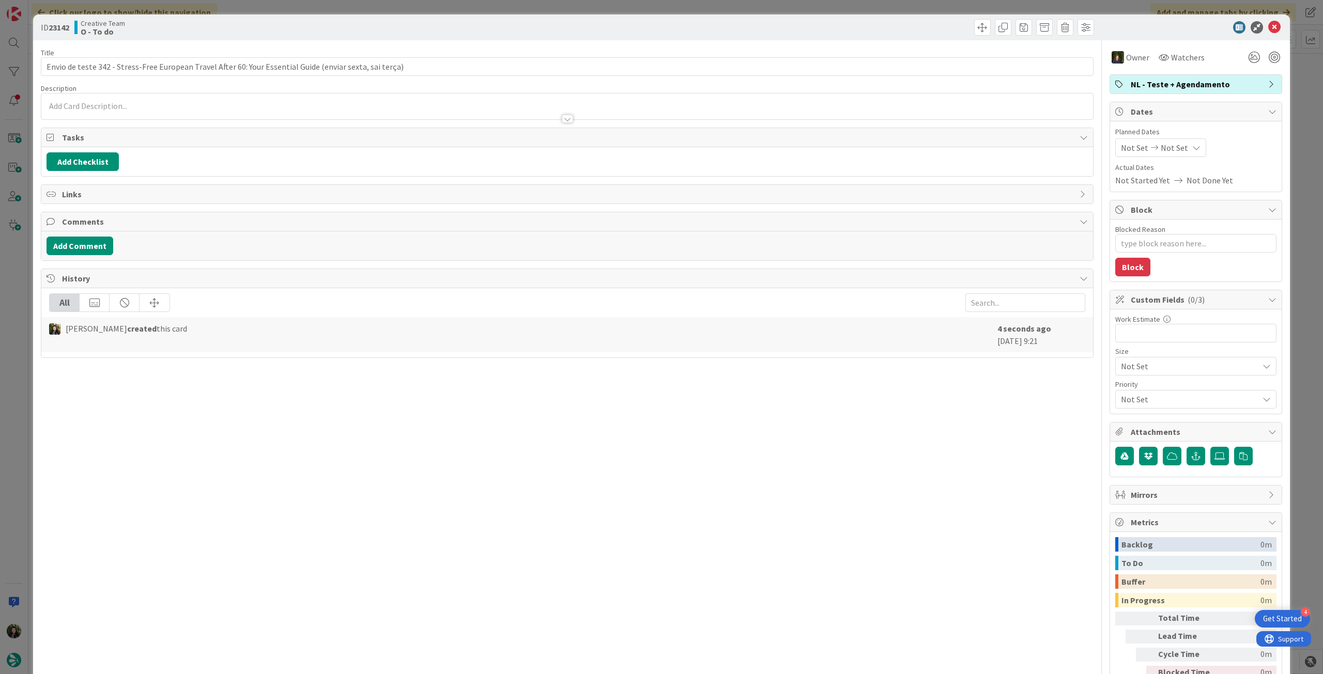
click at [1176, 145] on div "Not Set Not Set" at bounding box center [1160, 147] width 91 height 19
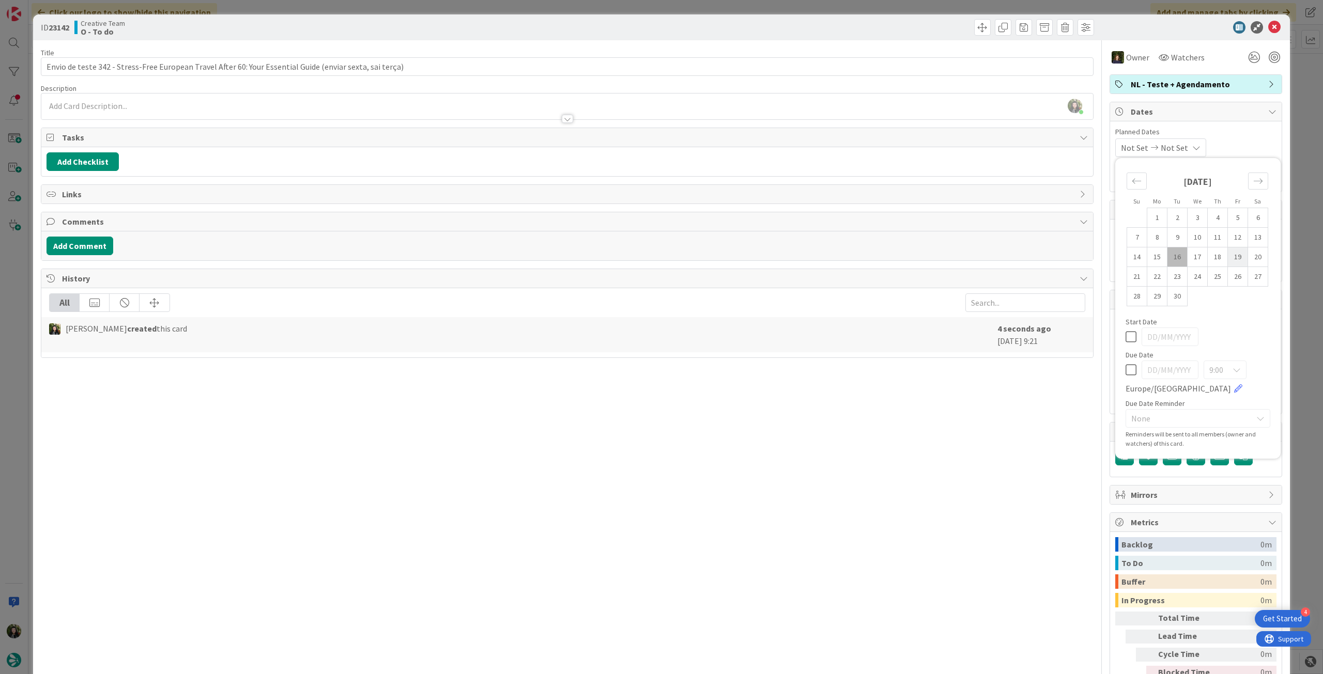
click at [1227, 258] on td "19" at bounding box center [1237, 257] width 20 height 20
click at [1129, 333] on div "[DATE]" at bounding box center [1197, 337] width 145 height 19
click at [1125, 333] on icon at bounding box center [1130, 337] width 11 height 12
click at [1125, 372] on icon at bounding box center [1130, 370] width 11 height 12
click at [1227, 260] on td "19" at bounding box center [1237, 257] width 20 height 20
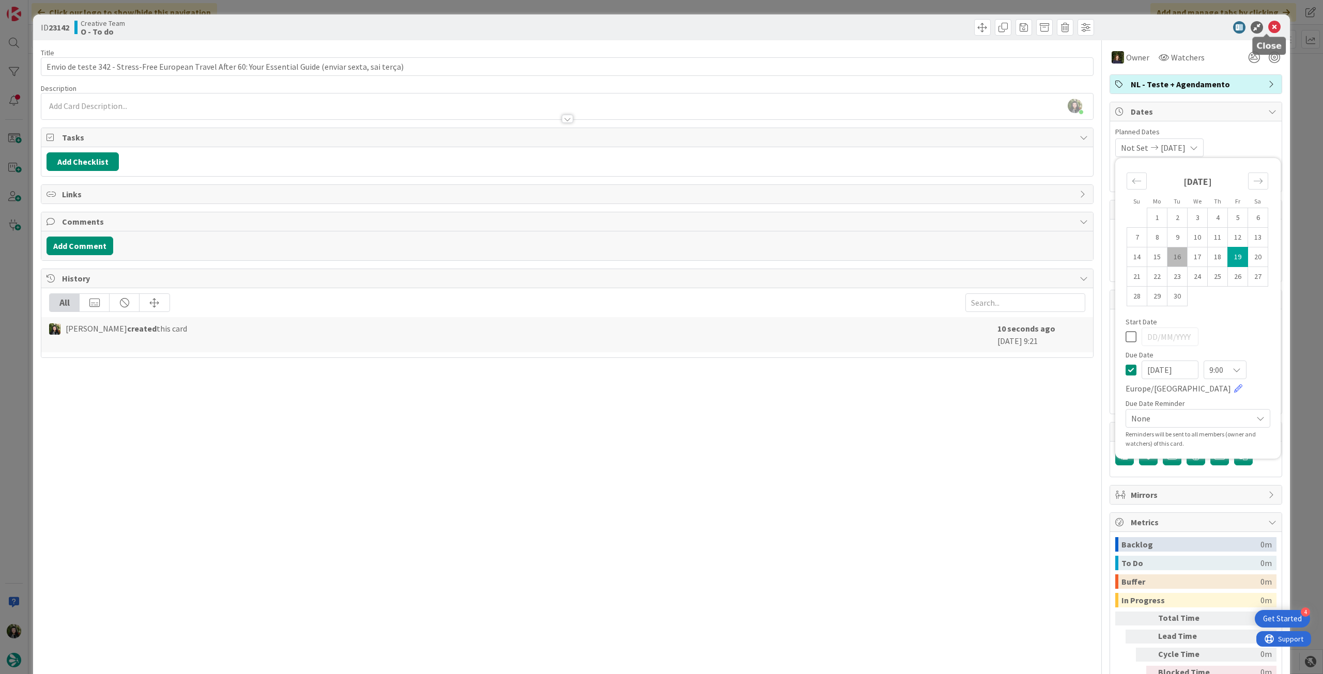
click at [1268, 26] on icon at bounding box center [1274, 27] width 12 height 12
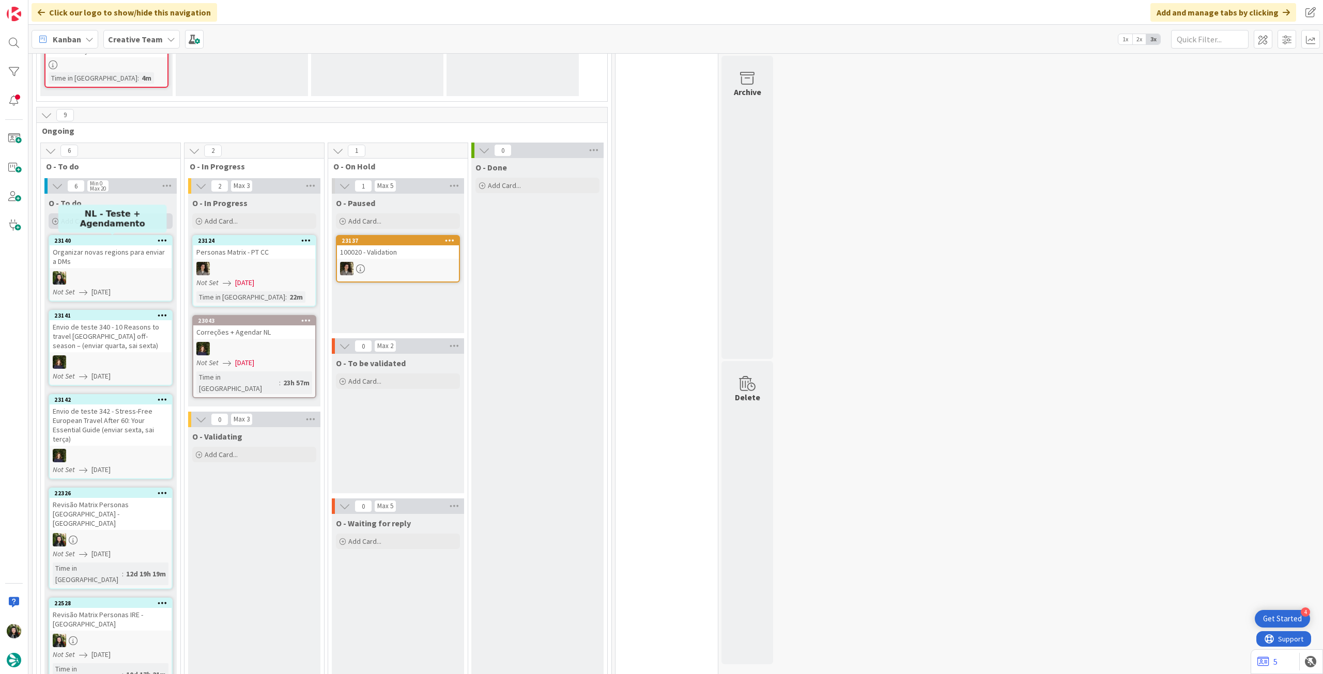
click at [122, 221] on div "Add Card..." at bounding box center [111, 220] width 124 height 15
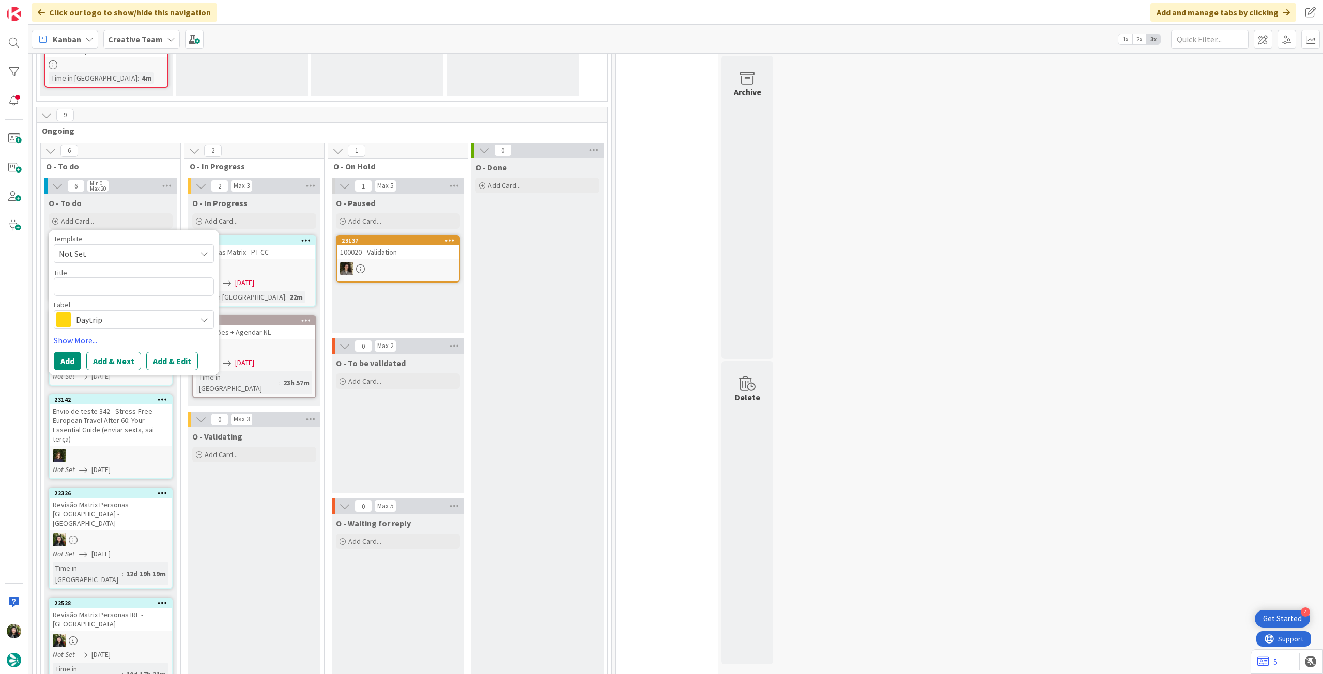
click at [124, 316] on span "Daytrip" at bounding box center [133, 320] width 115 height 14
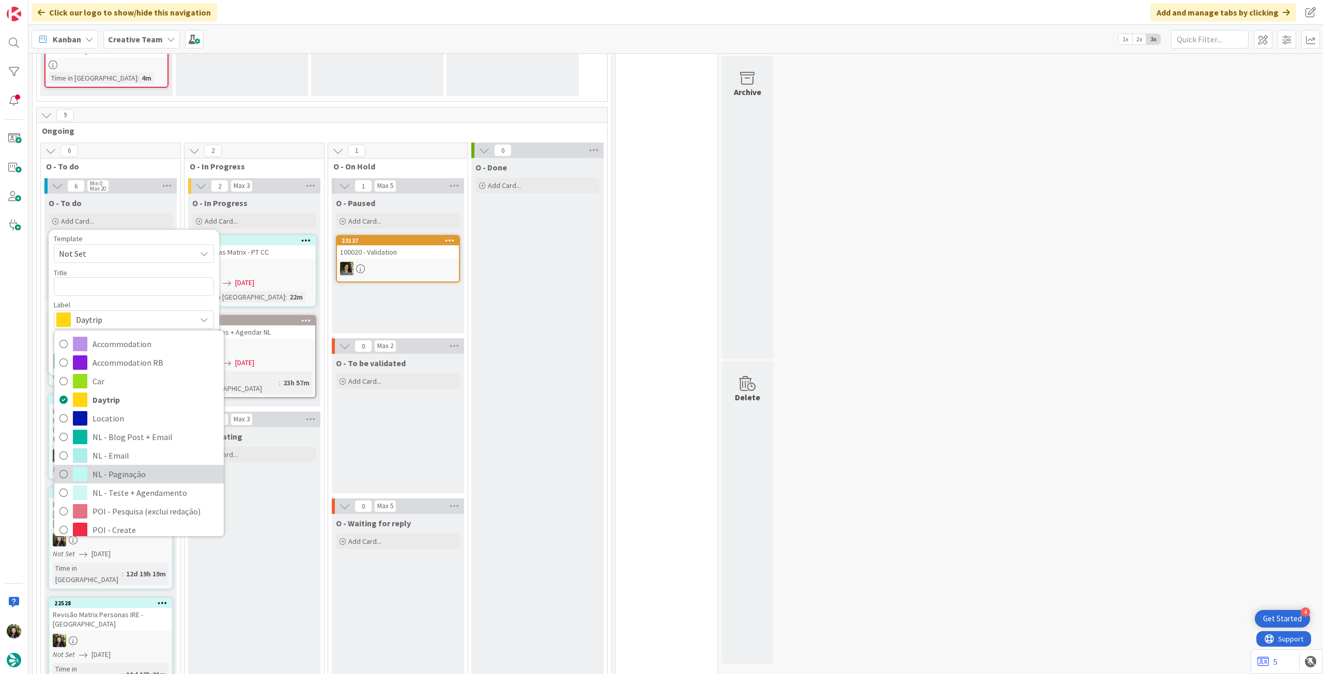
click at [141, 470] on span "NL - Paginação" at bounding box center [155, 474] width 126 height 15
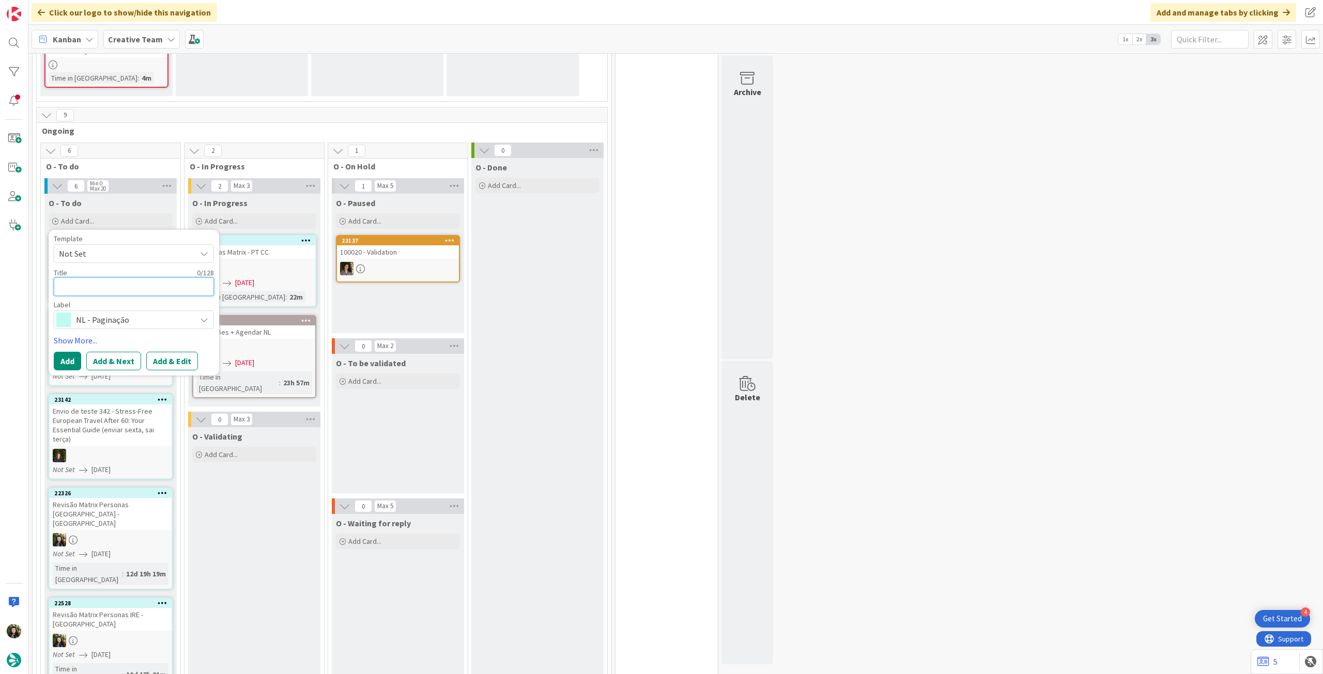
click at [132, 286] on textarea at bounding box center [134, 286] width 160 height 19
paste textarea "Paginação 342 - Stress-Free European Travel After 60: Your Essential Guide – QU…"
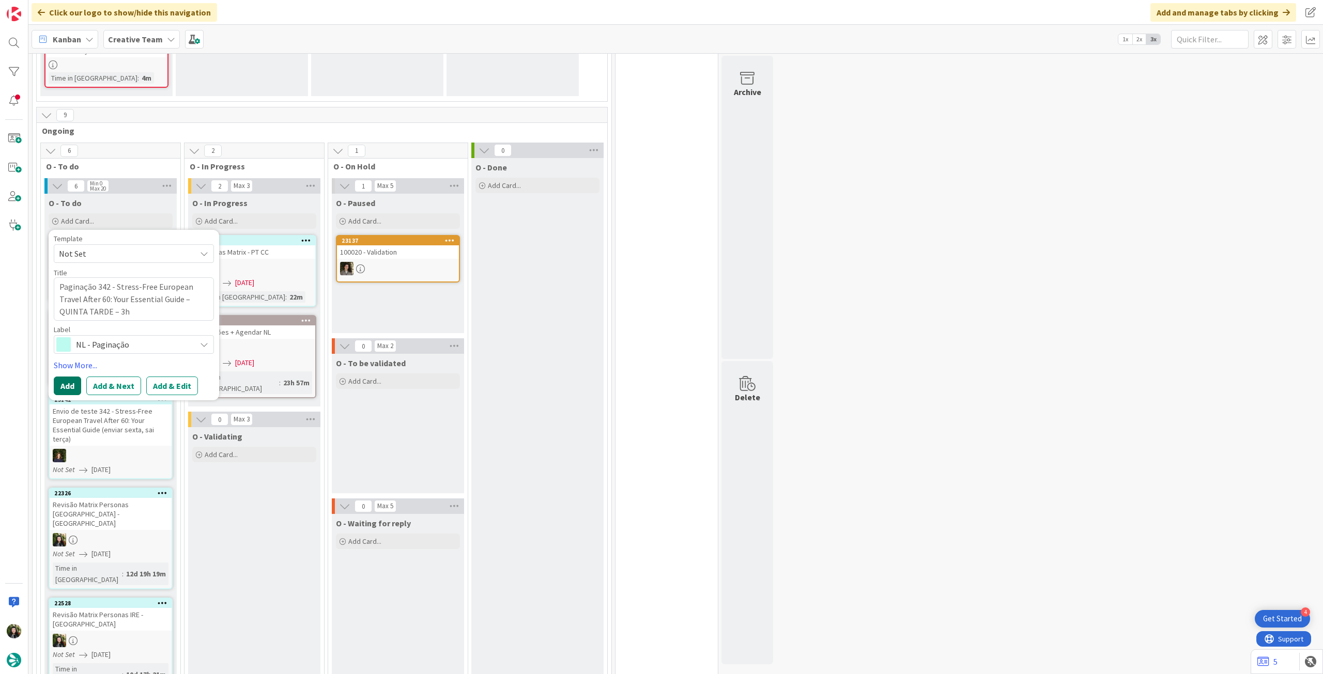
click at [71, 389] on button "Add" at bounding box center [67, 386] width 27 height 19
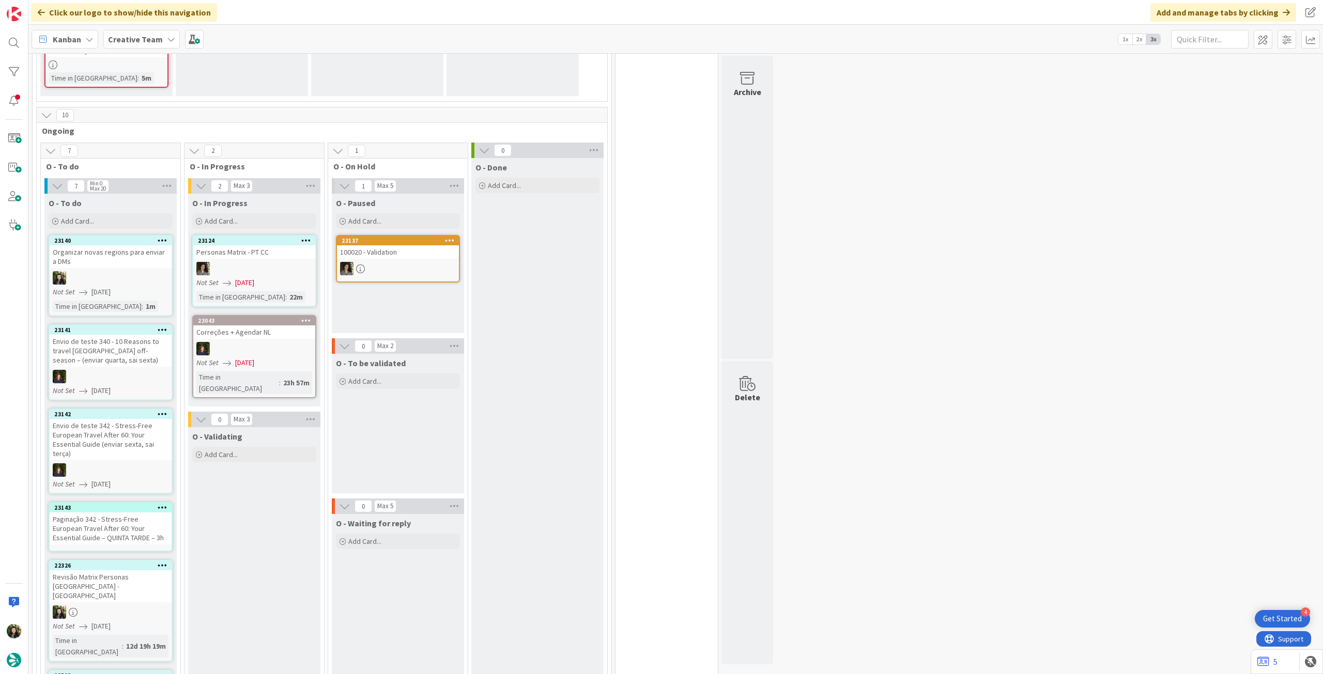
click at [111, 524] on div "Paginação 342 - Stress-Free European Travel After 60: Your Essential Guide – QU…" at bounding box center [111, 528] width 122 height 32
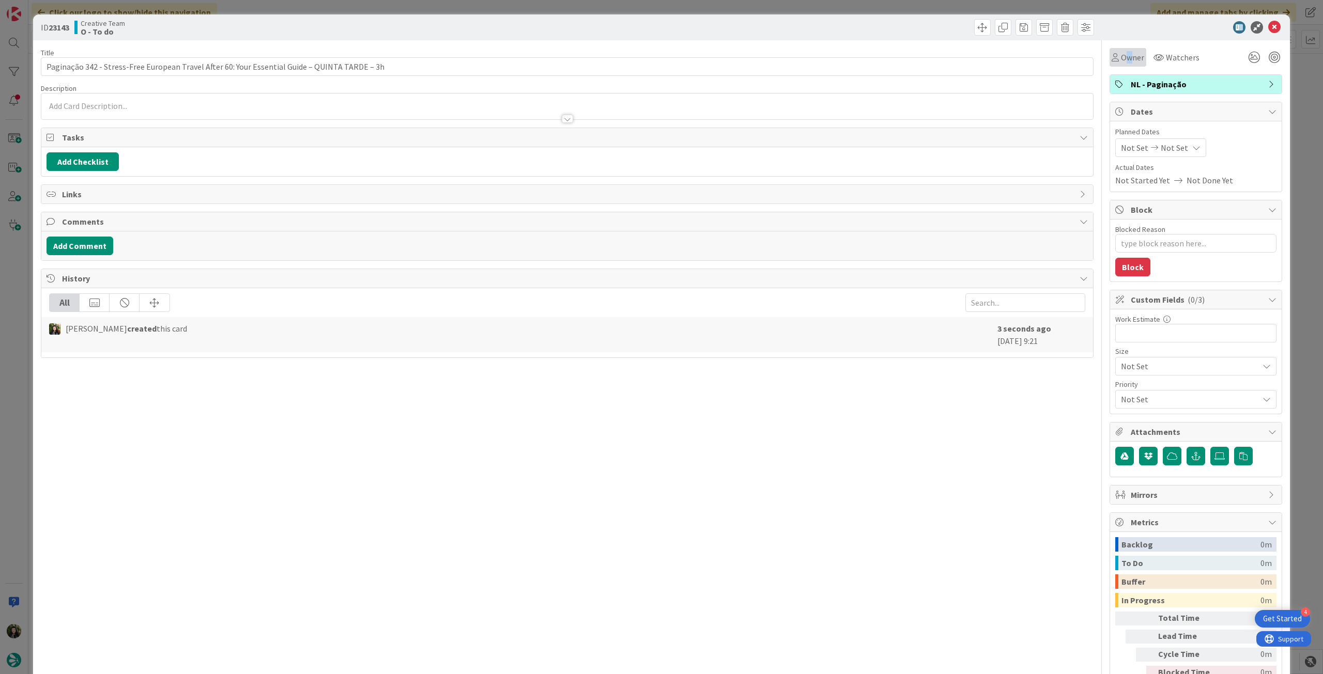
click at [1121, 62] on span "Owner" at bounding box center [1132, 57] width 23 height 12
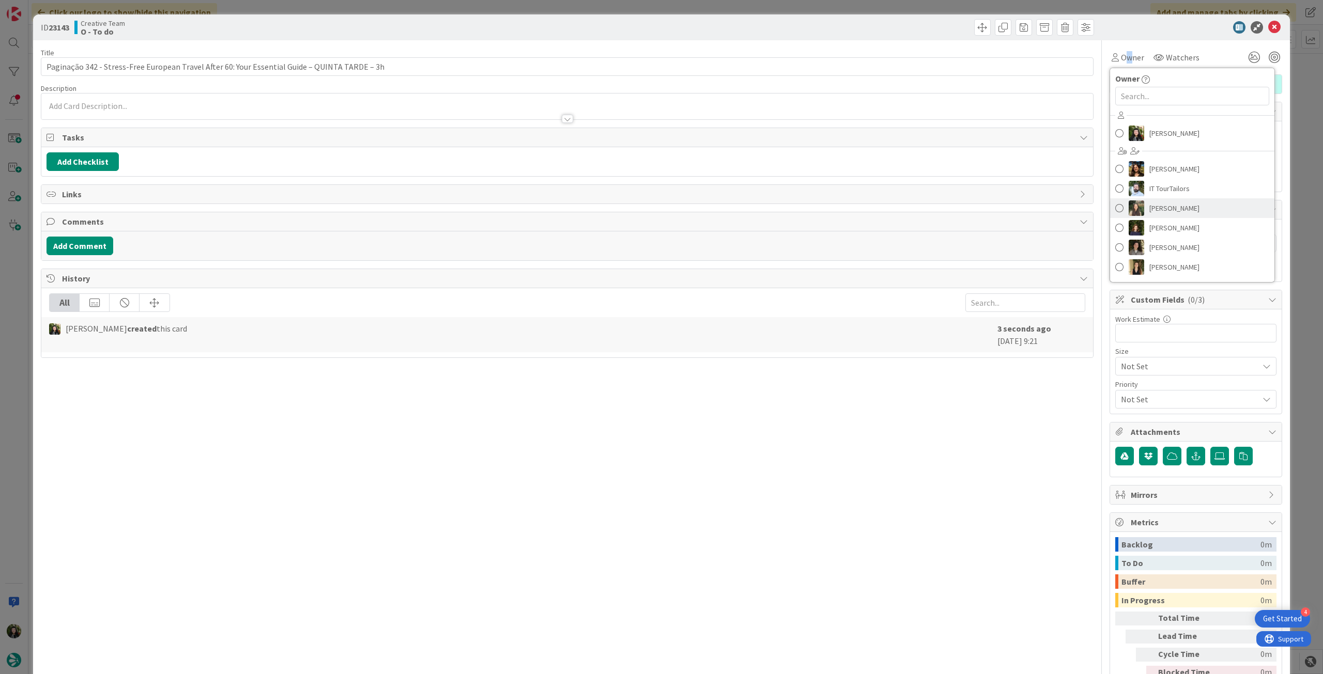
click at [1183, 214] on span "Inês Gonçalves" at bounding box center [1174, 207] width 50 height 15
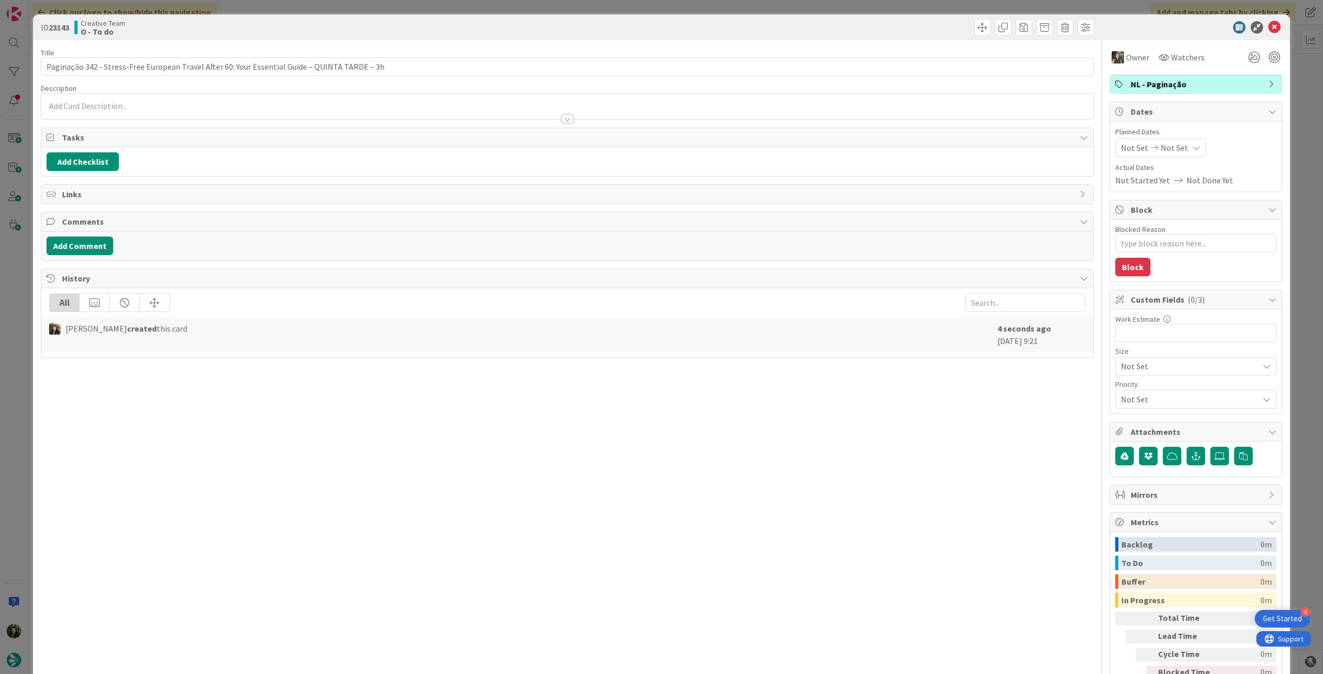
click at [1178, 144] on div "Not Set Not Set" at bounding box center [1160, 147] width 91 height 19
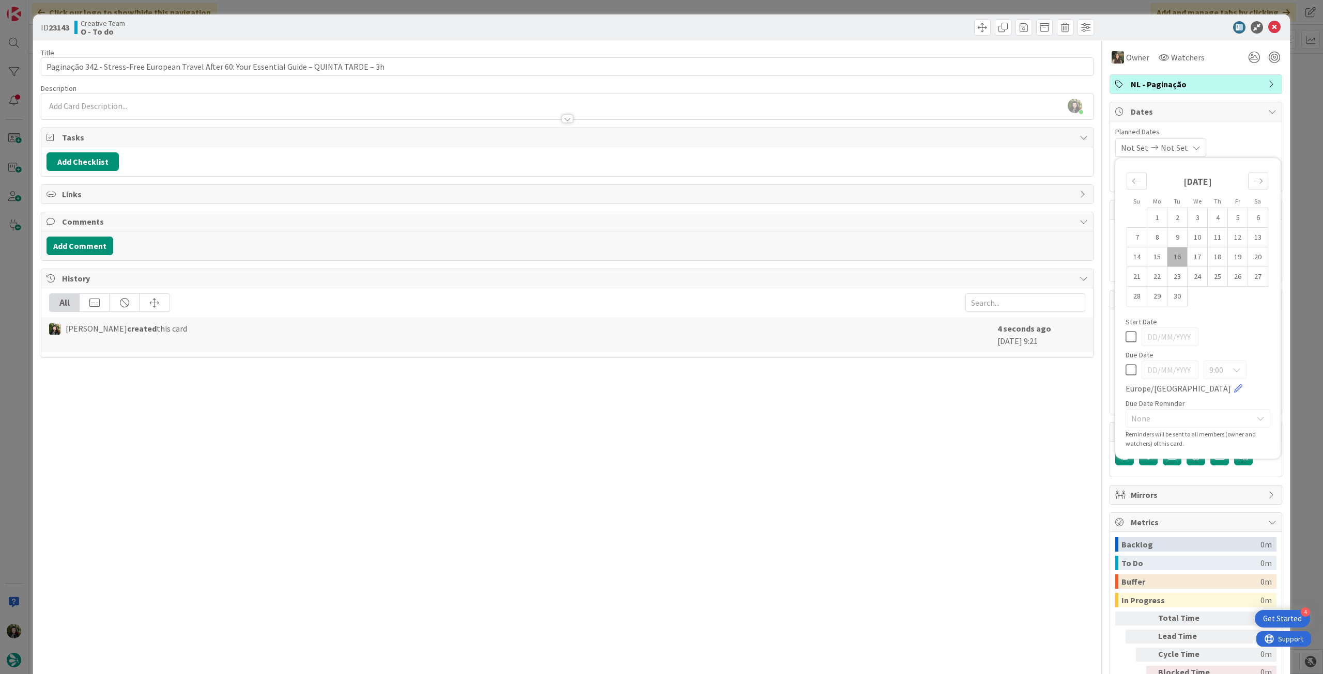
click at [1125, 368] on icon at bounding box center [1130, 370] width 11 height 12
click at [1207, 256] on td "18" at bounding box center [1217, 257] width 20 height 20
click at [1125, 337] on icon at bounding box center [1130, 337] width 11 height 12
click at [1130, 368] on div "9:00 Europe/Lisbon" at bounding box center [1197, 378] width 145 height 34
click at [1125, 369] on icon at bounding box center [1130, 370] width 11 height 12
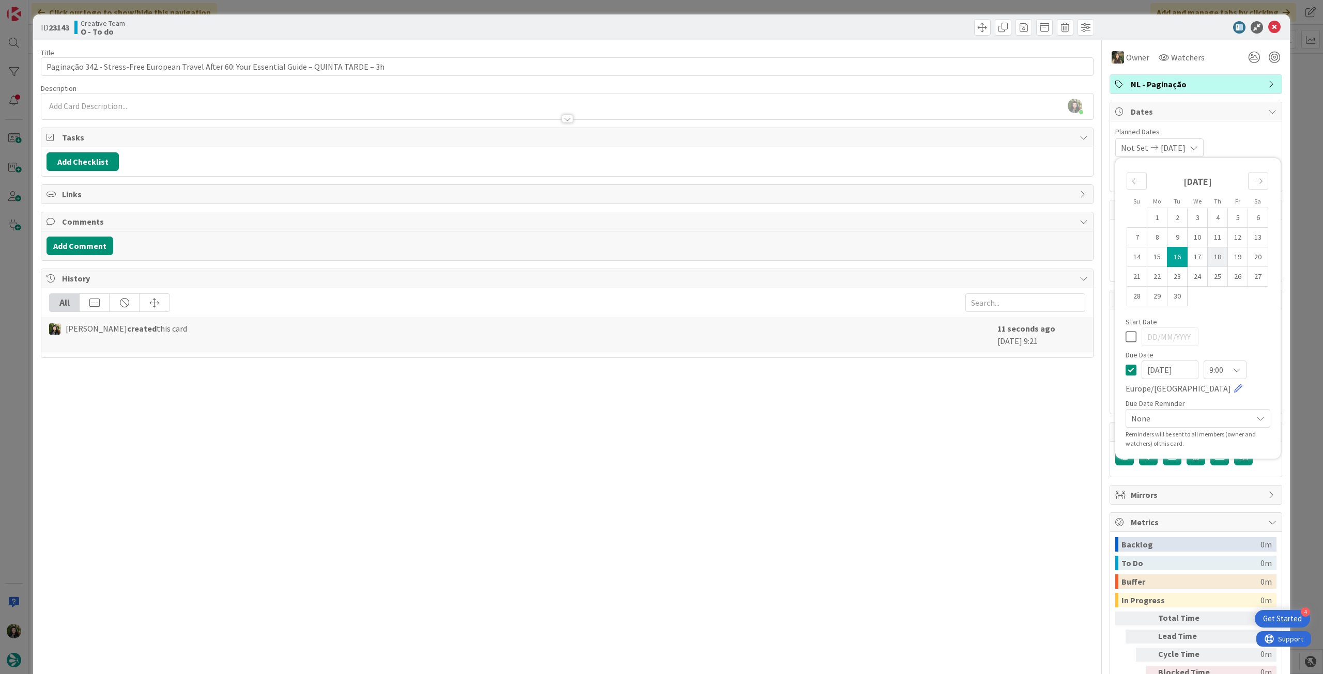
click at [1210, 259] on td "18" at bounding box center [1217, 257] width 20 height 20
click at [1268, 26] on icon at bounding box center [1274, 27] width 12 height 12
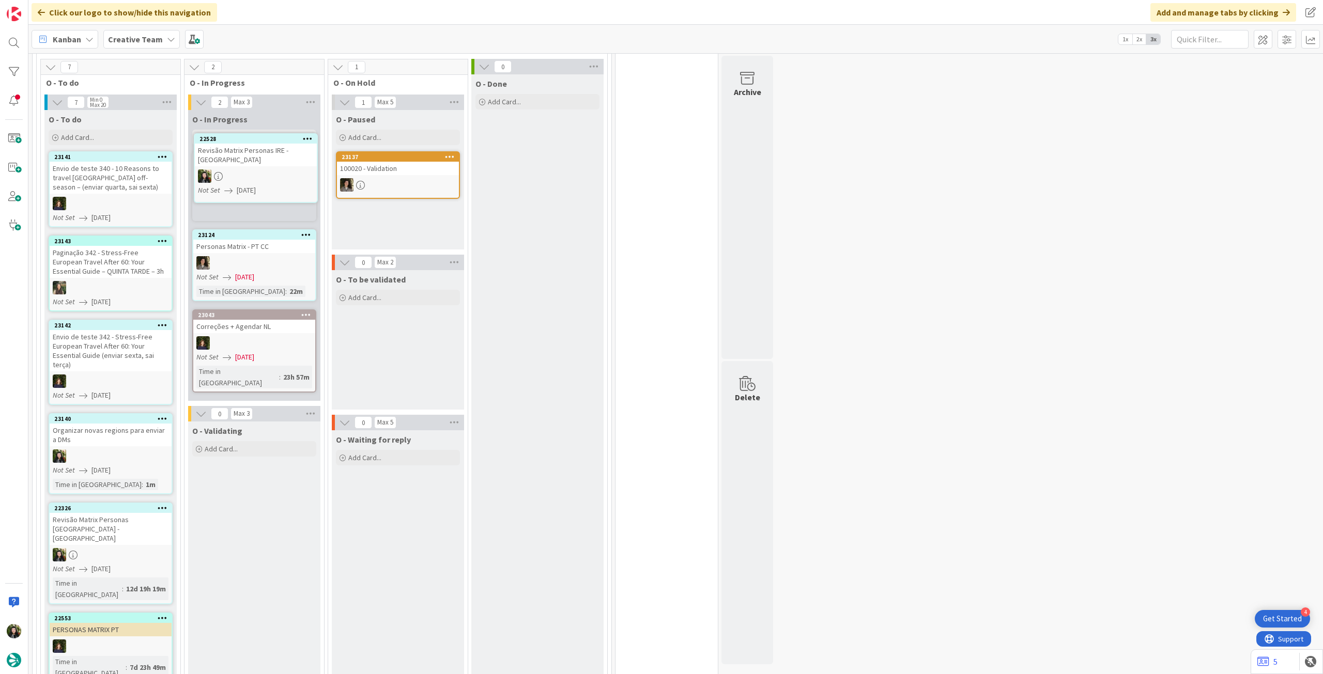
scroll to position [1267, 0]
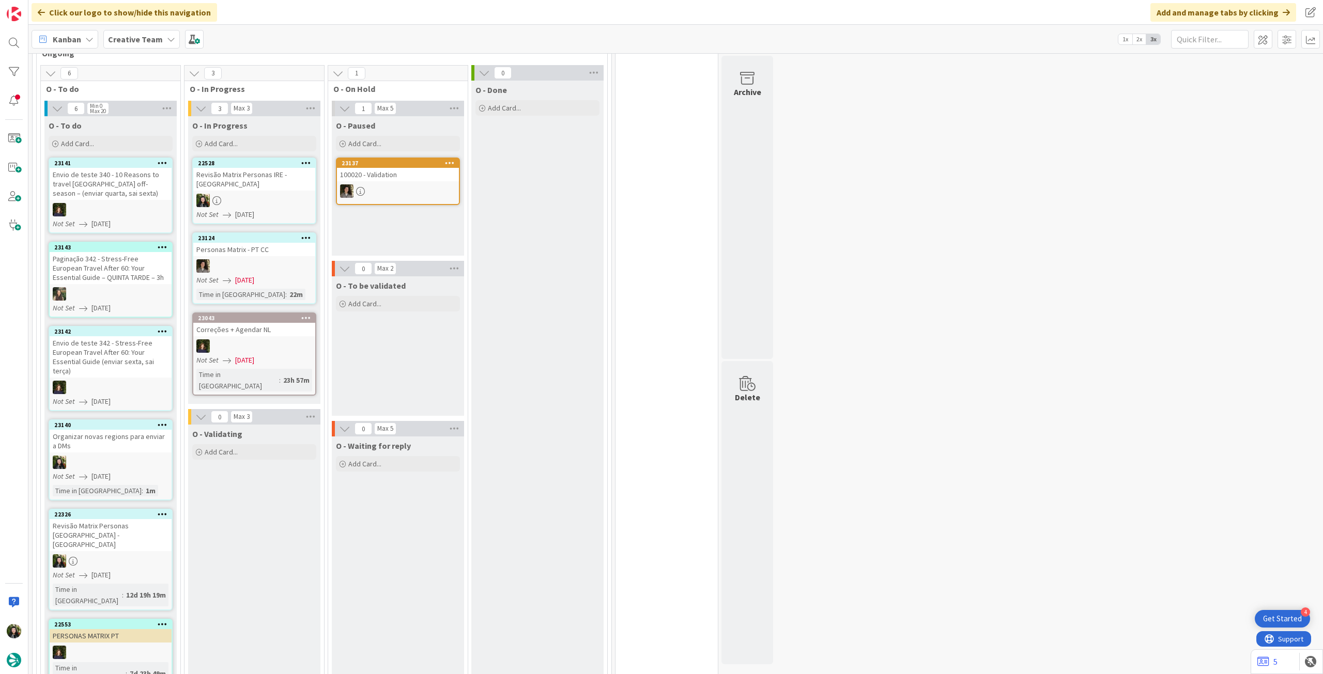
click at [284, 194] on div at bounding box center [254, 200] width 122 height 13
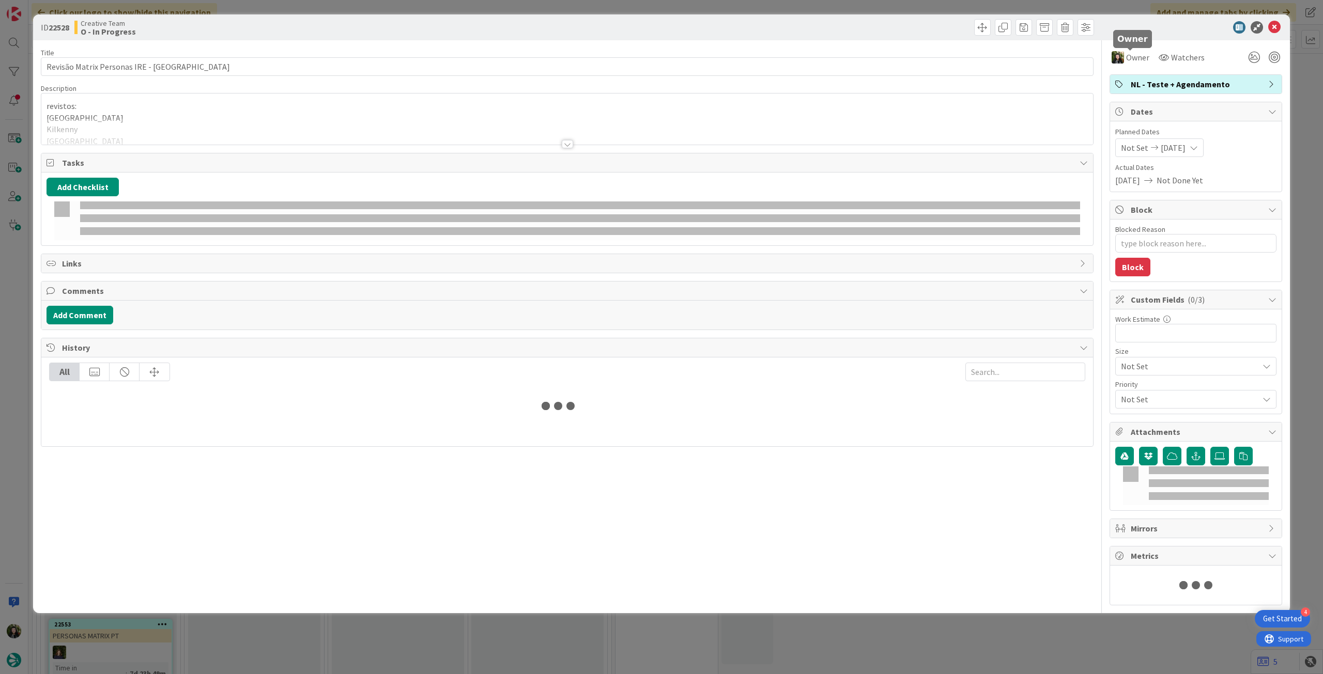
click at [1132, 55] on span "Owner" at bounding box center [1137, 57] width 23 height 12
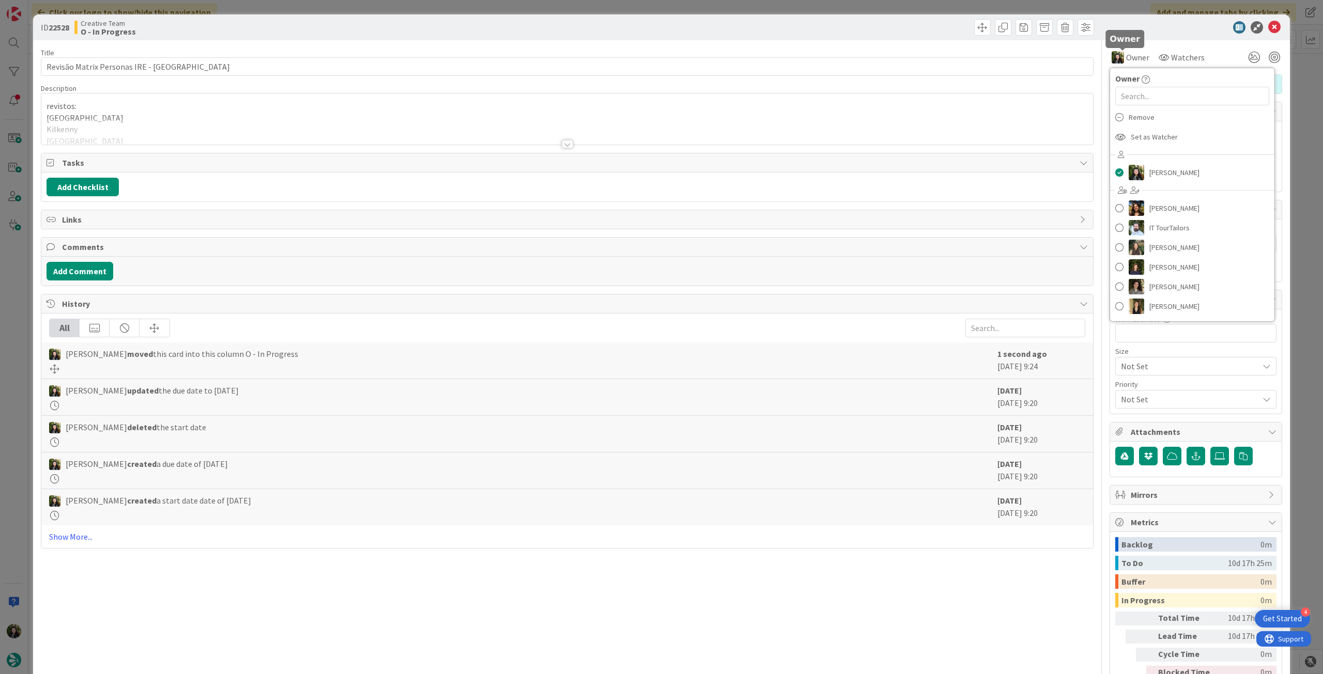
click at [1093, 34] on div "ID 22528 Creative Team O - In Progress" at bounding box center [661, 27] width 1256 height 26
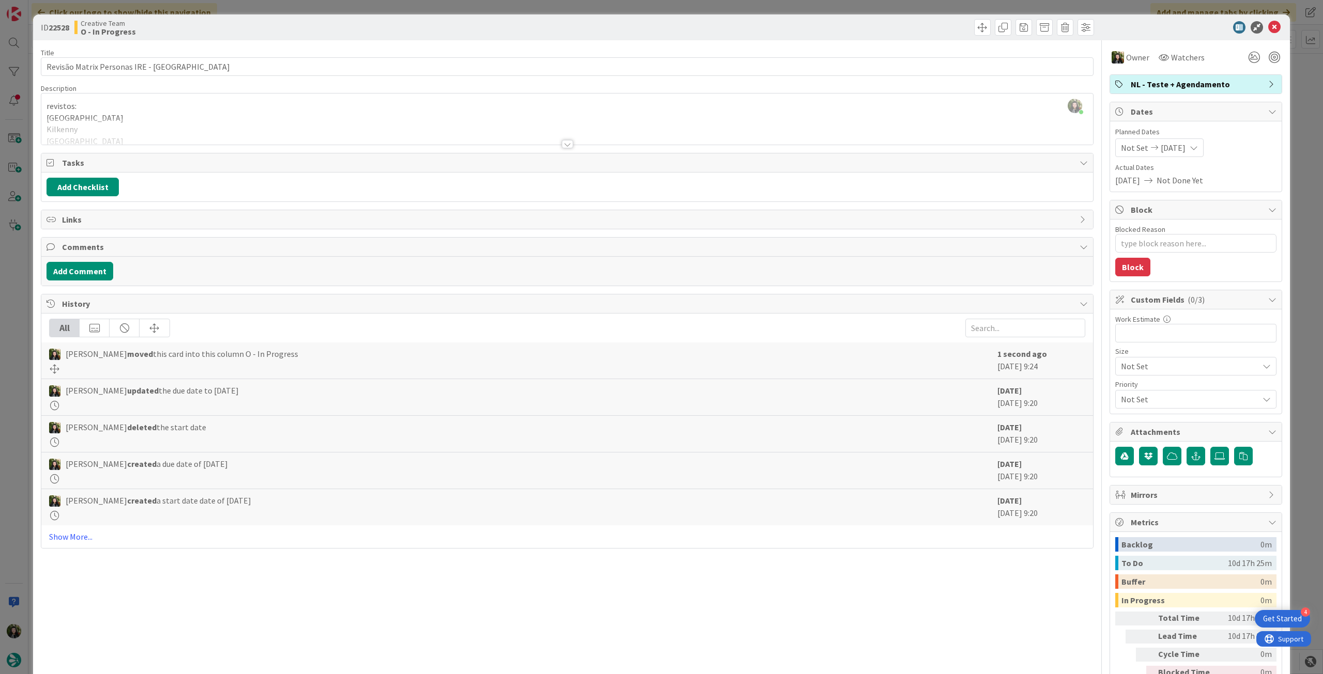
click at [201, 114] on div "Beatriz Cassona joined 3 m ago revistos: Dublin Kilkenny Cork Killarney Limeric…" at bounding box center [566, 119] width 1051 height 51
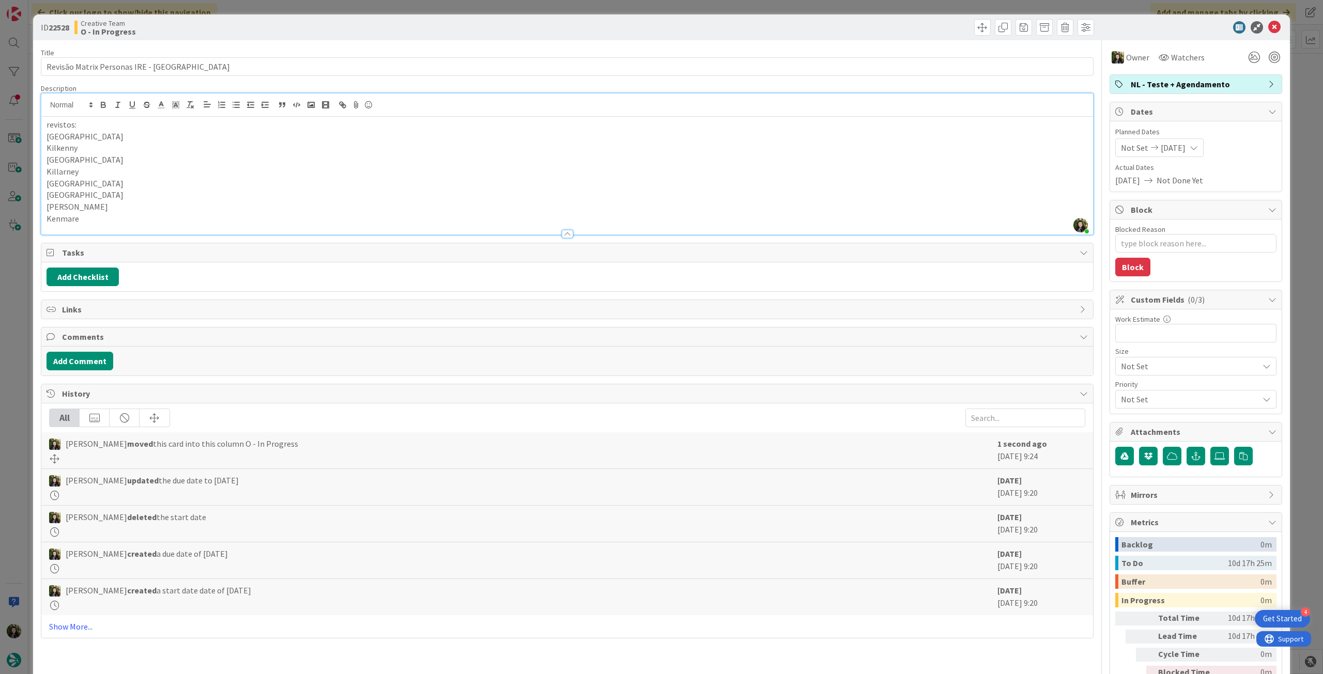
scroll to position [1139, 0]
click at [1268, 25] on icon at bounding box center [1274, 27] width 12 height 12
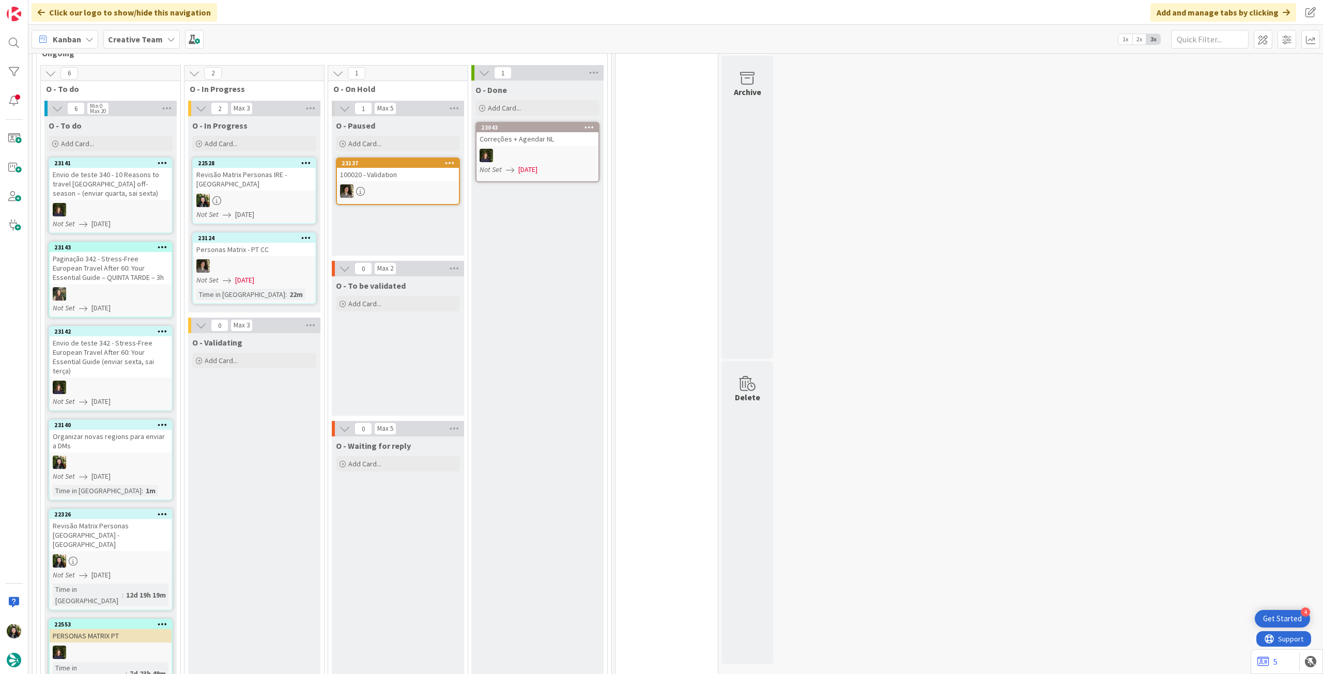
click at [279, 197] on div at bounding box center [254, 200] width 122 height 13
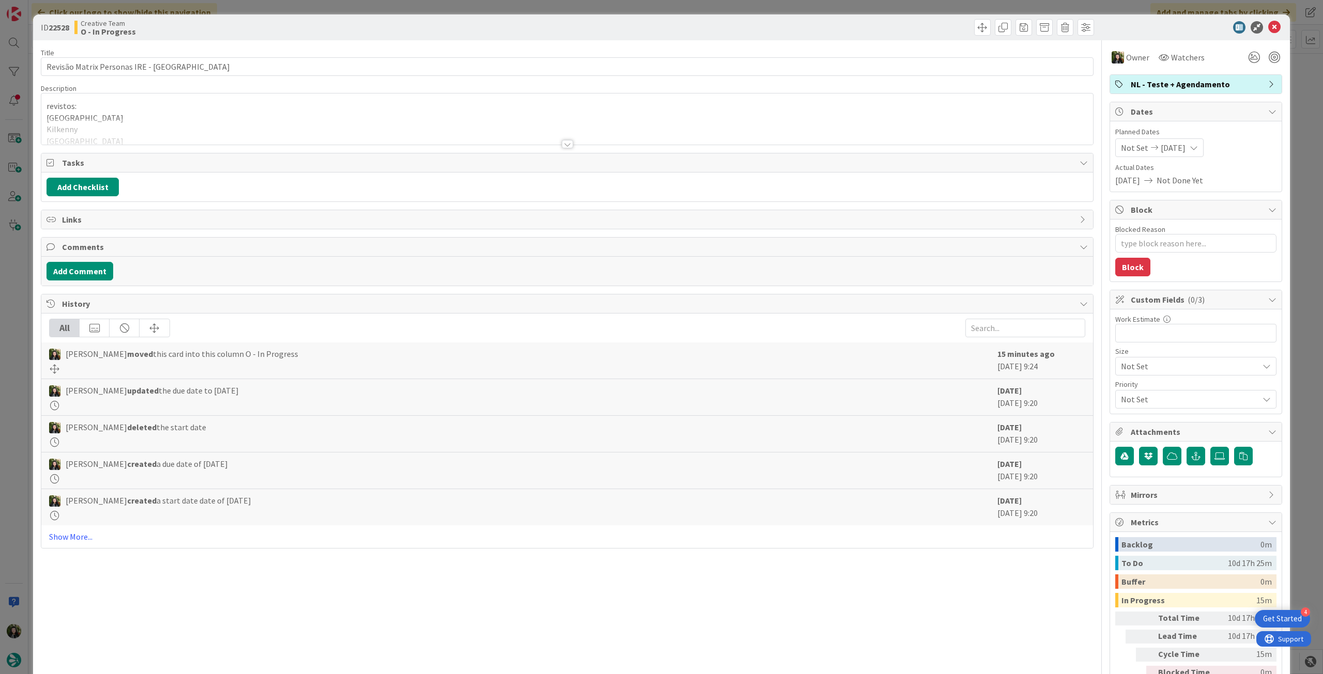
click at [1182, 88] on span "NL - Teste + Agendamento" at bounding box center [1196, 84] width 132 height 12
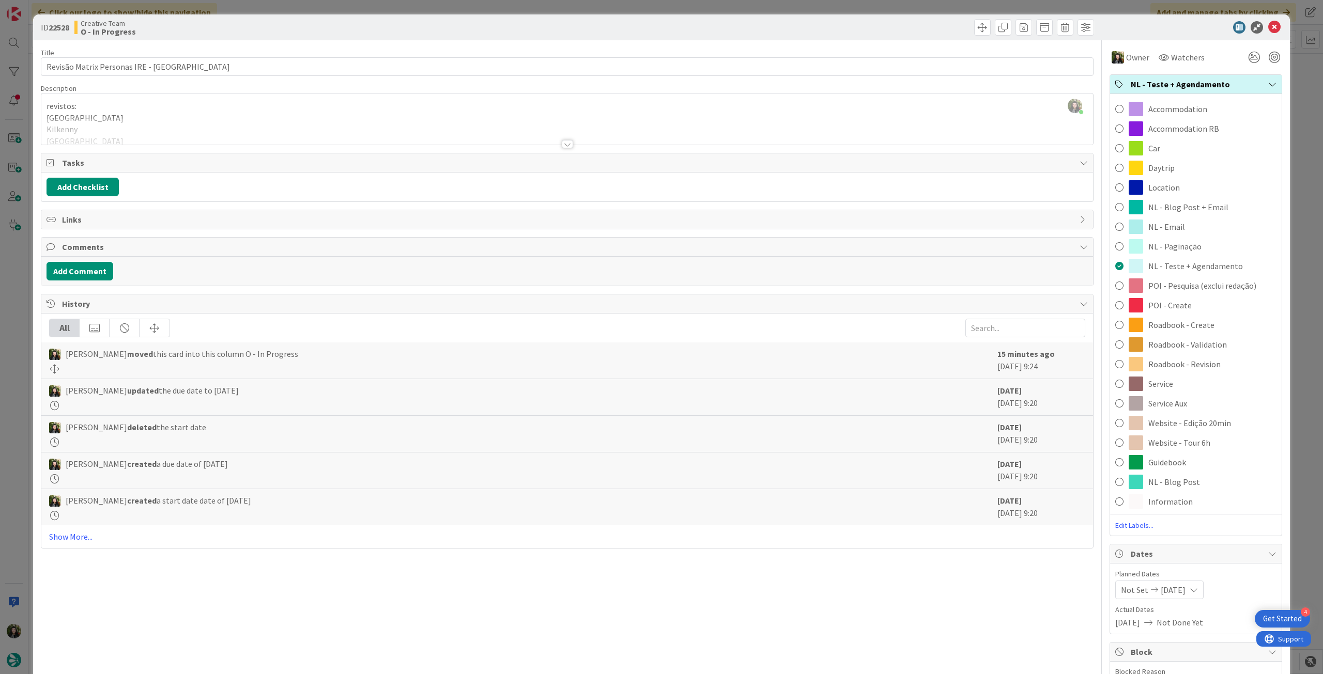
click at [1188, 399] on div "Service Aux" at bounding box center [1196, 404] width 172 height 20
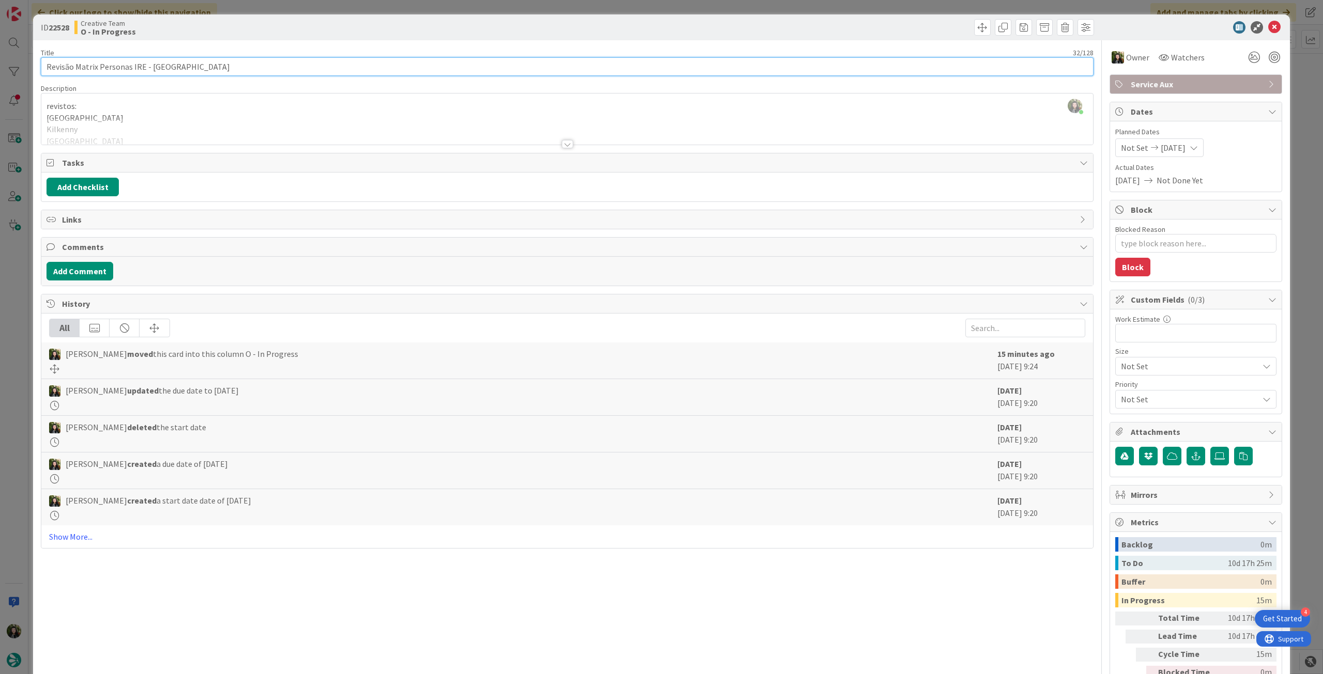
drag, startPoint x: 176, startPoint y: 67, endPoint x: 15, endPoint y: 60, distance: 160.3
click at [17, 60] on div "ID 22528 Creative Team O - In Progress Title 32 / 128 Revisão Matrix Personas I…" at bounding box center [661, 337] width 1323 height 674
click at [1268, 25] on icon at bounding box center [1274, 27] width 12 height 12
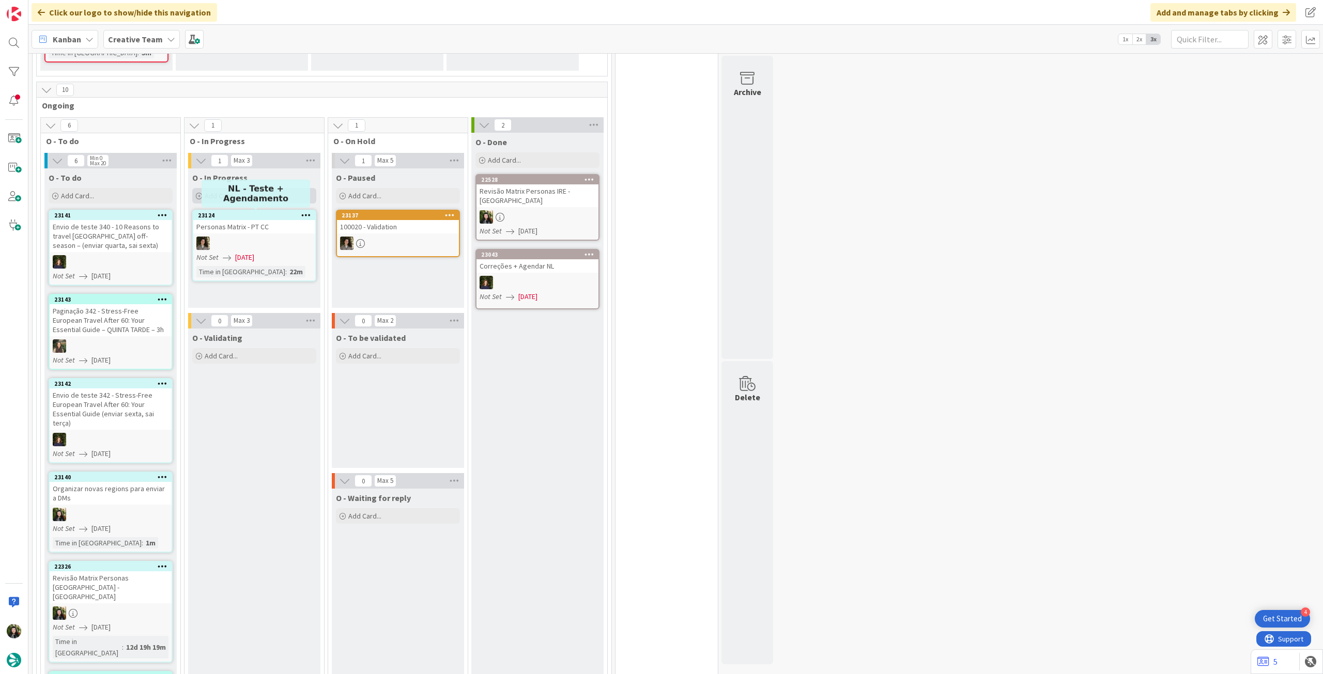
click at [242, 196] on div "Add Card..." at bounding box center [254, 195] width 124 height 15
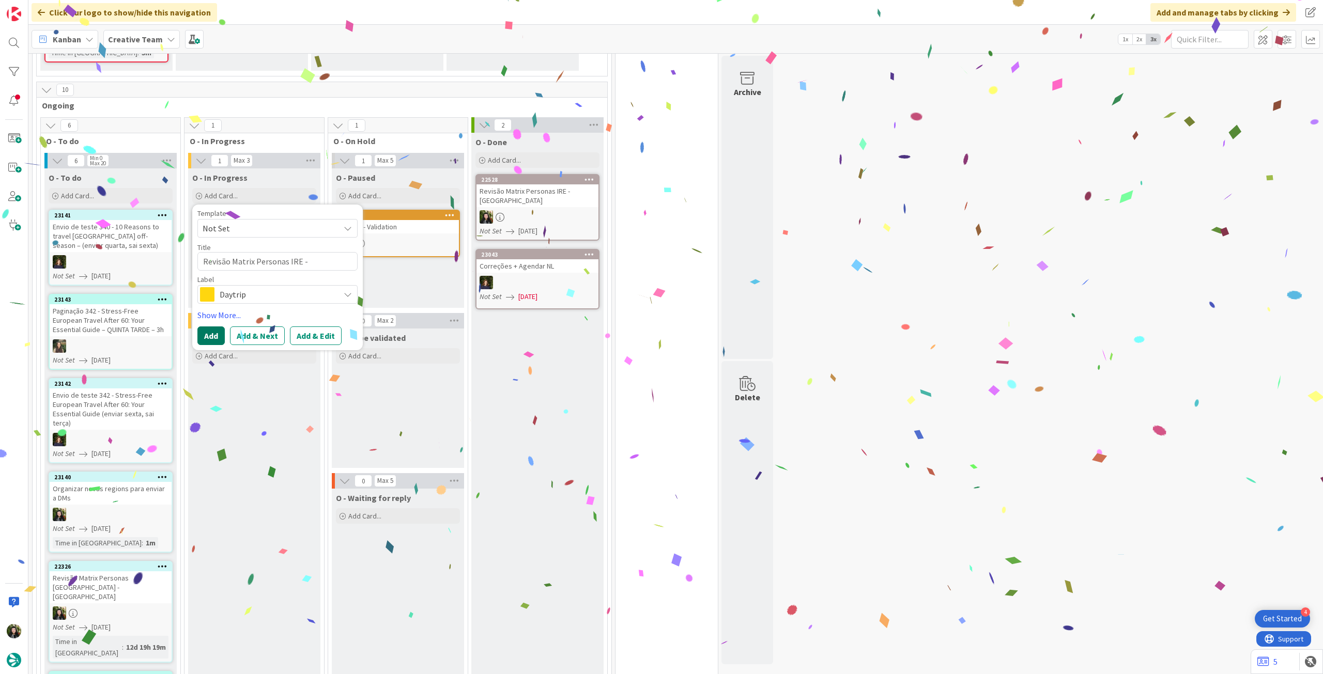
click at [203, 334] on button "Add" at bounding box center [210, 336] width 27 height 19
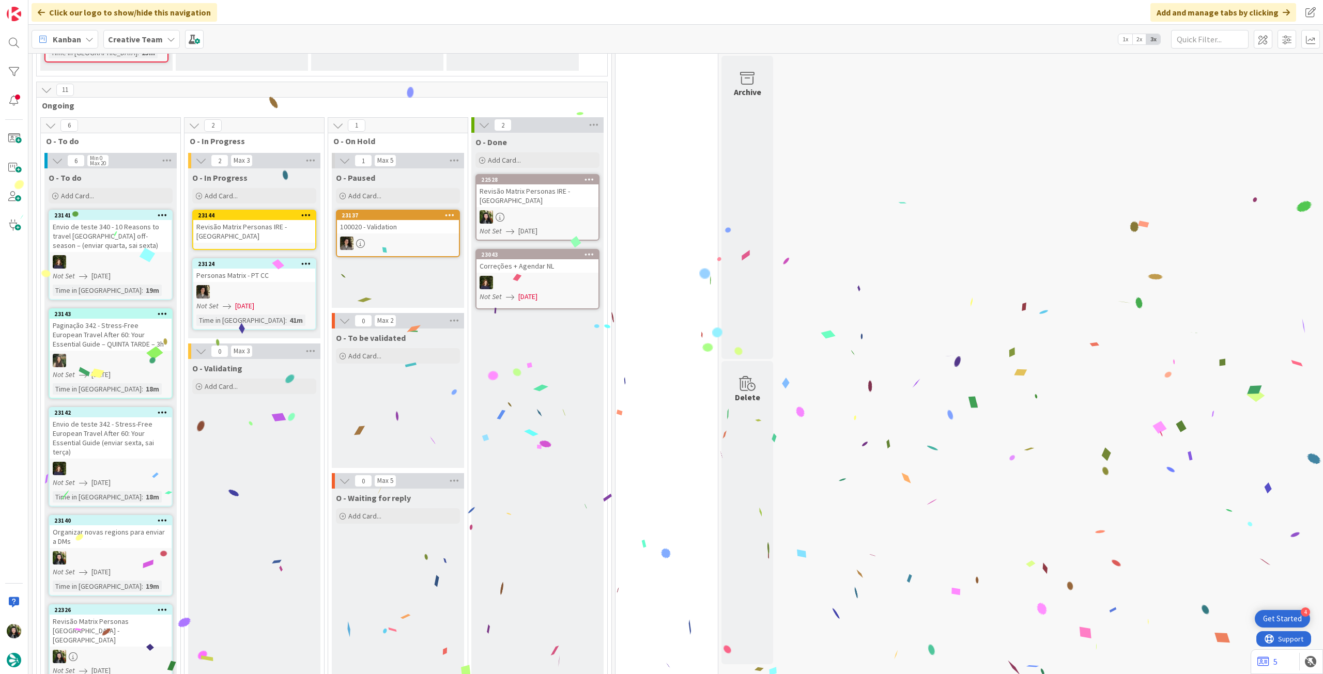
click at [251, 229] on div "Revisão Matrix Personas IRE - [GEOGRAPHIC_DATA]" at bounding box center [254, 231] width 122 height 23
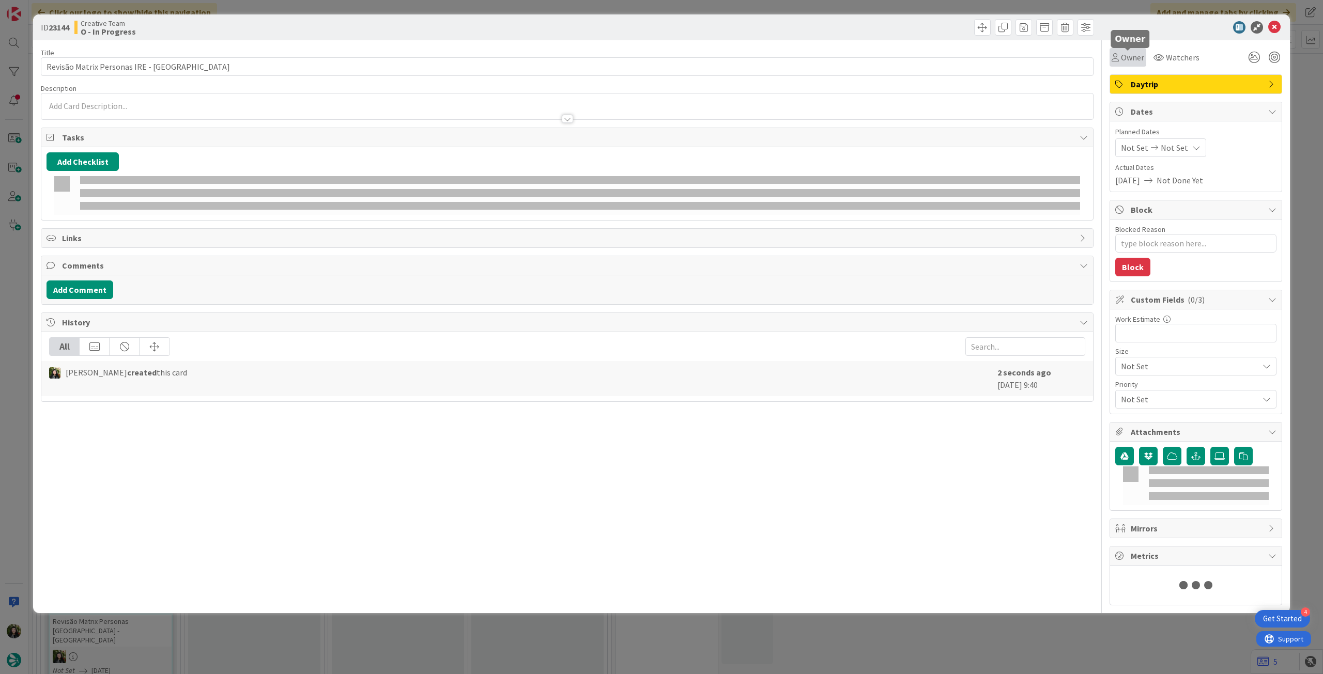
click at [1124, 56] on span "Owner" at bounding box center [1132, 57] width 23 height 12
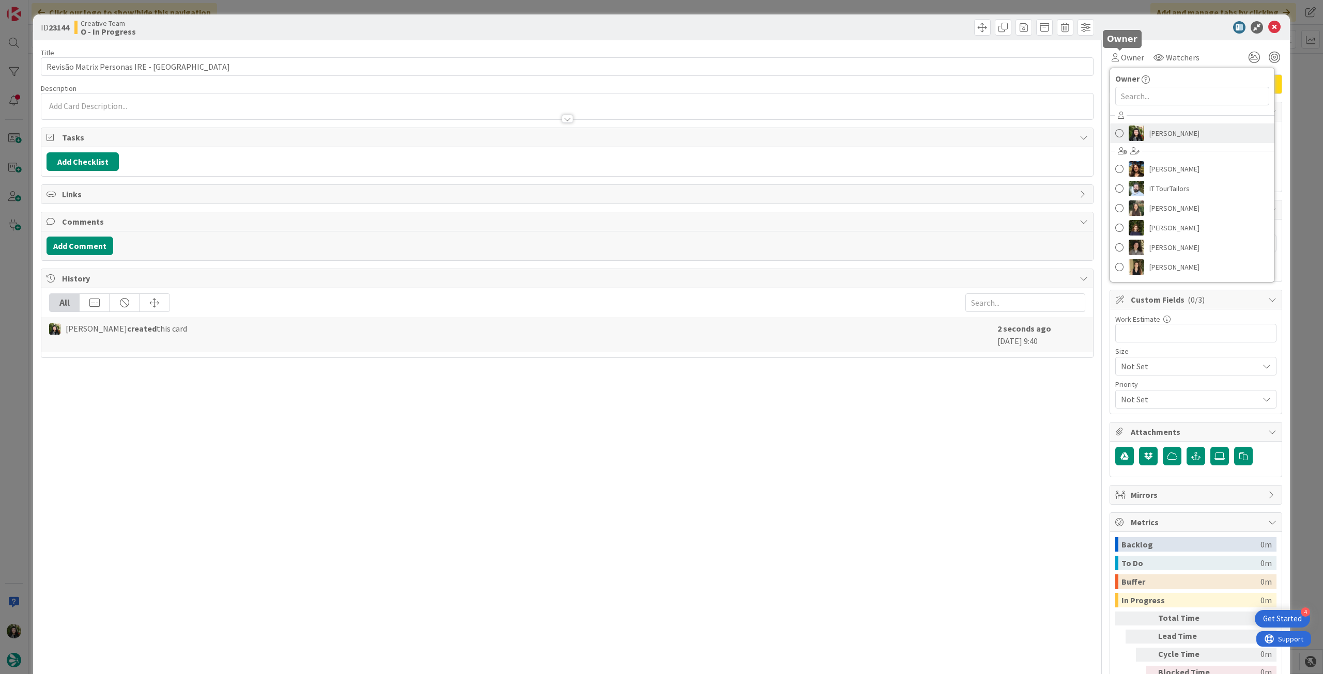
click at [1154, 133] on span "[PERSON_NAME]" at bounding box center [1174, 133] width 50 height 15
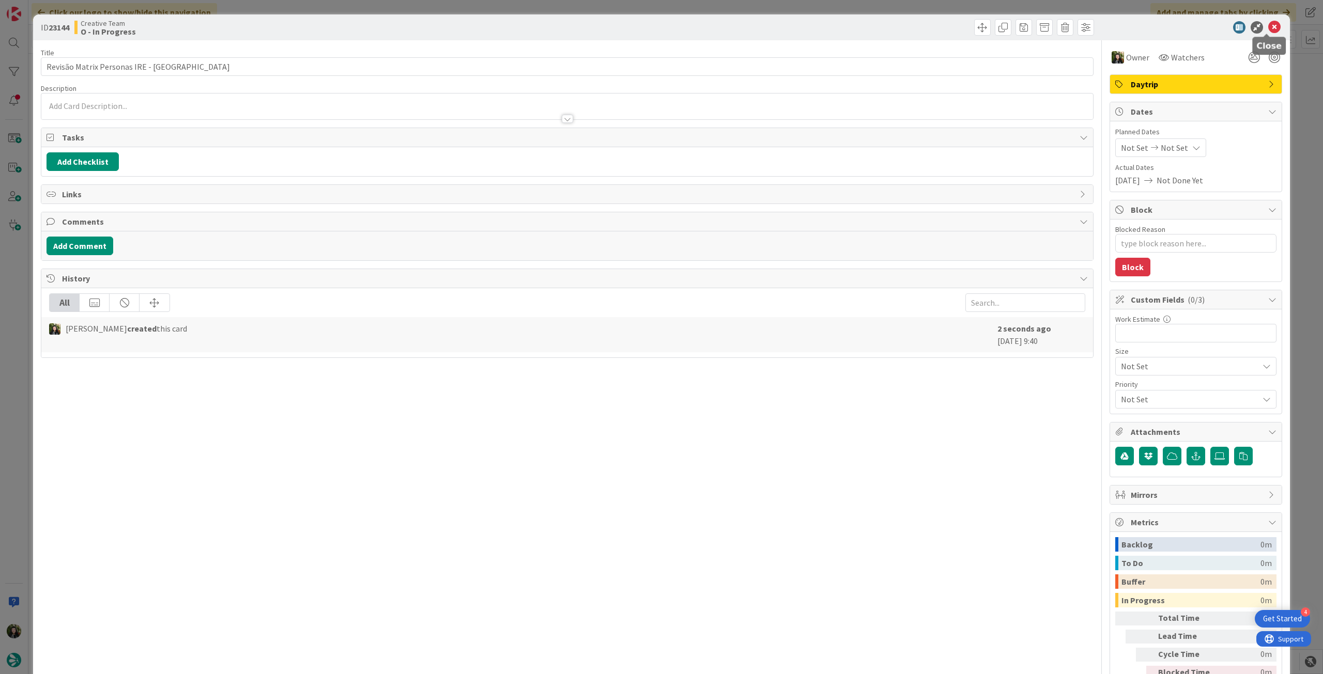
click at [1268, 27] on icon at bounding box center [1274, 27] width 12 height 12
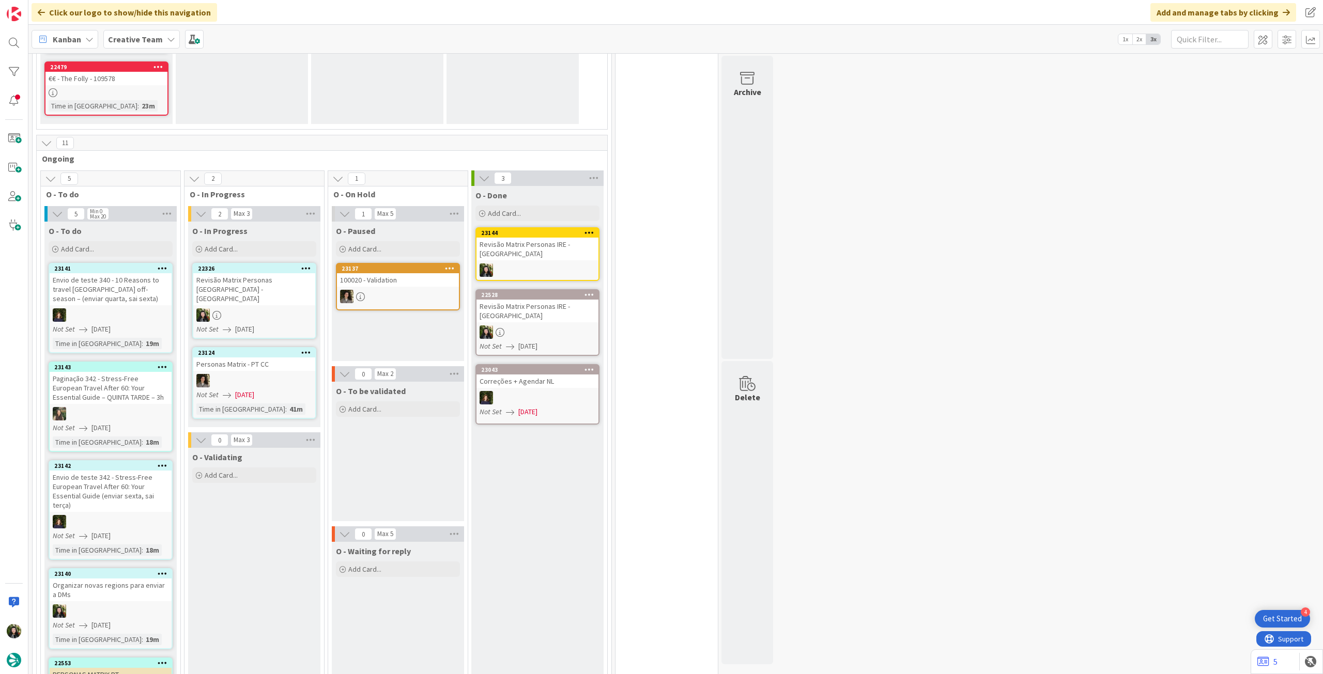
scroll to position [964, 0]
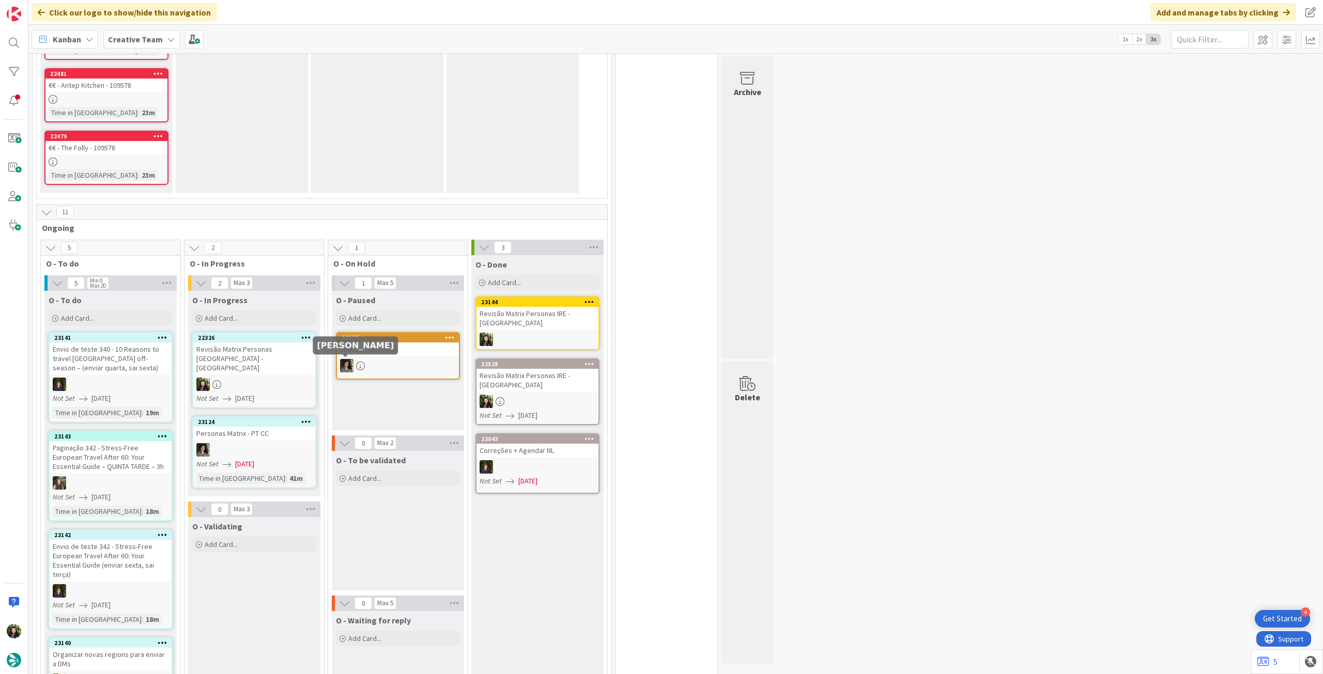
click at [268, 371] on link "22326 Revisão Matrix Personas UK - CA Not Set 19/09/2025" at bounding box center [254, 370] width 124 height 76
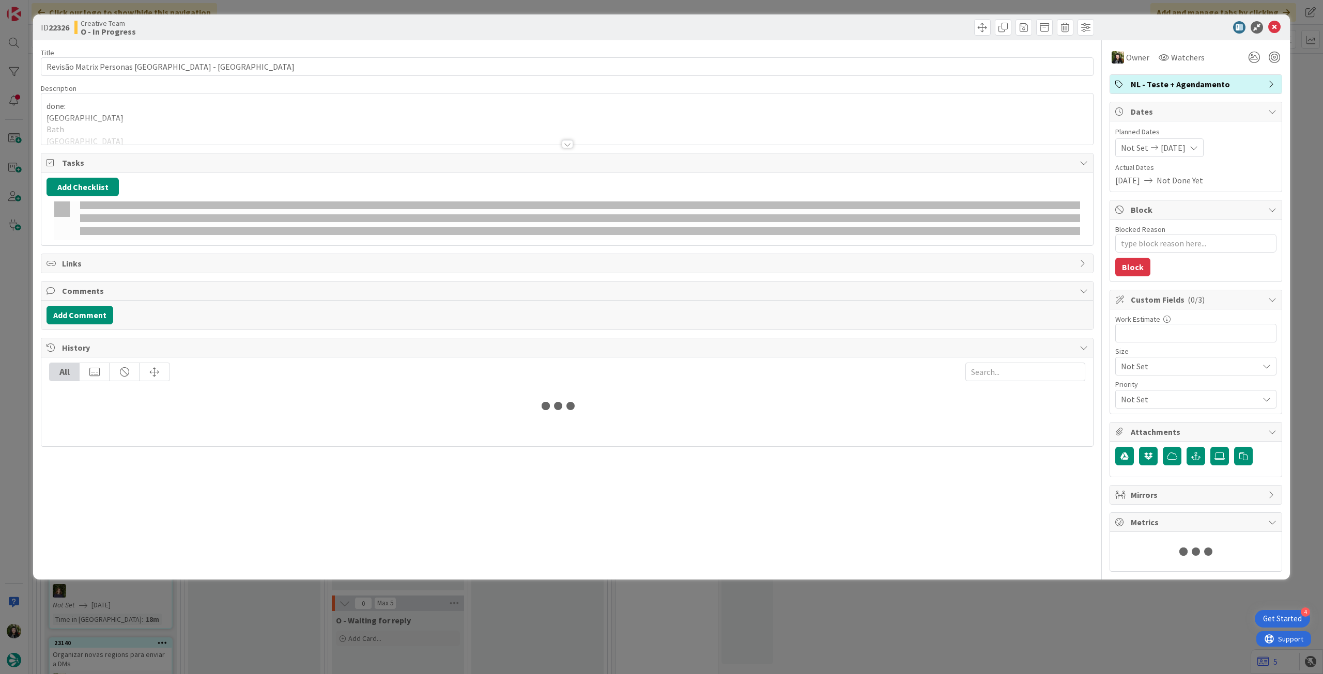
click at [224, 148] on div "Title 31 / 128 Revisão Matrix Personas UK - CA Description done: London Bath Br…" at bounding box center [567, 306] width 1052 height 532
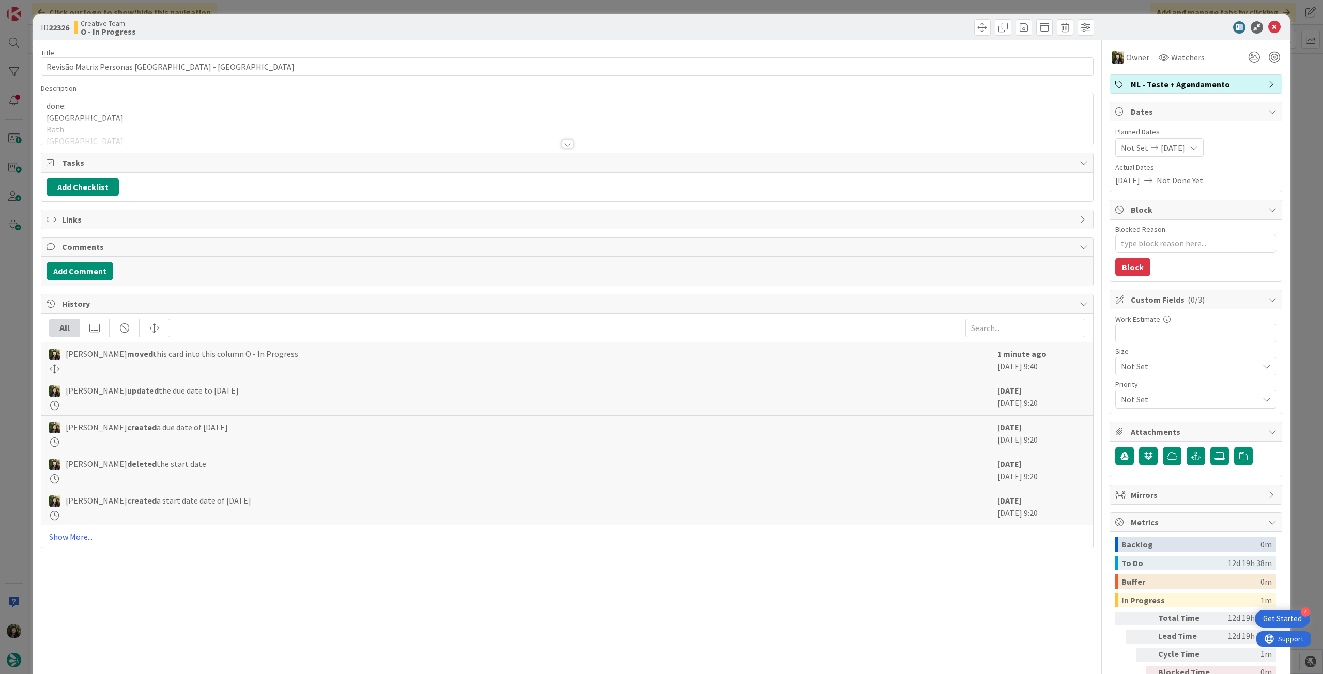
click at [231, 133] on div at bounding box center [566, 131] width 1051 height 26
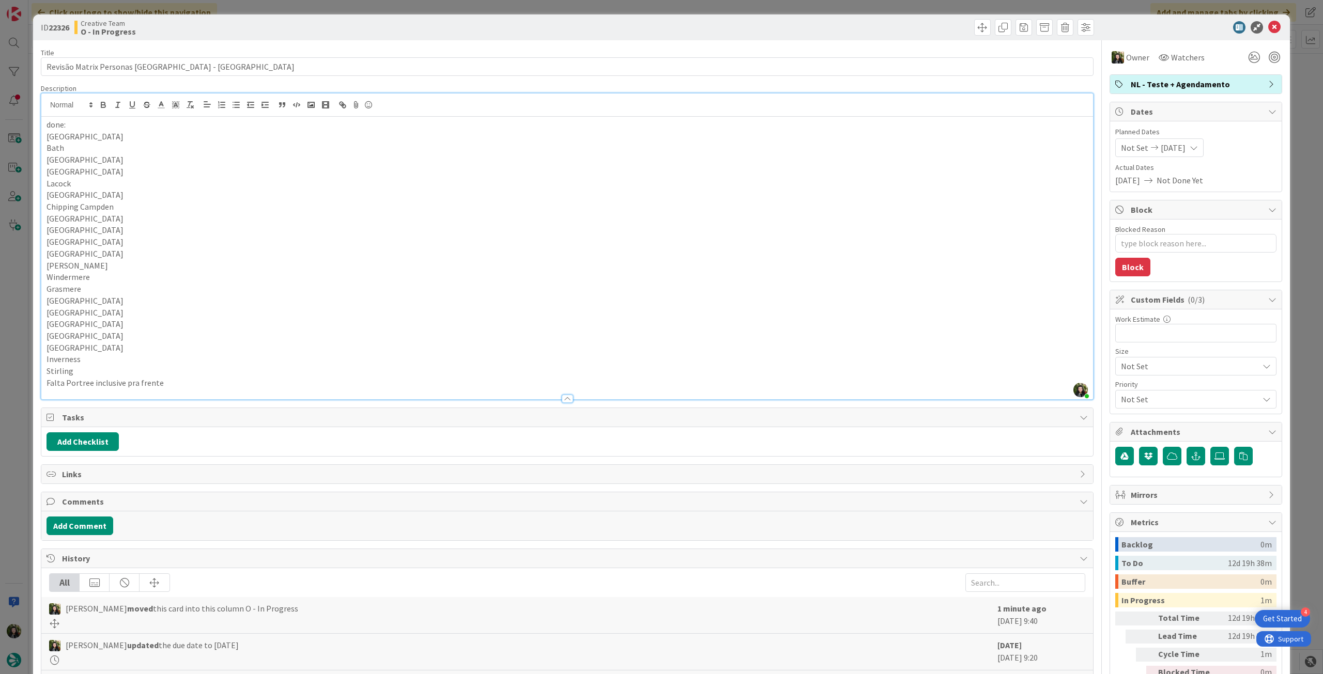
scroll to position [897, 0]
drag, startPoint x: 173, startPoint y: 383, endPoint x: 22, endPoint y: 375, distance: 150.5
click at [22, 375] on div "ID 22326 Creative Team O - In Progress Title 31 / 128 Revisão Matrix Personas U…" at bounding box center [661, 337] width 1323 height 674
click at [114, 371] on p "Stirling" at bounding box center [566, 371] width 1041 height 12
drag, startPoint x: 139, startPoint y: 382, endPoint x: 44, endPoint y: 384, distance: 95.1
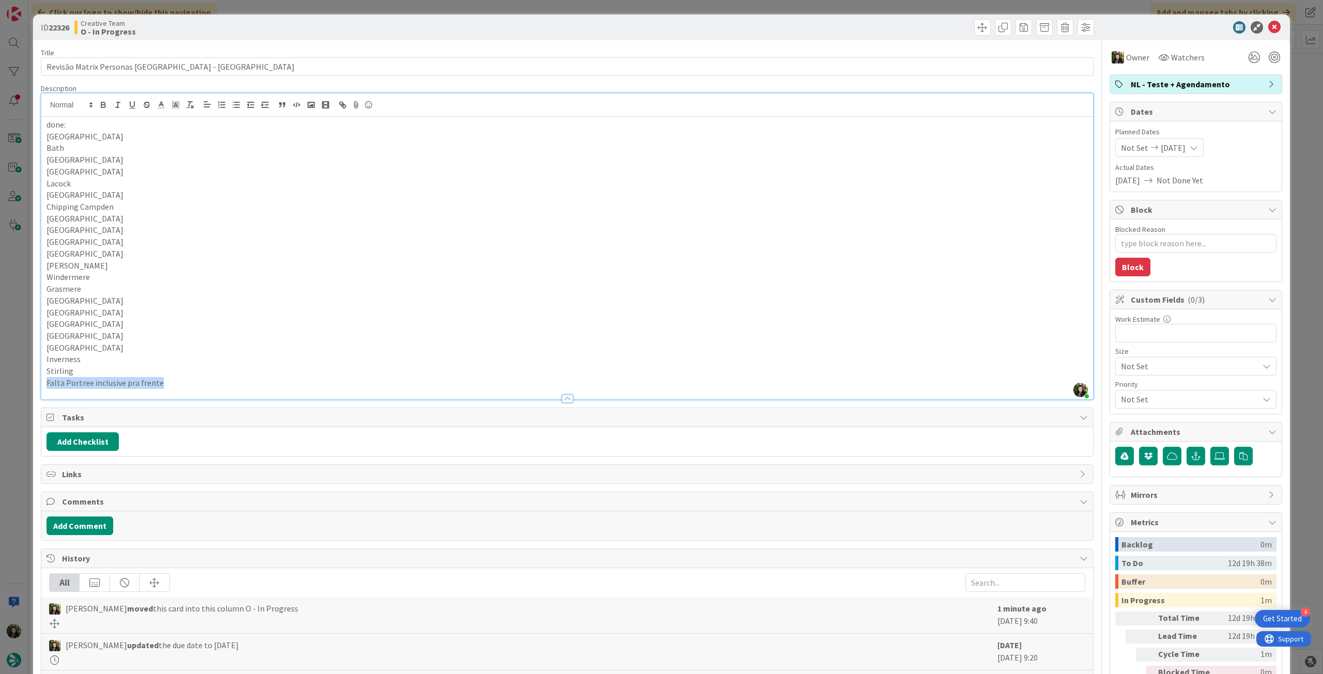
click at [44, 384] on div "done: London Bath Bristol Brighton Lacock Cheltenham Chipping Campden Glouceste…" at bounding box center [566, 258] width 1051 height 283
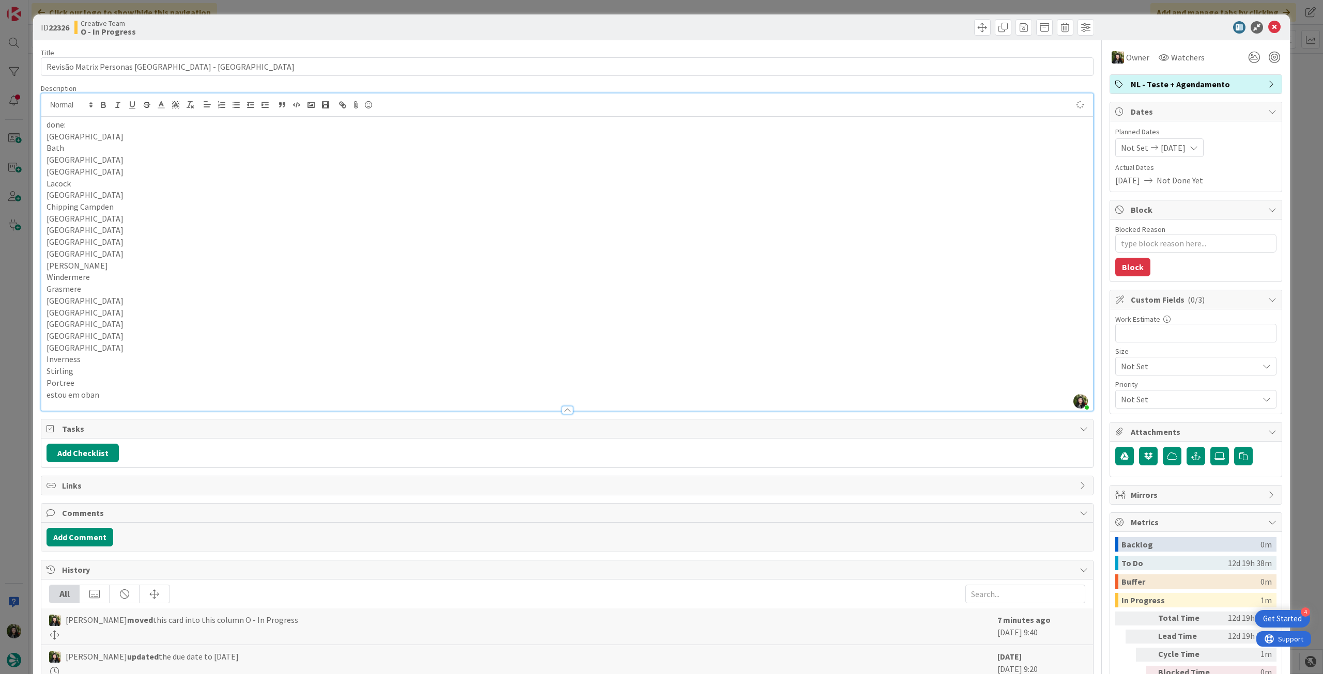
click at [1268, 26] on icon at bounding box center [1274, 27] width 12 height 12
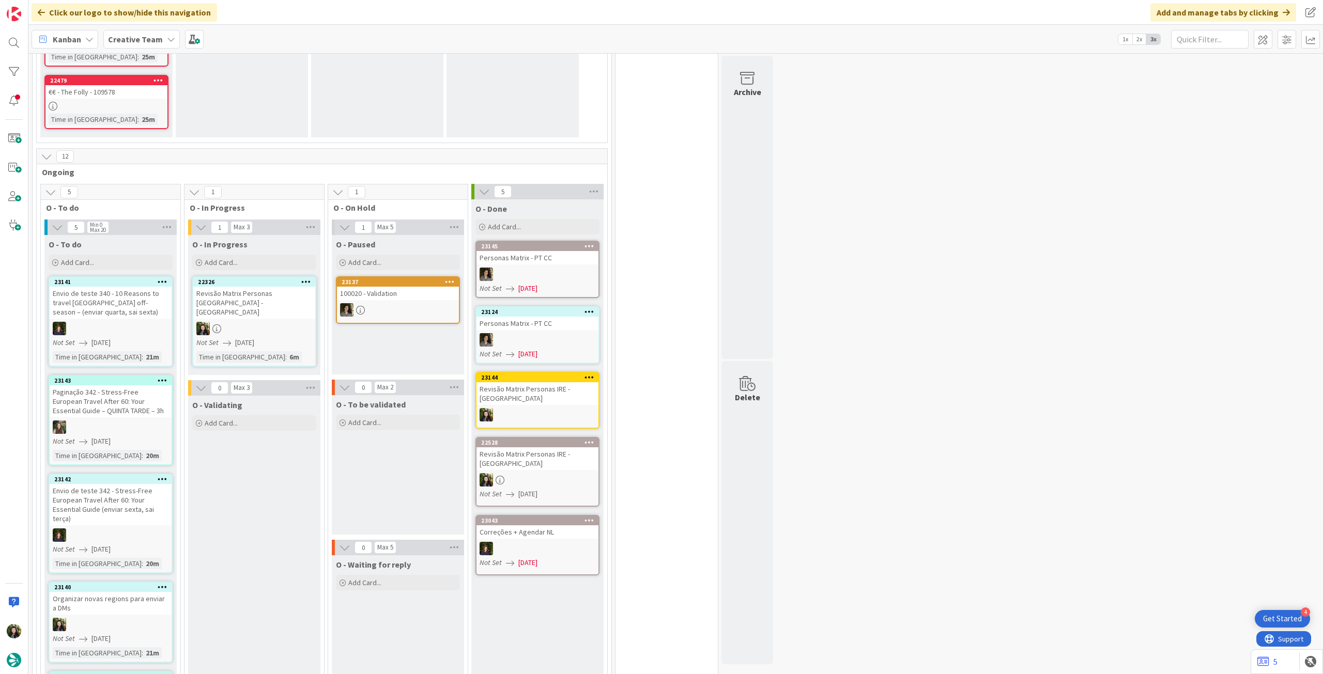
scroll to position [980, 0]
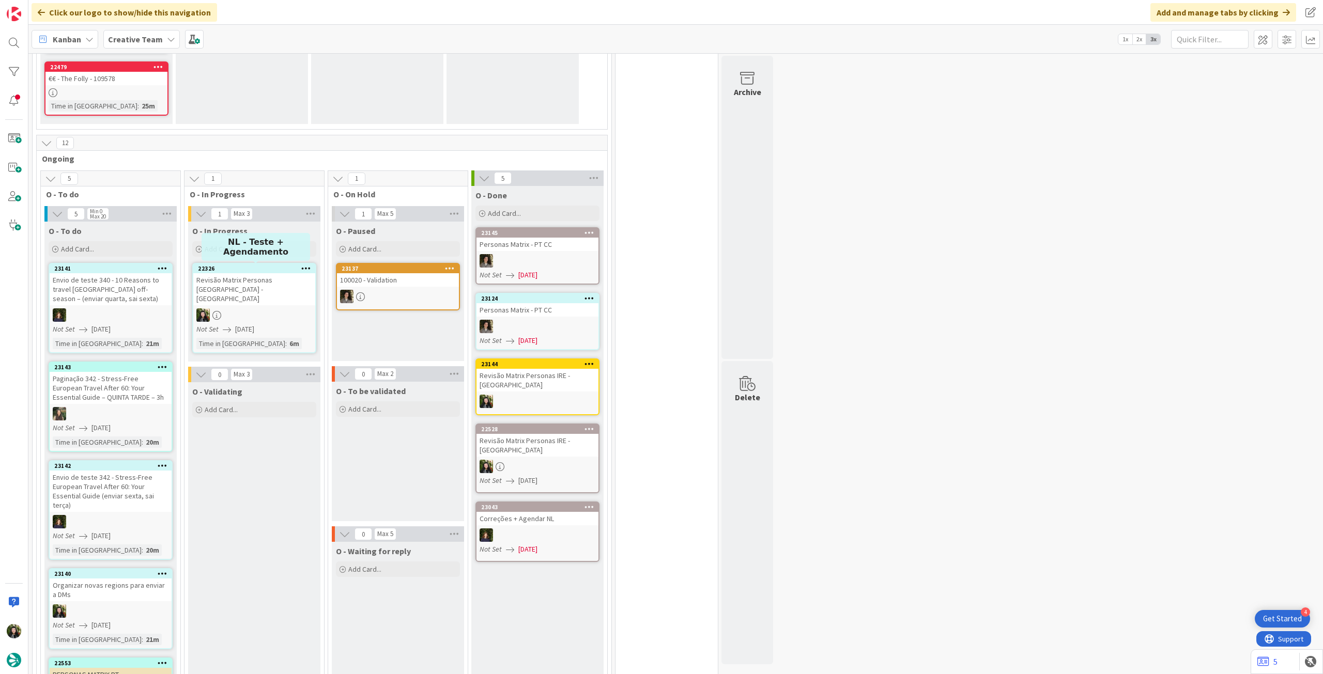
click at [273, 287] on link "22326 Revisão Matrix Personas UK - CA Not Set 19/09/2025 Time in Column : 6m" at bounding box center [254, 308] width 124 height 90
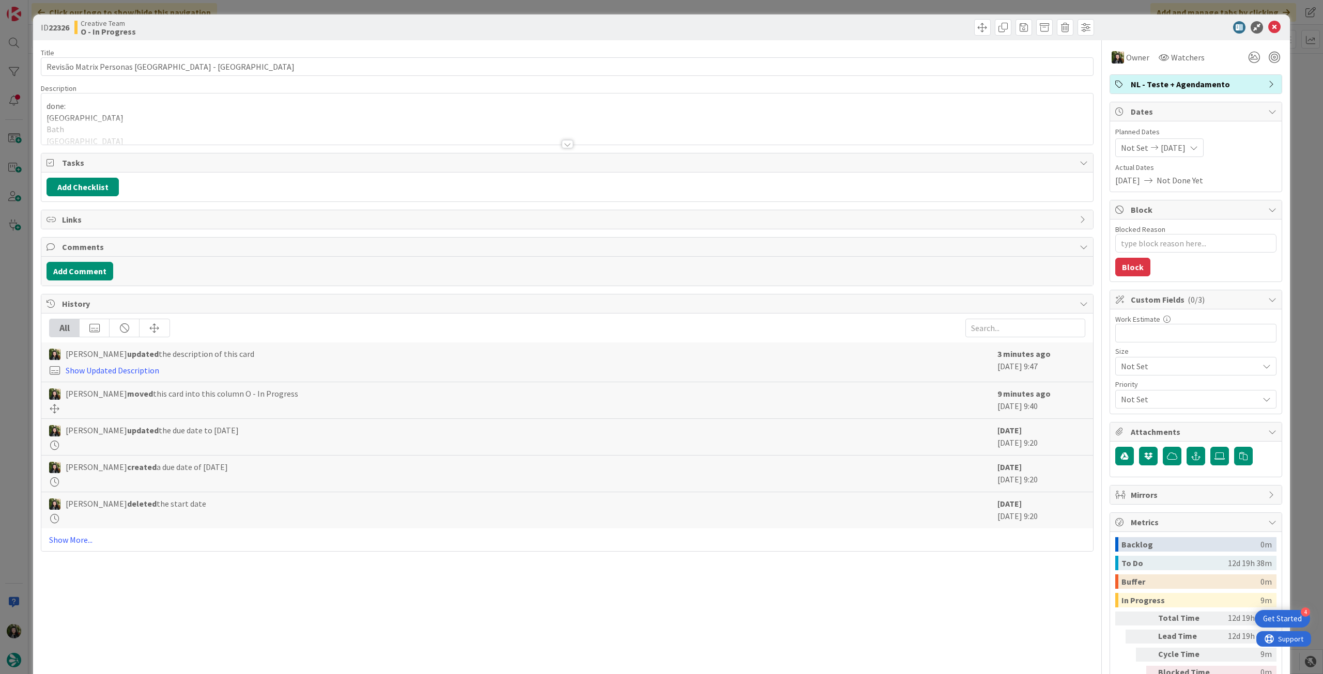
click at [166, 129] on div at bounding box center [566, 131] width 1051 height 26
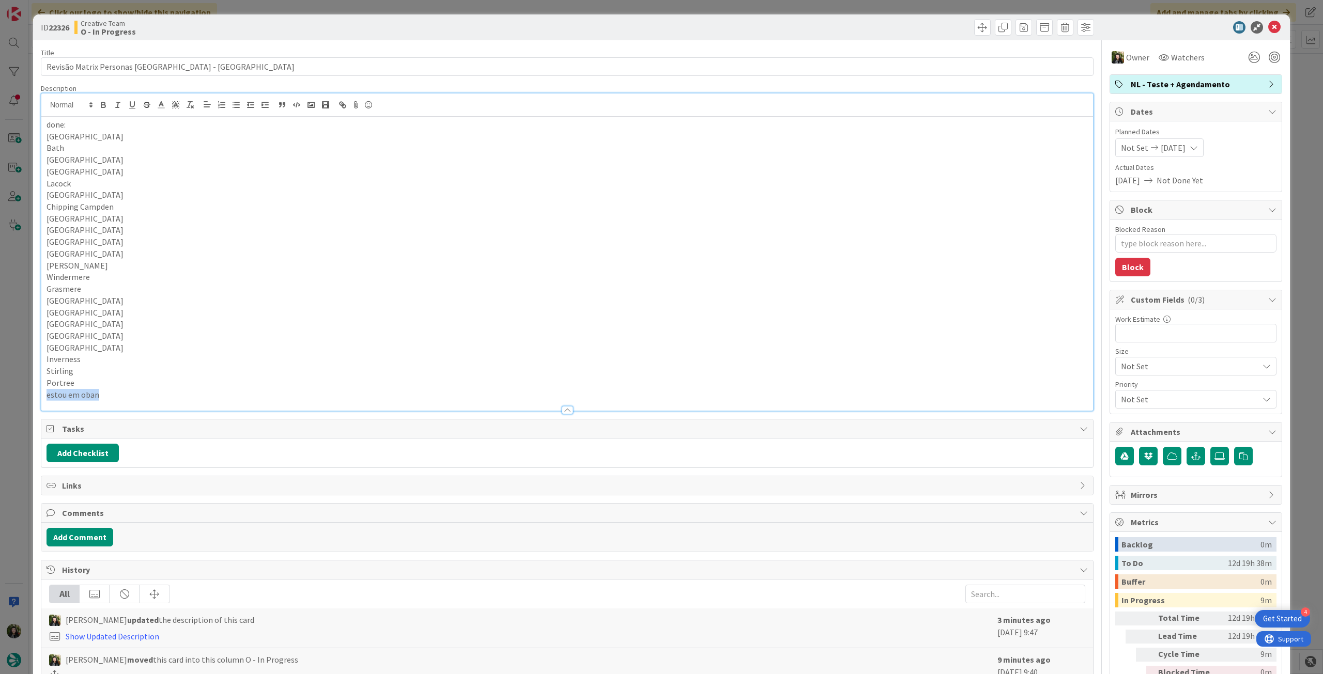
drag, startPoint x: 125, startPoint y: 391, endPoint x: 42, endPoint y: 394, distance: 82.2
click at [42, 394] on div "done: London Bath Bristol Brighton Lacock Cheltenham Chipping Campden Glouceste…" at bounding box center [566, 264] width 1051 height 294
click at [1268, 26] on icon at bounding box center [1274, 27] width 12 height 12
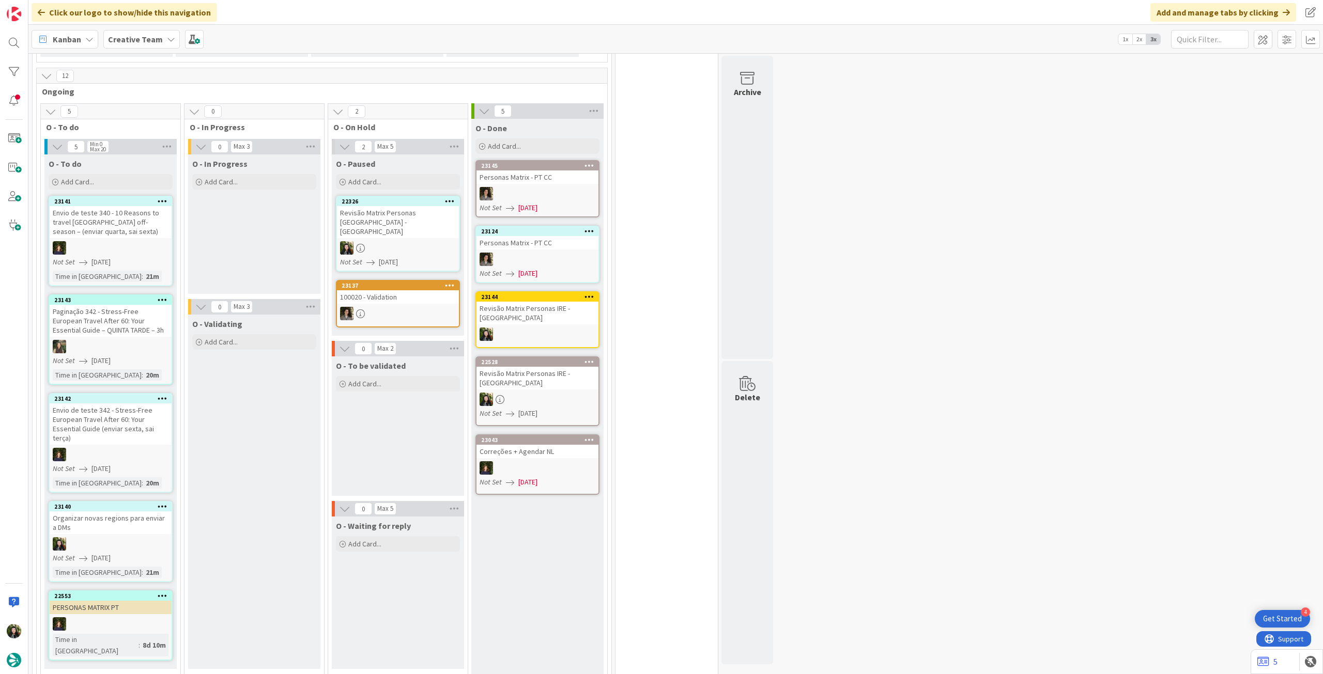
scroll to position [859, 0]
